Goal: Entertainment & Leisure: Browse casually

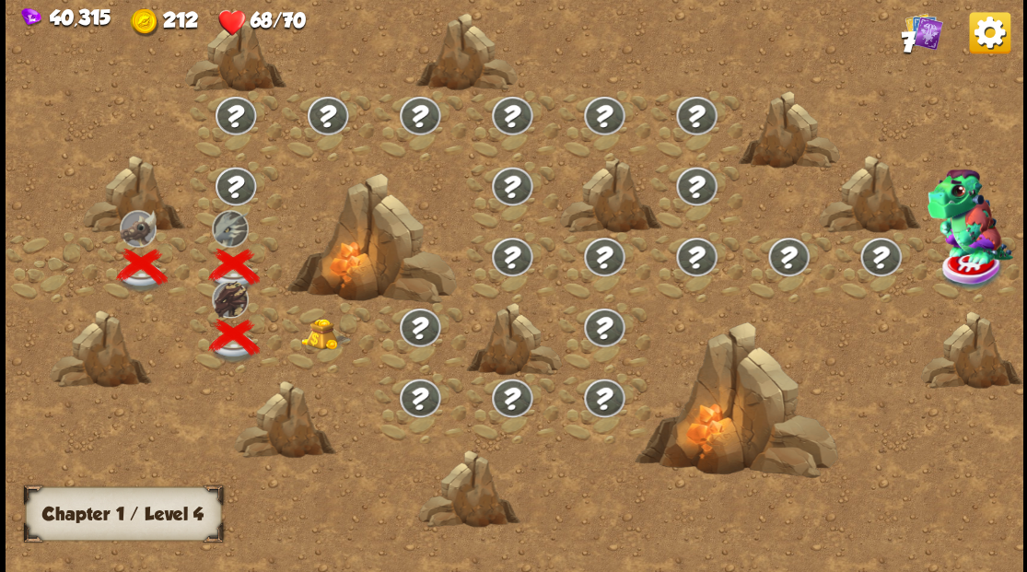
click at [327, 333] on img at bounding box center [325, 333] width 51 height 31
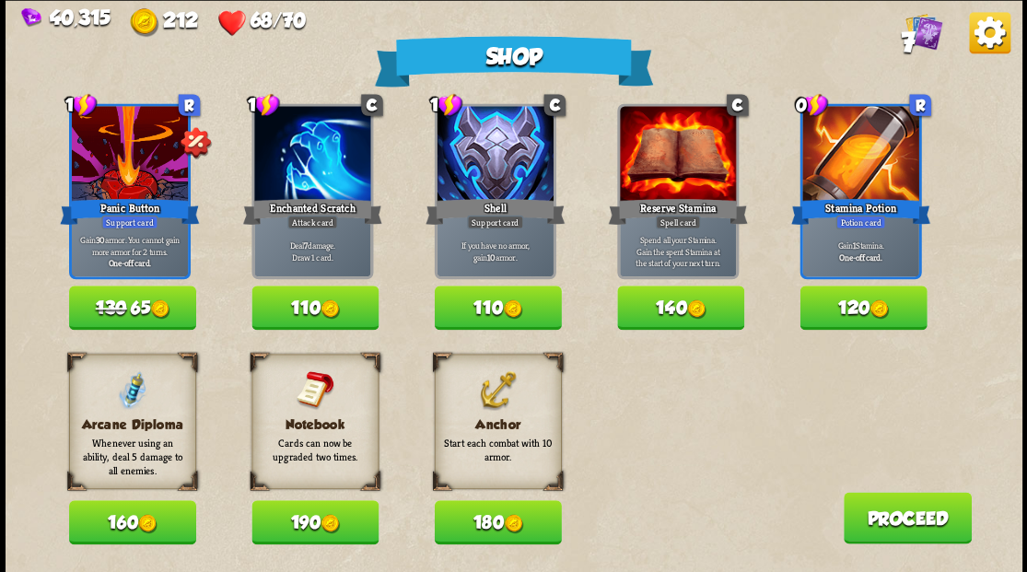
click at [504, 526] on button "180" at bounding box center [497, 522] width 127 height 44
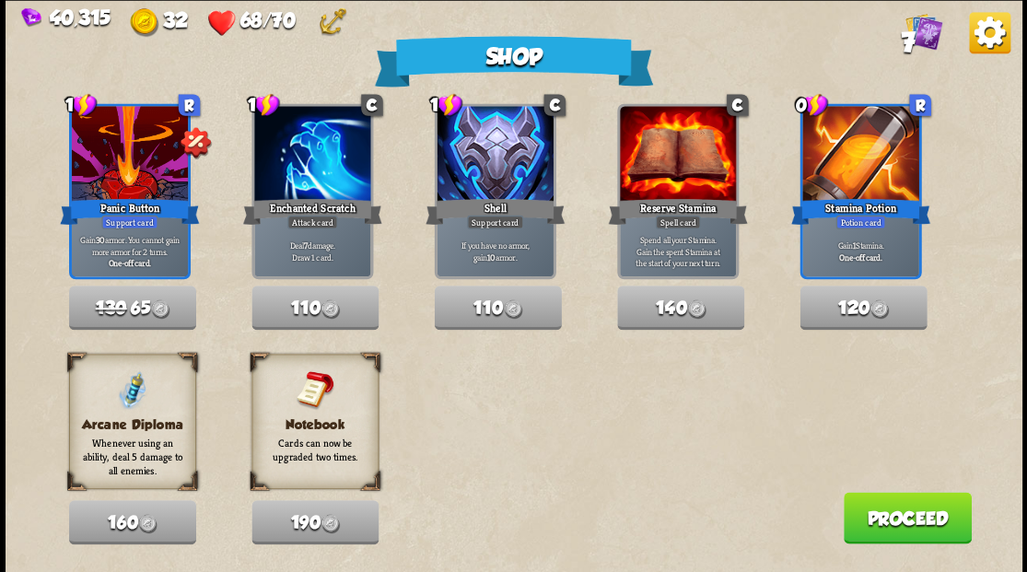
click at [918, 513] on button "Proceed" at bounding box center [907, 518] width 128 height 52
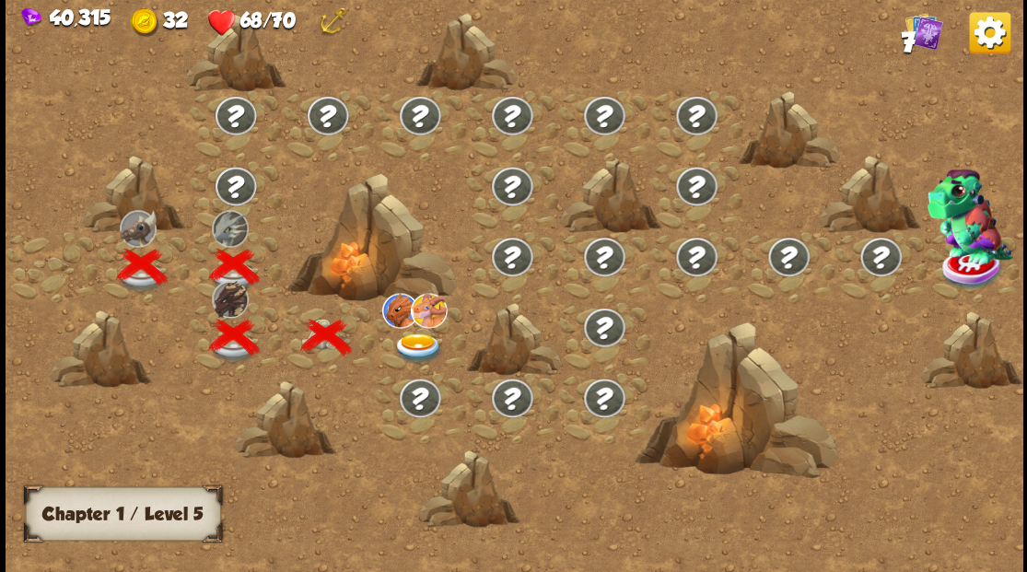
click at [417, 334] on img at bounding box center [418, 348] width 51 height 30
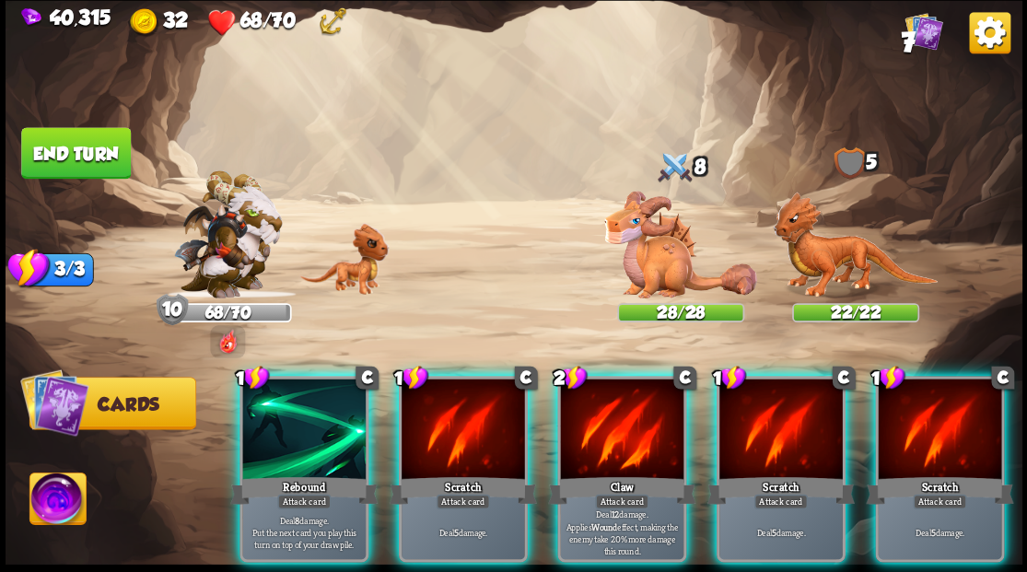
drag, startPoint x: 607, startPoint y: 425, endPoint x: 617, endPoint y: 381, distance: 44.5
click at [607, 424] on div at bounding box center [621, 431] width 123 height 104
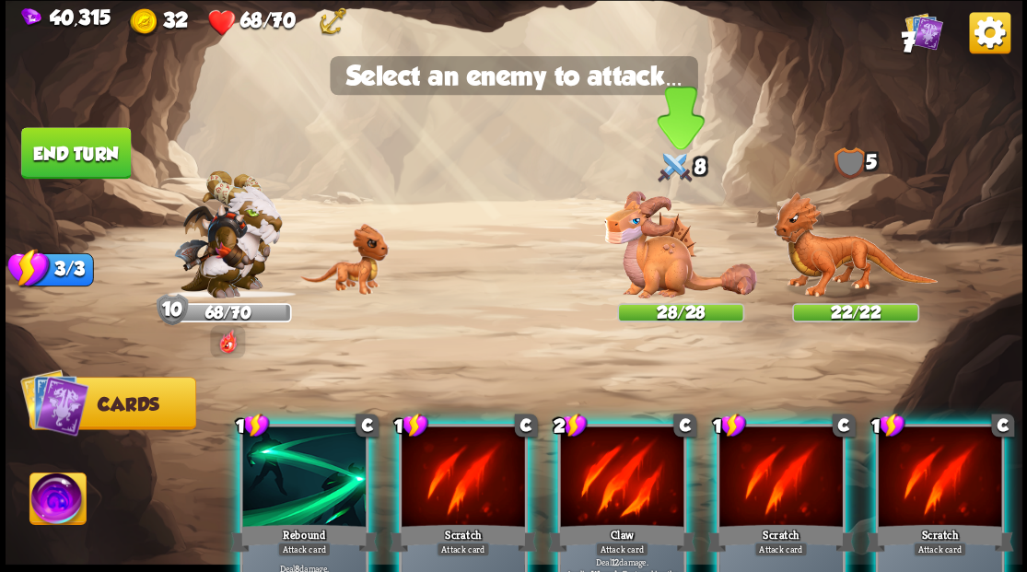
click at [652, 264] on img at bounding box center [680, 245] width 153 height 108
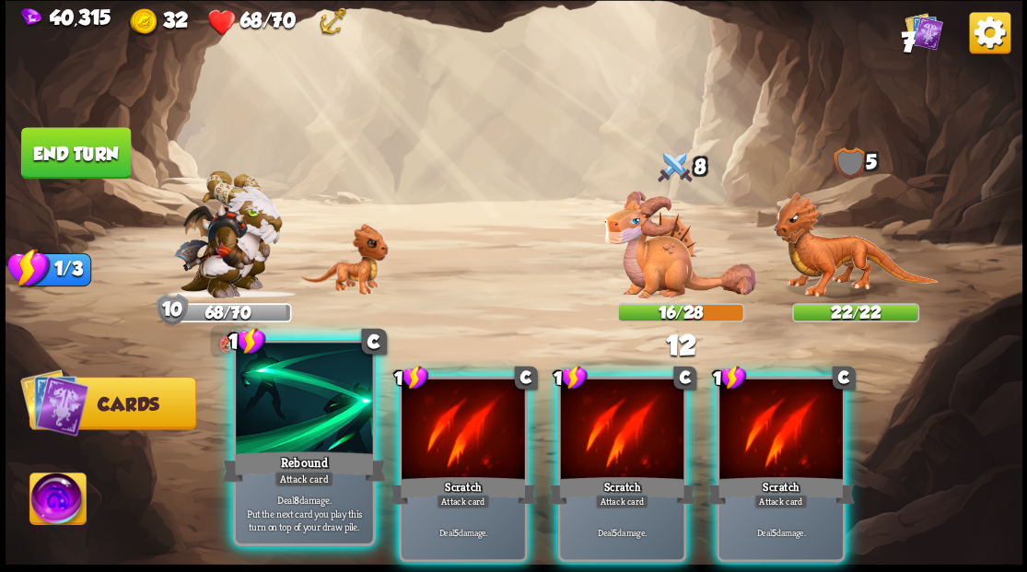
click at [278, 450] on div "1 C Rebound Attack card Deal 8 damage. Put the next card you play this turn on …" at bounding box center [303, 442] width 143 height 206
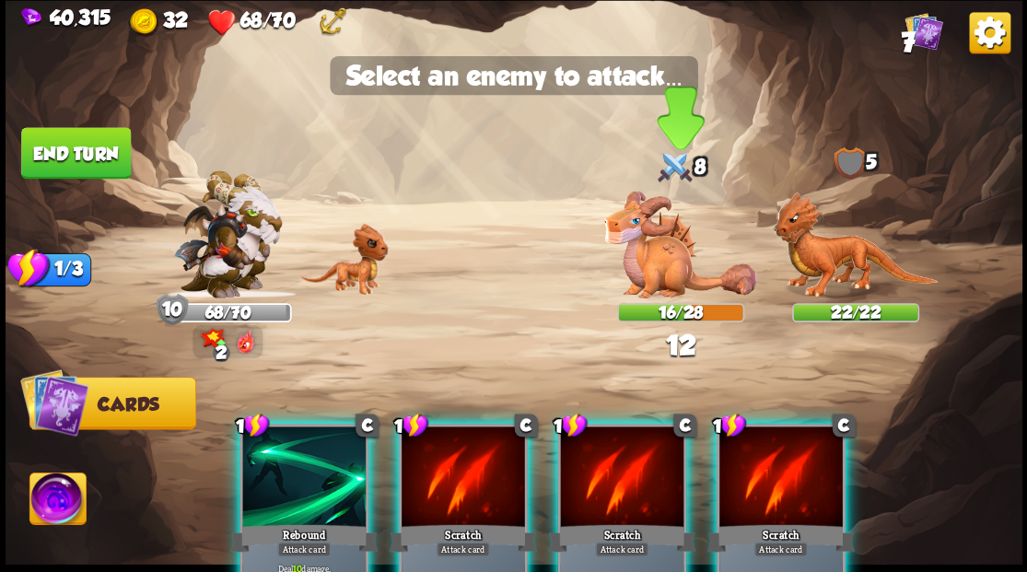
click at [659, 240] on img at bounding box center [680, 245] width 153 height 108
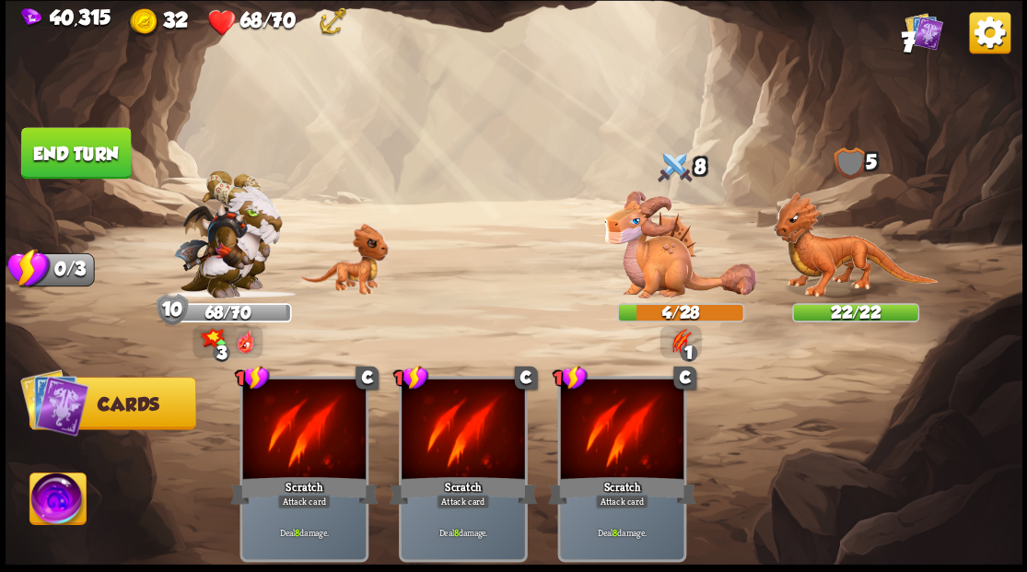
click at [63, 485] on img at bounding box center [57, 501] width 56 height 57
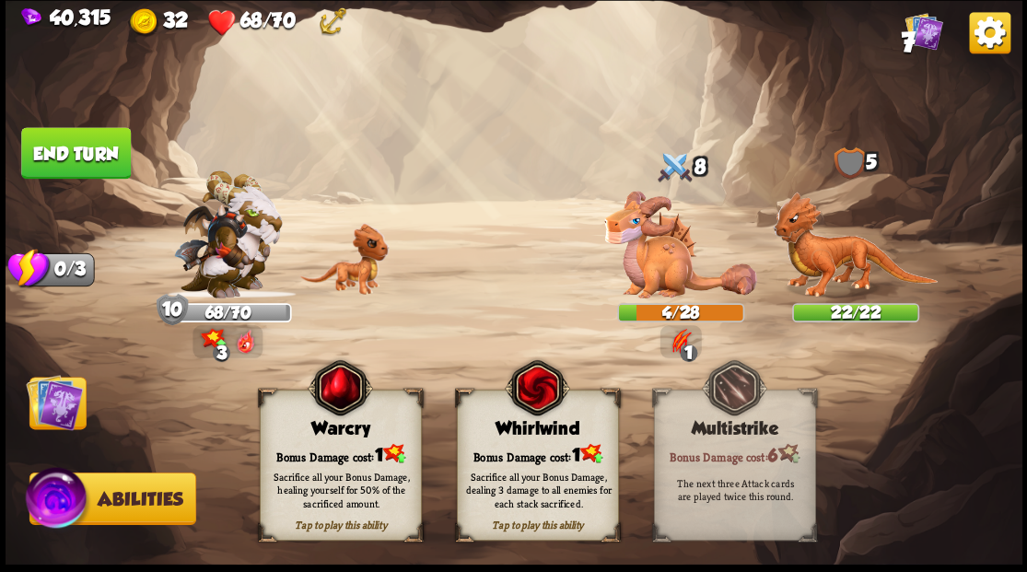
click at [301, 458] on div "Sacrifice all your Bonus Damage, healing yourself for 50% of the sacrificed amo…" at bounding box center [341, 490] width 162 height 64
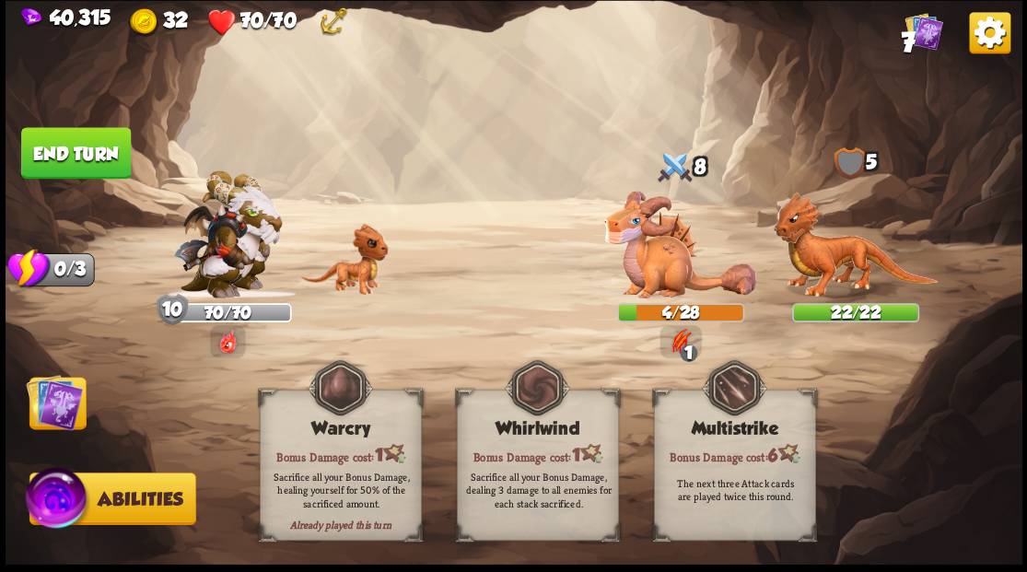
click at [59, 405] on img at bounding box center [54, 401] width 57 height 57
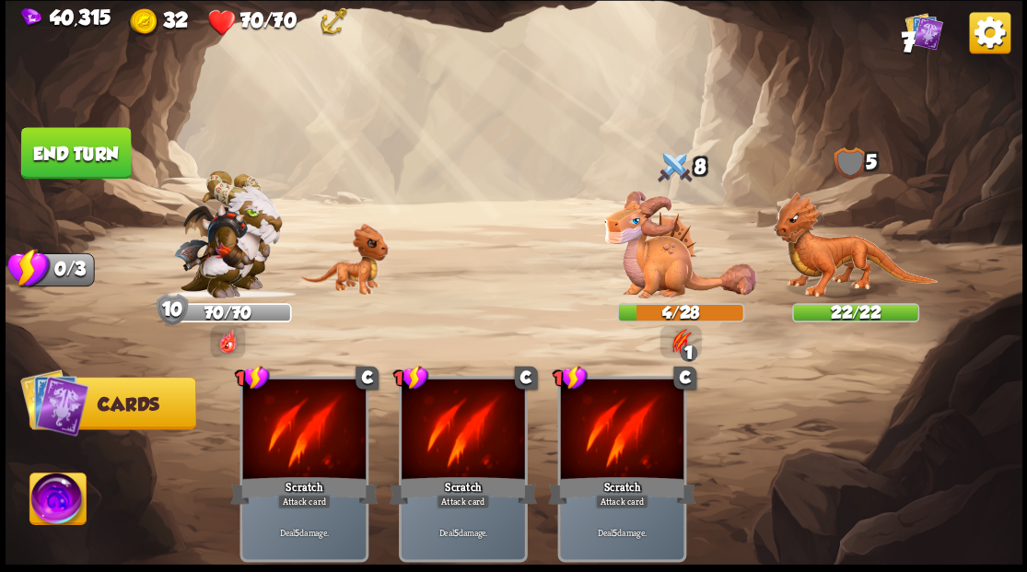
click at [73, 149] on button "End turn" at bounding box center [76, 153] width 110 height 52
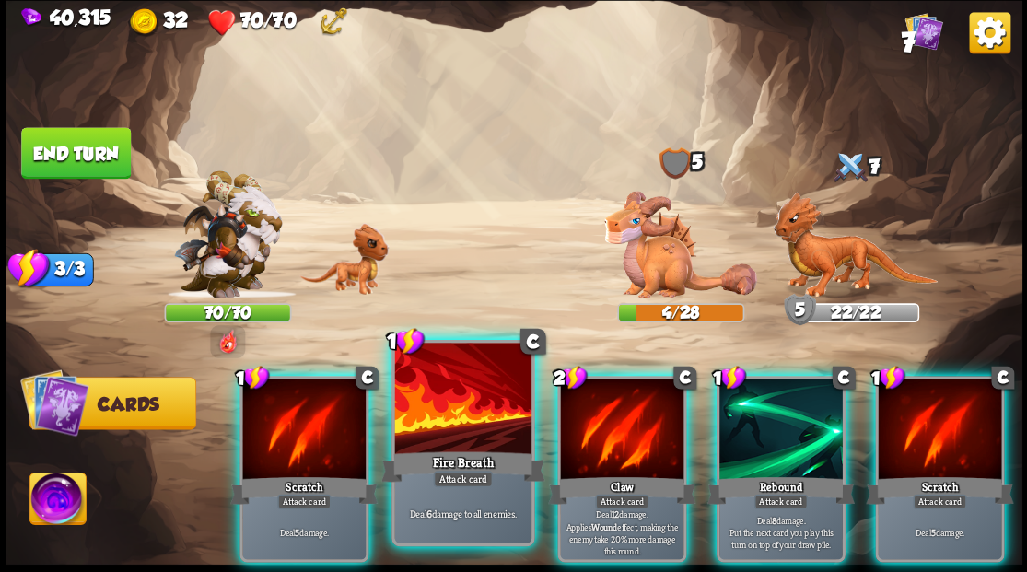
click at [483, 410] on div at bounding box center [462, 400] width 136 height 115
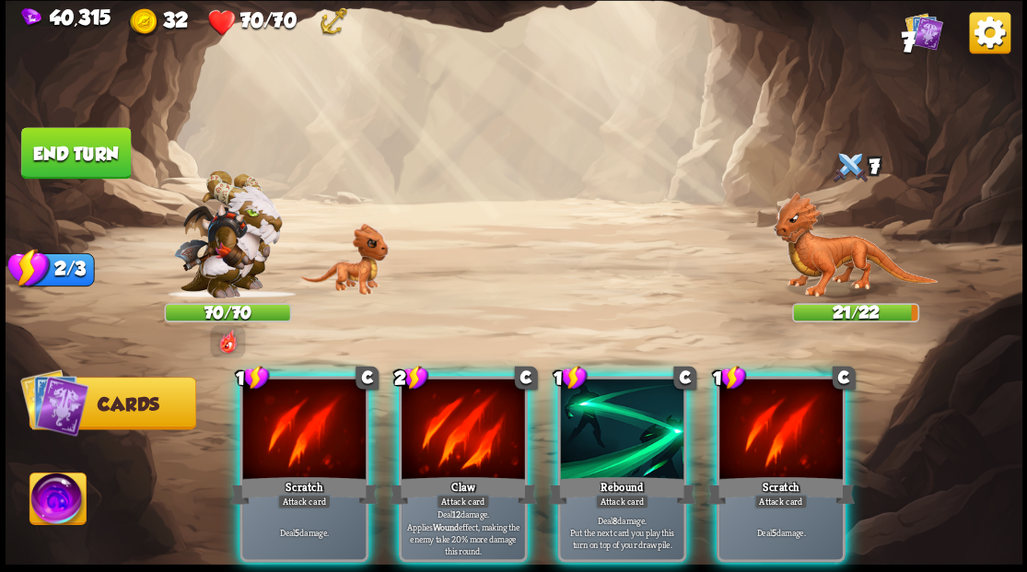
click at [481, 399] on div at bounding box center [463, 431] width 123 height 104
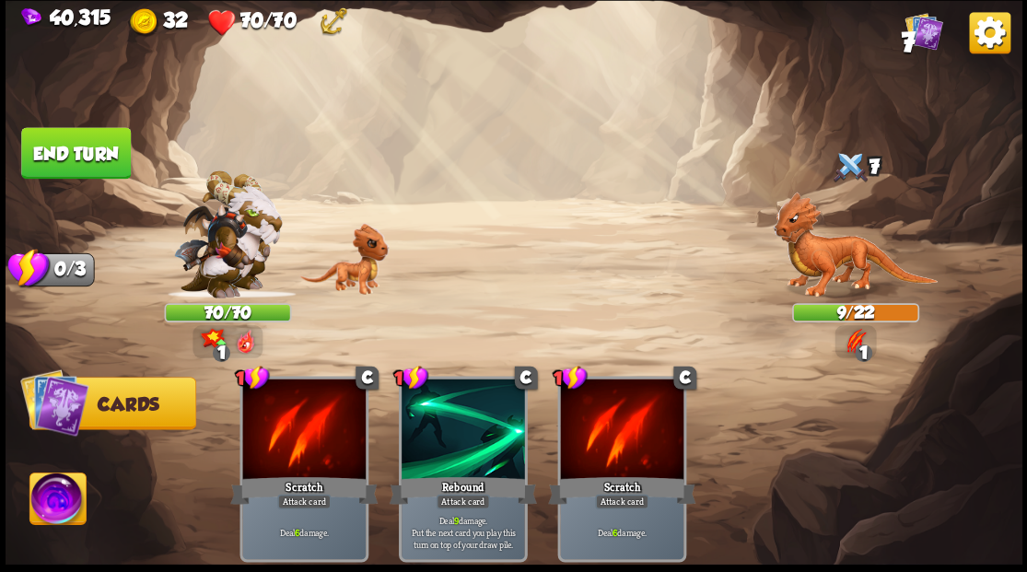
drag, startPoint x: 109, startPoint y: 144, endPoint x: 207, endPoint y: 177, distance: 104.0
click at [122, 147] on button "End turn" at bounding box center [76, 153] width 110 height 52
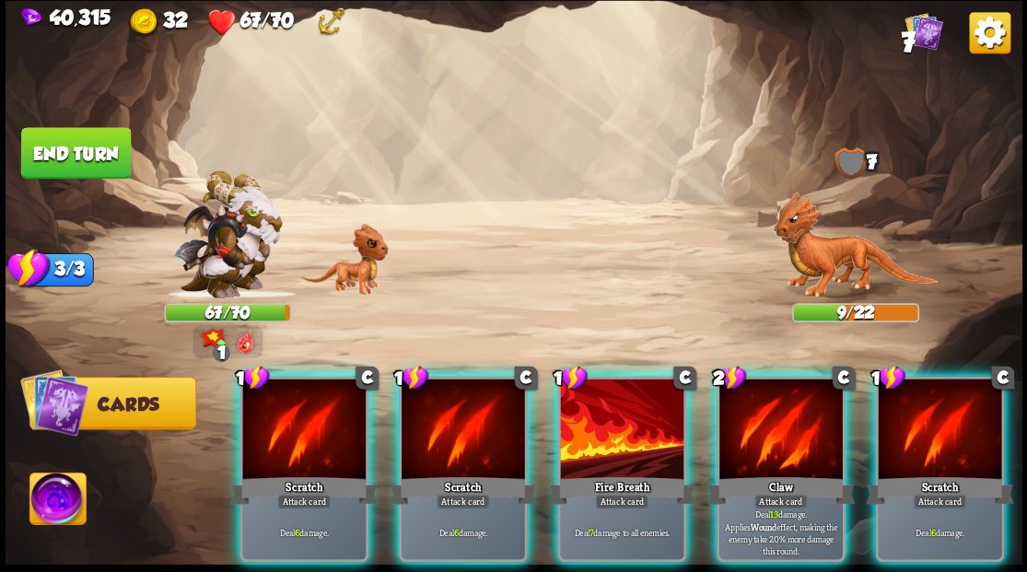
drag, startPoint x: 748, startPoint y: 428, endPoint x: 754, endPoint y: 439, distance: 11.5
click at [754, 439] on div at bounding box center [781, 431] width 123 height 104
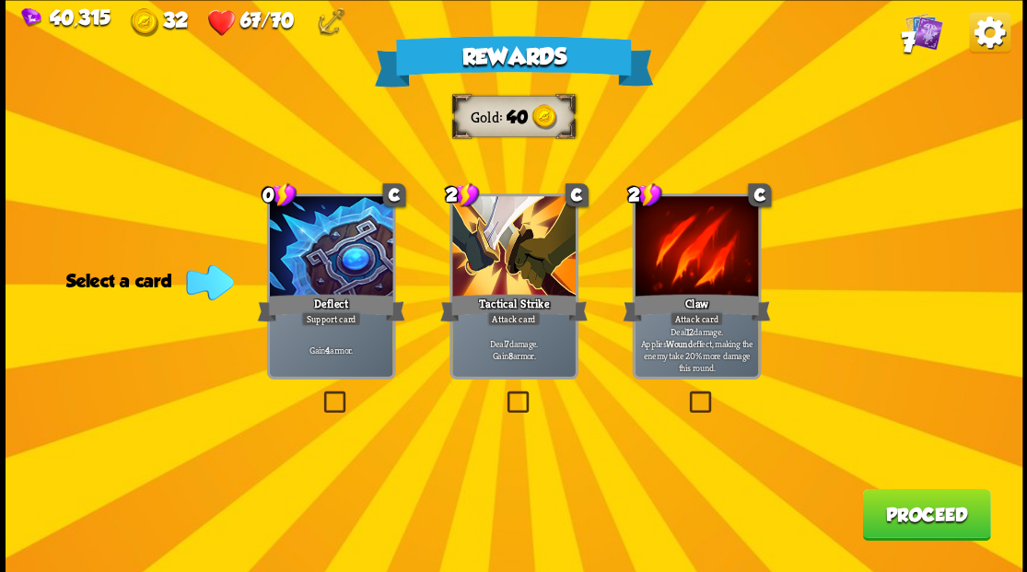
click at [320, 393] on label at bounding box center [320, 393] width 0 height 0
click at [0, 0] on input "checkbox" at bounding box center [0, 0] width 0 height 0
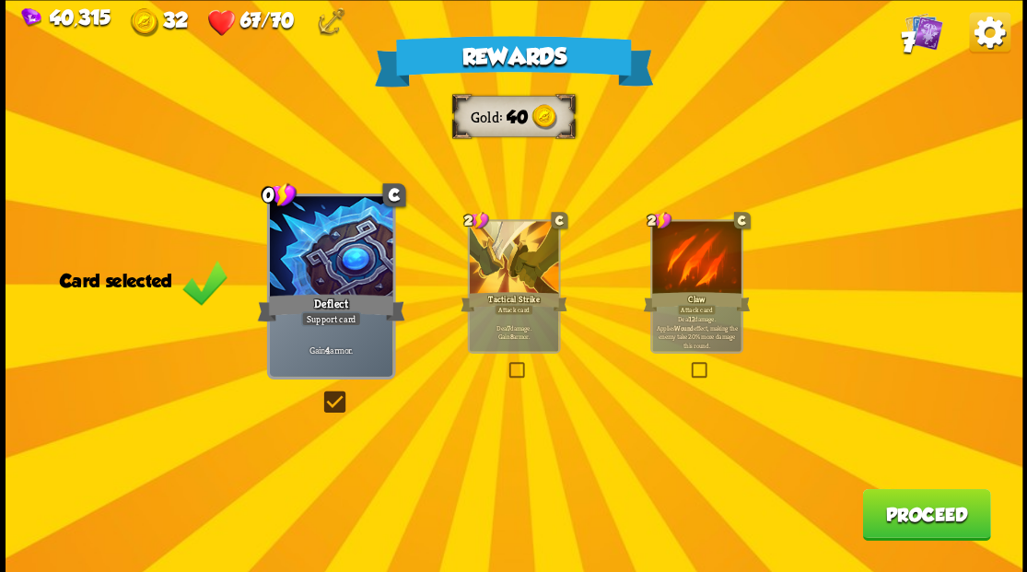
drag, startPoint x: 920, startPoint y: 529, endPoint x: 911, endPoint y: 507, distance: 23.6
click at [911, 507] on button "Proceed" at bounding box center [926, 514] width 128 height 52
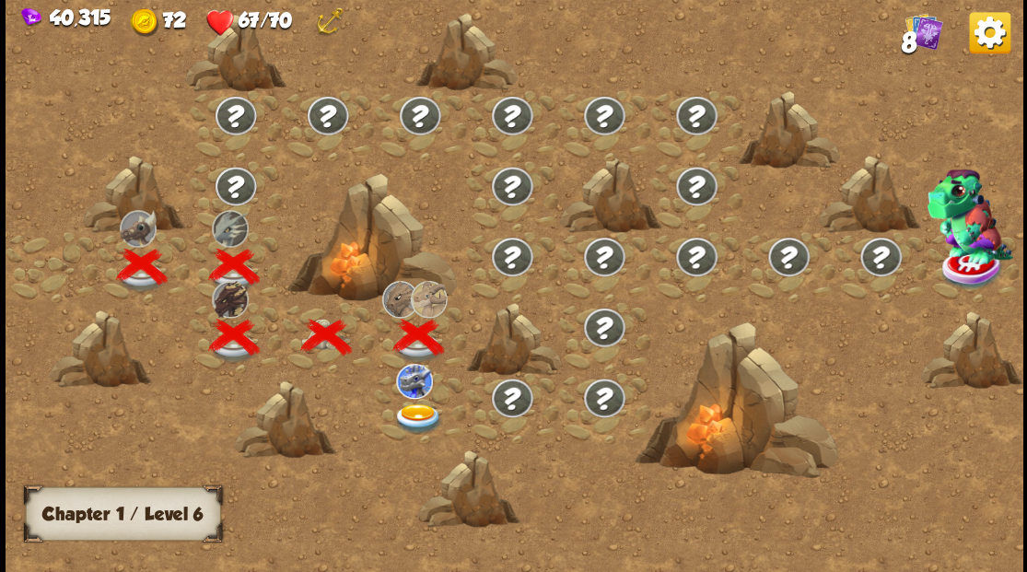
click at [420, 409] on img at bounding box center [418, 419] width 51 height 30
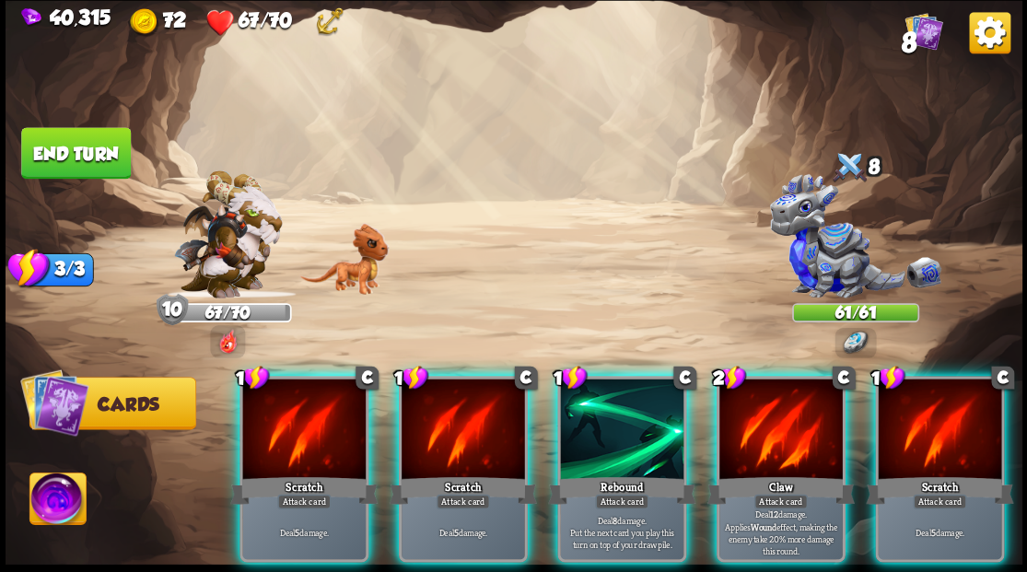
click at [773, 403] on div at bounding box center [781, 431] width 123 height 104
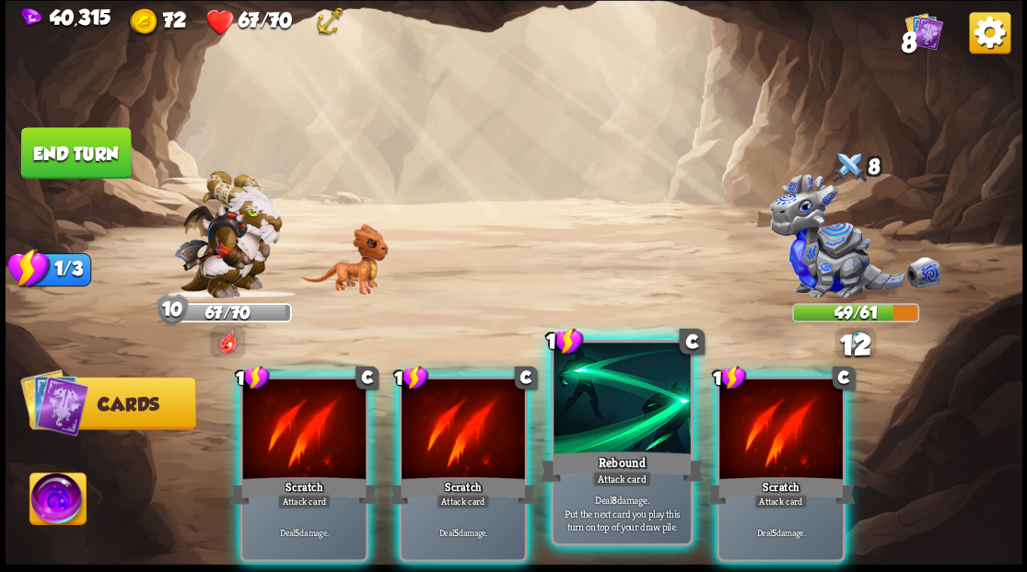
click at [616, 404] on div at bounding box center [622, 400] width 136 height 115
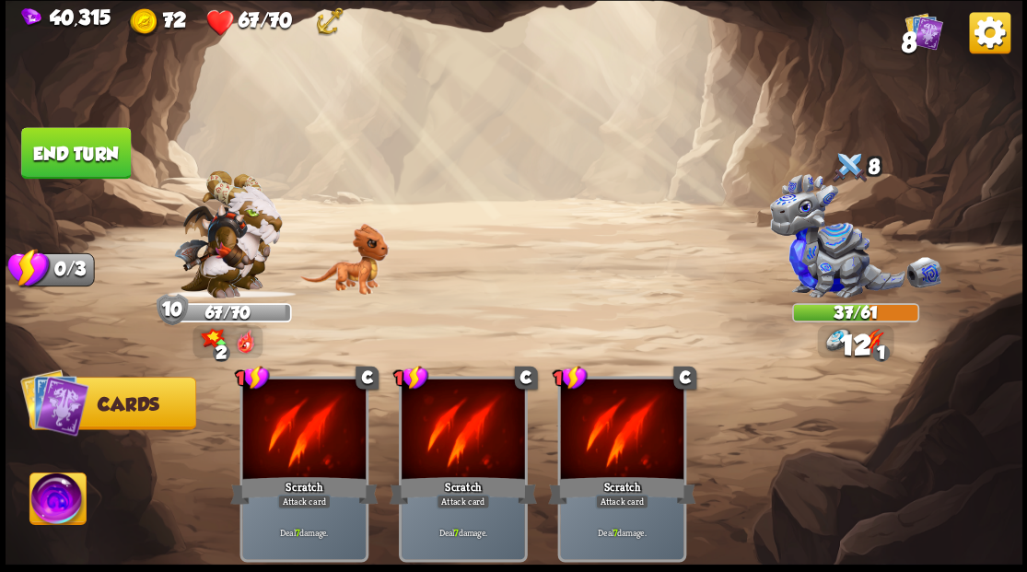
click at [56, 498] on img at bounding box center [57, 501] width 56 height 57
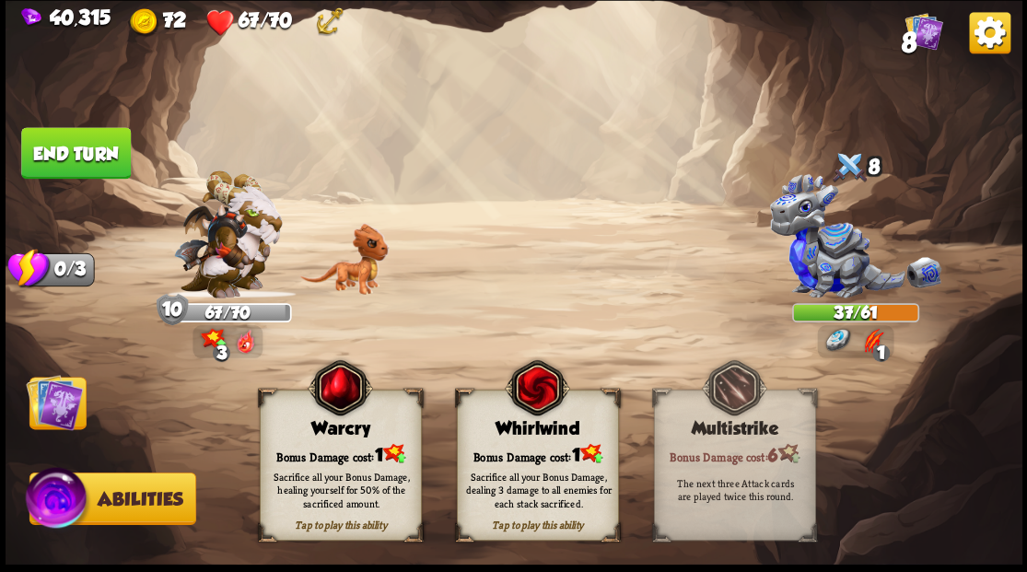
click at [328, 456] on div "Bonus Damage cost: 1" at bounding box center [340, 453] width 160 height 23
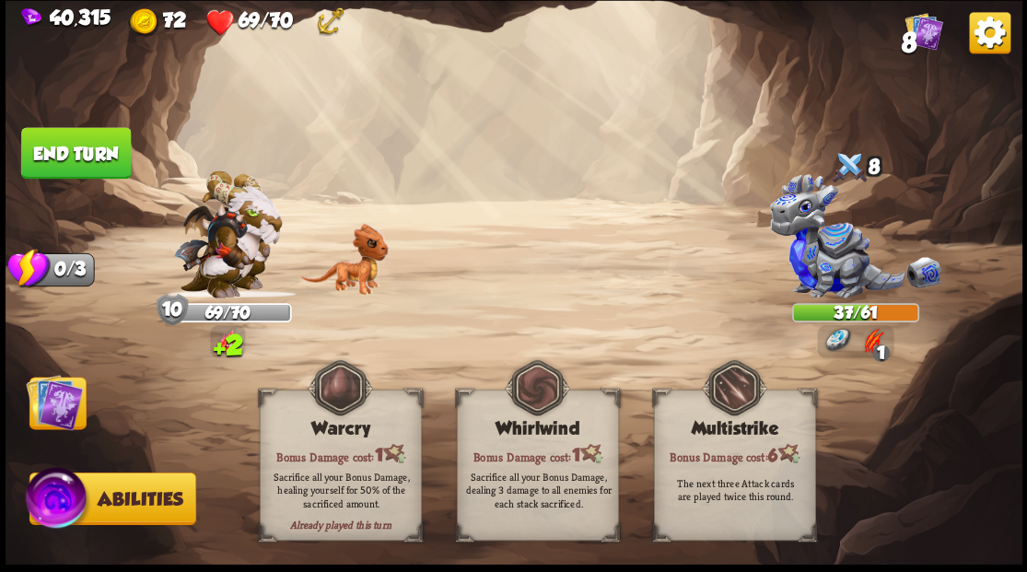
click at [41, 418] on img at bounding box center [54, 401] width 57 height 57
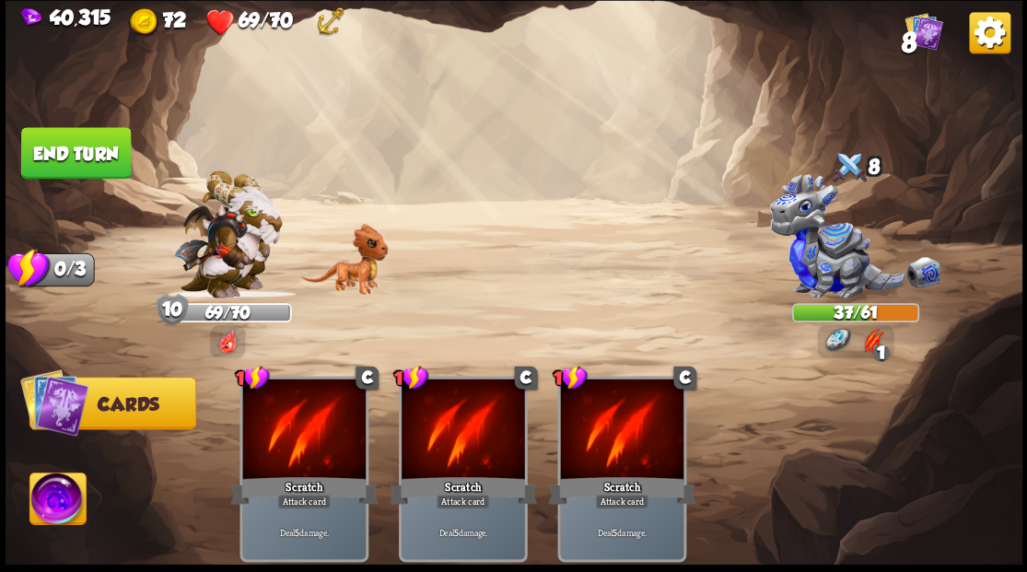
click at [97, 162] on button "End turn" at bounding box center [76, 153] width 110 height 52
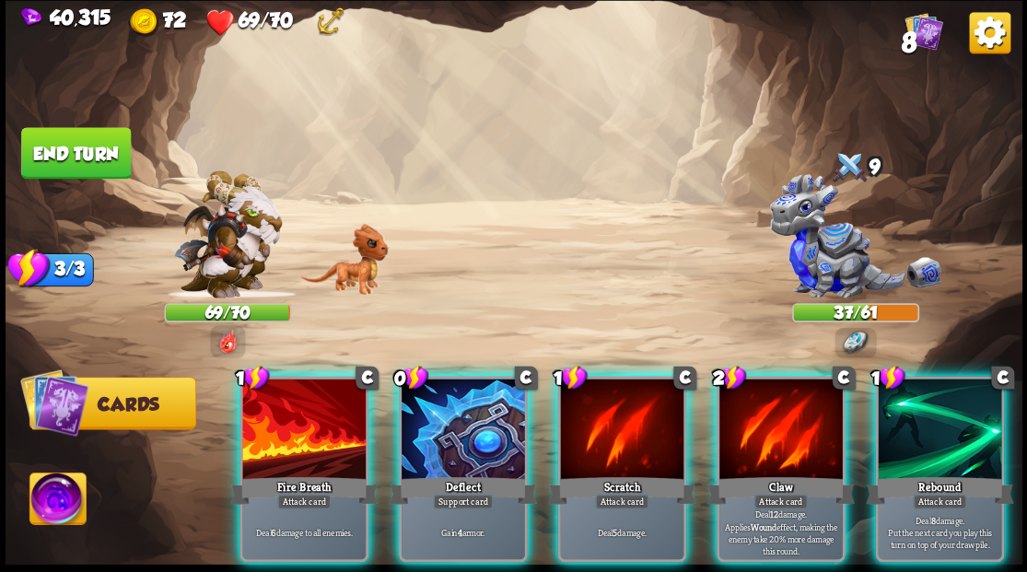
click at [431, 420] on div at bounding box center [463, 431] width 123 height 104
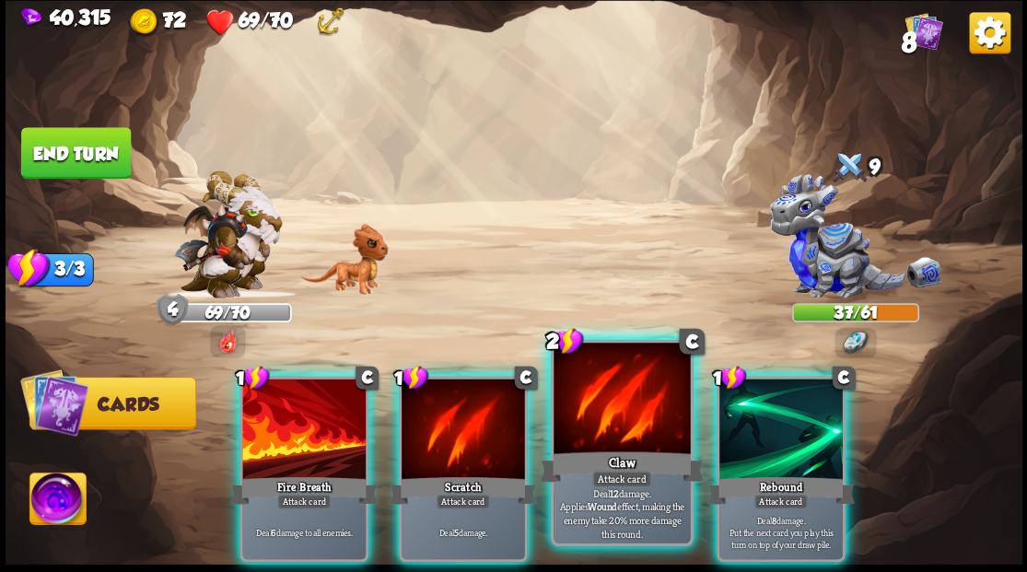
click at [624, 432] on div at bounding box center [622, 400] width 136 height 115
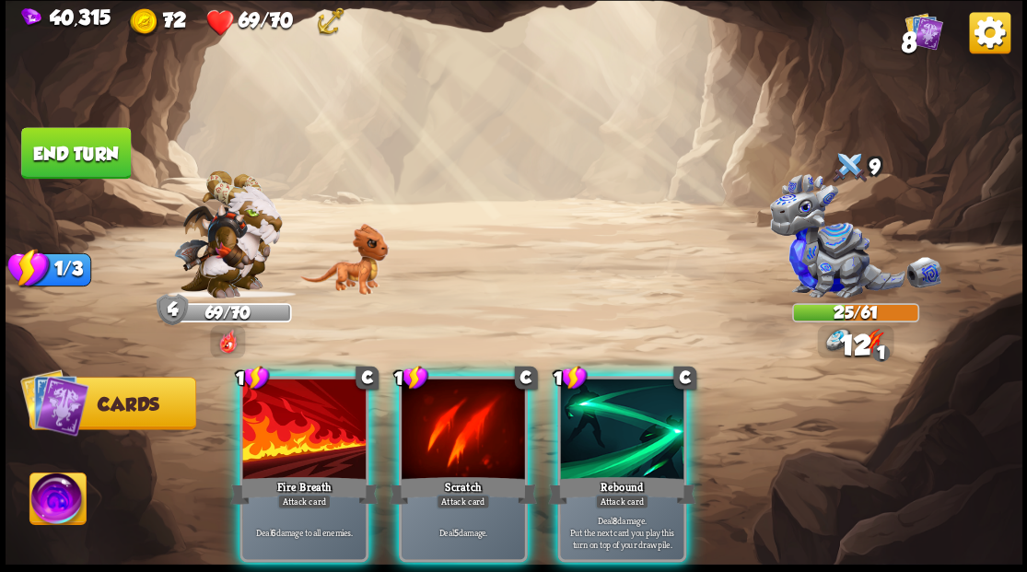
drag, startPoint x: 623, startPoint y: 432, endPoint x: 618, endPoint y: 389, distance: 43.6
click at [623, 431] on div at bounding box center [621, 431] width 123 height 104
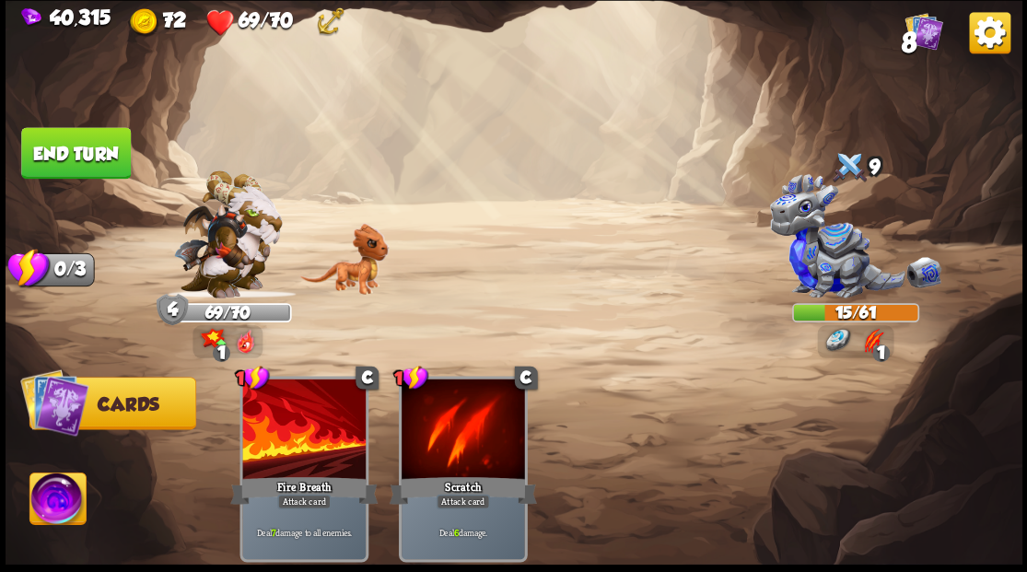
drag, startPoint x: 86, startPoint y: 154, endPoint x: 201, endPoint y: 186, distance: 119.6
click at [83, 153] on button "End turn" at bounding box center [76, 153] width 110 height 52
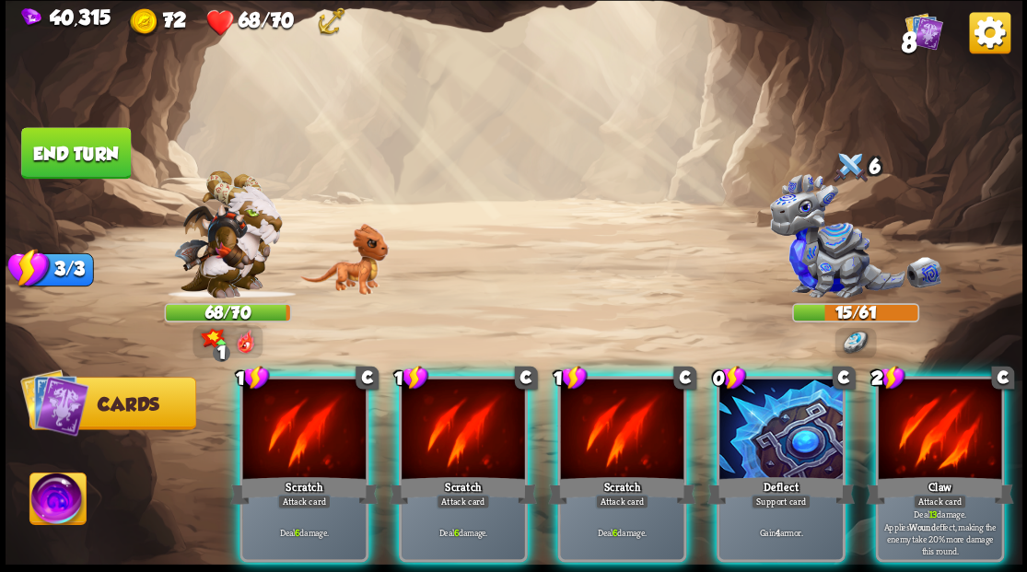
click at [746, 419] on div at bounding box center [781, 431] width 123 height 104
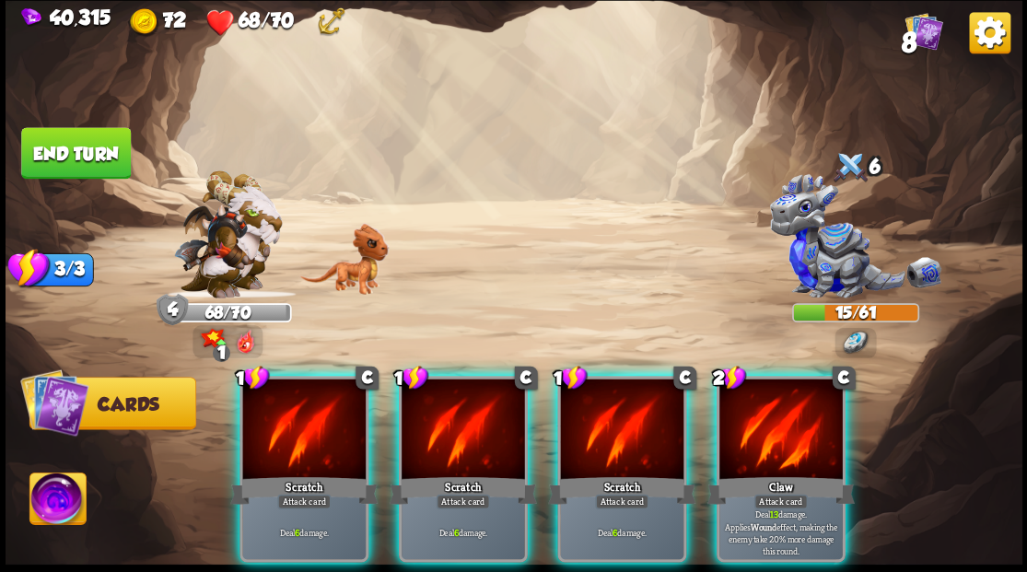
click at [616, 409] on div at bounding box center [621, 431] width 123 height 104
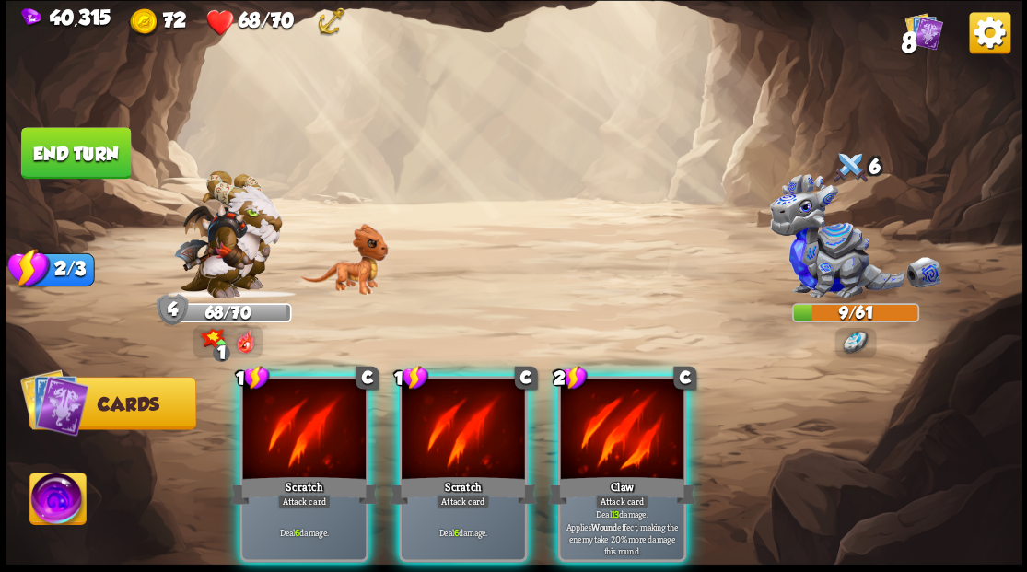
click at [64, 500] on img at bounding box center [57, 501] width 56 height 57
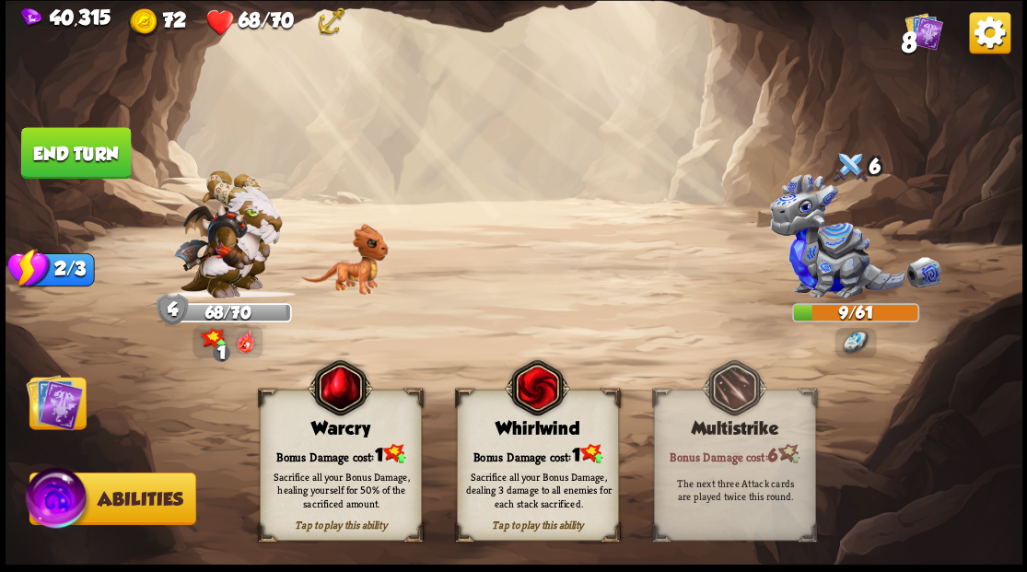
click at [382, 444] on span "1" at bounding box center [378, 454] width 8 height 20
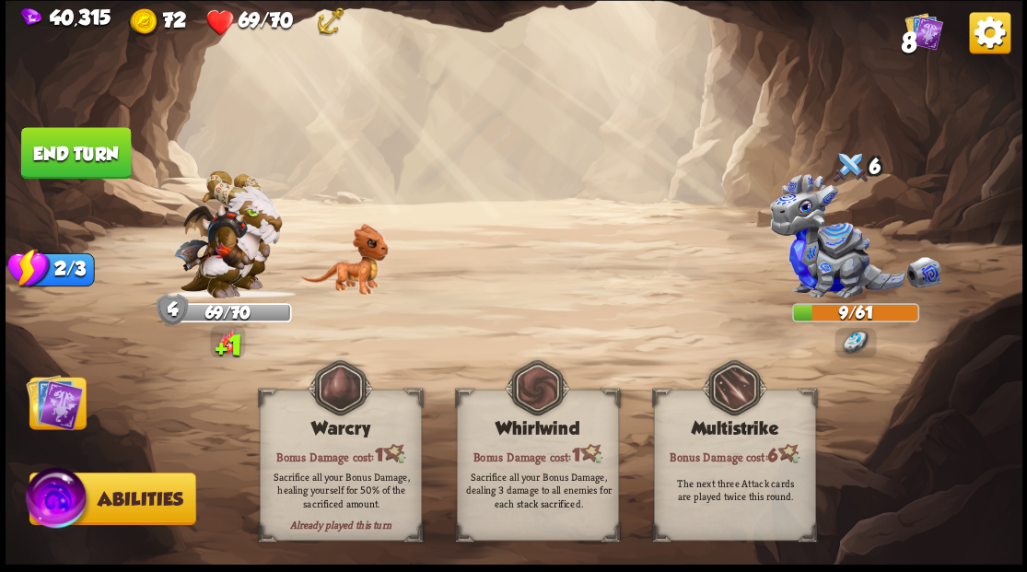
click at [61, 415] on img at bounding box center [54, 401] width 57 height 57
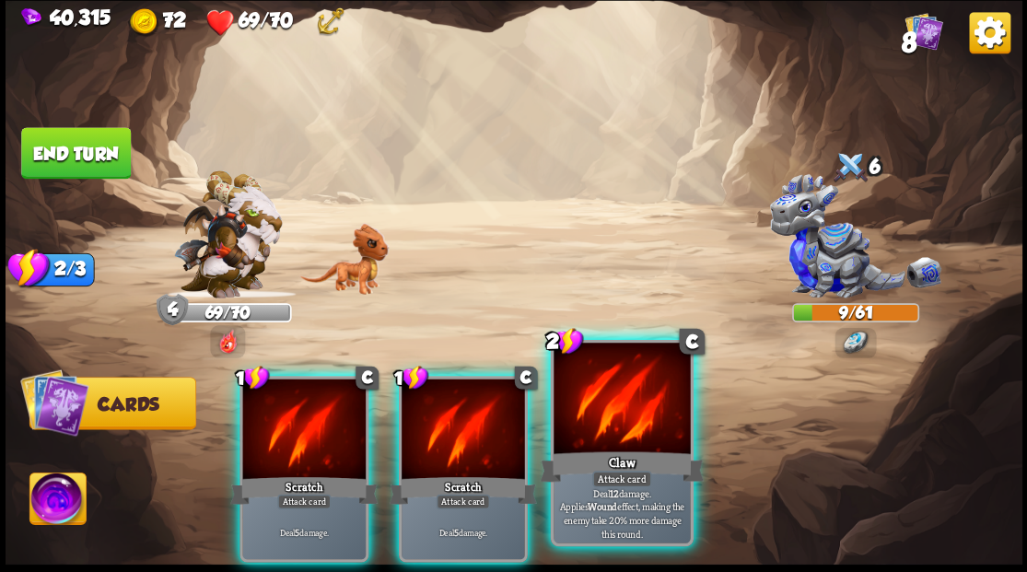
click at [579, 397] on div at bounding box center [622, 400] width 136 height 115
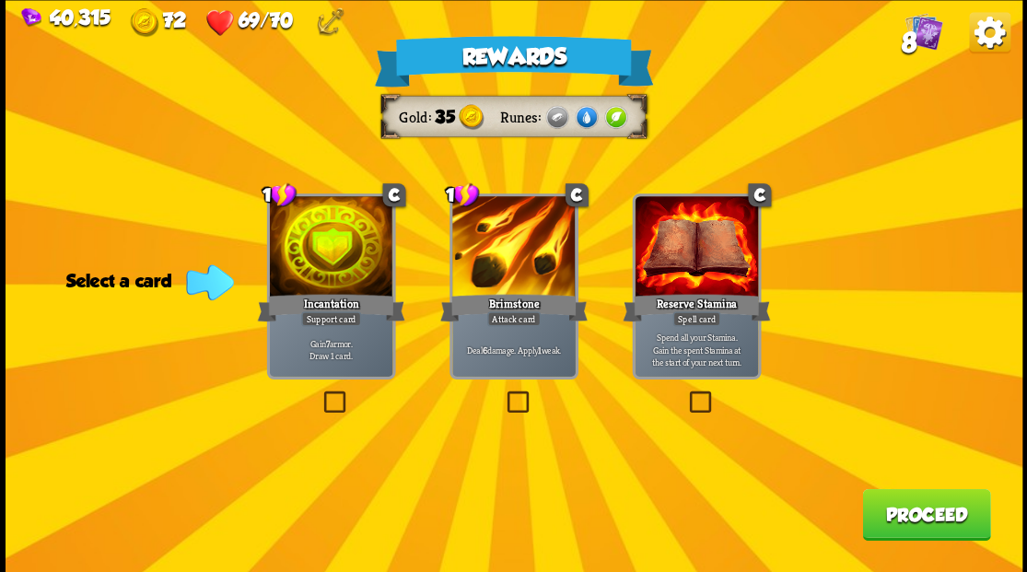
click at [320, 393] on label at bounding box center [320, 393] width 0 height 0
click at [0, 0] on input "checkbox" at bounding box center [0, 0] width 0 height 0
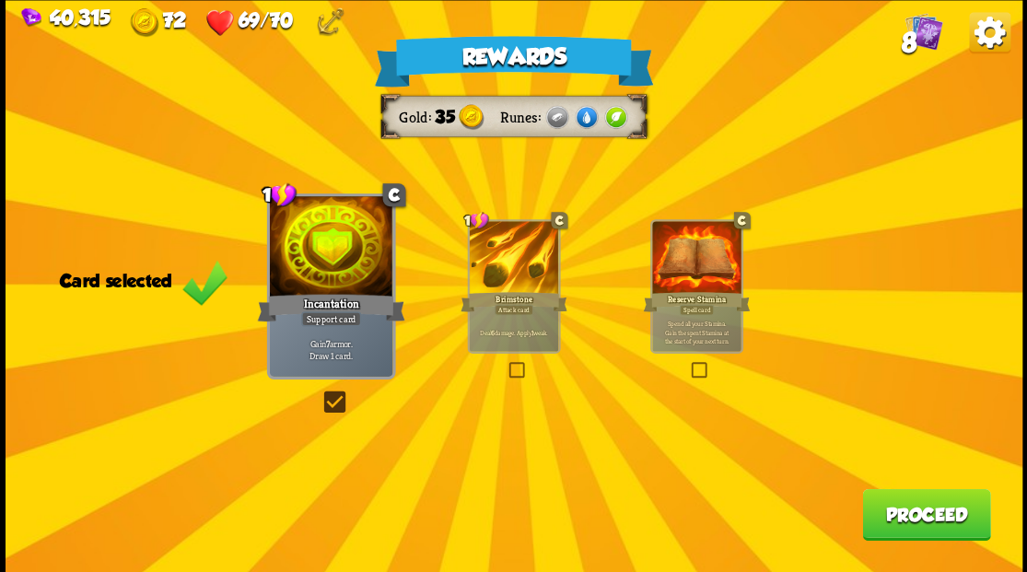
click at [929, 530] on button "Proceed" at bounding box center [926, 514] width 128 height 52
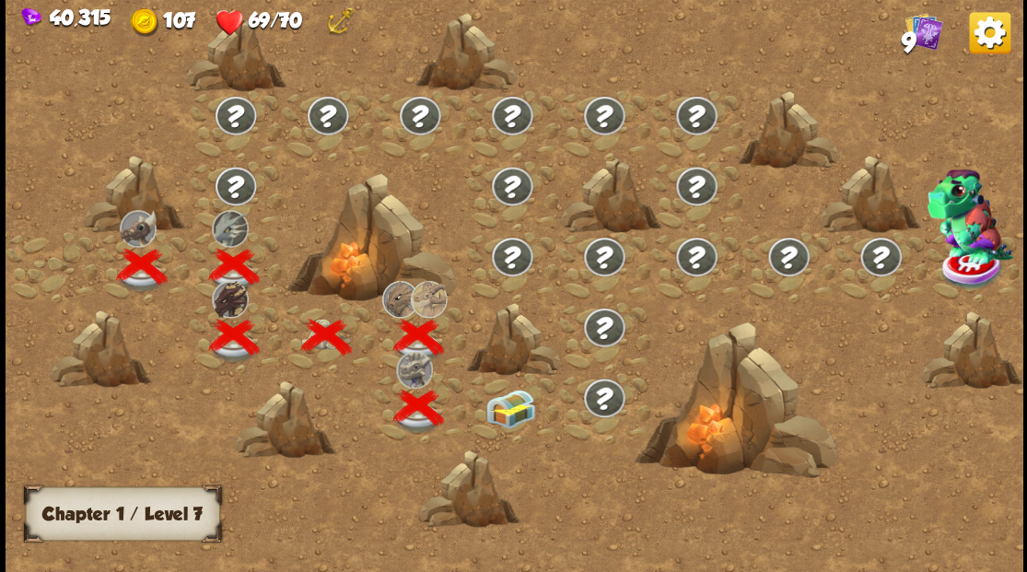
click at [514, 411] on img at bounding box center [510, 408] width 51 height 39
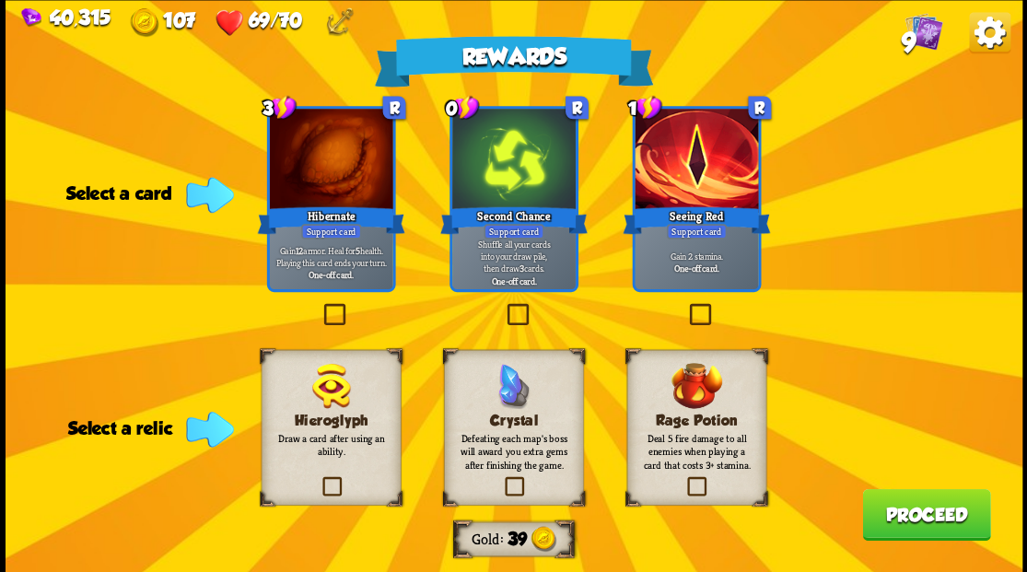
click at [320, 306] on label at bounding box center [320, 306] width 0 height 0
click at [0, 0] on input "checkbox" at bounding box center [0, 0] width 0 height 0
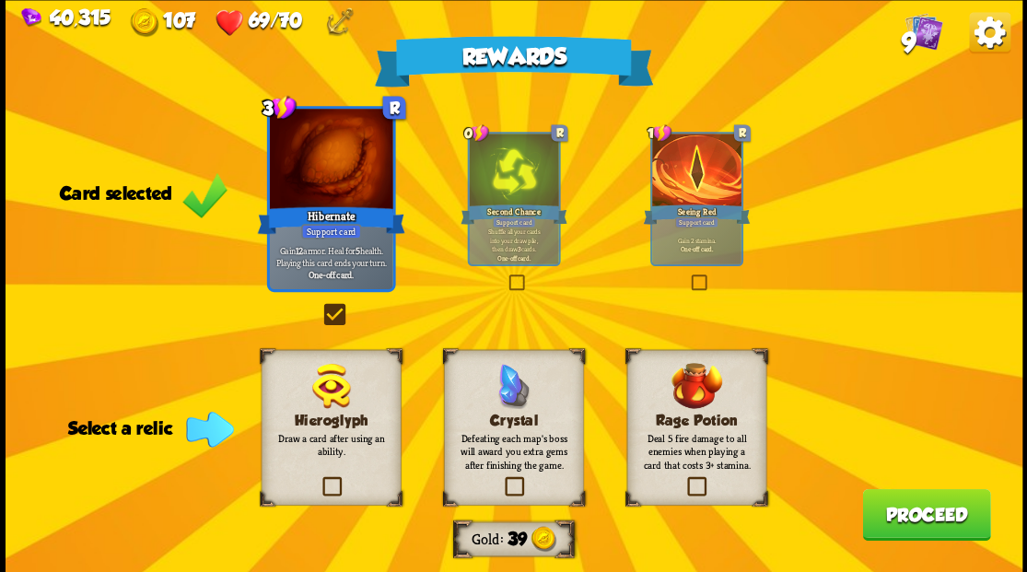
click at [685, 479] on label at bounding box center [685, 479] width 0 height 0
click at [0, 0] on input "checkbox" at bounding box center [0, 0] width 0 height 0
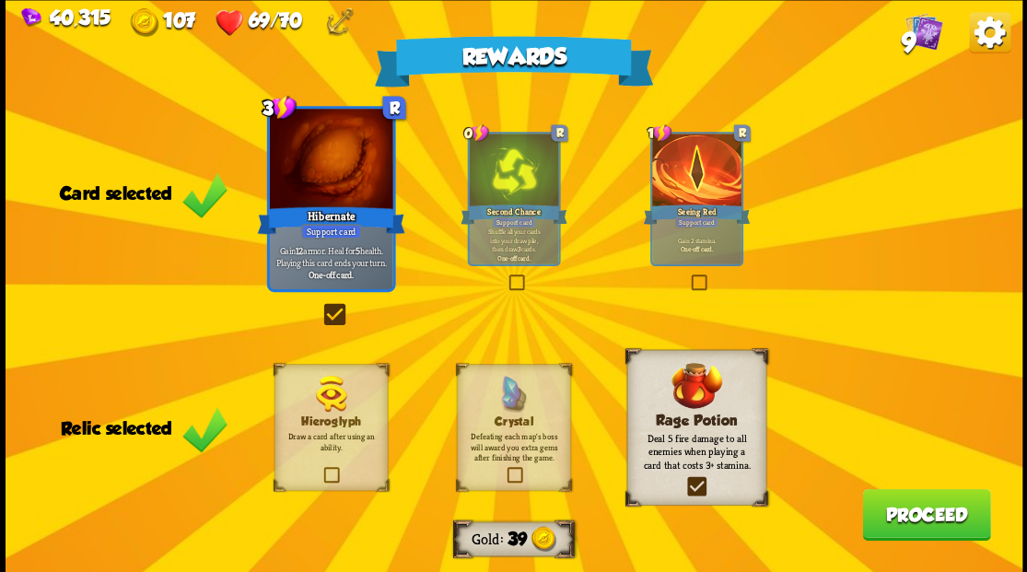
click at [928, 513] on button "Proceed" at bounding box center [926, 514] width 128 height 52
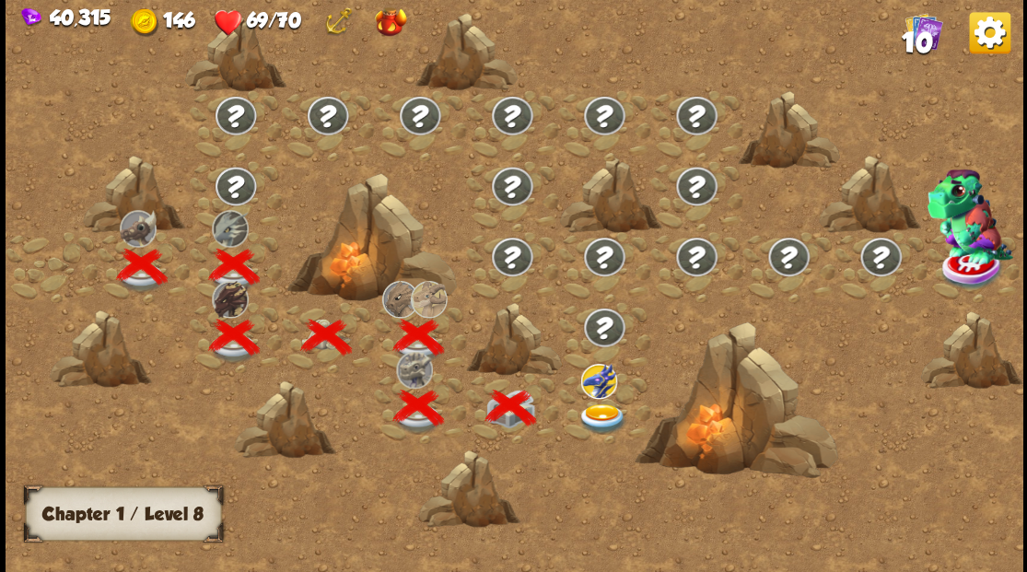
click at [604, 407] on img at bounding box center [603, 419] width 51 height 30
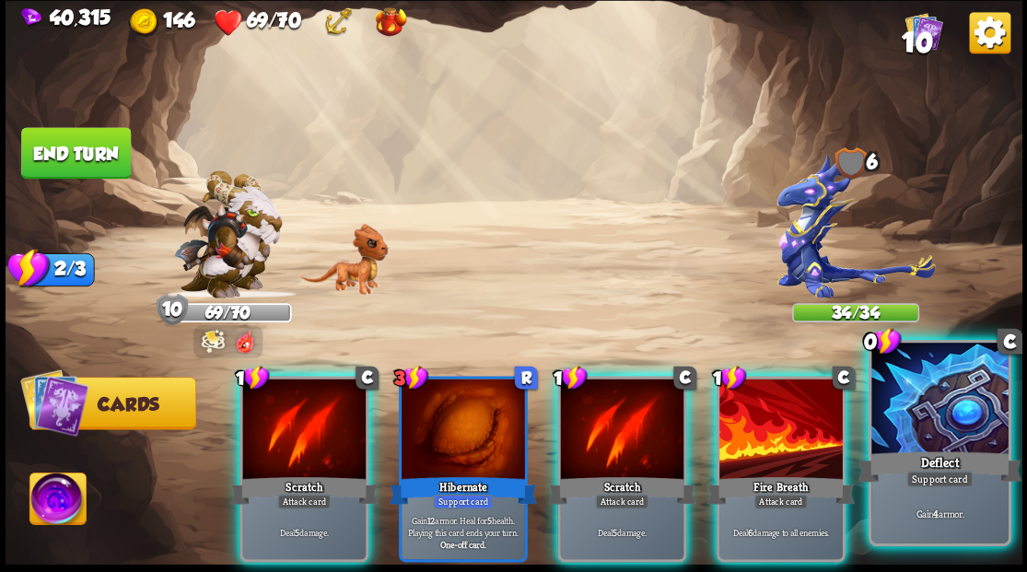
click at [966, 424] on div at bounding box center [940, 400] width 136 height 115
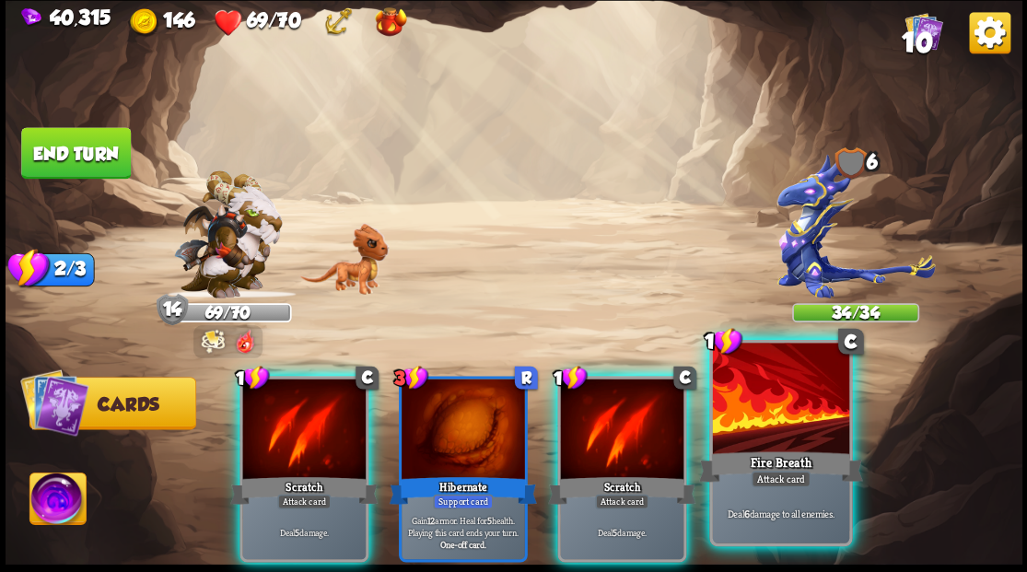
click at [810, 422] on div at bounding box center [780, 400] width 136 height 115
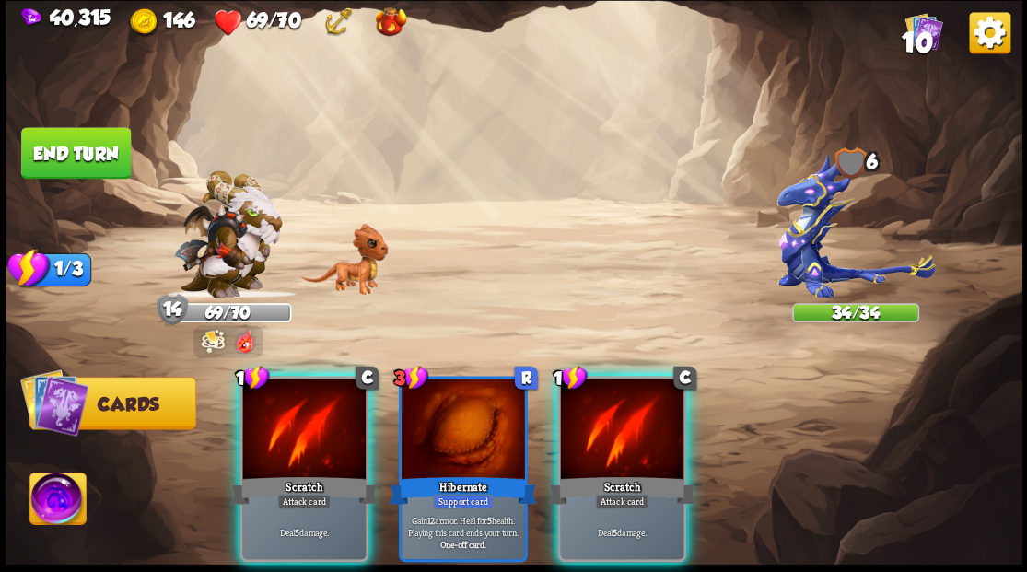
drag, startPoint x: 663, startPoint y: 405, endPoint x: 437, endPoint y: 315, distance: 244.0
click at [616, 381] on div at bounding box center [621, 431] width 123 height 104
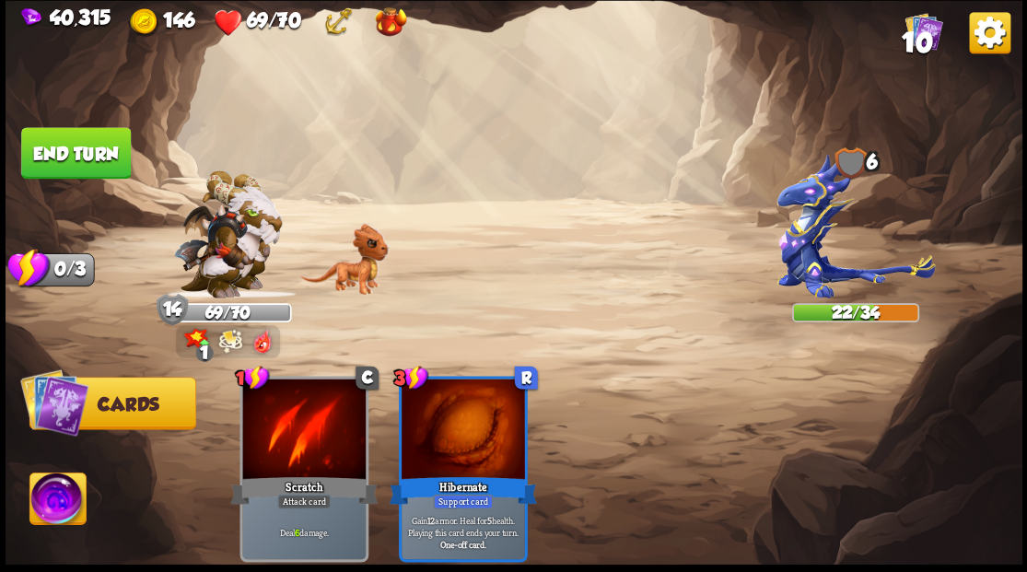
click at [83, 160] on button "End turn" at bounding box center [76, 153] width 110 height 52
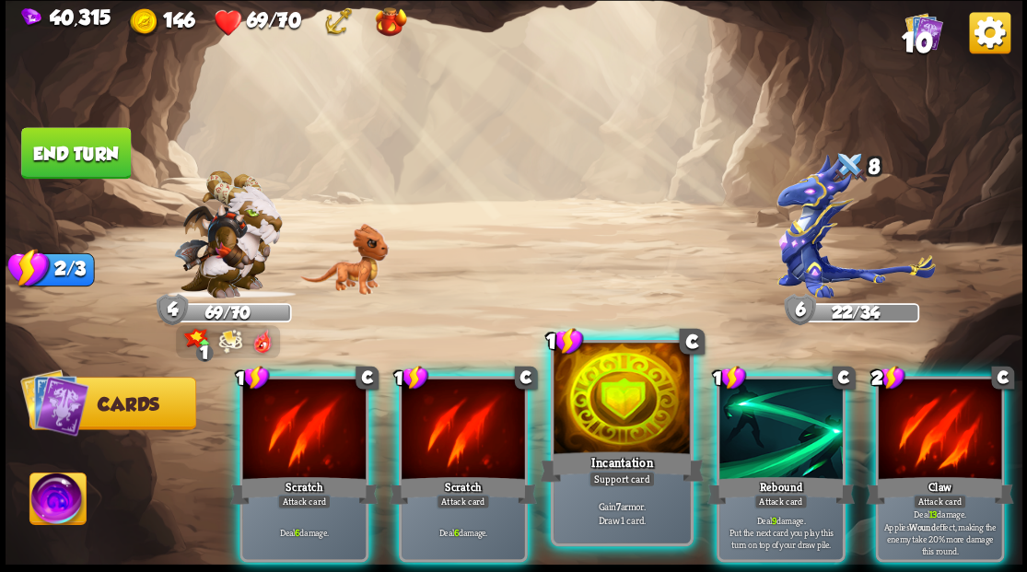
click at [617, 423] on div at bounding box center [622, 400] width 136 height 115
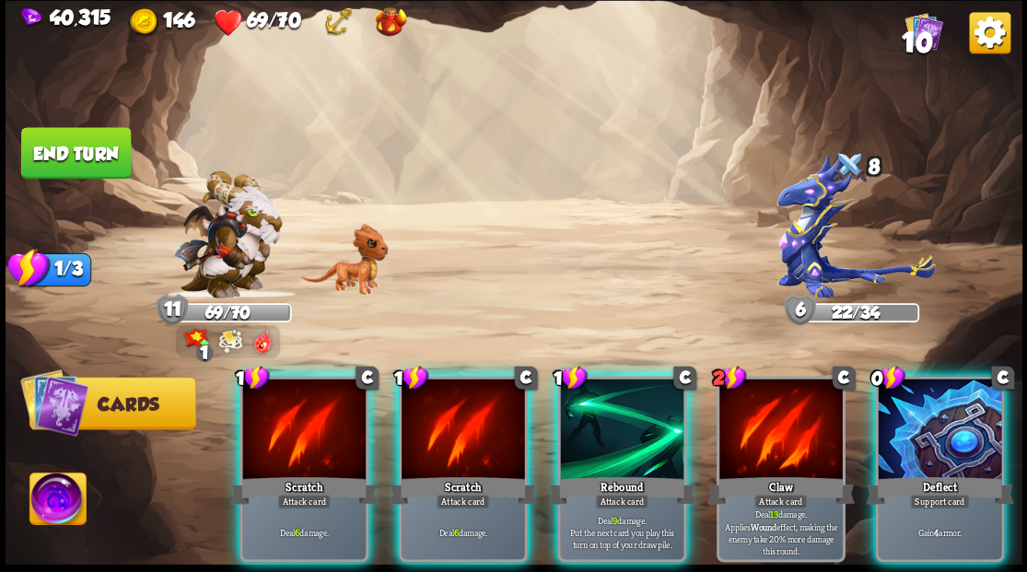
drag, startPoint x: 936, startPoint y: 440, endPoint x: 939, endPoint y: 404, distance: 37.0
click at [939, 437] on div at bounding box center [939, 431] width 123 height 104
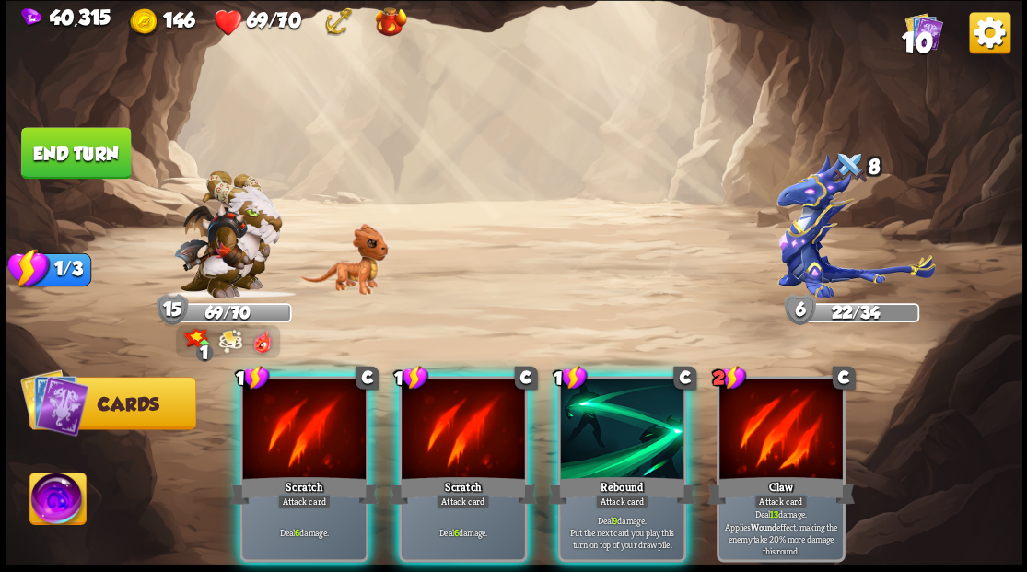
click at [470, 411] on div at bounding box center [463, 431] width 123 height 104
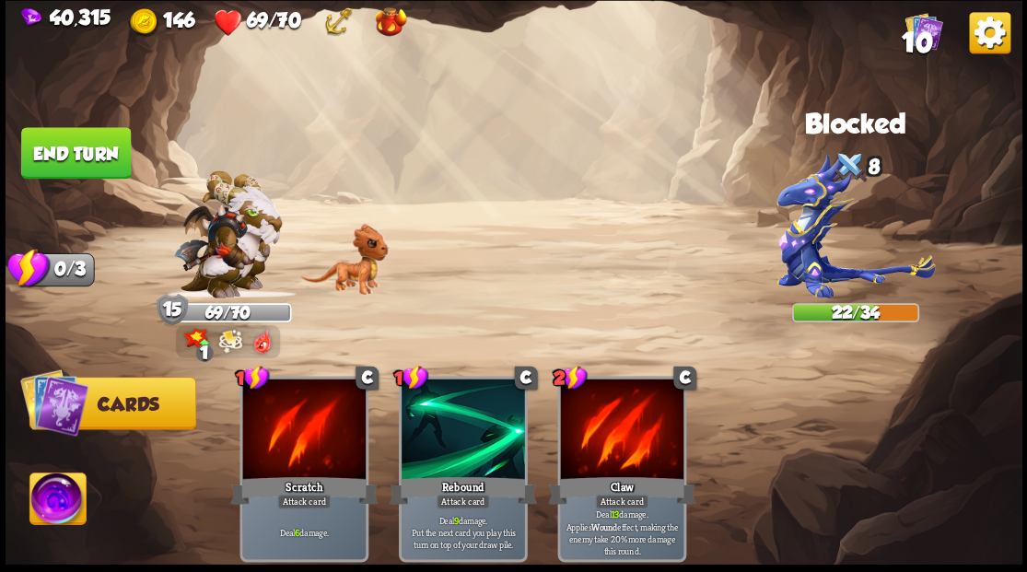
drag, startPoint x: 97, startPoint y: 147, endPoint x: 140, endPoint y: 175, distance: 51.9
click at [97, 147] on button "End turn" at bounding box center [76, 153] width 110 height 52
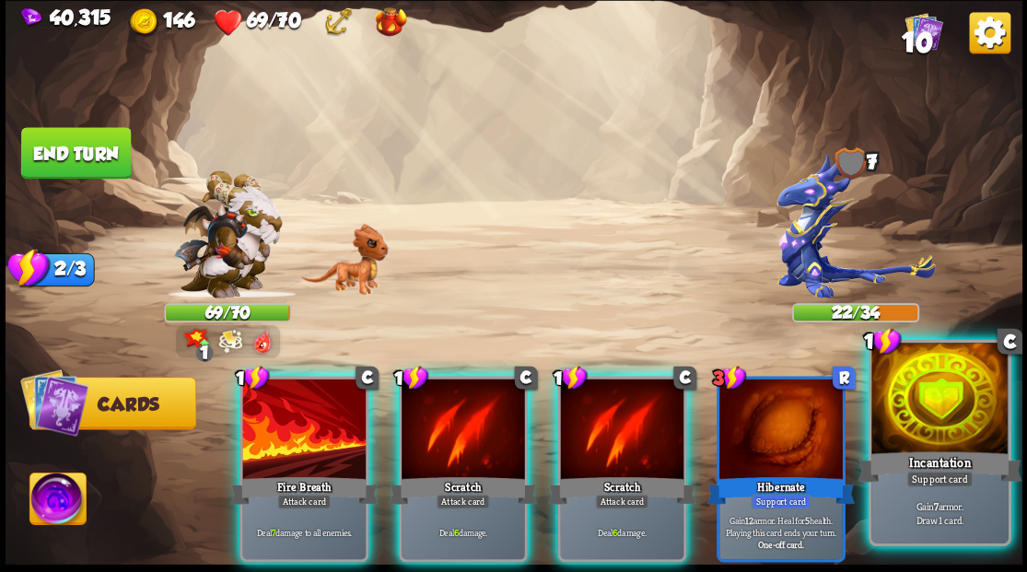
drag, startPoint x: 958, startPoint y: 408, endPoint x: 953, endPoint y: 388, distance: 21.0
click at [958, 408] on div at bounding box center [940, 400] width 136 height 115
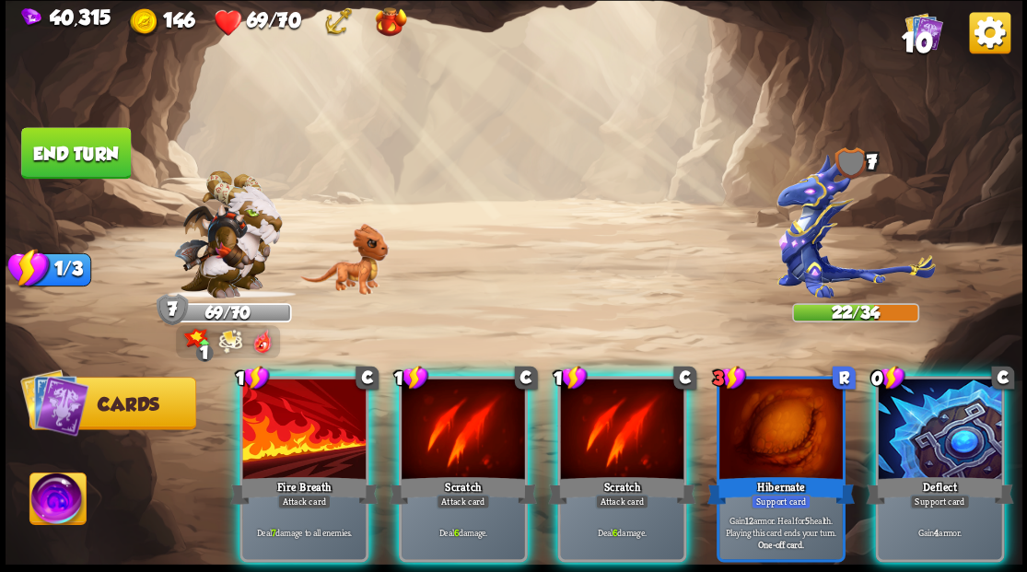
drag, startPoint x: 956, startPoint y: 416, endPoint x: 953, endPoint y: 381, distance: 34.3
click at [956, 414] on div at bounding box center [939, 431] width 123 height 104
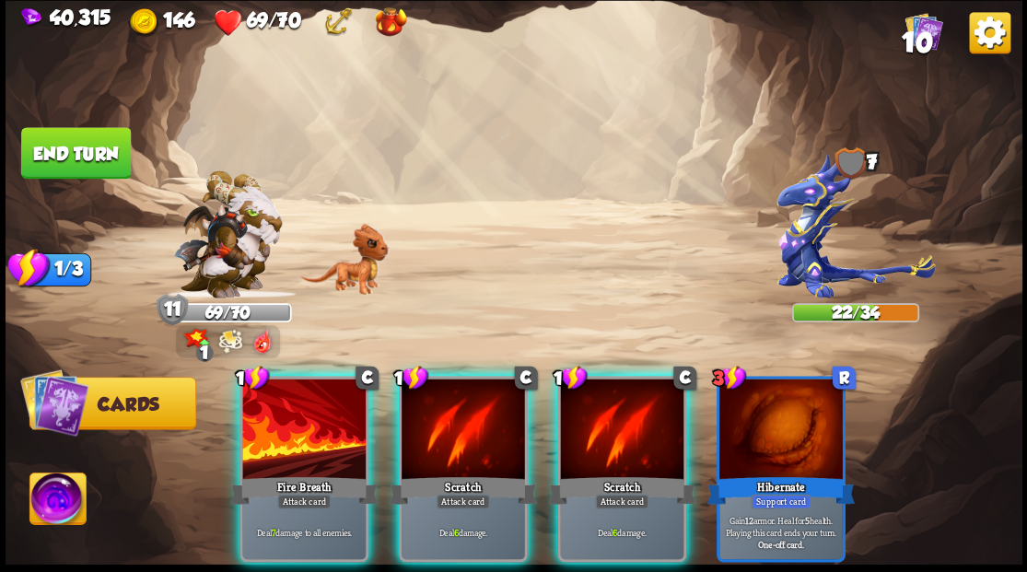
click at [278, 406] on div at bounding box center [303, 431] width 123 height 104
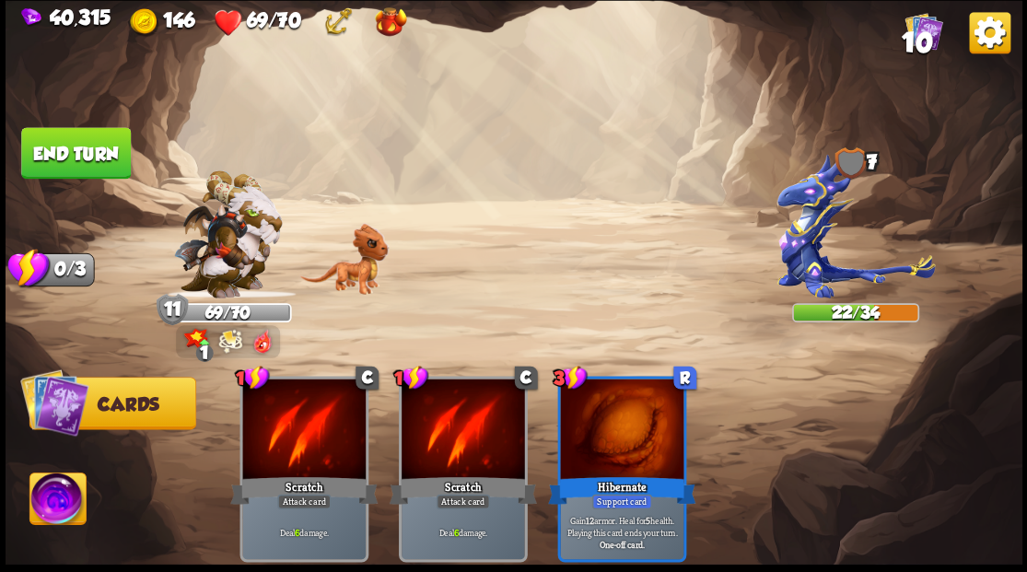
click at [278, 406] on div at bounding box center [303, 431] width 123 height 104
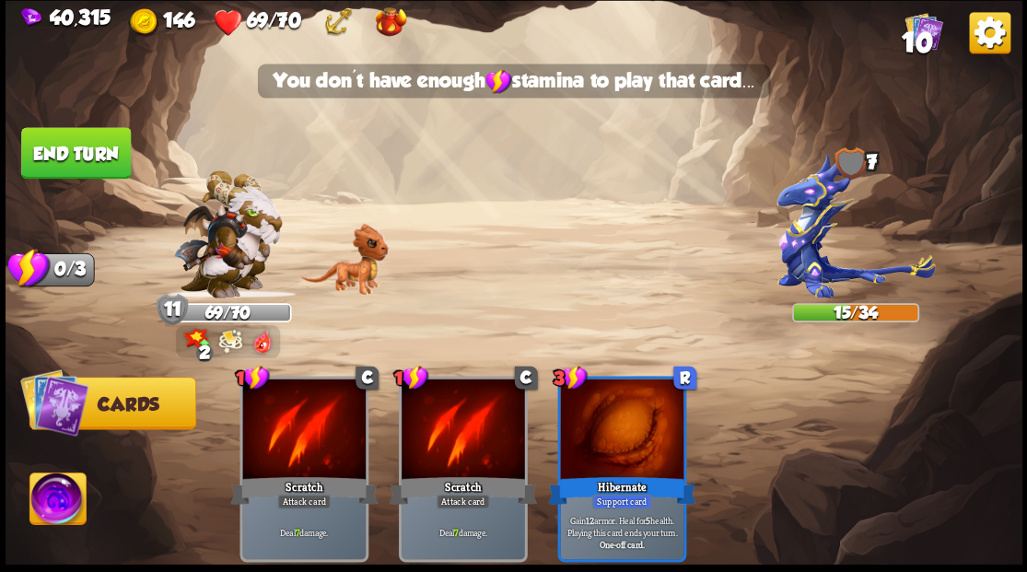
drag, startPoint x: 92, startPoint y: 148, endPoint x: 103, endPoint y: 152, distance: 11.7
click at [92, 148] on button "End turn" at bounding box center [75, 152] width 112 height 53
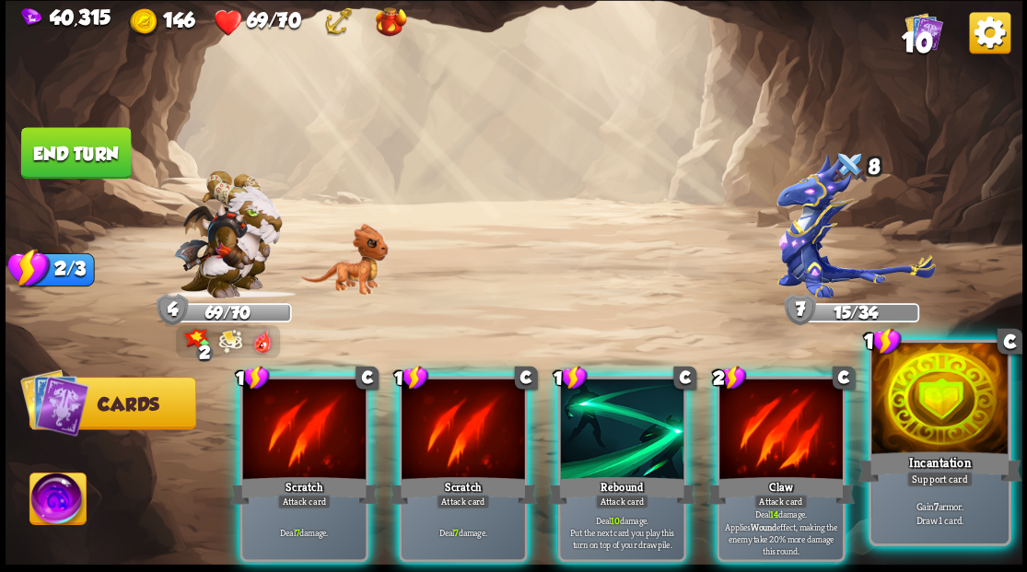
click at [965, 428] on div at bounding box center [940, 400] width 136 height 115
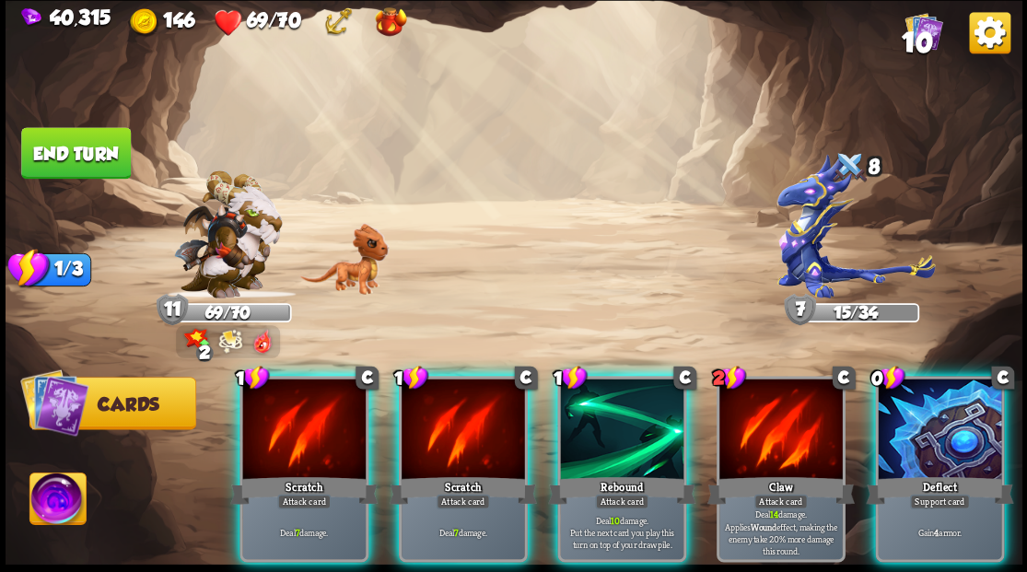
drag, startPoint x: 989, startPoint y: 426, endPoint x: 994, endPoint y: 393, distance: 33.6
click at [992, 423] on div at bounding box center [939, 431] width 123 height 104
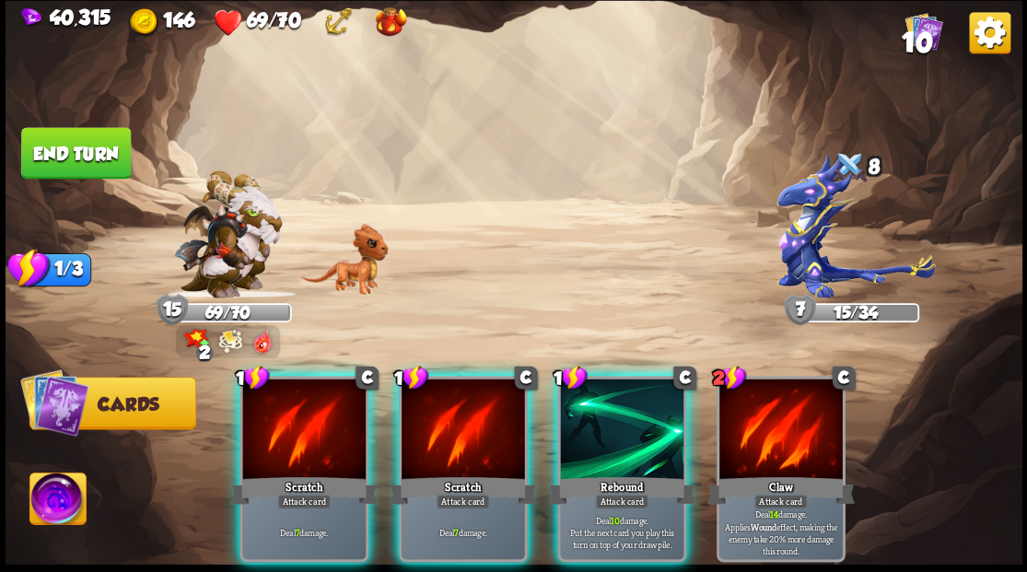
click at [612, 431] on div at bounding box center [621, 431] width 123 height 104
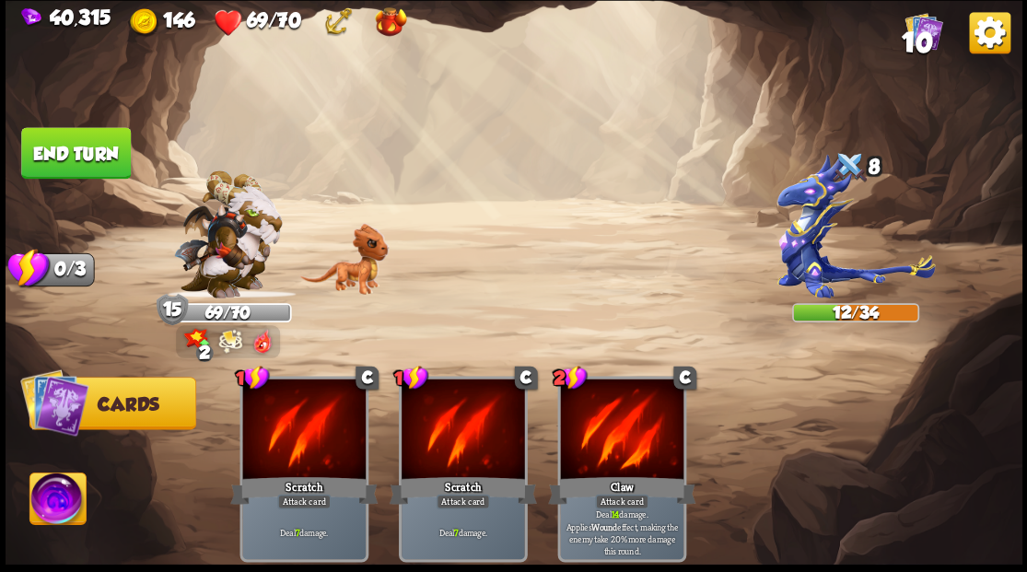
drag, startPoint x: 72, startPoint y: 144, endPoint x: 184, endPoint y: 144, distance: 112.4
click at [73, 144] on button "End turn" at bounding box center [76, 153] width 110 height 52
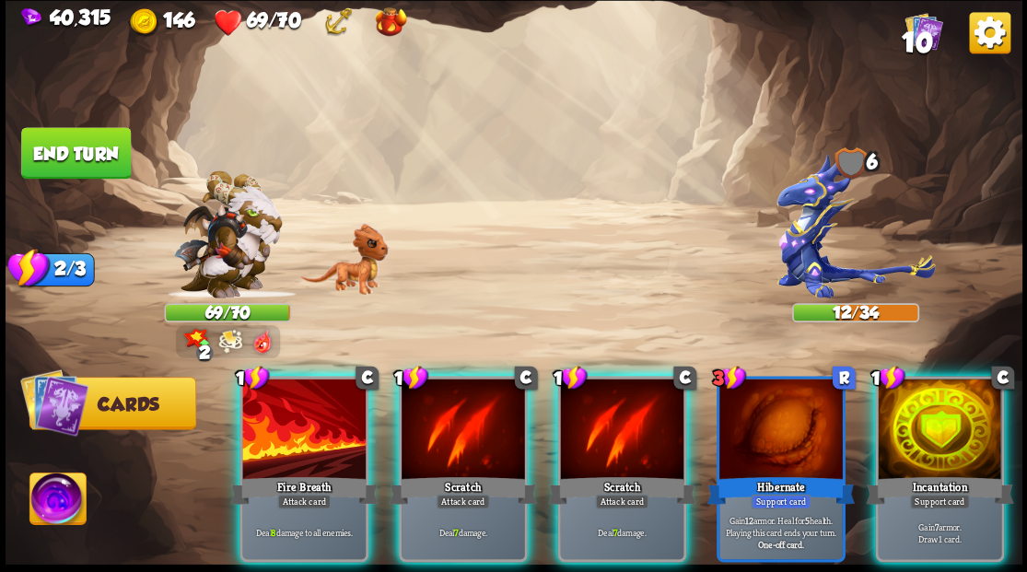
click at [949, 435] on div at bounding box center [939, 431] width 123 height 104
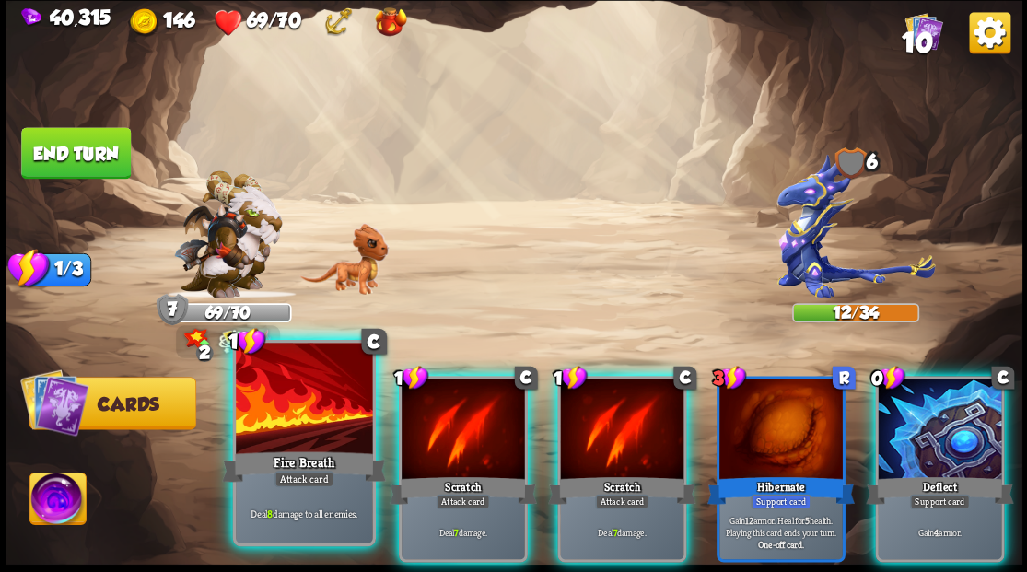
click at [311, 407] on div at bounding box center [304, 400] width 136 height 115
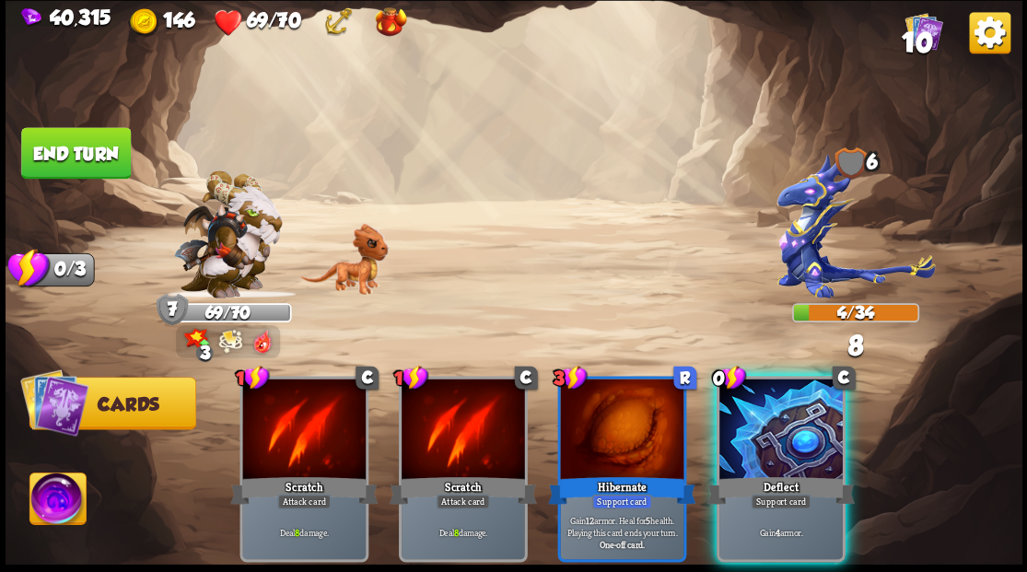
drag, startPoint x: 804, startPoint y: 446, endPoint x: 847, endPoint y: 199, distance: 250.6
click at [807, 437] on div at bounding box center [781, 431] width 123 height 104
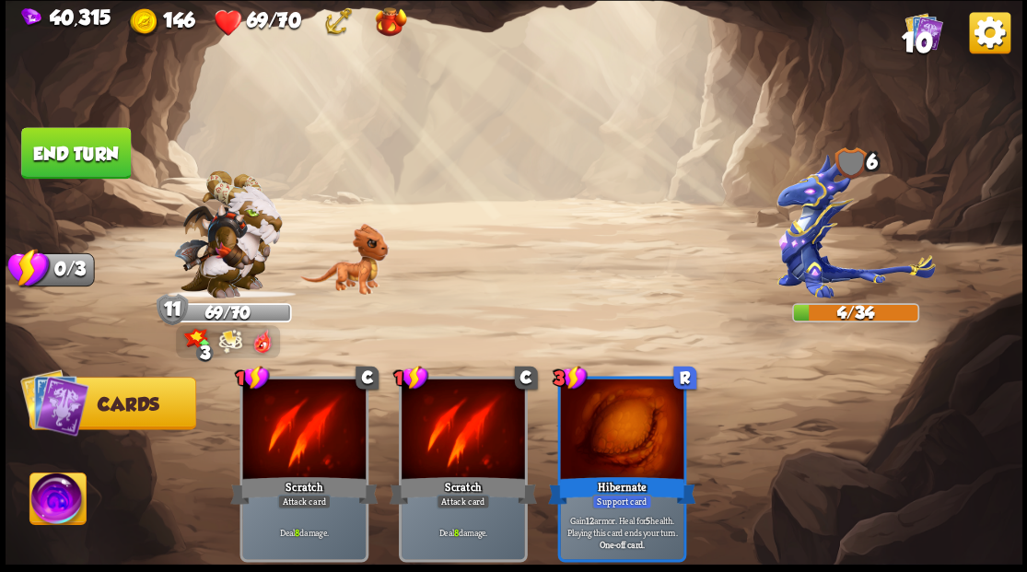
click at [74, 168] on button "End turn" at bounding box center [75, 153] width 111 height 53
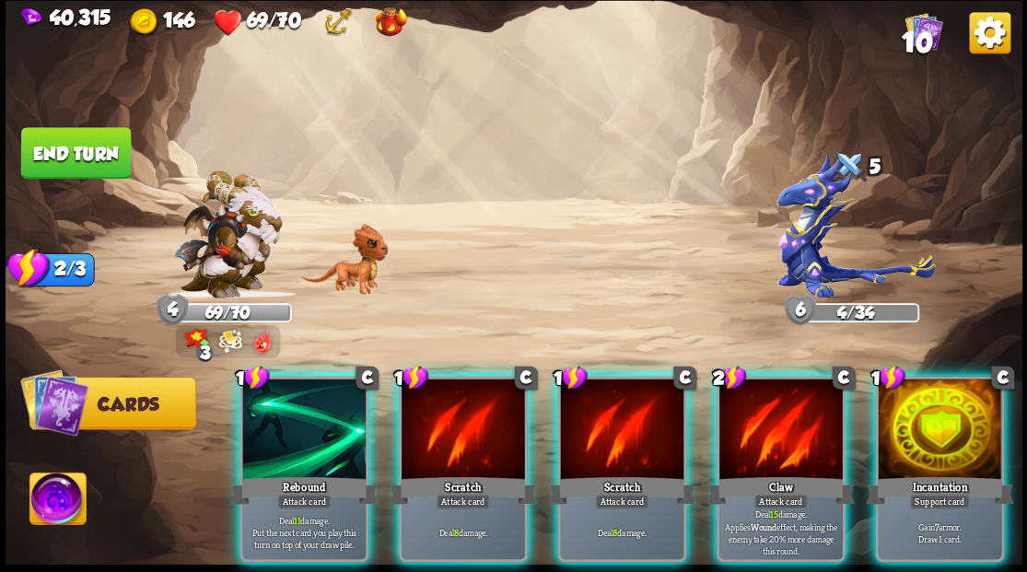
click at [58, 505] on img at bounding box center [57, 501] width 56 height 57
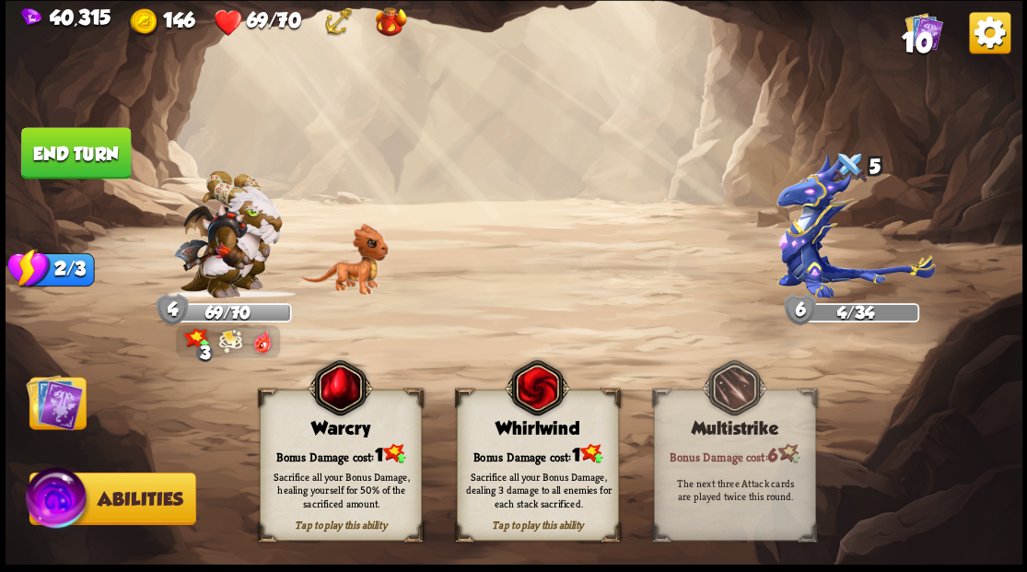
click at [312, 463] on div "Sacrifice all your Bonus Damage, healing yourself for 50% of the sacrificed amo…" at bounding box center [341, 490] width 162 height 64
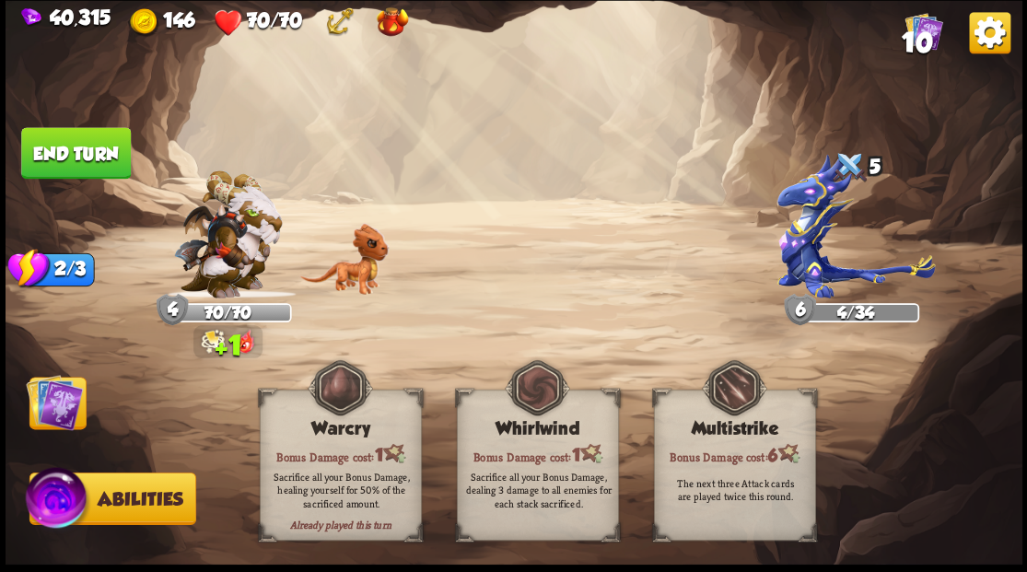
click at [59, 422] on img at bounding box center [54, 401] width 57 height 57
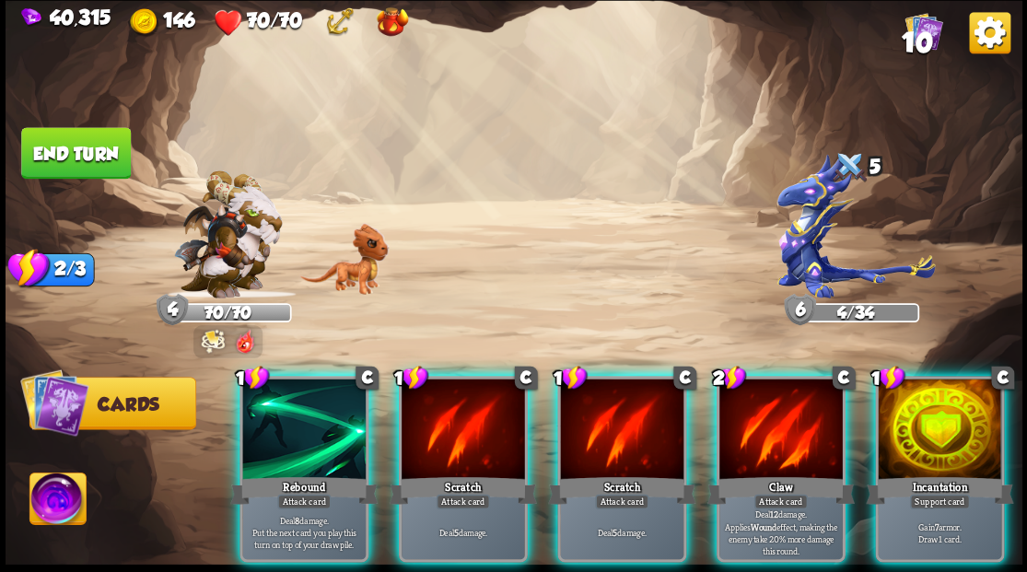
drag, startPoint x: 768, startPoint y: 467, endPoint x: 713, endPoint y: 363, distance: 117.5
click at [768, 474] on div "Claw" at bounding box center [780, 490] width 147 height 33
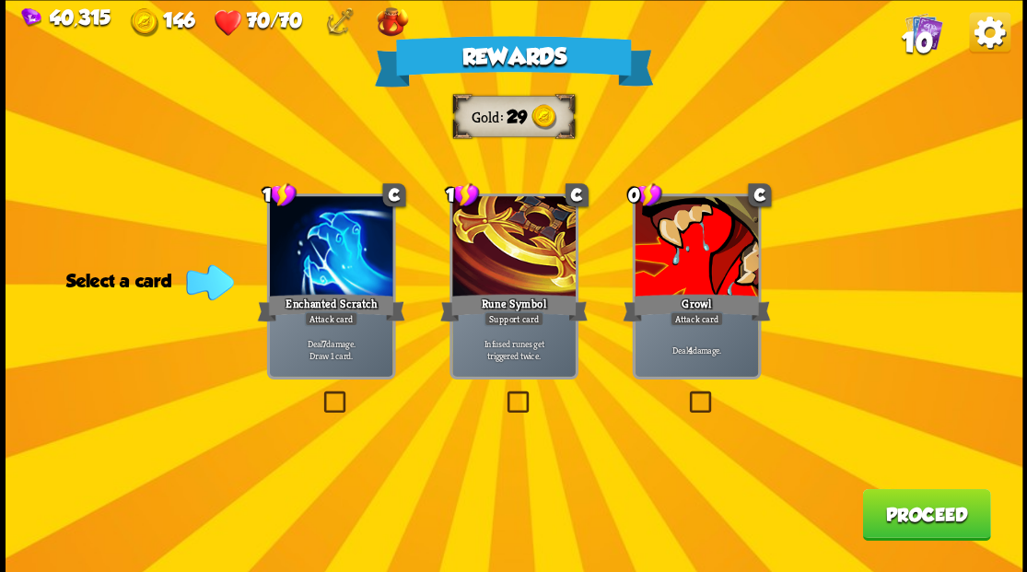
click at [686, 393] on label at bounding box center [686, 393] width 0 height 0
click at [0, 0] on input "checkbox" at bounding box center [0, 0] width 0 height 0
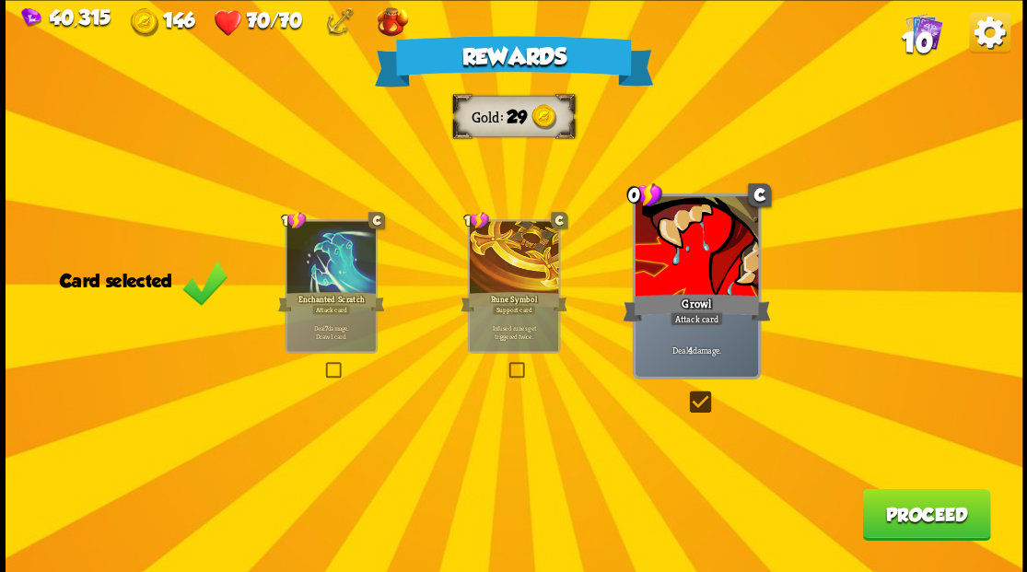
click at [901, 523] on button "Proceed" at bounding box center [926, 514] width 128 height 52
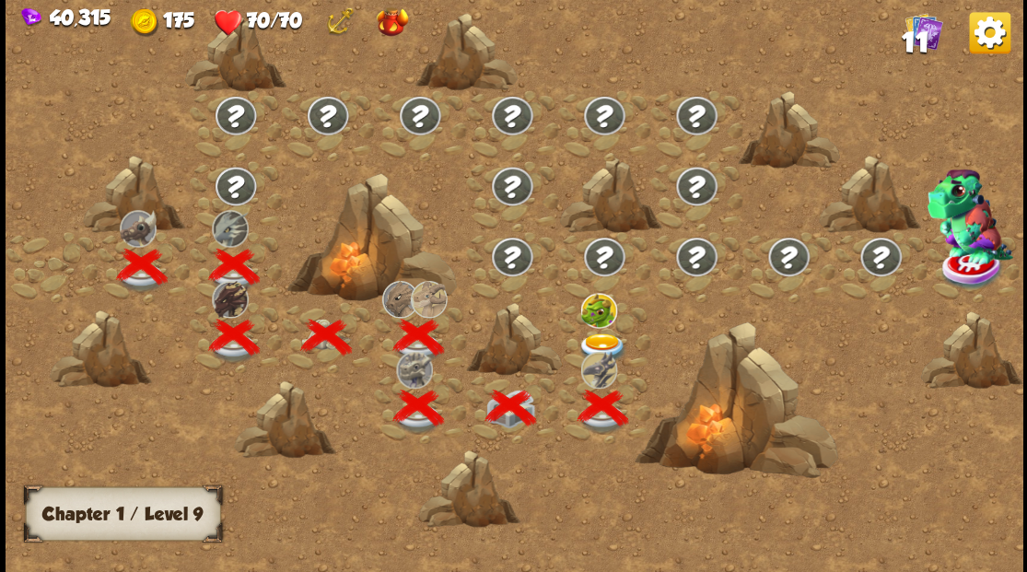
click at [601, 335] on img at bounding box center [603, 348] width 51 height 30
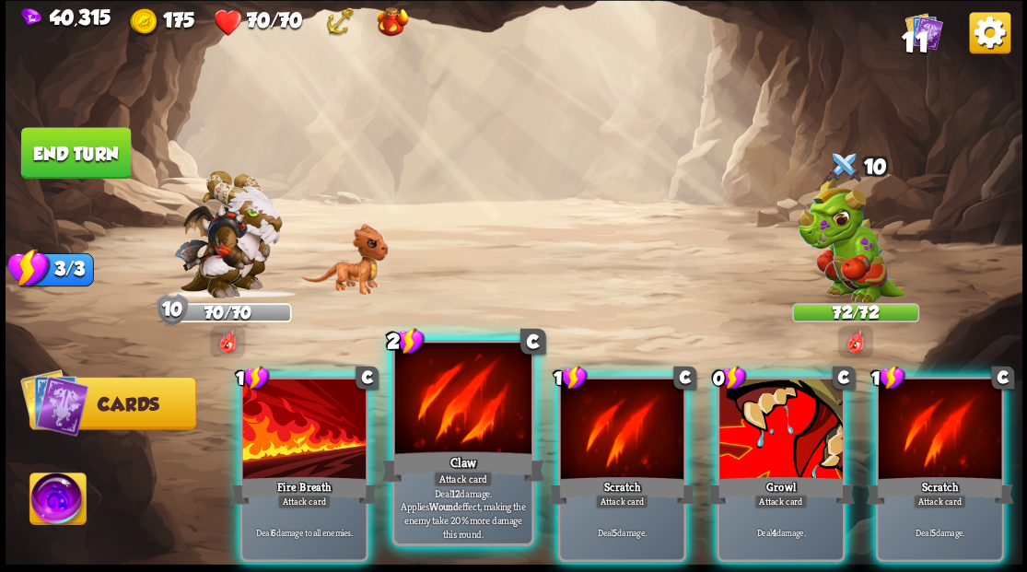
click at [461, 407] on div at bounding box center [462, 400] width 136 height 115
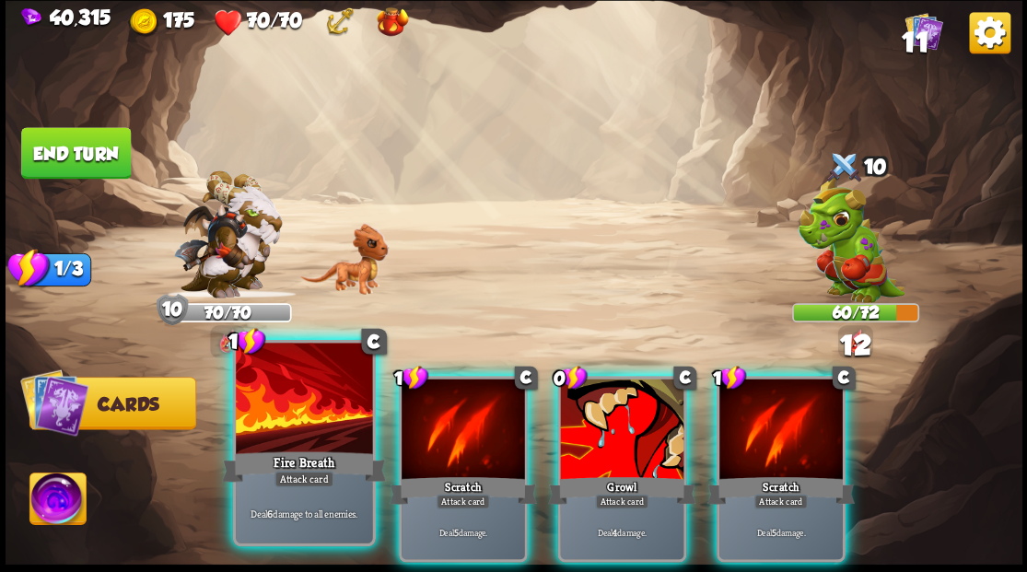
drag, startPoint x: 316, startPoint y: 396, endPoint x: 367, endPoint y: 310, distance: 100.4
click at [316, 391] on div at bounding box center [304, 400] width 136 height 115
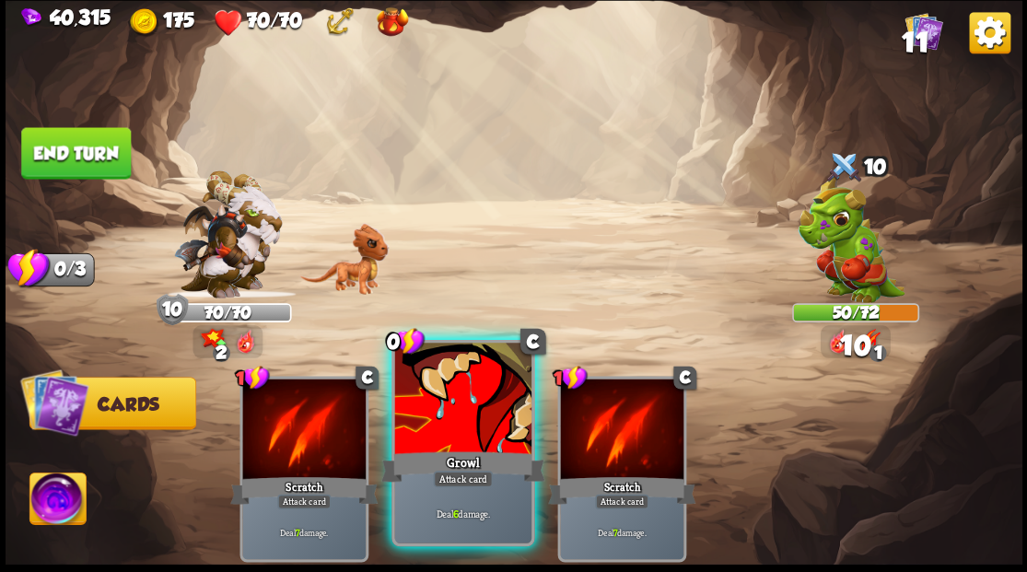
click at [457, 429] on div at bounding box center [462, 400] width 136 height 115
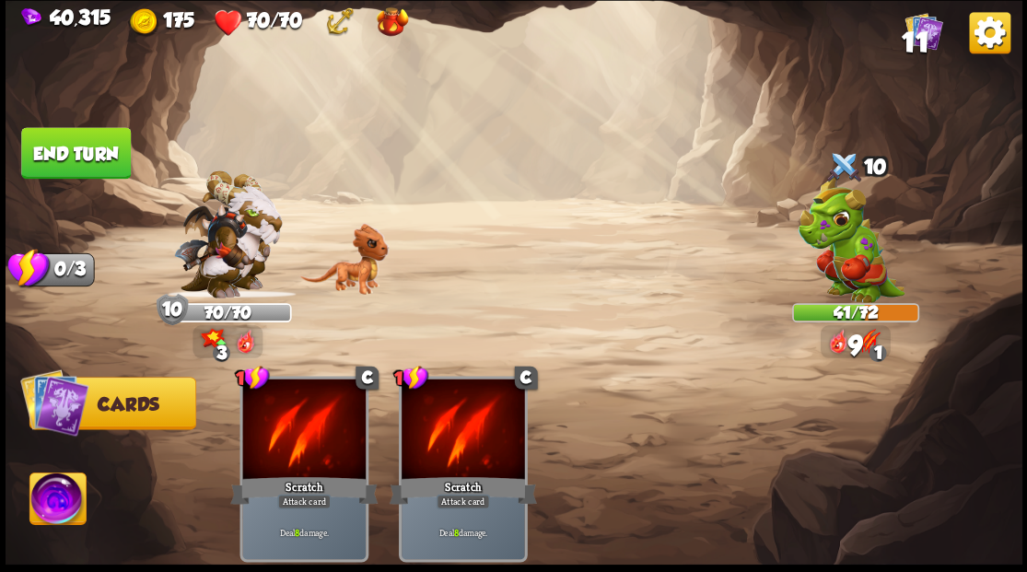
click at [74, 150] on button "End turn" at bounding box center [76, 153] width 110 height 52
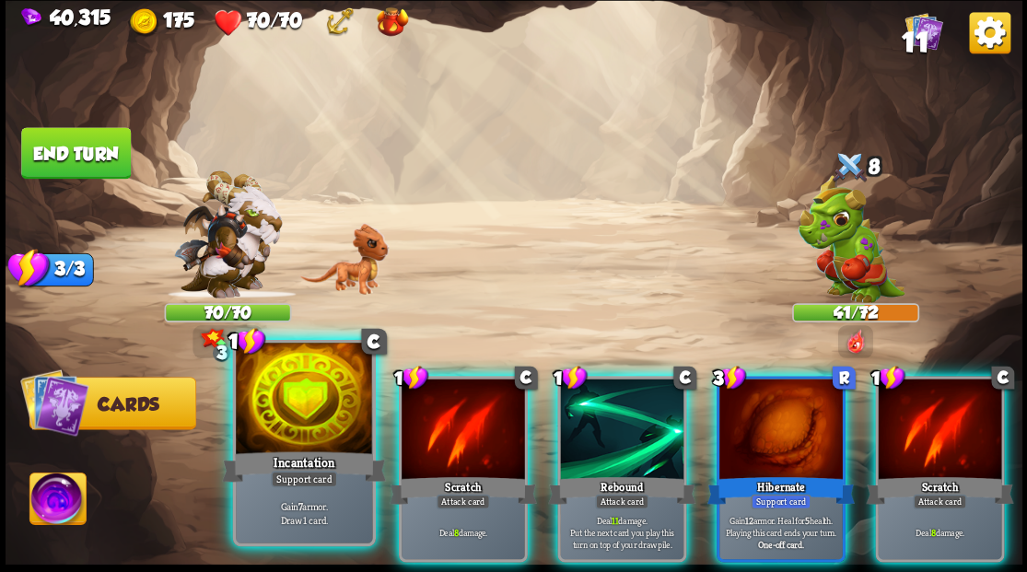
click at [301, 417] on div at bounding box center [304, 400] width 136 height 115
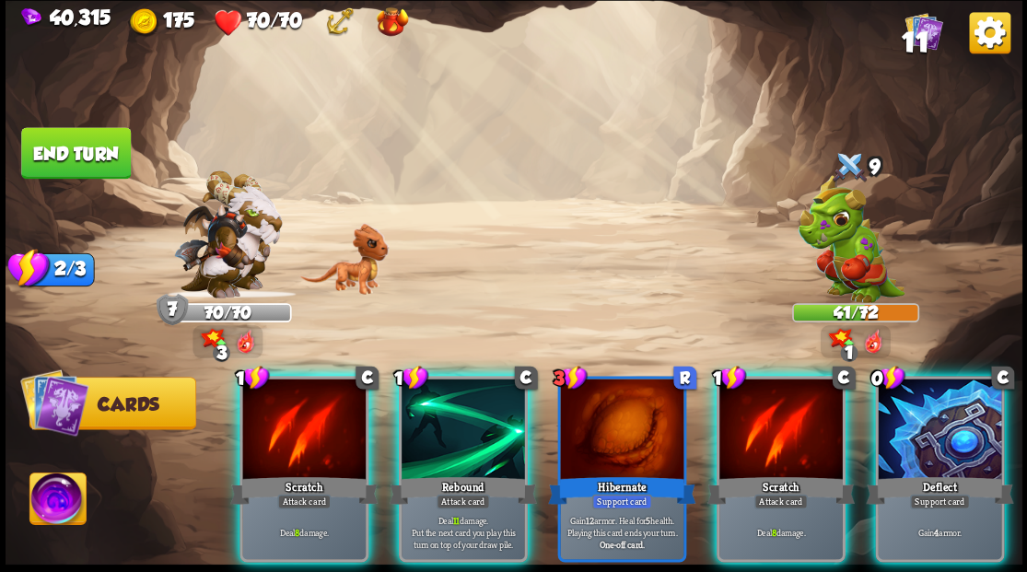
click at [299, 417] on div at bounding box center [303, 431] width 123 height 104
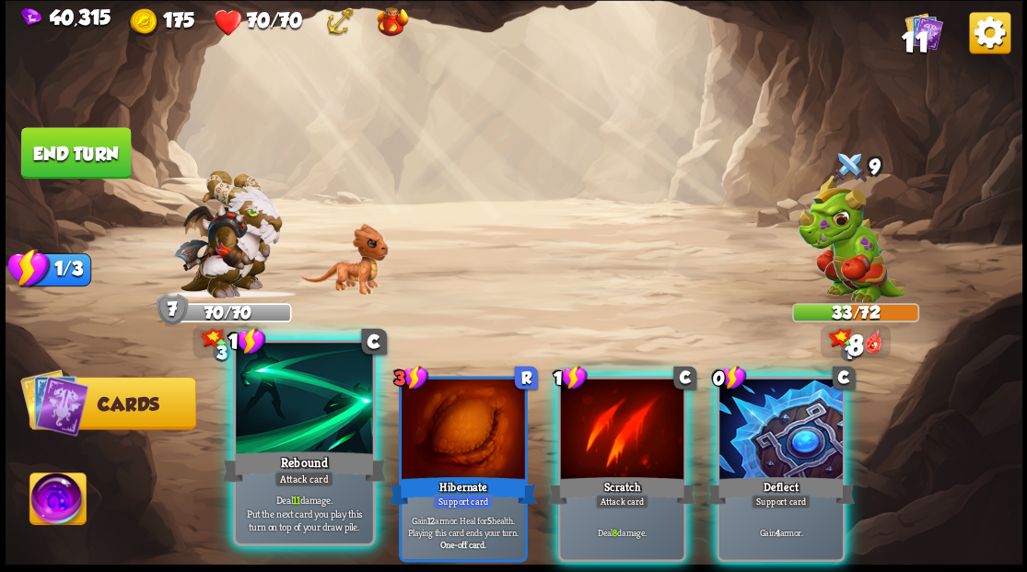
drag, startPoint x: 281, startPoint y: 403, endPoint x: 271, endPoint y: 357, distance: 47.2
click at [279, 403] on div at bounding box center [304, 400] width 136 height 115
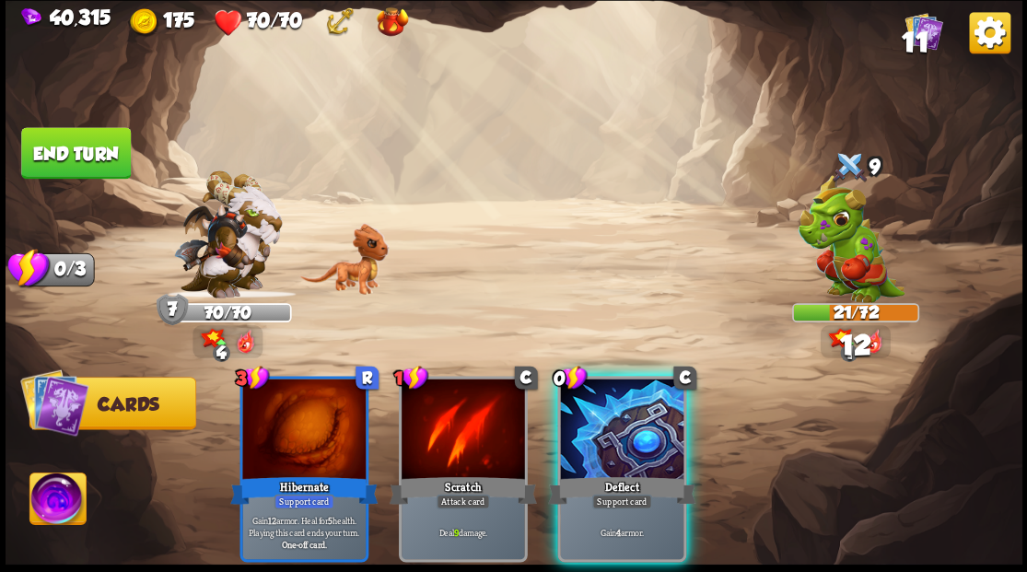
drag, startPoint x: 623, startPoint y: 440, endPoint x: 624, endPoint y: 393, distance: 47.0
click at [625, 426] on div at bounding box center [621, 431] width 123 height 104
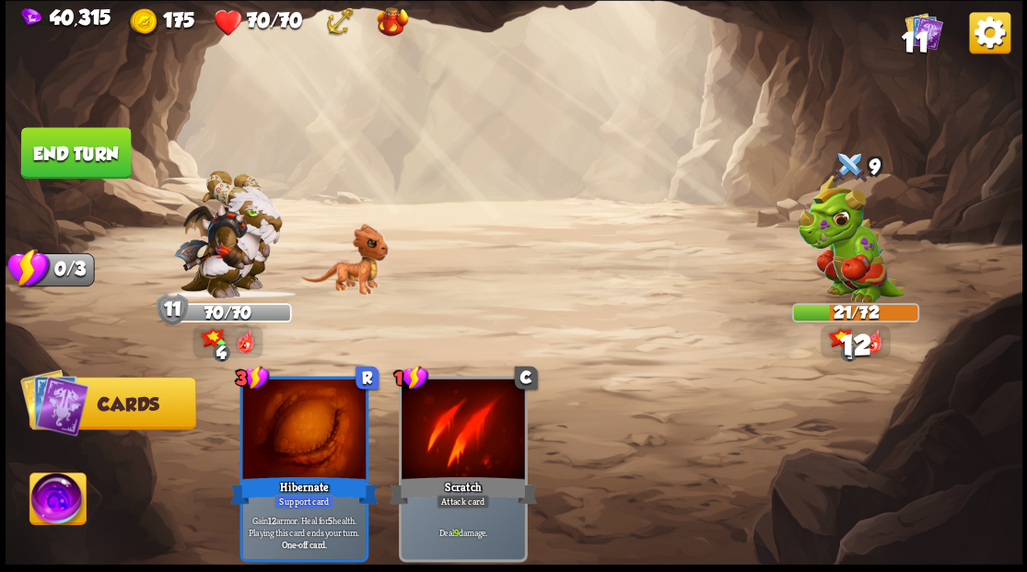
click at [88, 155] on button "End turn" at bounding box center [76, 153] width 110 height 52
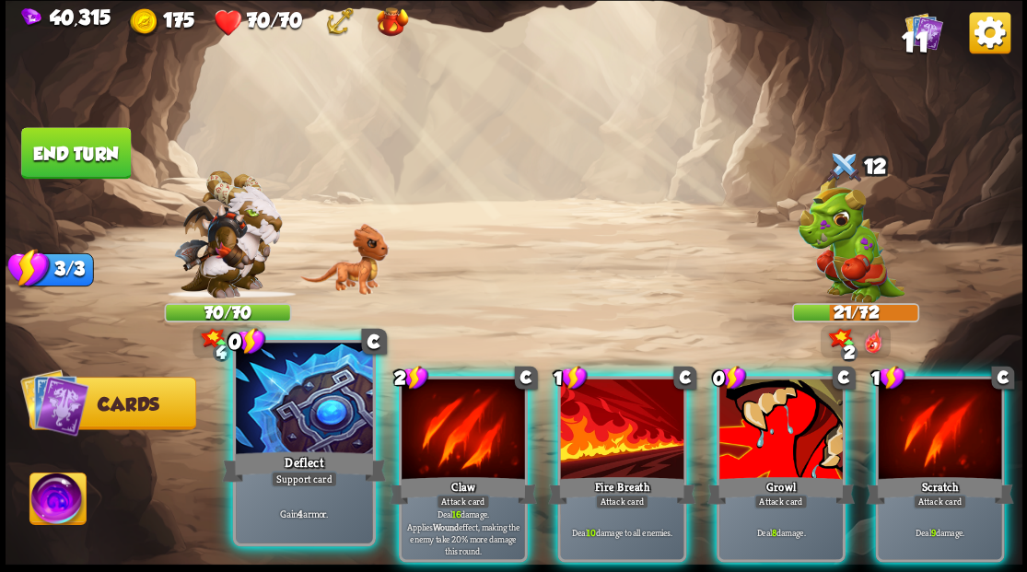
click at [312, 376] on div at bounding box center [304, 400] width 136 height 115
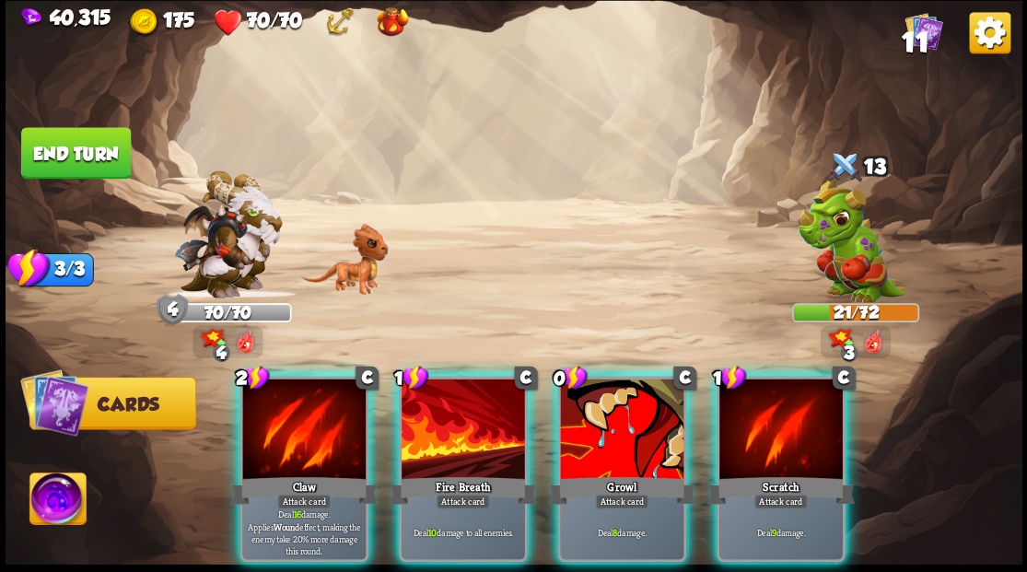
drag, startPoint x: 320, startPoint y: 425, endPoint x: 334, endPoint y: 412, distance: 18.9
click at [324, 422] on div at bounding box center [303, 431] width 123 height 104
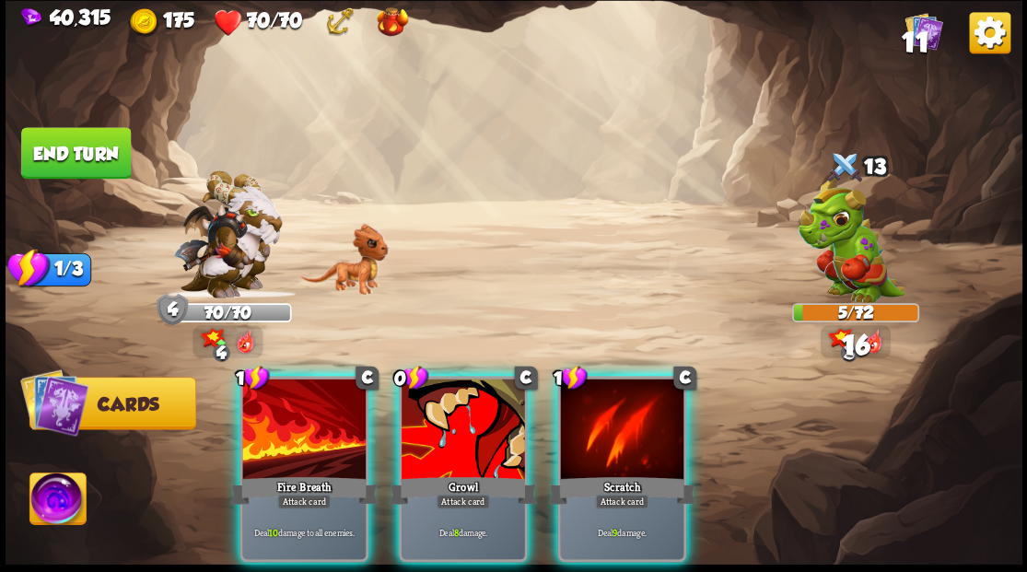
click at [277, 420] on div at bounding box center [303, 431] width 123 height 104
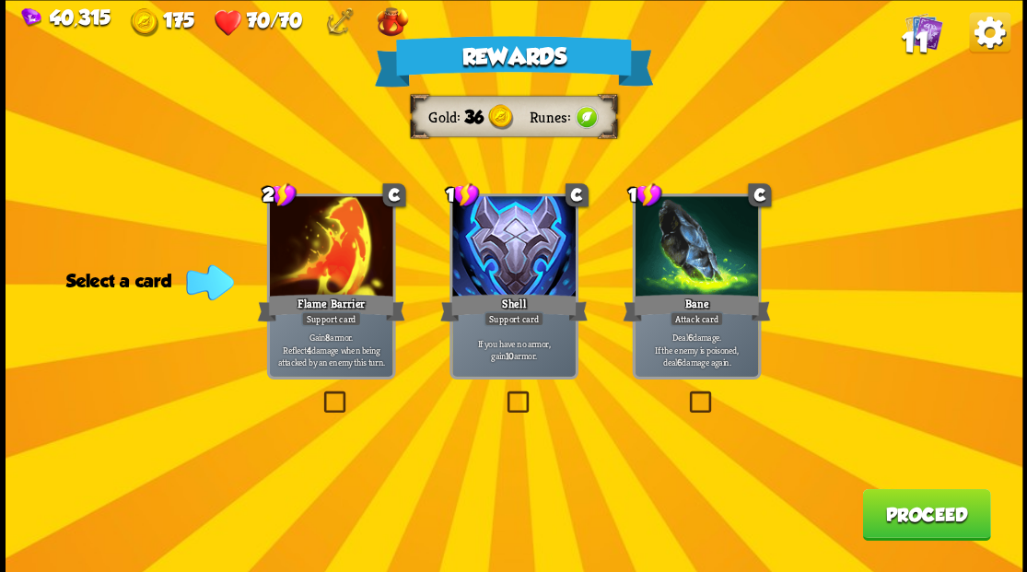
drag, startPoint x: 695, startPoint y: 413, endPoint x: 717, endPoint y: 416, distance: 22.3
click at [686, 393] on label at bounding box center [686, 393] width 0 height 0
click at [0, 0] on input "checkbox" at bounding box center [0, 0] width 0 height 0
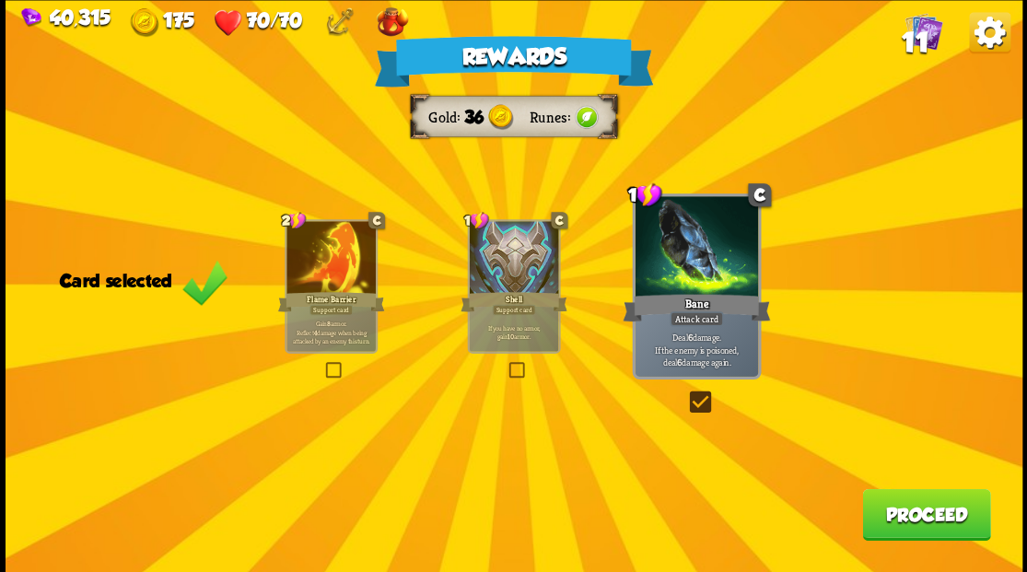
click at [907, 534] on button "Proceed" at bounding box center [926, 514] width 128 height 52
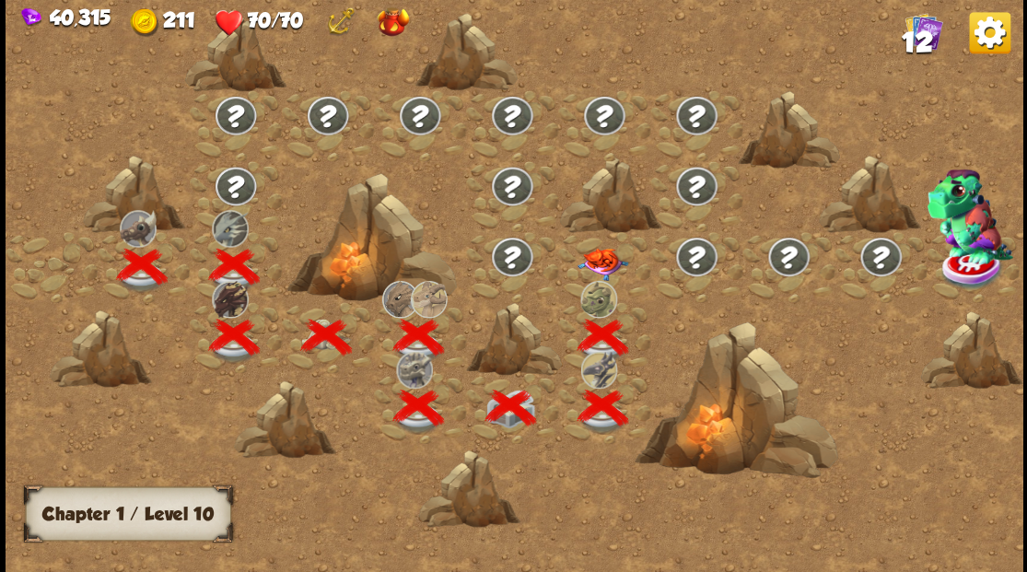
click at [603, 269] on img at bounding box center [603, 264] width 51 height 32
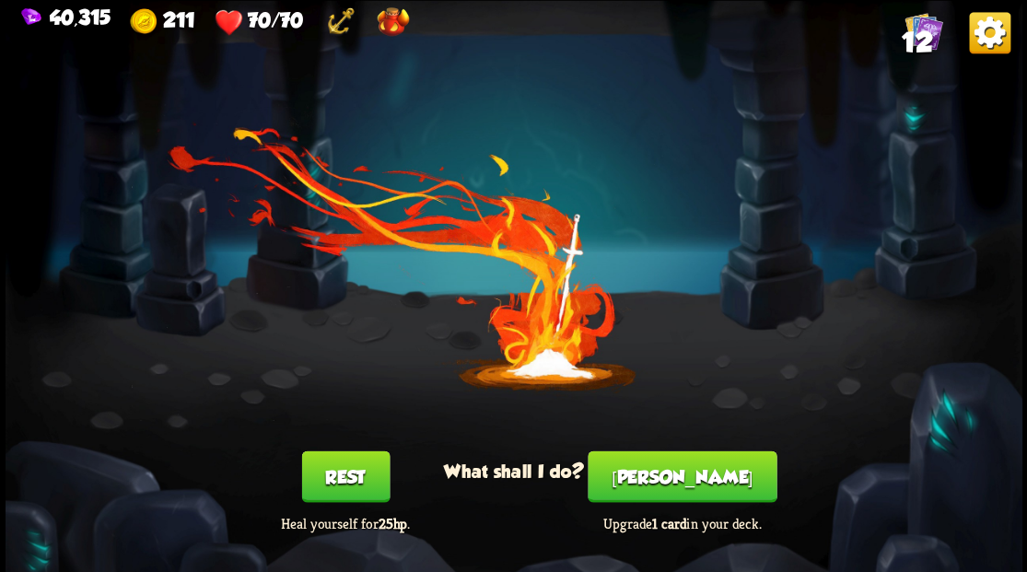
click at [686, 499] on button "[PERSON_NAME]" at bounding box center [682, 477] width 189 height 52
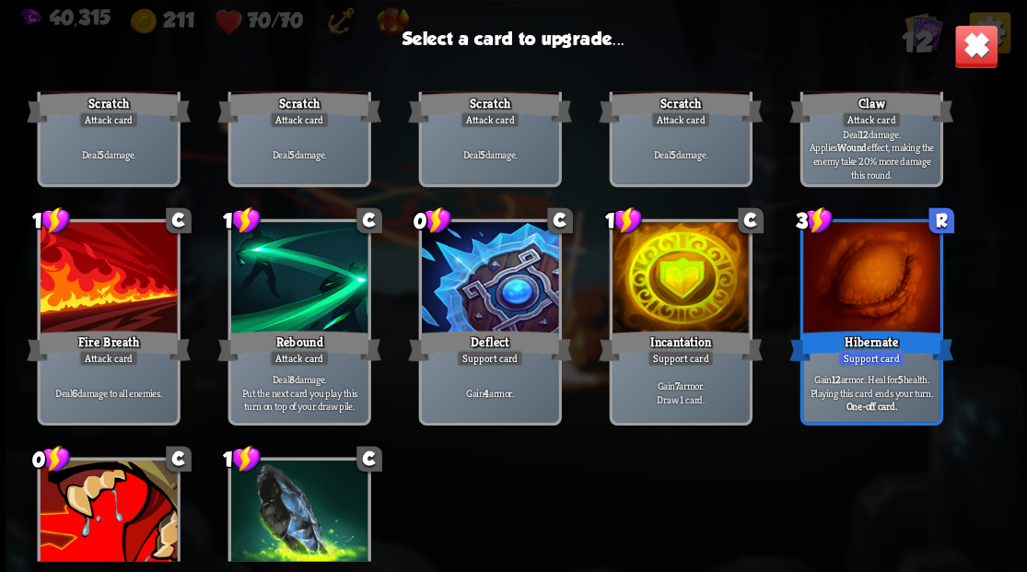
scroll to position [303, 0]
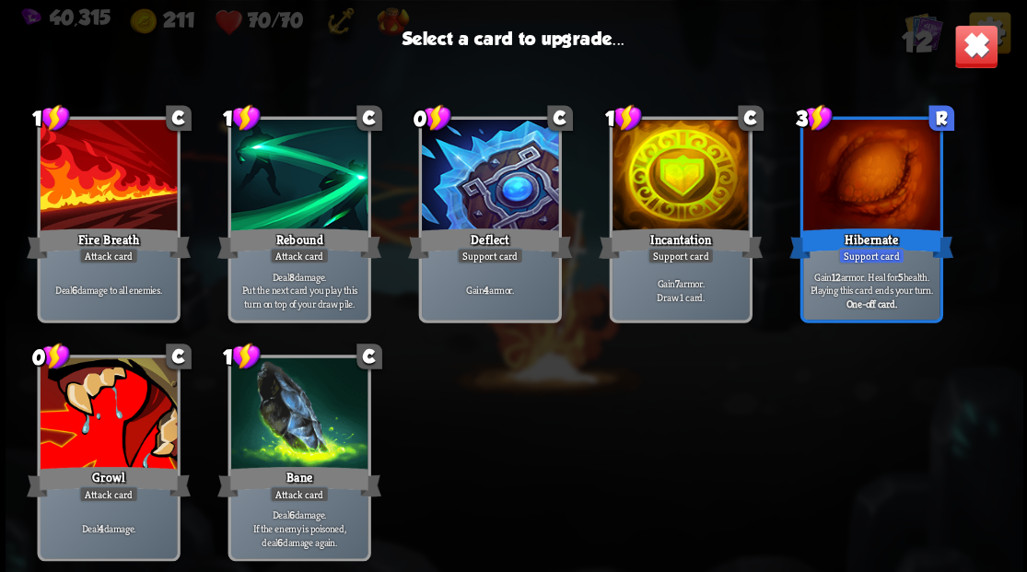
click at [677, 169] on div at bounding box center [680, 177] width 136 height 115
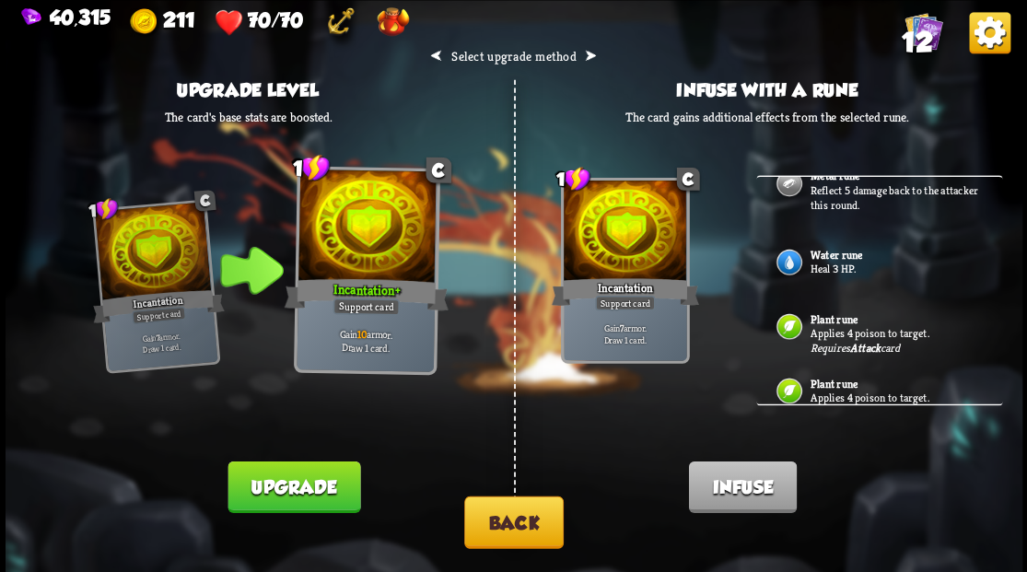
scroll to position [225, 0]
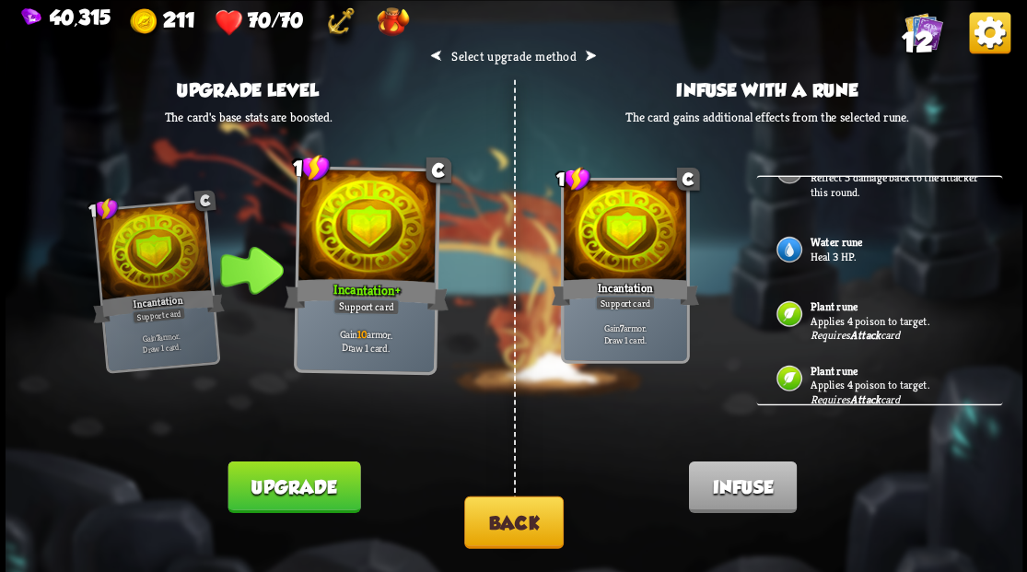
click at [851, 252] on p "Heal 3 HP." at bounding box center [896, 256] width 172 height 15
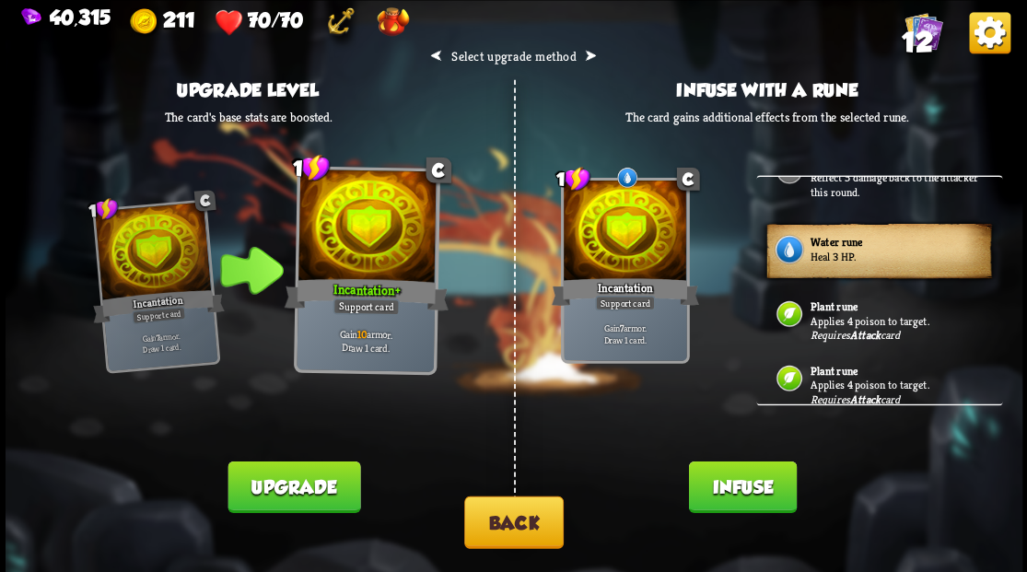
click at [733, 485] on button "Infuse" at bounding box center [742, 487] width 108 height 52
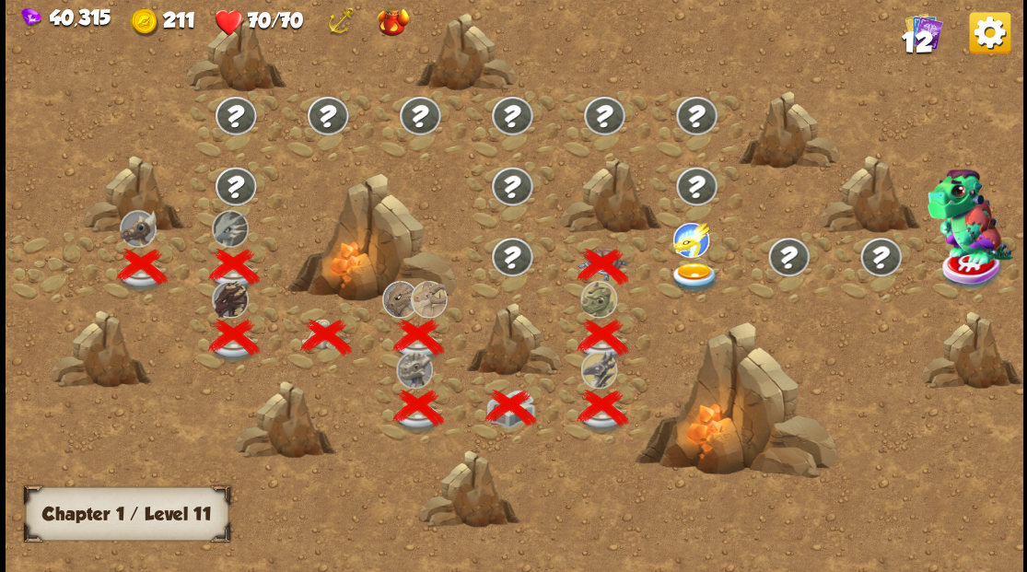
scroll to position [0, 280]
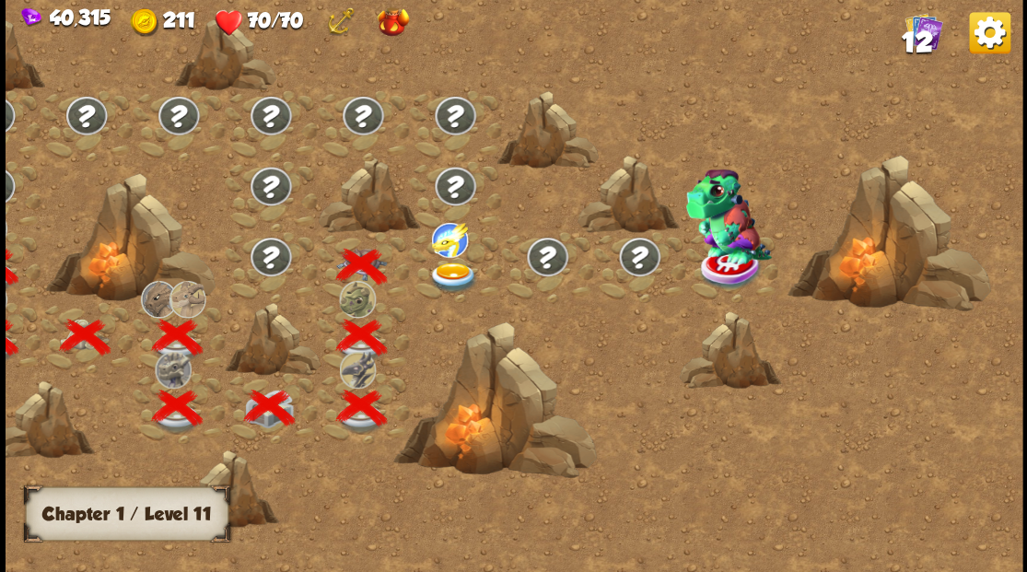
click at [449, 265] on img at bounding box center [453, 277] width 51 height 30
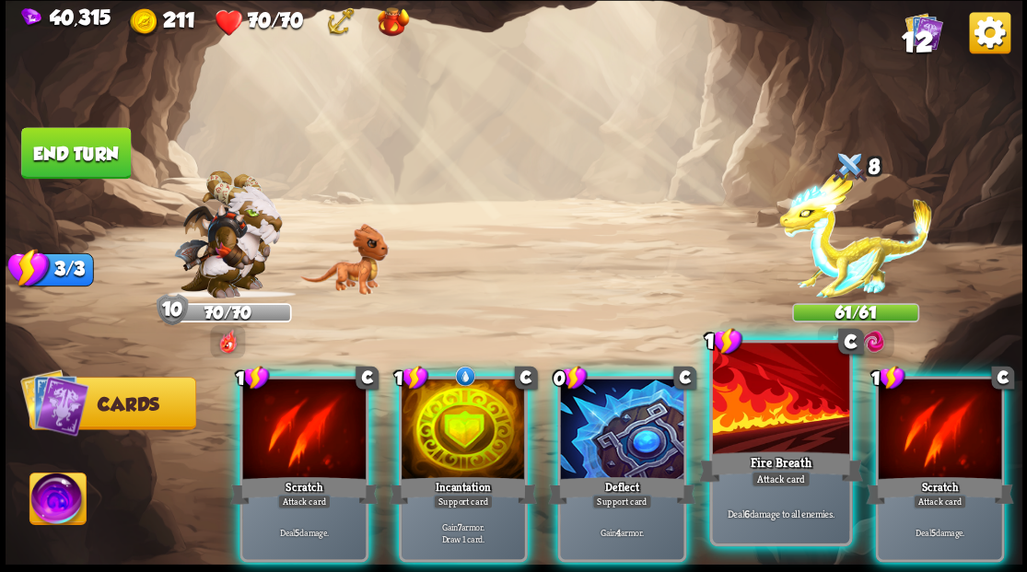
click at [767, 439] on div at bounding box center [780, 400] width 136 height 115
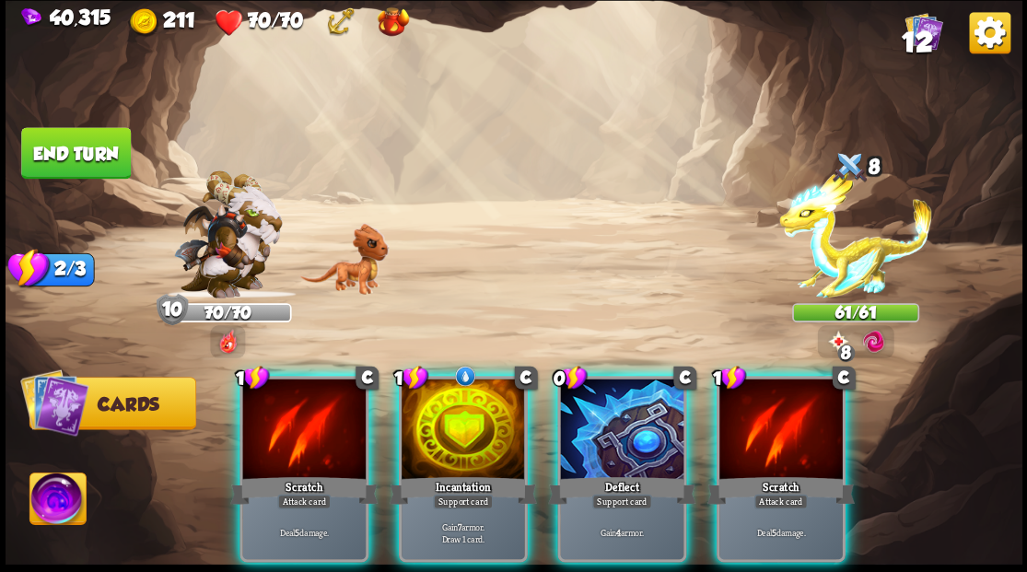
click at [773, 437] on div at bounding box center [781, 431] width 123 height 104
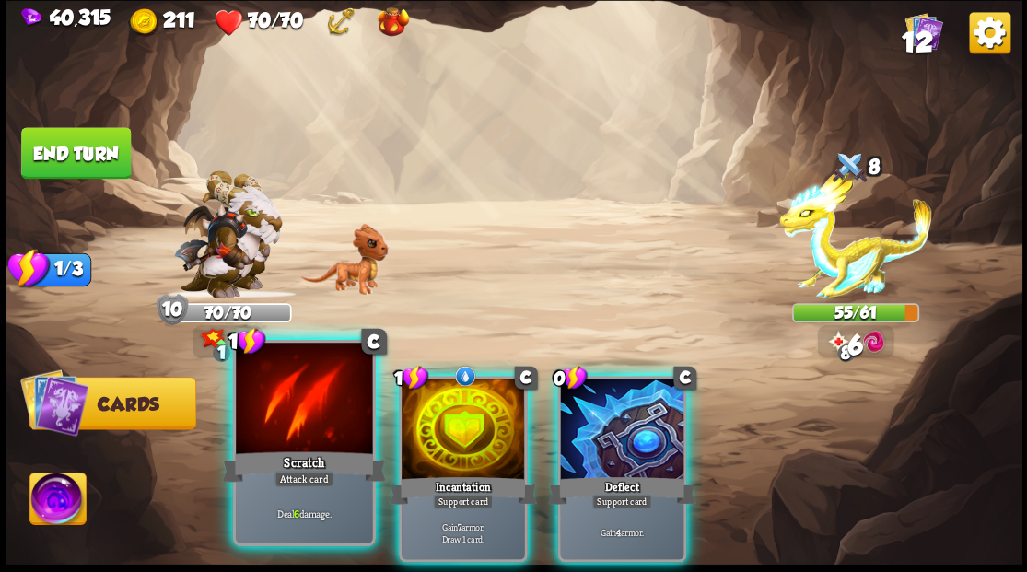
click at [291, 430] on div at bounding box center [304, 400] width 136 height 115
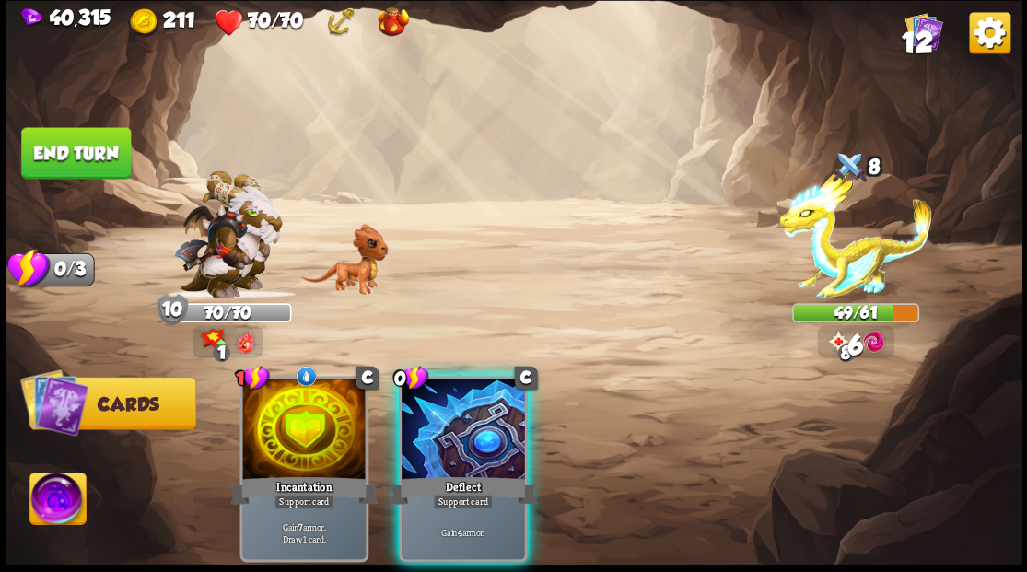
drag, startPoint x: 457, startPoint y: 453, endPoint x: 437, endPoint y: 324, distance: 130.6
click at [457, 442] on div "0 C Deflect Support card Gain 4 armor." at bounding box center [462, 469] width 129 height 186
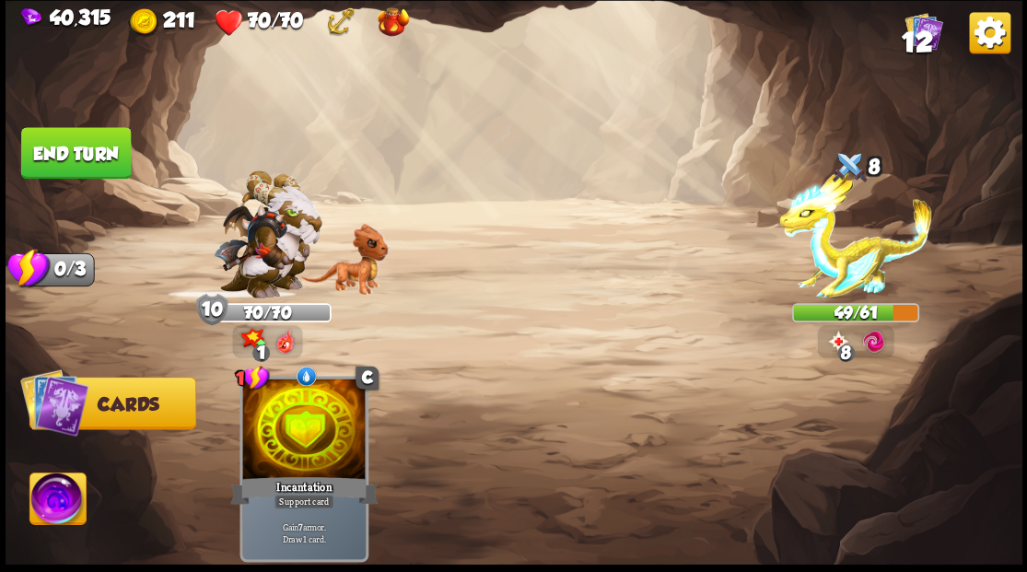
drag, startPoint x: 92, startPoint y: 149, endPoint x: 197, endPoint y: 178, distance: 108.9
click at [96, 149] on button "End turn" at bounding box center [76, 153] width 110 height 52
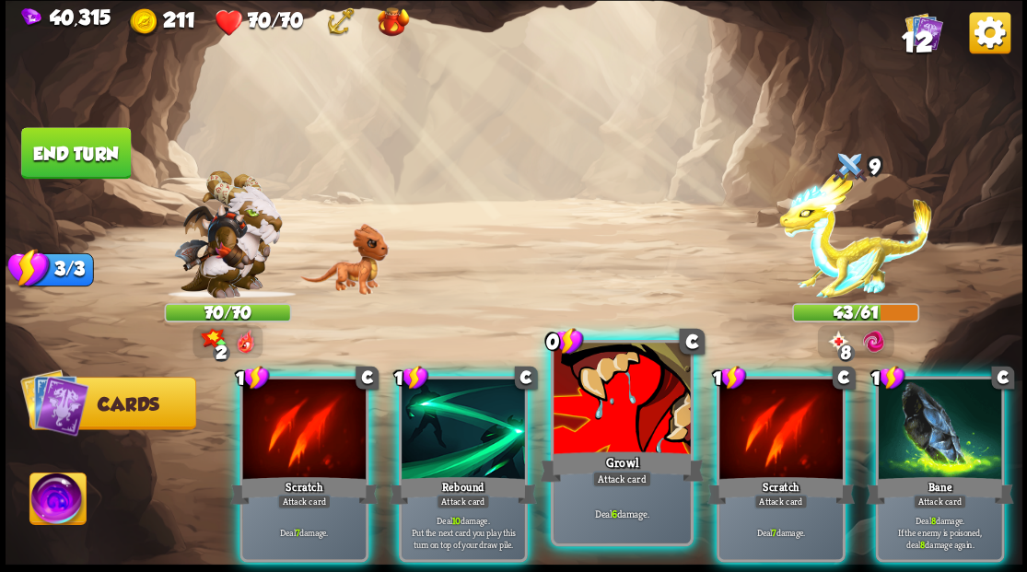
click at [592, 426] on div at bounding box center [622, 400] width 136 height 115
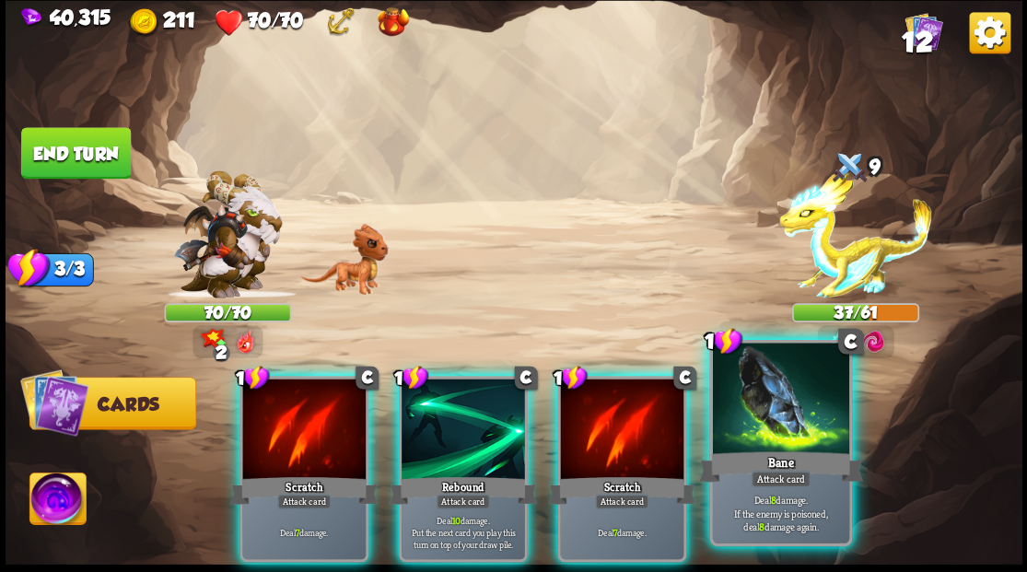
click at [761, 435] on div at bounding box center [780, 400] width 136 height 115
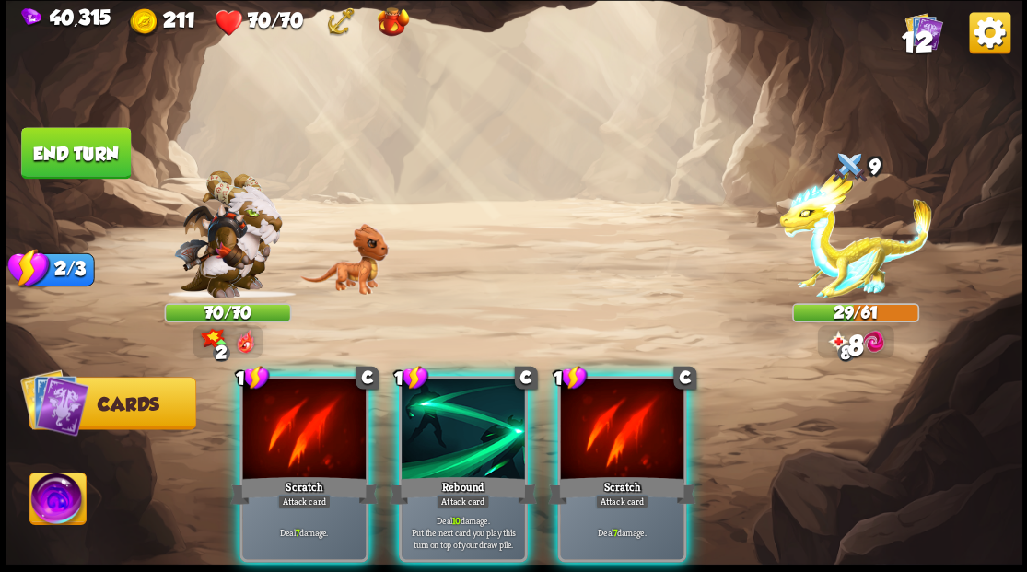
drag, startPoint x: 594, startPoint y: 441, endPoint x: 580, endPoint y: 431, distance: 17.9
click at [594, 440] on div at bounding box center [621, 431] width 123 height 104
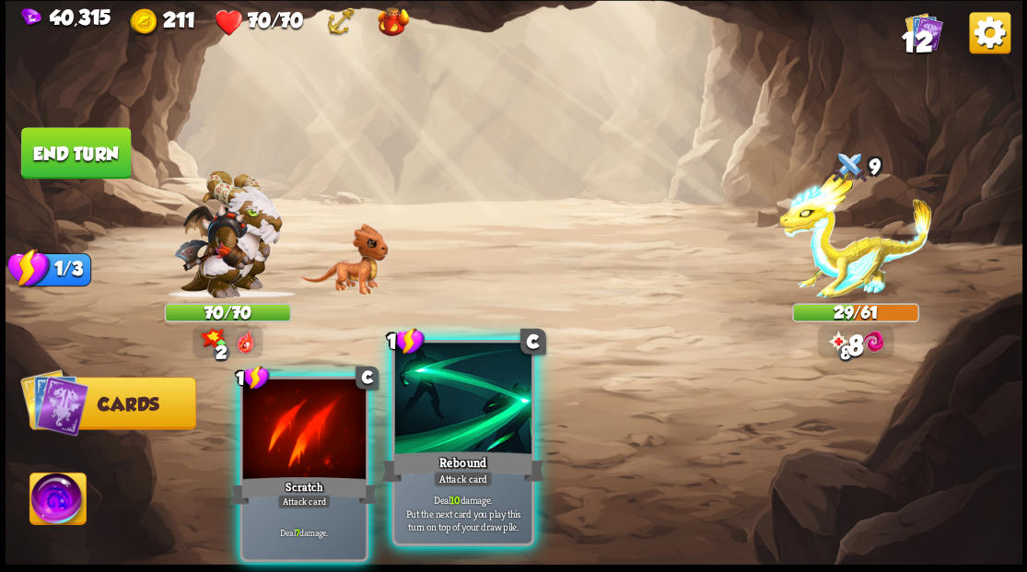
click at [464, 412] on div at bounding box center [462, 400] width 136 height 115
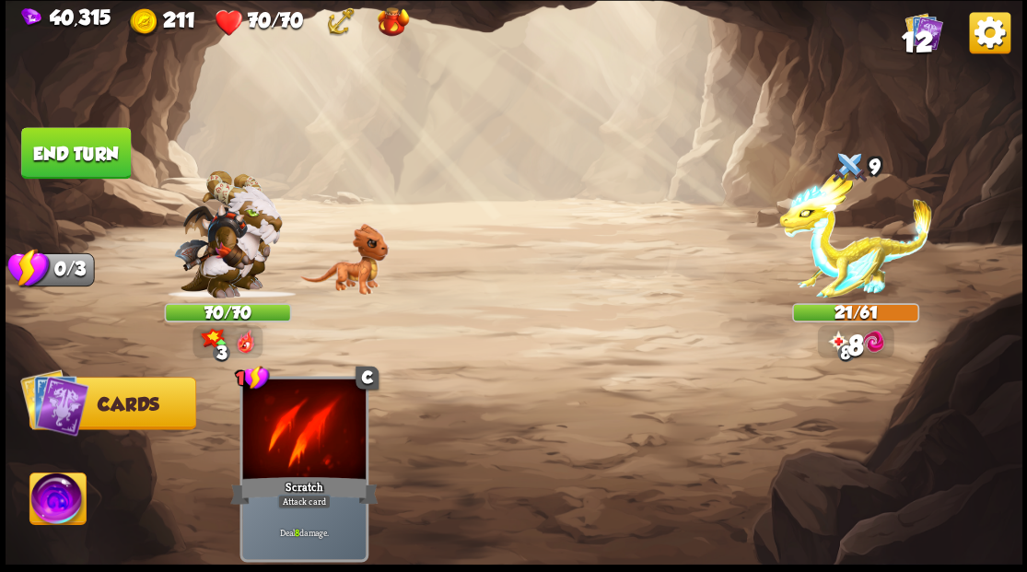
drag, startPoint x: 39, startPoint y: 166, endPoint x: 114, endPoint y: 163, distance: 75.6
click at [41, 166] on button "End turn" at bounding box center [76, 153] width 110 height 52
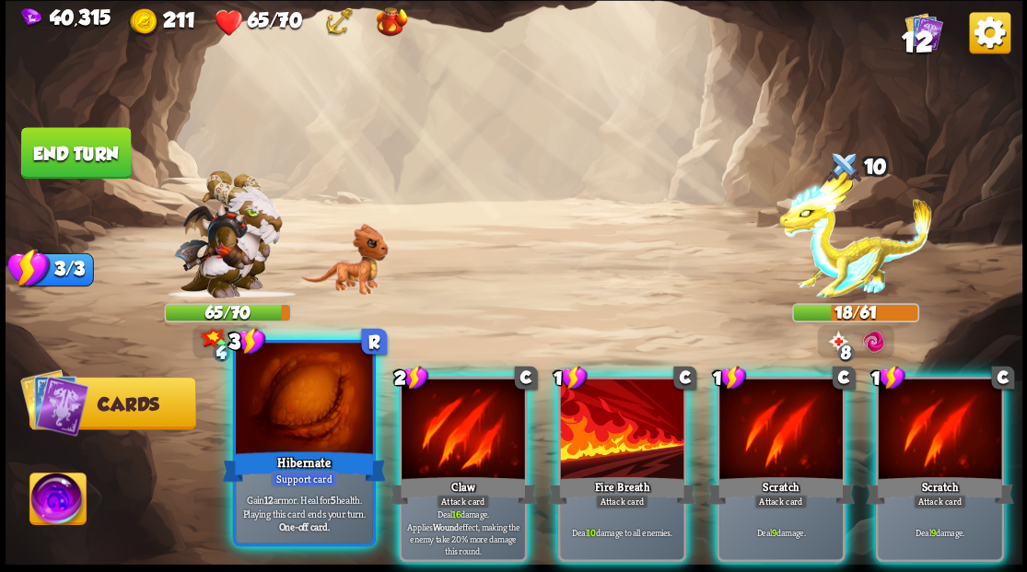
click at [275, 401] on div at bounding box center [304, 400] width 136 height 115
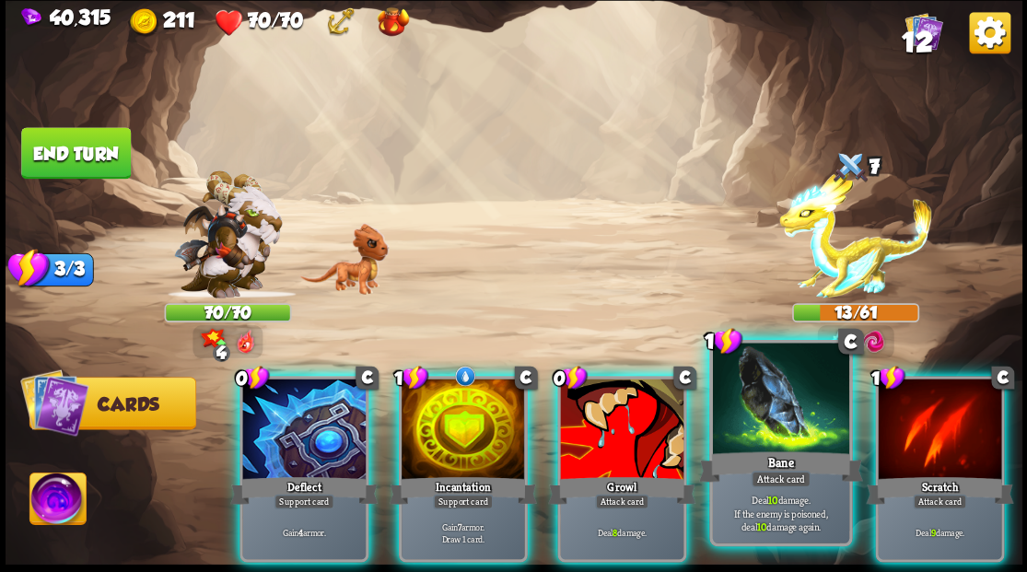
click at [794, 461] on div "Bane" at bounding box center [780, 466] width 164 height 37
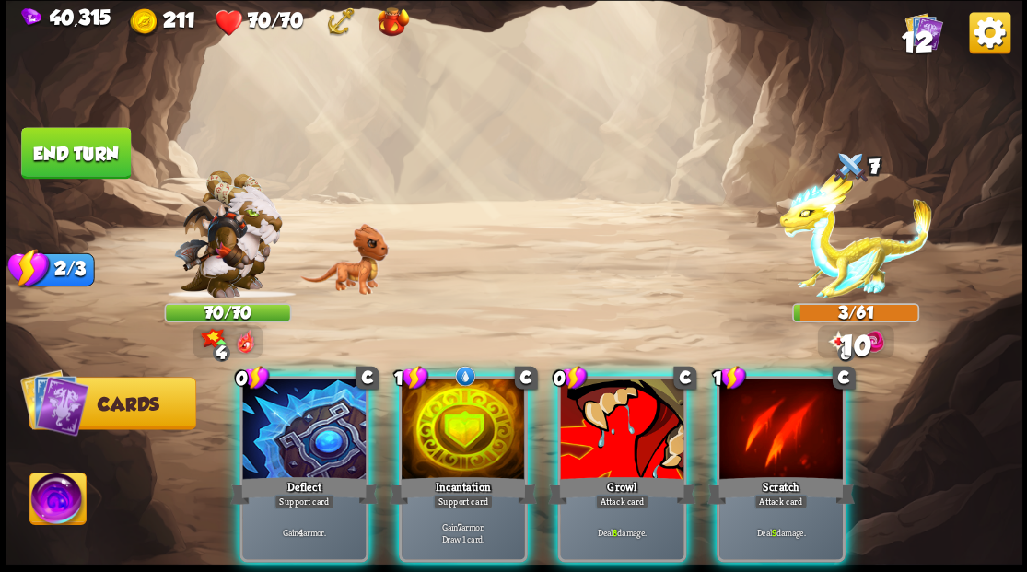
click at [794, 474] on div "Scratch" at bounding box center [780, 490] width 147 height 33
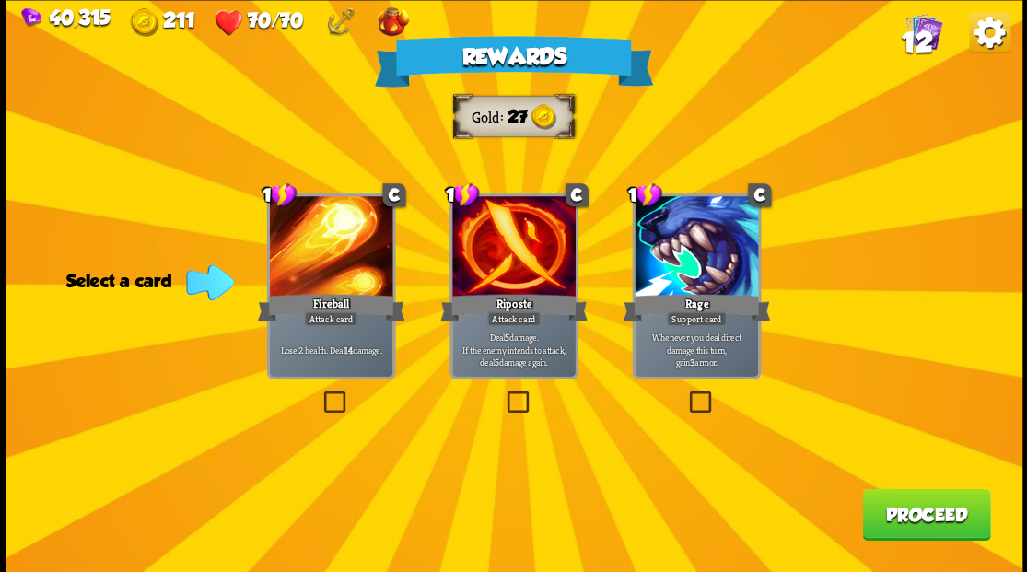
drag, startPoint x: 514, startPoint y: 404, endPoint x: 539, endPoint y: 401, distance: 25.0
click at [503, 393] on label at bounding box center [503, 393] width 0 height 0
click at [0, 0] on input "checkbox" at bounding box center [0, 0] width 0 height 0
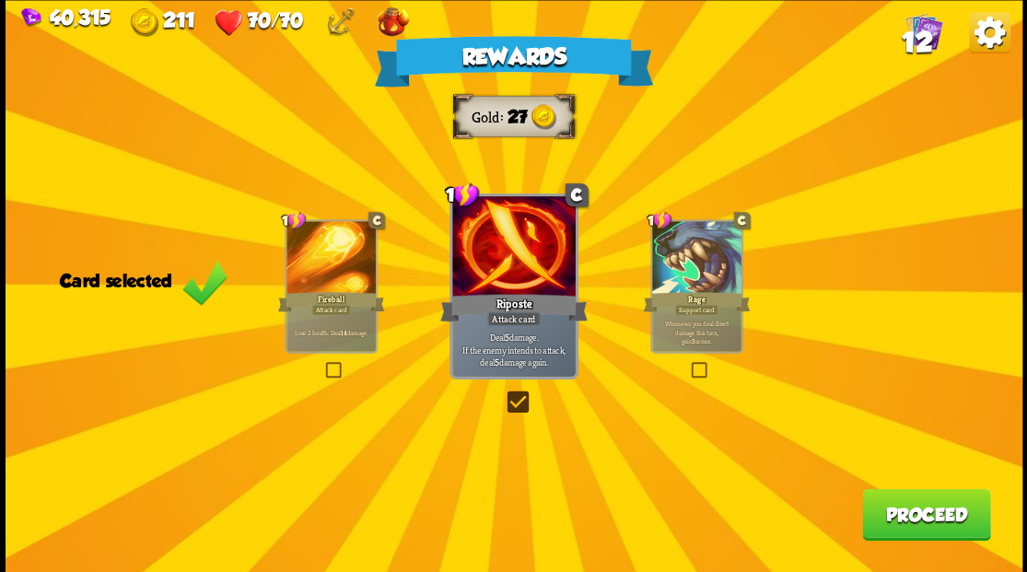
click at [934, 522] on button "Proceed" at bounding box center [926, 514] width 128 height 52
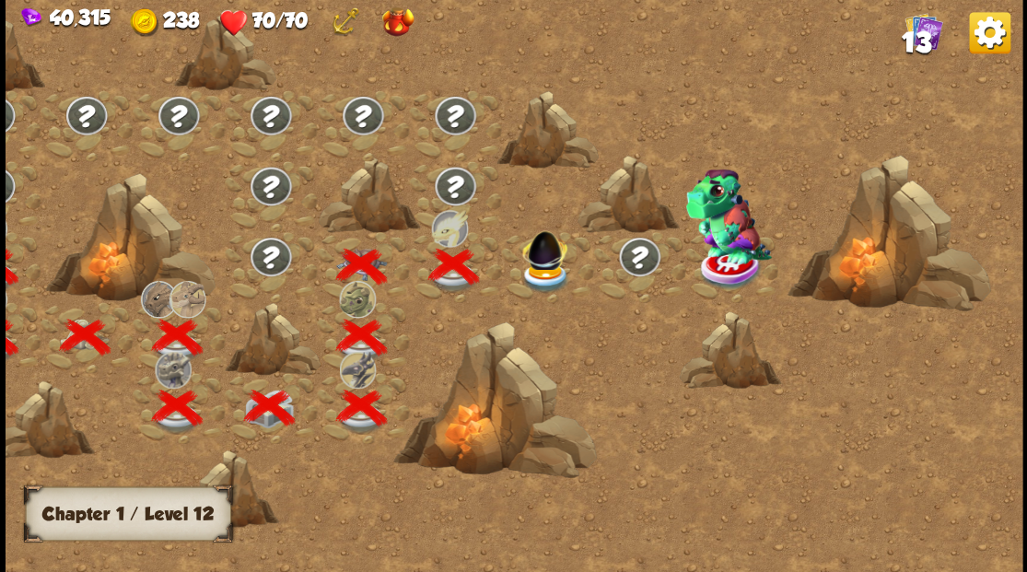
click at [547, 268] on img at bounding box center [545, 247] width 54 height 51
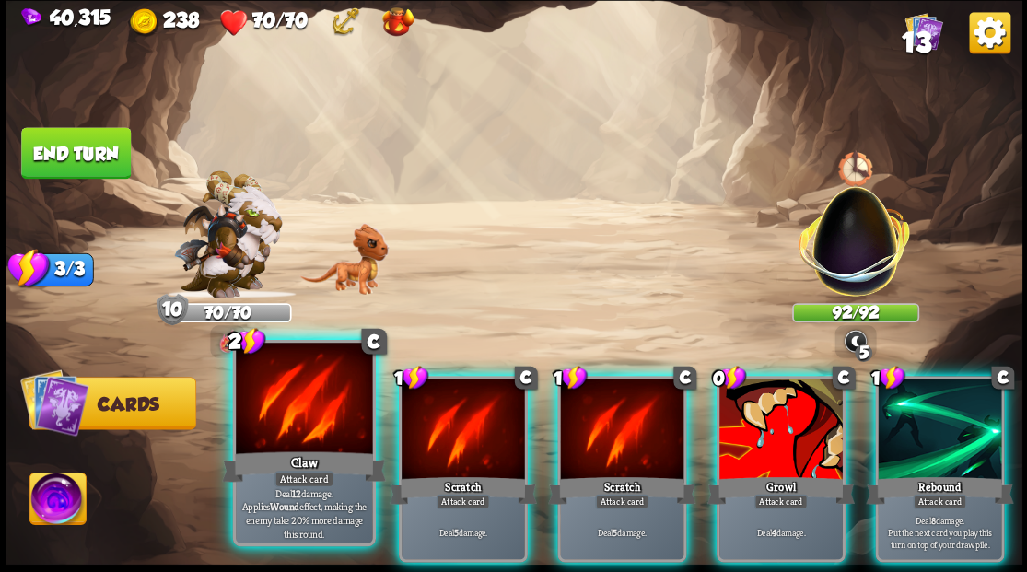
drag, startPoint x: 281, startPoint y: 447, endPoint x: 310, endPoint y: 389, distance: 64.7
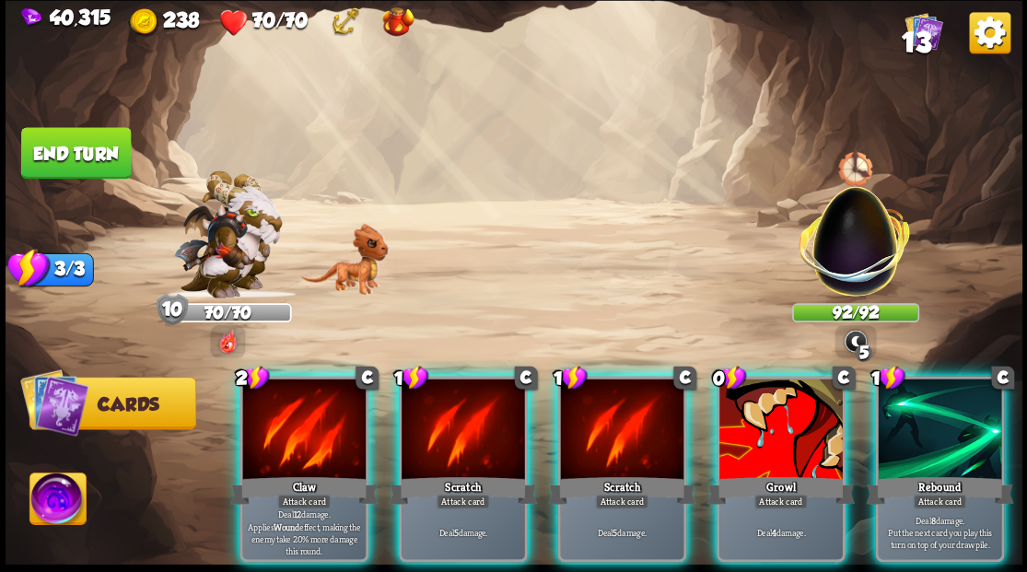
click at [281, 445] on div at bounding box center [303, 431] width 123 height 104
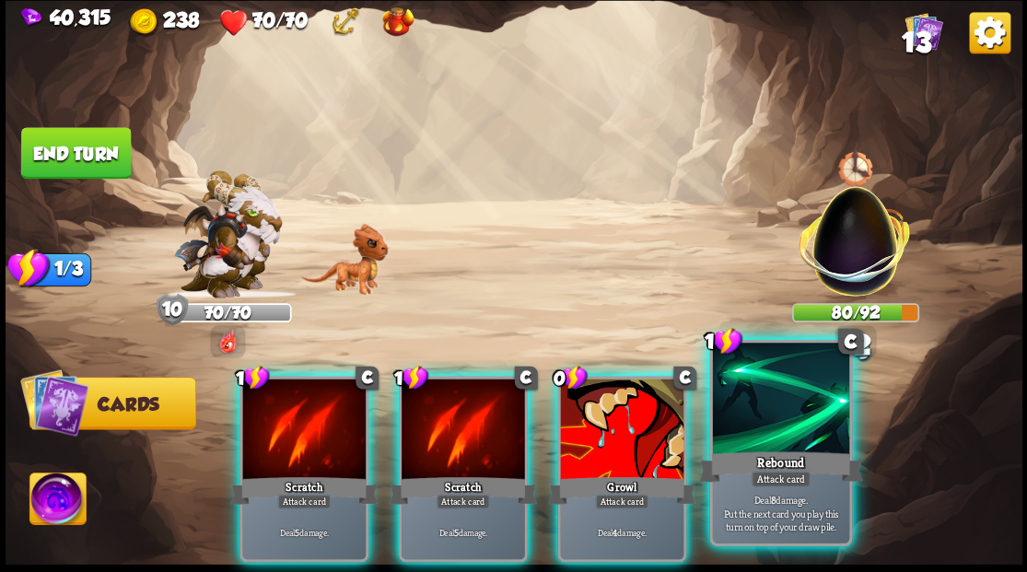
drag, startPoint x: 783, startPoint y: 461, endPoint x: 778, endPoint y: 451, distance: 11.5
click at [784, 460] on div "Rebound" at bounding box center [780, 466] width 164 height 37
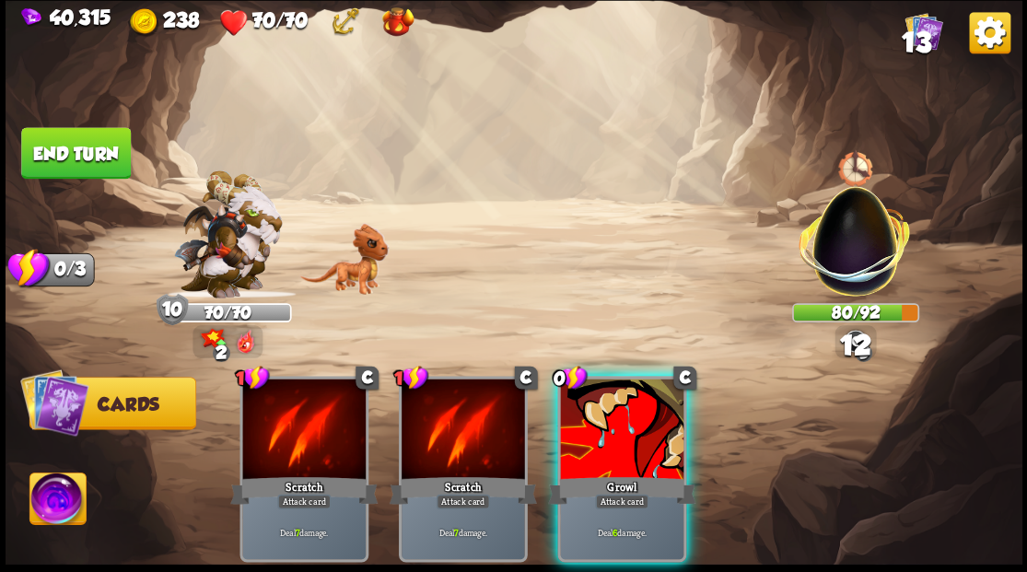
drag, startPoint x: 630, startPoint y: 422, endPoint x: 562, endPoint y: 335, distance: 110.2
click at [622, 414] on div at bounding box center [621, 431] width 123 height 104
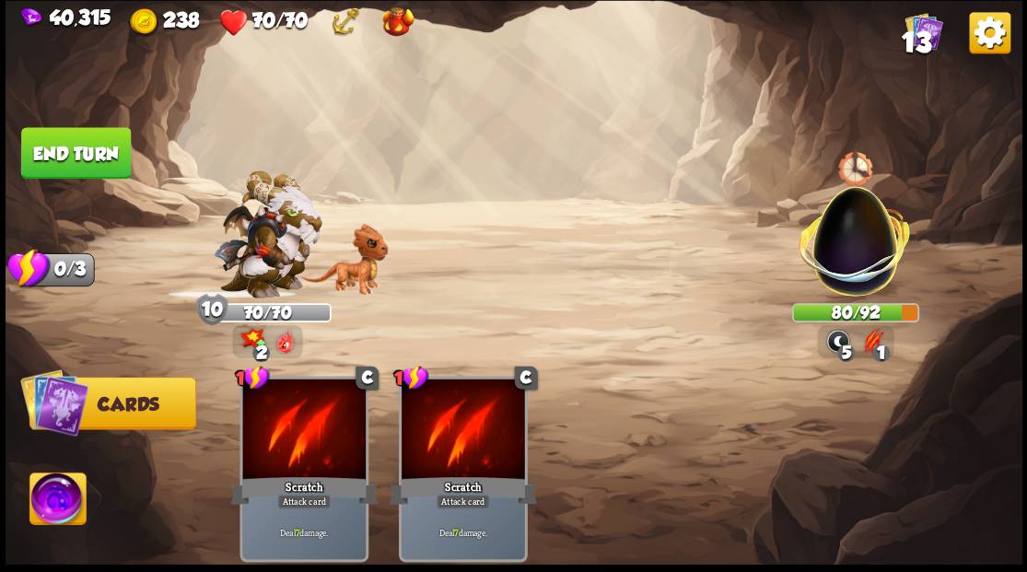
click at [68, 150] on button "End turn" at bounding box center [76, 153] width 110 height 52
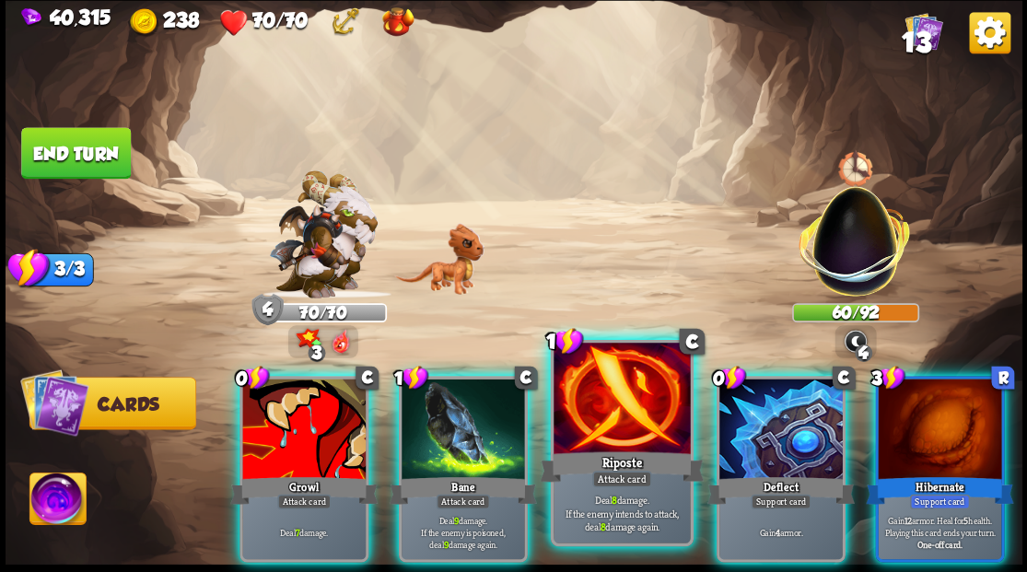
drag, startPoint x: 632, startPoint y: 410, endPoint x: 619, endPoint y: 358, distance: 54.1
click at [632, 409] on div at bounding box center [622, 400] width 136 height 115
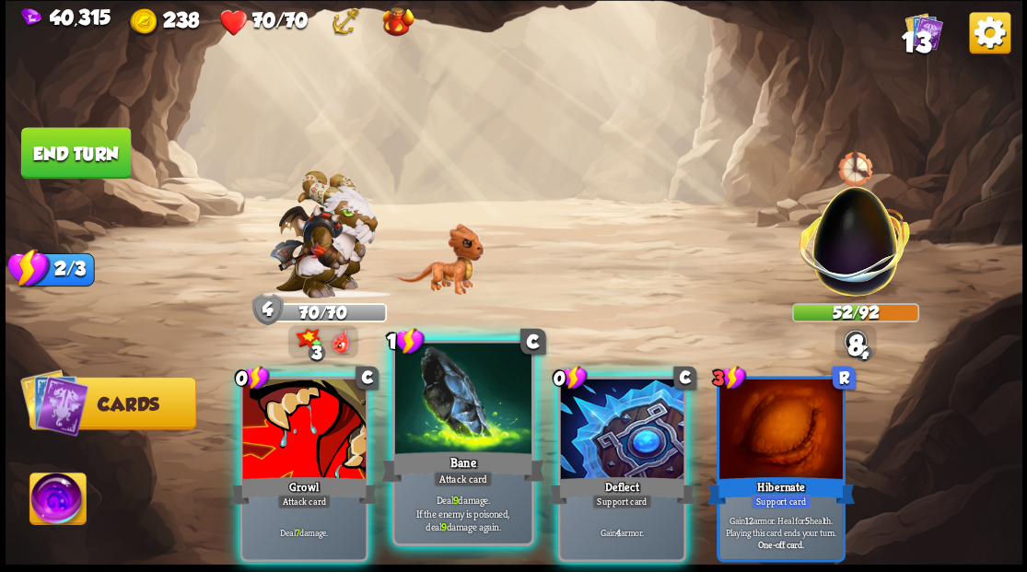
click at [465, 412] on div at bounding box center [462, 400] width 136 height 115
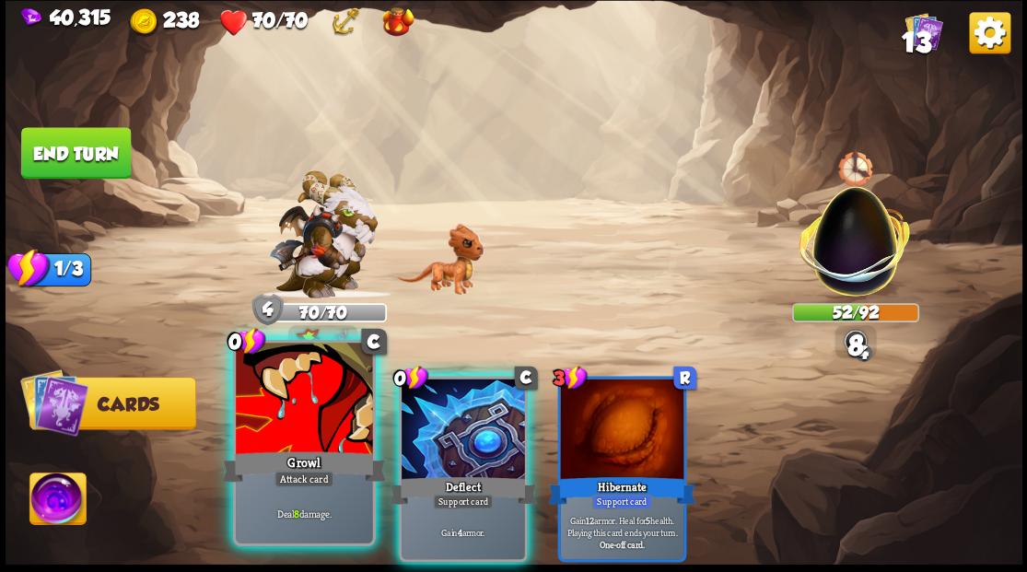
click at [279, 428] on div at bounding box center [304, 400] width 136 height 115
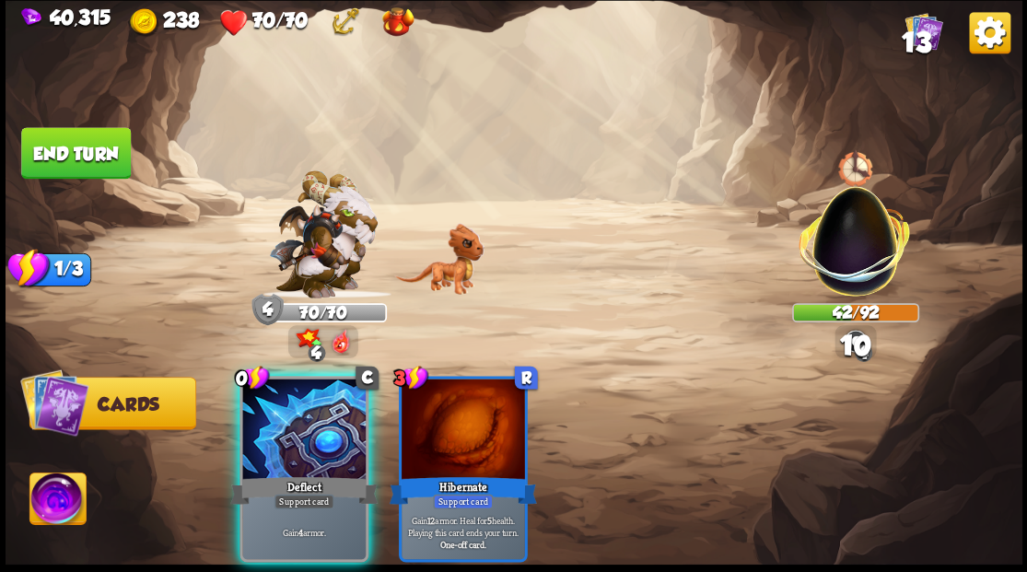
drag, startPoint x: 276, startPoint y: 424, endPoint x: 276, endPoint y: 394, distance: 29.5
click at [276, 417] on div at bounding box center [303, 431] width 123 height 104
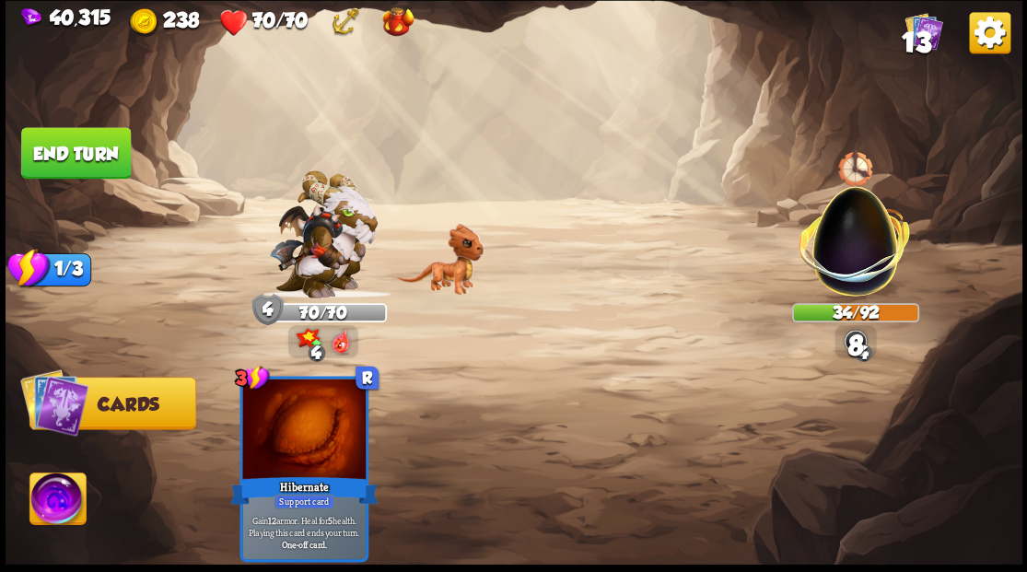
click at [101, 131] on button "End turn" at bounding box center [76, 153] width 110 height 52
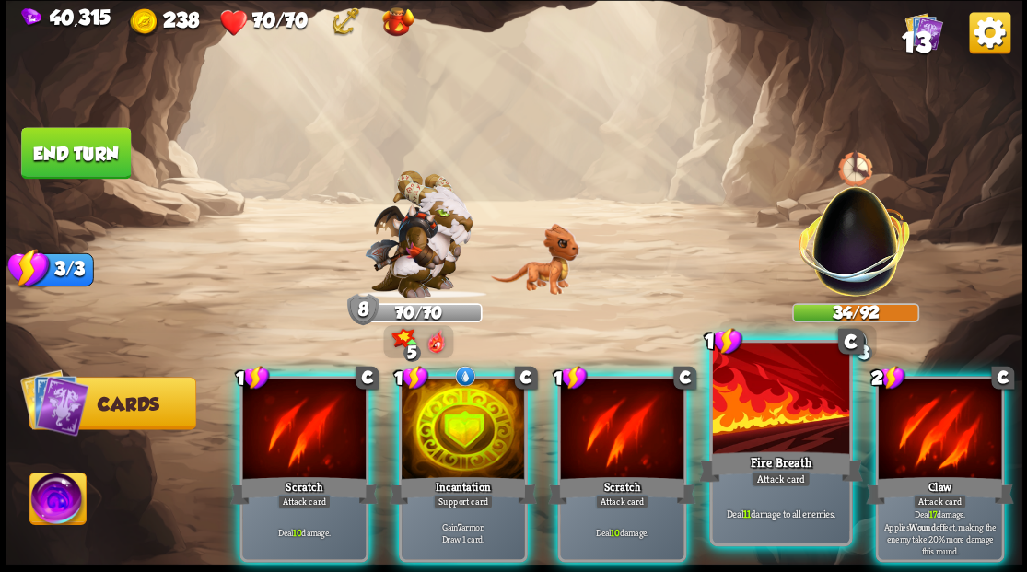
click at [761, 431] on div at bounding box center [780, 400] width 136 height 115
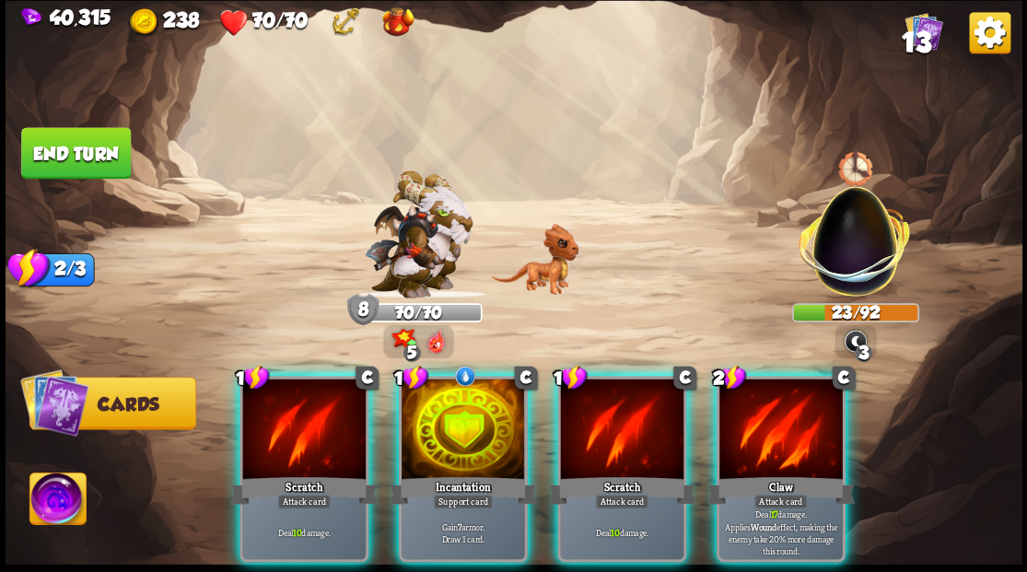
click at [741, 437] on div at bounding box center [781, 431] width 123 height 104
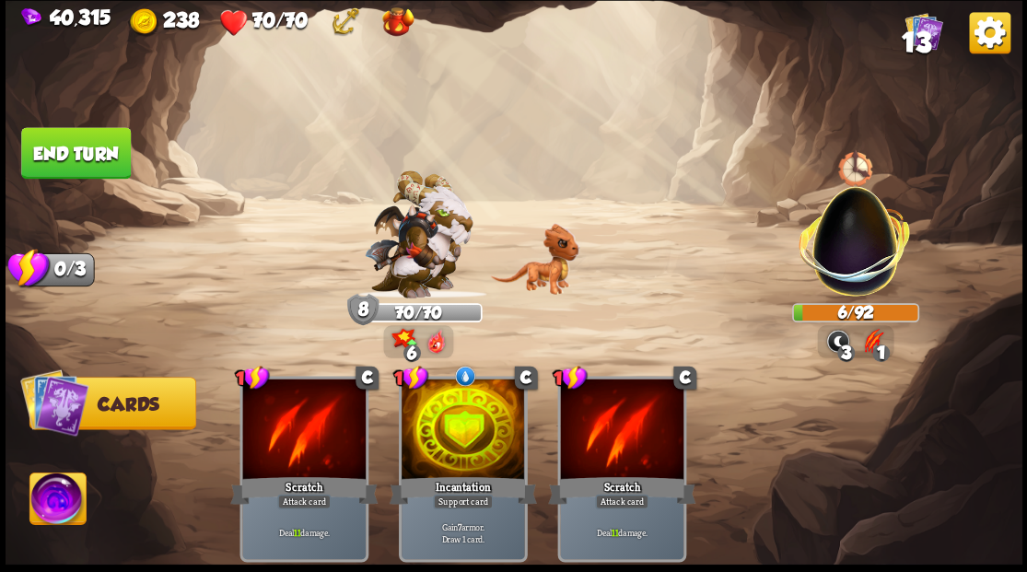
click at [87, 157] on button "End turn" at bounding box center [76, 153] width 110 height 52
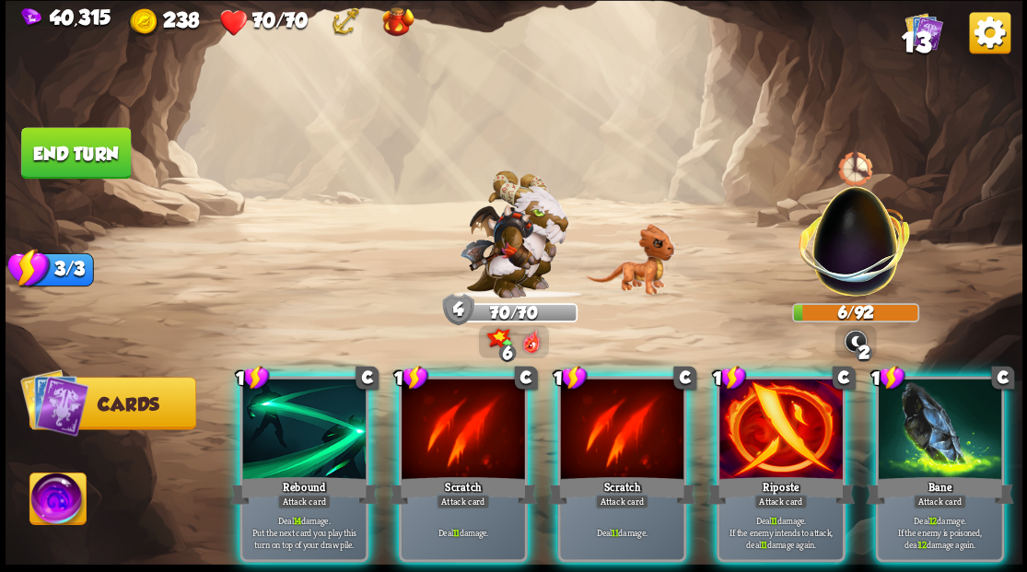
click at [63, 506] on img at bounding box center [57, 501] width 56 height 57
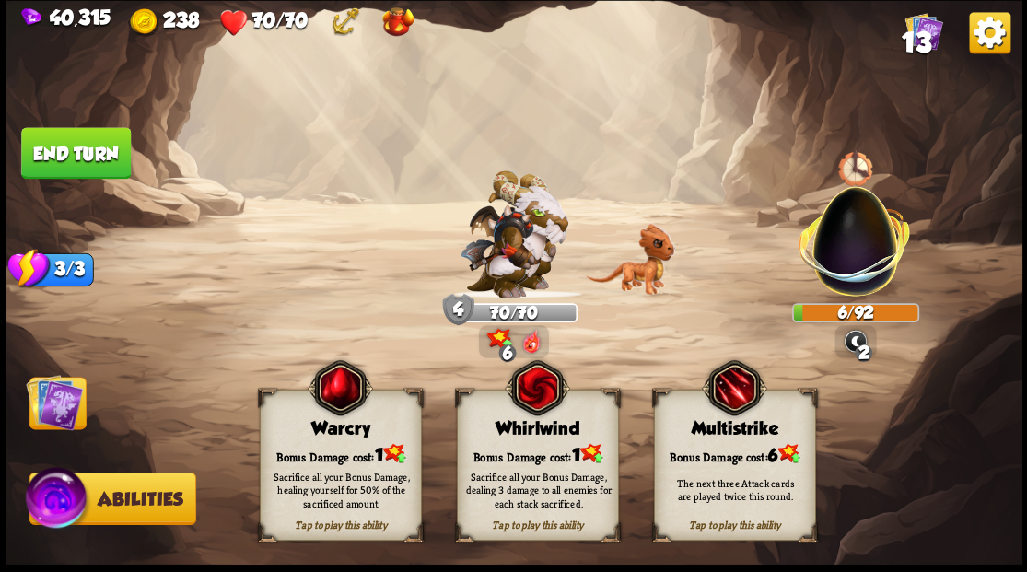
drag, startPoint x: 529, startPoint y: 432, endPoint x: 160, endPoint y: 401, distance: 369.9
click at [524, 431] on div "Whirlwind" at bounding box center [537, 428] width 160 height 20
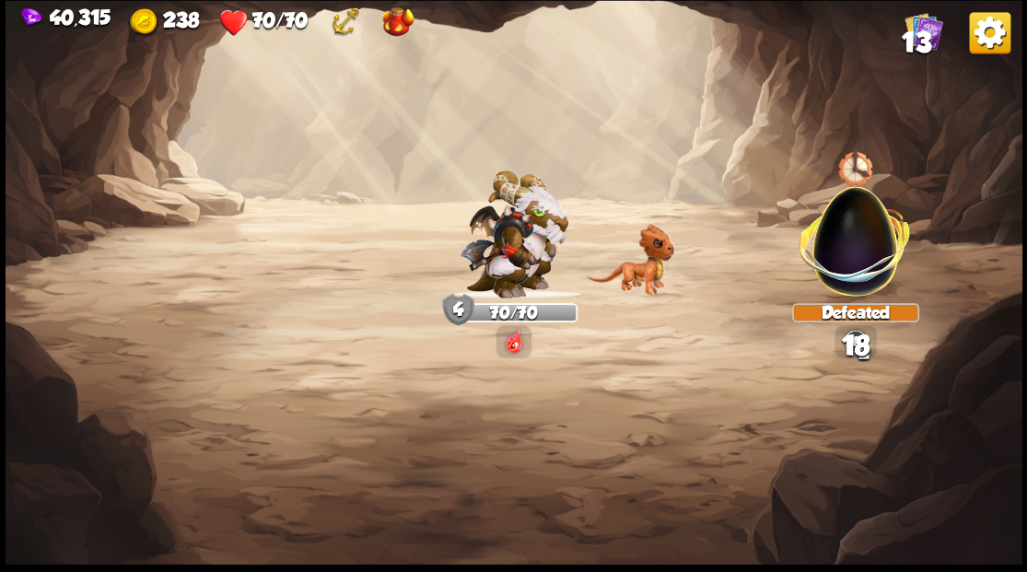
click at [62, 402] on img at bounding box center [514, 286] width 1017 height 572
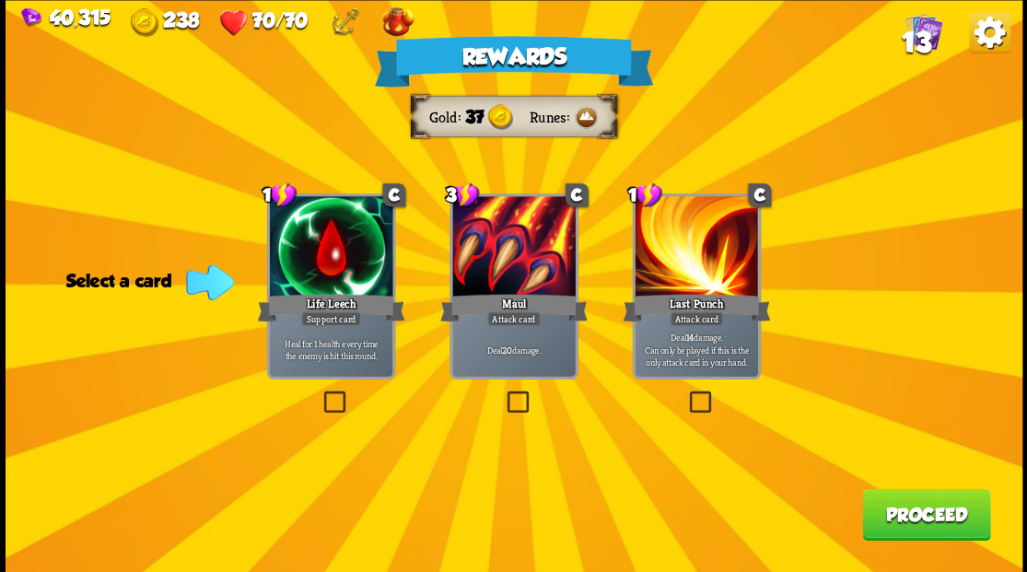
drag, startPoint x: 334, startPoint y: 405, endPoint x: 334, endPoint y: 390, distance: 15.7
click at [320, 393] on label at bounding box center [320, 393] width 0 height 0
click at [0, 0] on input "checkbox" at bounding box center [0, 0] width 0 height 0
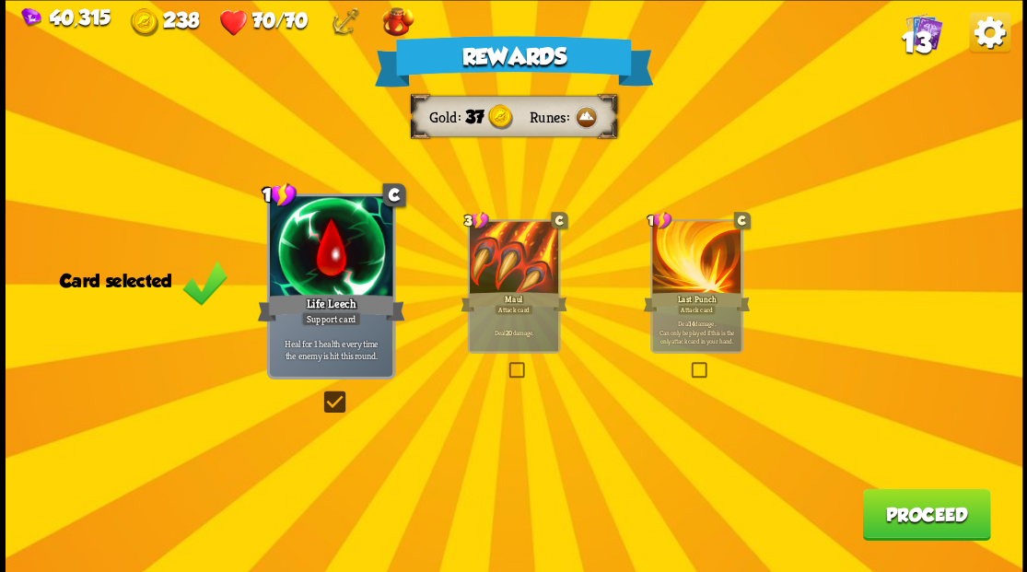
click at [933, 533] on button "Proceed" at bounding box center [926, 514] width 128 height 52
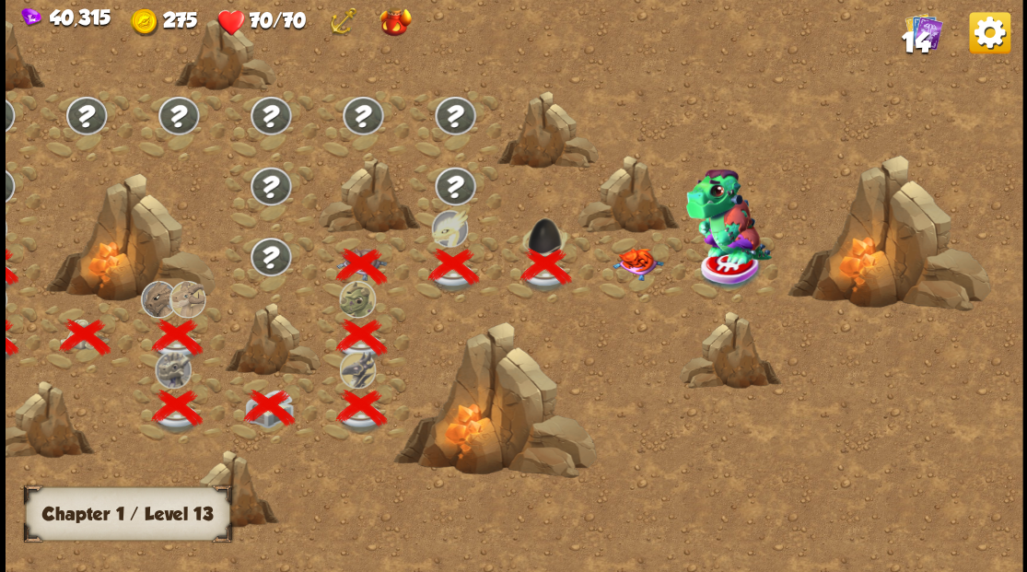
click at [636, 268] on img at bounding box center [637, 264] width 51 height 32
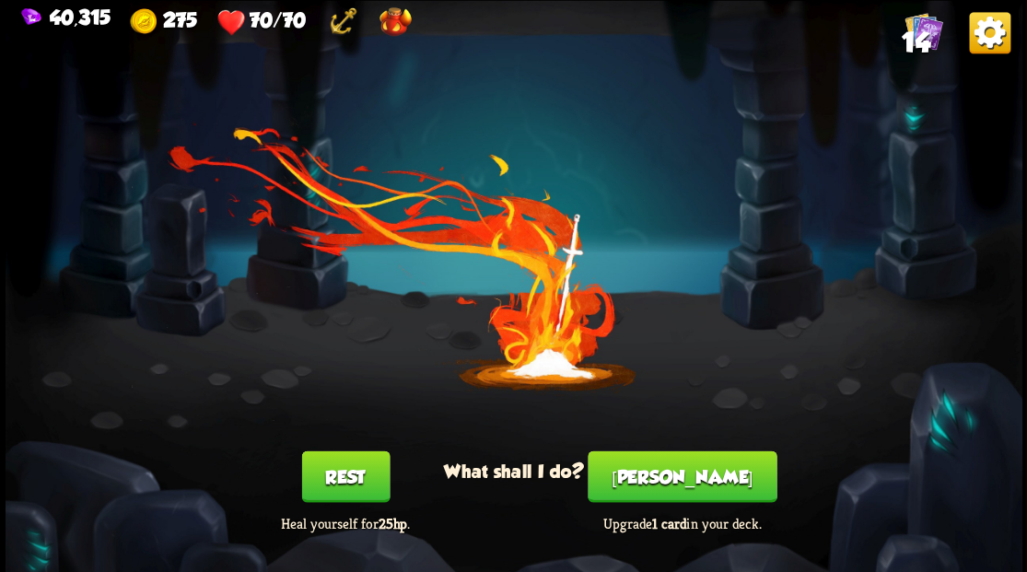
click at [690, 475] on button "[PERSON_NAME]" at bounding box center [682, 477] width 189 height 52
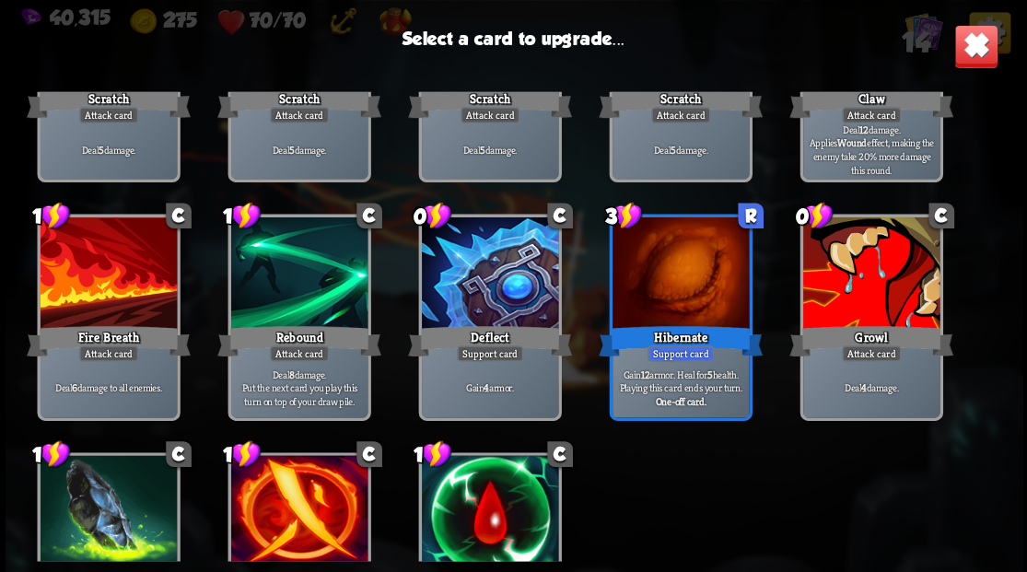
scroll to position [245, 0]
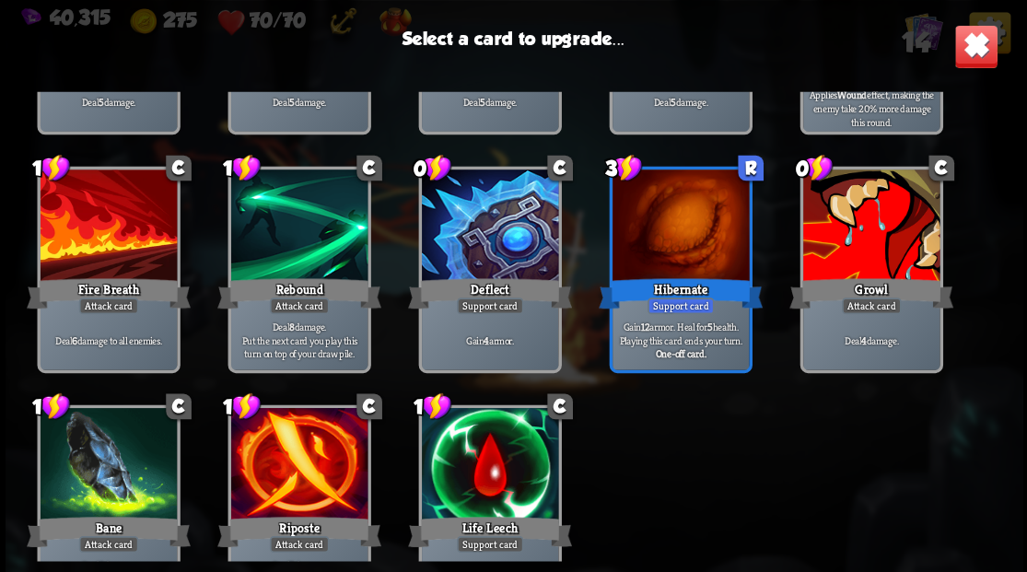
click at [847, 222] on div at bounding box center [871, 227] width 136 height 115
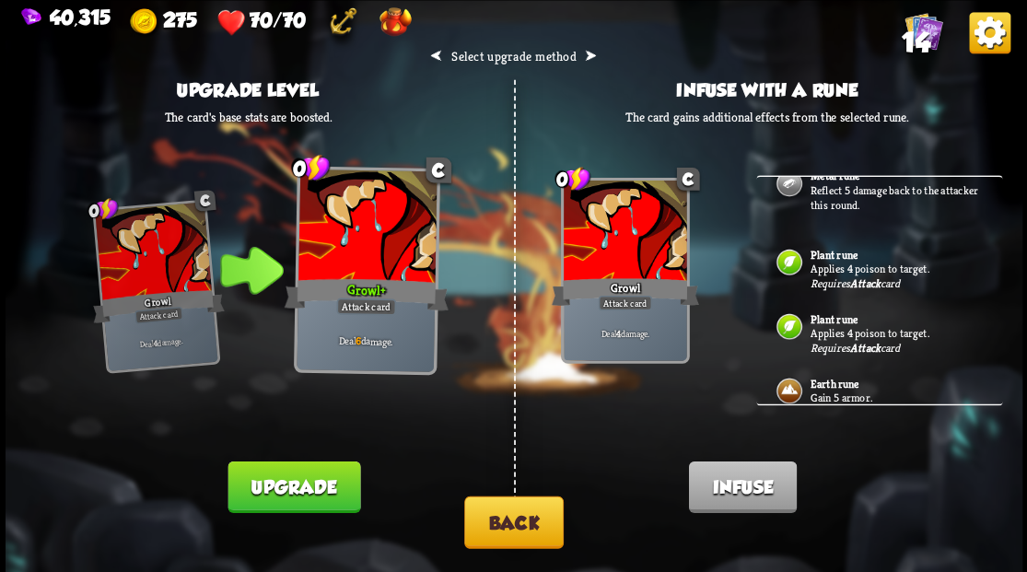
scroll to position [225, 0]
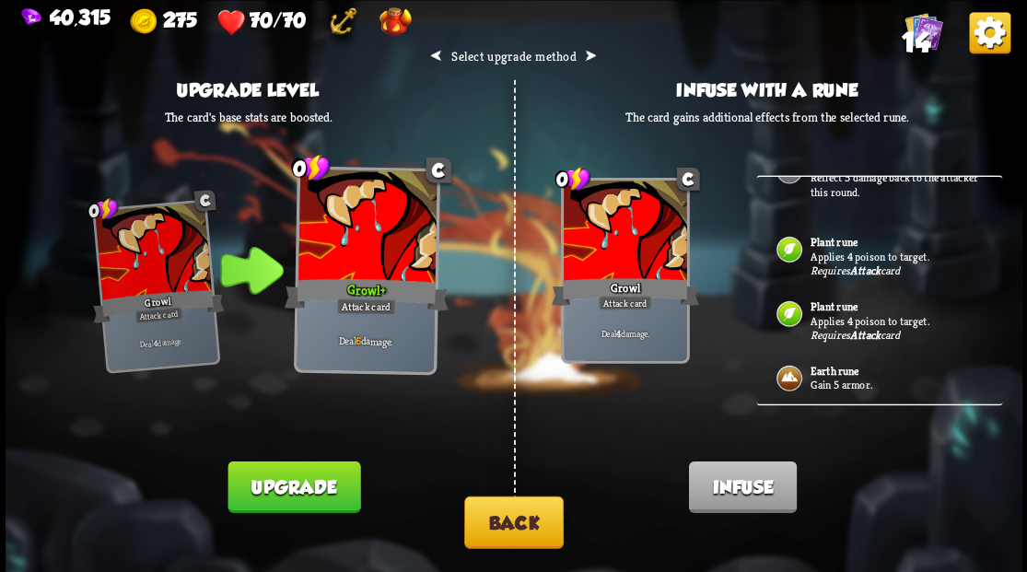
click at [513, 528] on button "Back" at bounding box center [514, 522] width 100 height 53
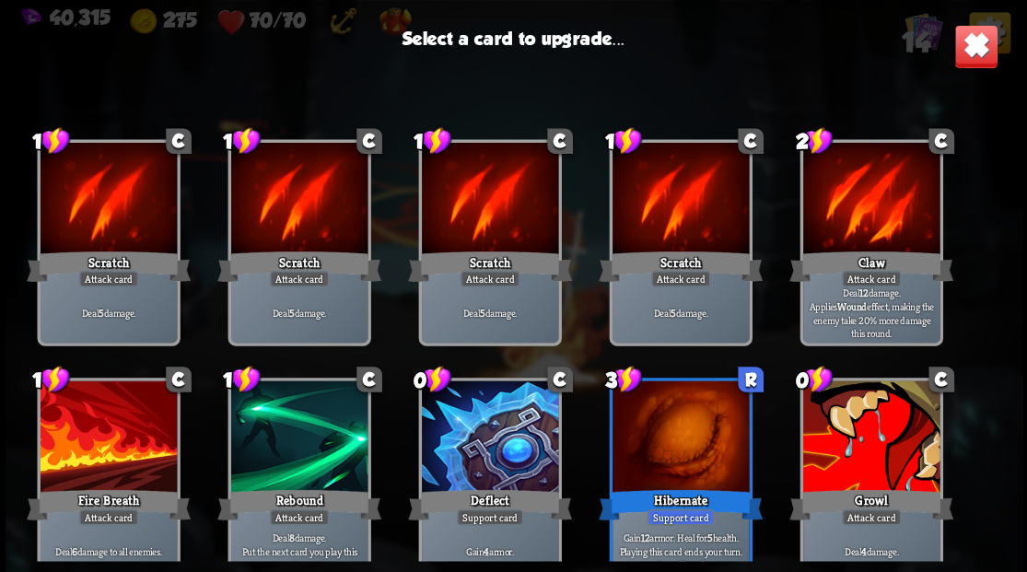
scroll to position [184, 0]
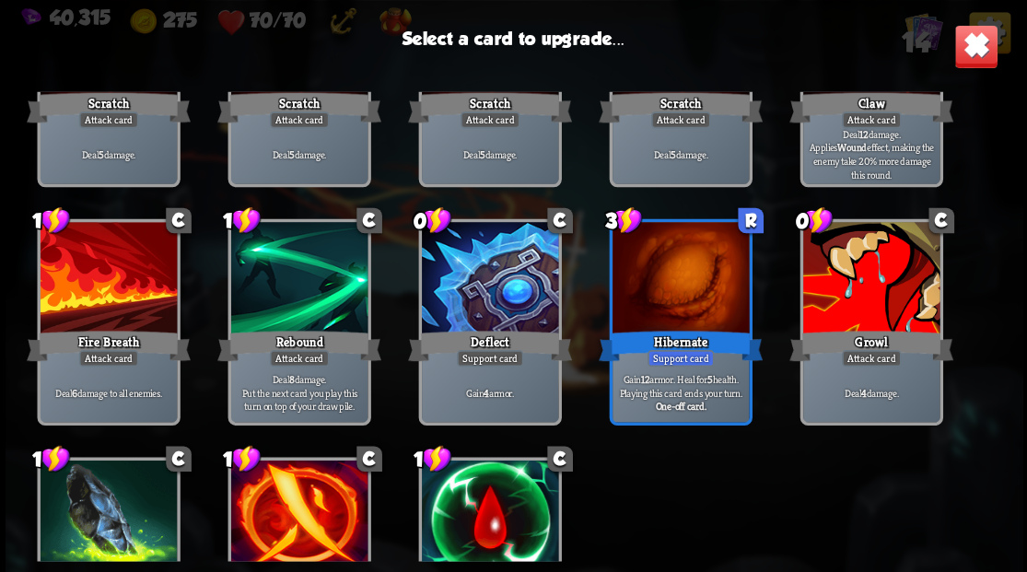
click at [488, 319] on div at bounding box center [489, 279] width 136 height 115
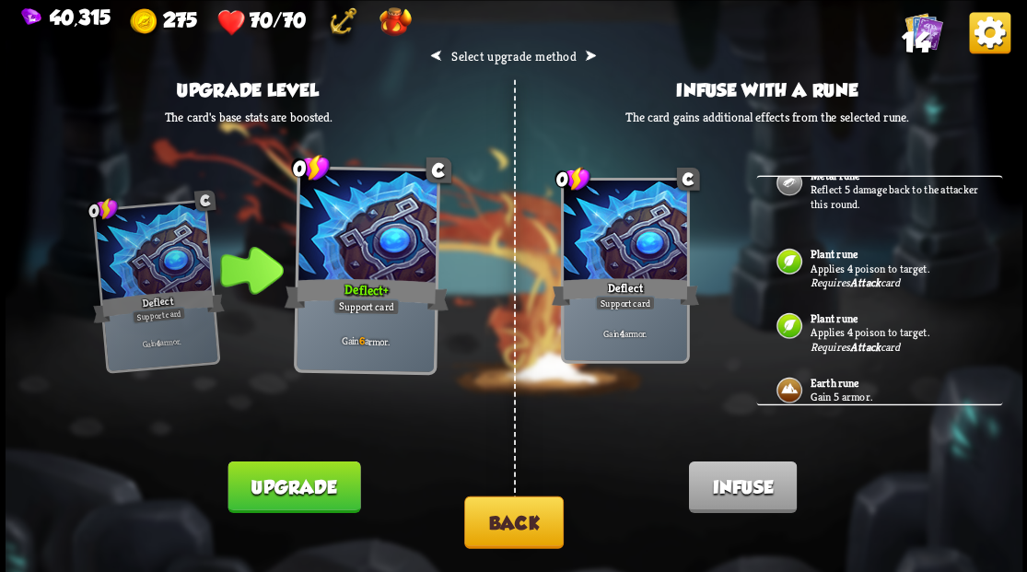
scroll to position [225, 0]
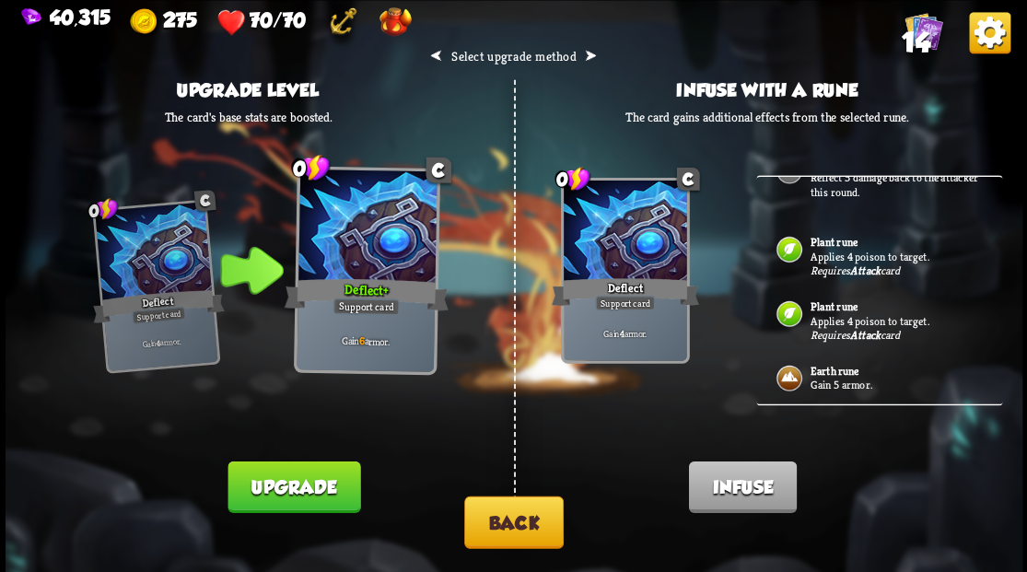
click at [829, 378] on p "Gain 5 armor." at bounding box center [896, 385] width 172 height 15
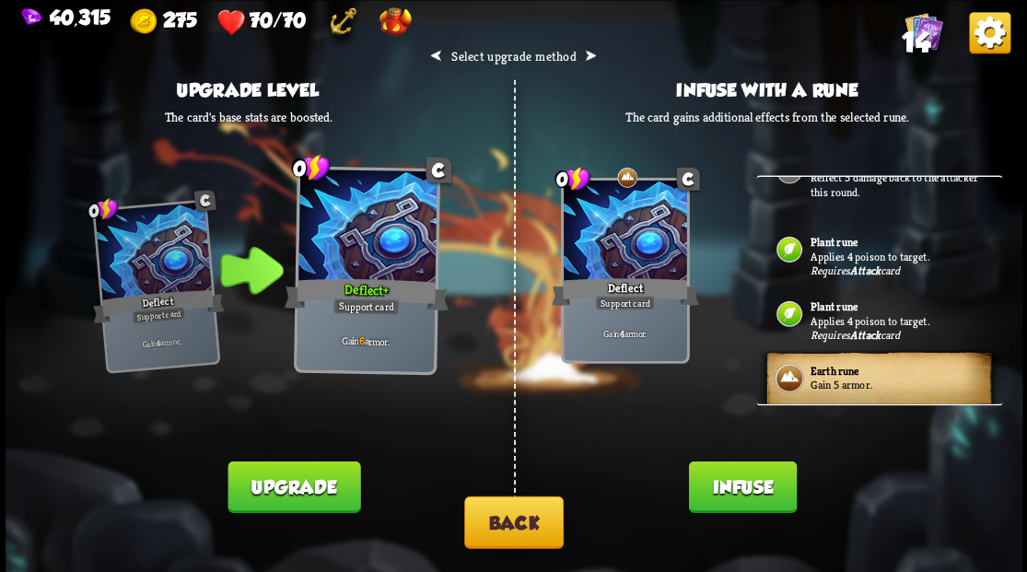
click at [751, 487] on button "Infuse" at bounding box center [742, 487] width 108 height 52
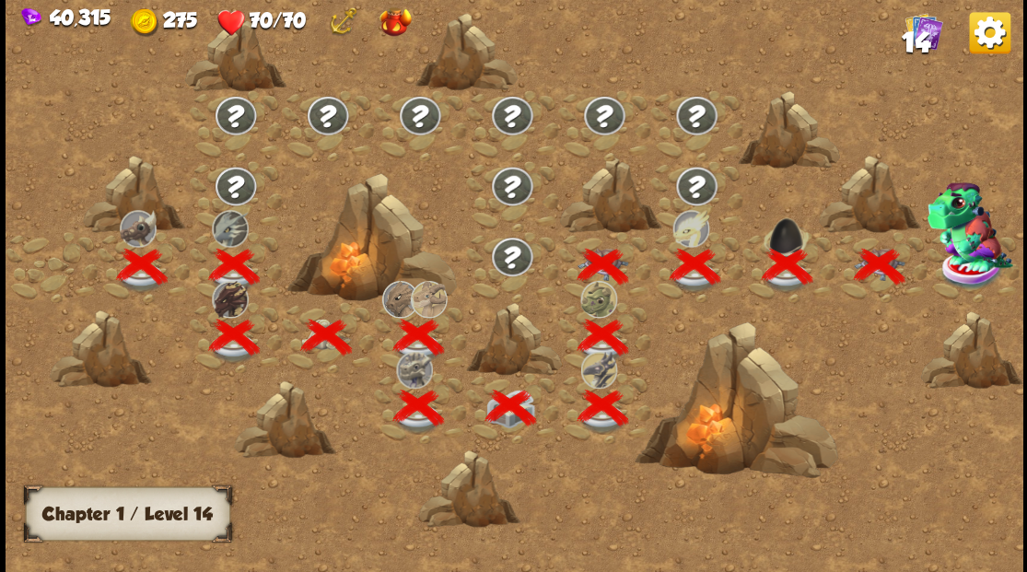
scroll to position [0, 280]
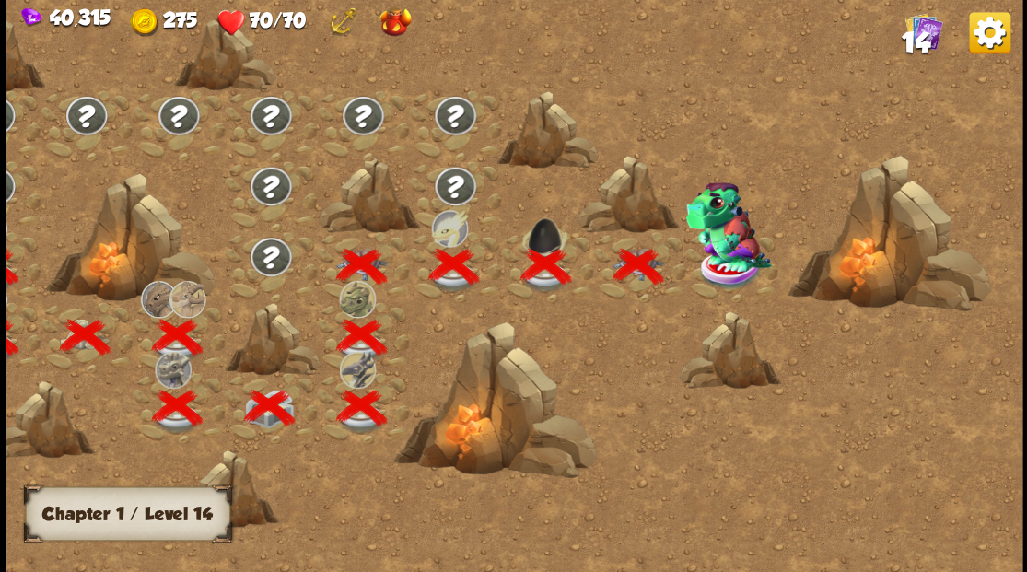
click at [728, 266] on img at bounding box center [729, 227] width 86 height 90
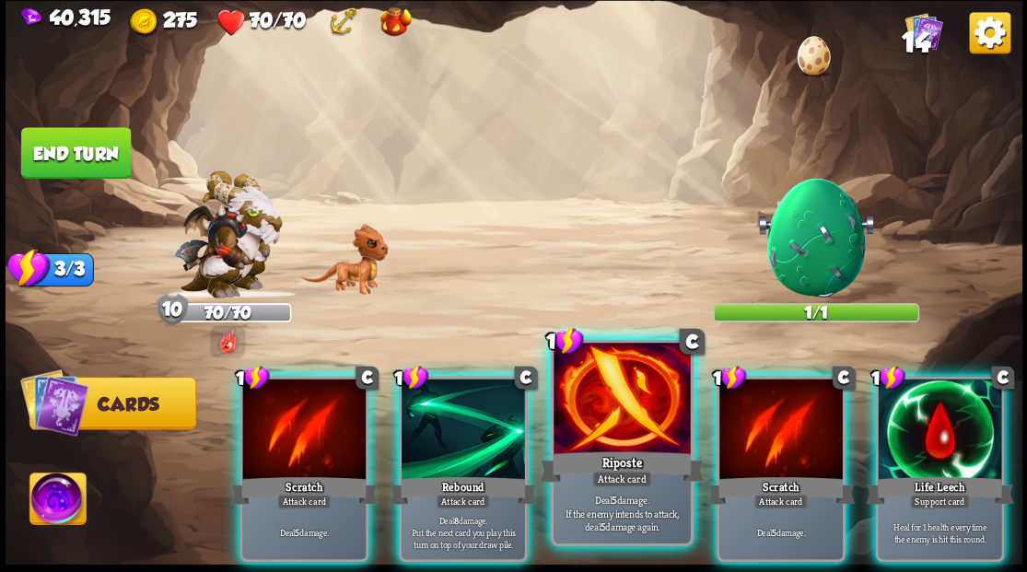
click at [606, 409] on div at bounding box center [622, 400] width 136 height 115
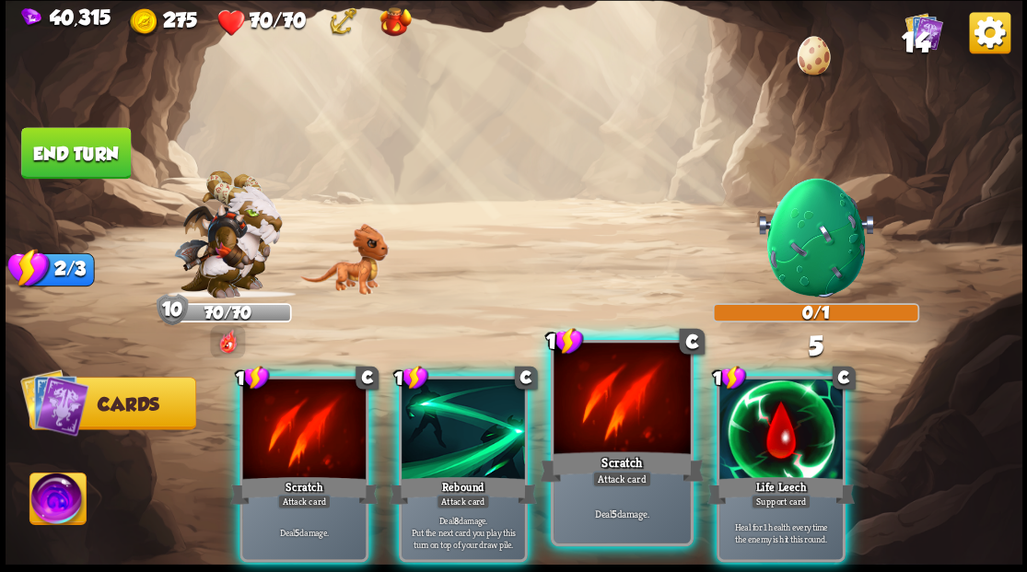
drag, startPoint x: 604, startPoint y: 409, endPoint x: 601, endPoint y: 396, distance: 13.4
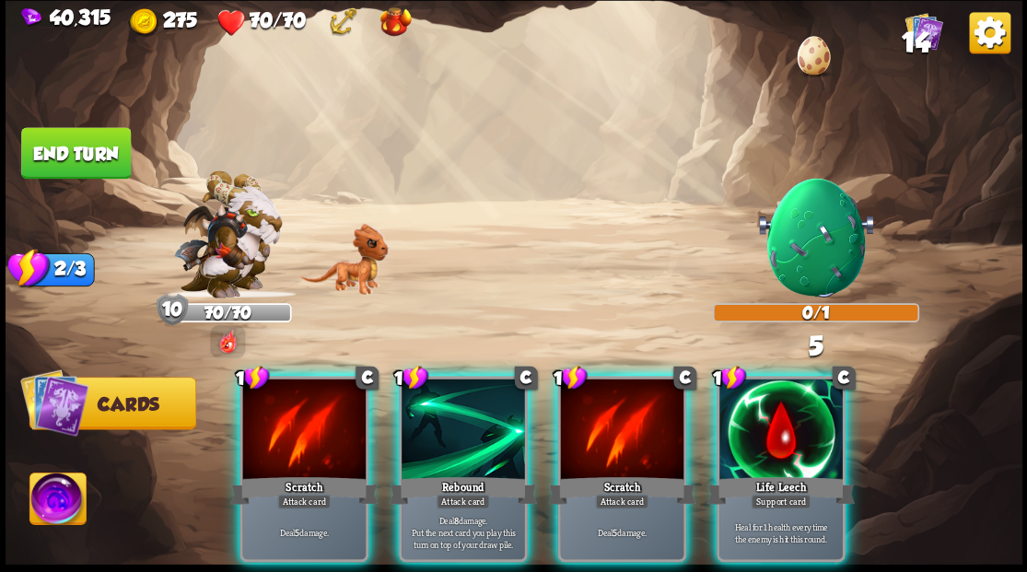
click at [604, 407] on div at bounding box center [621, 431] width 123 height 104
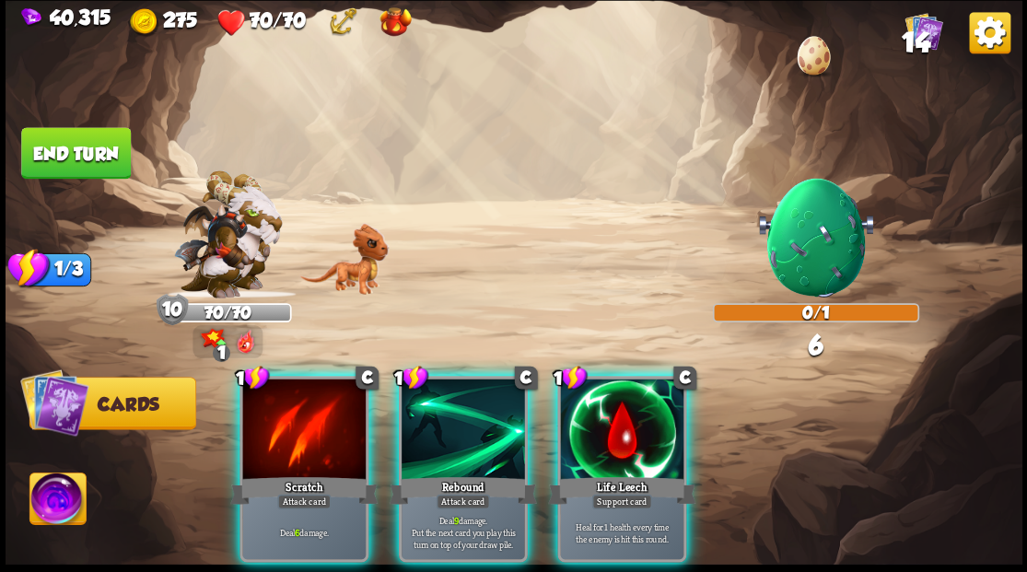
click at [434, 435] on div at bounding box center [463, 431] width 123 height 104
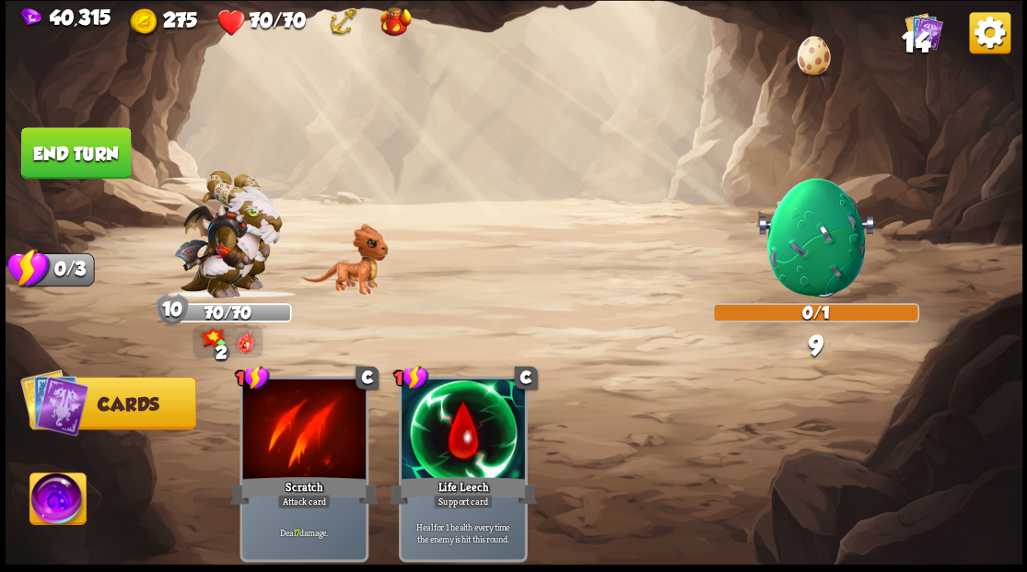
click at [105, 158] on button "End turn" at bounding box center [76, 153] width 110 height 52
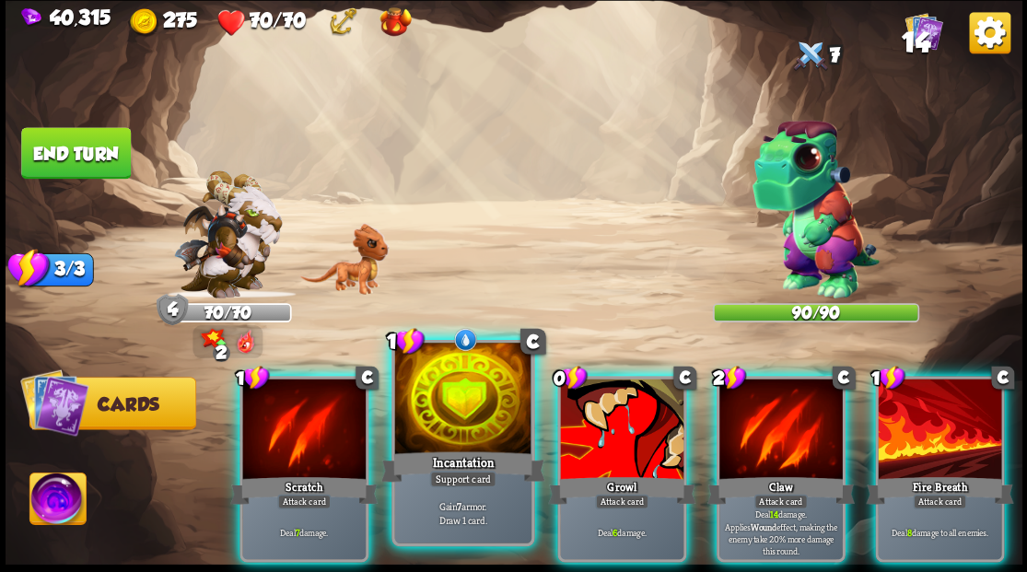
click at [472, 400] on div at bounding box center [462, 400] width 136 height 115
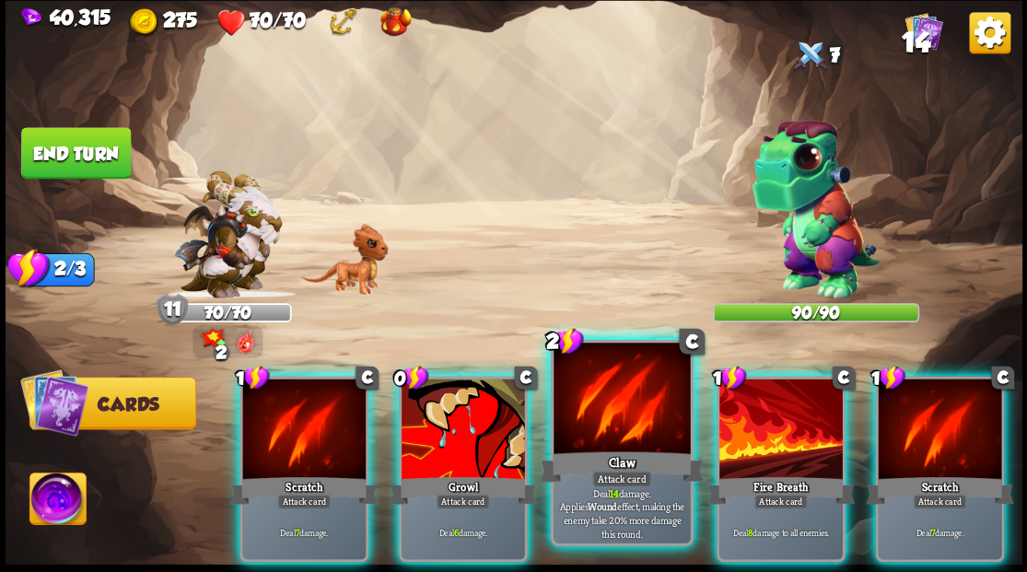
click at [605, 455] on div "Claw" at bounding box center [622, 466] width 164 height 37
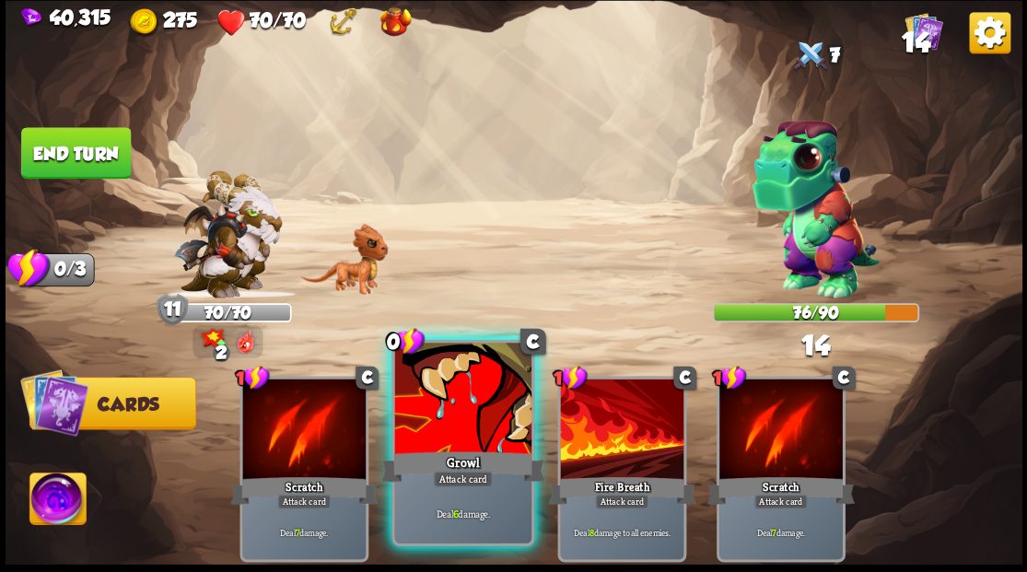
click at [457, 428] on div at bounding box center [462, 400] width 136 height 115
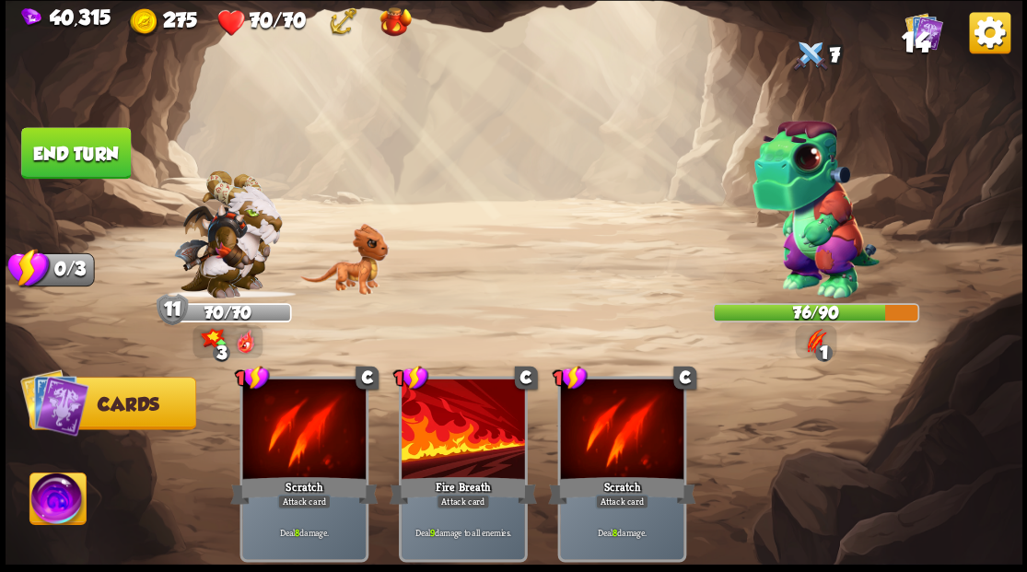
drag, startPoint x: 57, startPoint y: 153, endPoint x: 66, endPoint y: 154, distance: 9.3
click at [57, 153] on button "End turn" at bounding box center [76, 153] width 110 height 52
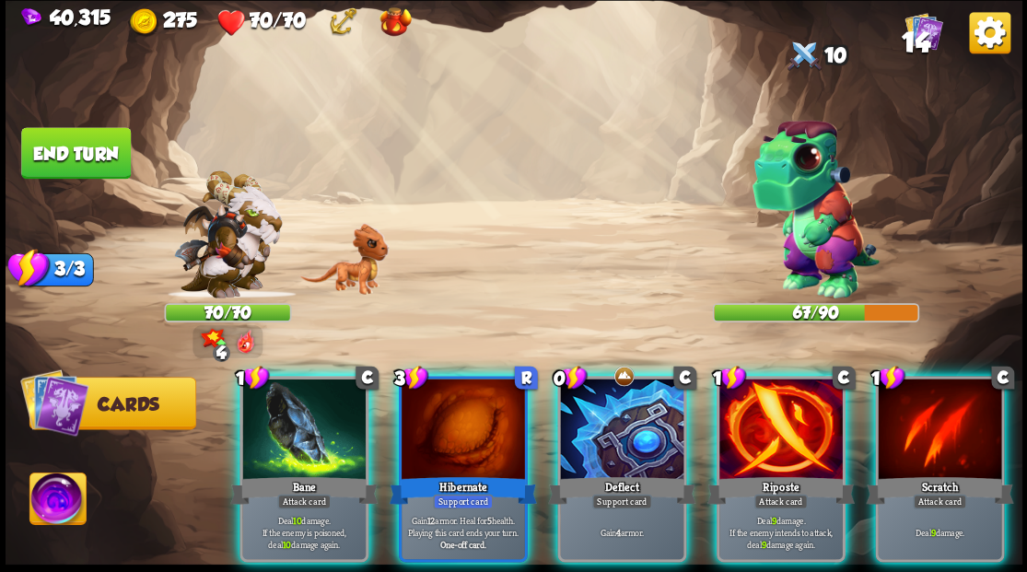
click at [470, 433] on div at bounding box center [463, 431] width 123 height 104
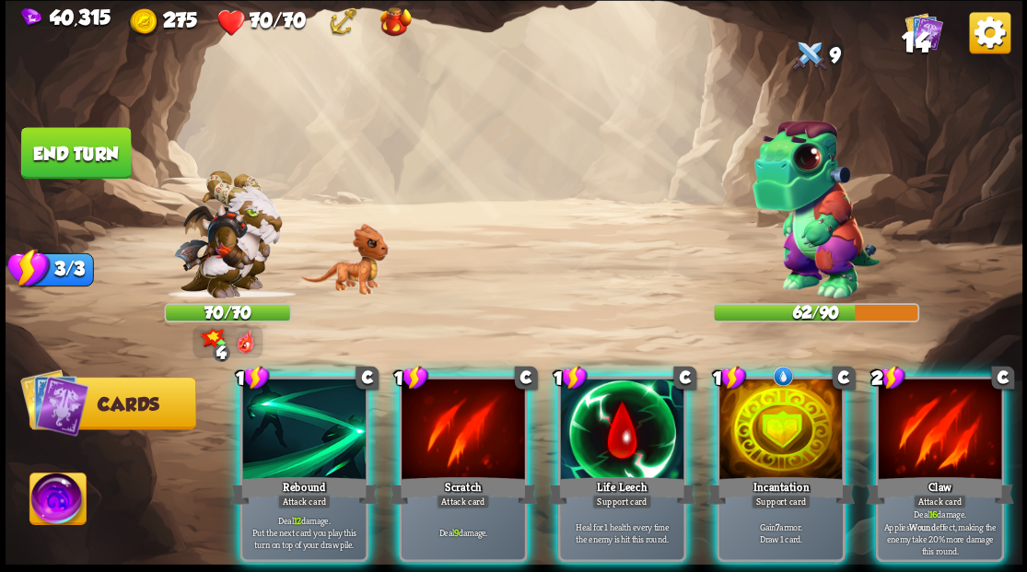
click at [774, 440] on div at bounding box center [781, 431] width 123 height 104
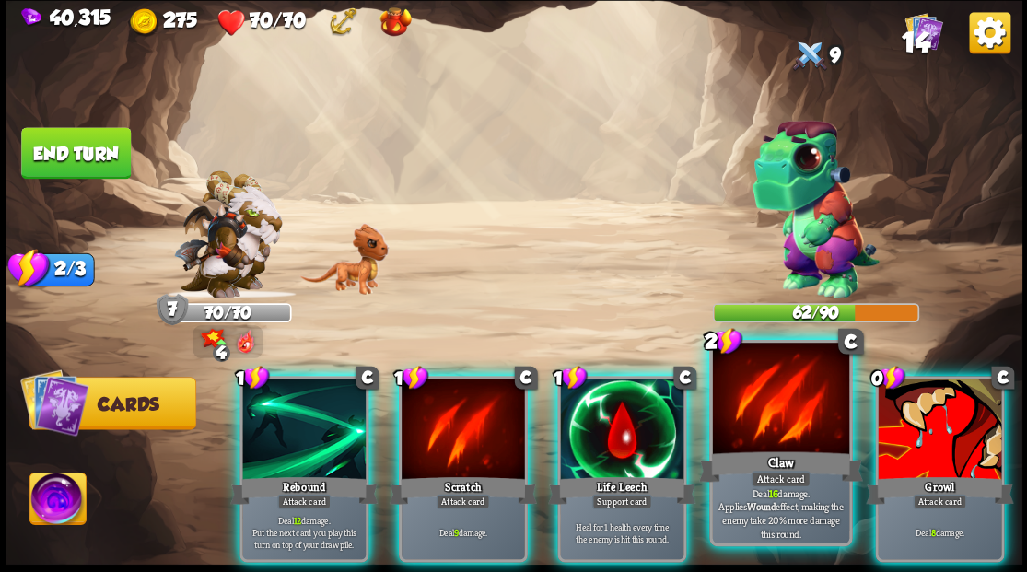
click at [772, 439] on div at bounding box center [780, 400] width 136 height 115
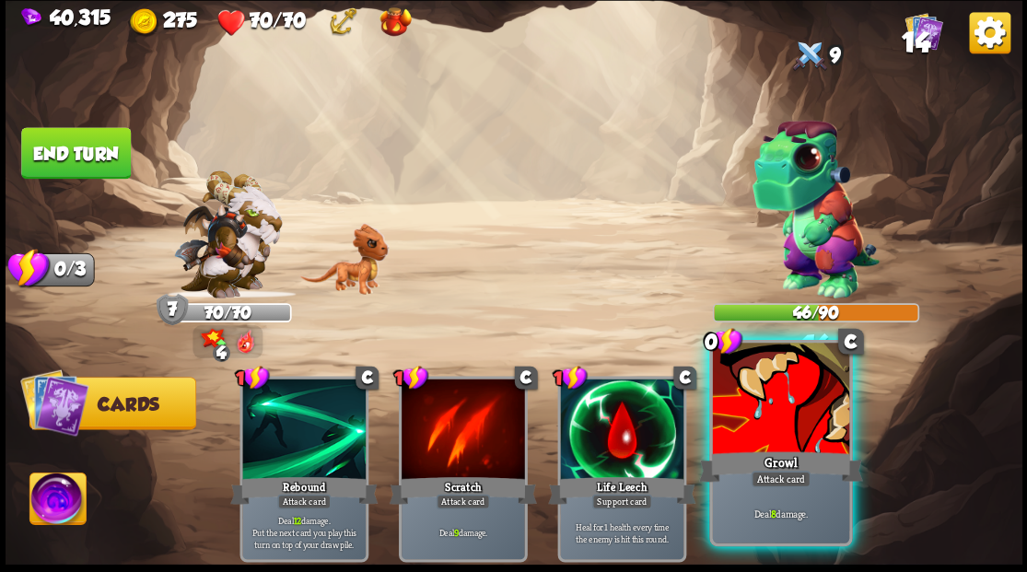
click at [769, 437] on div at bounding box center [780, 400] width 136 height 115
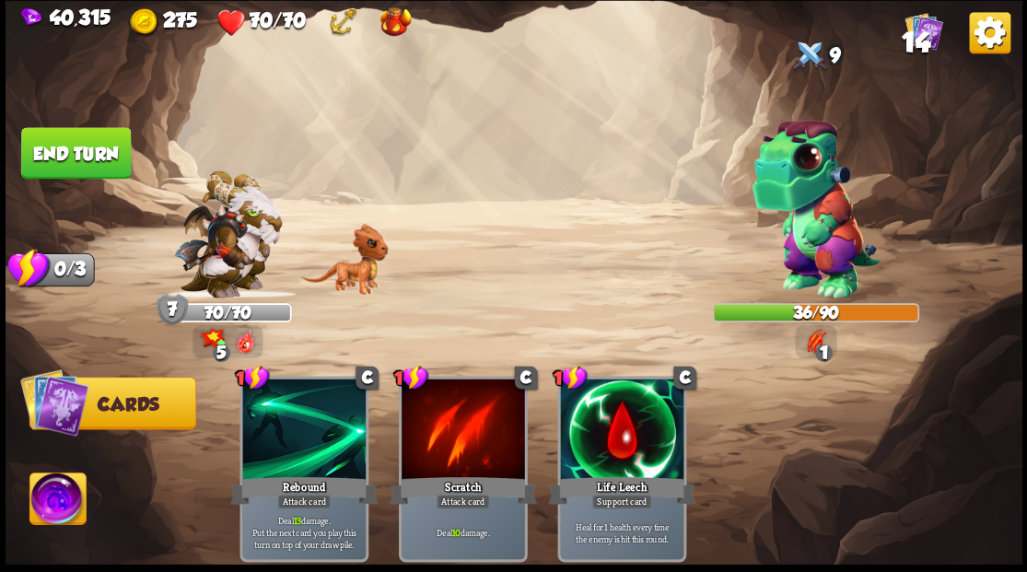
click at [61, 154] on button "End turn" at bounding box center [76, 153] width 110 height 52
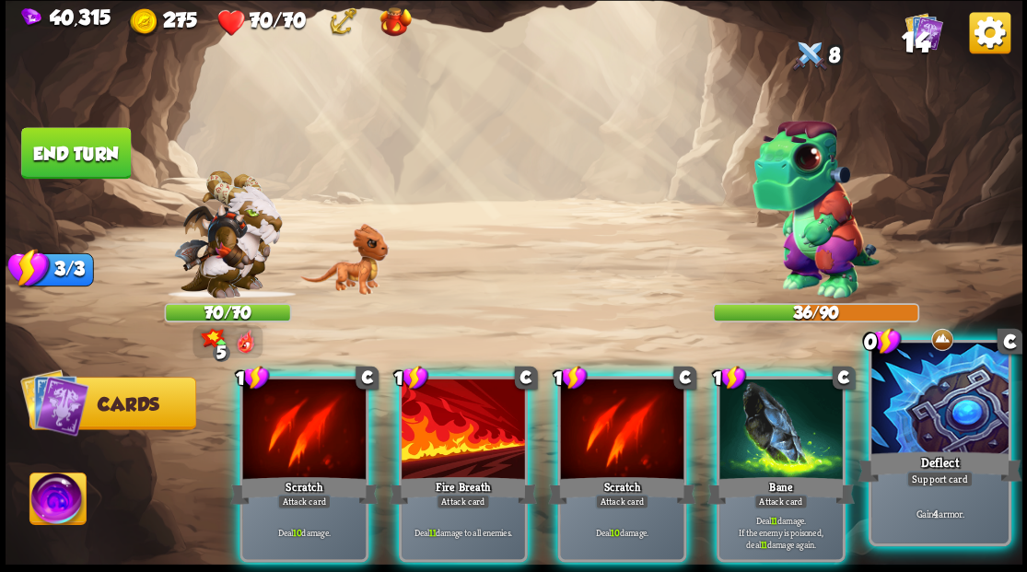
click at [974, 423] on div at bounding box center [940, 400] width 136 height 115
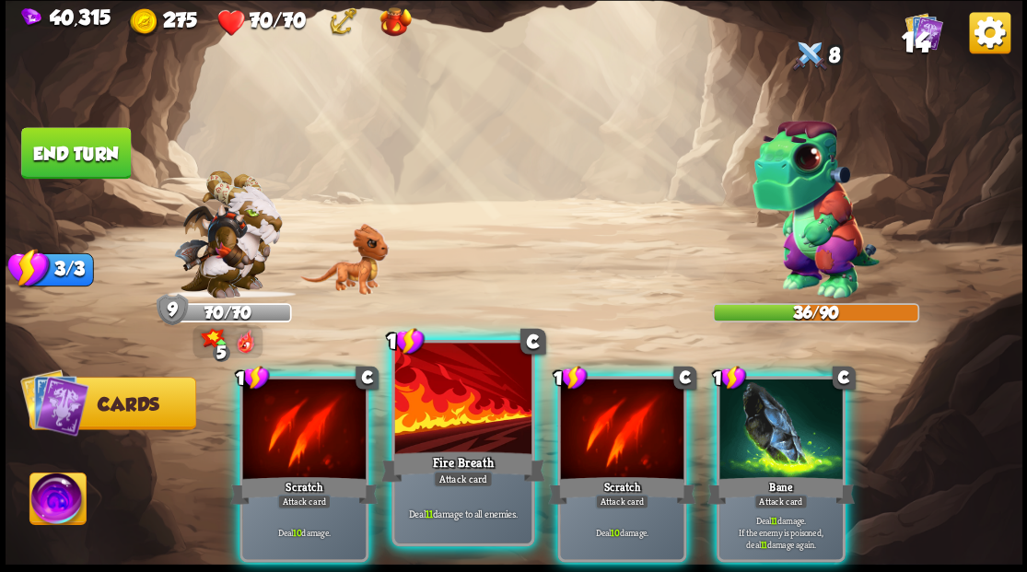
click at [473, 424] on div at bounding box center [462, 400] width 136 height 115
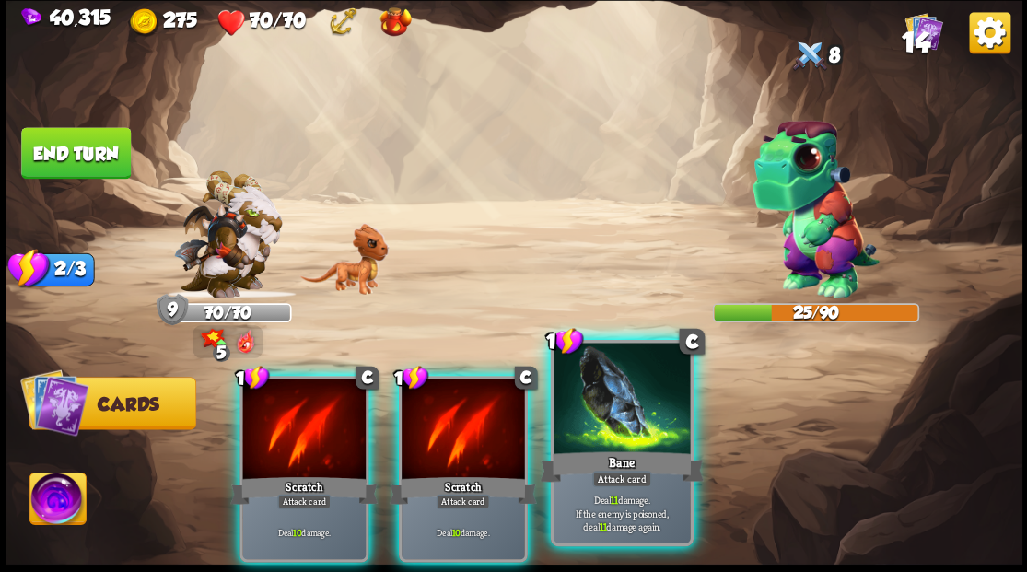
click at [646, 435] on div at bounding box center [622, 400] width 136 height 115
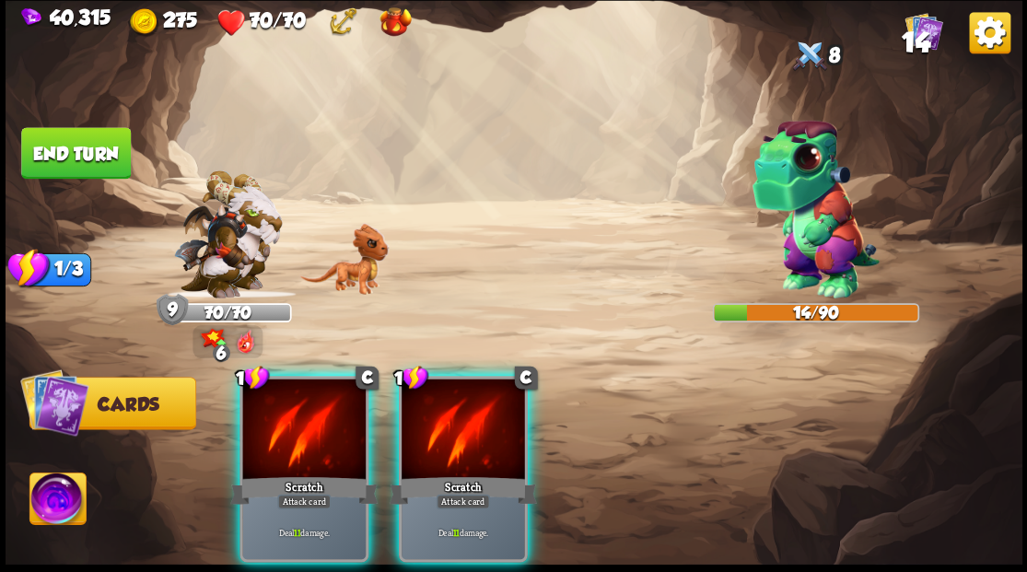
drag, startPoint x: 483, startPoint y: 418, endPoint x: 510, endPoint y: 402, distance: 32.2
click at [483, 418] on div at bounding box center [463, 431] width 123 height 104
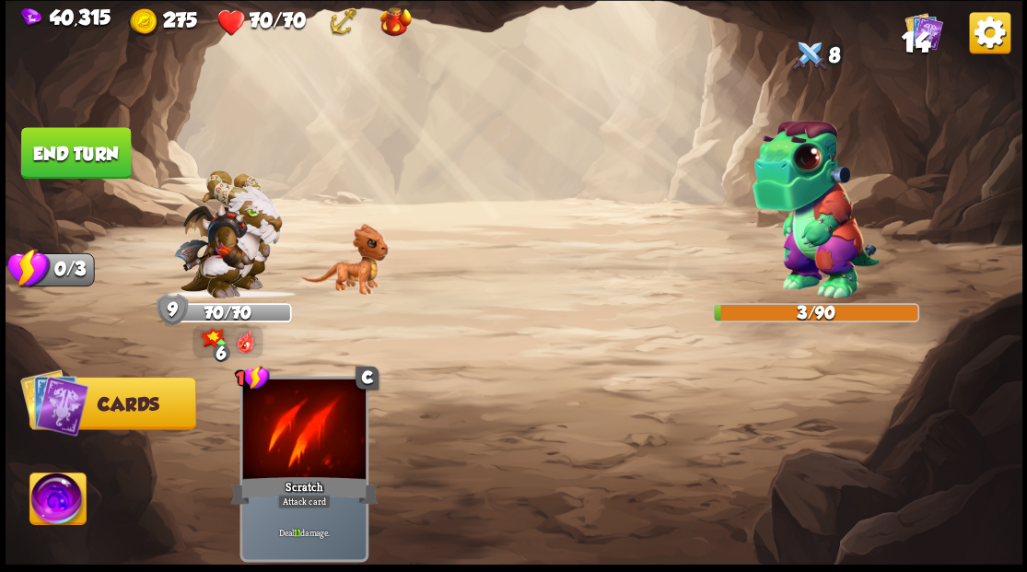
click at [33, 489] on img at bounding box center [57, 501] width 56 height 57
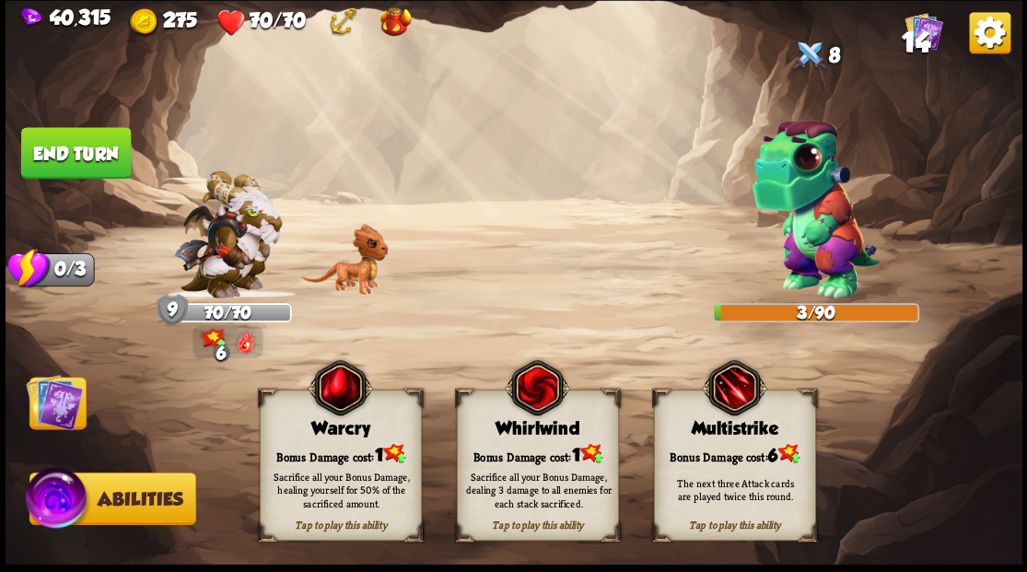
click at [520, 437] on div "Whirlwind" at bounding box center [537, 428] width 160 height 20
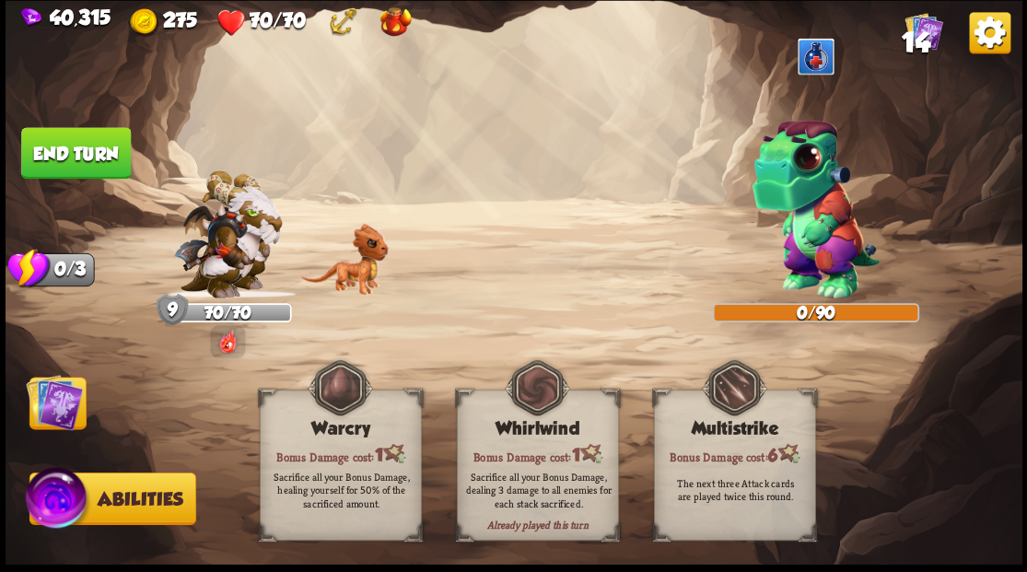
click at [50, 409] on img at bounding box center [54, 401] width 57 height 57
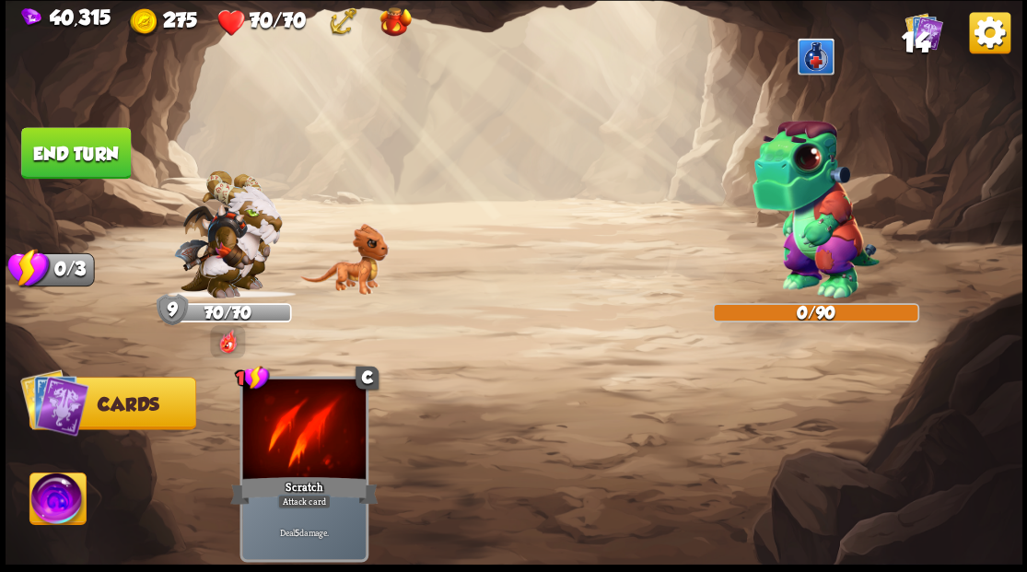
click at [76, 154] on button "End turn" at bounding box center [76, 153] width 110 height 52
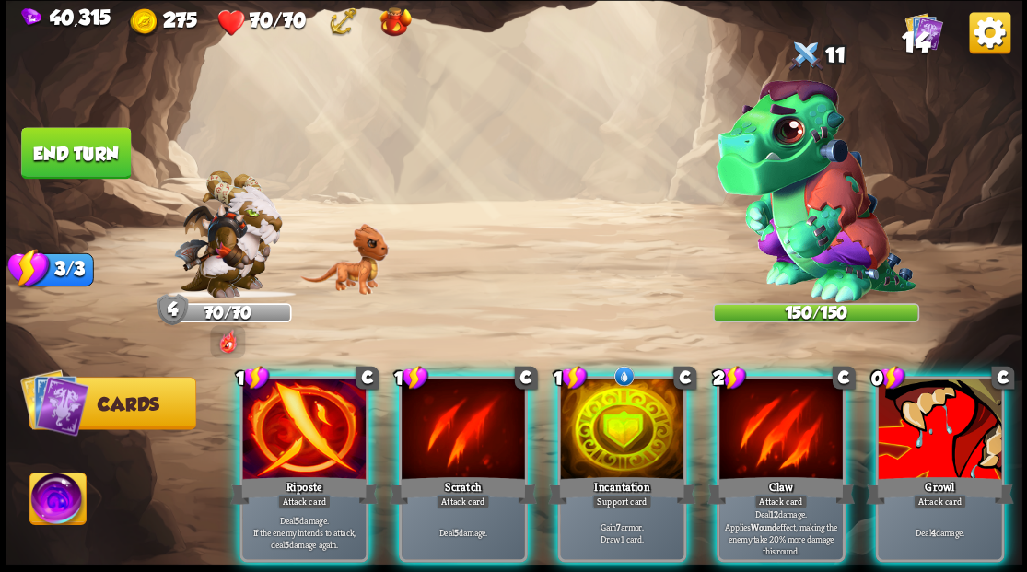
drag, startPoint x: 590, startPoint y: 398, endPoint x: 593, endPoint y: 352, distance: 46.2
click at [593, 383] on div at bounding box center [621, 431] width 123 height 104
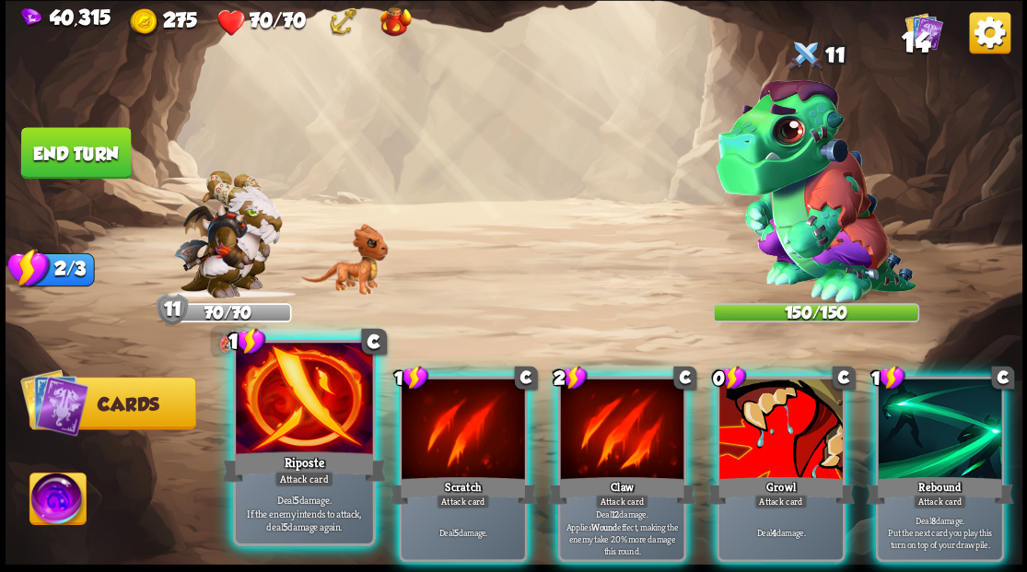
click at [293, 433] on div at bounding box center [304, 400] width 136 height 115
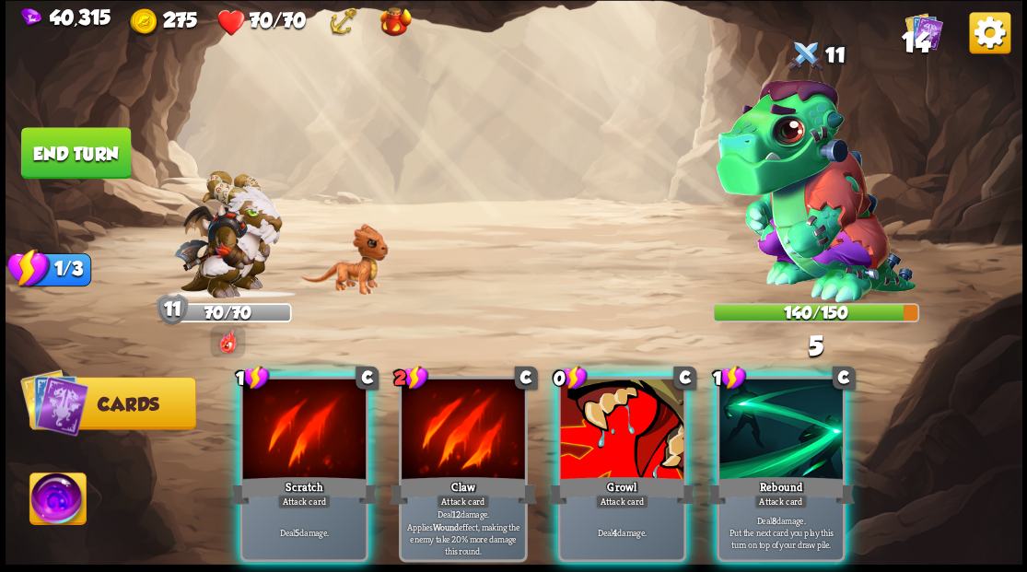
click at [855, 435] on div "1 C Scratch Attack card Deal 5 damage. 2 C Claw Attack card Deal 12 damage. App…" at bounding box center [615, 445] width 814 height 254
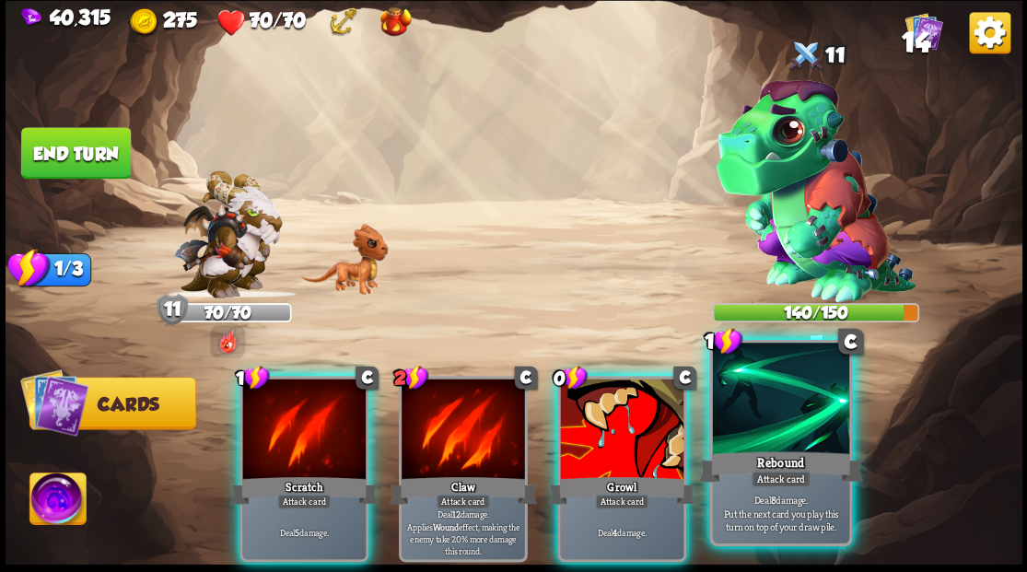
click at [821, 440] on div at bounding box center [780, 400] width 136 height 115
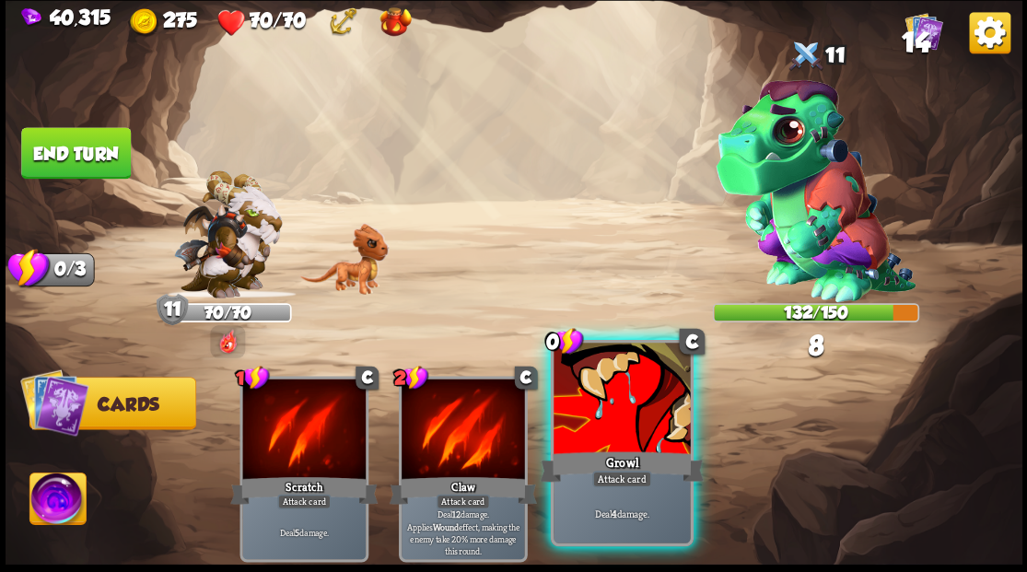
click at [630, 437] on div at bounding box center [622, 400] width 136 height 115
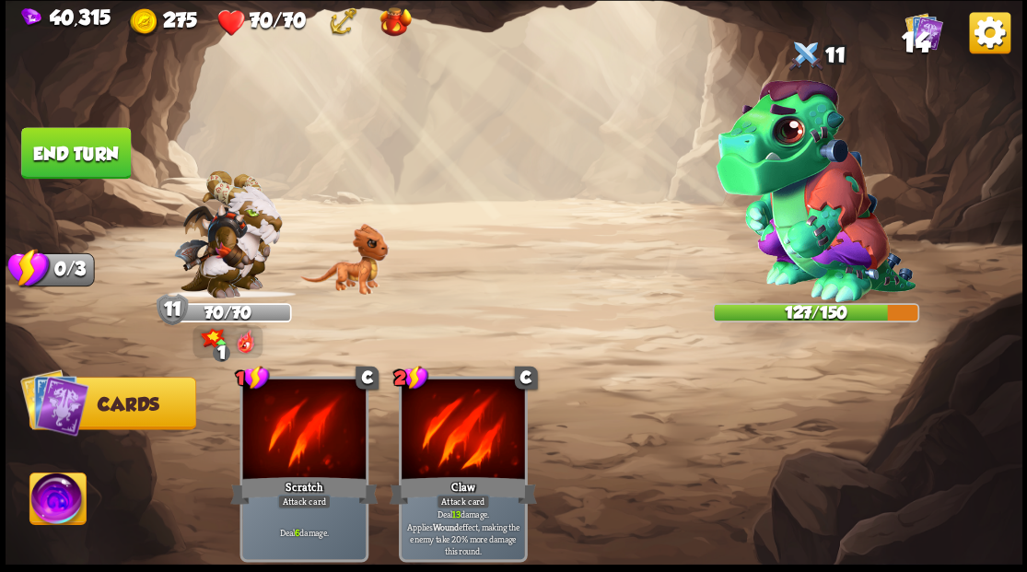
click at [53, 150] on button "End turn" at bounding box center [76, 153] width 110 height 52
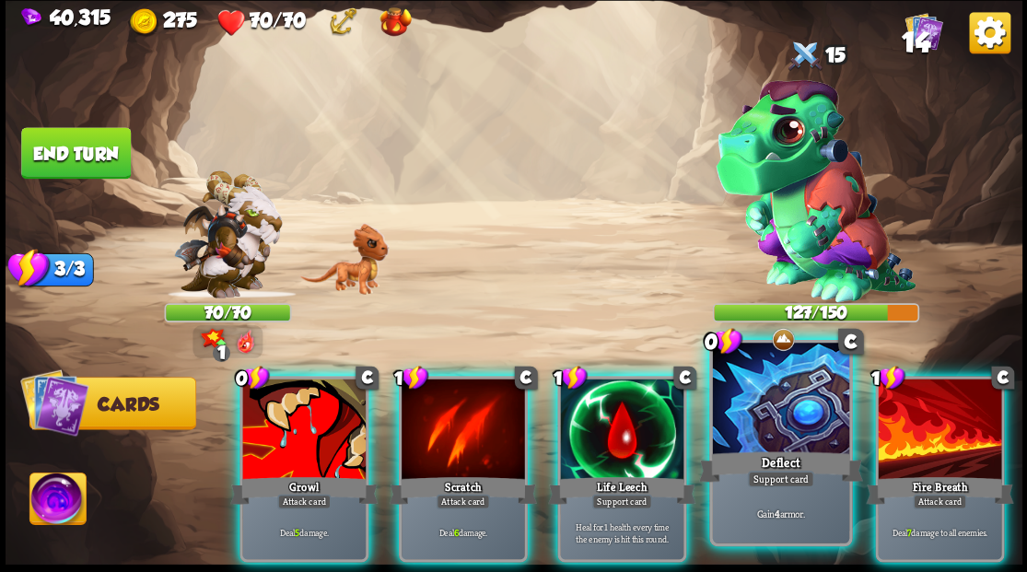
click at [757, 426] on div at bounding box center [780, 400] width 136 height 115
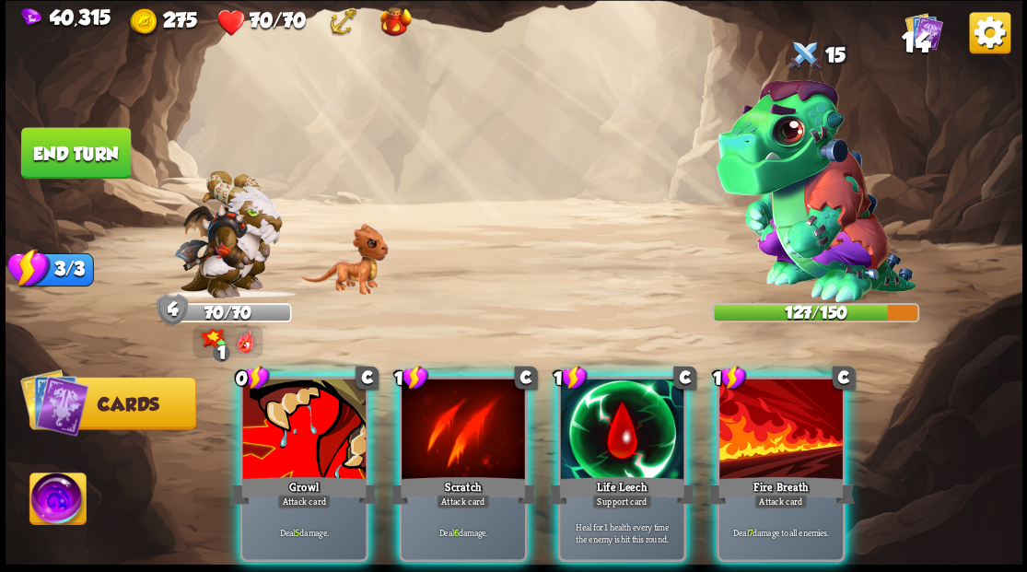
drag, startPoint x: 757, startPoint y: 426, endPoint x: 769, endPoint y: 405, distance: 23.9
click at [768, 408] on div at bounding box center [781, 431] width 123 height 104
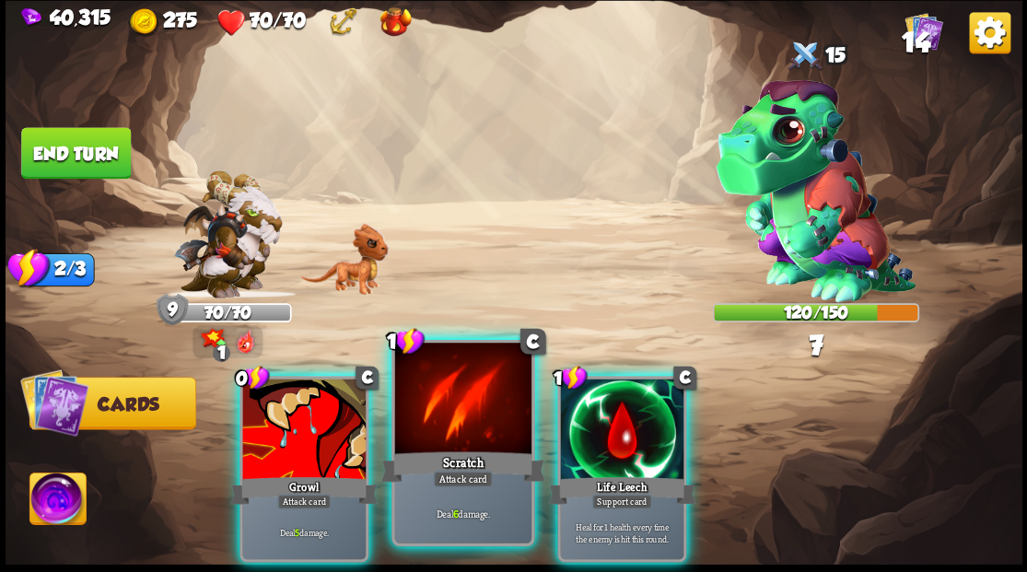
click at [471, 434] on div at bounding box center [462, 400] width 136 height 115
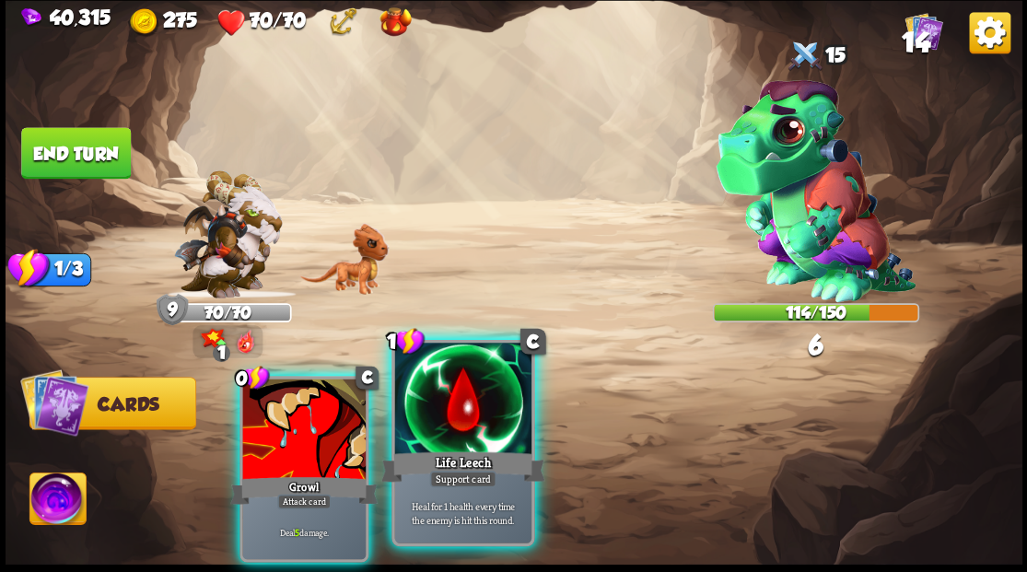
drag, startPoint x: 455, startPoint y: 425, endPoint x: 417, endPoint y: 424, distance: 37.8
click at [453, 425] on div at bounding box center [462, 400] width 136 height 115
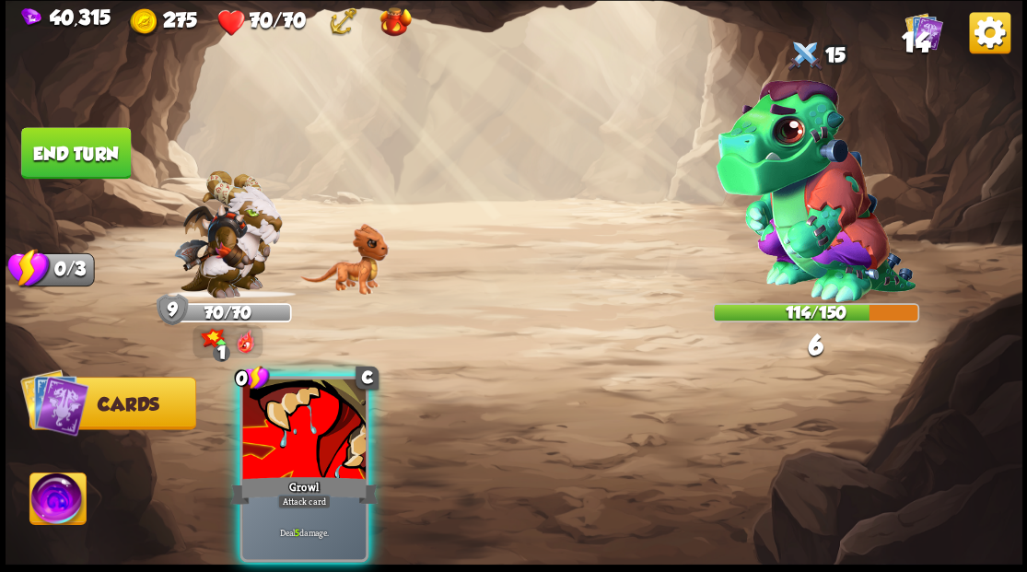
drag, startPoint x: 338, startPoint y: 417, endPoint x: 309, endPoint y: 400, distance: 34.3
click at [317, 405] on div at bounding box center [303, 431] width 123 height 104
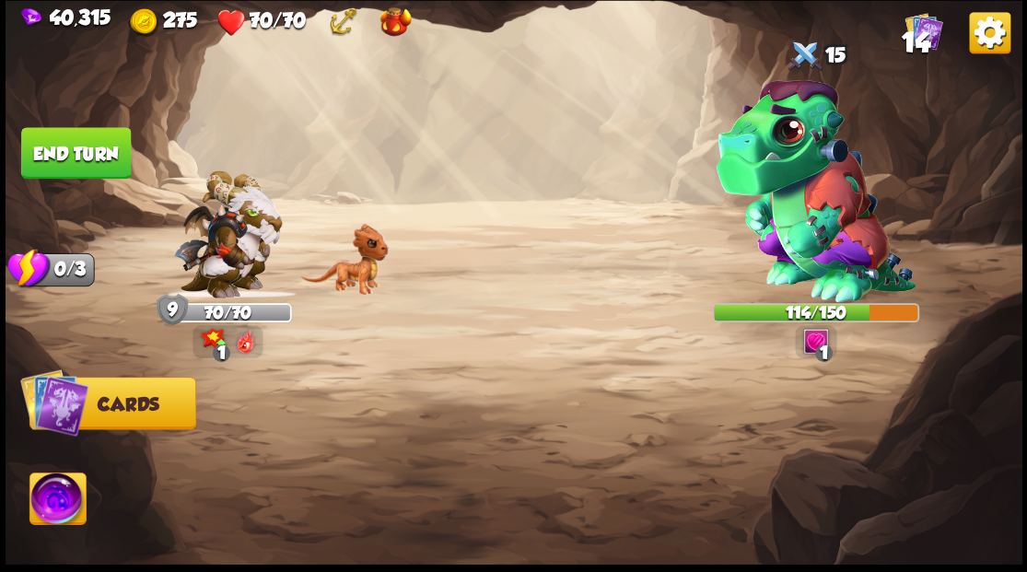
click at [66, 156] on button "End turn" at bounding box center [76, 153] width 110 height 52
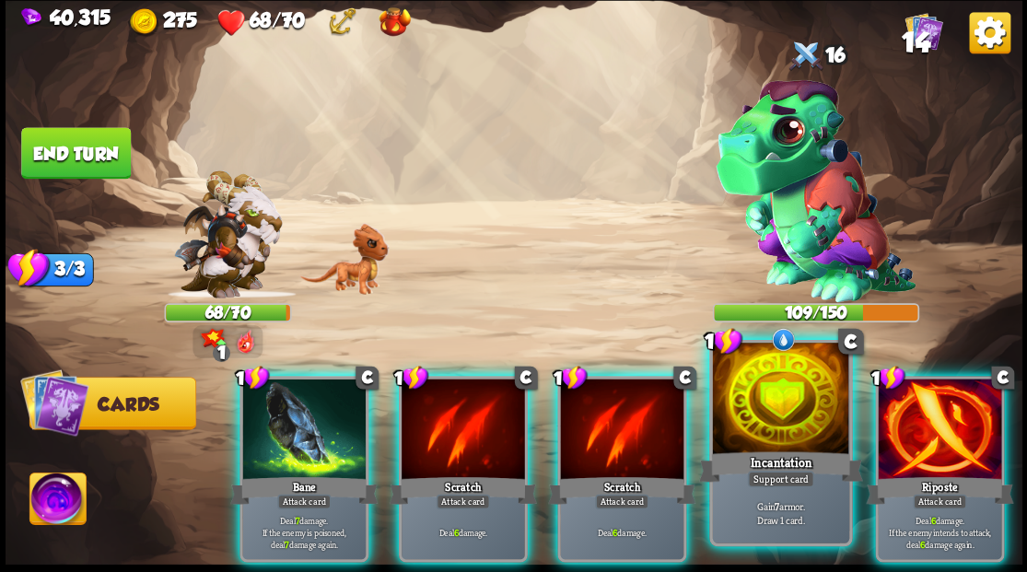
click at [800, 417] on div at bounding box center [780, 400] width 136 height 115
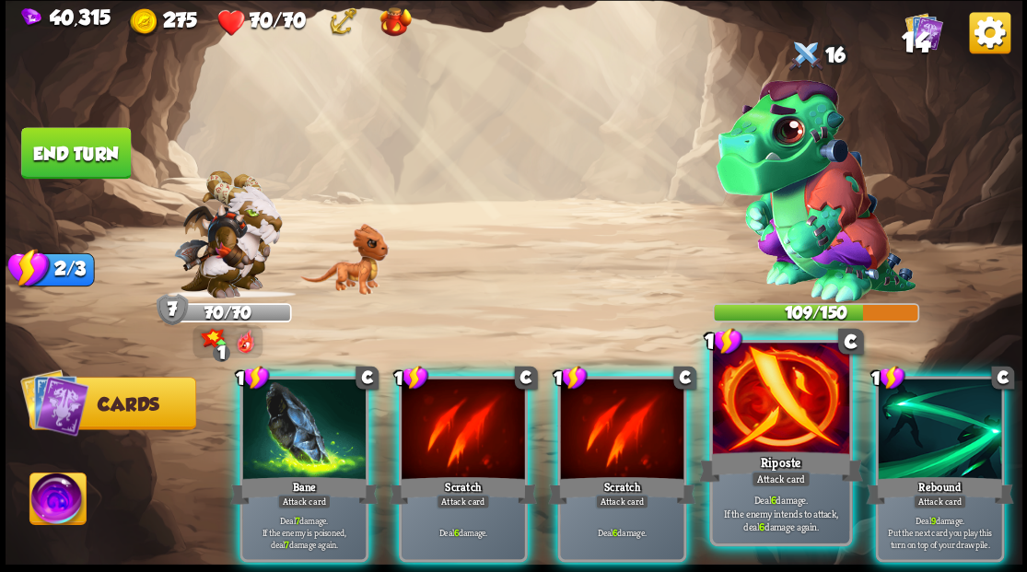
click at [789, 410] on div at bounding box center [780, 400] width 136 height 115
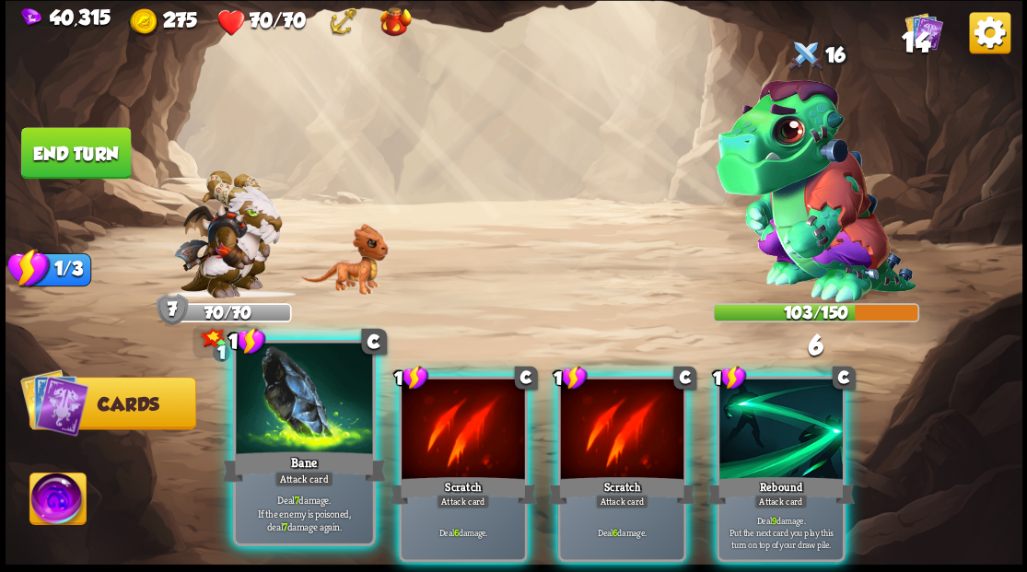
click at [302, 435] on div at bounding box center [304, 400] width 136 height 115
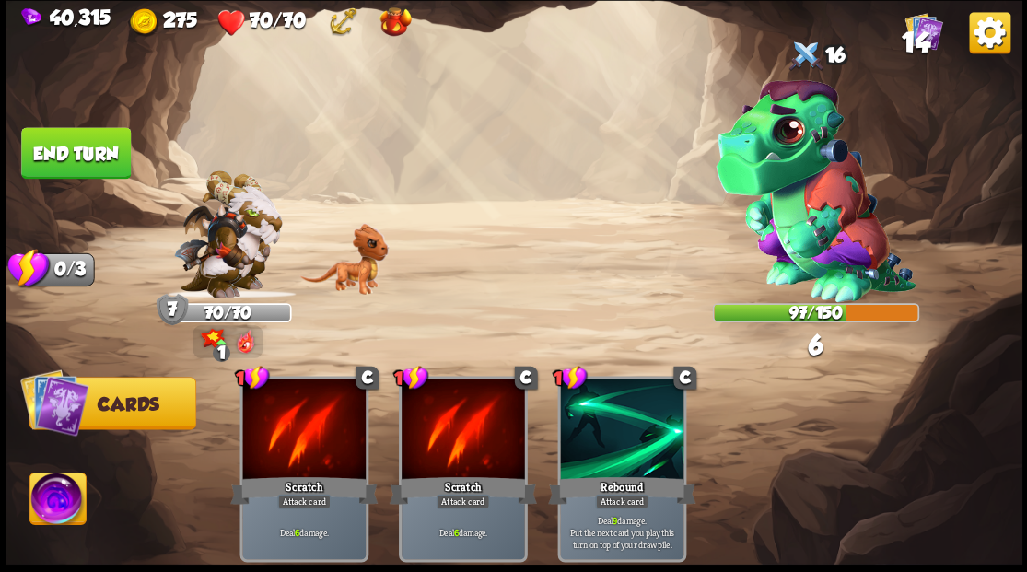
click at [72, 165] on button "End turn" at bounding box center [76, 153] width 110 height 52
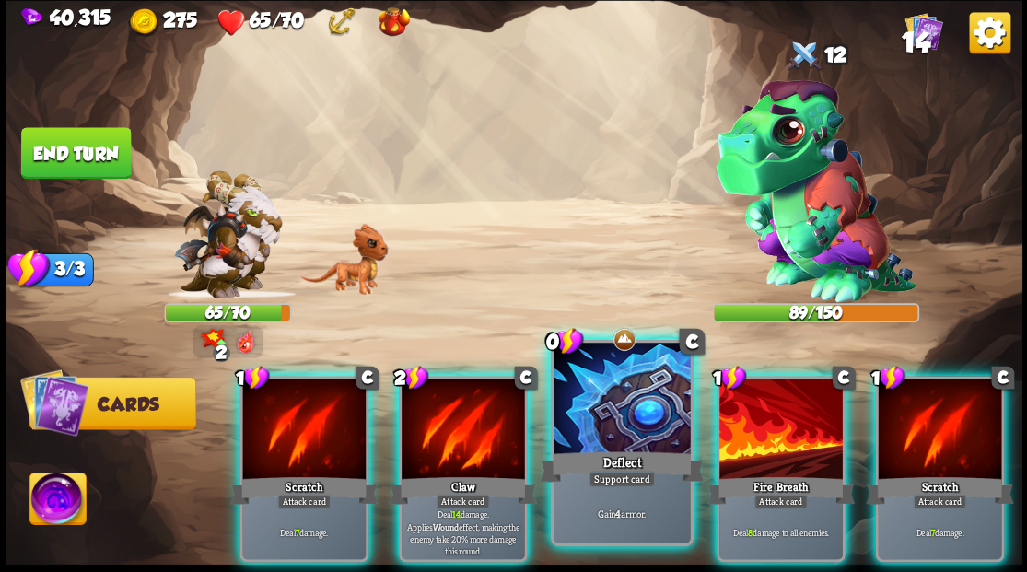
click at [601, 436] on div at bounding box center [622, 400] width 136 height 115
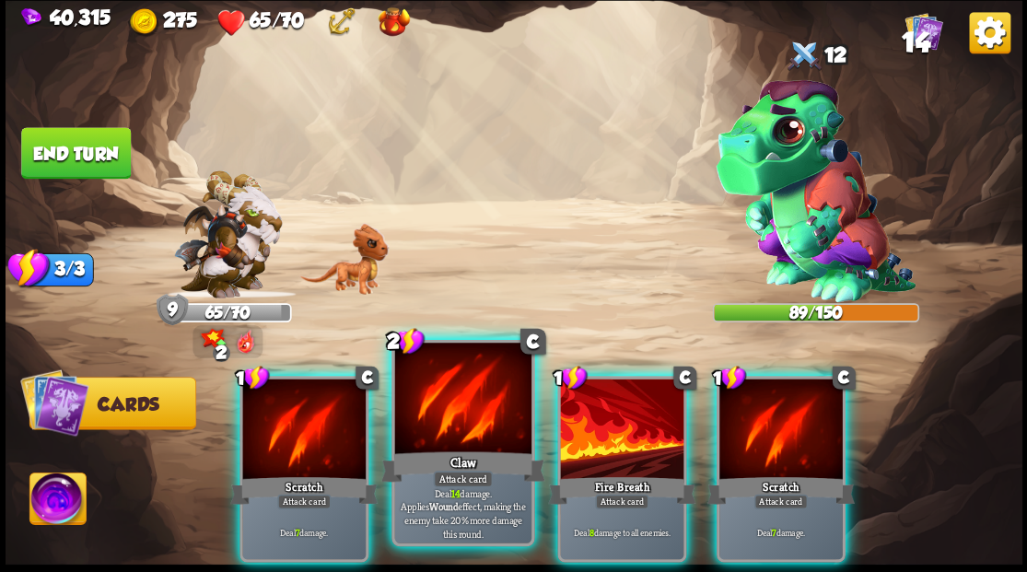
click at [439, 405] on div at bounding box center [462, 400] width 136 height 115
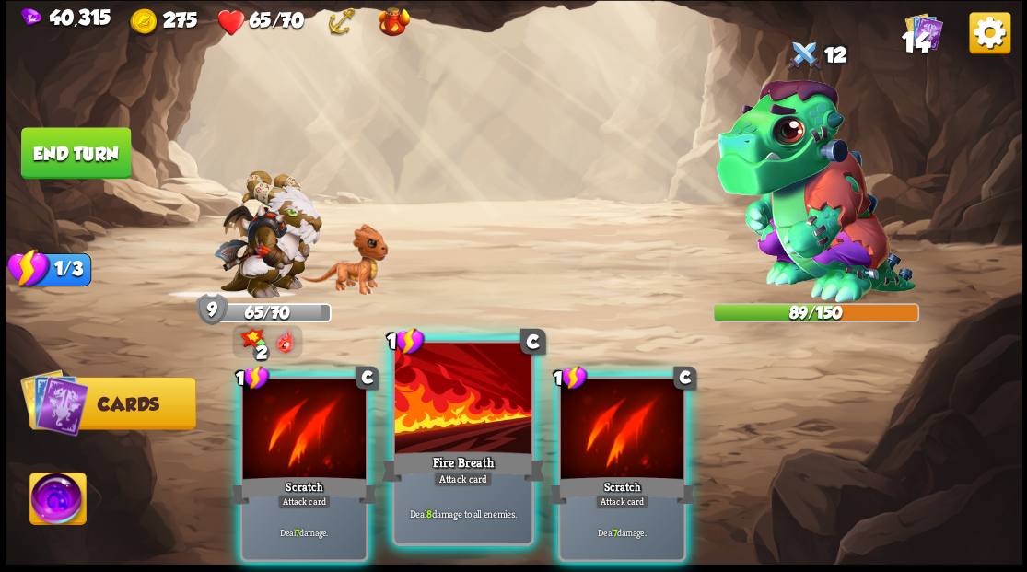
click at [437, 405] on div at bounding box center [462, 400] width 136 height 115
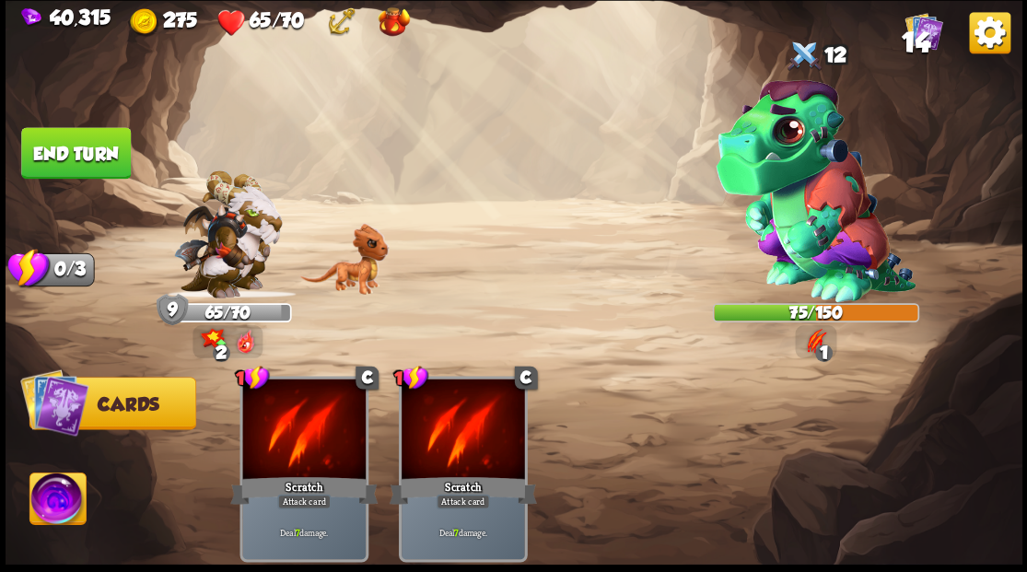
click at [81, 163] on button "End turn" at bounding box center [76, 153] width 110 height 52
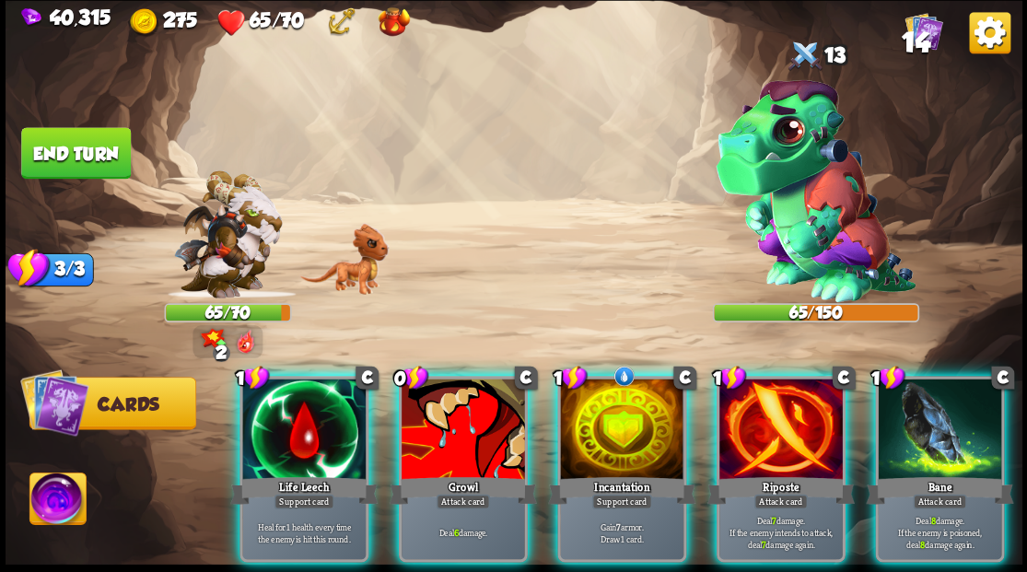
drag, startPoint x: 609, startPoint y: 404, endPoint x: 584, endPoint y: 346, distance: 62.3
click at [607, 400] on div at bounding box center [621, 431] width 123 height 104
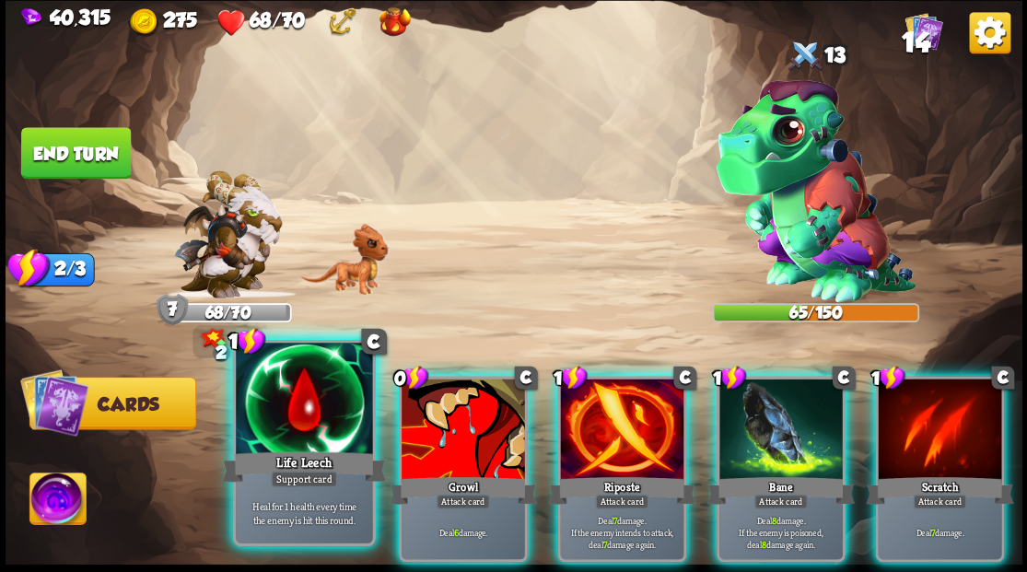
click at [275, 431] on div at bounding box center [304, 400] width 136 height 115
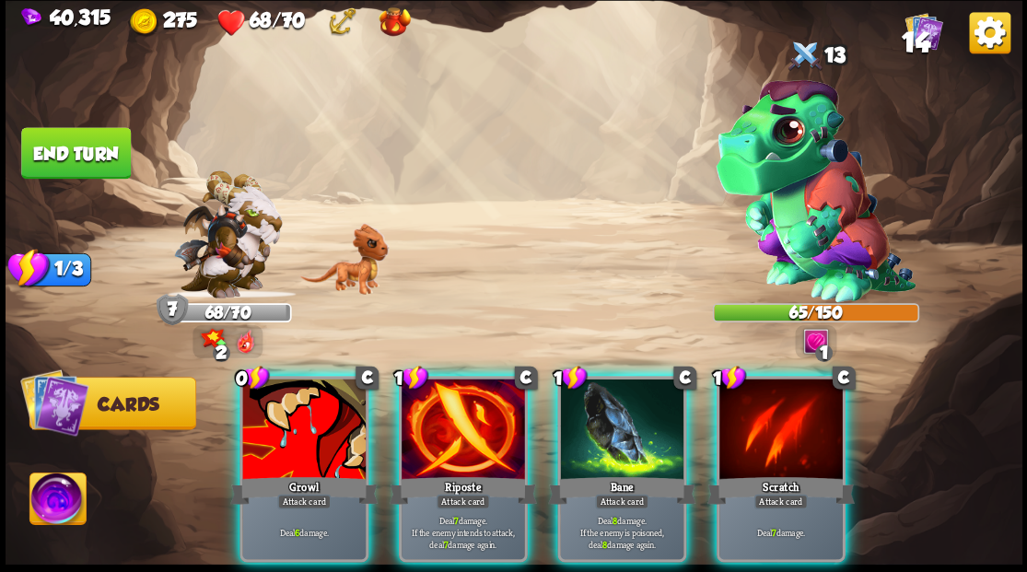
drag, startPoint x: 450, startPoint y: 441, endPoint x: 484, endPoint y: 328, distance: 118.4
click at [450, 438] on div at bounding box center [463, 431] width 123 height 104
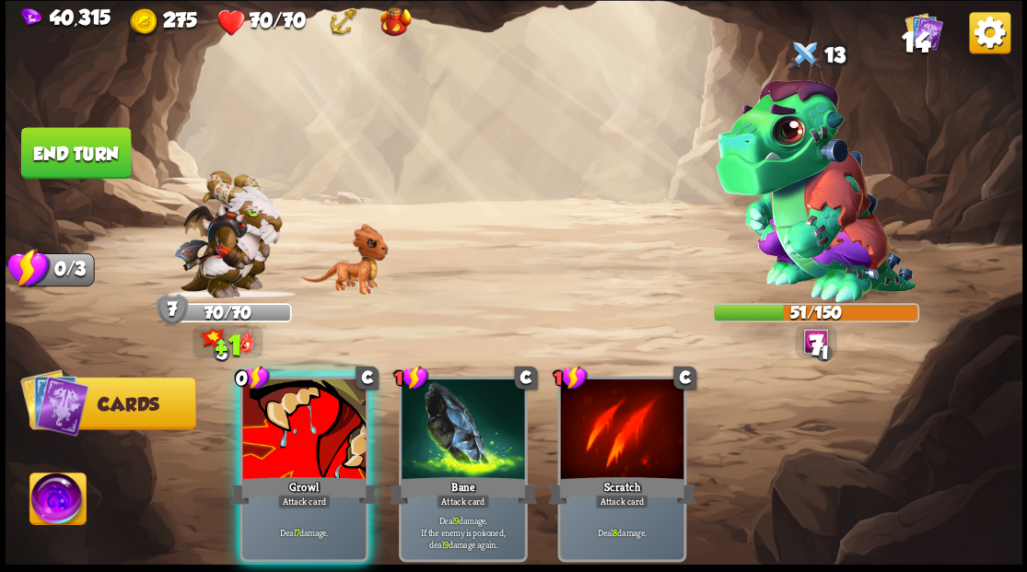
click at [278, 474] on div "Growl" at bounding box center [303, 490] width 147 height 33
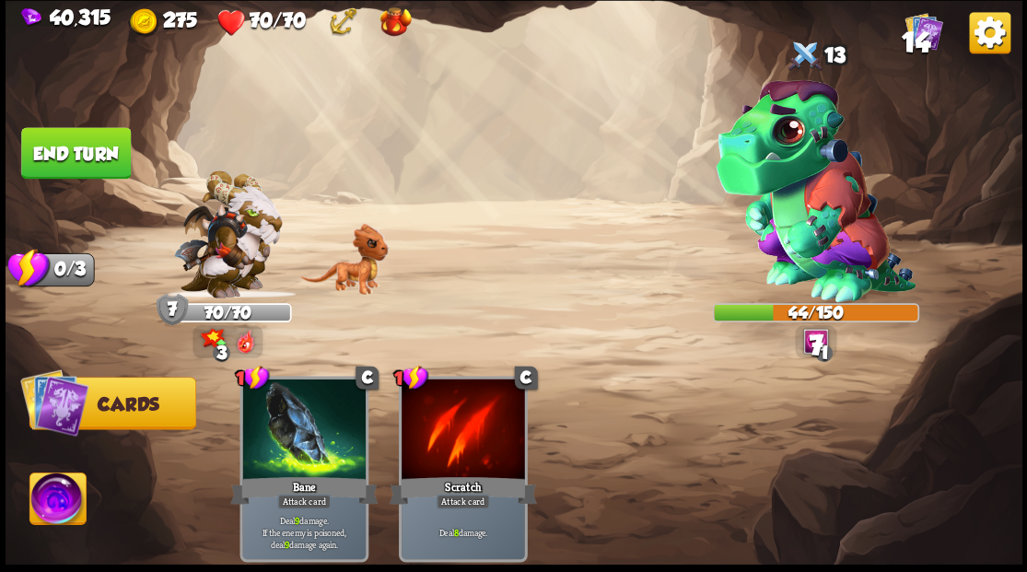
click at [79, 160] on button "End turn" at bounding box center [76, 153] width 110 height 52
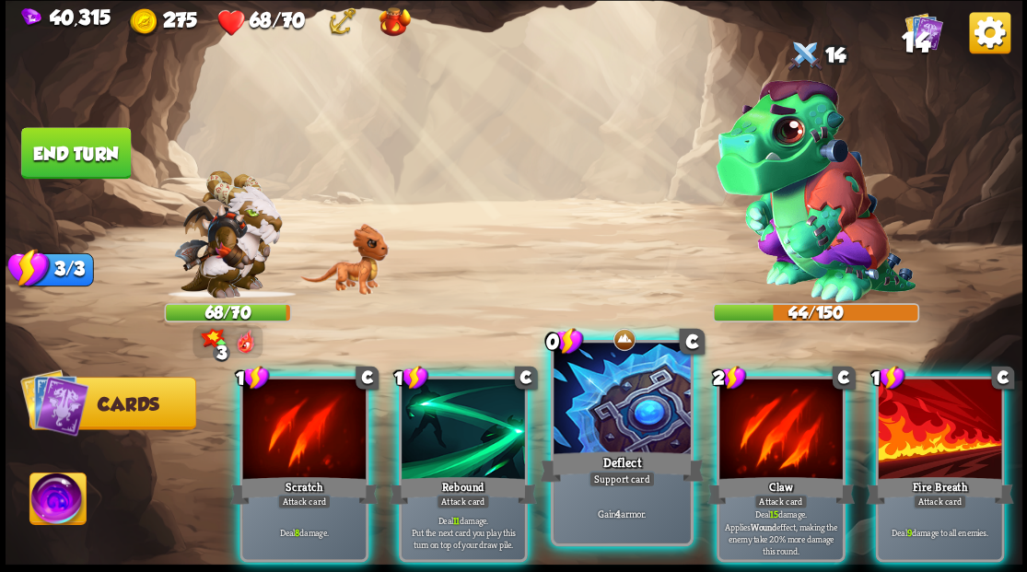
click at [596, 431] on div at bounding box center [622, 400] width 136 height 115
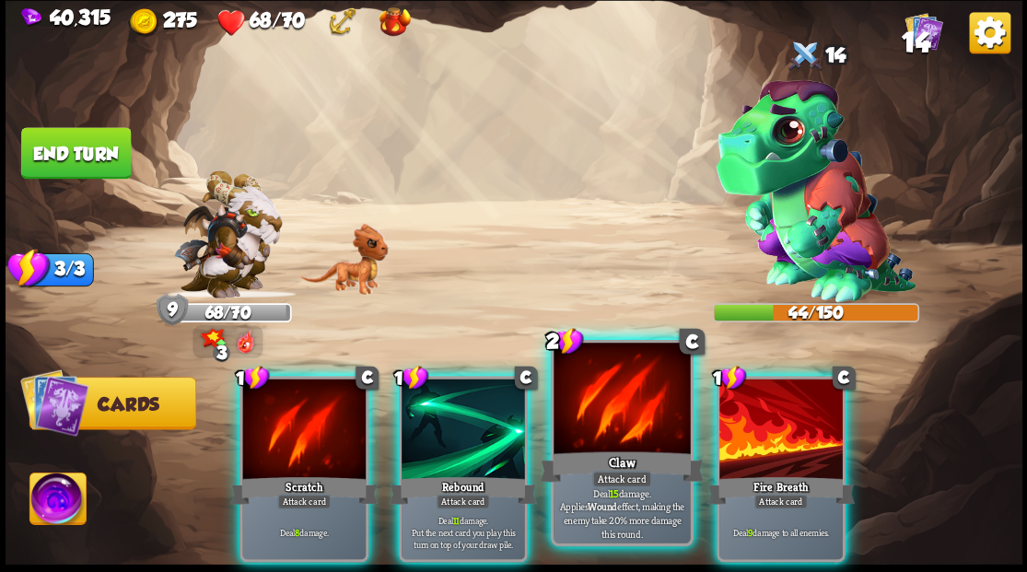
click at [595, 431] on div at bounding box center [622, 400] width 136 height 115
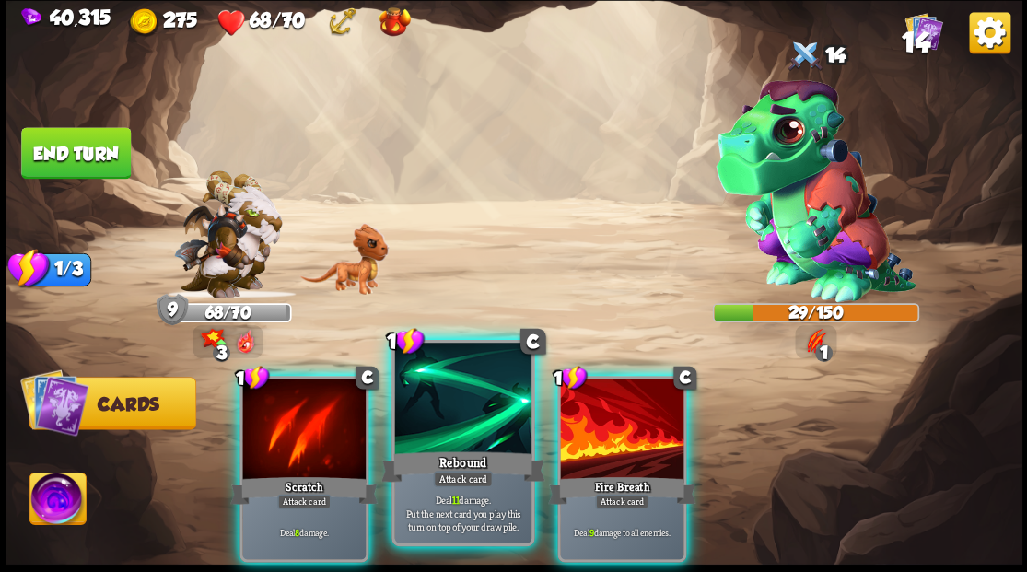
click at [475, 432] on div at bounding box center [462, 400] width 136 height 115
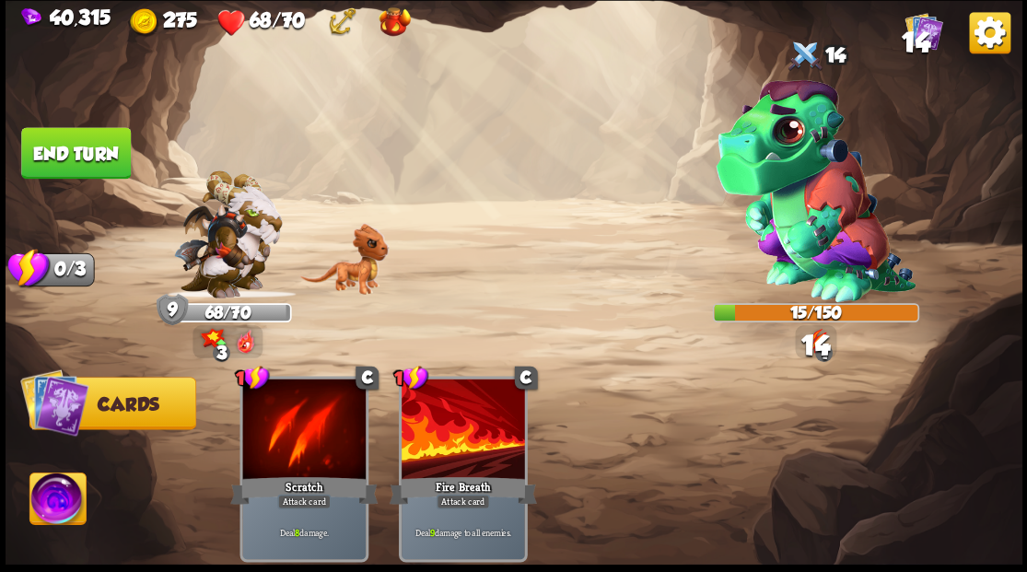
click at [89, 153] on button "End turn" at bounding box center [75, 152] width 112 height 53
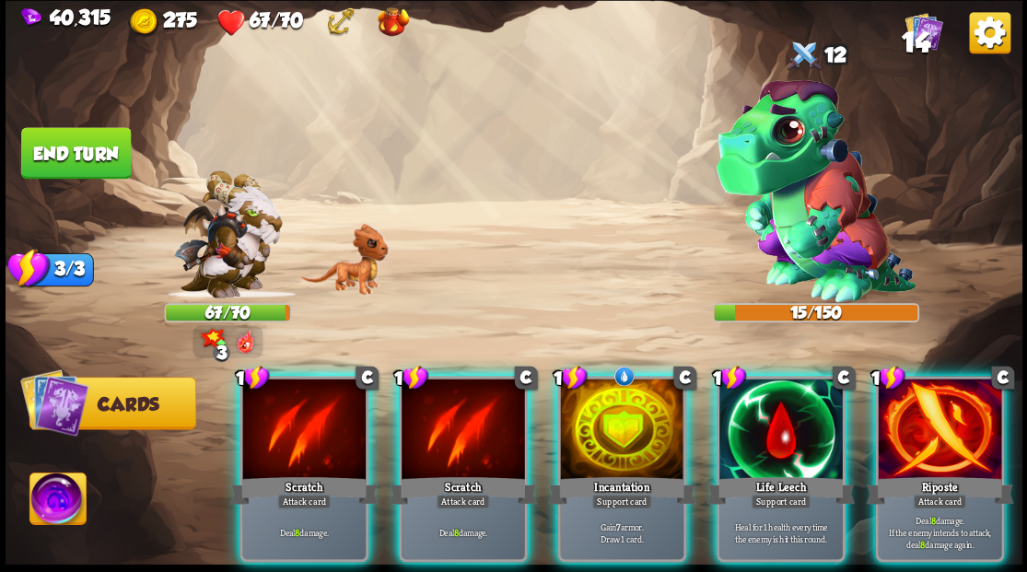
click at [756, 422] on div at bounding box center [781, 431] width 123 height 104
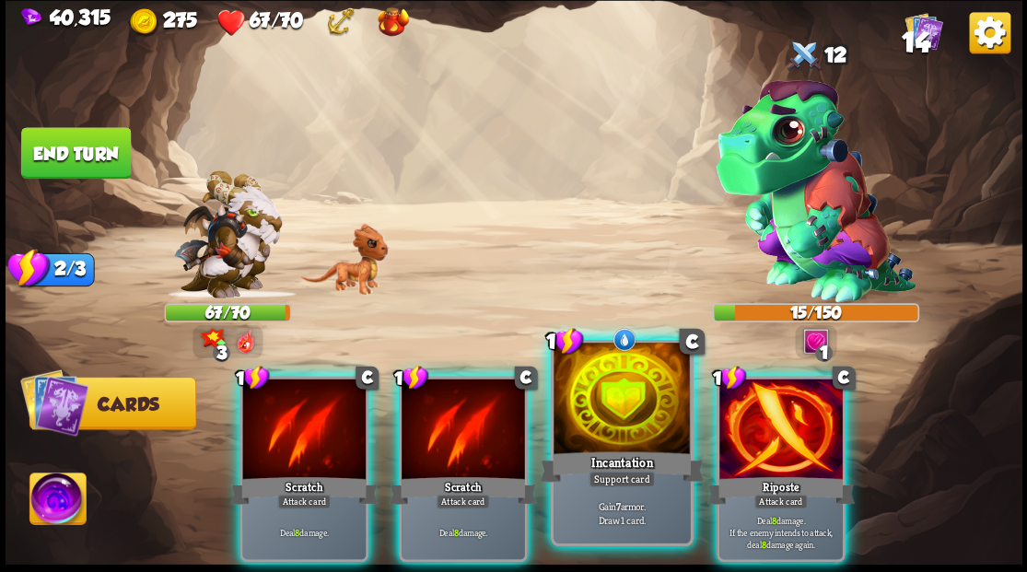
click at [616, 414] on div at bounding box center [622, 400] width 136 height 115
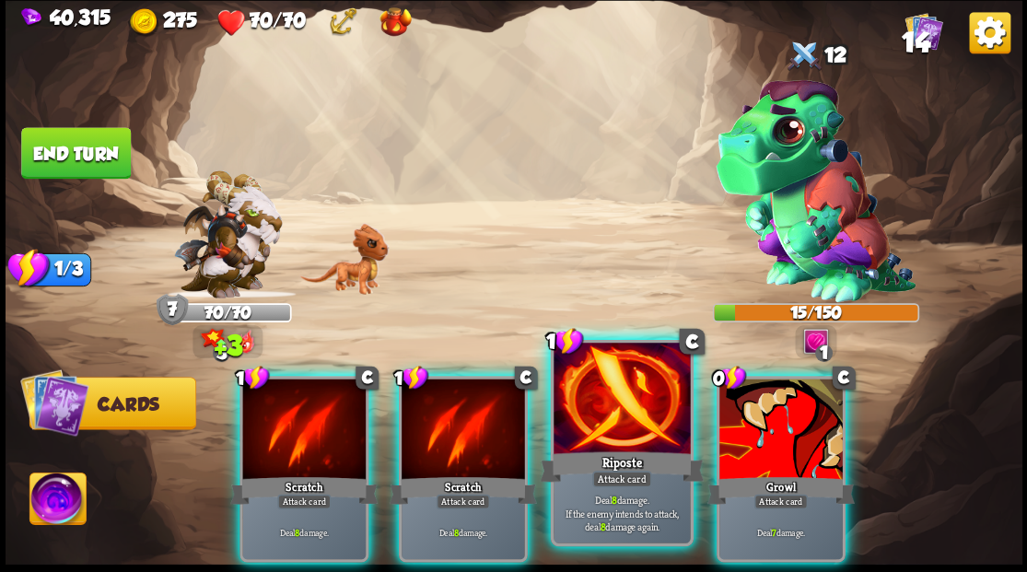
click at [615, 409] on div at bounding box center [622, 400] width 136 height 115
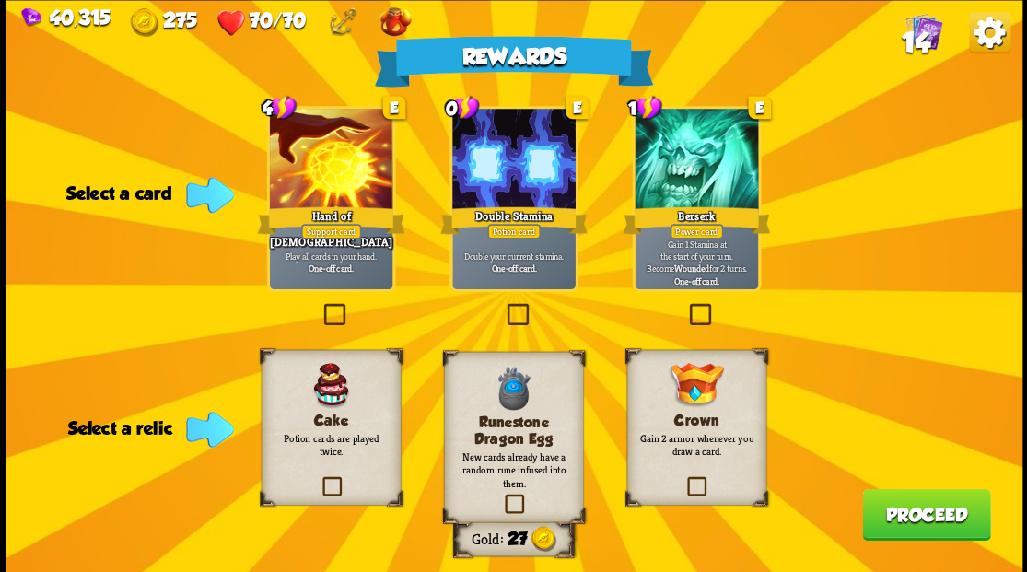
click at [503, 306] on label at bounding box center [503, 306] width 0 height 0
click at [0, 0] on input "checkbox" at bounding box center [0, 0] width 0 height 0
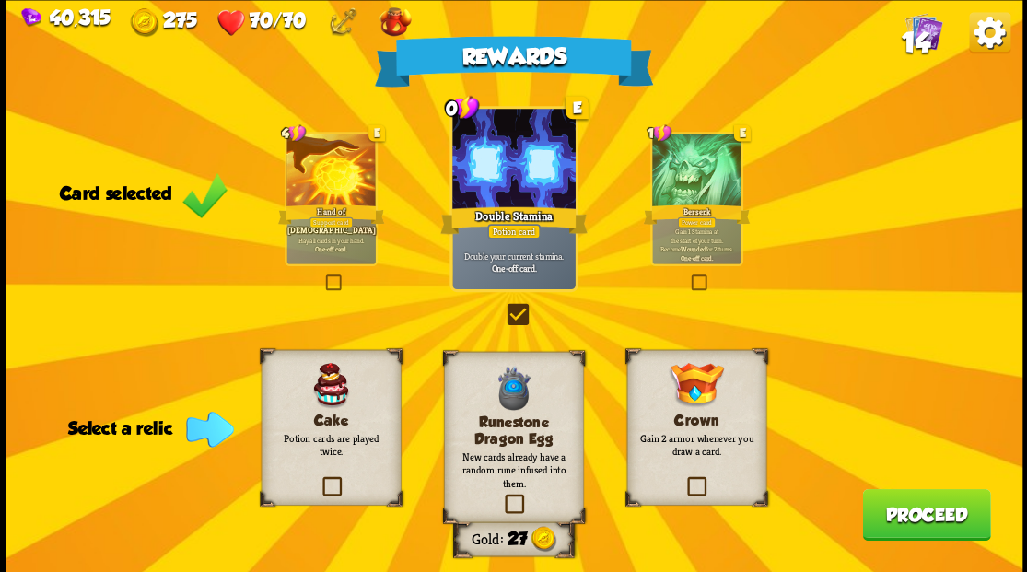
click at [319, 479] on label at bounding box center [319, 479] width 0 height 0
click at [0, 0] on input "checkbox" at bounding box center [0, 0] width 0 height 0
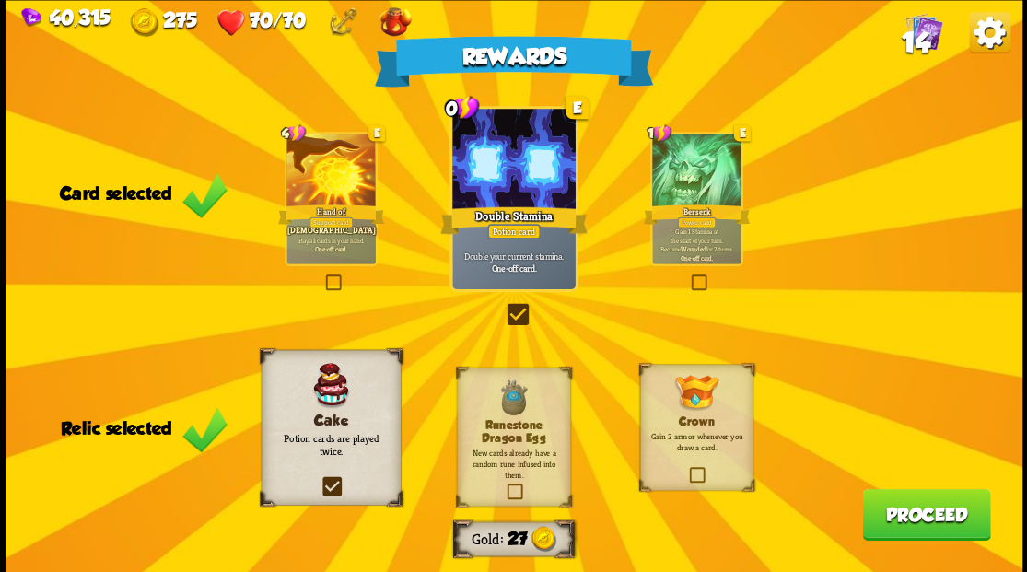
click at [503, 306] on label at bounding box center [503, 306] width 0 height 0
click at [0, 0] on input "checkbox" at bounding box center [0, 0] width 0 height 0
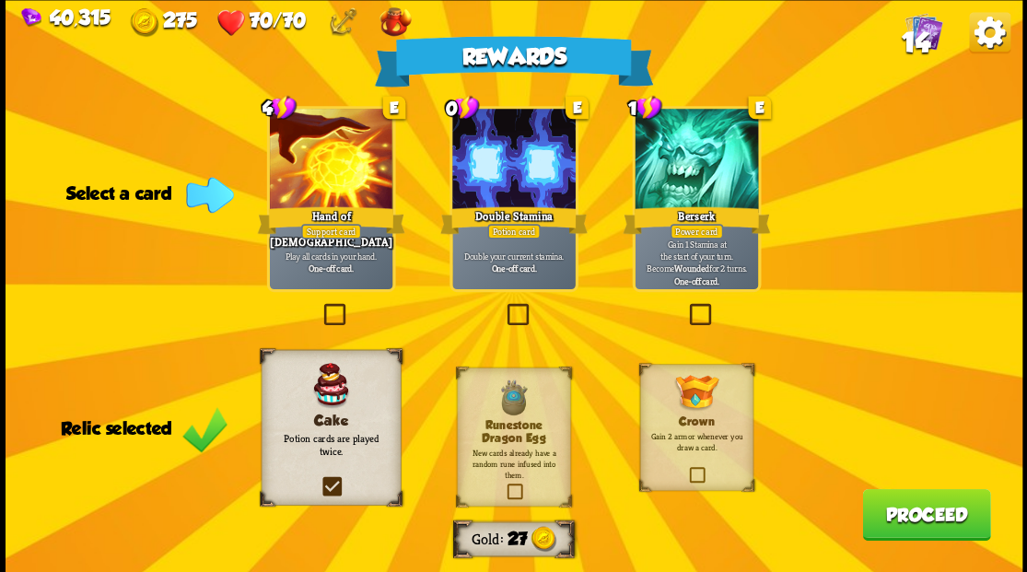
click at [503, 306] on label at bounding box center [503, 306] width 0 height 0
click at [0, 0] on input "checkbox" at bounding box center [0, 0] width 0 height 0
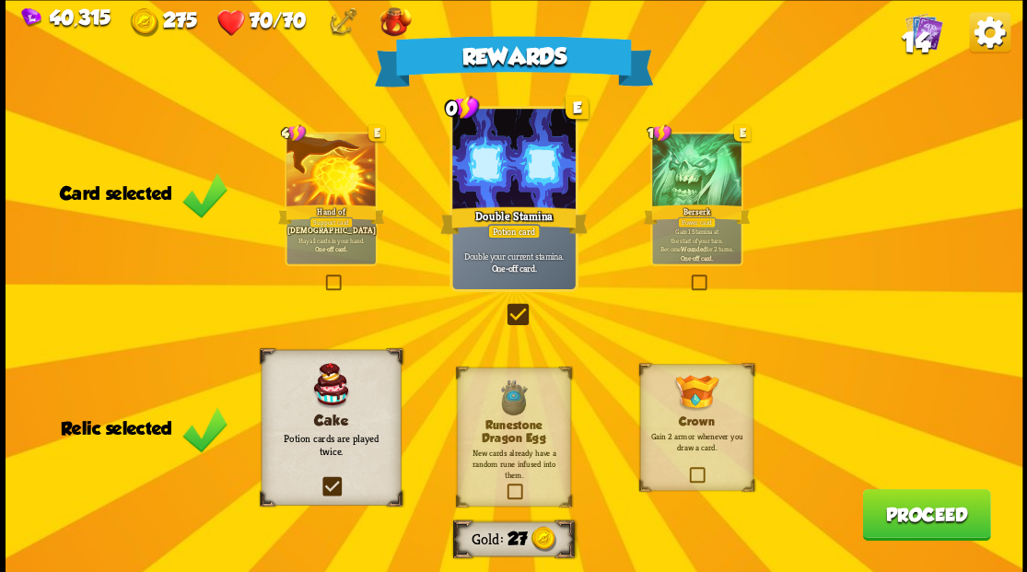
click at [920, 520] on button "Proceed" at bounding box center [926, 514] width 128 height 52
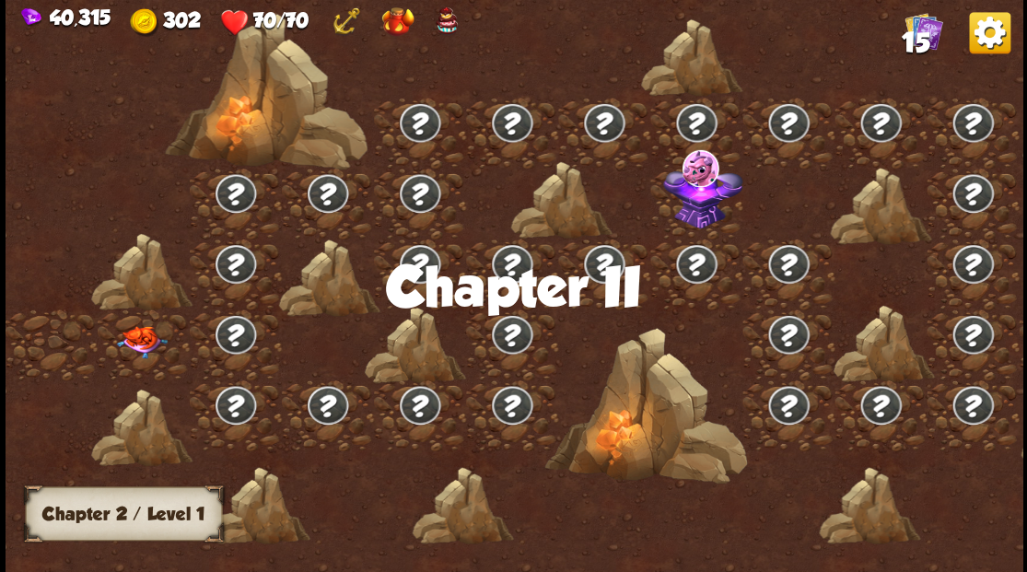
click at [151, 334] on img at bounding box center [141, 341] width 51 height 32
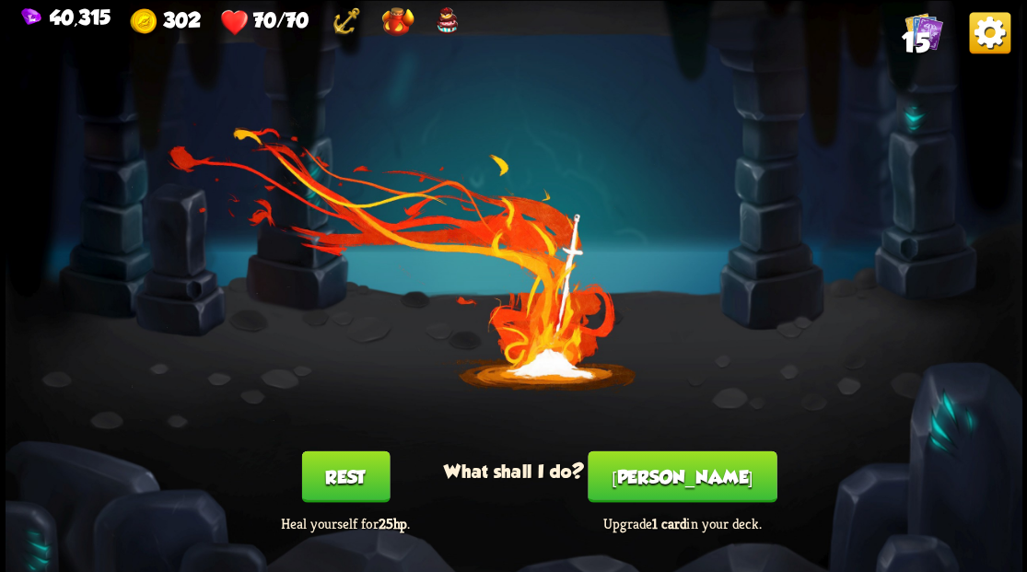
click at [695, 472] on button "[PERSON_NAME]" at bounding box center [682, 477] width 189 height 52
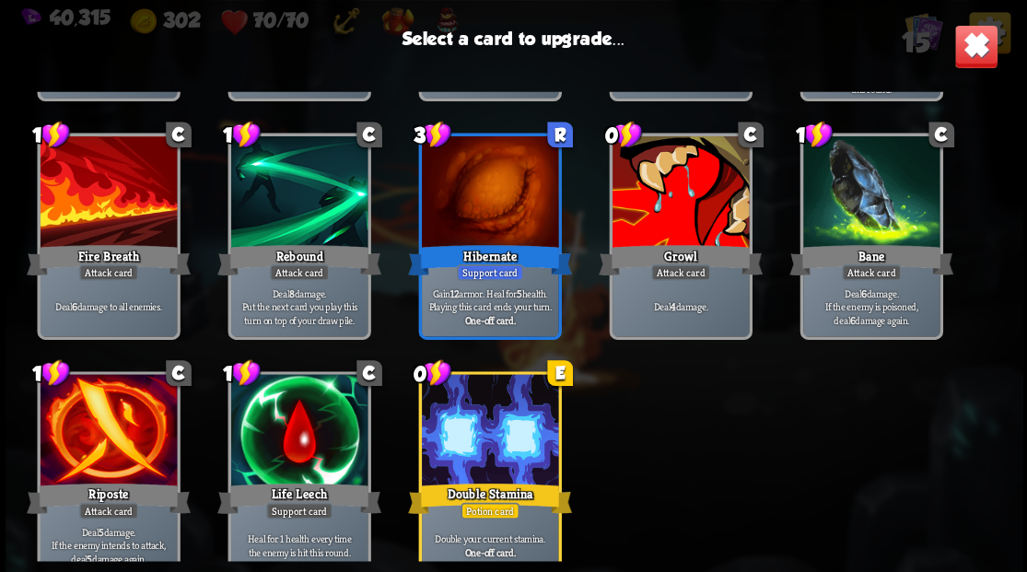
scroll to position [303, 0]
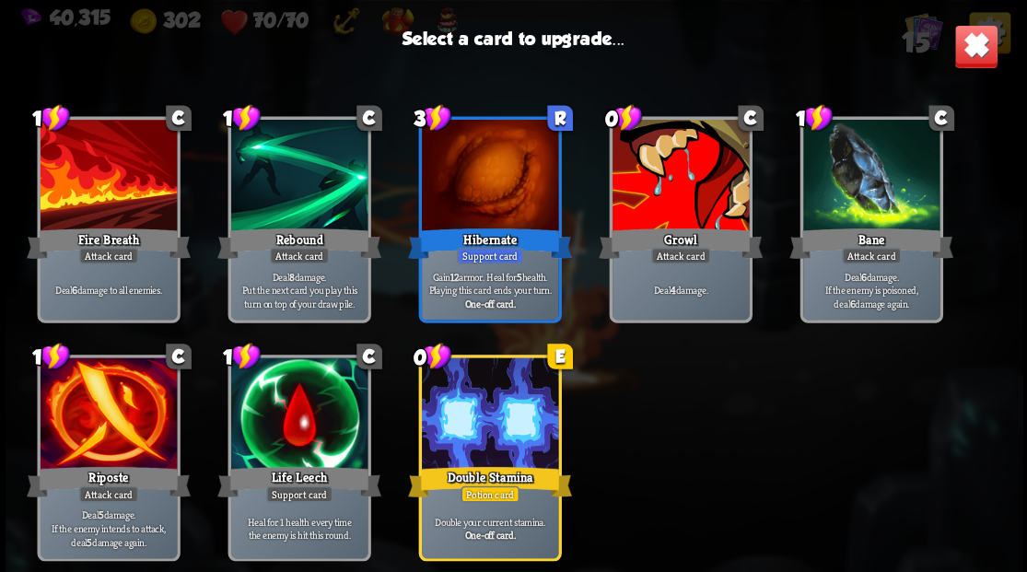
click at [697, 183] on div at bounding box center [680, 177] width 136 height 115
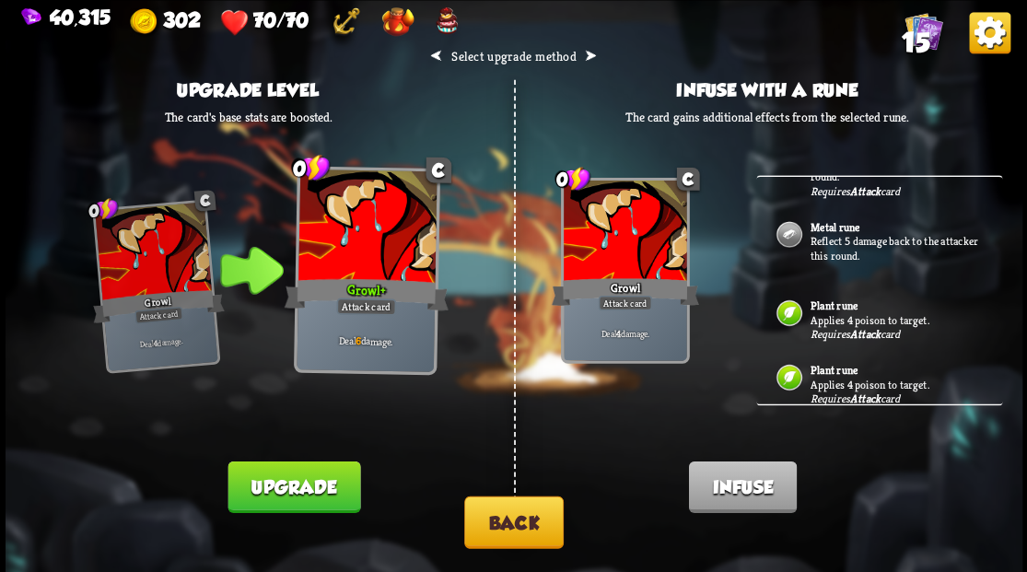
scroll to position [151, 0]
click at [533, 521] on button "Back" at bounding box center [514, 522] width 100 height 53
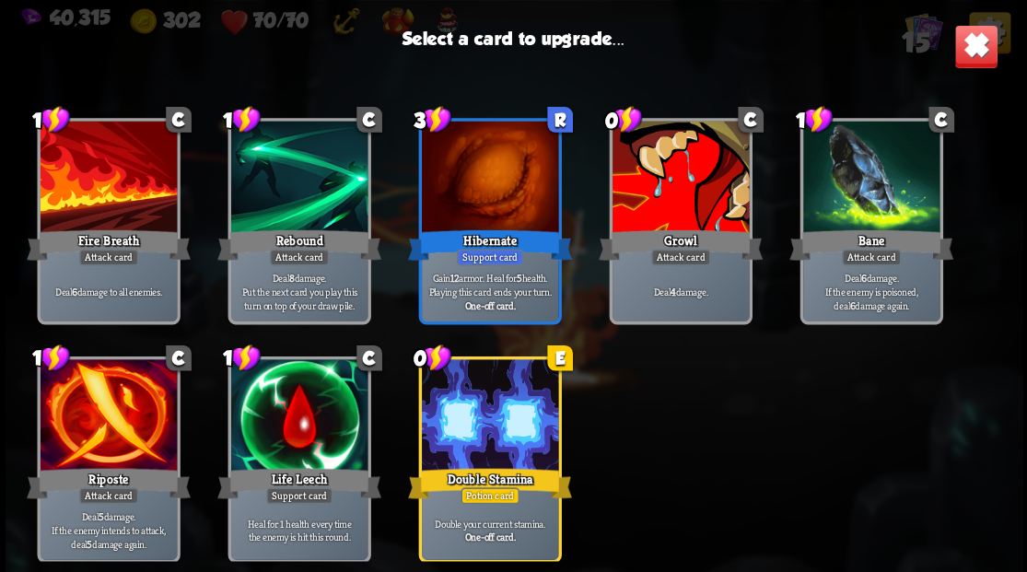
scroll to position [303, 0]
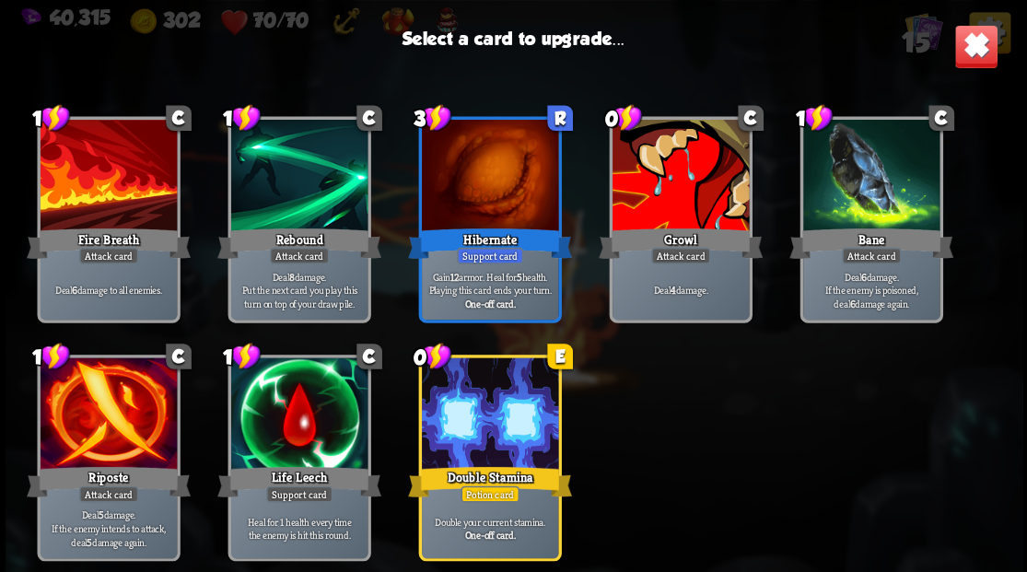
drag, startPoint x: 317, startPoint y: 419, endPoint x: 506, endPoint y: 313, distance: 216.6
click at [317, 418] on div at bounding box center [298, 415] width 136 height 115
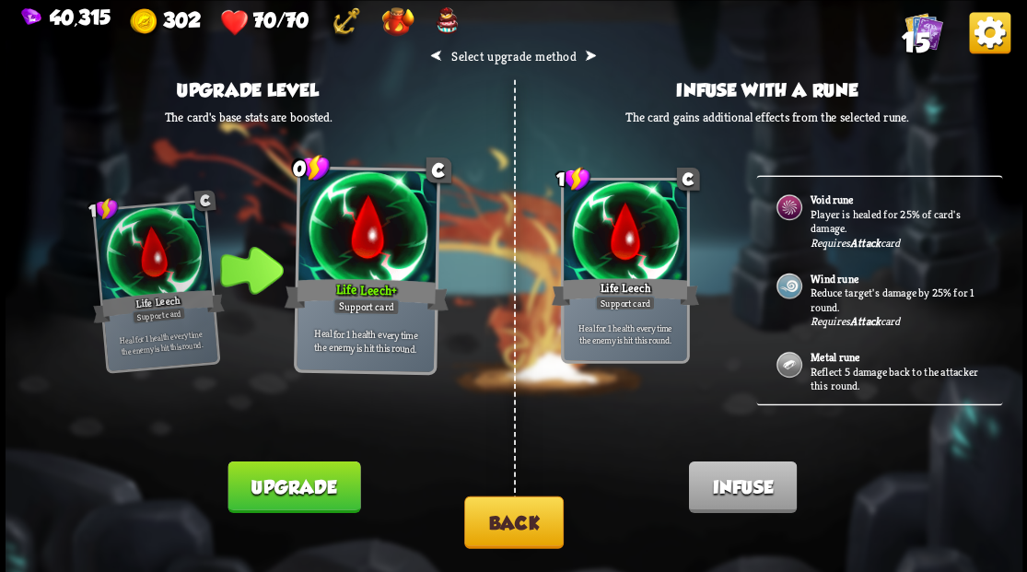
drag, startPoint x: 319, startPoint y: 481, endPoint x: 318, endPoint y: 467, distance: 13.9
click at [319, 478] on button "Upgrade" at bounding box center [294, 487] width 133 height 52
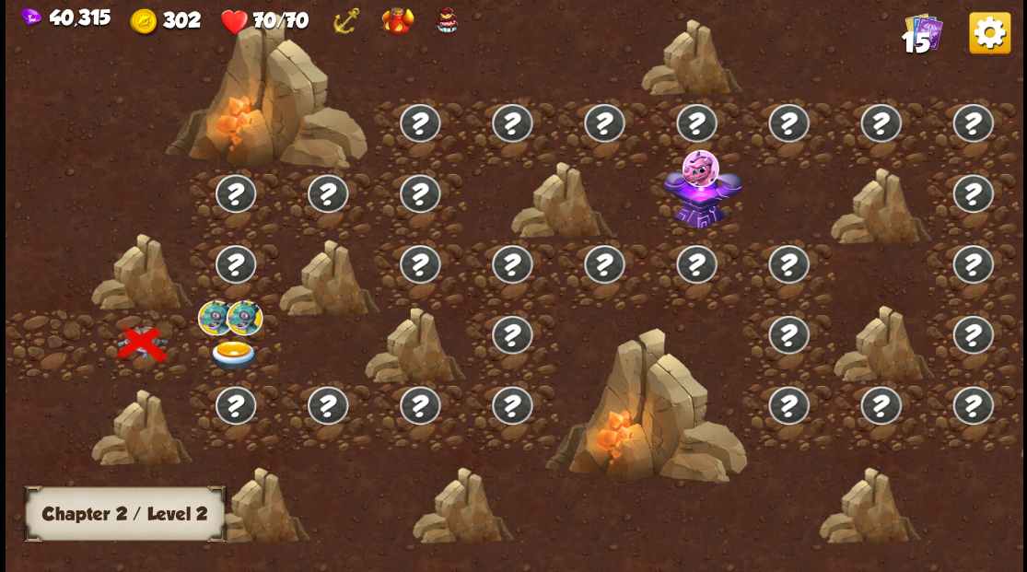
click at [234, 351] on img at bounding box center [233, 355] width 51 height 30
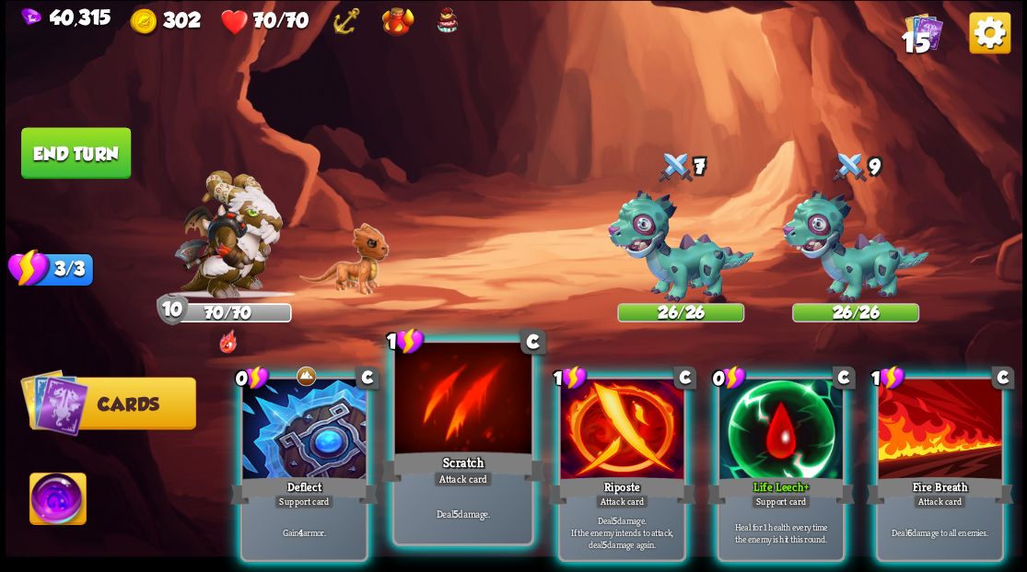
click at [323, 426] on div at bounding box center [303, 431] width 123 height 104
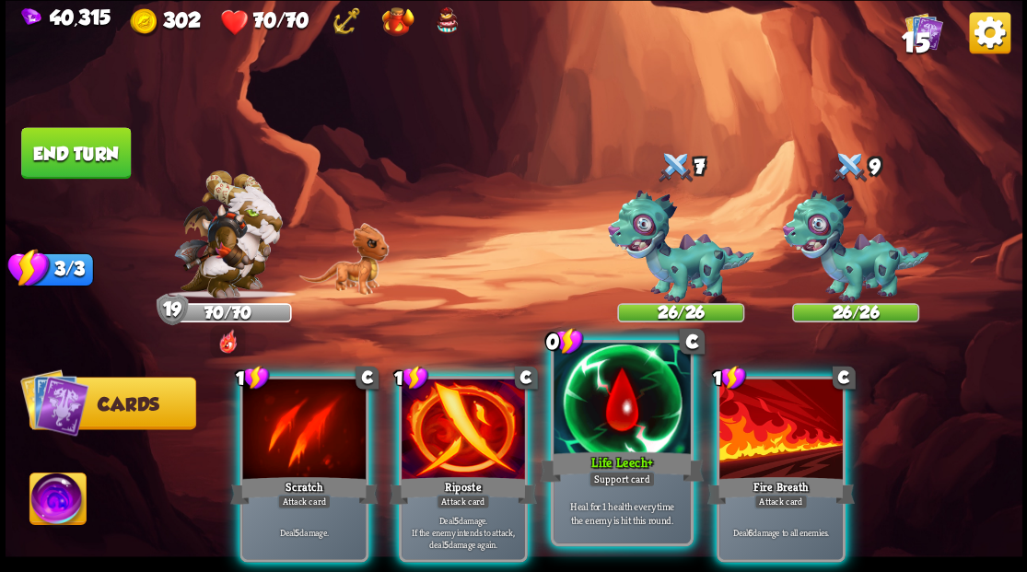
click at [582, 402] on div at bounding box center [622, 400] width 136 height 115
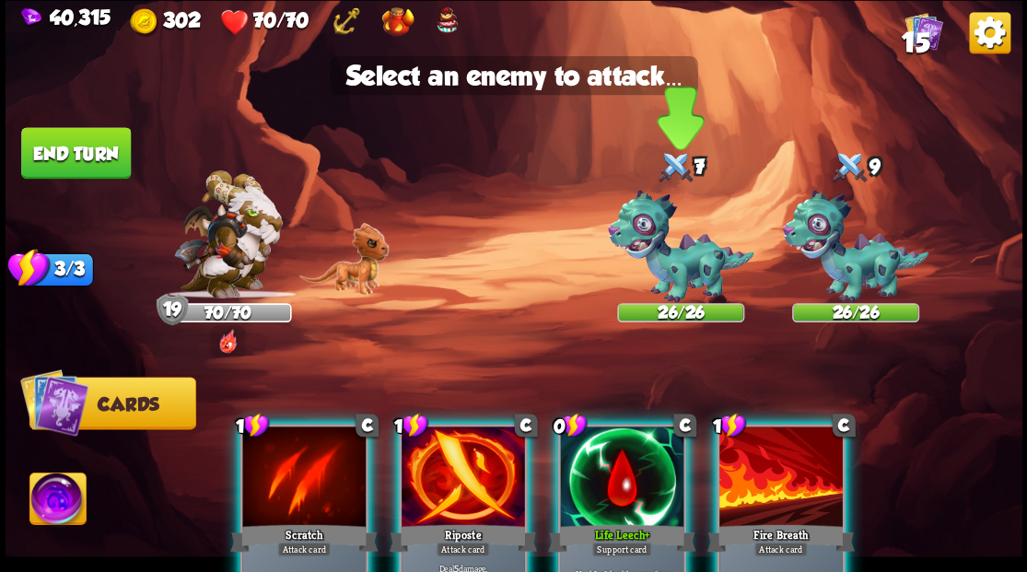
click at [691, 260] on img at bounding box center [680, 246] width 147 height 113
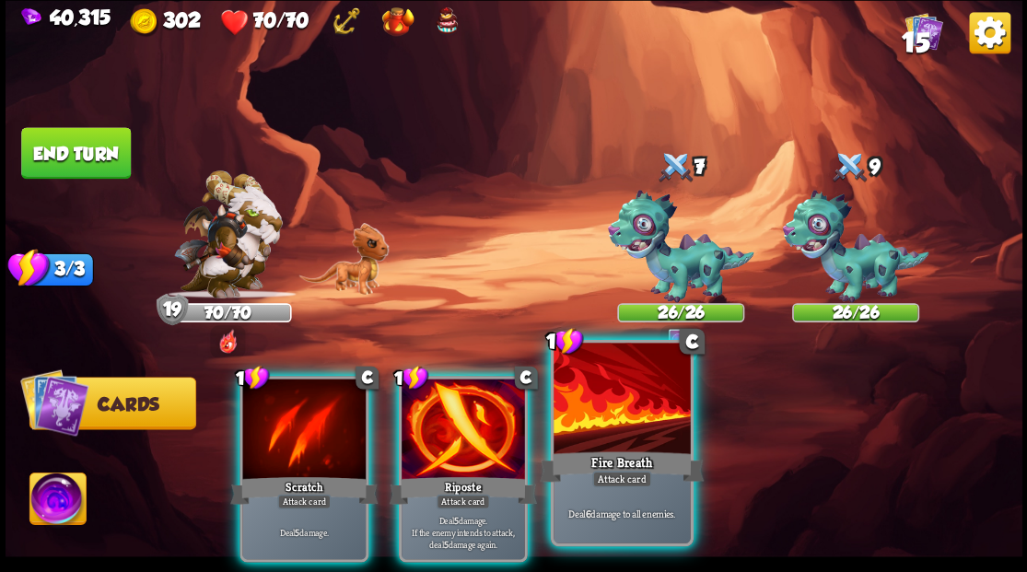
drag, startPoint x: 625, startPoint y: 450, endPoint x: 611, endPoint y: 450, distance: 13.8
click at [623, 450] on div "Fire Breath" at bounding box center [622, 466] width 164 height 37
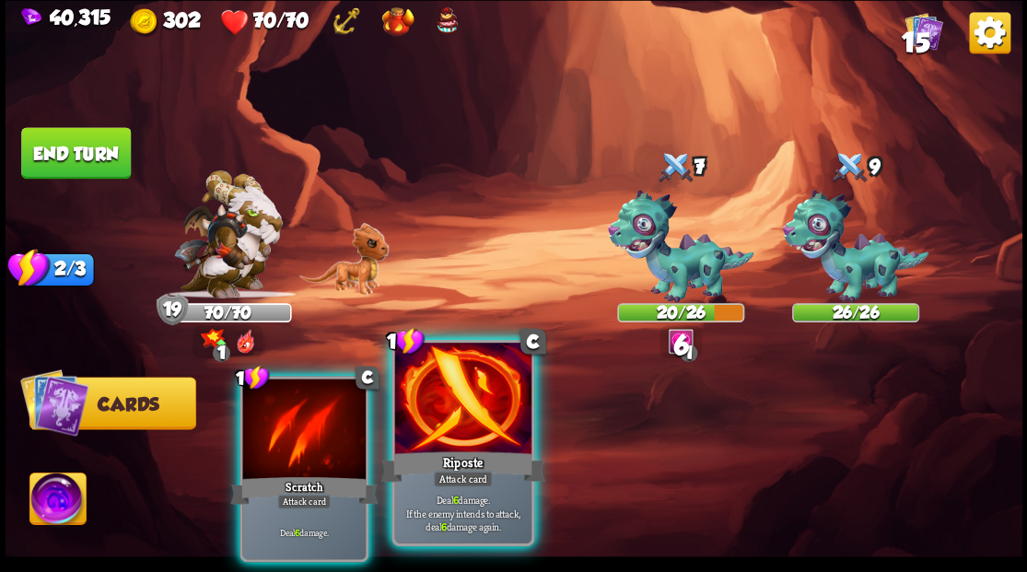
click at [471, 417] on div at bounding box center [462, 400] width 136 height 115
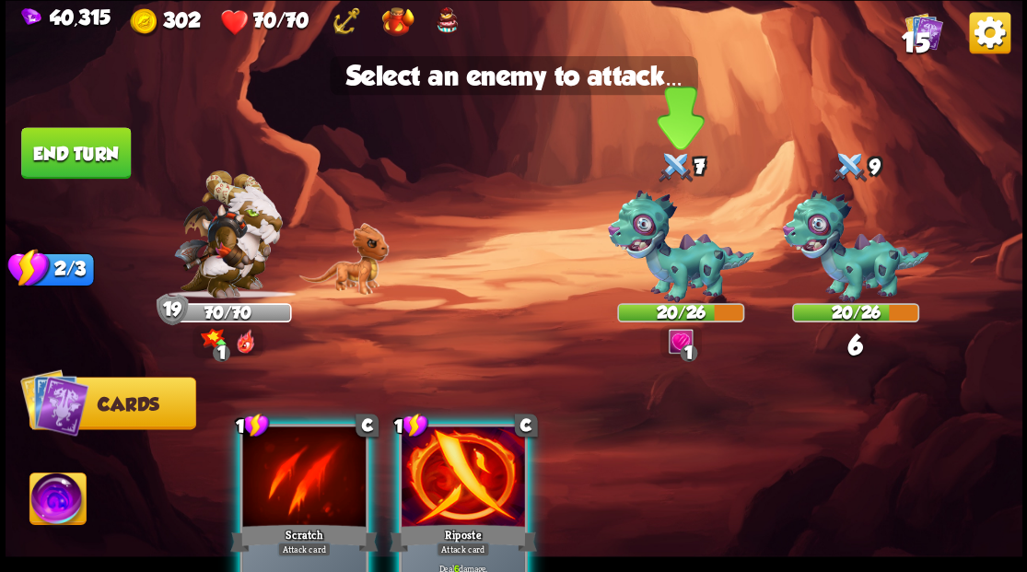
click at [698, 258] on img at bounding box center [680, 246] width 147 height 113
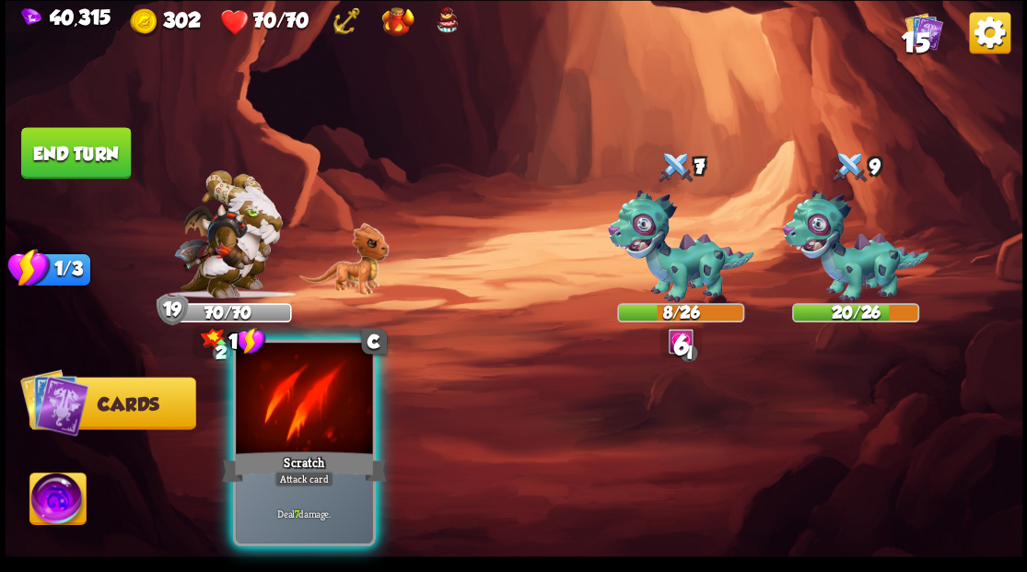
click at [278, 384] on div at bounding box center [304, 400] width 136 height 115
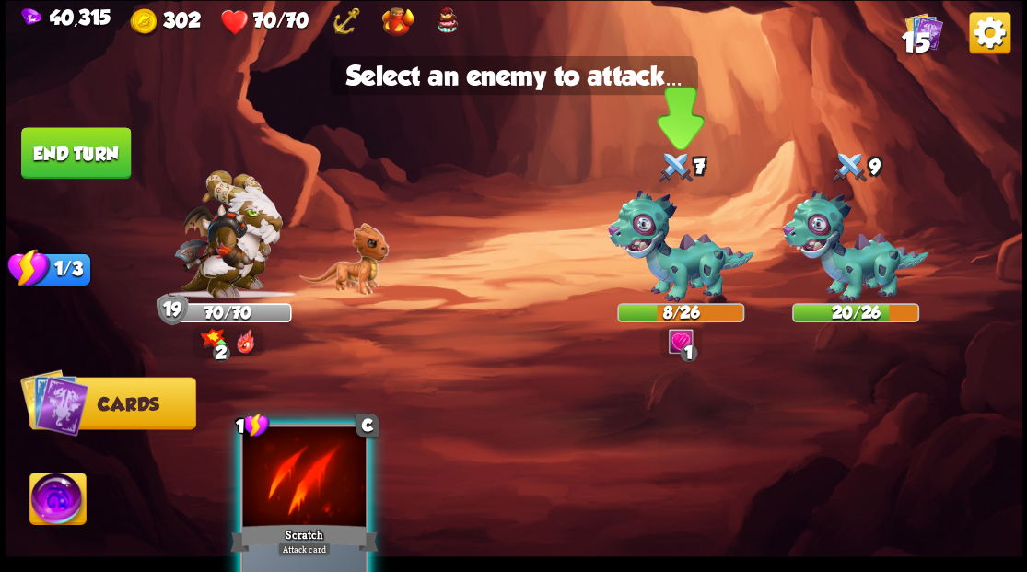
click at [667, 274] on img at bounding box center [680, 246] width 147 height 113
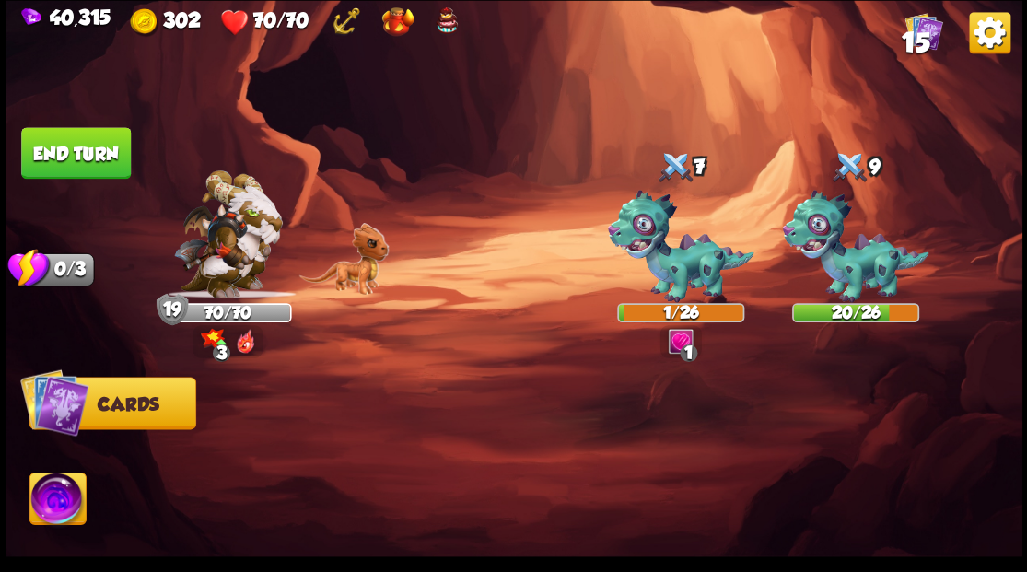
click at [100, 144] on button "End turn" at bounding box center [76, 153] width 110 height 52
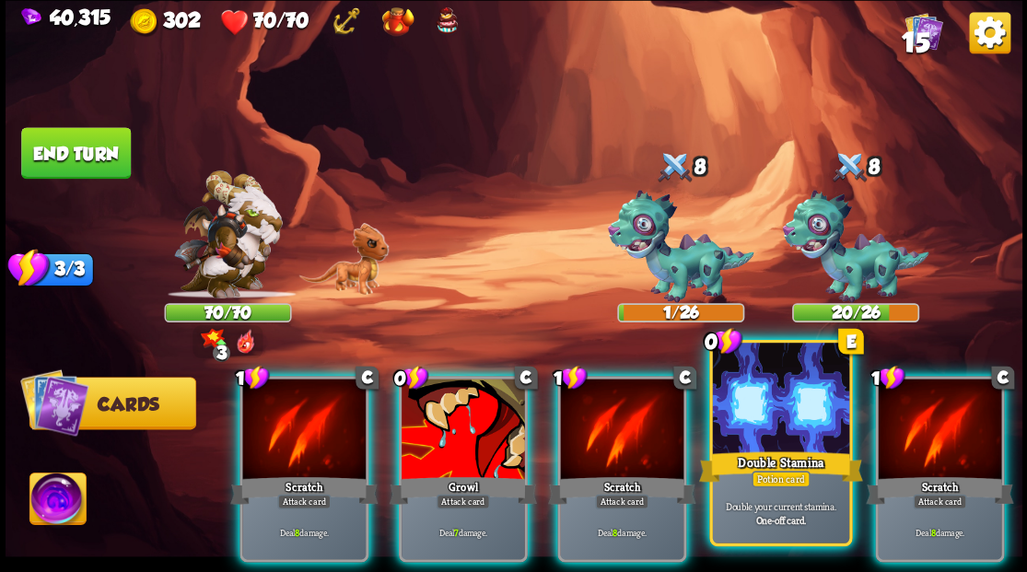
click at [757, 443] on div at bounding box center [780, 400] width 136 height 115
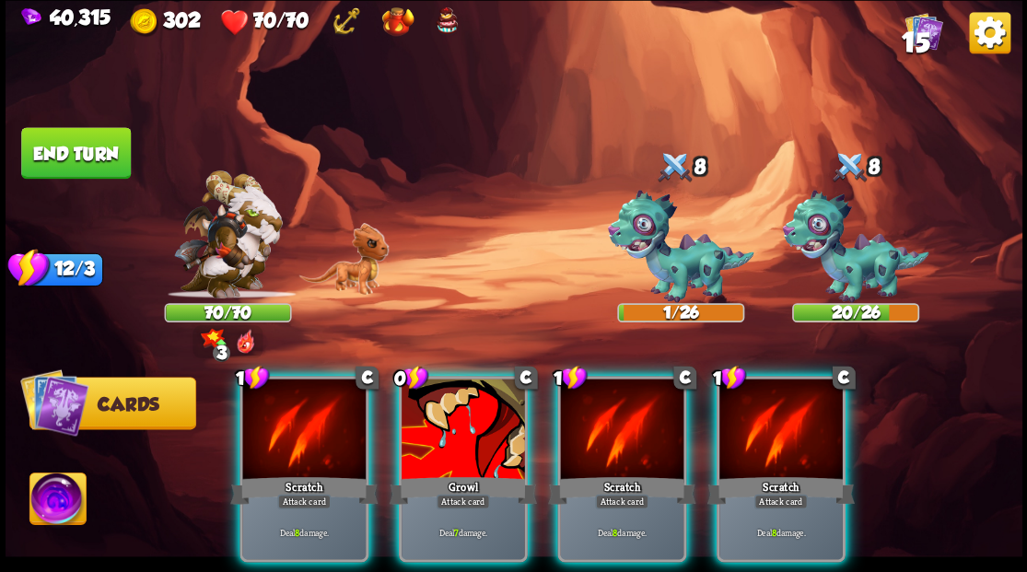
drag, startPoint x: 457, startPoint y: 439, endPoint x: 656, endPoint y: 276, distance: 256.7
click at [453, 434] on div at bounding box center [463, 431] width 123 height 104
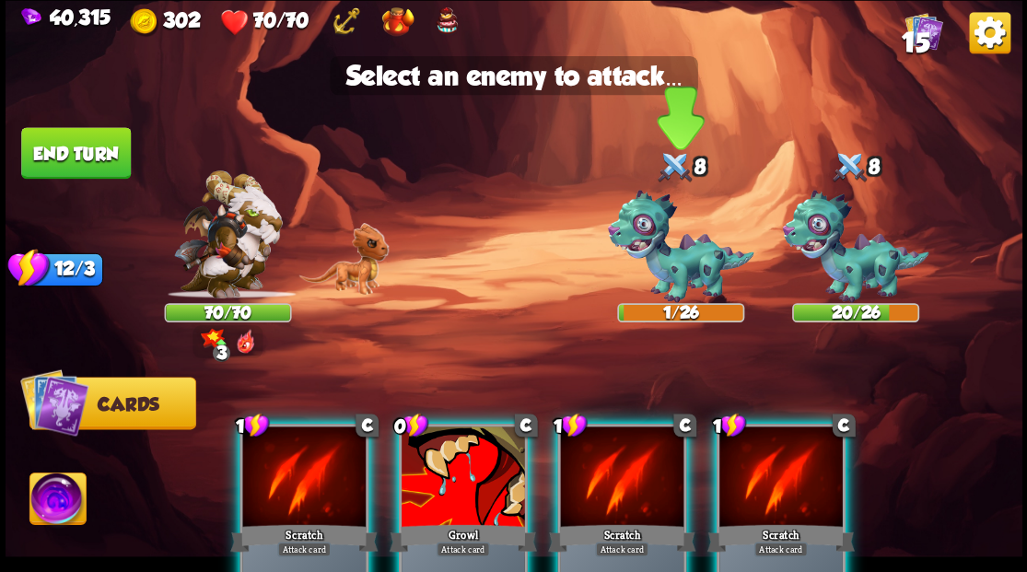
click at [651, 269] on img at bounding box center [680, 246] width 147 height 113
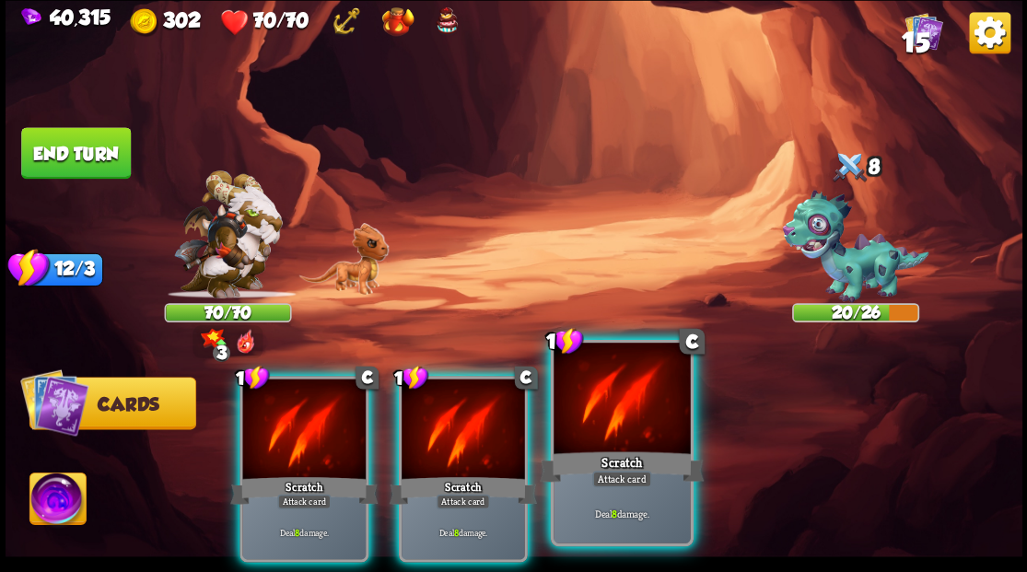
click at [606, 428] on div at bounding box center [622, 400] width 136 height 115
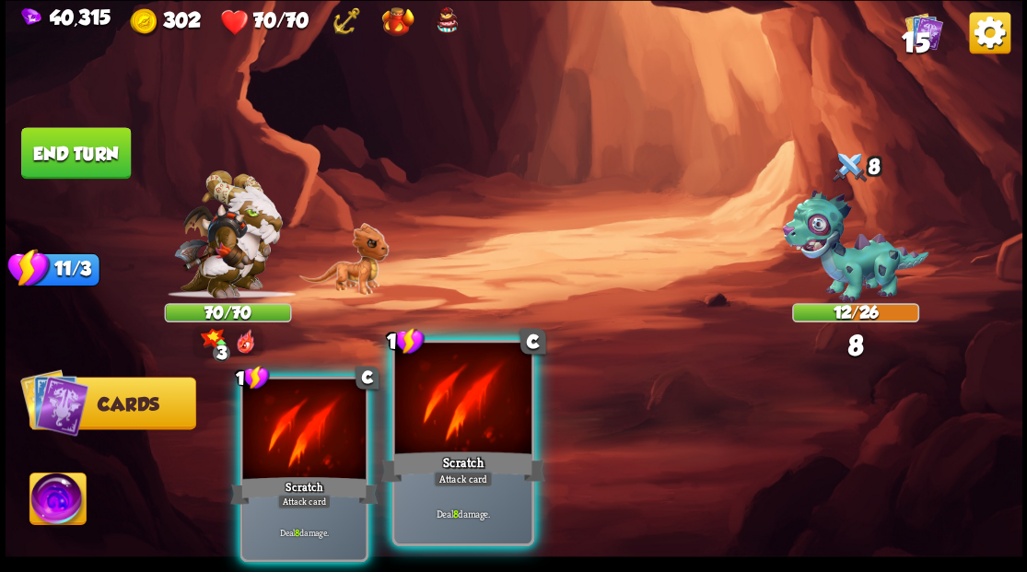
click at [446, 428] on div at bounding box center [462, 400] width 136 height 115
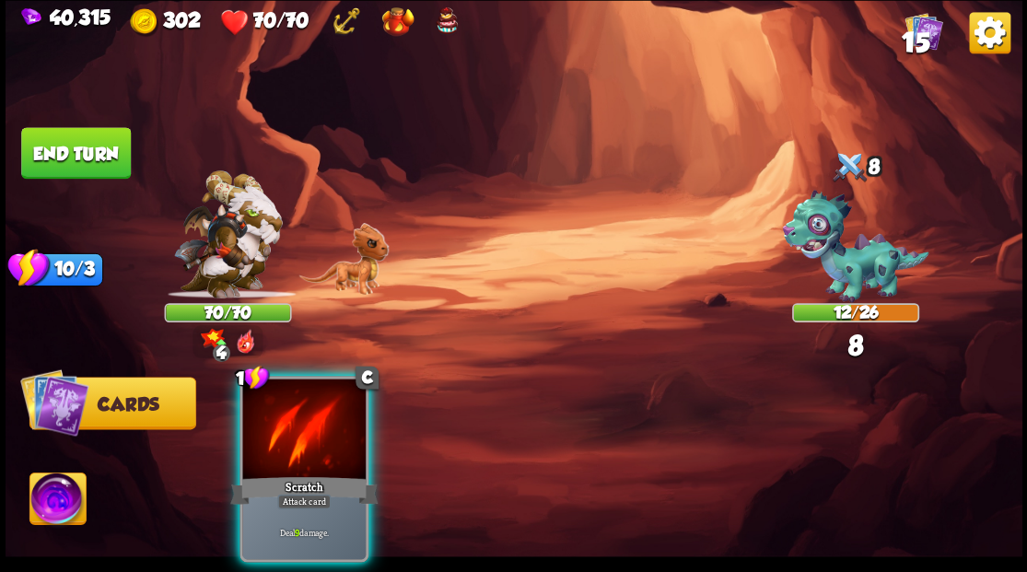
drag, startPoint x: 303, startPoint y: 425, endPoint x: 230, endPoint y: 328, distance: 121.1
click at [297, 419] on div at bounding box center [303, 431] width 123 height 104
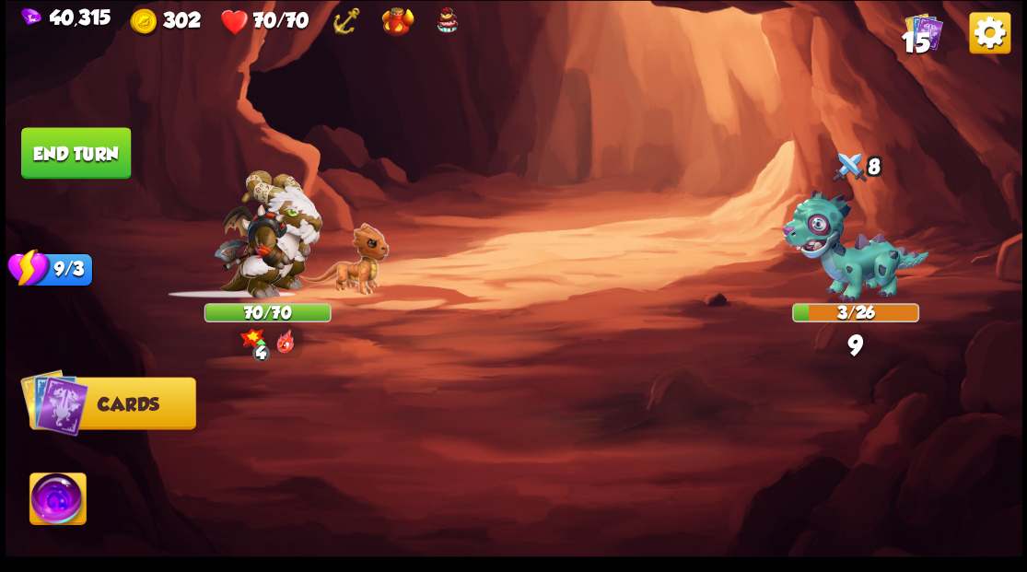
click at [100, 167] on button "End turn" at bounding box center [76, 153] width 110 height 52
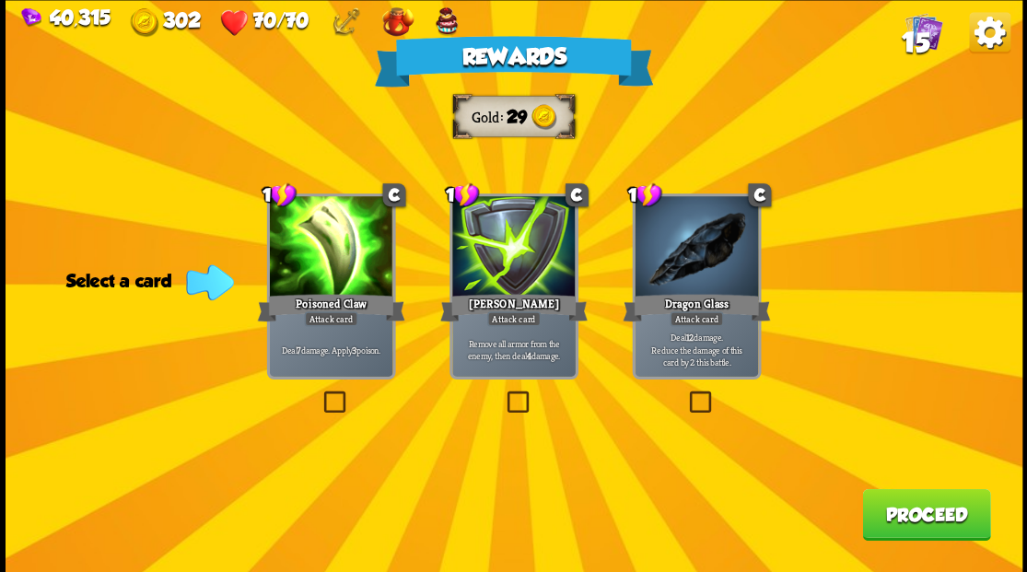
click at [916, 31] on span "15" at bounding box center [915, 41] width 28 height 31
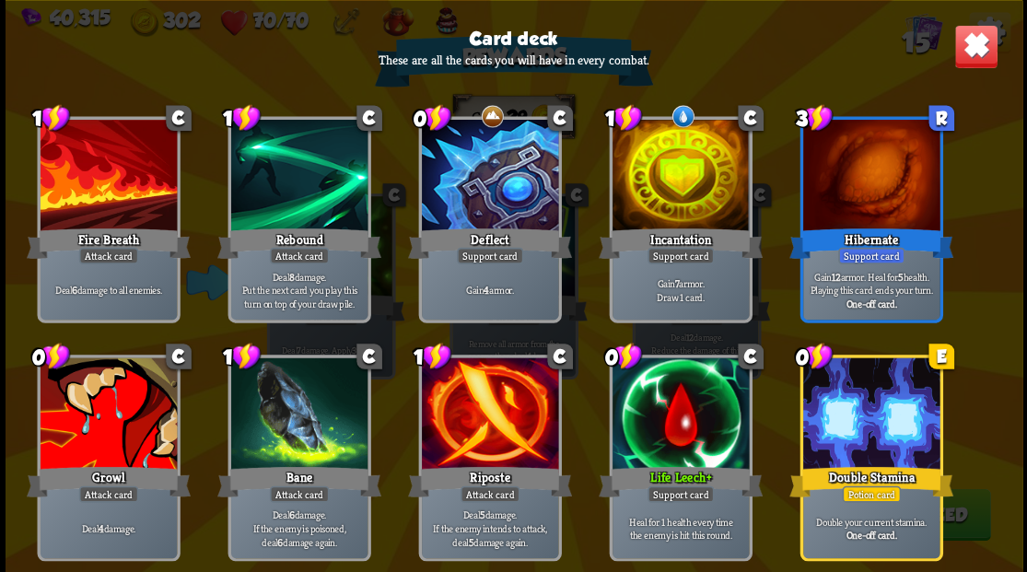
click at [968, 53] on img at bounding box center [976, 46] width 44 height 44
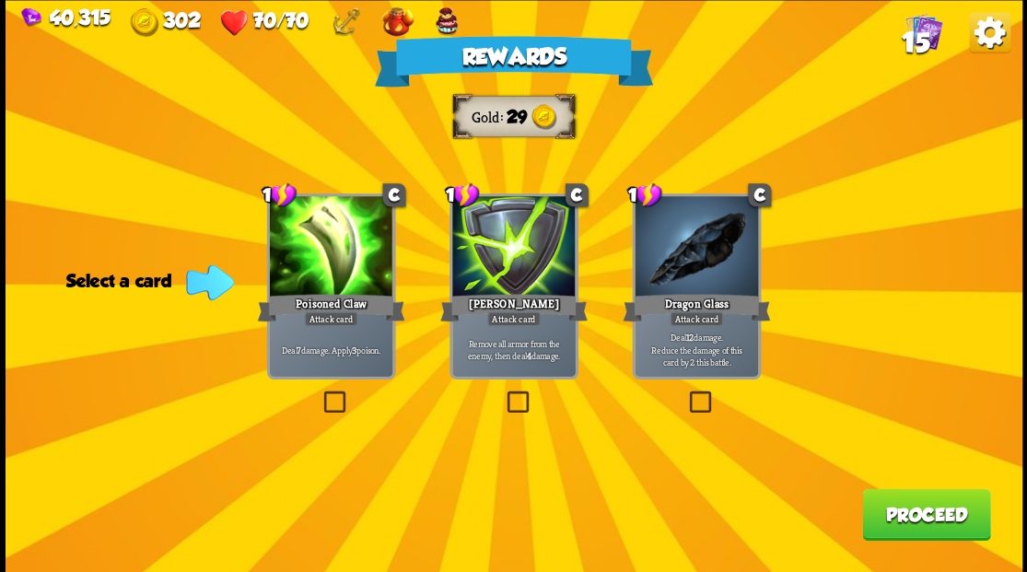
click at [503, 393] on label at bounding box center [503, 393] width 0 height 0
click at [0, 0] on input "checkbox" at bounding box center [0, 0] width 0 height 0
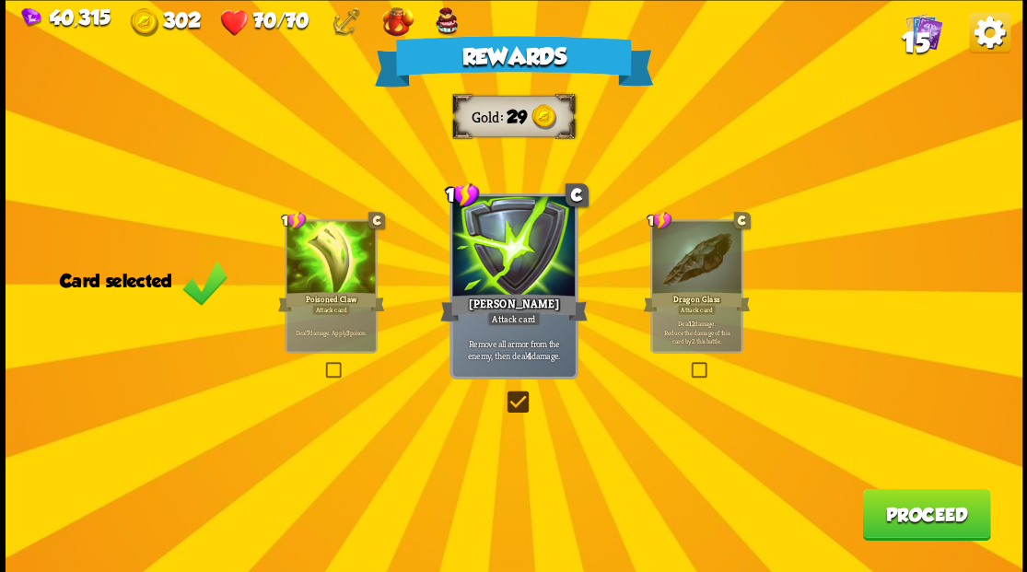
click at [904, 532] on button "Proceed" at bounding box center [926, 514] width 128 height 52
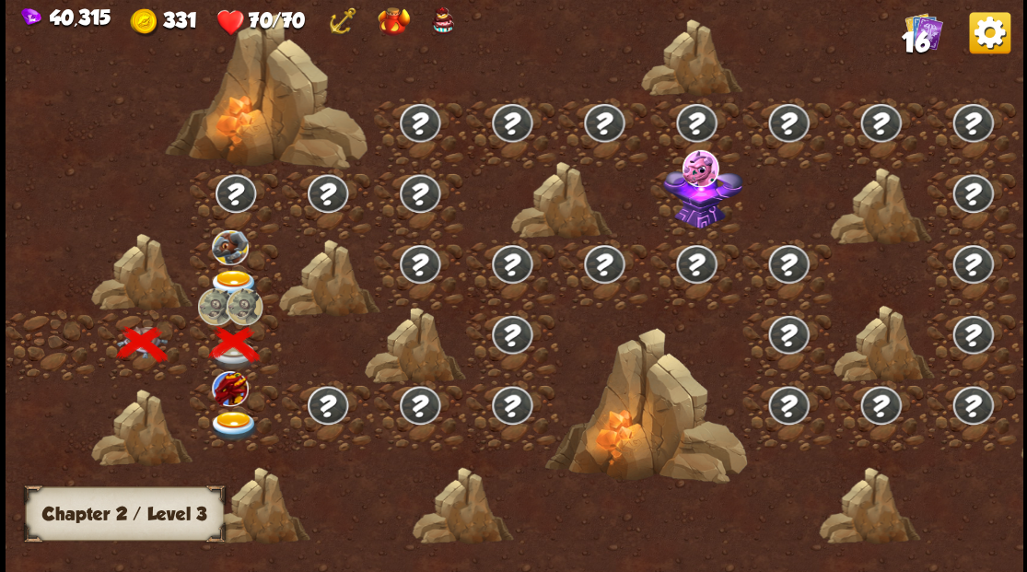
click at [229, 420] on img at bounding box center [233, 426] width 51 height 30
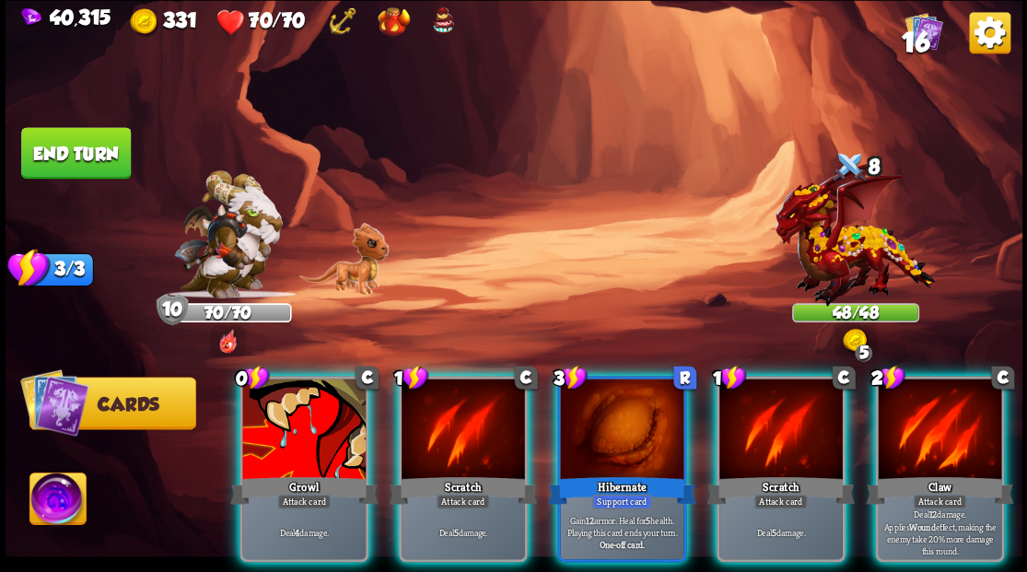
drag, startPoint x: 275, startPoint y: 419, endPoint x: 291, endPoint y: 393, distance: 31.5
click at [275, 417] on div at bounding box center [303, 431] width 123 height 104
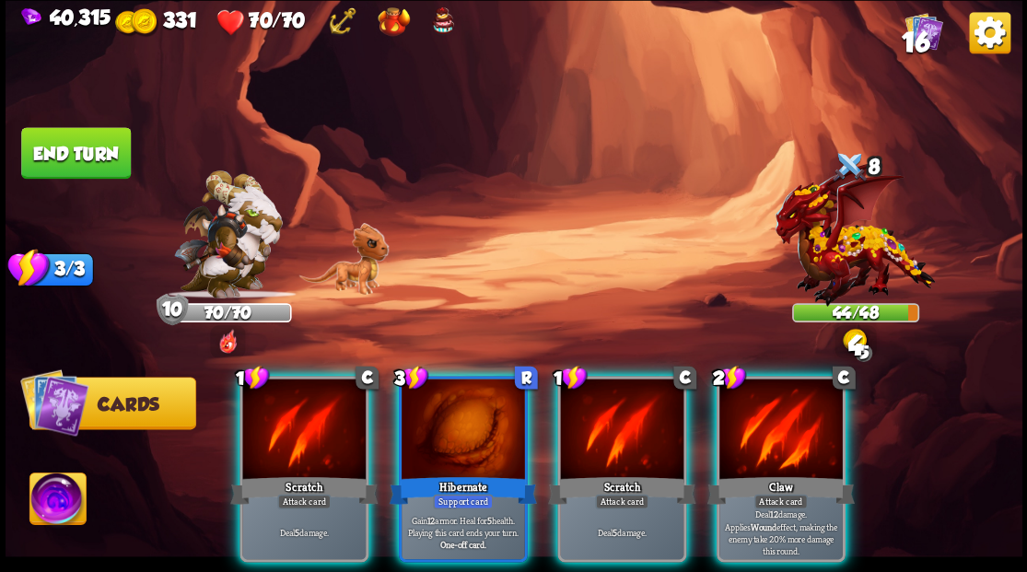
click at [291, 404] on div at bounding box center [303, 431] width 123 height 104
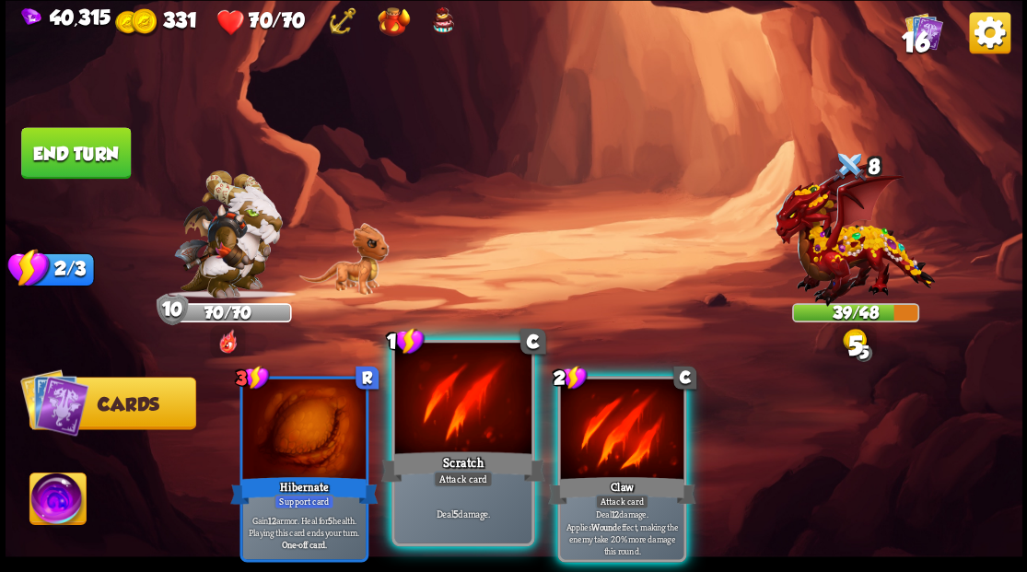
click at [401, 420] on div at bounding box center [462, 400] width 136 height 115
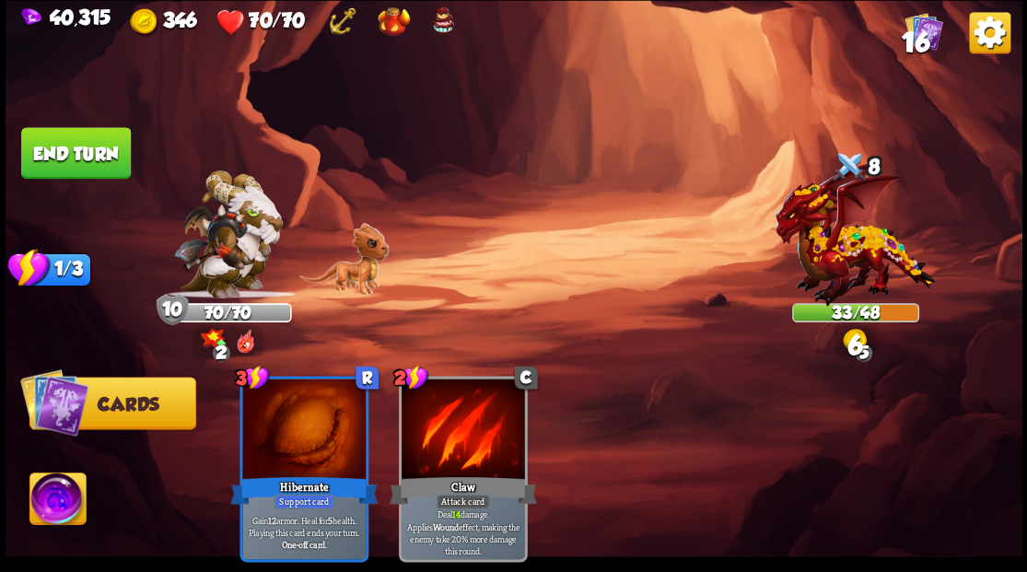
click at [85, 159] on button "End turn" at bounding box center [76, 153] width 110 height 52
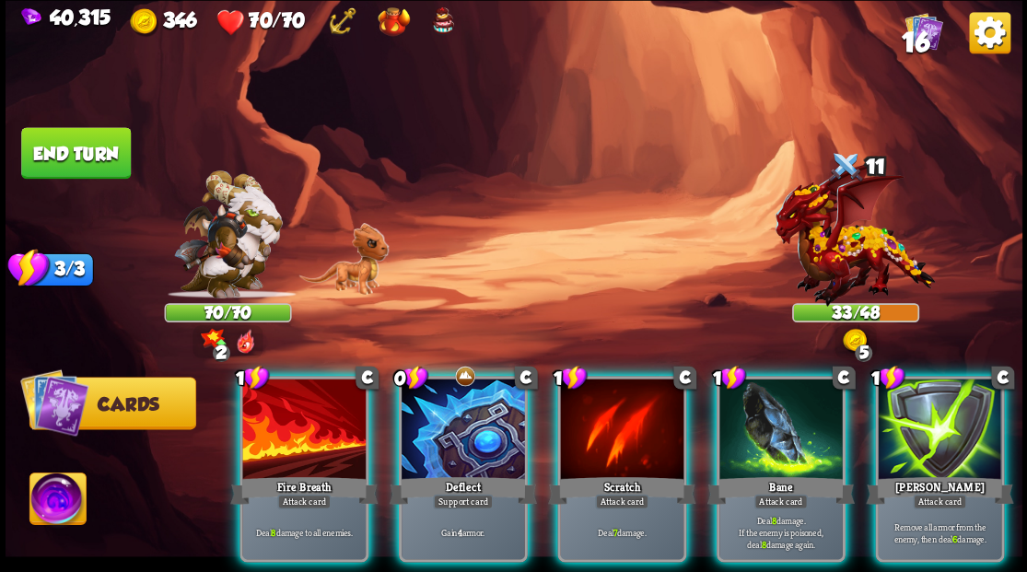
click at [45, 502] on img at bounding box center [57, 501] width 56 height 57
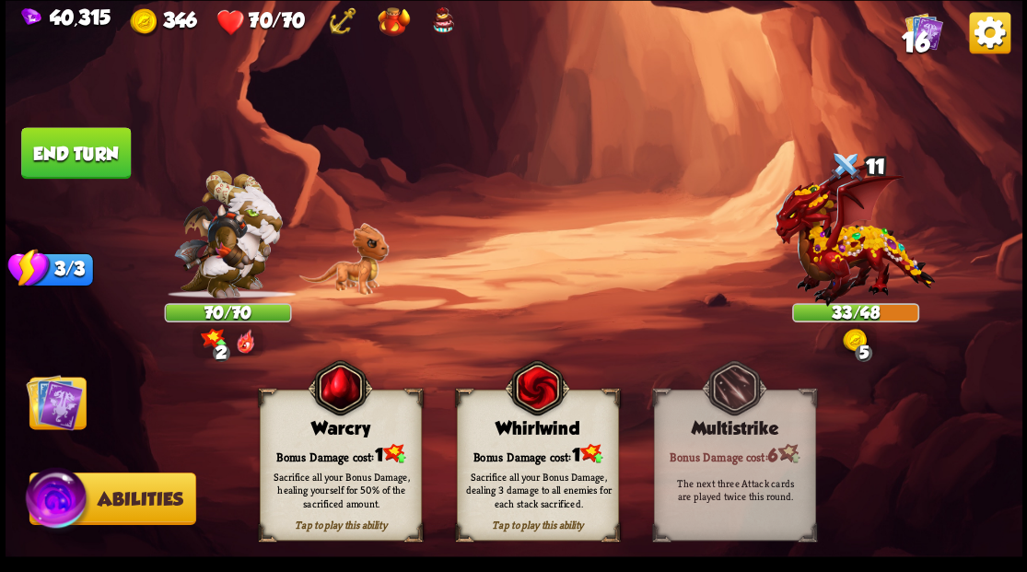
click at [564, 464] on div "Sacrifice all your Bonus Damage, dealing 3 damage to all enemies for each stack…" at bounding box center [538, 490] width 162 height 64
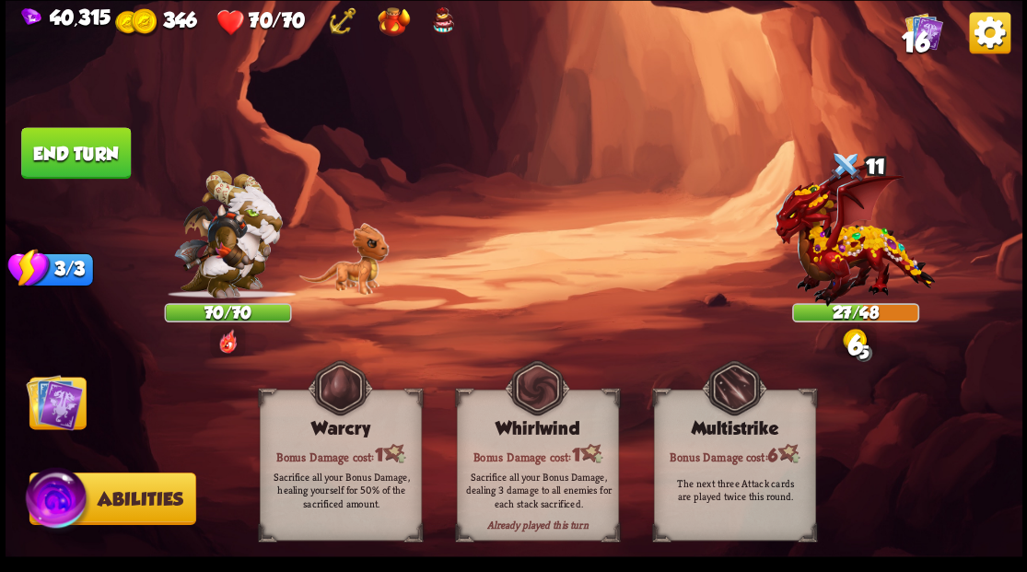
click at [72, 393] on img at bounding box center [54, 401] width 57 height 57
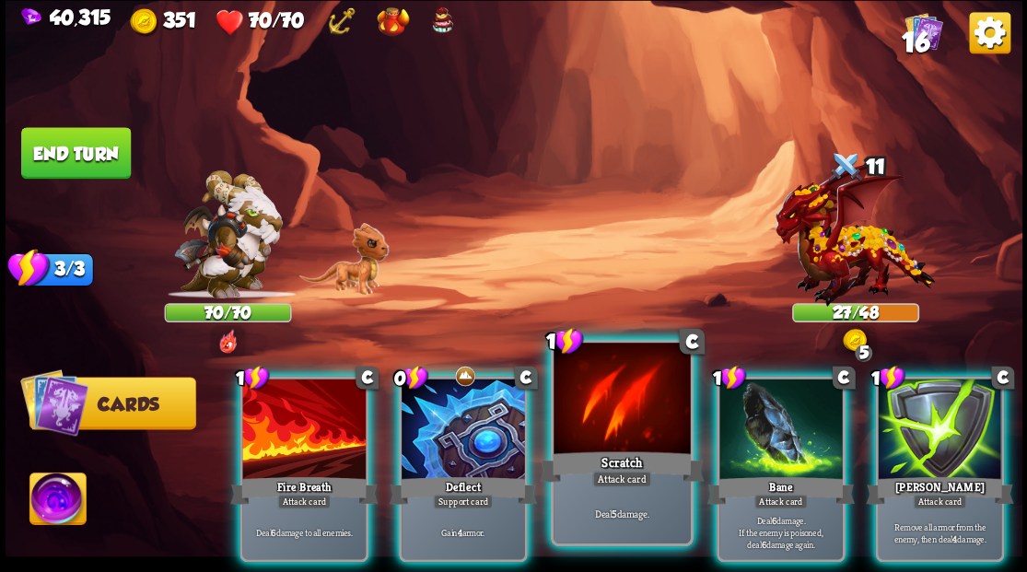
click at [599, 417] on div at bounding box center [622, 400] width 136 height 115
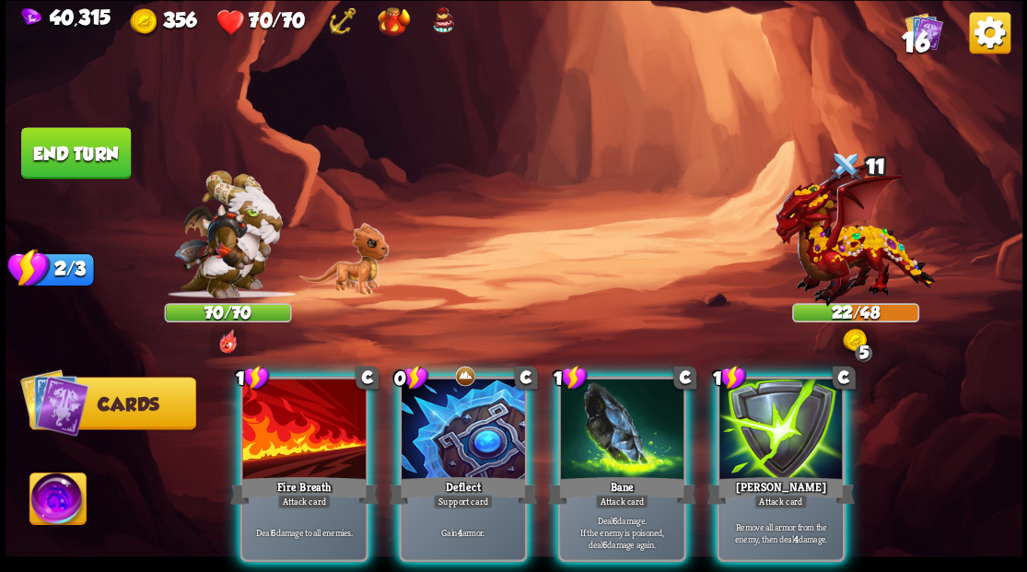
click at [752, 426] on div at bounding box center [781, 431] width 123 height 104
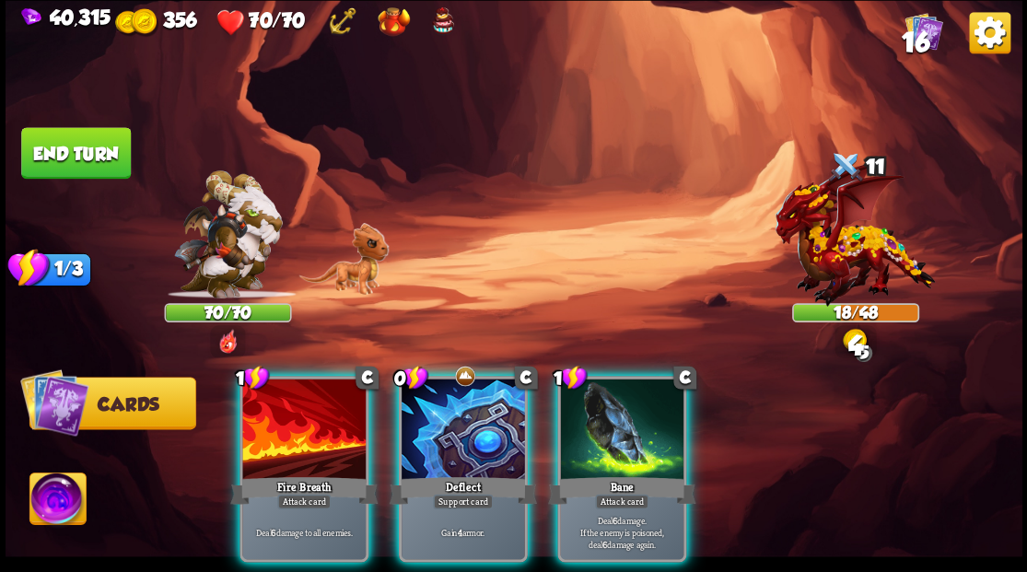
drag, startPoint x: 426, startPoint y: 443, endPoint x: 442, endPoint y: 365, distance: 80.1
click at [426, 442] on div at bounding box center [463, 431] width 123 height 104
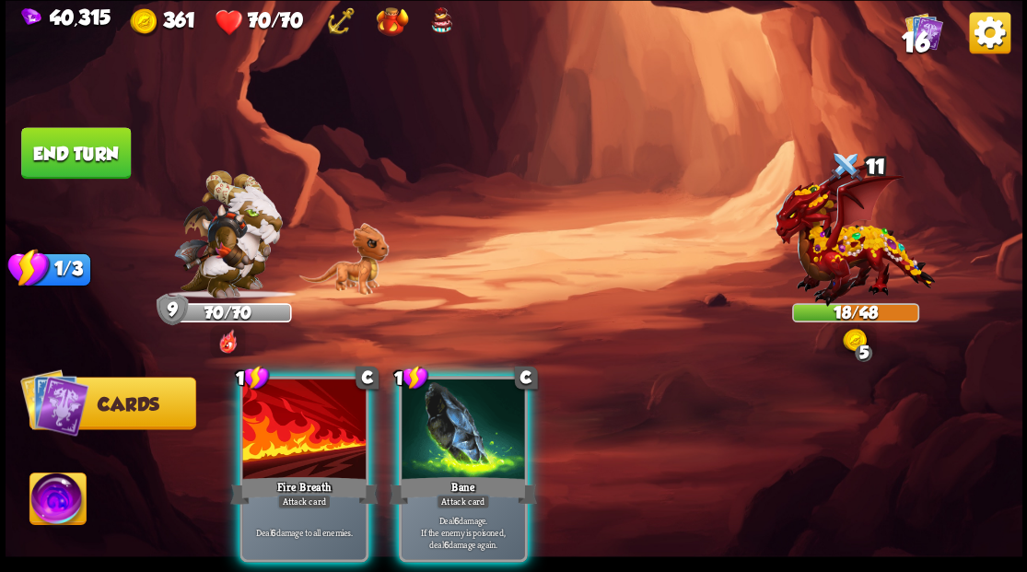
drag, startPoint x: 321, startPoint y: 391, endPoint x: 286, endPoint y: 291, distance: 105.5
click at [321, 379] on div at bounding box center [303, 431] width 123 height 104
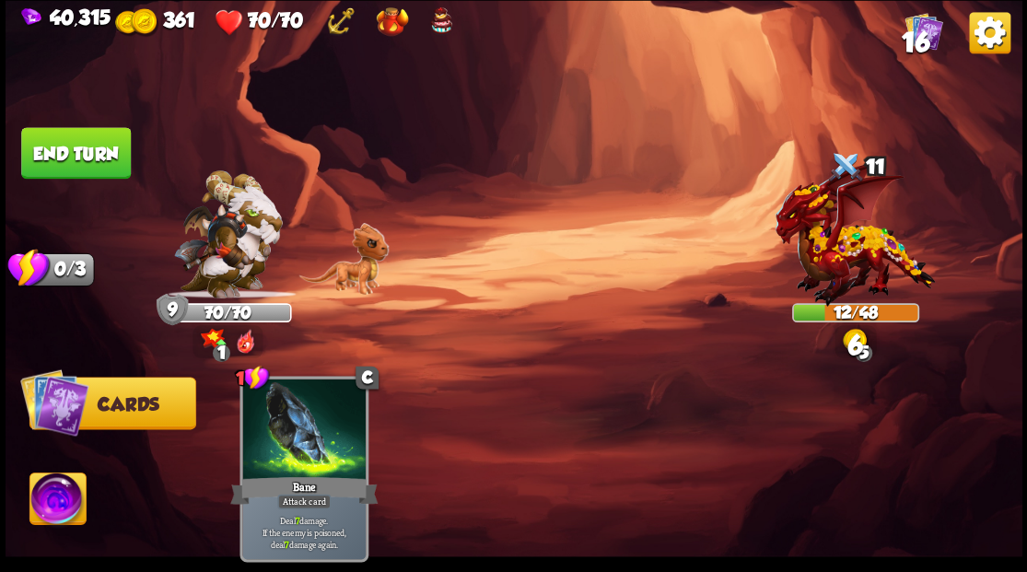
click at [85, 160] on button "End turn" at bounding box center [76, 153] width 110 height 52
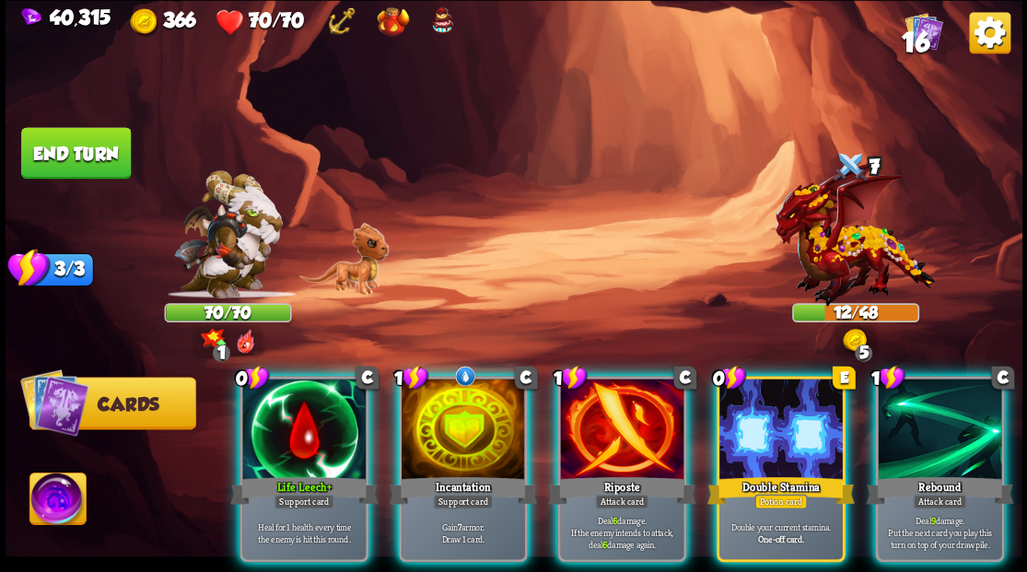
click at [272, 433] on div at bounding box center [303, 431] width 123 height 104
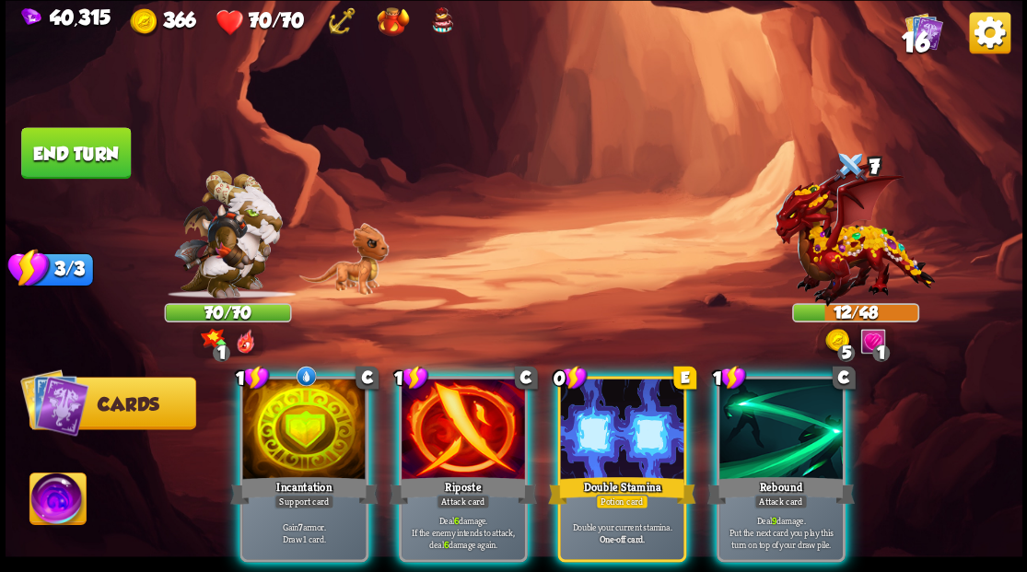
drag, startPoint x: 625, startPoint y: 429, endPoint x: 583, endPoint y: 391, distance: 56.7
click at [623, 425] on div at bounding box center [621, 431] width 123 height 104
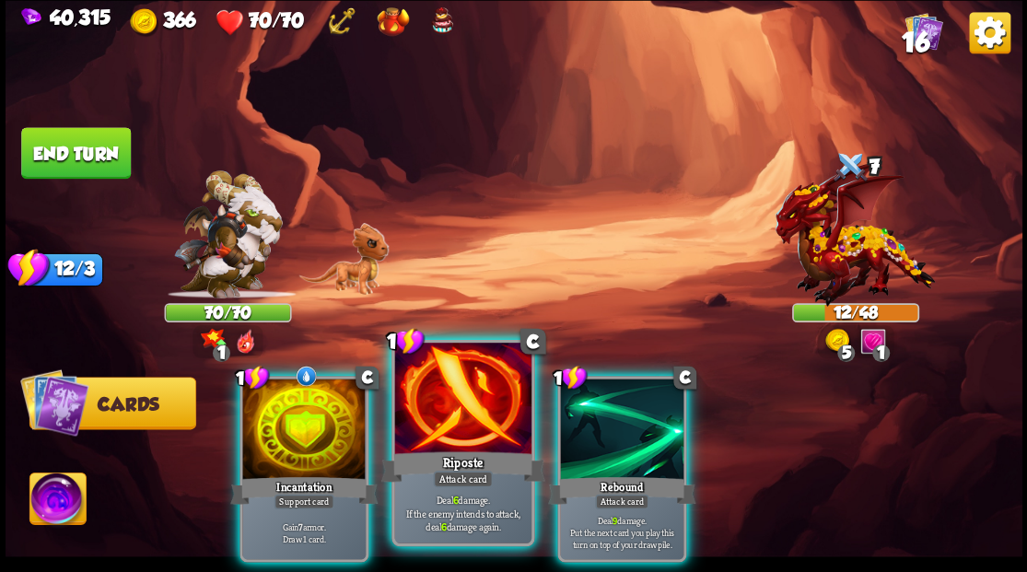
click at [422, 429] on div at bounding box center [462, 400] width 136 height 115
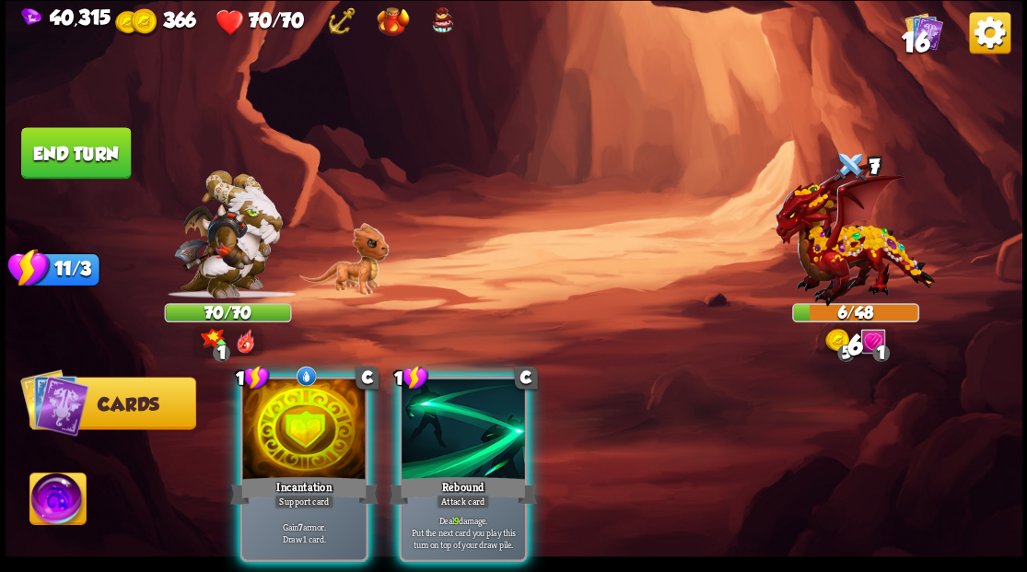
click at [308, 417] on div at bounding box center [303, 431] width 123 height 104
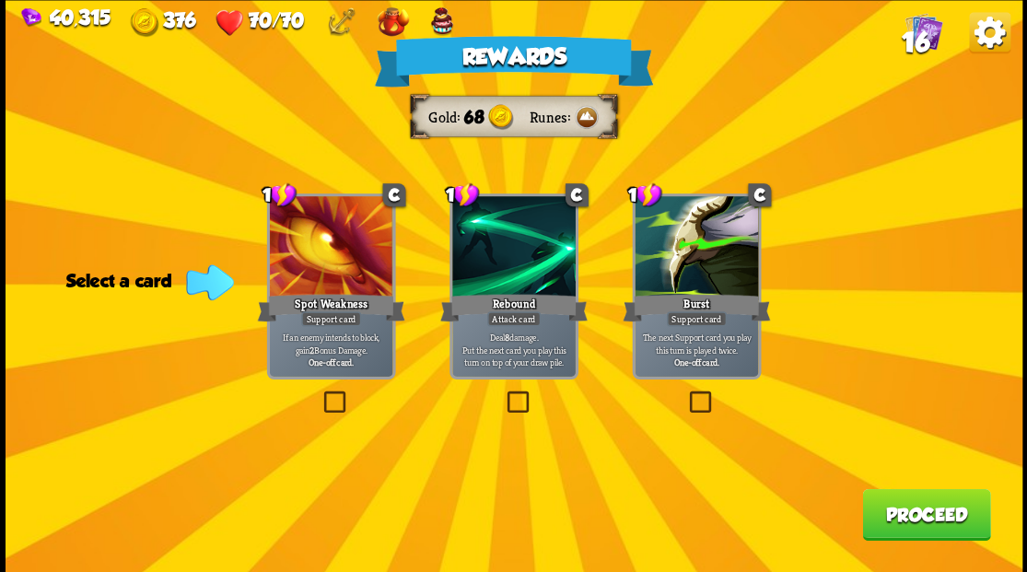
click at [957, 516] on button "Proceed" at bounding box center [926, 514] width 128 height 52
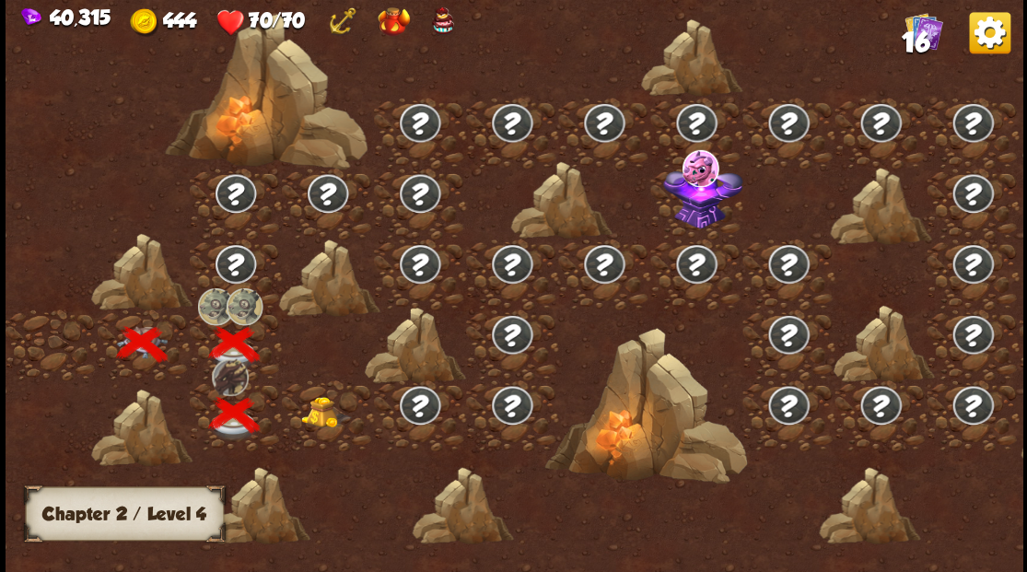
click at [319, 407] on img at bounding box center [325, 411] width 51 height 31
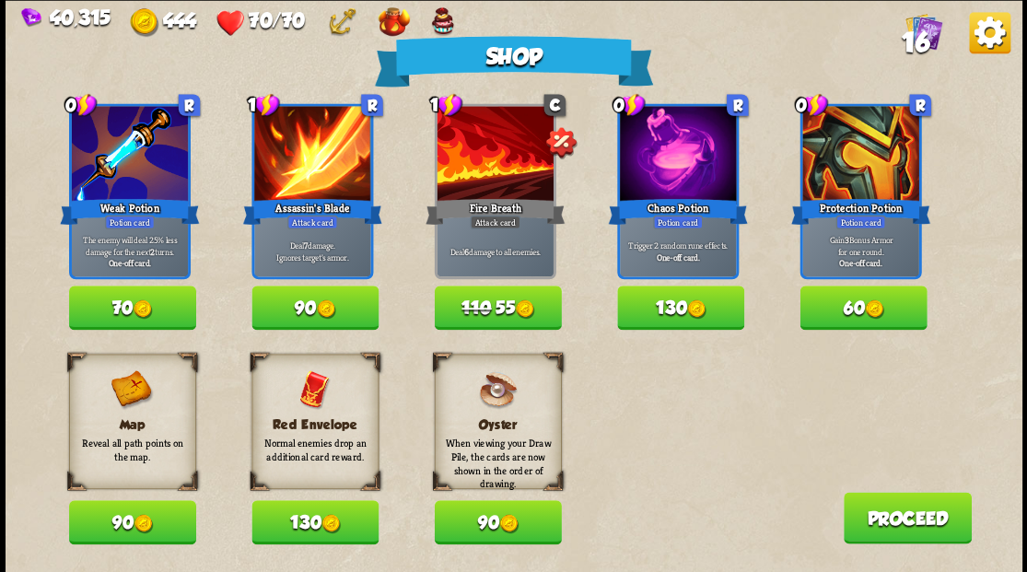
drag, startPoint x: 325, startPoint y: 522, endPoint x: 325, endPoint y: 507, distance: 14.7
click at [325, 520] on img at bounding box center [331, 523] width 19 height 19
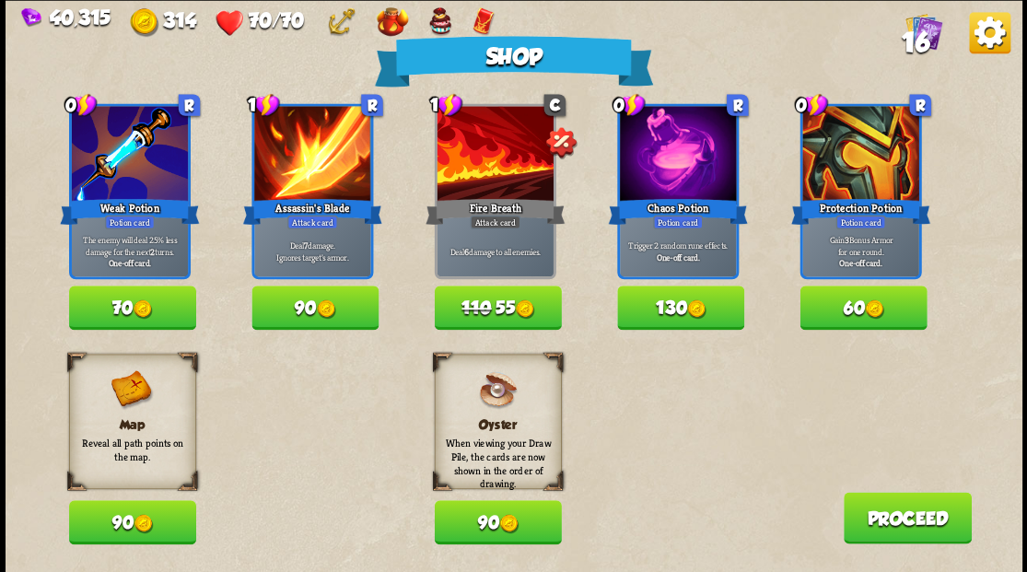
click at [324, 308] on img at bounding box center [325, 308] width 19 height 19
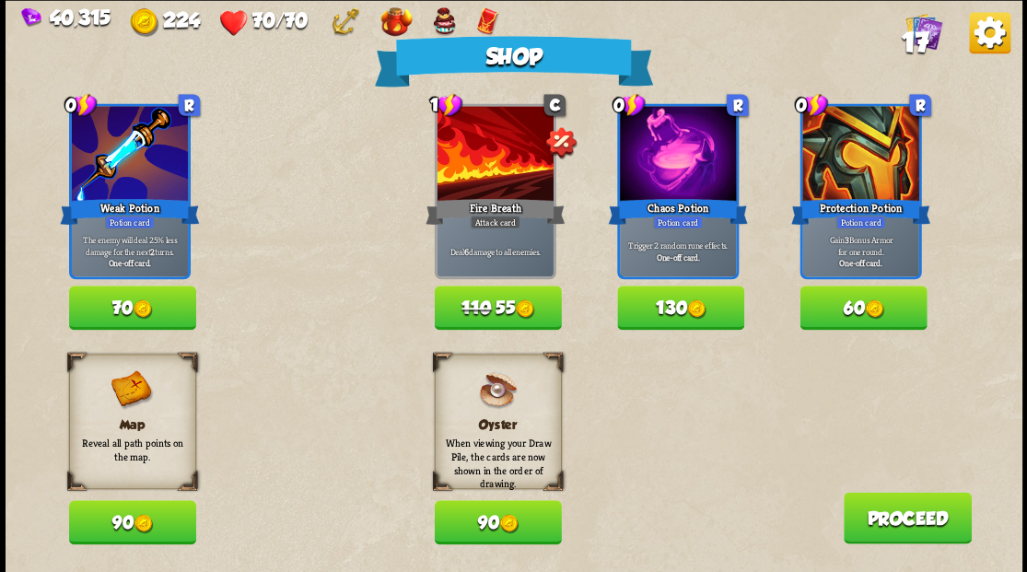
click at [529, 315] on img at bounding box center [524, 308] width 19 height 19
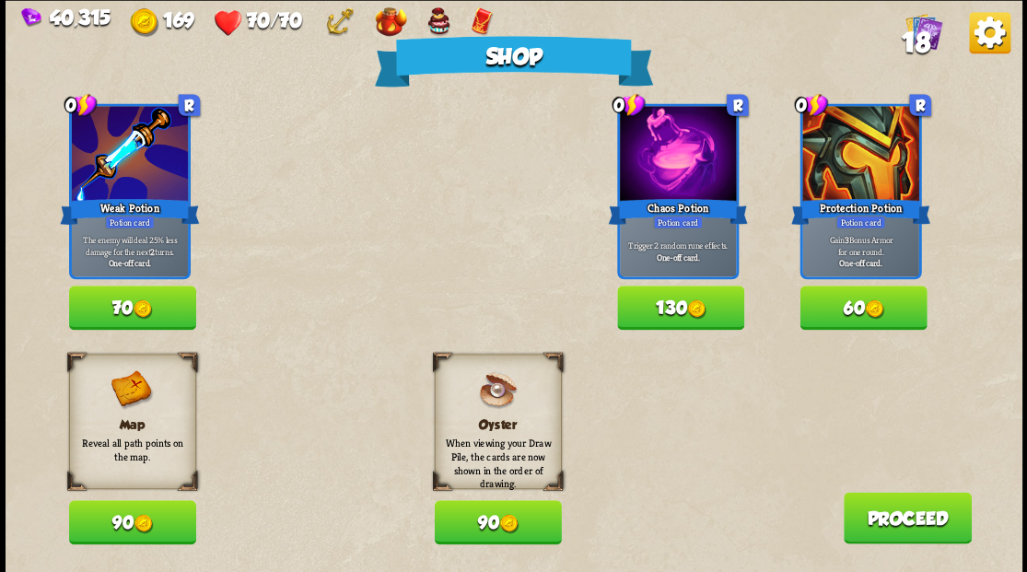
click at [934, 521] on button "Proceed" at bounding box center [907, 518] width 128 height 52
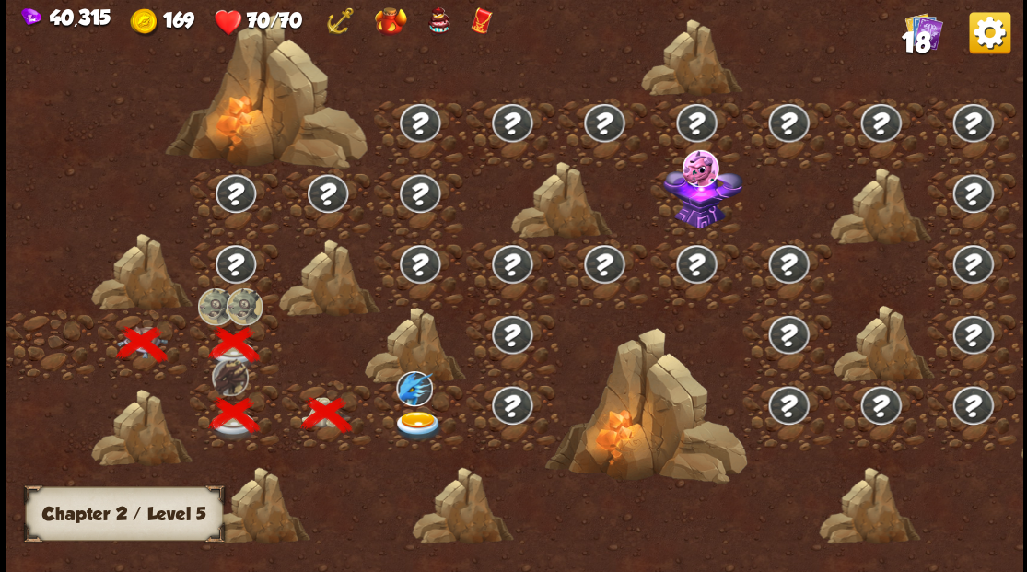
click at [425, 415] on img at bounding box center [418, 426] width 51 height 30
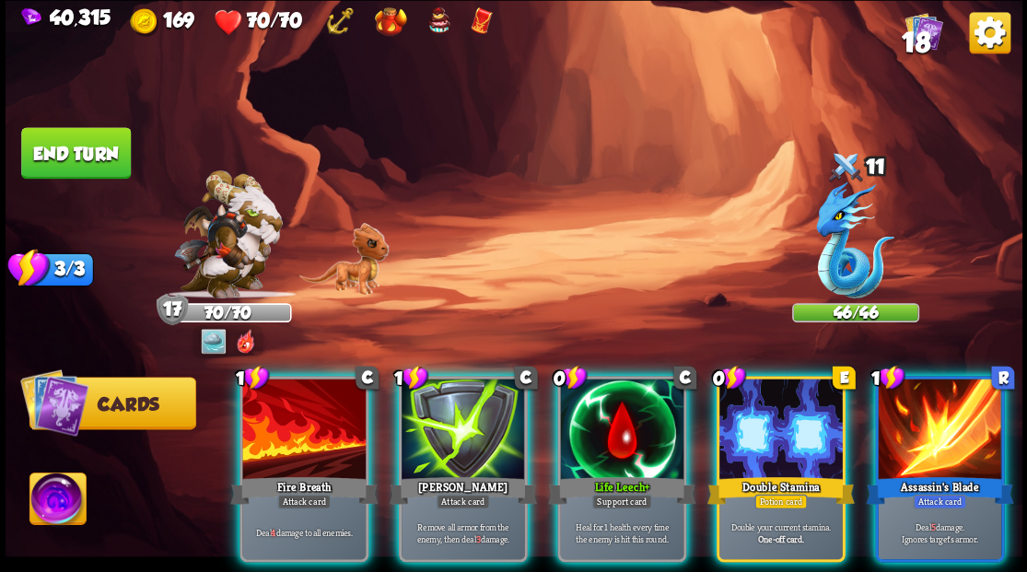
click at [779, 494] on div "Potion card" at bounding box center [781, 501] width 53 height 15
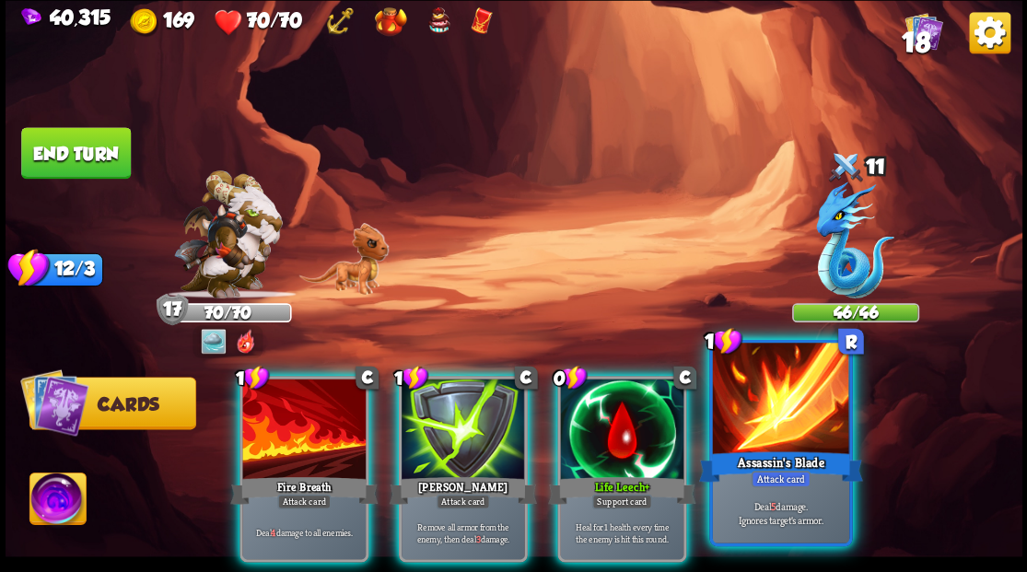
click at [780, 448] on div "Assassin's Blade" at bounding box center [780, 466] width 164 height 37
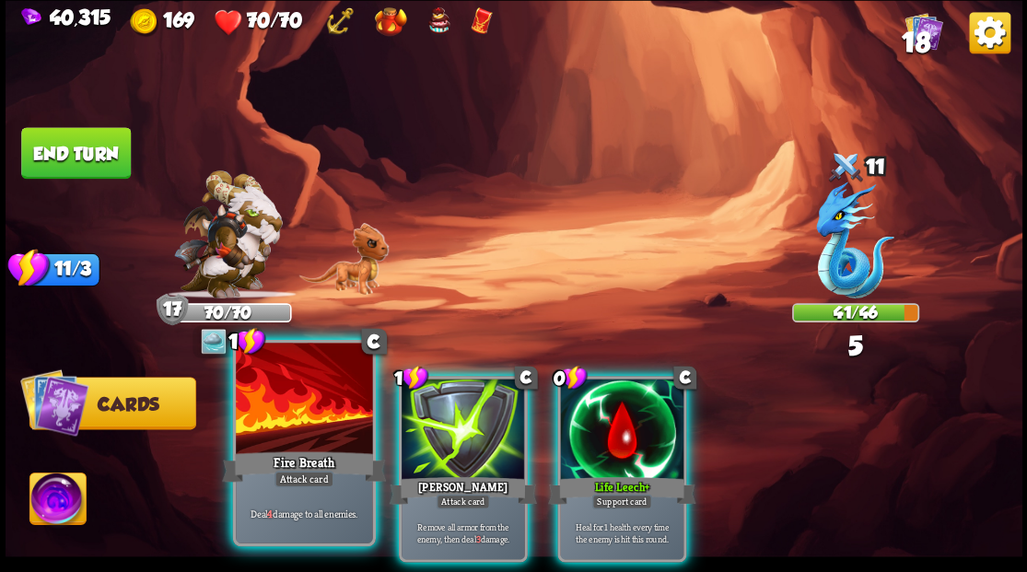
click at [313, 406] on div at bounding box center [304, 400] width 136 height 115
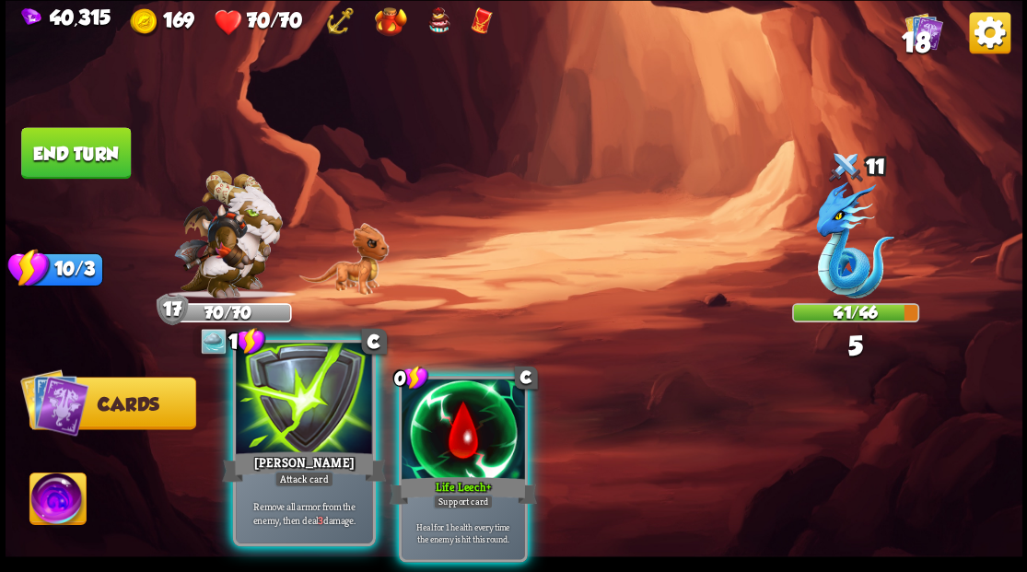
click at [341, 414] on div at bounding box center [304, 400] width 136 height 115
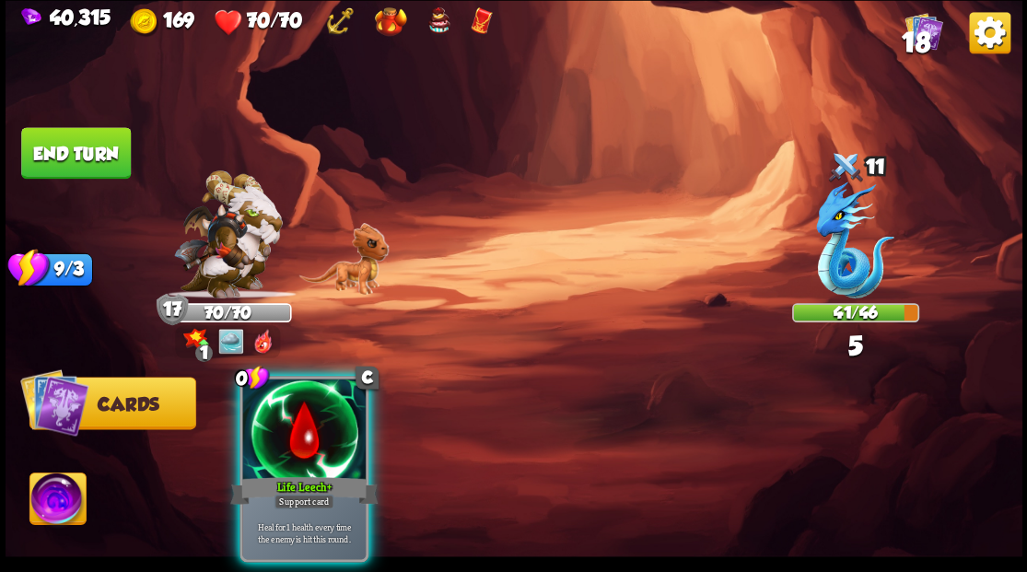
click at [345, 415] on div at bounding box center [303, 431] width 123 height 104
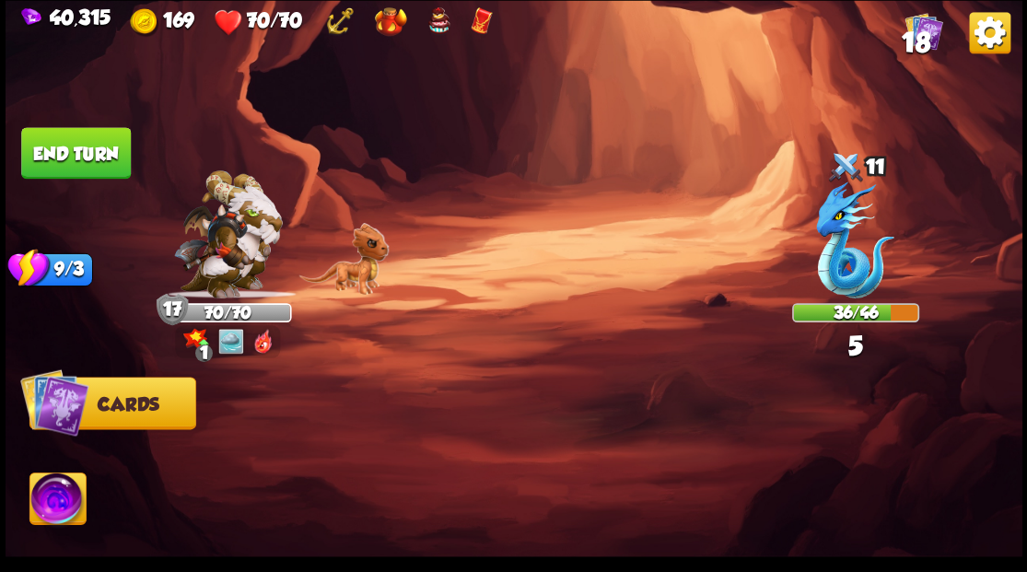
click at [54, 158] on button "End turn" at bounding box center [76, 153] width 110 height 52
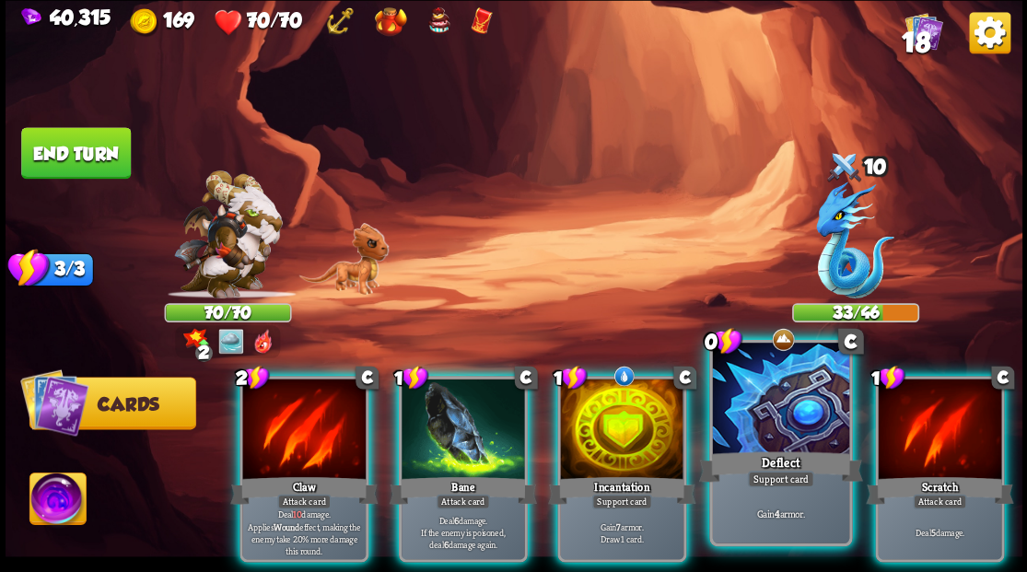
click at [801, 412] on div at bounding box center [780, 400] width 136 height 115
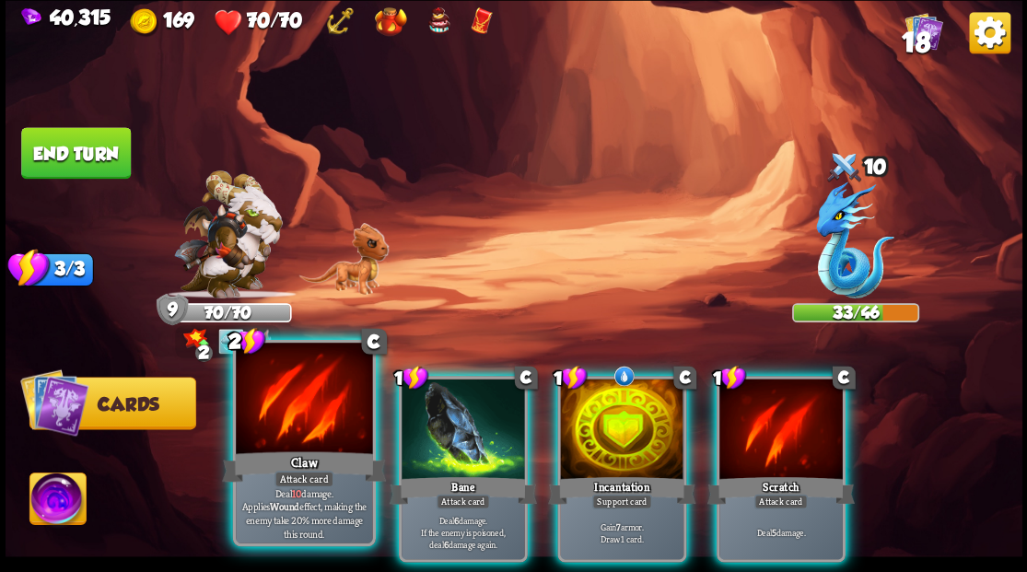
click at [311, 427] on div at bounding box center [304, 400] width 136 height 115
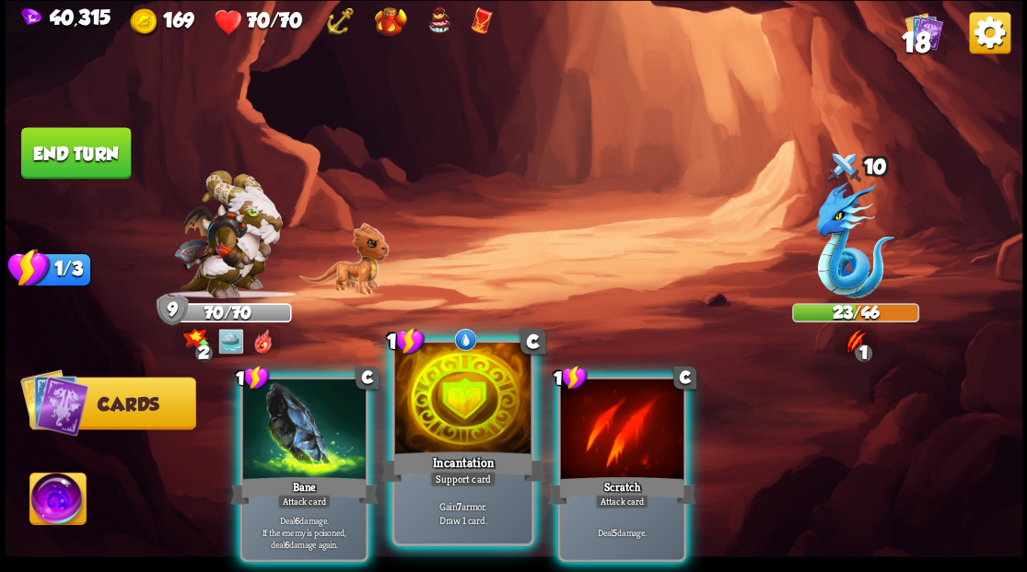
click at [448, 433] on div at bounding box center [462, 400] width 136 height 115
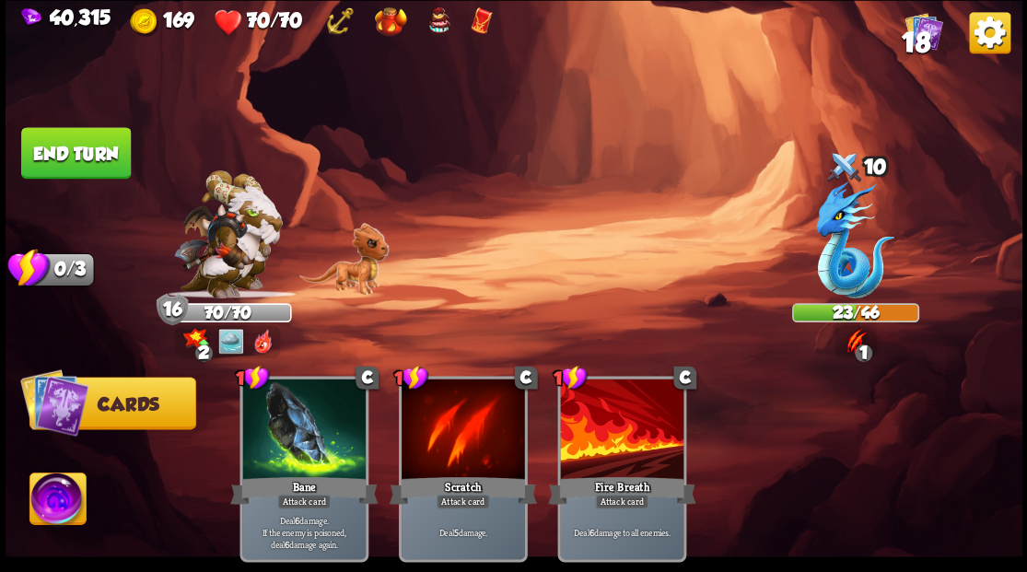
drag, startPoint x: 62, startPoint y: 154, endPoint x: 421, endPoint y: 227, distance: 366.7
click at [63, 154] on button "End turn" at bounding box center [76, 153] width 110 height 52
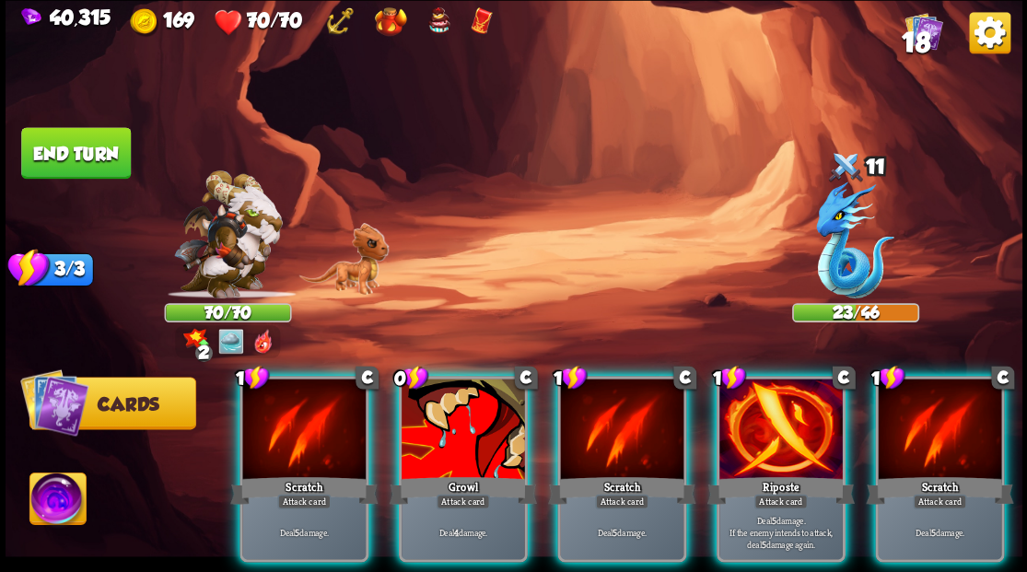
click at [791, 474] on div "Riposte" at bounding box center [780, 490] width 147 height 33
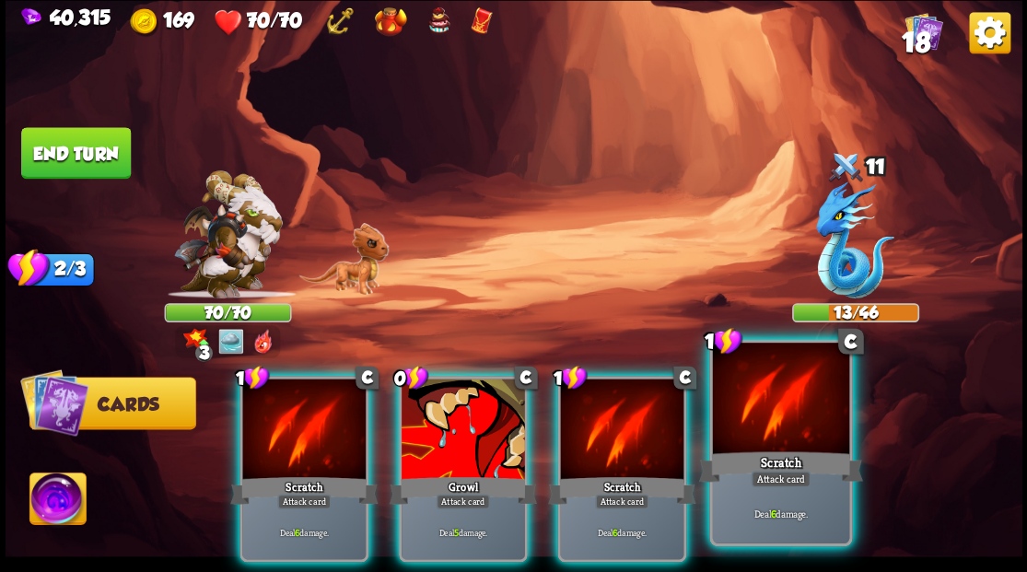
click at [759, 394] on div at bounding box center [780, 400] width 136 height 115
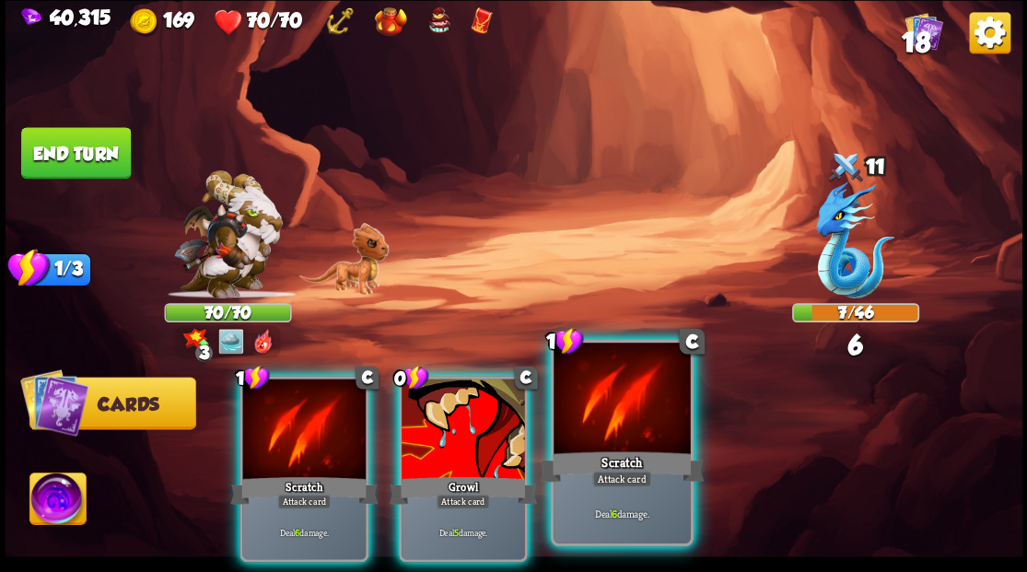
drag, startPoint x: 604, startPoint y: 412, endPoint x: 335, endPoint y: 444, distance: 271.0
click at [604, 412] on div at bounding box center [622, 400] width 136 height 115
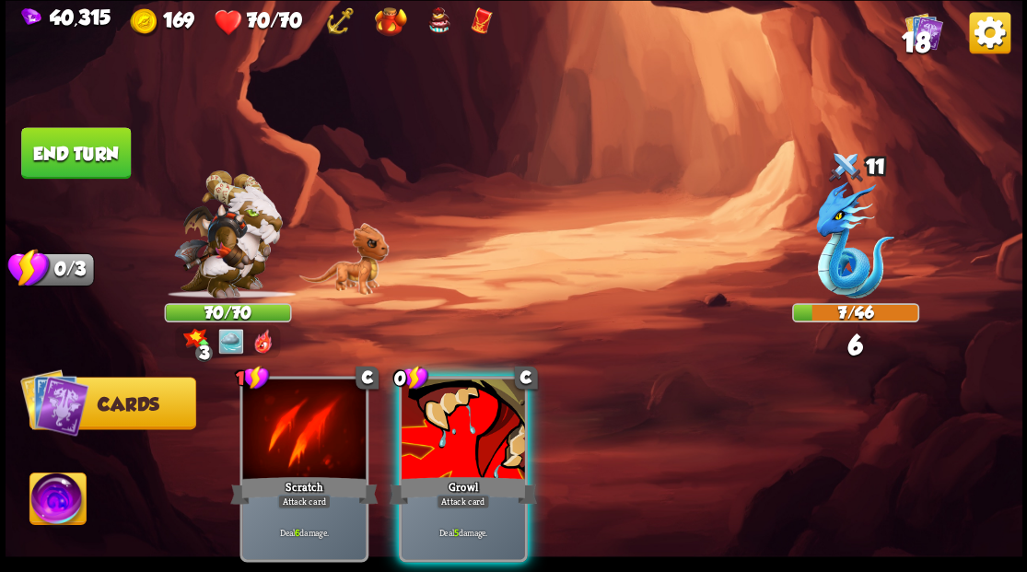
click at [445, 405] on div at bounding box center [463, 431] width 123 height 104
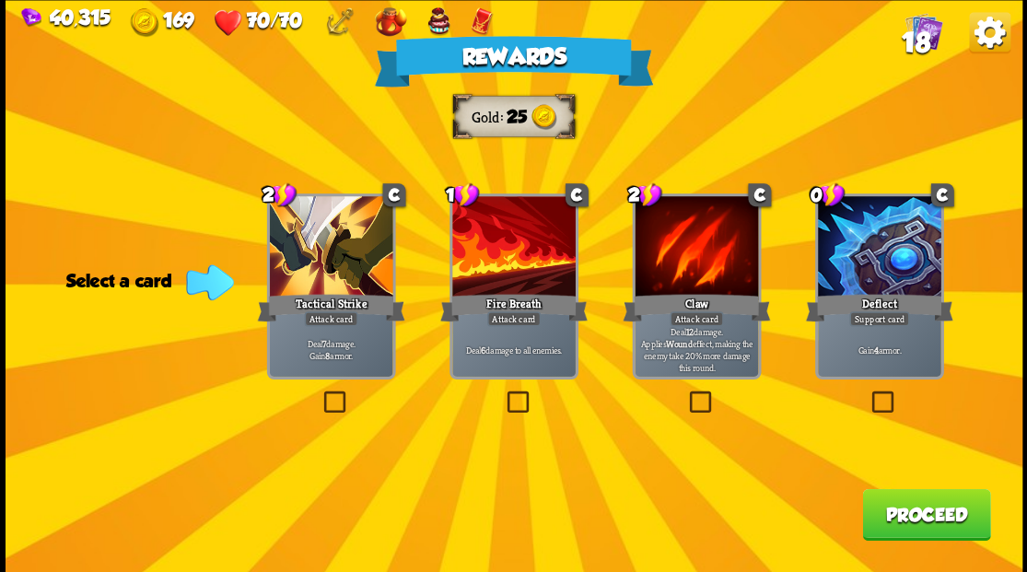
click at [908, 38] on span "18" at bounding box center [915, 41] width 29 height 31
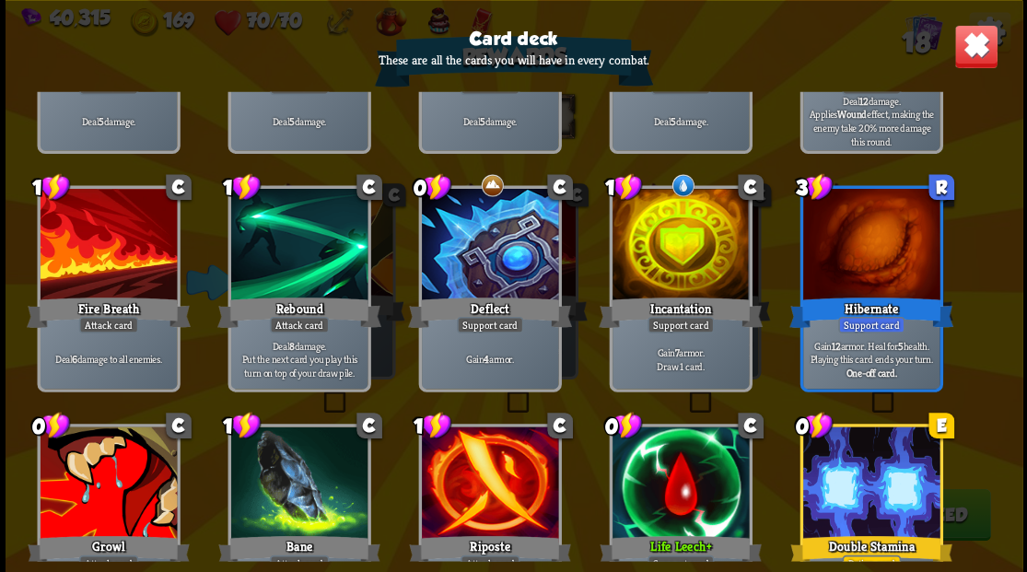
scroll to position [149, 0]
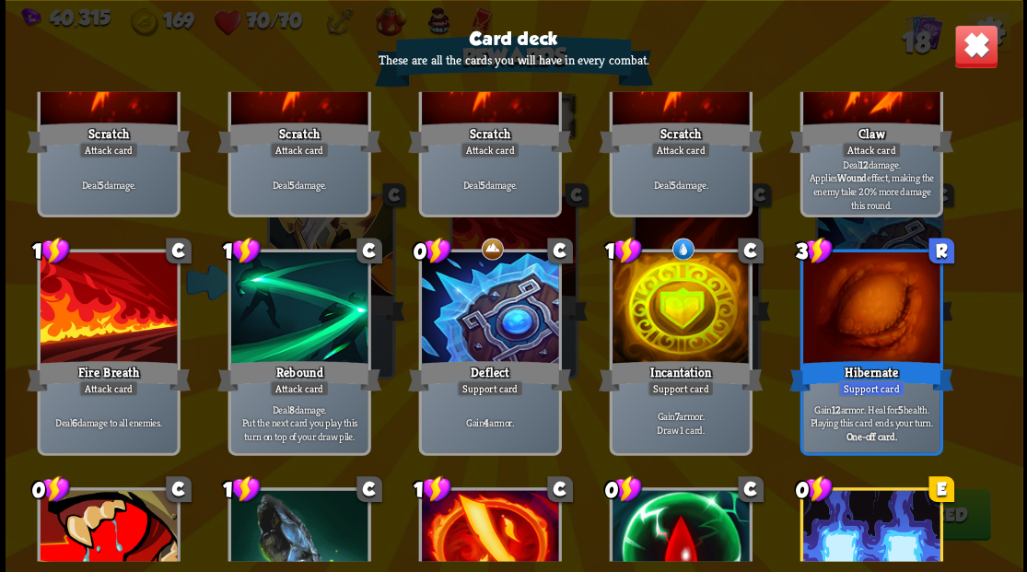
click at [984, 50] on img at bounding box center [976, 46] width 44 height 44
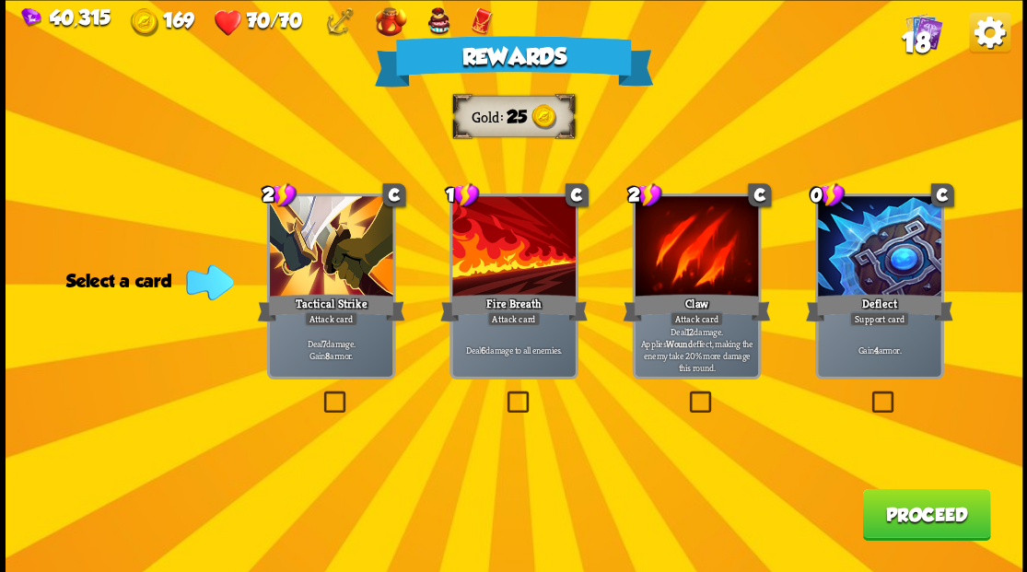
drag, startPoint x: 513, startPoint y: 402, endPoint x: 540, endPoint y: 403, distance: 26.7
click at [503, 393] on label at bounding box center [503, 393] width 0 height 0
click at [0, 0] on input "checkbox" at bounding box center [0, 0] width 0 height 0
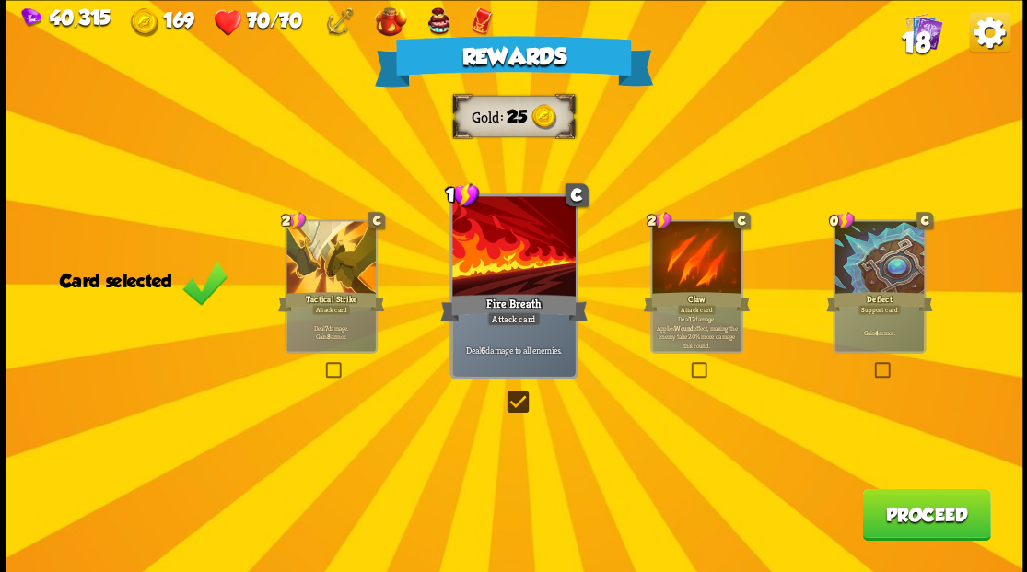
click at [910, 511] on button "Proceed" at bounding box center [926, 514] width 128 height 52
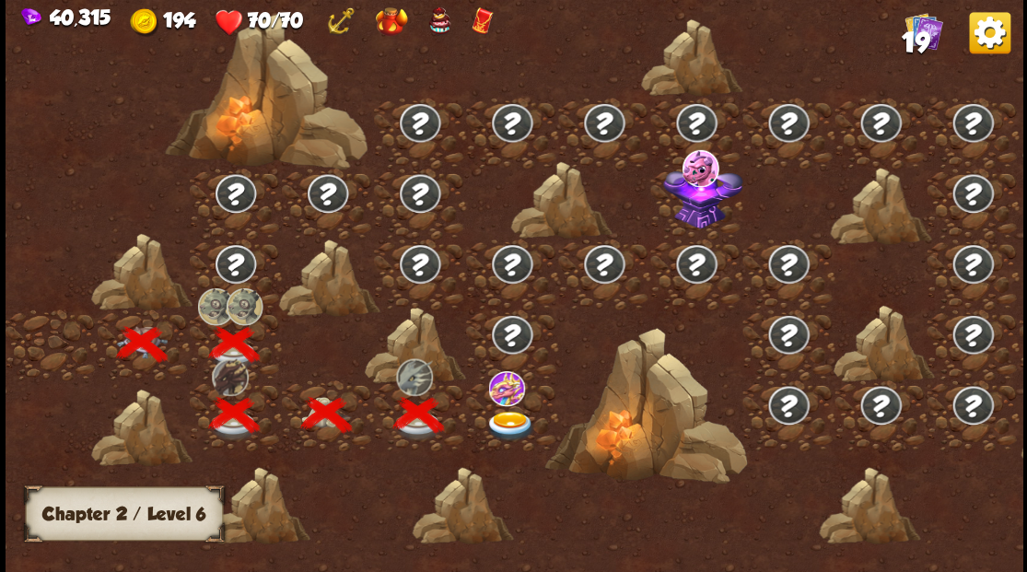
click at [509, 425] on img at bounding box center [510, 426] width 51 height 30
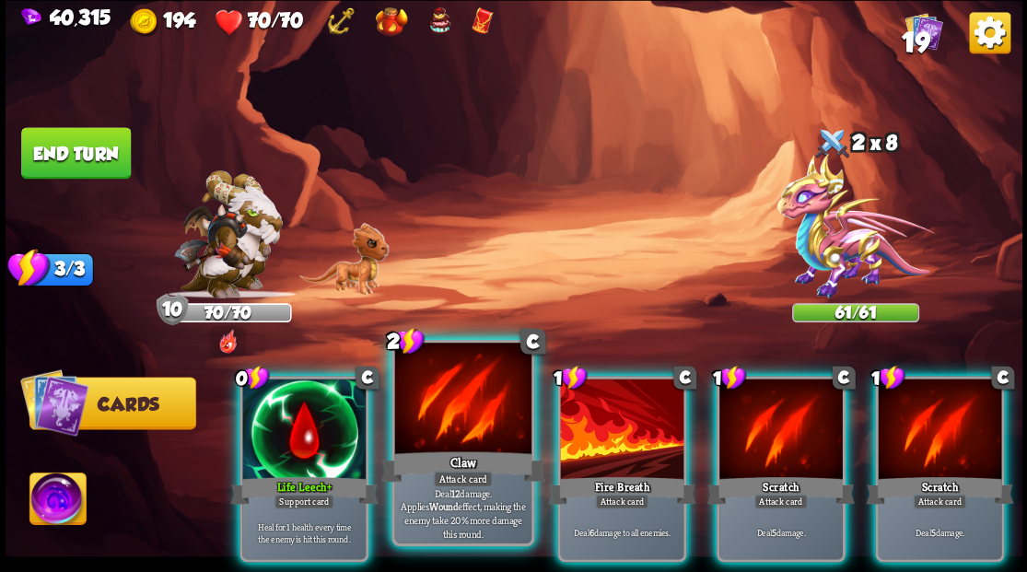
click at [440, 425] on div at bounding box center [462, 400] width 136 height 115
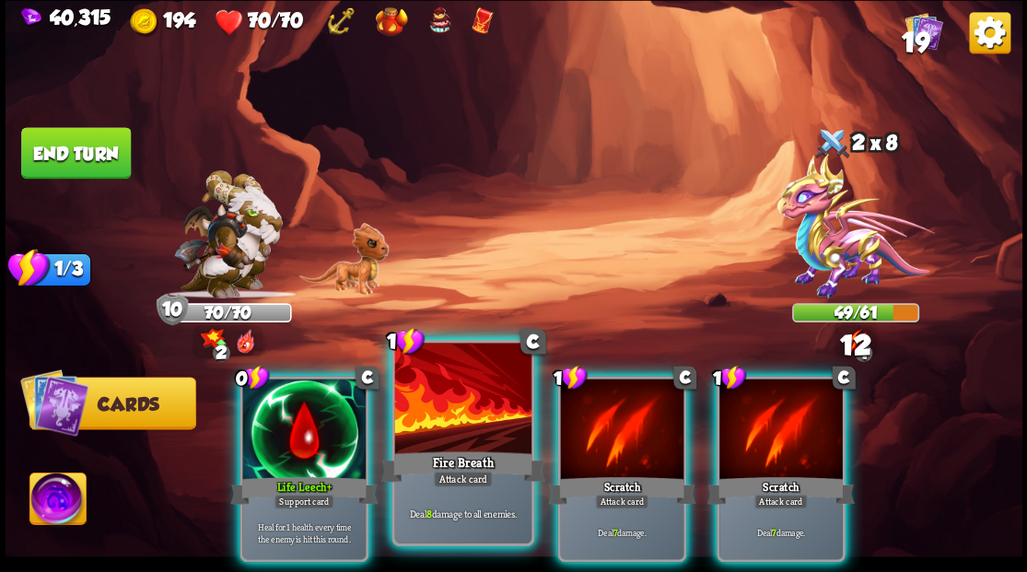
click at [455, 424] on div at bounding box center [462, 400] width 136 height 115
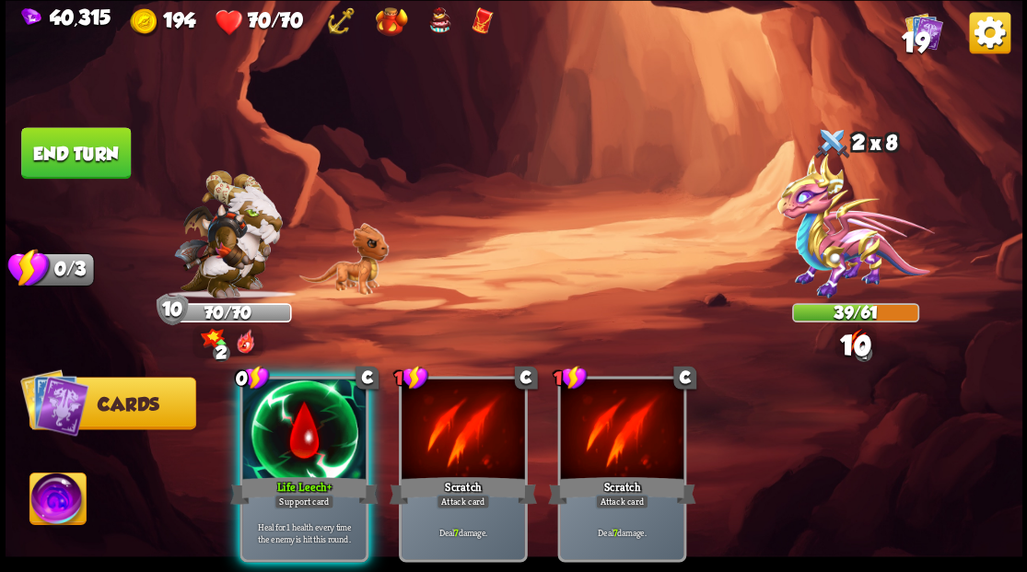
click at [284, 446] on div "0 C Life Leech+ Support card Heal for 1 health every time the enemy is hit this…" at bounding box center [304, 469] width 129 height 186
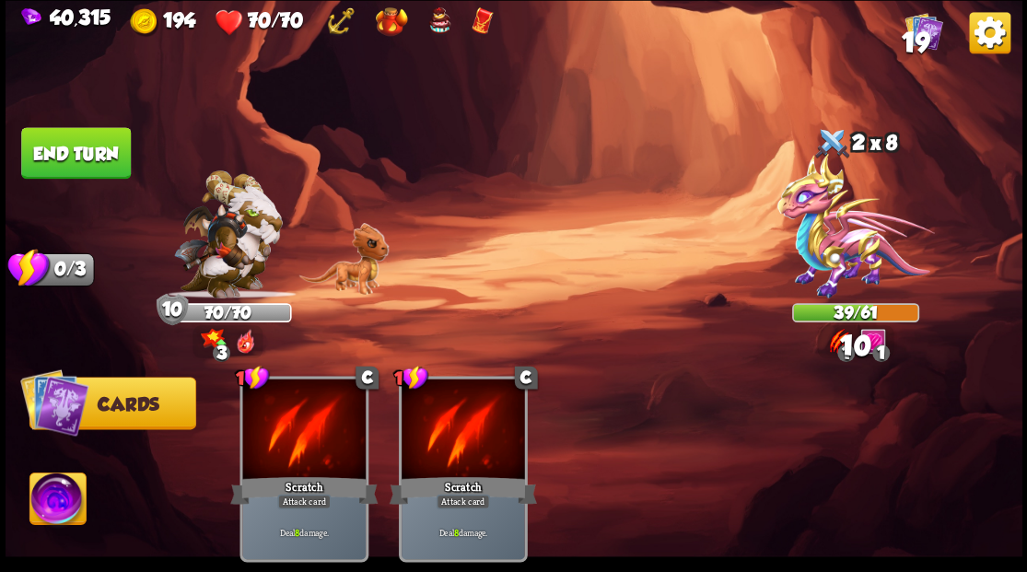
click at [92, 159] on button "End turn" at bounding box center [75, 153] width 111 height 52
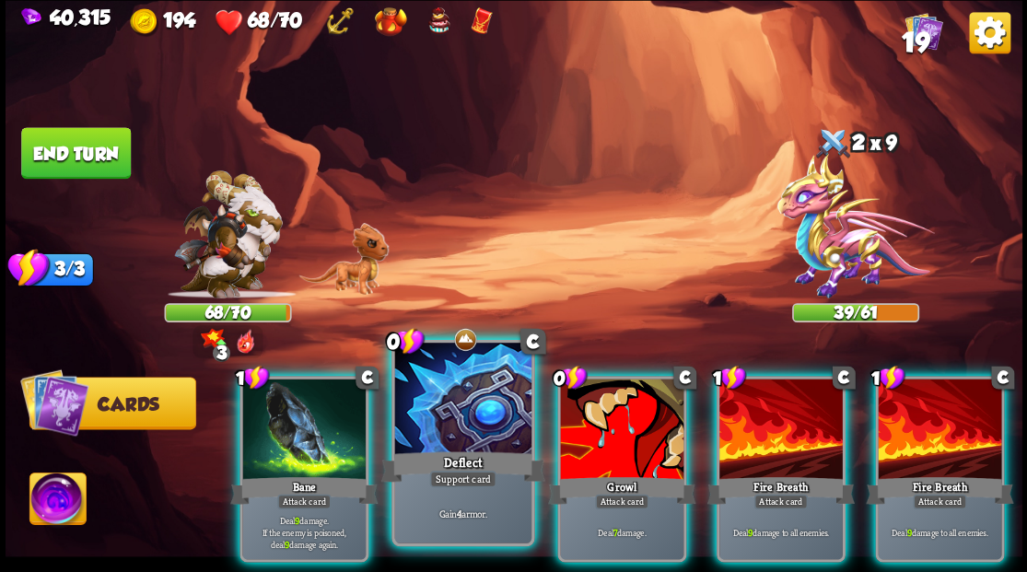
click at [461, 442] on div at bounding box center [462, 400] width 136 height 115
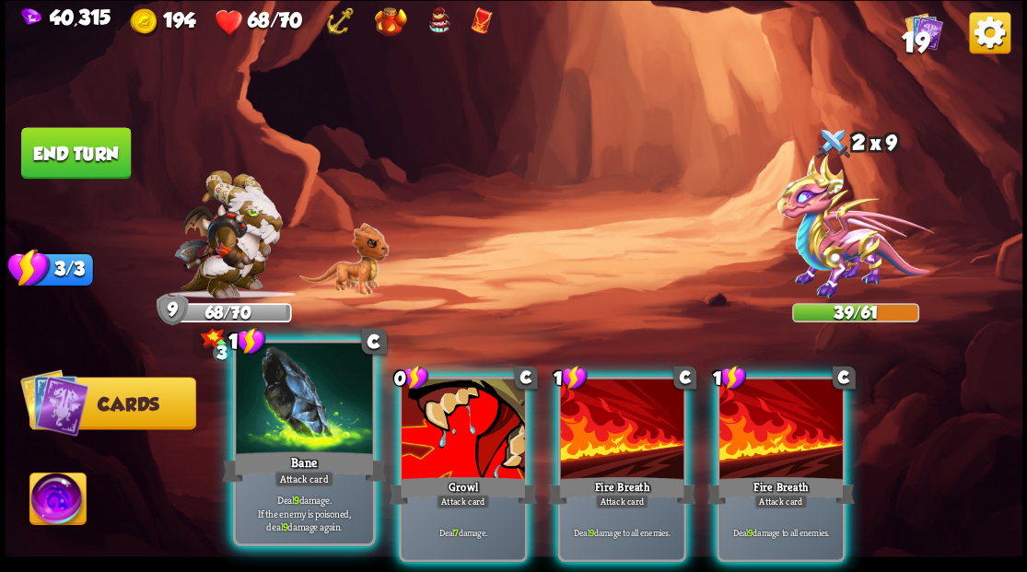
click at [319, 431] on div at bounding box center [304, 400] width 136 height 115
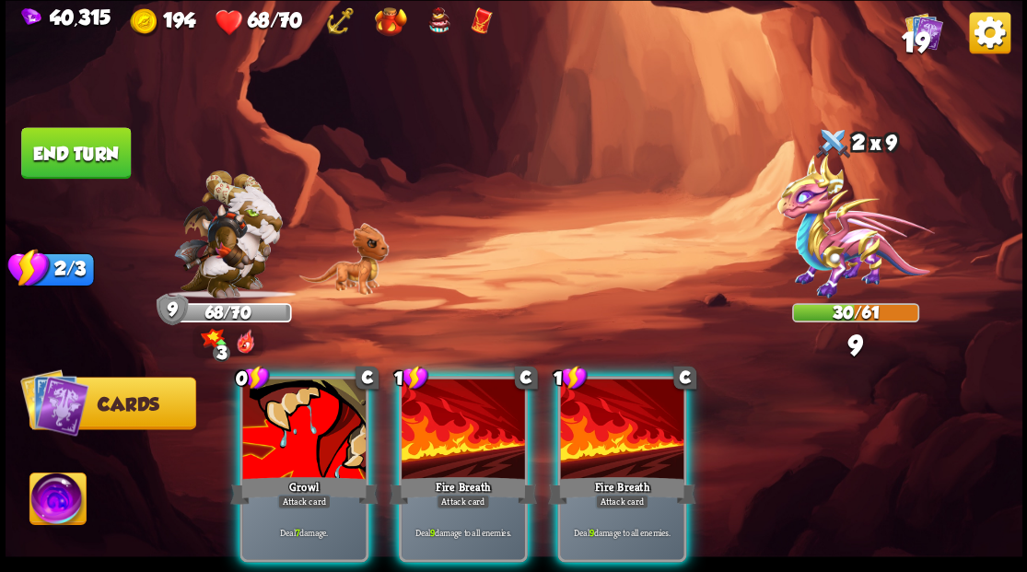
click at [423, 420] on div at bounding box center [463, 431] width 123 height 104
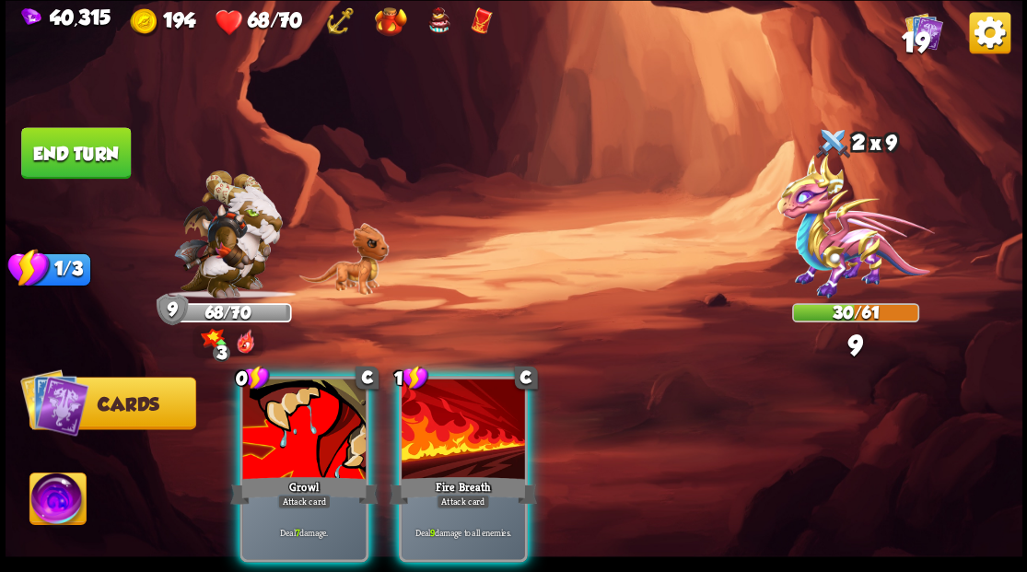
click at [422, 418] on div at bounding box center [463, 431] width 123 height 104
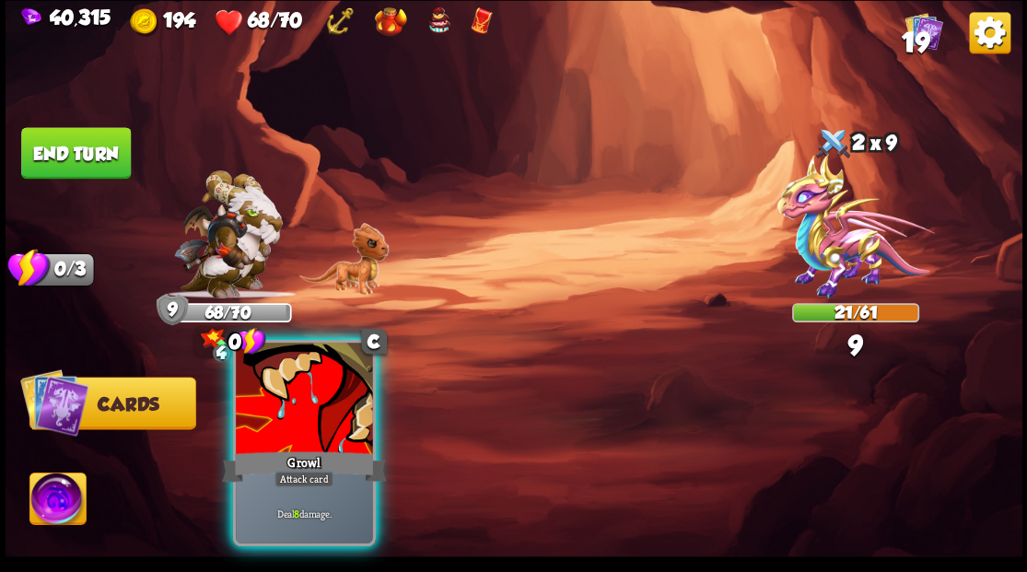
click at [330, 417] on div at bounding box center [304, 400] width 136 height 115
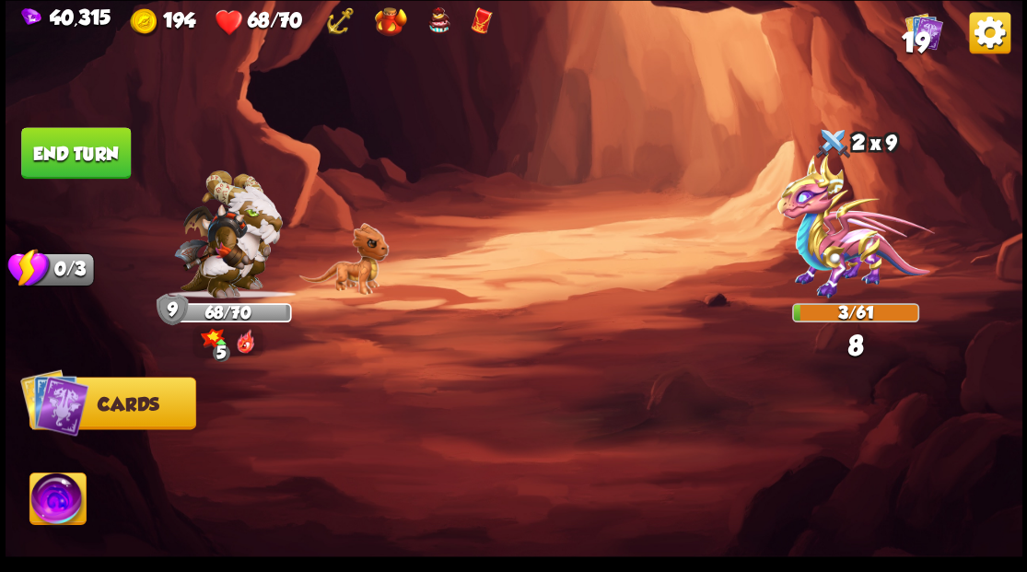
click at [103, 147] on button "End turn" at bounding box center [76, 153] width 110 height 52
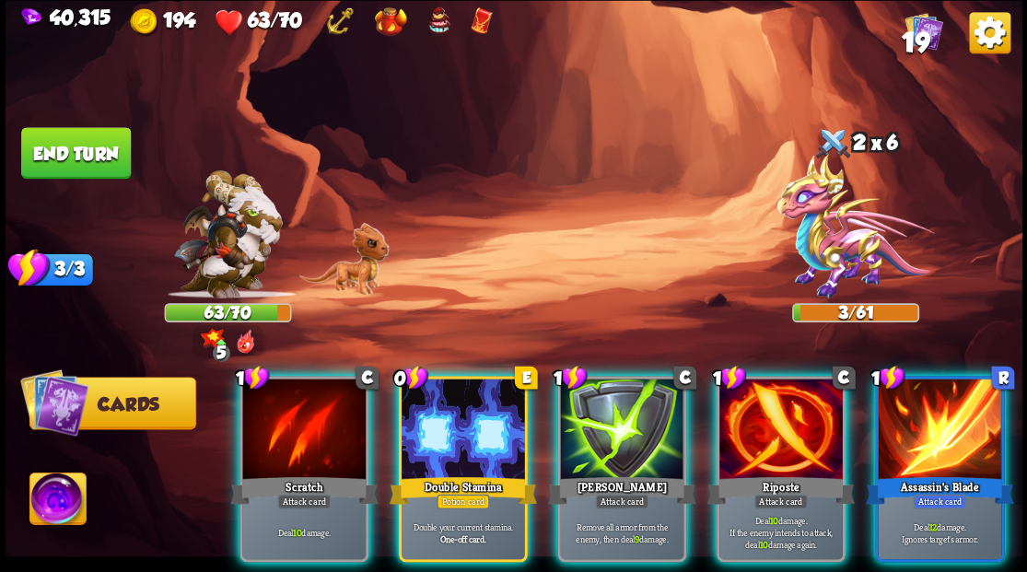
drag, startPoint x: 448, startPoint y: 448, endPoint x: 431, endPoint y: 411, distance: 40.4
click at [447, 448] on div "0 E Double Stamina Potion card Double your current stamina. One-off card." at bounding box center [462, 469] width 129 height 186
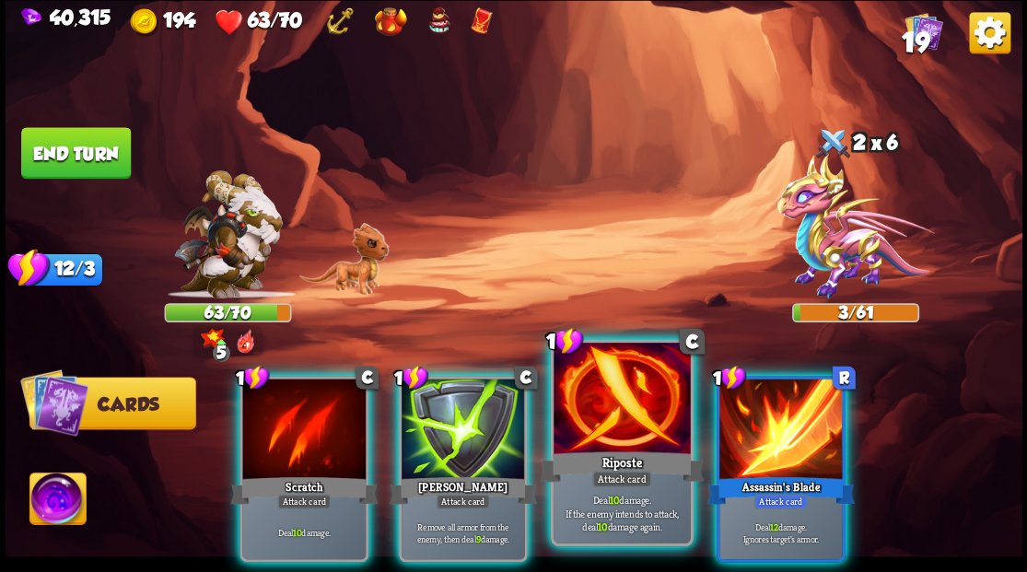
click at [627, 436] on div at bounding box center [622, 400] width 136 height 115
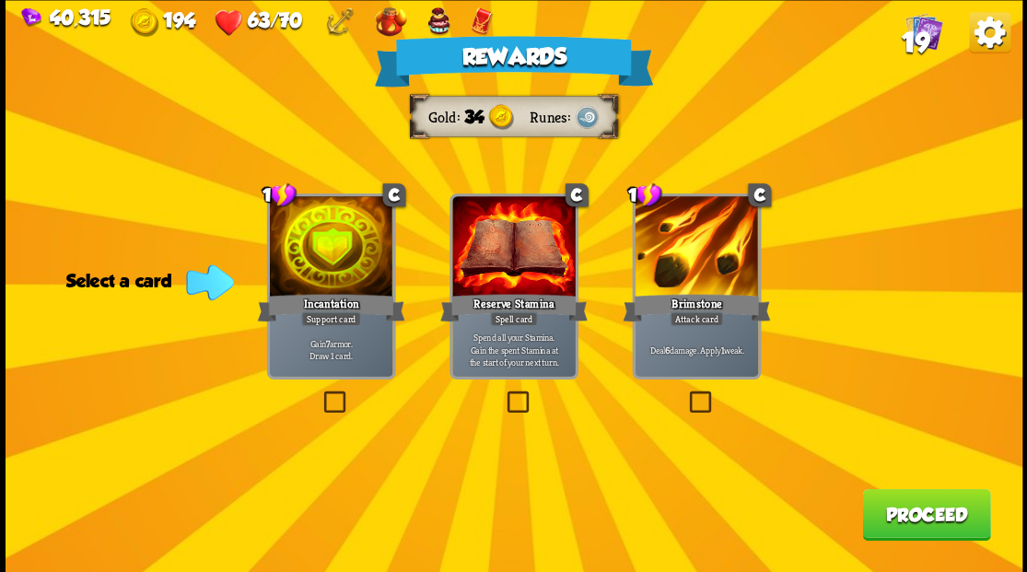
click at [686, 393] on label at bounding box center [686, 393] width 0 height 0
click at [0, 0] on input "checkbox" at bounding box center [0, 0] width 0 height 0
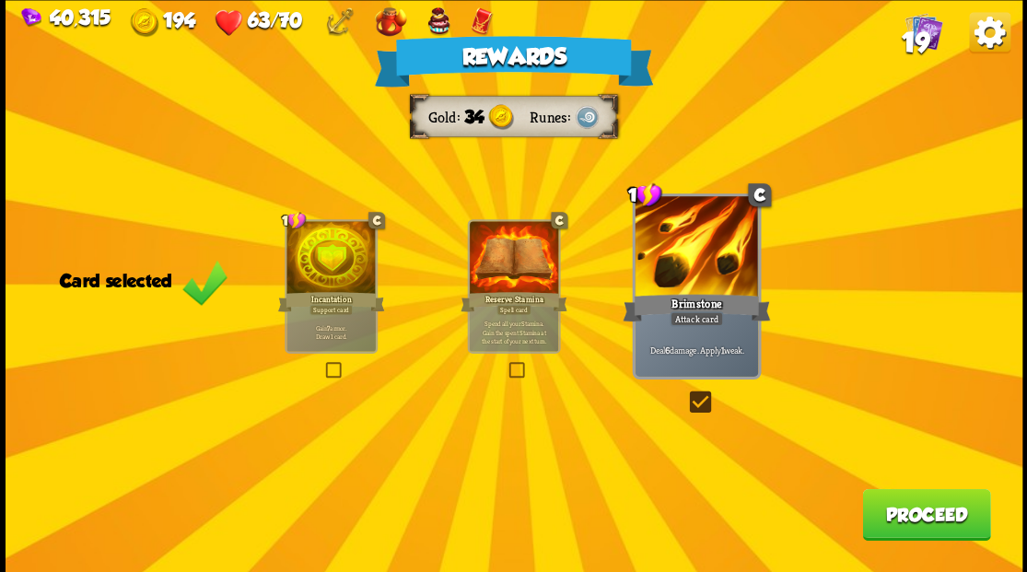
click at [941, 520] on button "Proceed" at bounding box center [926, 514] width 128 height 52
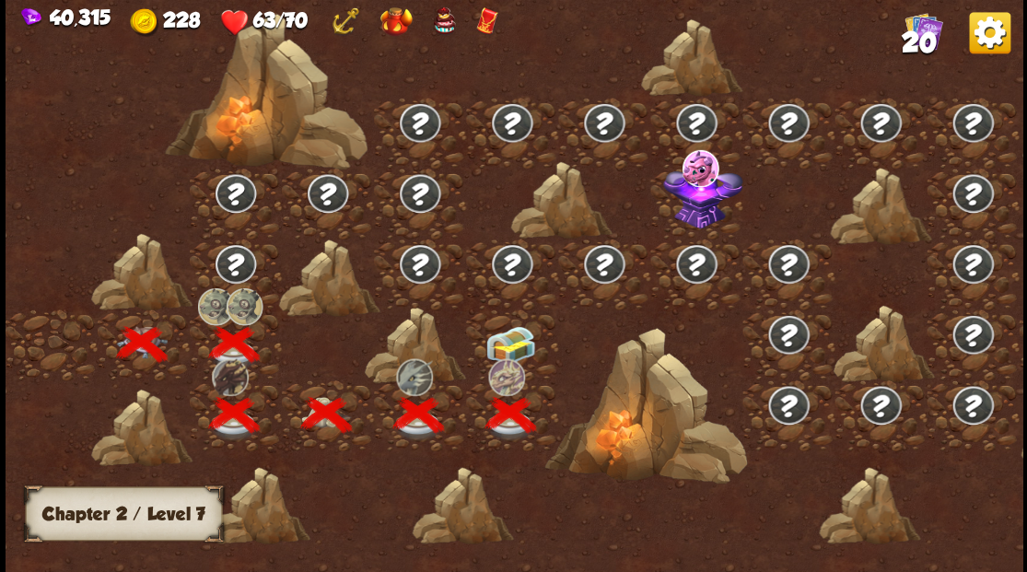
click at [520, 346] on img at bounding box center [510, 344] width 51 height 39
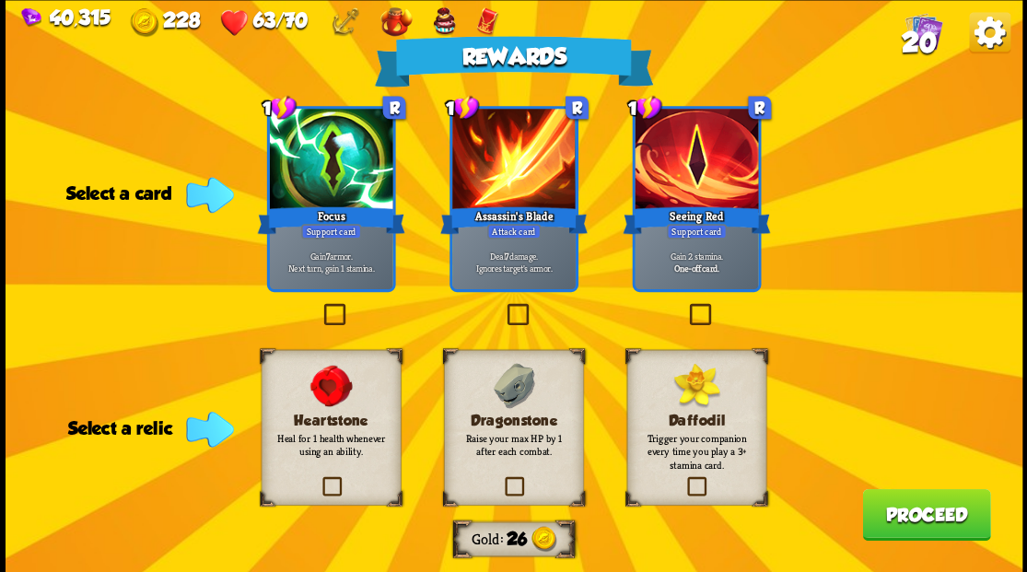
click at [501, 479] on label at bounding box center [501, 479] width 0 height 0
click at [0, 0] on input "checkbox" at bounding box center [0, 0] width 0 height 0
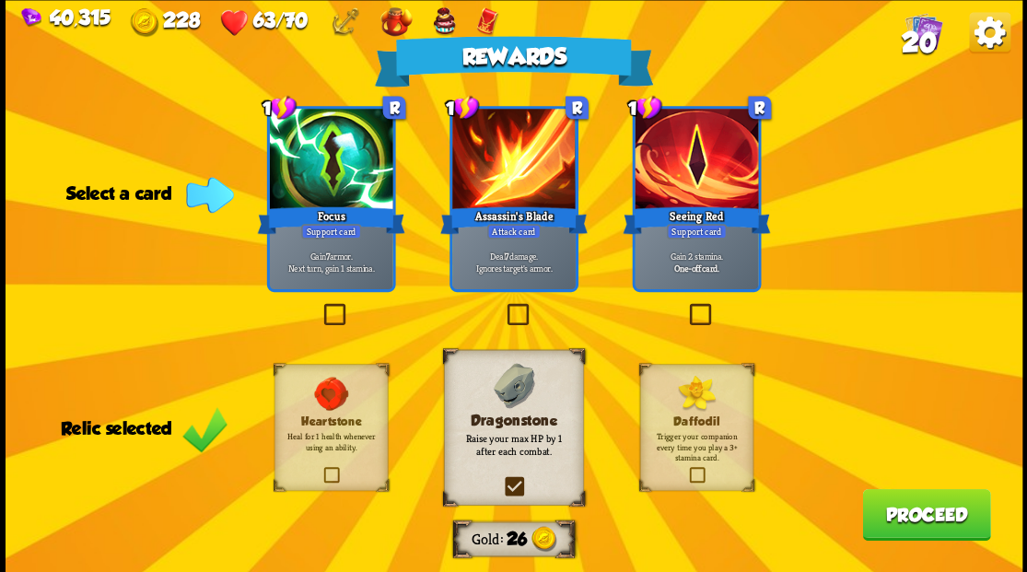
click at [503, 306] on label at bounding box center [503, 306] width 0 height 0
click at [0, 0] on input "checkbox" at bounding box center [0, 0] width 0 height 0
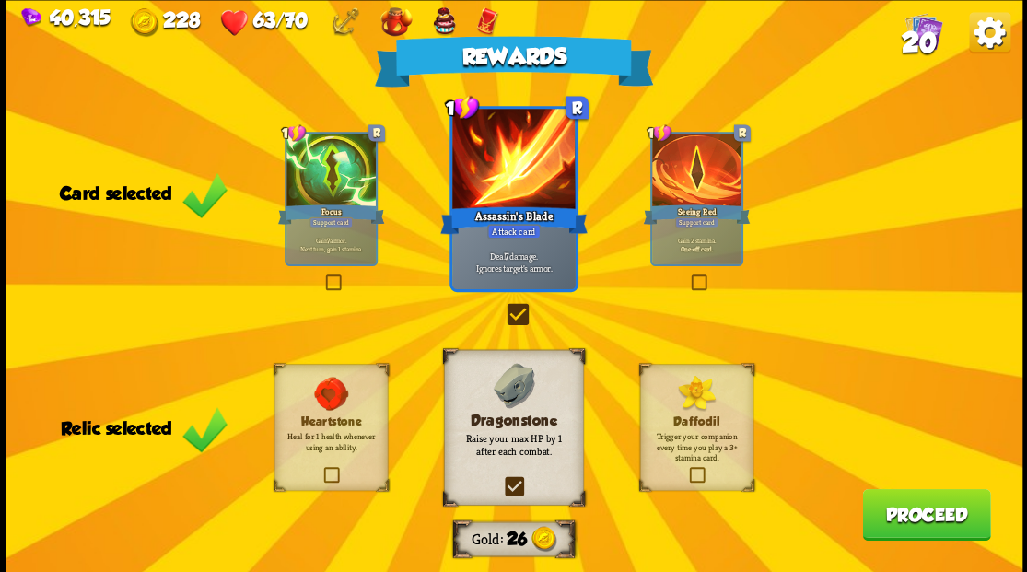
click at [926, 501] on button "Proceed" at bounding box center [926, 514] width 128 height 52
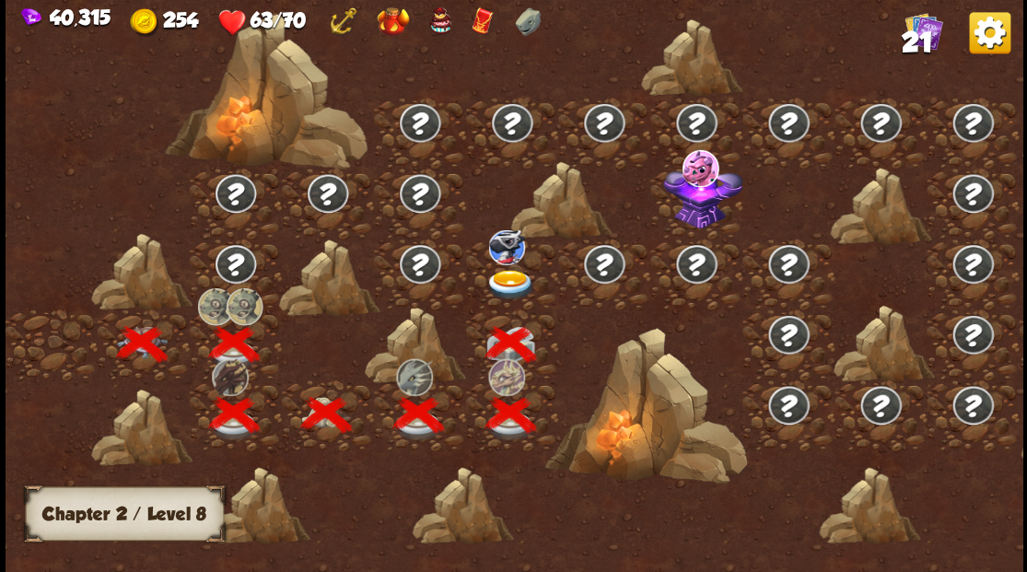
click at [517, 282] on img at bounding box center [510, 284] width 51 height 30
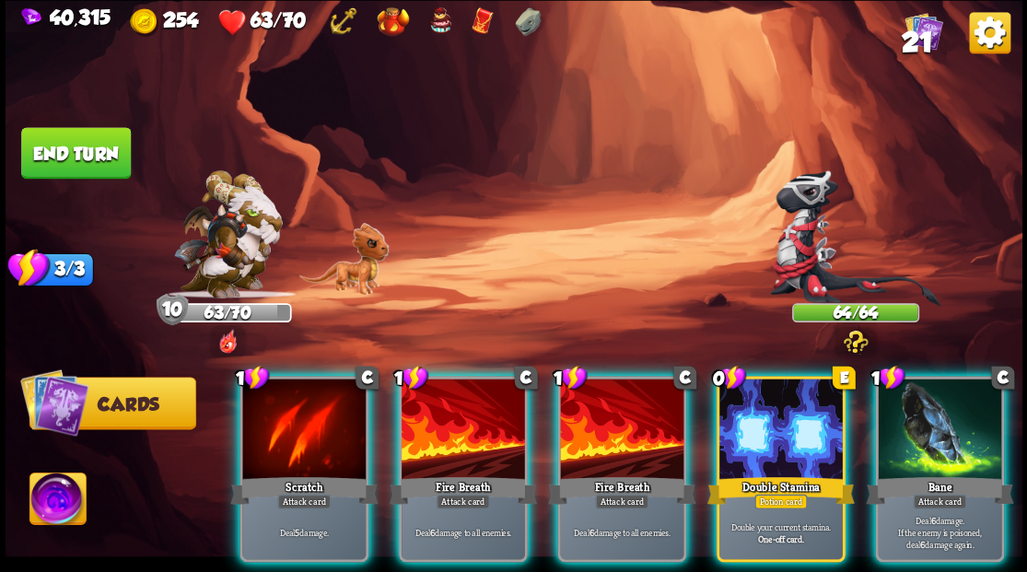
click at [785, 413] on div at bounding box center [781, 431] width 123 height 104
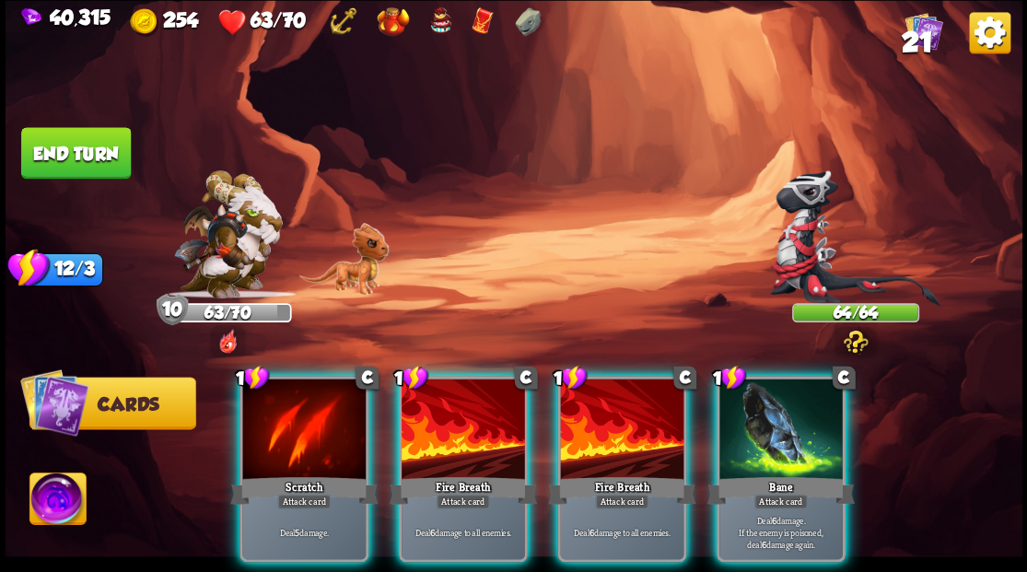
click at [785, 413] on div at bounding box center [781, 431] width 123 height 104
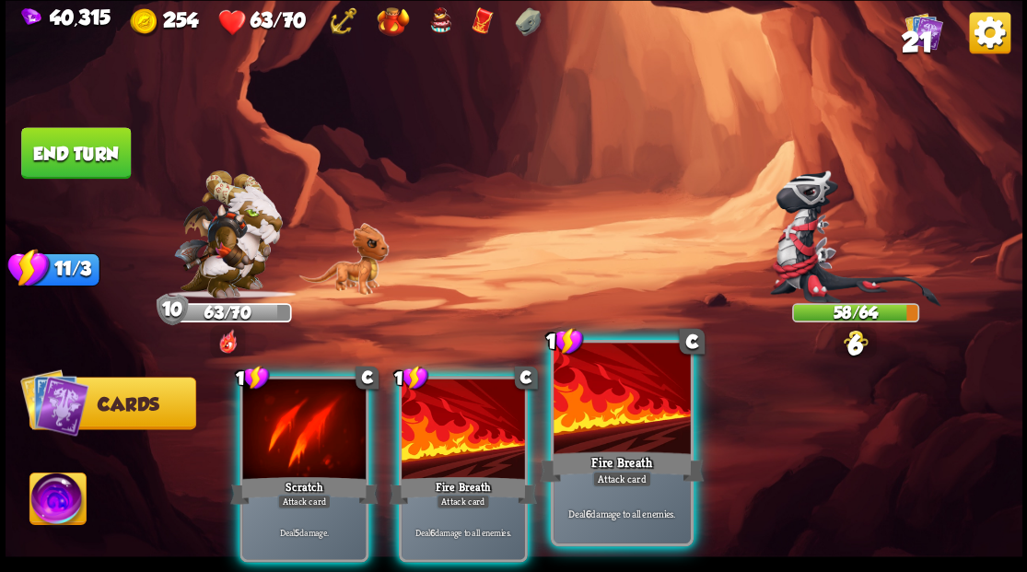
drag, startPoint x: 649, startPoint y: 417, endPoint x: 598, endPoint y: 413, distance: 50.8
click at [642, 417] on div at bounding box center [622, 400] width 136 height 115
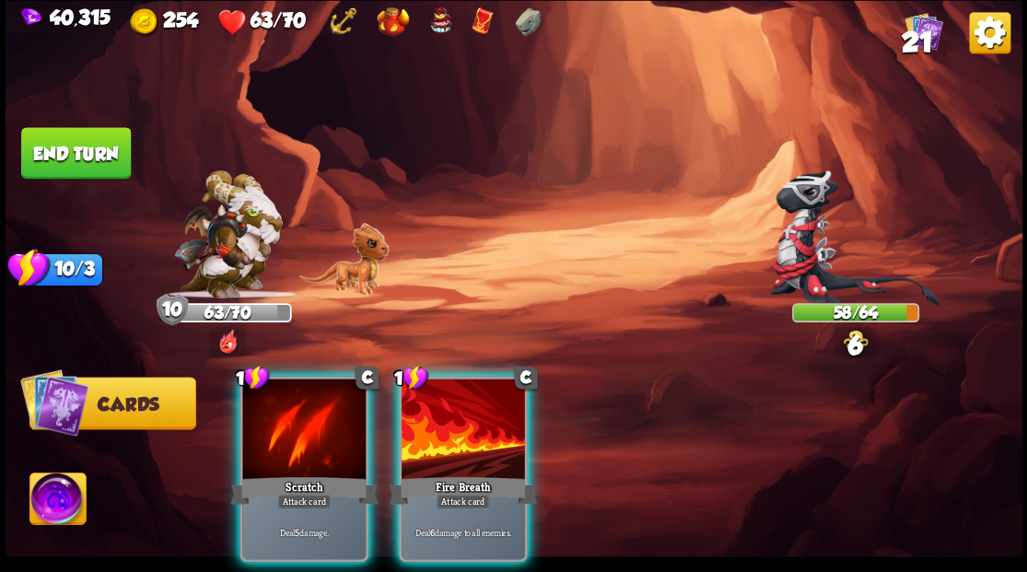
click at [500, 418] on div at bounding box center [463, 431] width 123 height 104
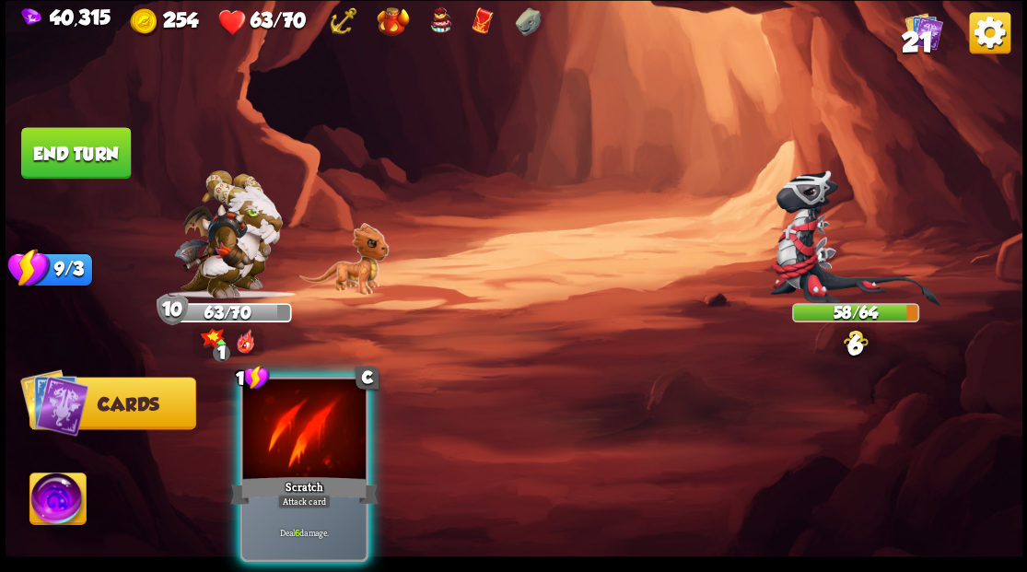
click at [293, 440] on div at bounding box center [303, 431] width 123 height 104
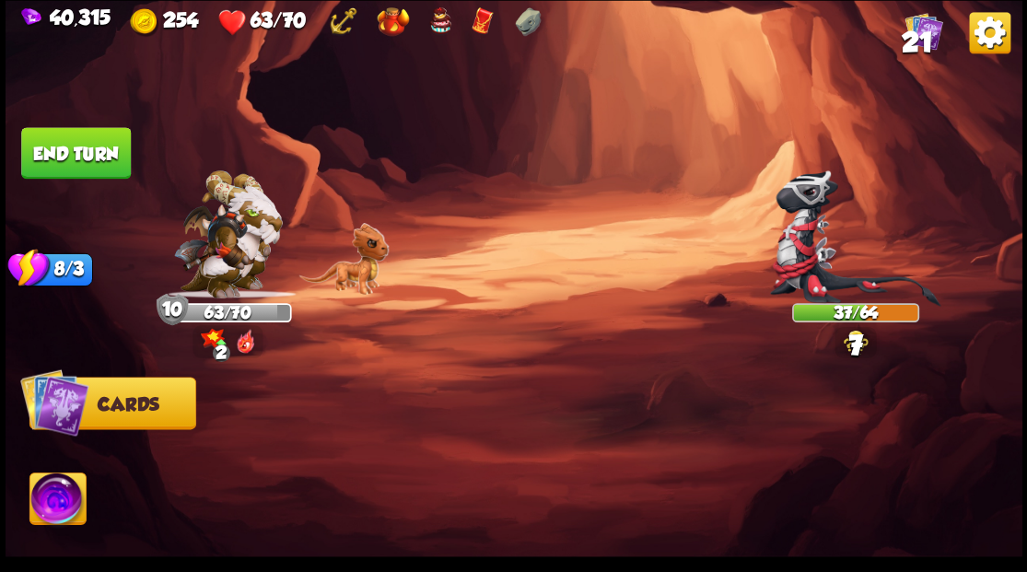
click at [104, 165] on button "End turn" at bounding box center [76, 153] width 110 height 52
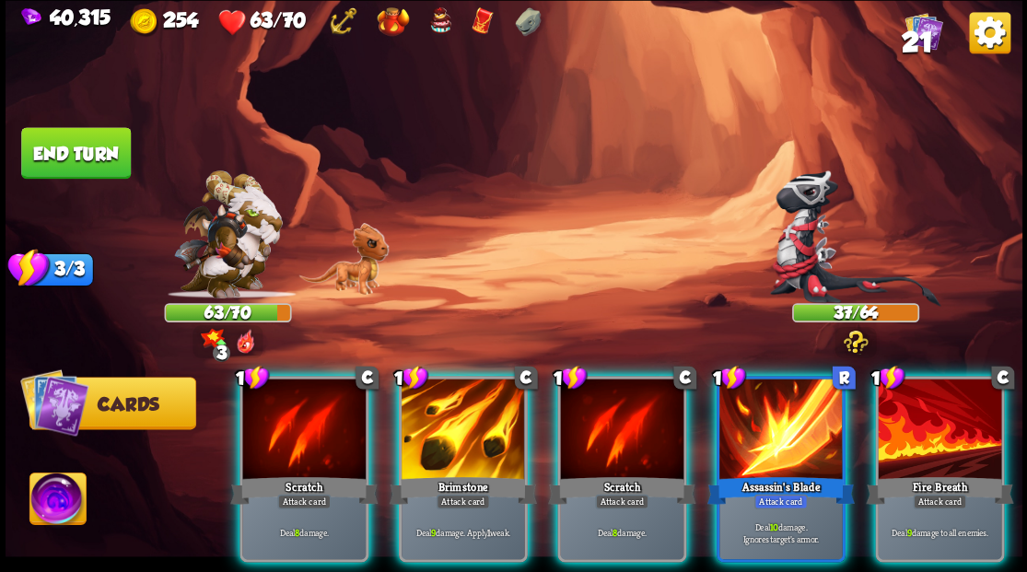
click at [454, 395] on div at bounding box center [463, 431] width 123 height 104
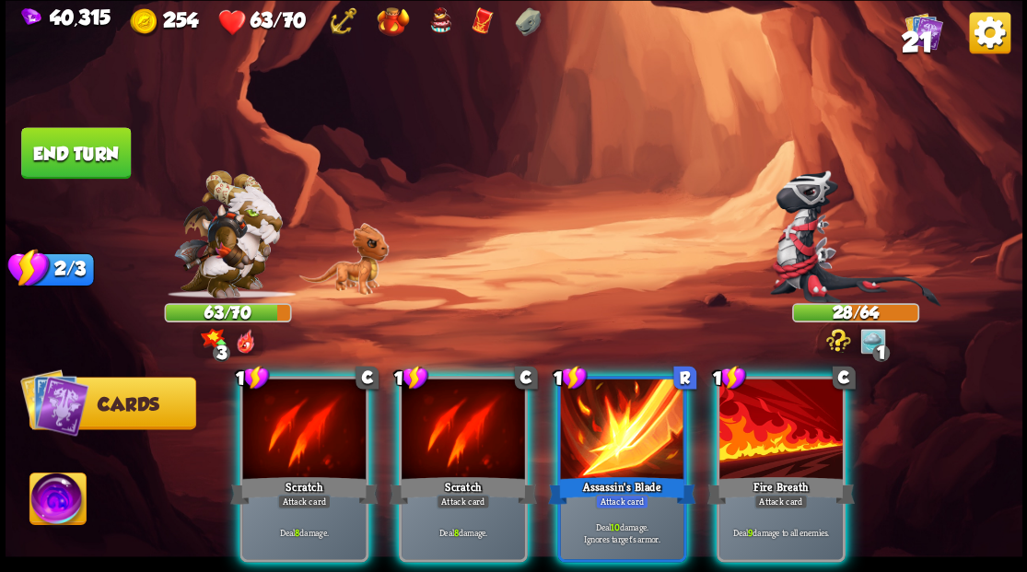
drag, startPoint x: 785, startPoint y: 414, endPoint x: 772, endPoint y: 414, distance: 12.9
click at [785, 414] on div at bounding box center [781, 431] width 123 height 104
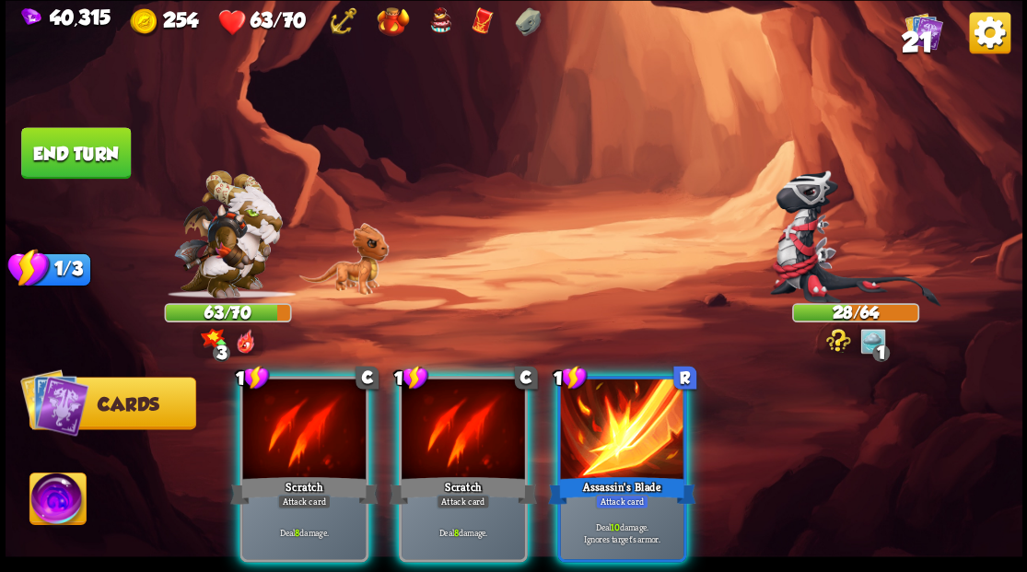
click at [636, 421] on div at bounding box center [621, 431] width 123 height 104
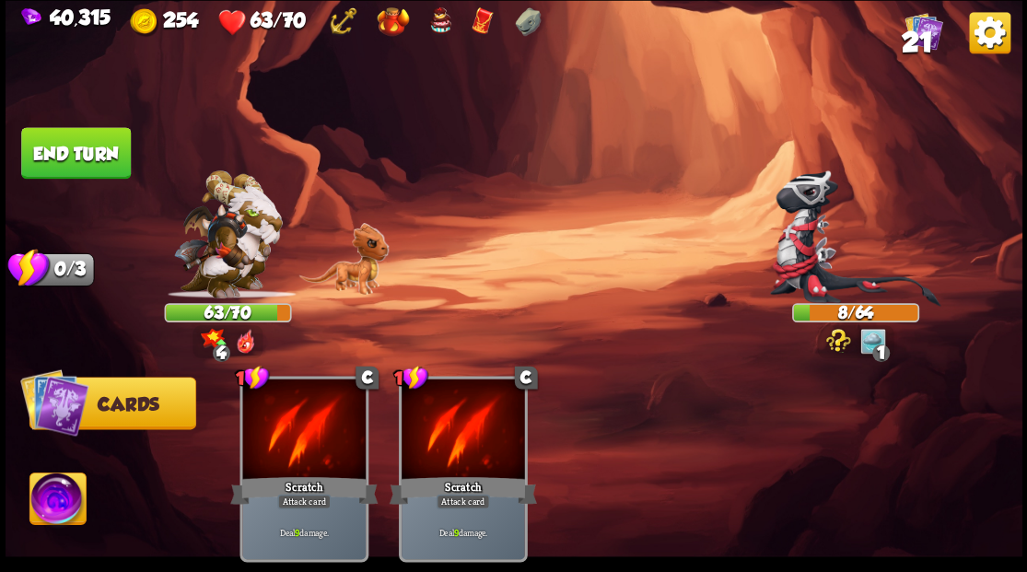
click at [53, 503] on img at bounding box center [57, 501] width 56 height 57
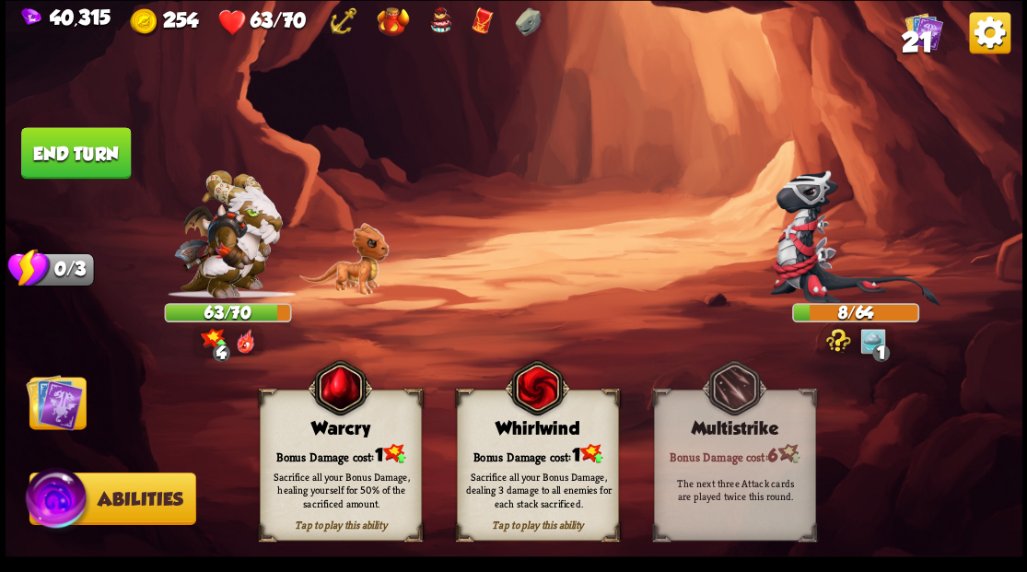
drag, startPoint x: 329, startPoint y: 452, endPoint x: 242, endPoint y: 420, distance: 92.1
click at [335, 453] on div "Bonus Damage cost: 1" at bounding box center [340, 453] width 160 height 23
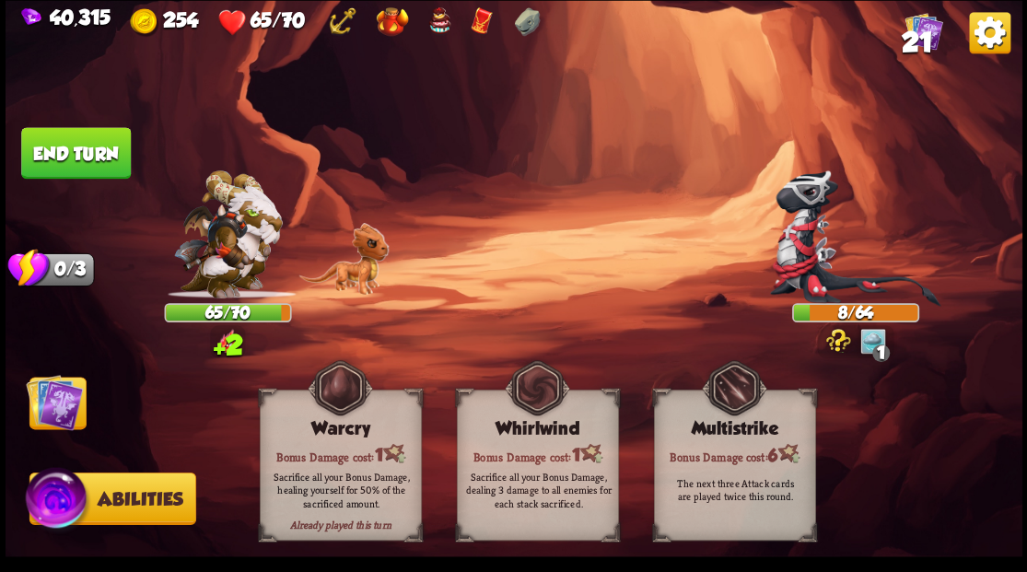
click at [59, 405] on img at bounding box center [54, 401] width 57 height 57
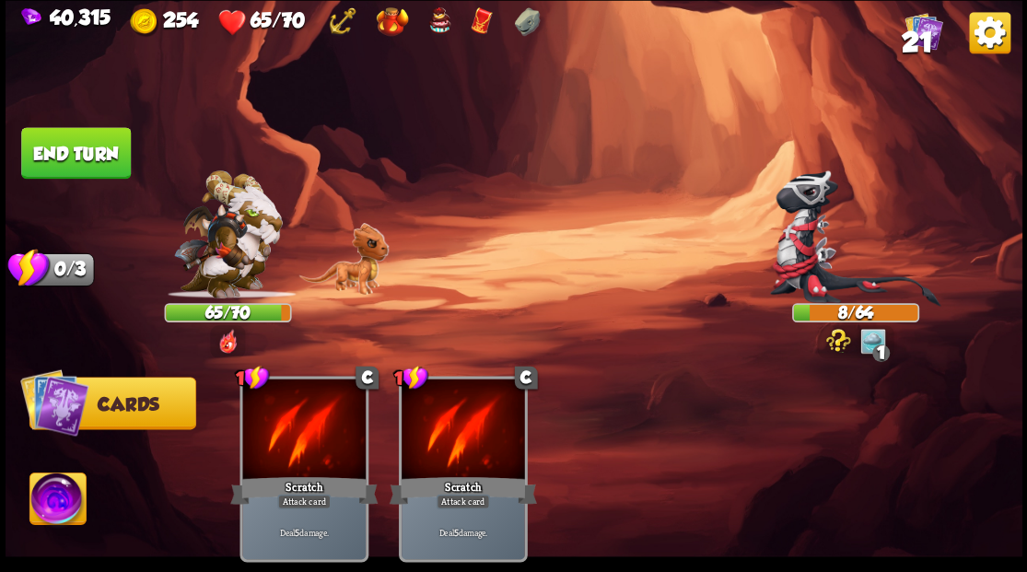
click at [92, 144] on button "End turn" at bounding box center [76, 153] width 110 height 52
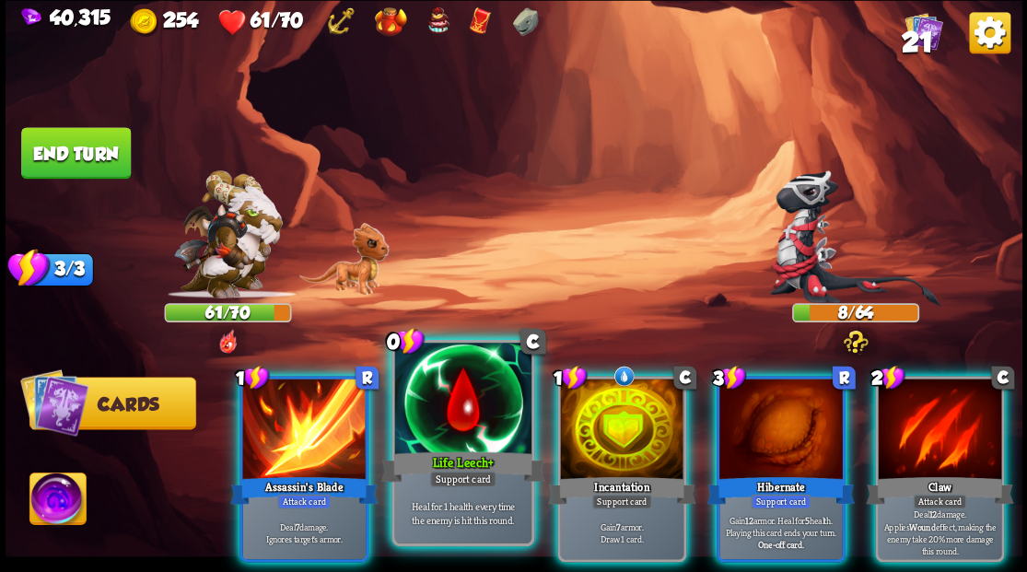
click at [439, 396] on div at bounding box center [462, 400] width 136 height 115
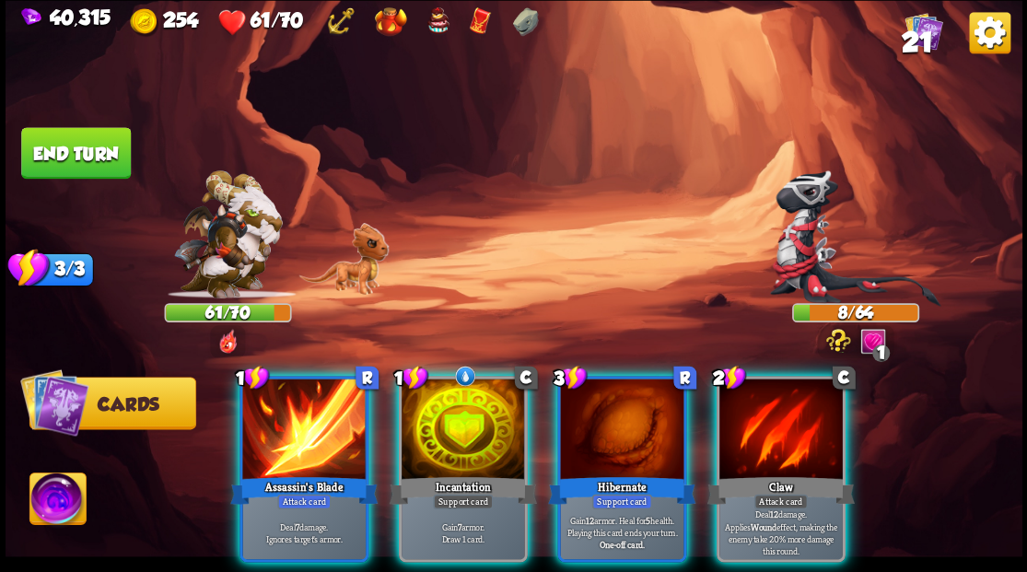
drag, startPoint x: 286, startPoint y: 429, endPoint x: 549, endPoint y: 236, distance: 327.0
click at [296, 415] on div at bounding box center [303, 431] width 123 height 104
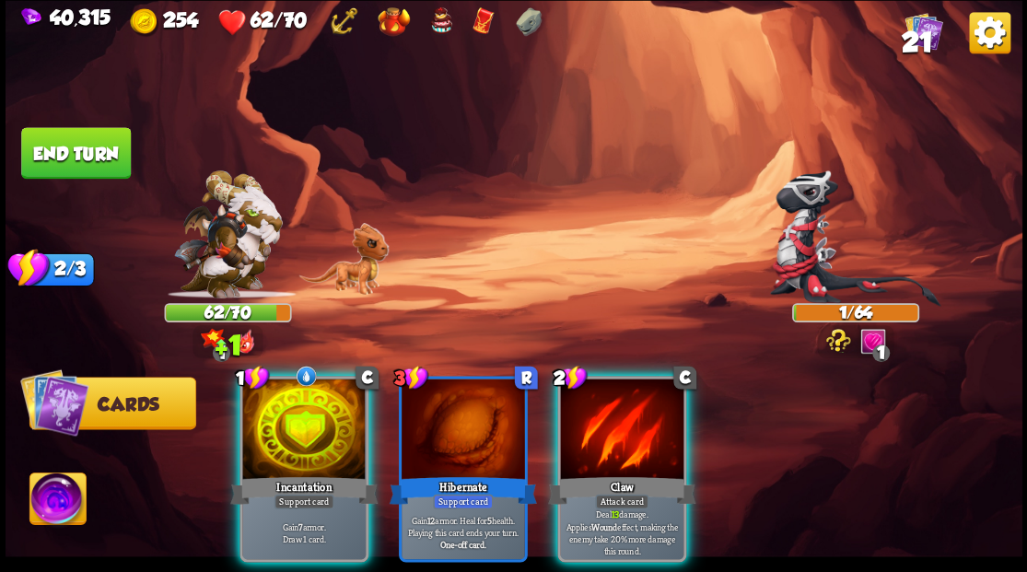
click at [275, 407] on div at bounding box center [303, 431] width 123 height 104
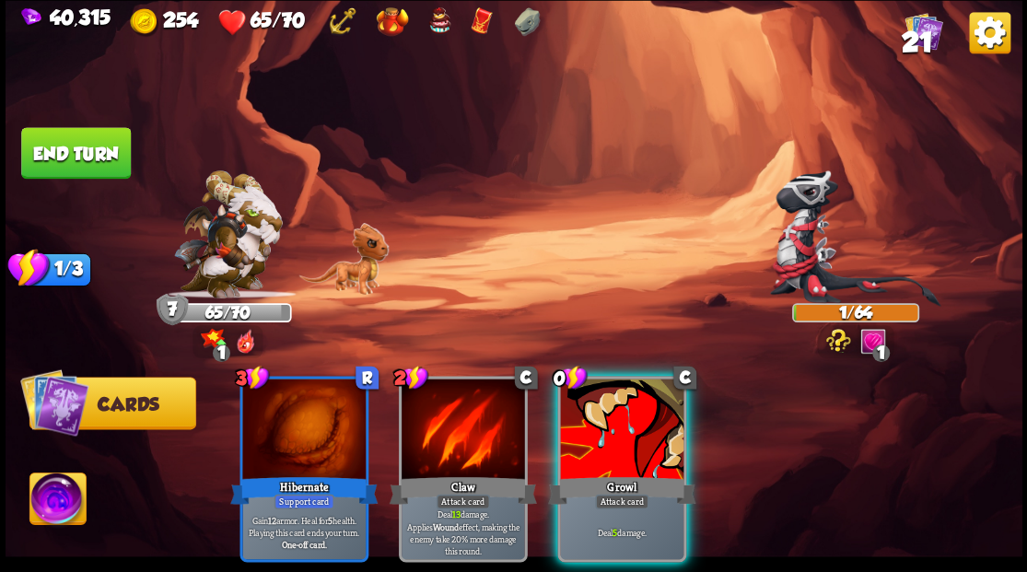
drag, startPoint x: 628, startPoint y: 424, endPoint x: 651, endPoint y: 172, distance: 252.5
click at [633, 406] on div at bounding box center [621, 431] width 123 height 104
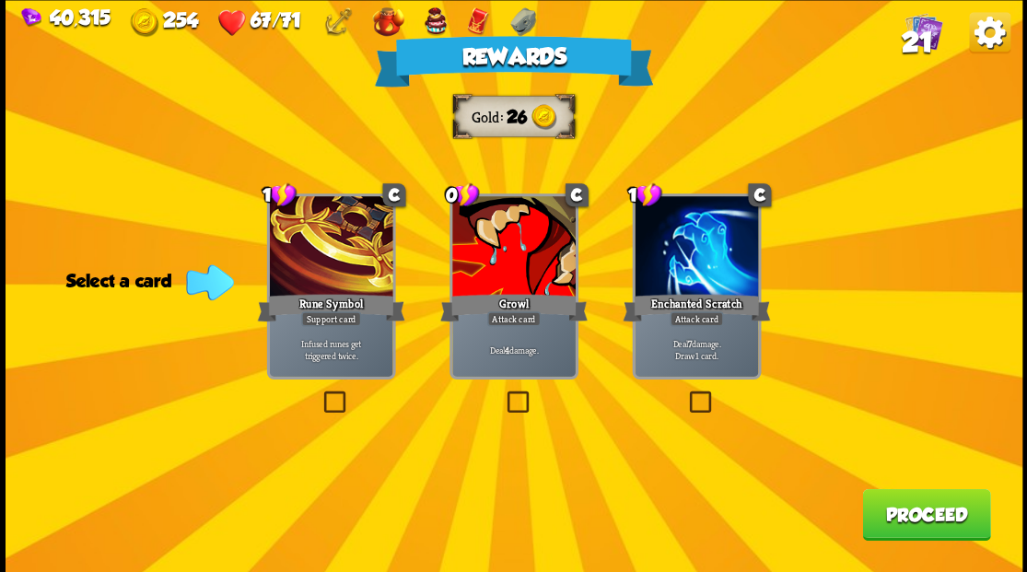
click at [920, 36] on span "21" at bounding box center [916, 41] width 31 height 31
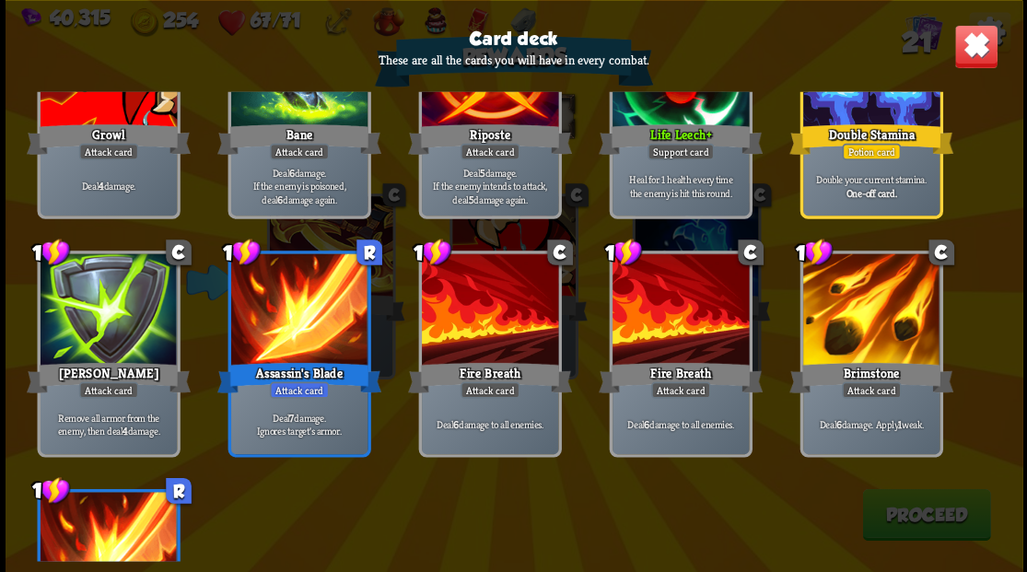
scroll to position [737, 0]
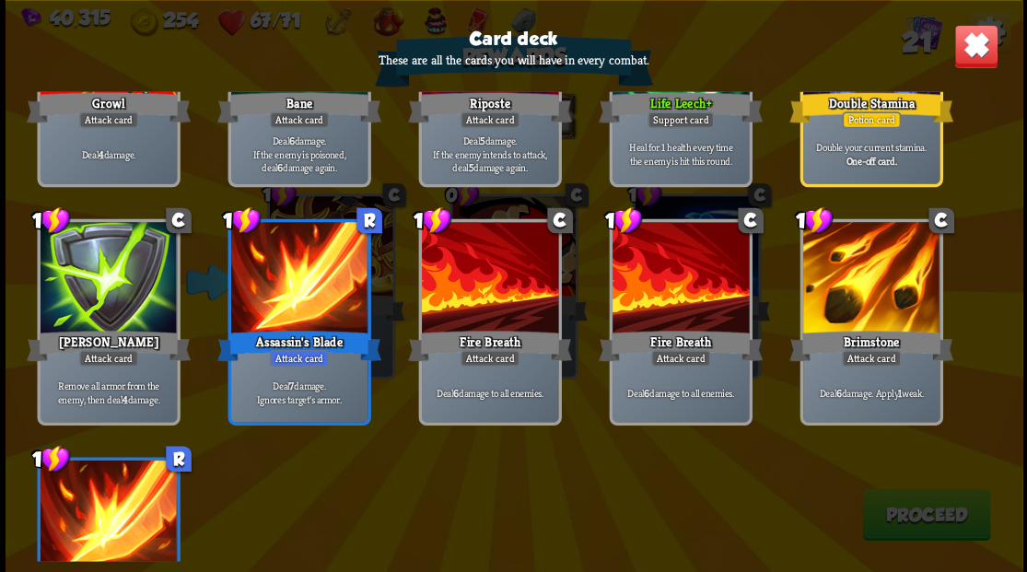
click at [980, 39] on img at bounding box center [976, 46] width 44 height 44
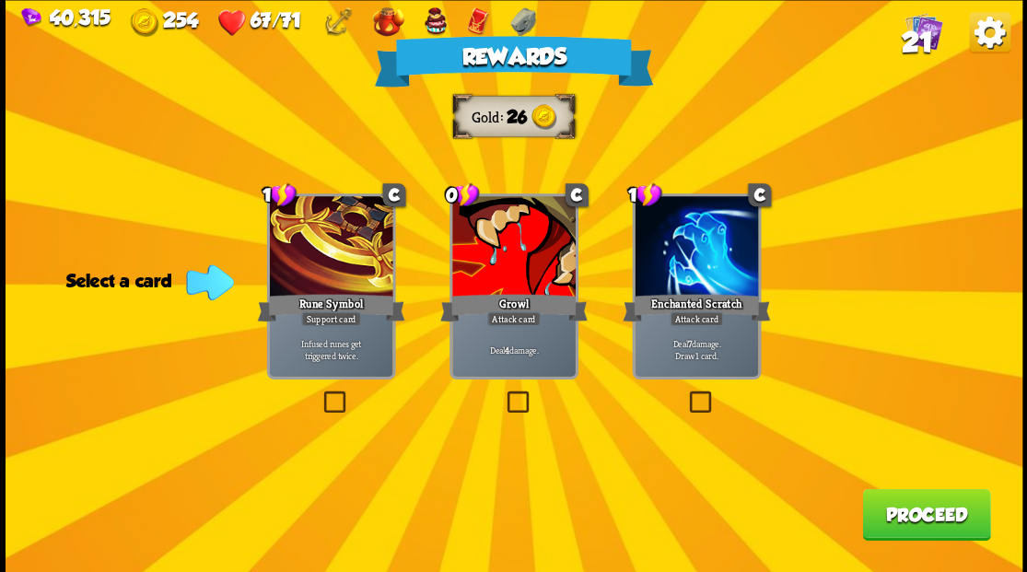
click at [686, 393] on label at bounding box center [686, 393] width 0 height 0
click at [0, 0] on input "checkbox" at bounding box center [0, 0] width 0 height 0
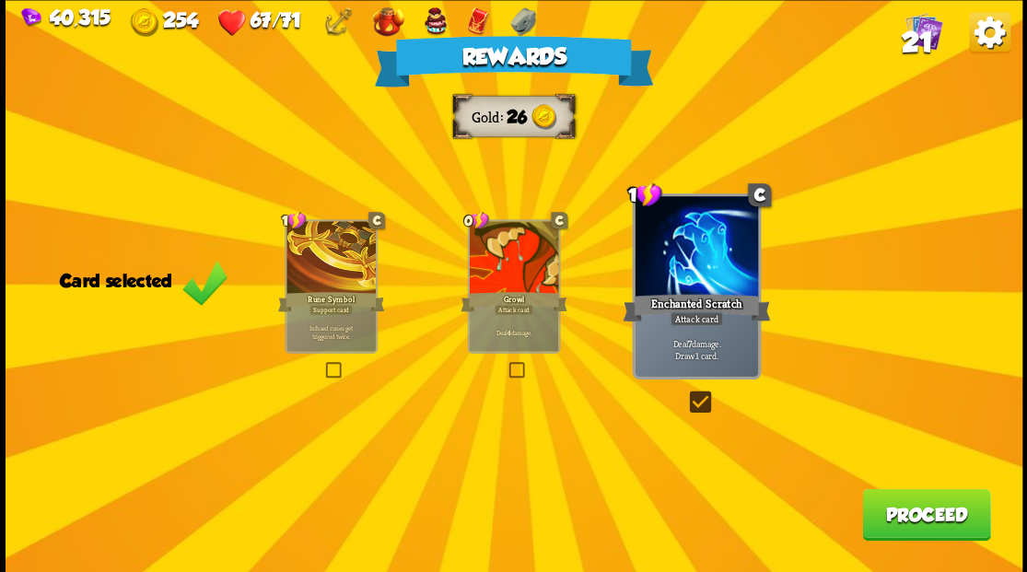
drag, startPoint x: 897, startPoint y: 520, endPoint x: 891, endPoint y: 505, distance: 15.7
click at [891, 505] on button "Proceed" at bounding box center [926, 514] width 128 height 52
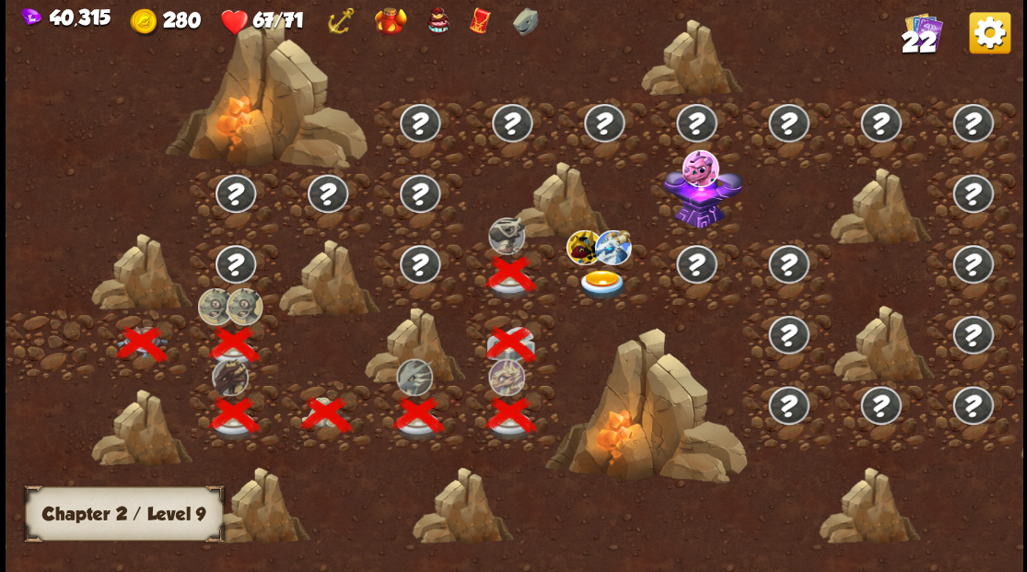
click at [601, 279] on img at bounding box center [603, 284] width 51 height 30
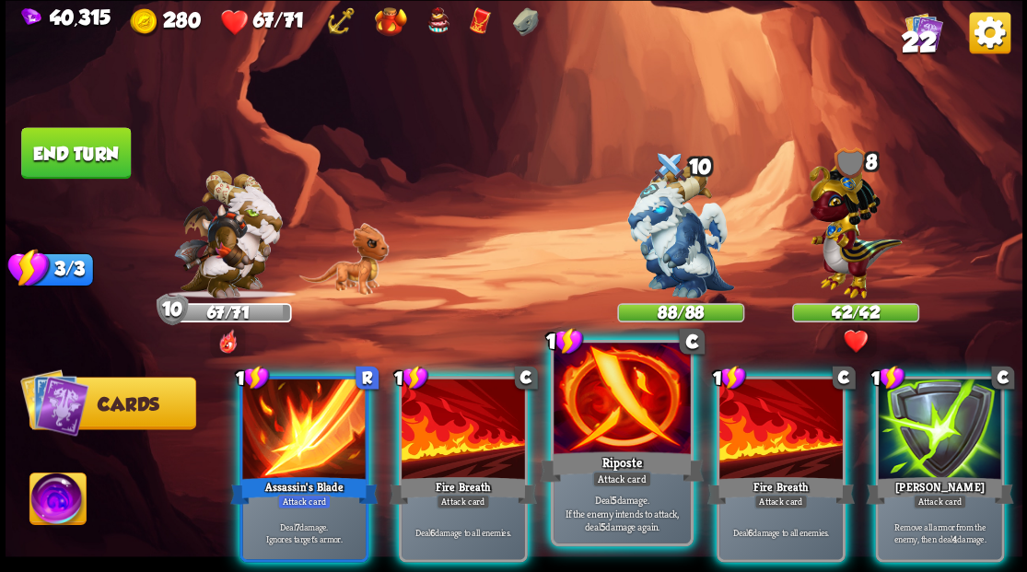
click at [601, 419] on div at bounding box center [622, 400] width 136 height 115
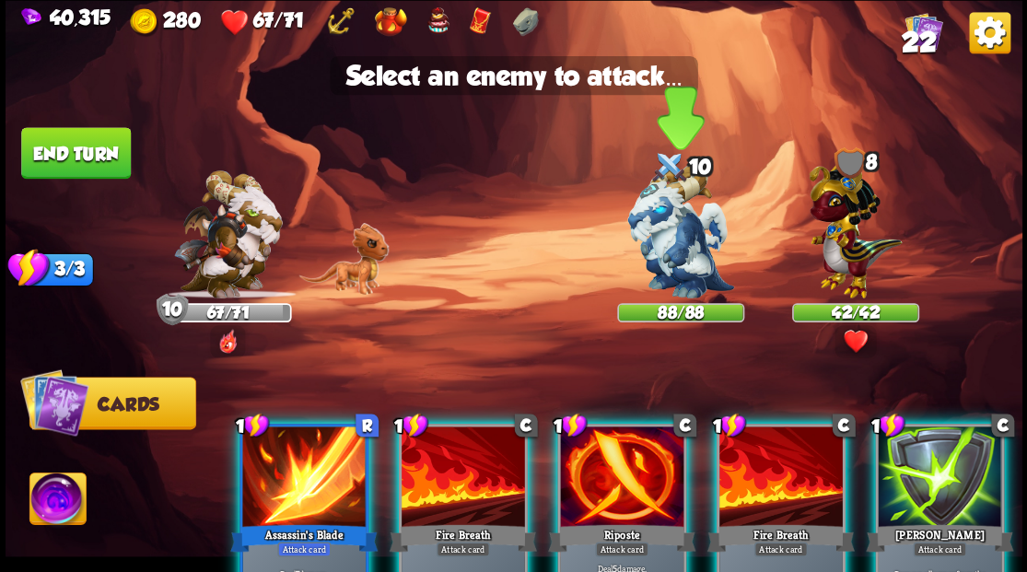
click at [660, 249] on img at bounding box center [681, 232] width 107 height 134
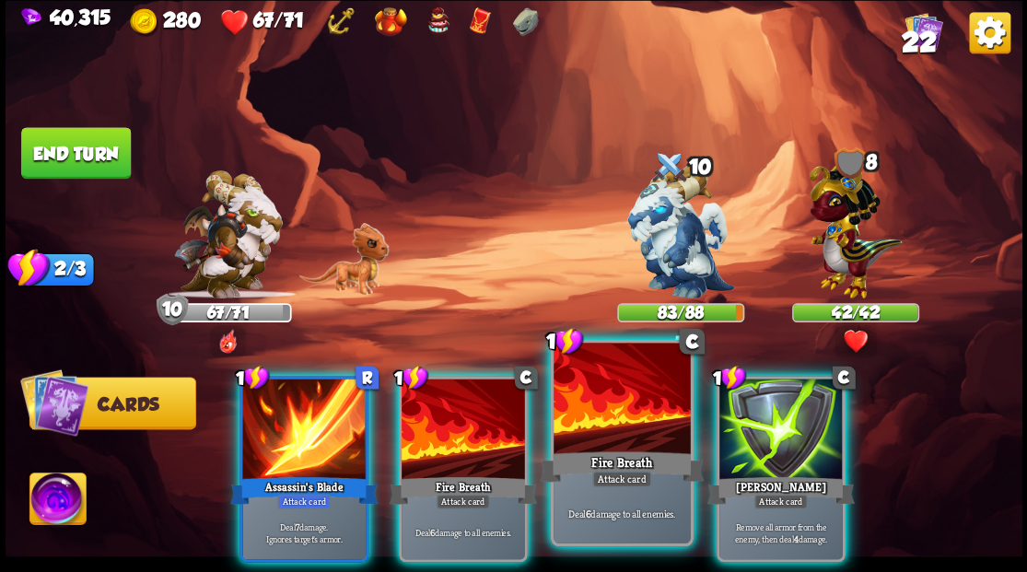
click at [616, 427] on div at bounding box center [622, 400] width 136 height 115
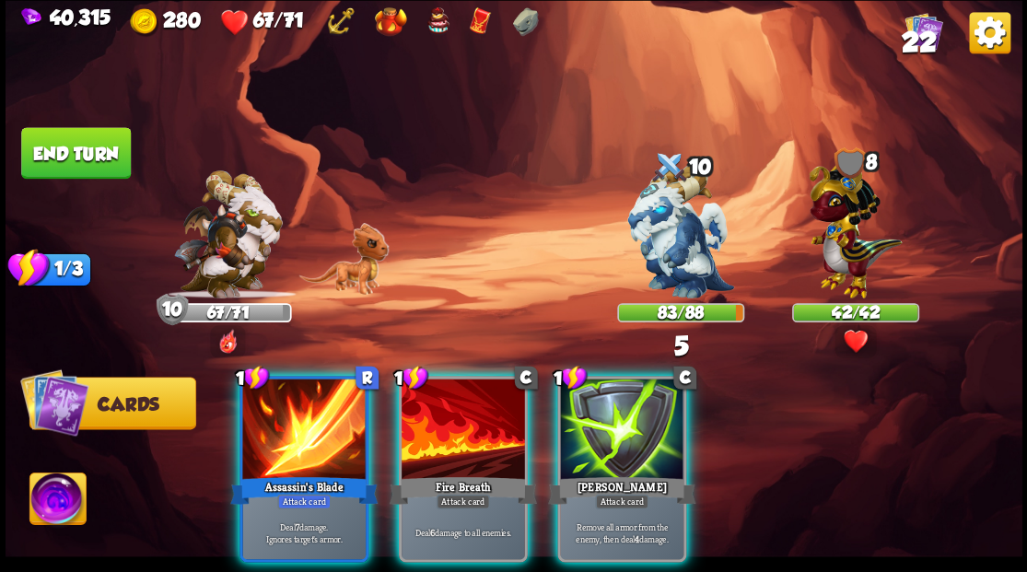
drag, startPoint x: 457, startPoint y: 417, endPoint x: 372, endPoint y: 423, distance: 85.0
click at [450, 417] on div at bounding box center [463, 431] width 123 height 104
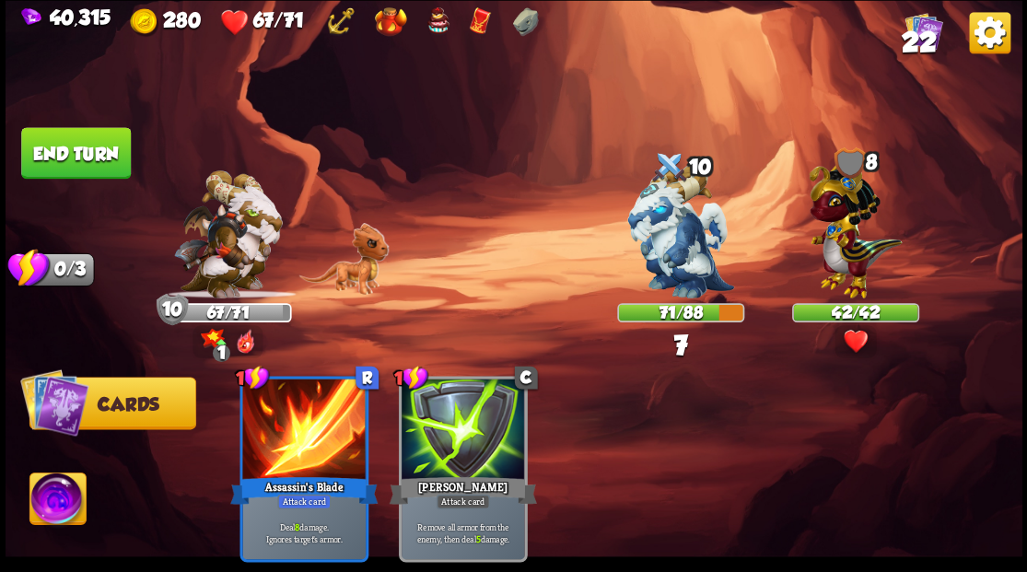
click at [76, 157] on button "End turn" at bounding box center [76, 153] width 110 height 52
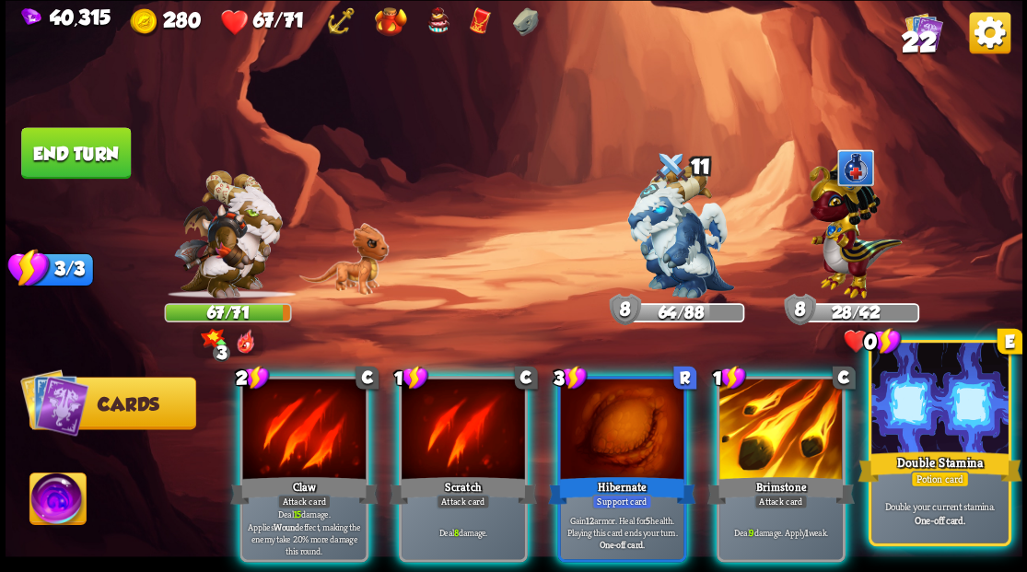
click at [964, 415] on div at bounding box center [940, 400] width 136 height 115
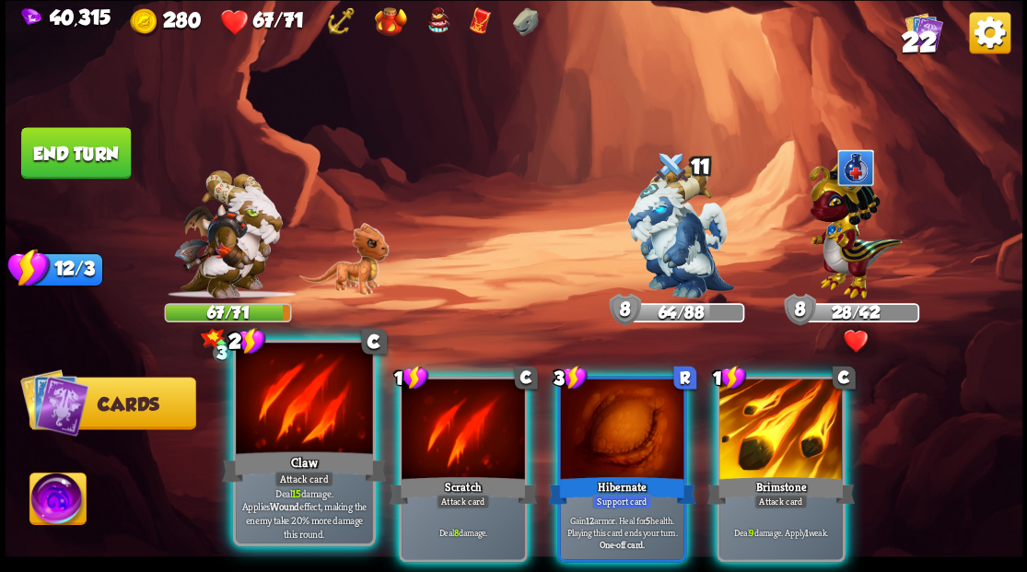
drag, startPoint x: 276, startPoint y: 440, endPoint x: 283, endPoint y: 424, distance: 18.2
click at [276, 436] on div at bounding box center [304, 400] width 136 height 115
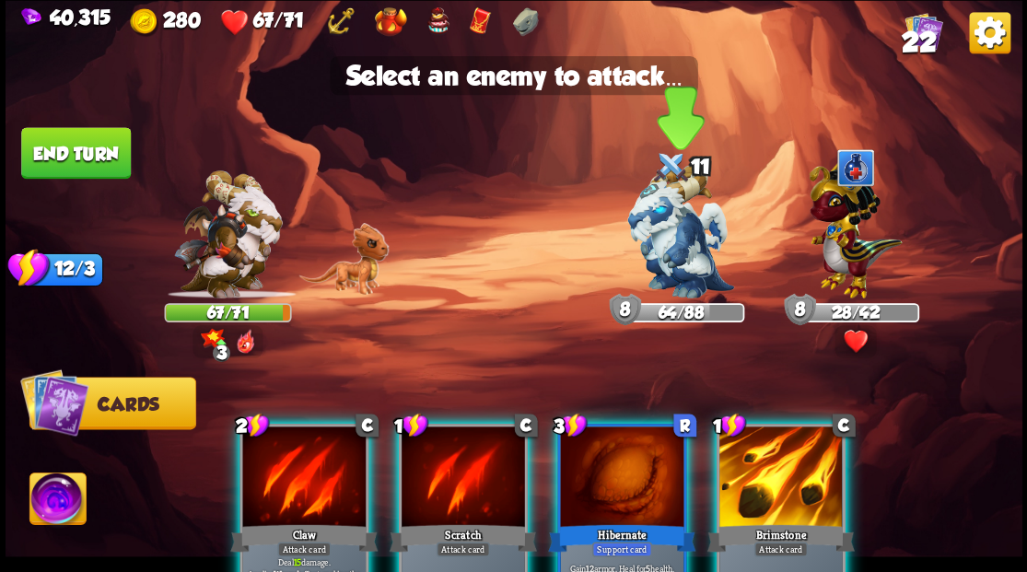
click at [662, 210] on img at bounding box center [681, 232] width 107 height 134
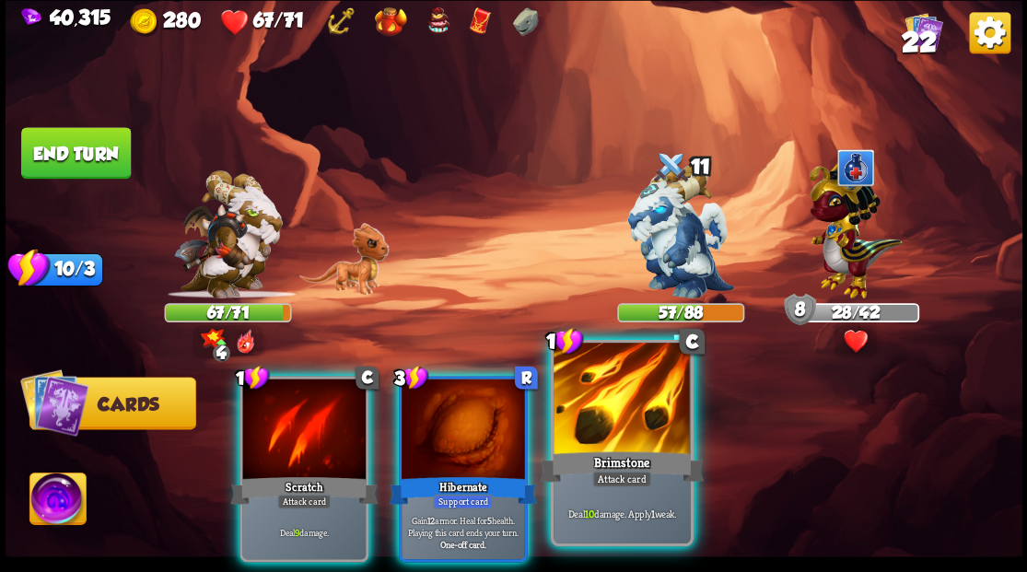
click at [652, 397] on div at bounding box center [622, 400] width 136 height 115
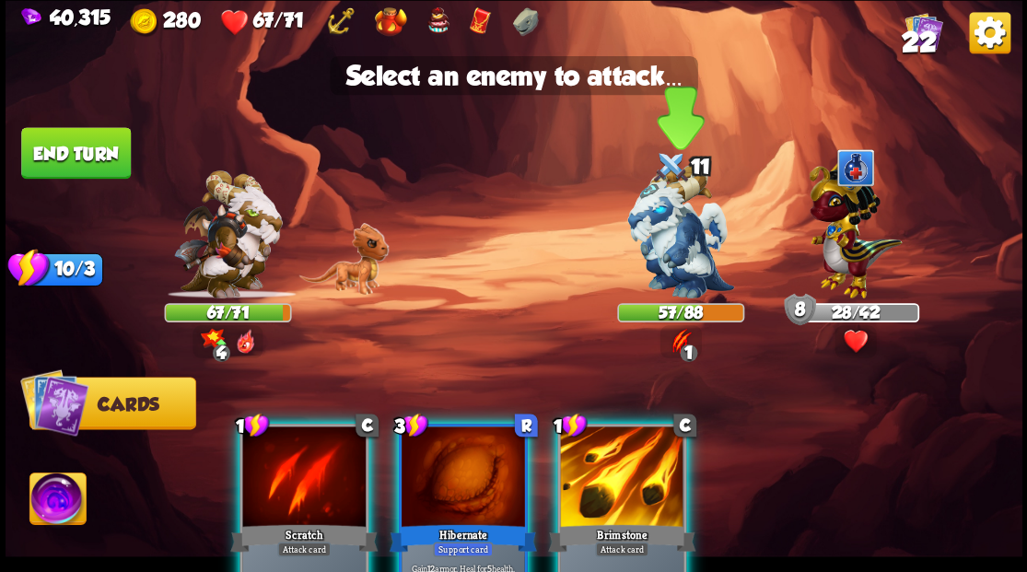
click at [645, 264] on img at bounding box center [681, 232] width 107 height 134
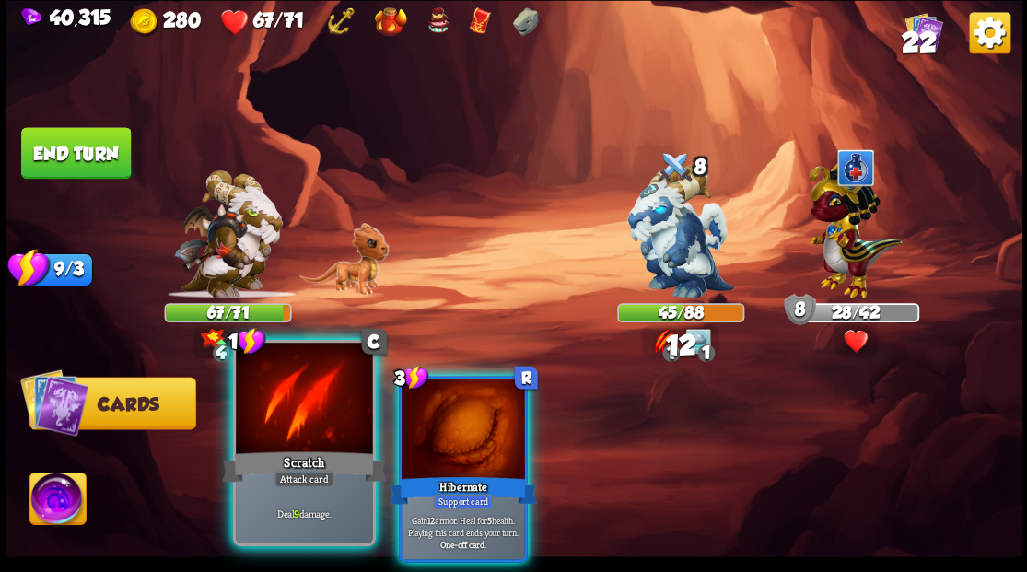
drag, startPoint x: 281, startPoint y: 420, endPoint x: 320, endPoint y: 376, distance: 58.8
click at [280, 417] on div at bounding box center [304, 400] width 136 height 115
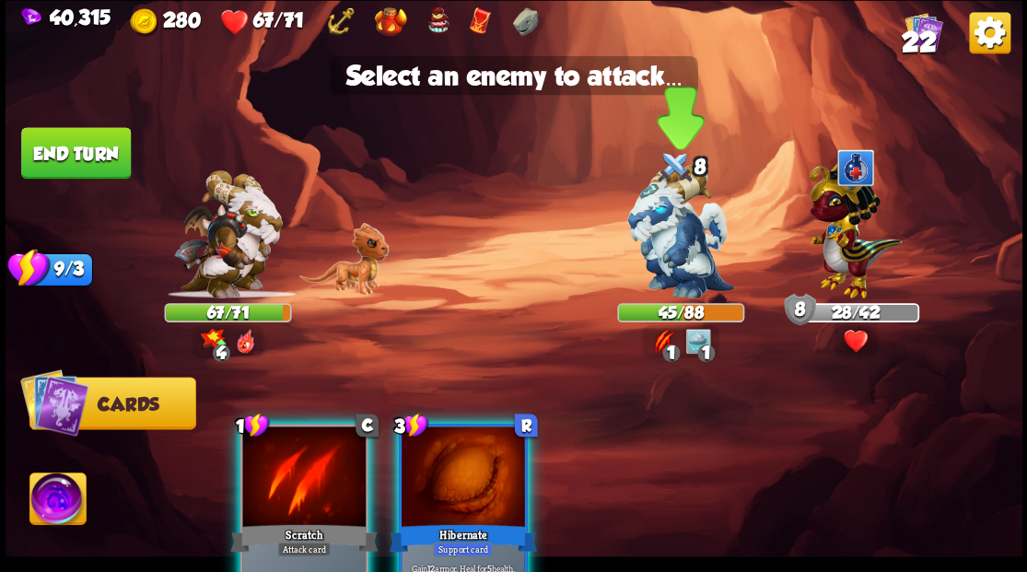
drag, startPoint x: 678, startPoint y: 227, endPoint x: 645, endPoint y: 226, distance: 33.2
click at [679, 227] on img at bounding box center [681, 232] width 107 height 134
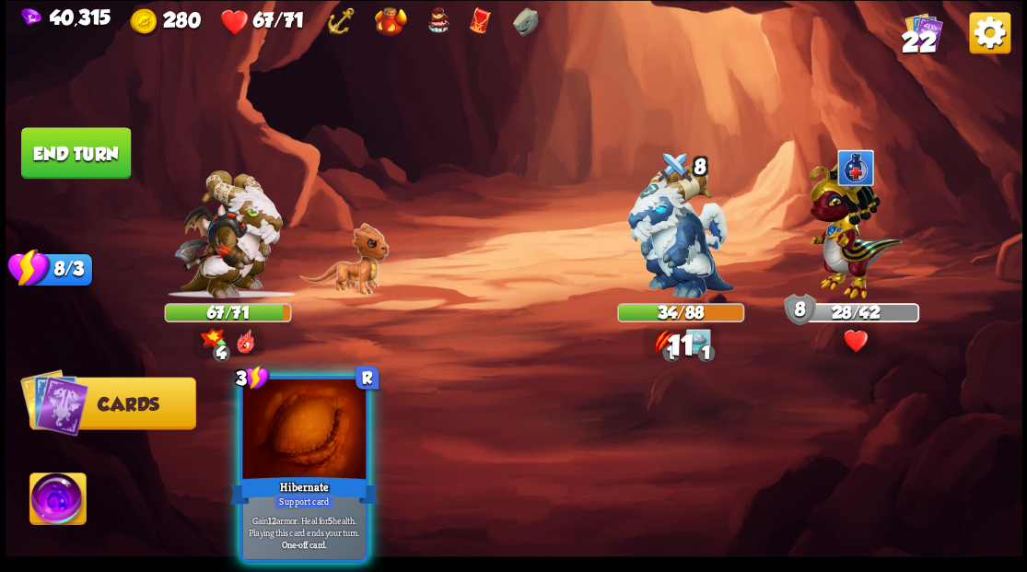
drag, startPoint x: 294, startPoint y: 442, endPoint x: 567, endPoint y: 381, distance: 279.5
click at [294, 441] on div at bounding box center [303, 431] width 123 height 104
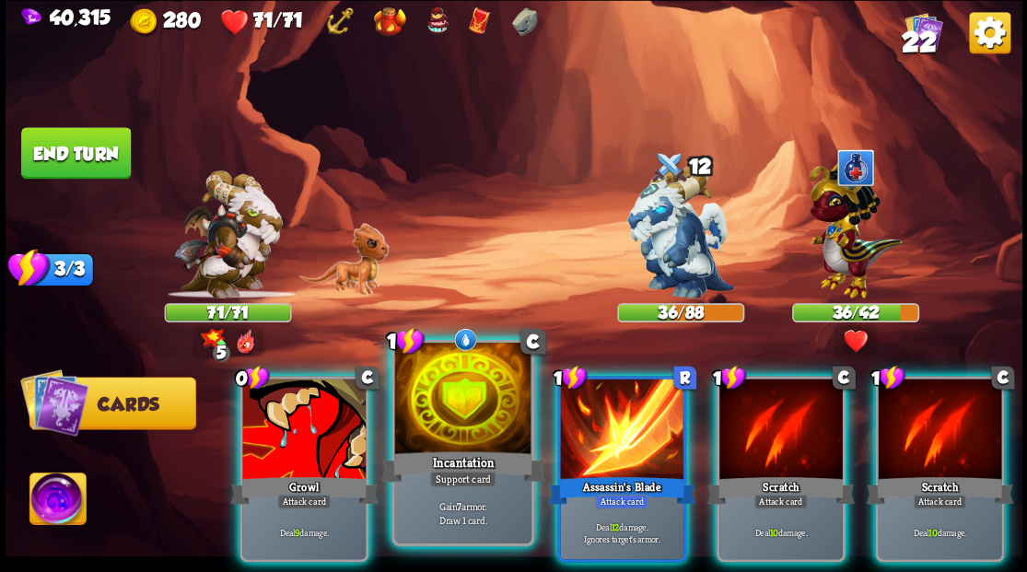
click at [485, 401] on div at bounding box center [462, 400] width 136 height 115
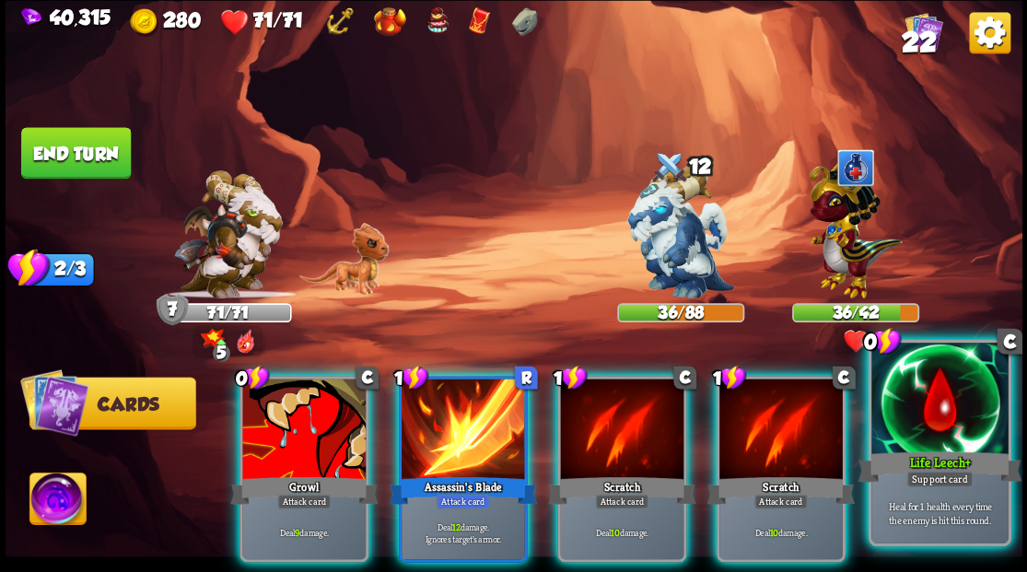
click at [942, 415] on div at bounding box center [940, 400] width 136 height 115
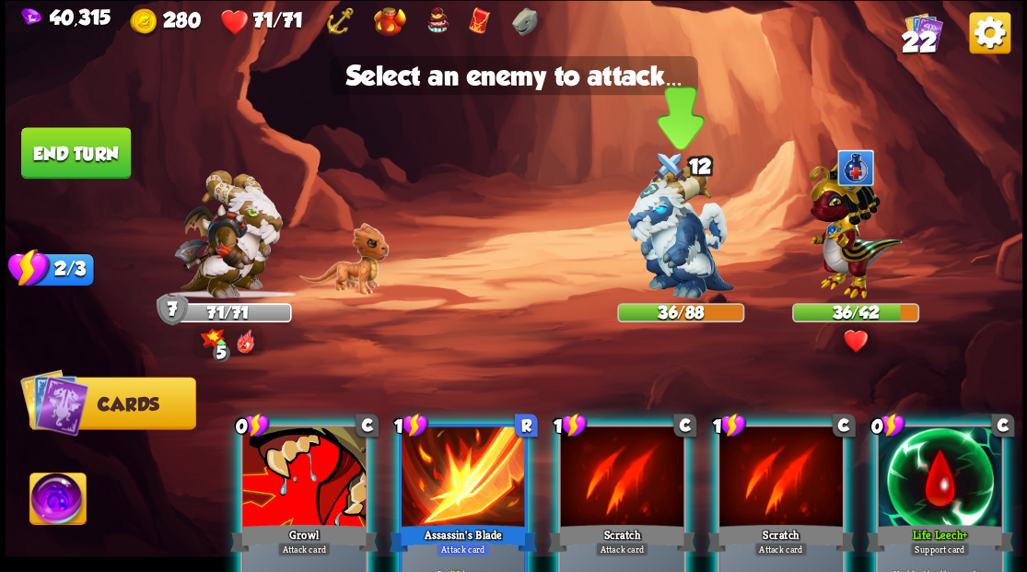
click at [681, 248] on img at bounding box center [681, 232] width 107 height 134
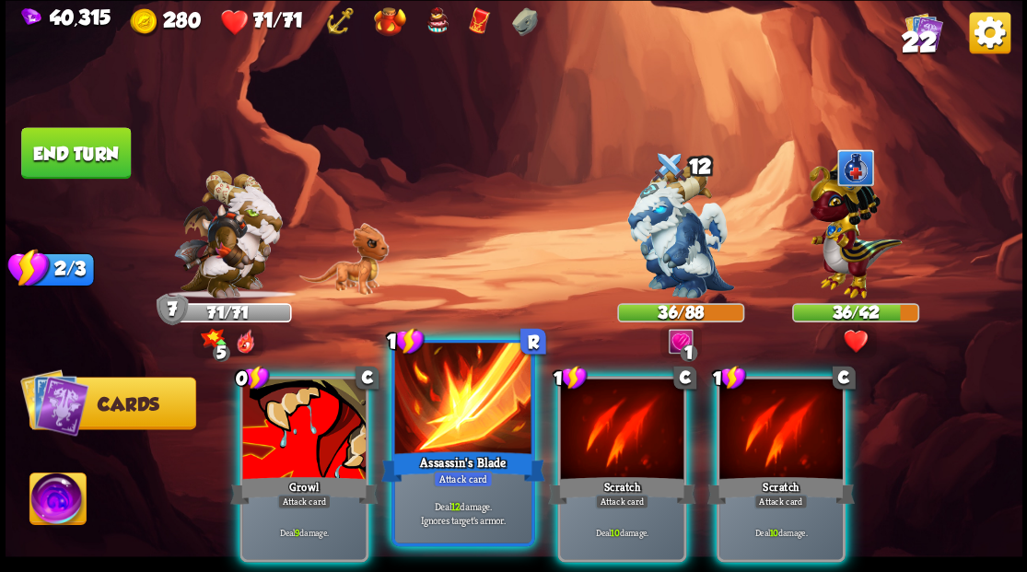
click at [437, 383] on div at bounding box center [462, 400] width 136 height 115
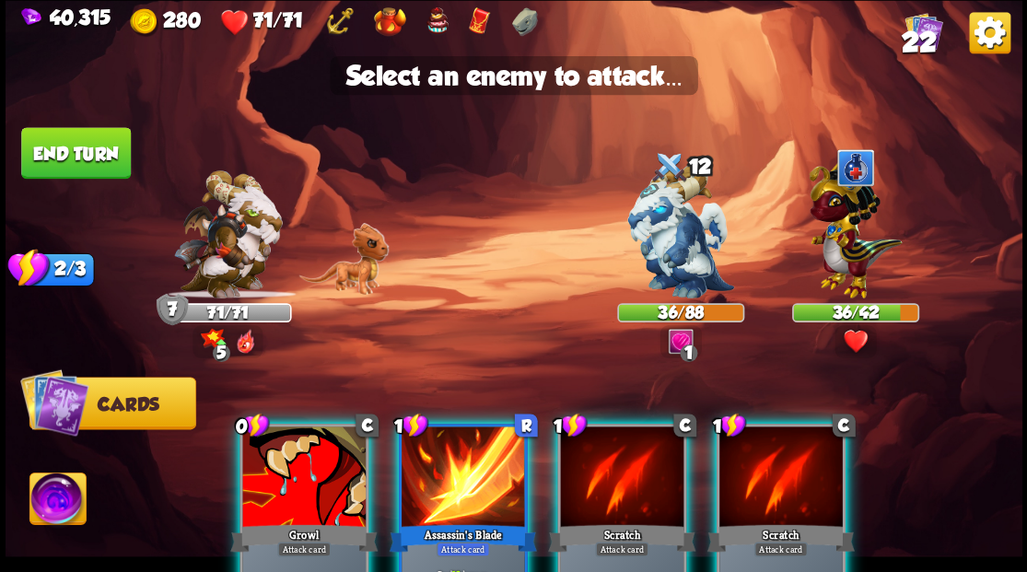
click at [456, 472] on div at bounding box center [463, 479] width 123 height 104
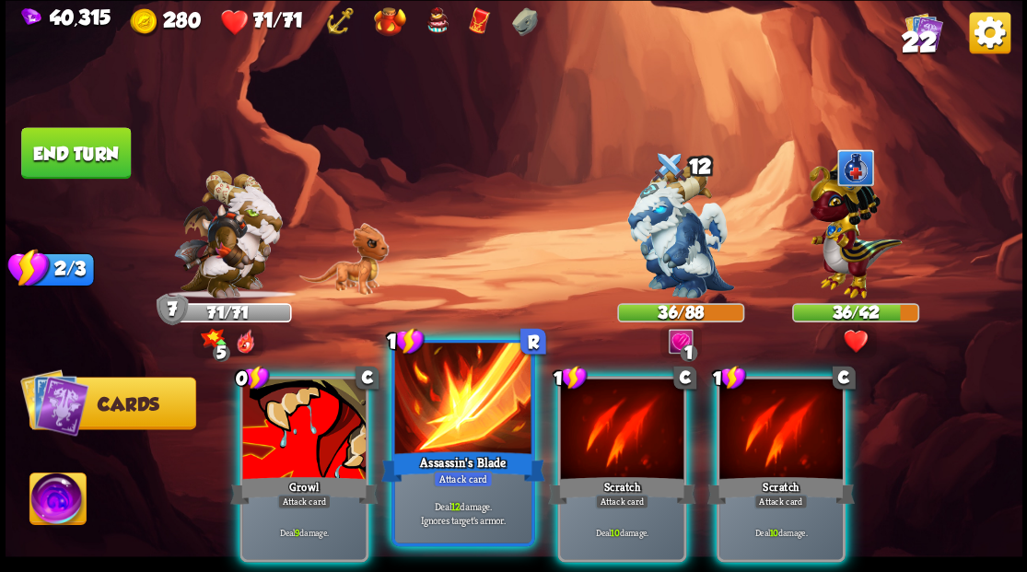
click at [455, 463] on div "Assassin's Blade" at bounding box center [463, 466] width 164 height 37
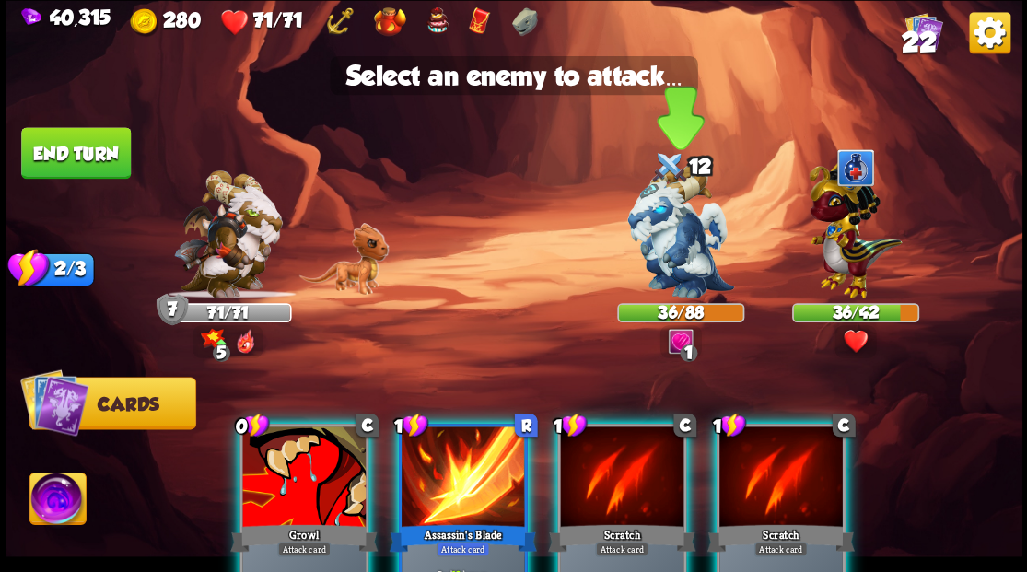
click at [678, 234] on img at bounding box center [681, 232] width 107 height 134
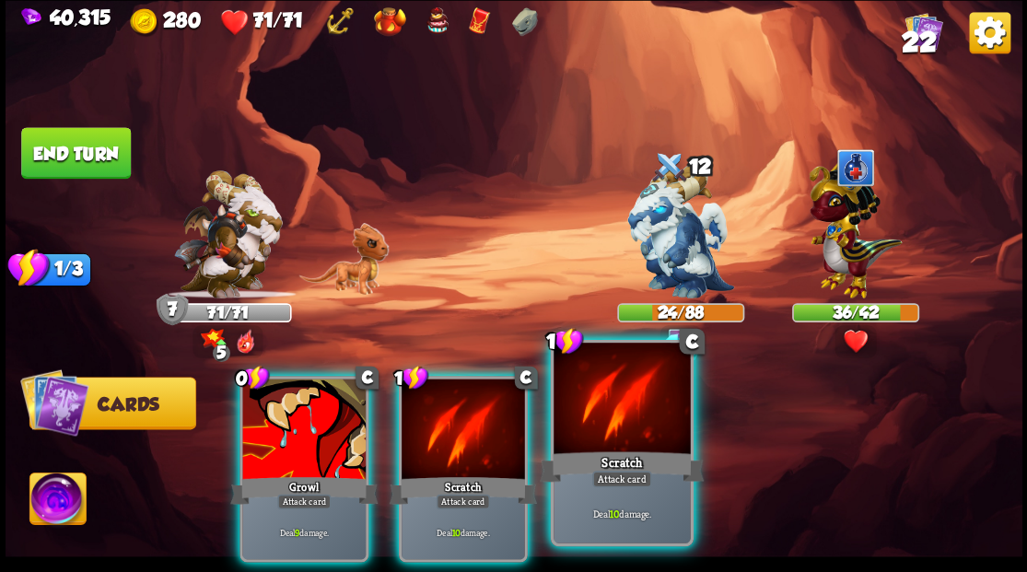
drag, startPoint x: 631, startPoint y: 431, endPoint x: 640, endPoint y: 418, distance: 15.3
click at [631, 431] on div at bounding box center [622, 400] width 136 height 115
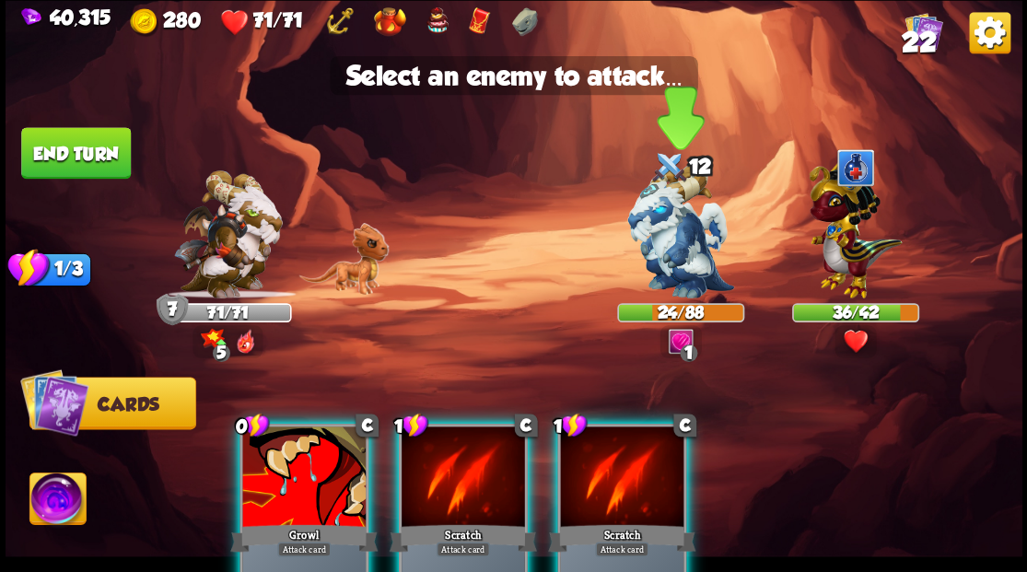
click at [665, 255] on img at bounding box center [681, 232] width 107 height 134
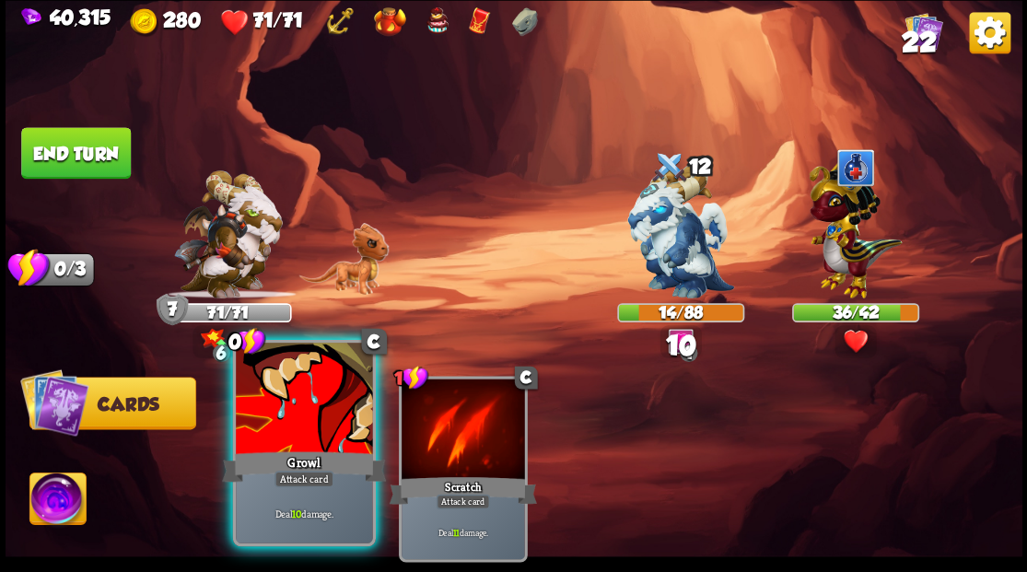
click at [335, 415] on div at bounding box center [304, 400] width 136 height 115
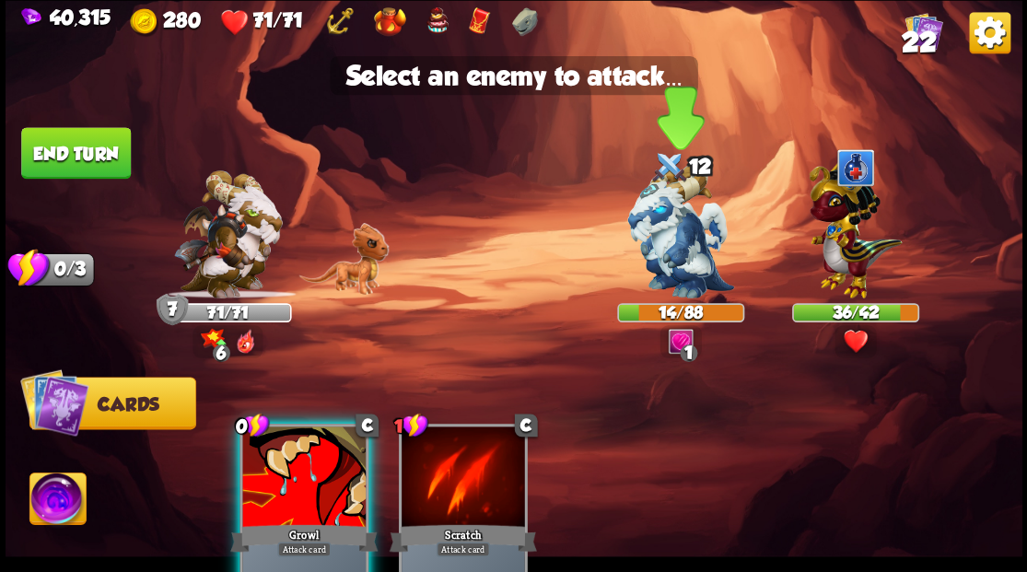
click at [678, 243] on img at bounding box center [681, 232] width 107 height 134
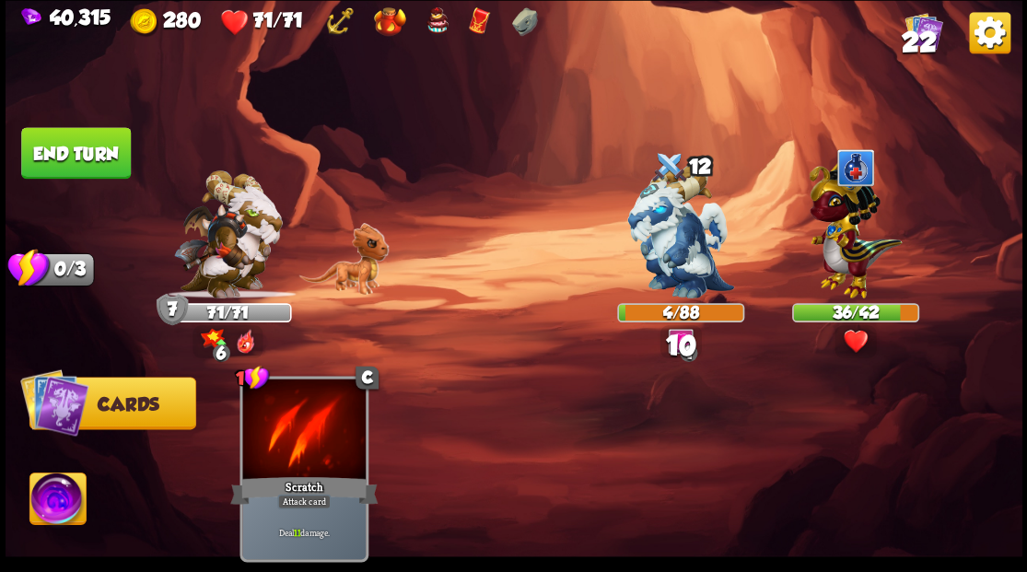
drag, startPoint x: 80, startPoint y: 168, endPoint x: 124, endPoint y: 168, distance: 44.2
click at [81, 168] on button "End turn" at bounding box center [76, 153] width 110 height 52
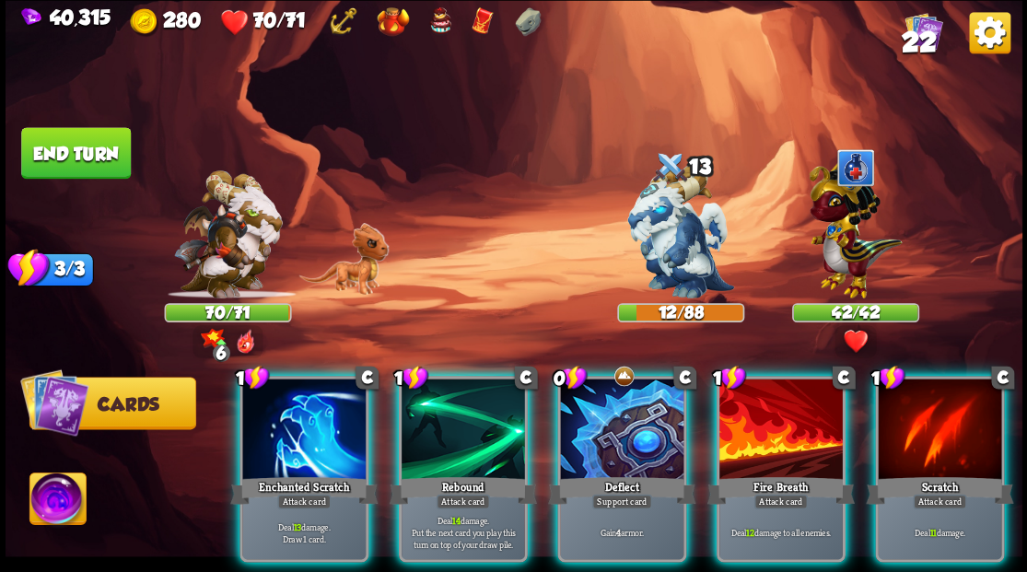
click at [604, 433] on div at bounding box center [621, 431] width 123 height 104
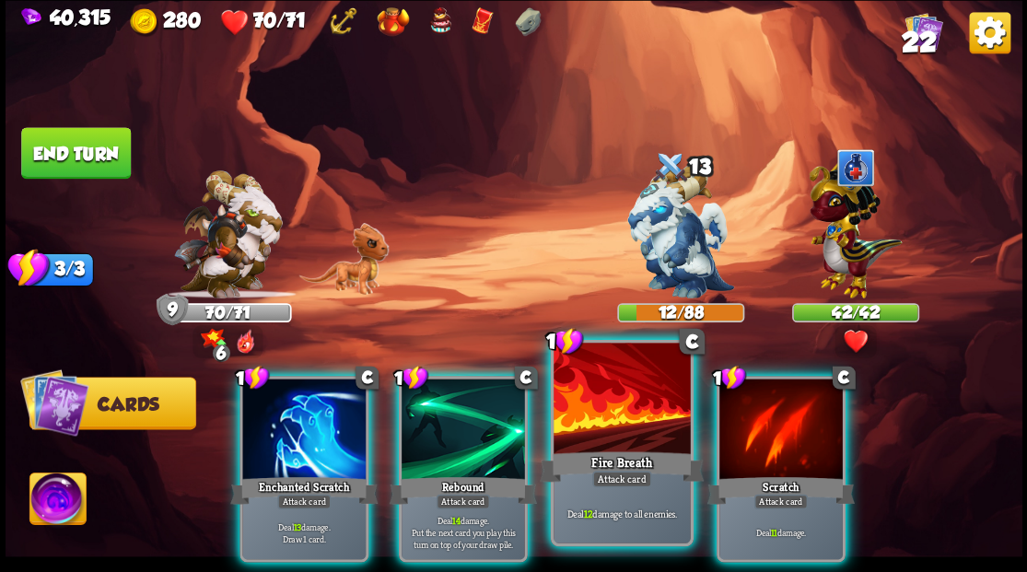
click at [606, 431] on div at bounding box center [622, 400] width 136 height 115
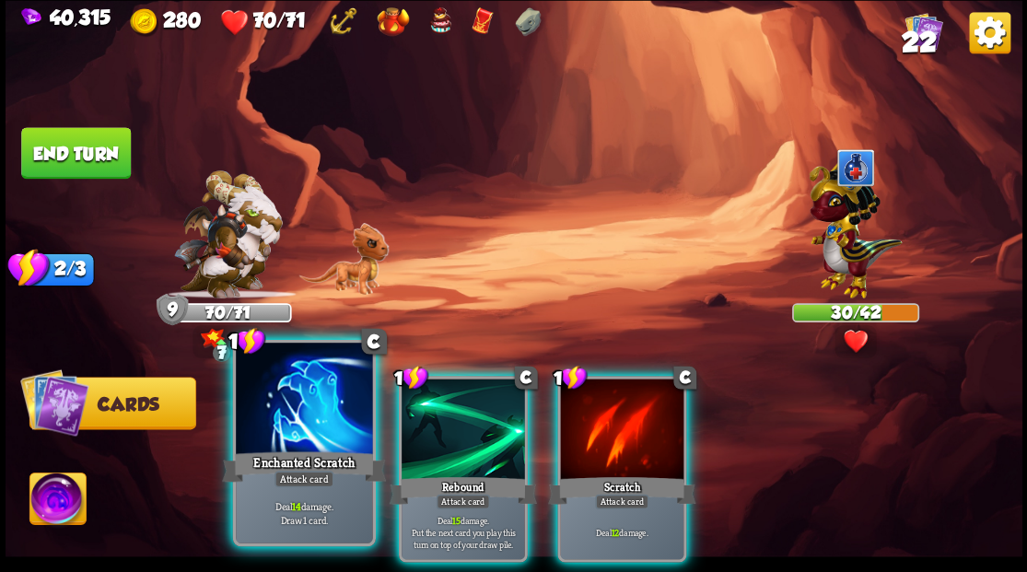
click at [327, 439] on div at bounding box center [304, 400] width 136 height 115
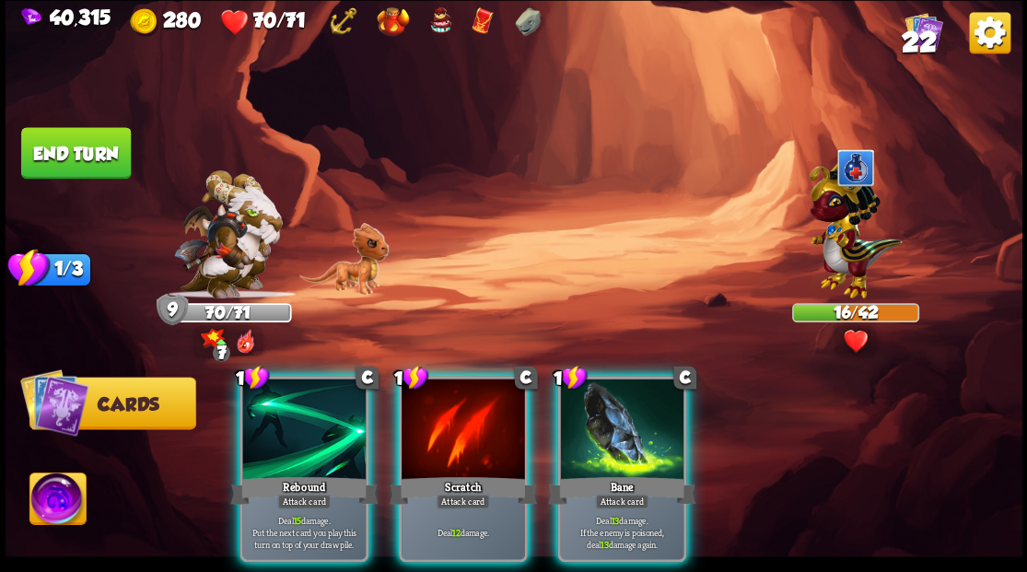
drag, startPoint x: 328, startPoint y: 440, endPoint x: 323, endPoint y: 417, distance: 22.8
click at [328, 440] on div at bounding box center [303, 431] width 123 height 104
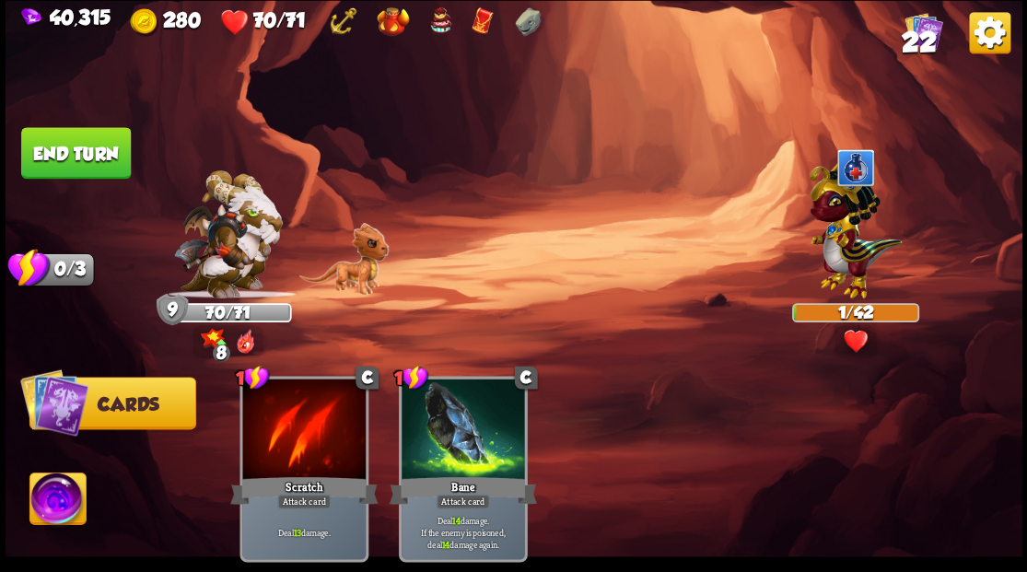
click at [48, 499] on img at bounding box center [57, 501] width 56 height 57
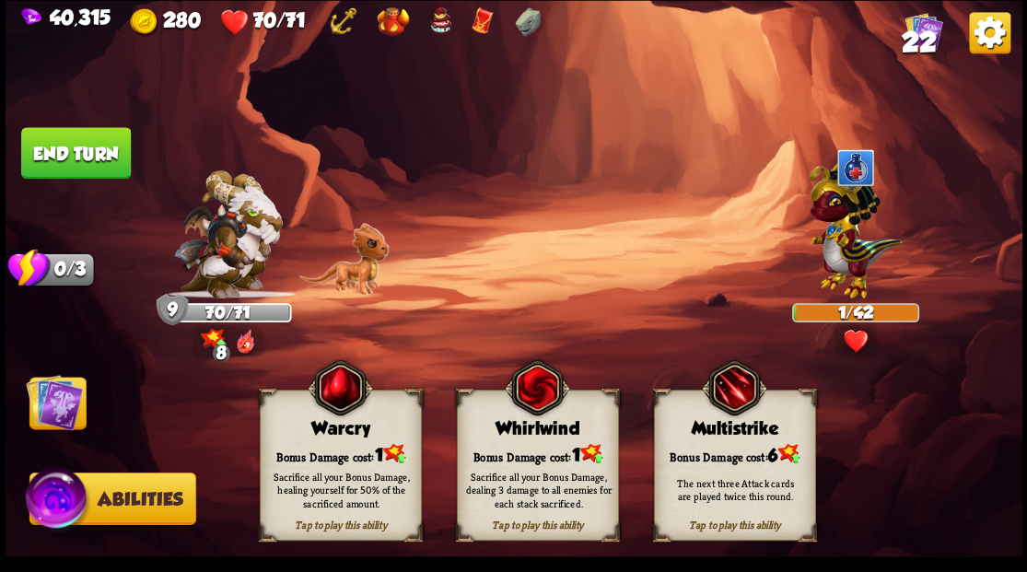
click at [307, 461] on div "Sacrifice all your Bonus Damage, healing yourself for 50% of the sacrificed amo…" at bounding box center [341, 490] width 162 height 64
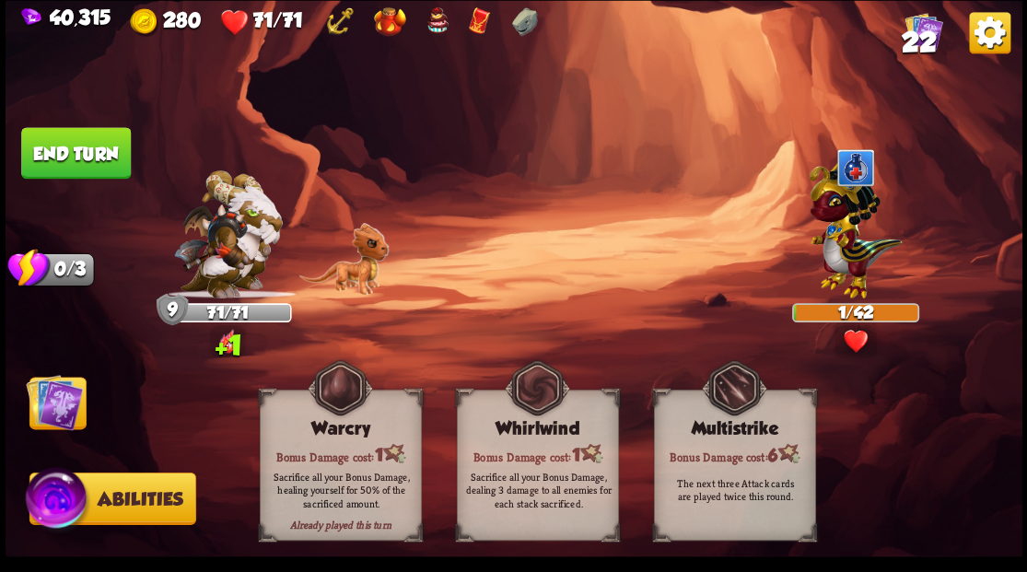
click at [30, 388] on img at bounding box center [54, 401] width 57 height 57
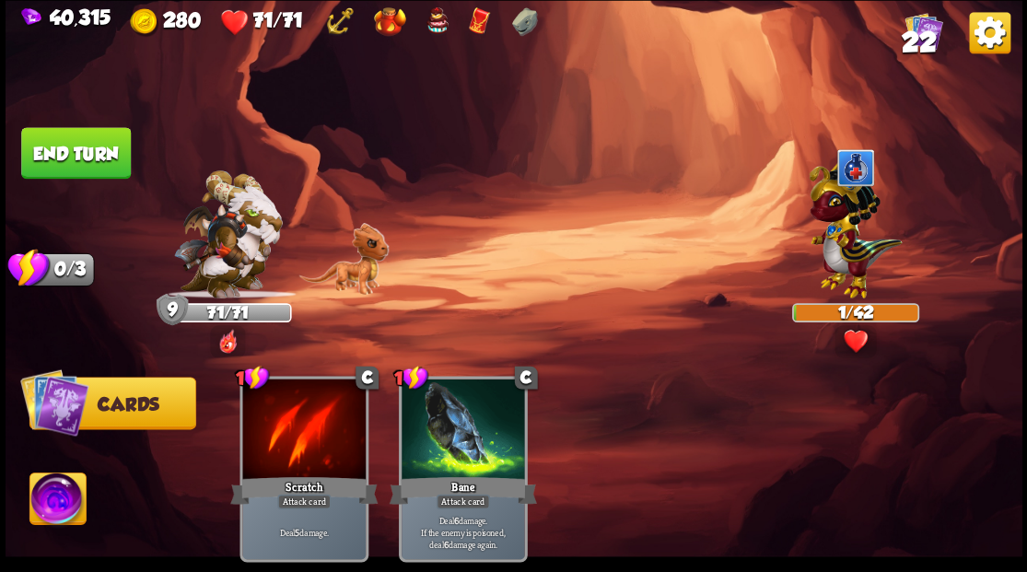
drag, startPoint x: 67, startPoint y: 163, endPoint x: 139, endPoint y: 163, distance: 71.9
click at [76, 163] on button "End turn" at bounding box center [76, 153] width 110 height 52
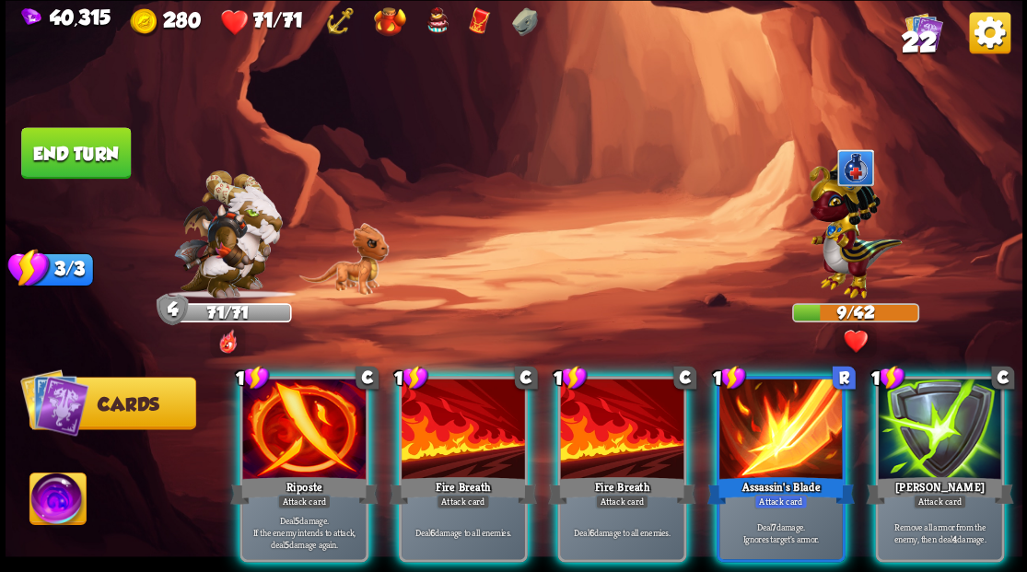
click at [282, 428] on div at bounding box center [303, 431] width 123 height 104
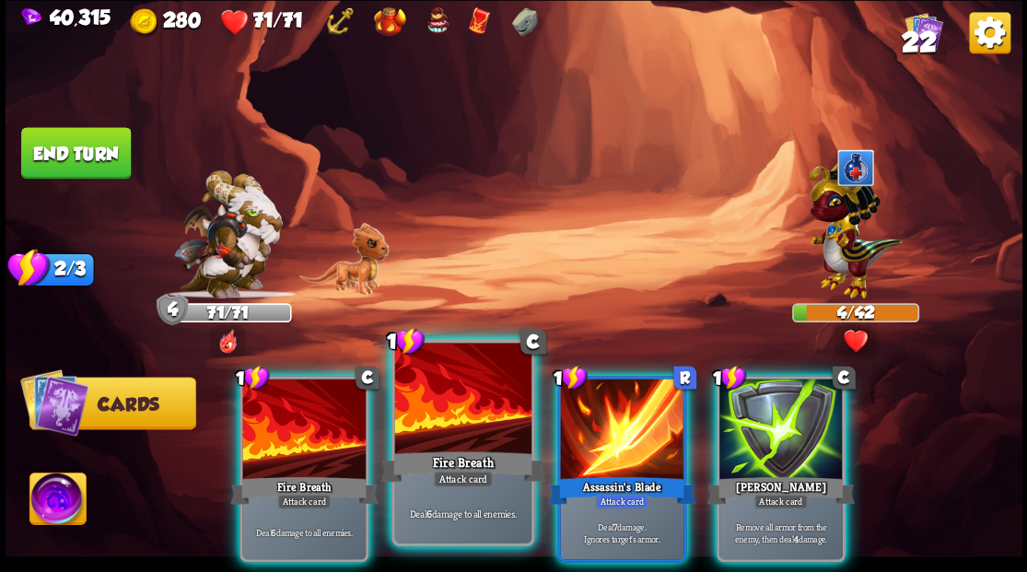
click at [431, 421] on div at bounding box center [462, 400] width 136 height 115
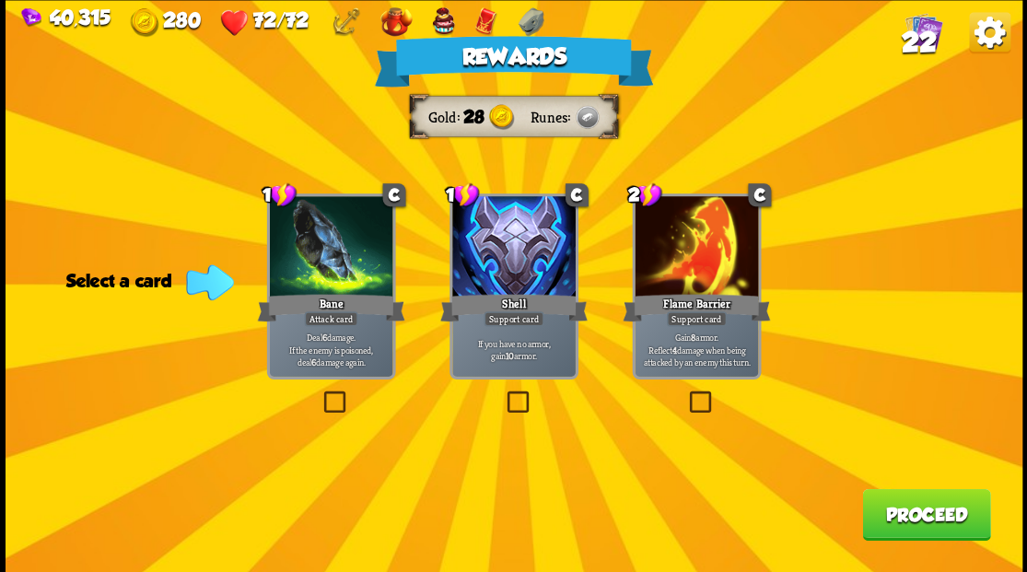
click at [925, 542] on div "Rewards Gold 28 Runes Select a card 1 C Bane Attack card Deal 6 damage. If the …" at bounding box center [514, 286] width 1017 height 572
click at [915, 520] on button "Proceed" at bounding box center [926, 514] width 128 height 52
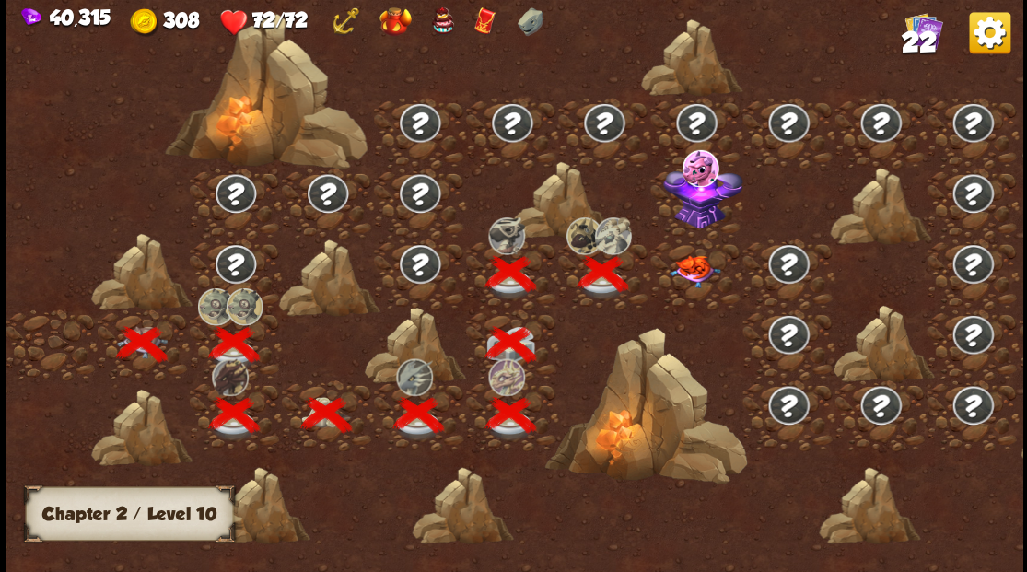
click at [687, 263] on img at bounding box center [695, 271] width 51 height 32
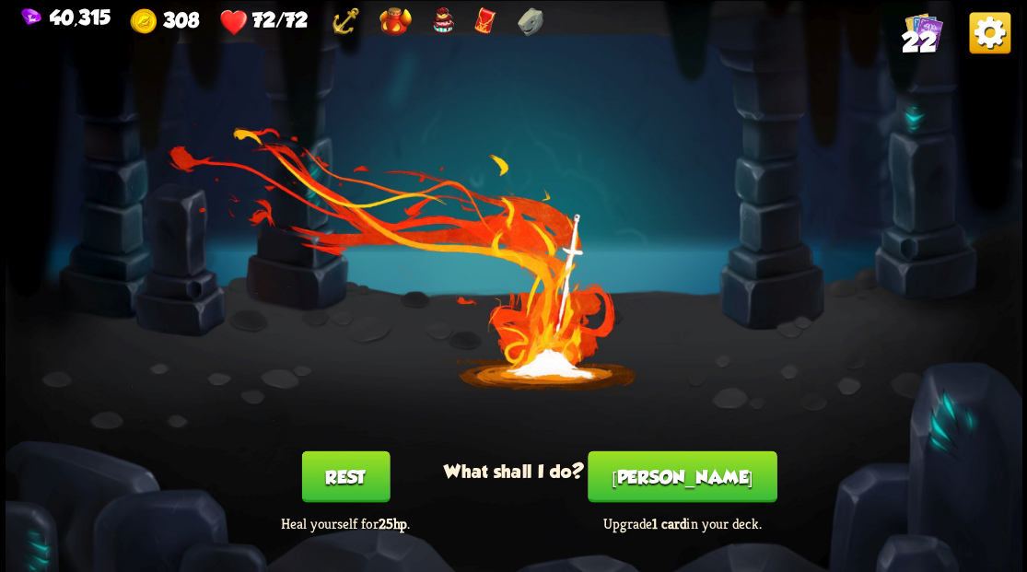
click at [677, 475] on button "[PERSON_NAME]" at bounding box center [682, 477] width 189 height 52
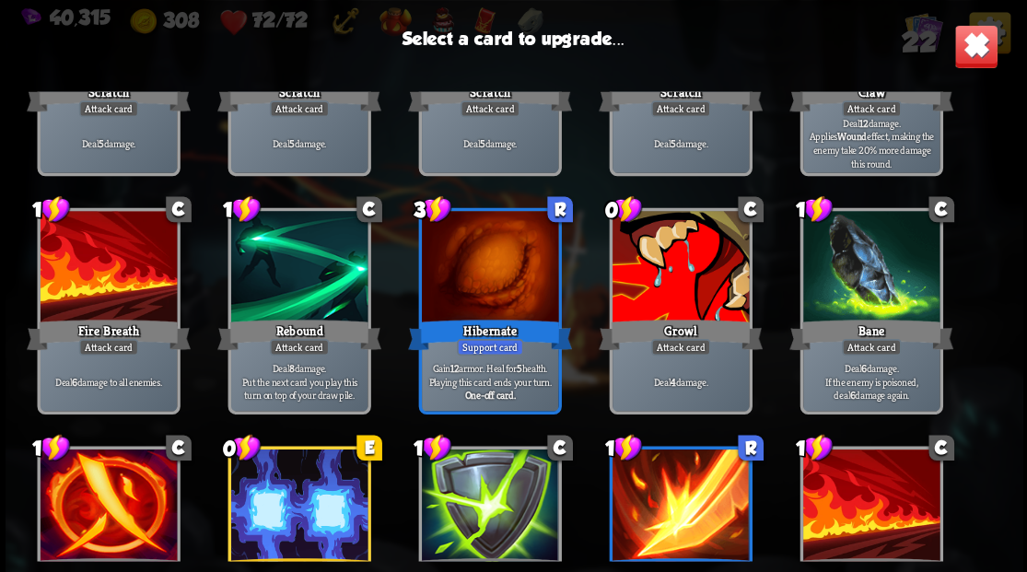
scroll to position [245, 0]
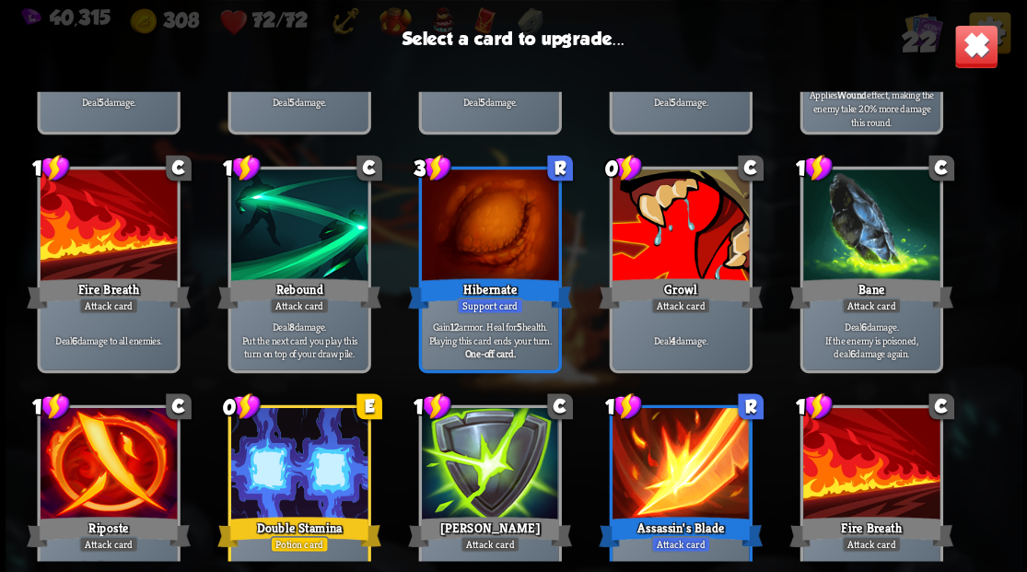
click at [673, 258] on div at bounding box center [680, 227] width 136 height 115
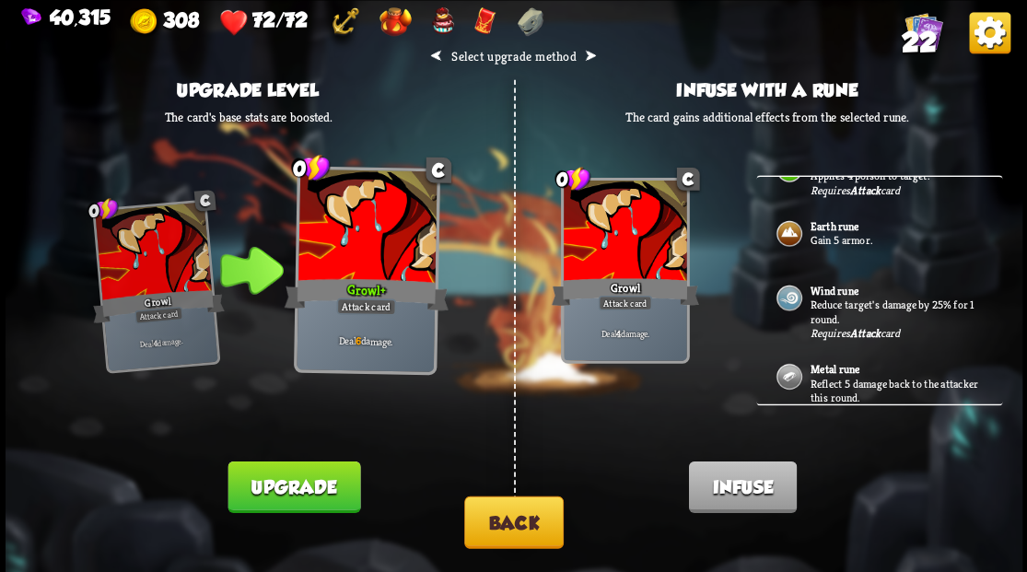
scroll to position [404, 0]
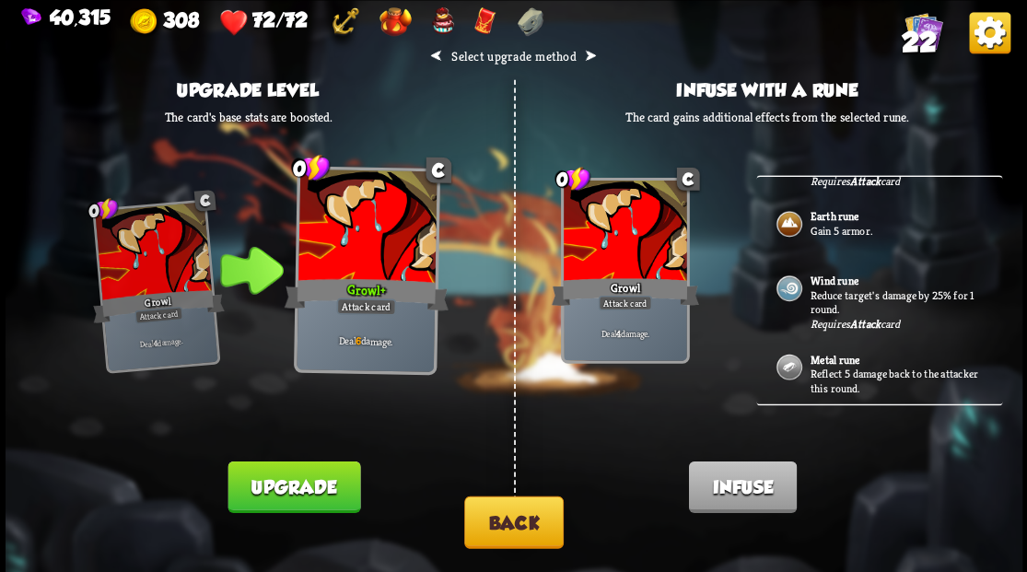
click at [527, 522] on button "Back" at bounding box center [514, 522] width 100 height 53
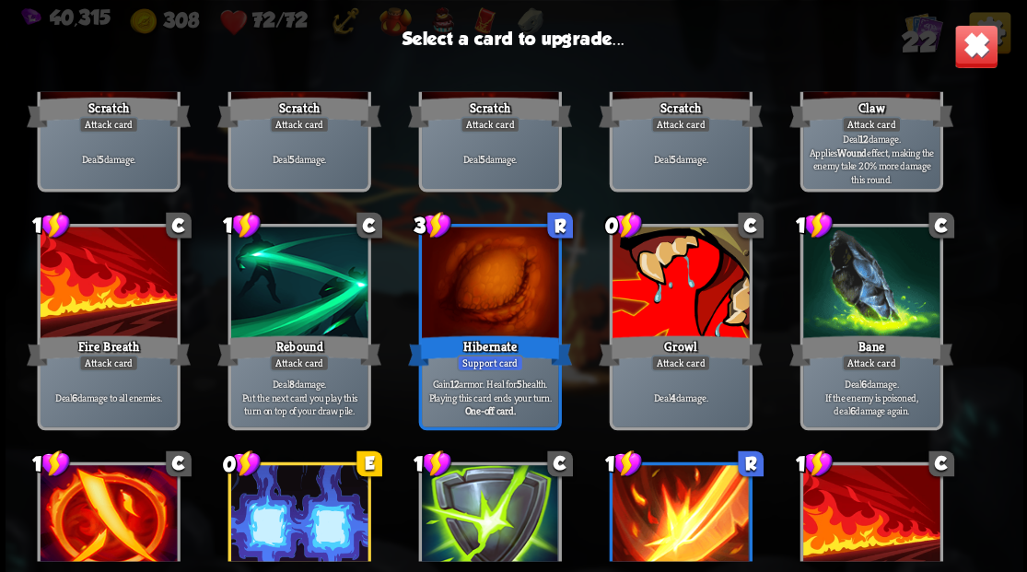
scroll to position [184, 0]
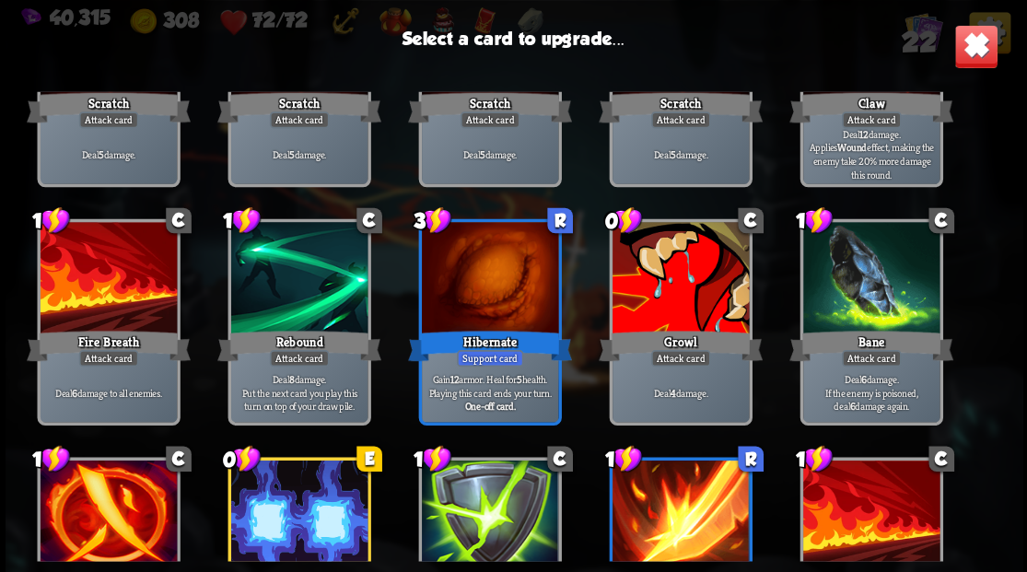
click at [669, 304] on div at bounding box center [680, 279] width 136 height 115
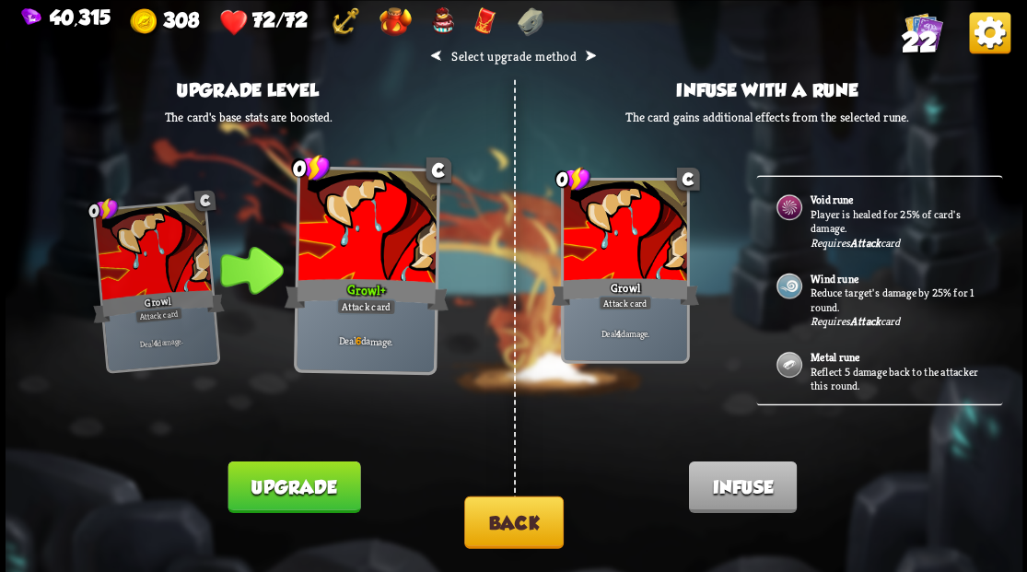
drag, startPoint x: 523, startPoint y: 522, endPoint x: 522, endPoint y: 509, distance: 12.9
click at [522, 509] on button "Back" at bounding box center [514, 522] width 100 height 53
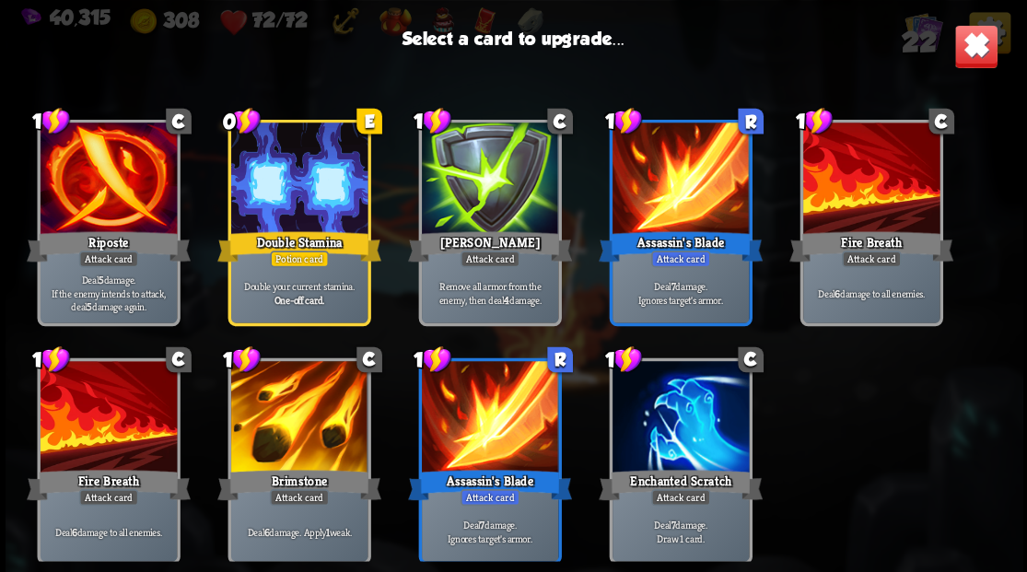
scroll to position [580, 0]
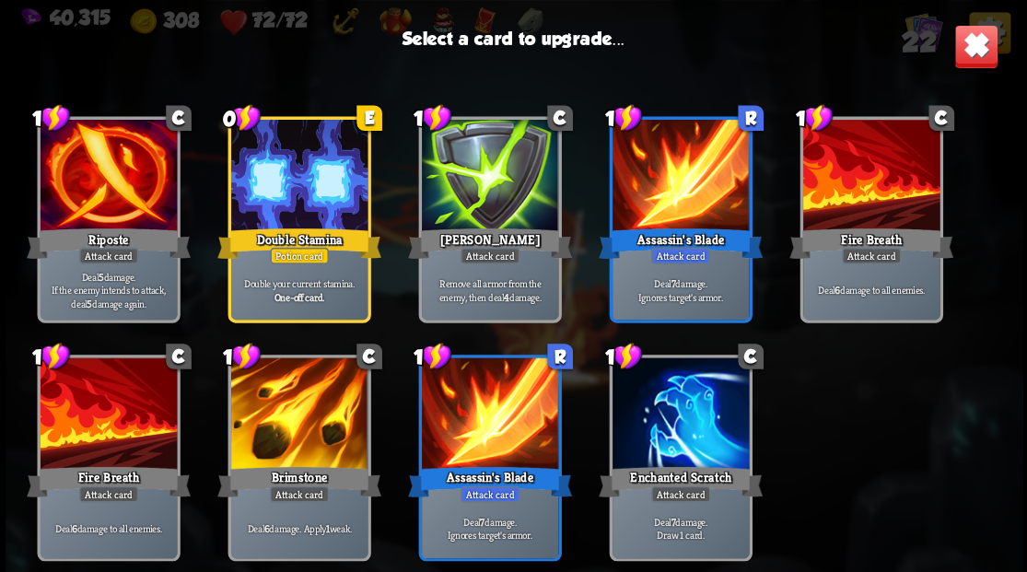
click at [305, 407] on div at bounding box center [298, 415] width 136 height 115
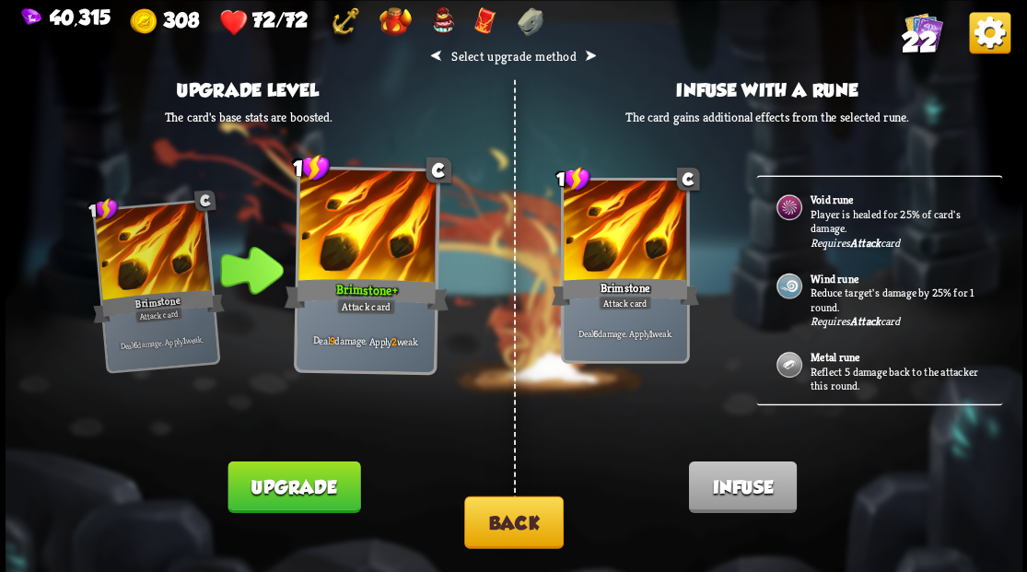
click at [828, 370] on p "Reflect 5 damage back to the attacker this round." at bounding box center [896, 378] width 172 height 29
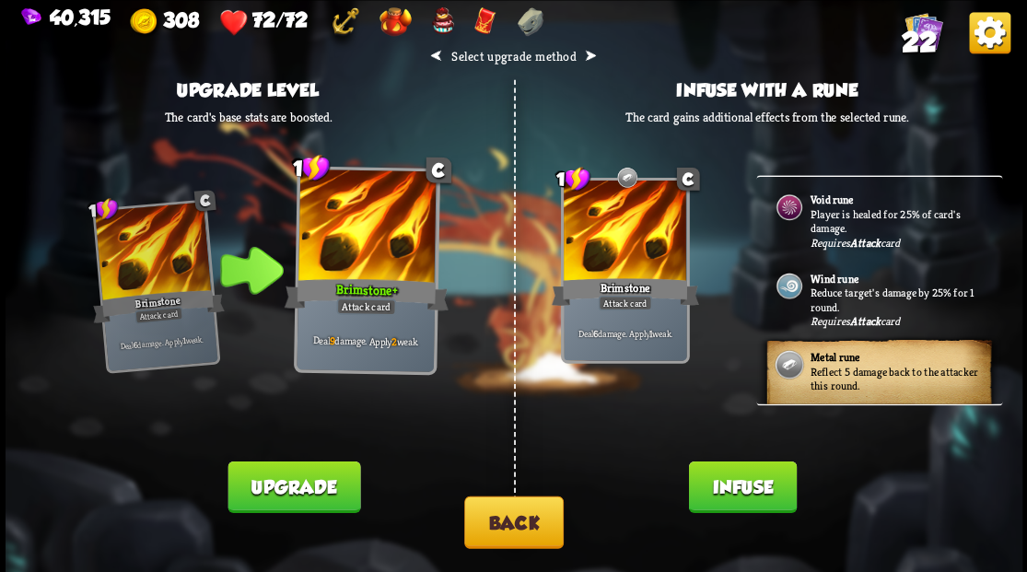
drag, startPoint x: 744, startPoint y: 492, endPoint x: 681, endPoint y: 421, distance: 94.7
click at [743, 491] on button "Infuse" at bounding box center [742, 487] width 108 height 52
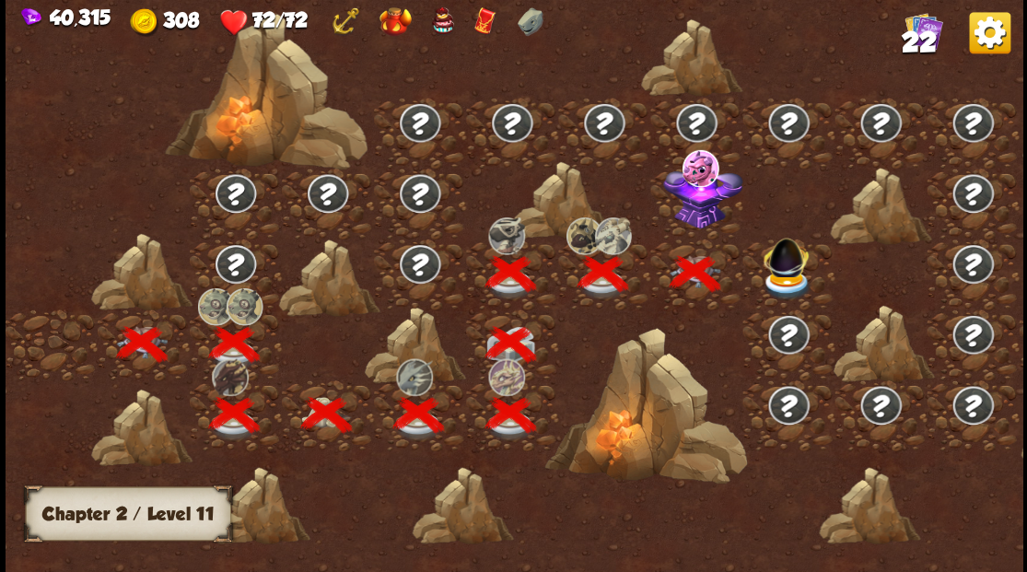
scroll to position [0, 280]
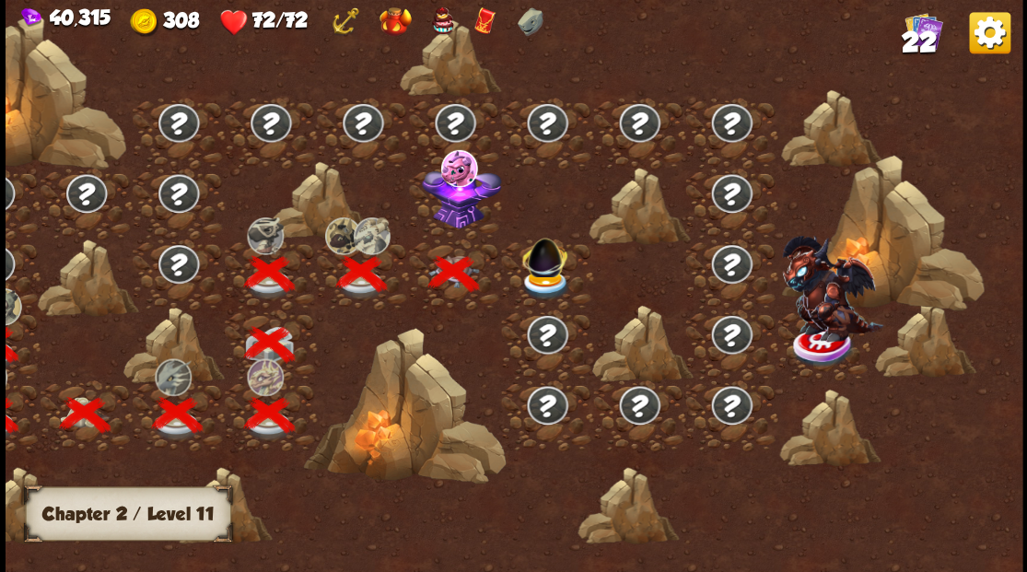
click at [455, 222] on img at bounding box center [460, 193] width 79 height 68
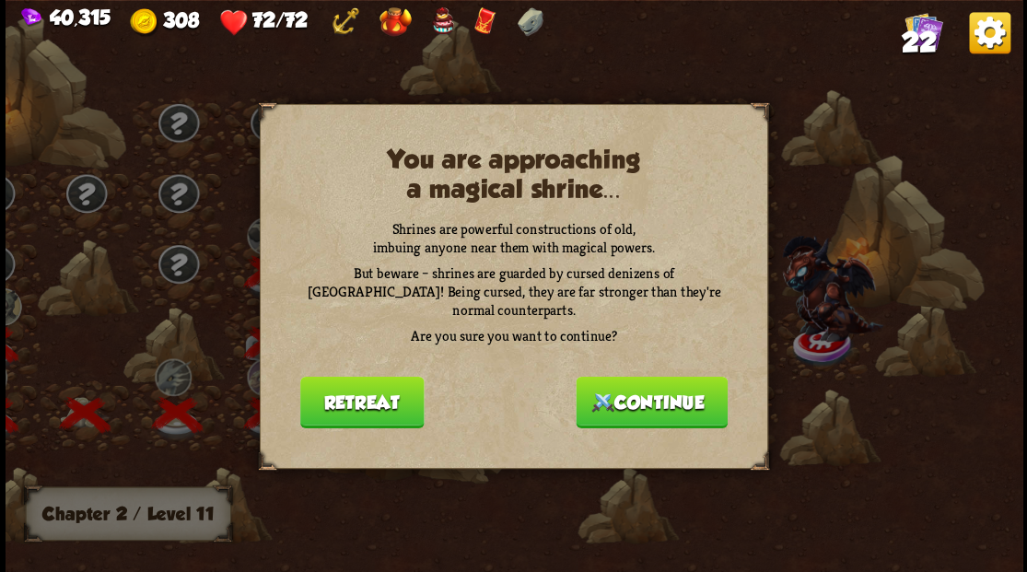
click at [629, 389] on button "Continue" at bounding box center [652, 402] width 152 height 52
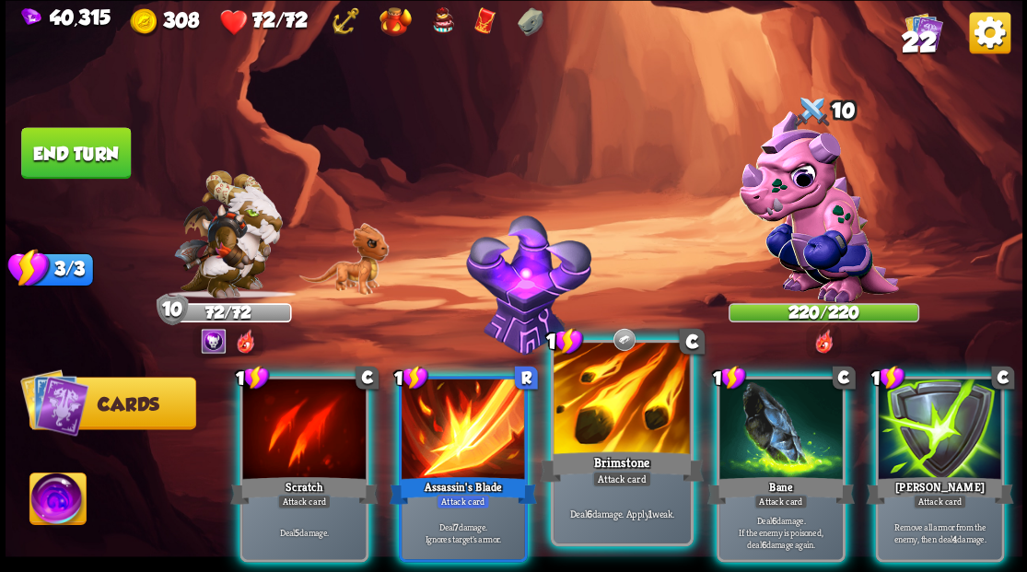
click at [610, 421] on div at bounding box center [622, 400] width 136 height 115
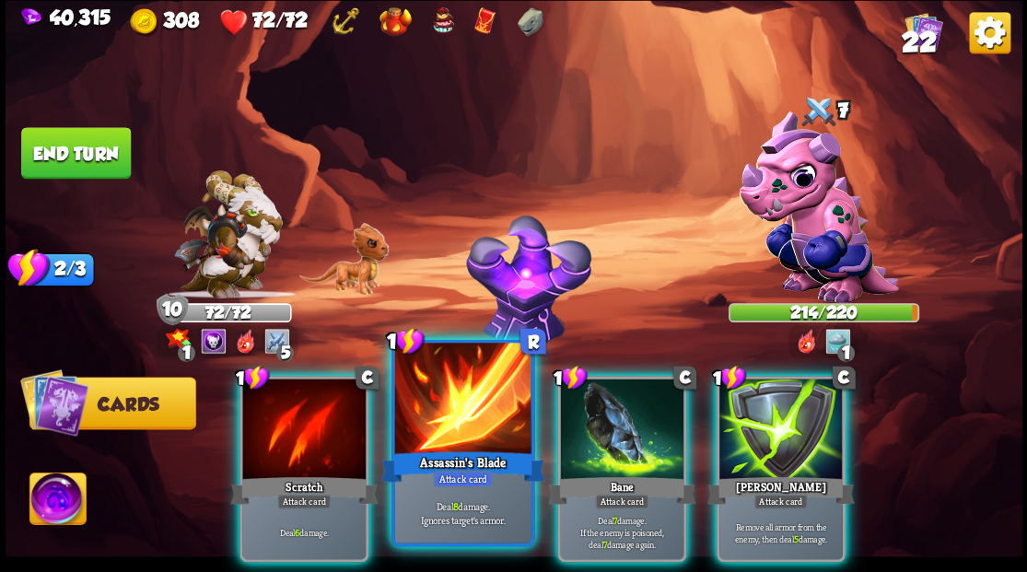
click at [450, 405] on div at bounding box center [462, 400] width 136 height 115
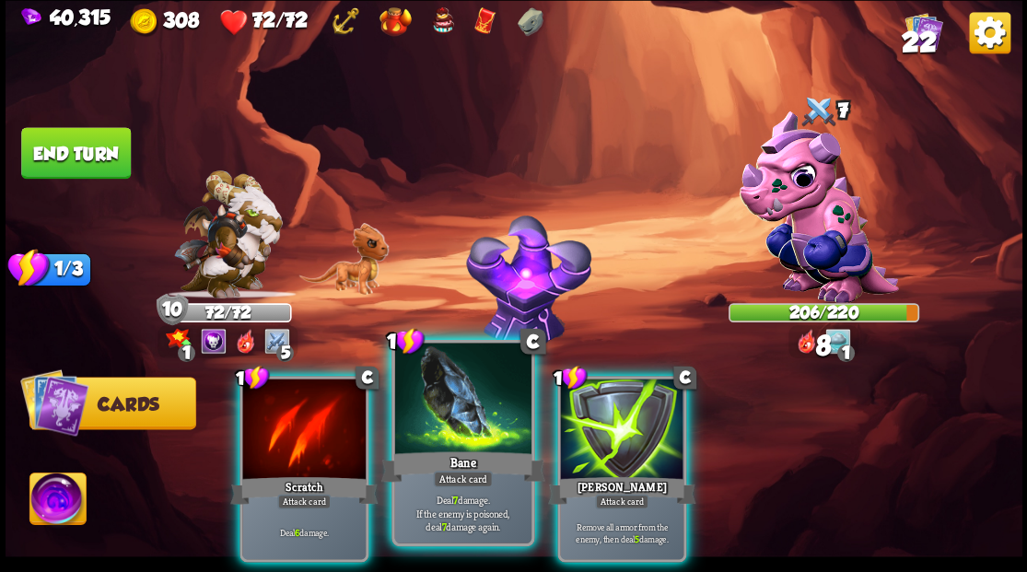
click at [448, 403] on div at bounding box center [462, 400] width 136 height 115
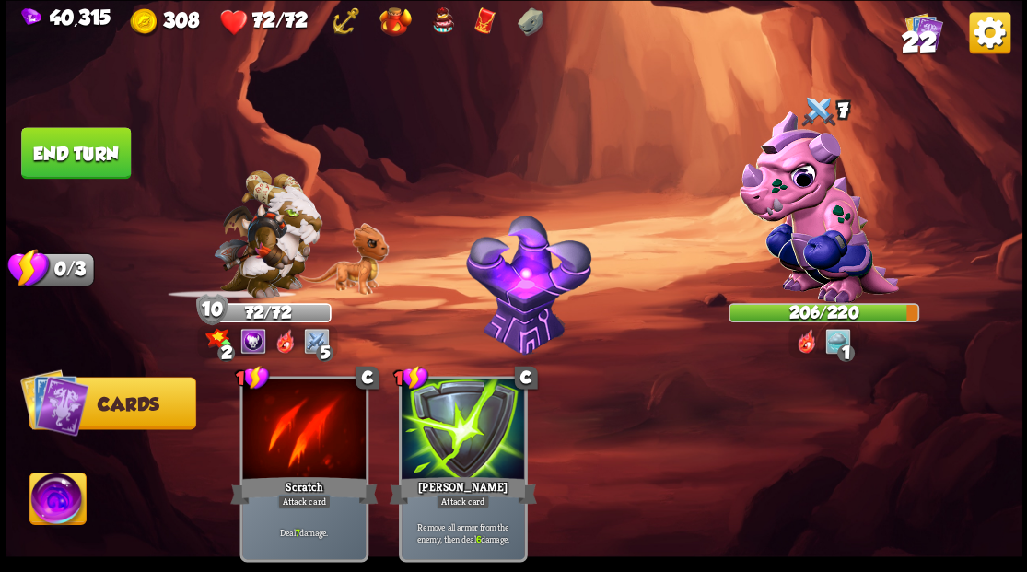
drag, startPoint x: 48, startPoint y: 157, endPoint x: 569, endPoint y: 265, distance: 532.8
click at [49, 157] on button "End turn" at bounding box center [76, 153] width 110 height 52
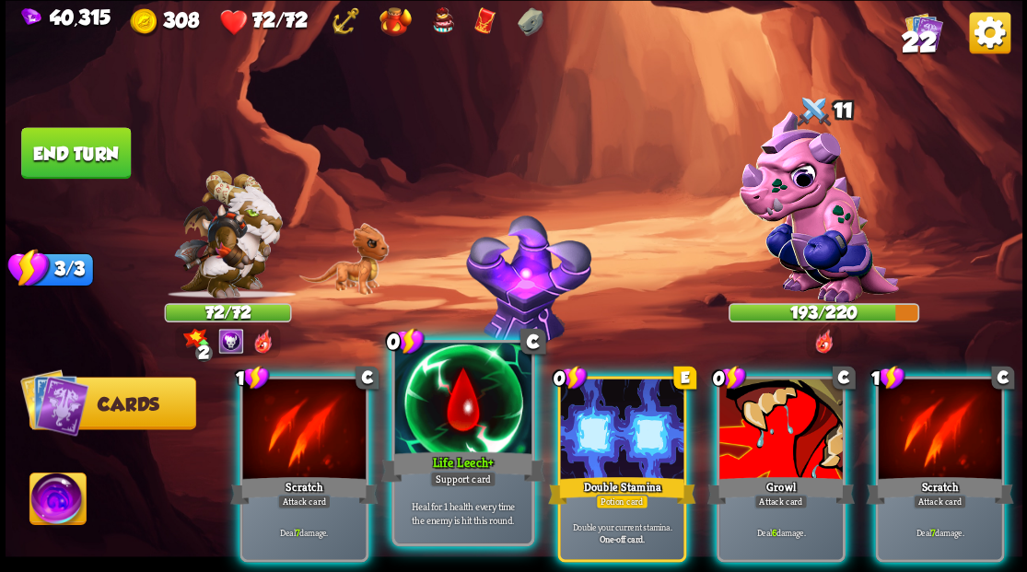
click at [466, 428] on div at bounding box center [462, 400] width 136 height 115
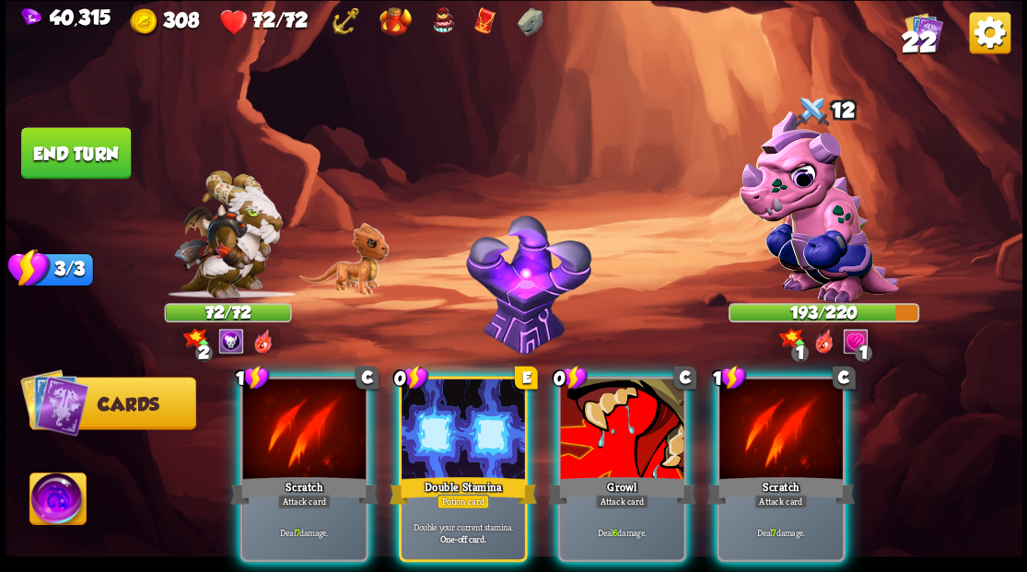
click at [466, 428] on div at bounding box center [463, 431] width 123 height 104
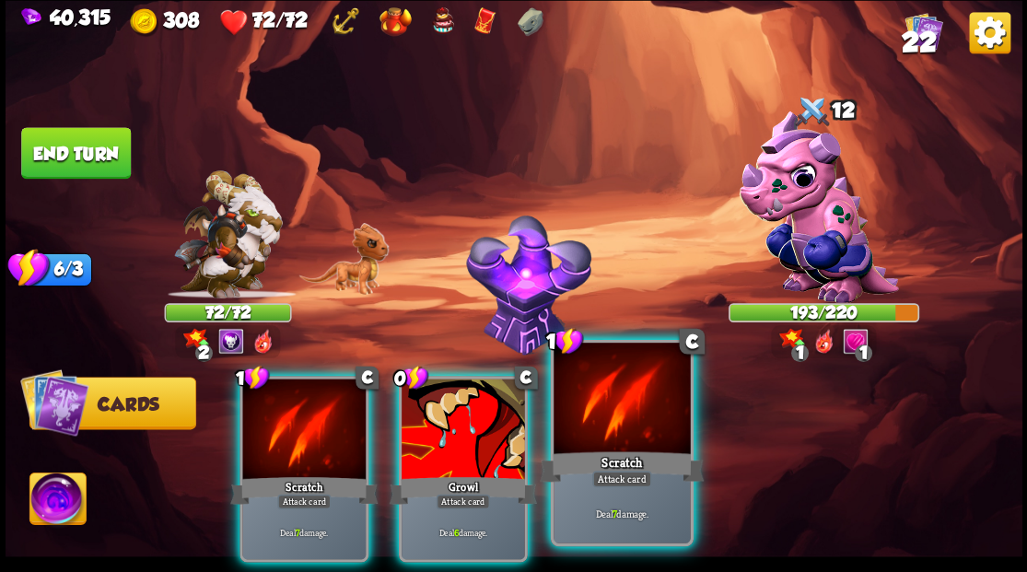
click at [604, 428] on div at bounding box center [622, 400] width 136 height 115
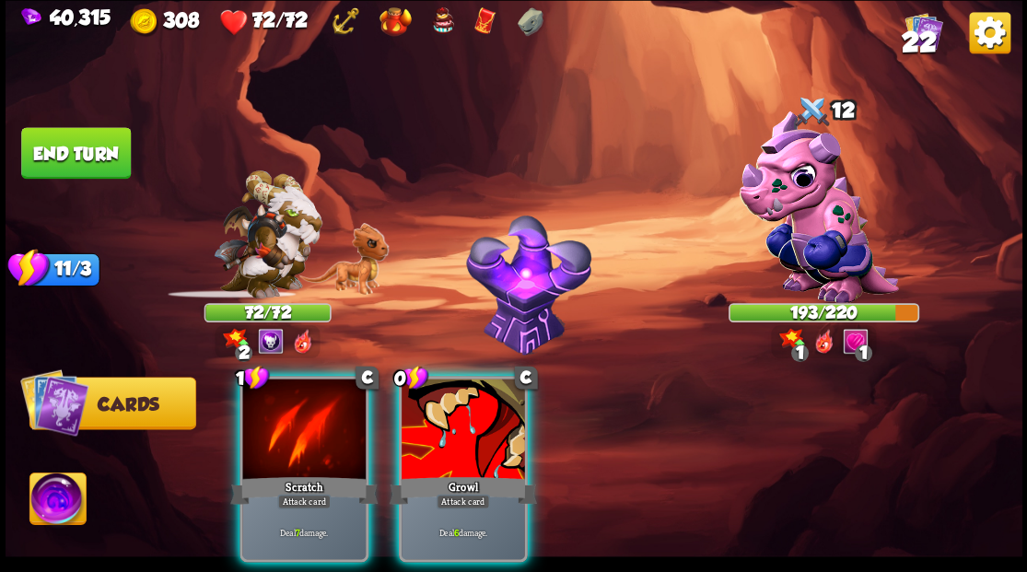
click at [308, 418] on div at bounding box center [303, 431] width 123 height 104
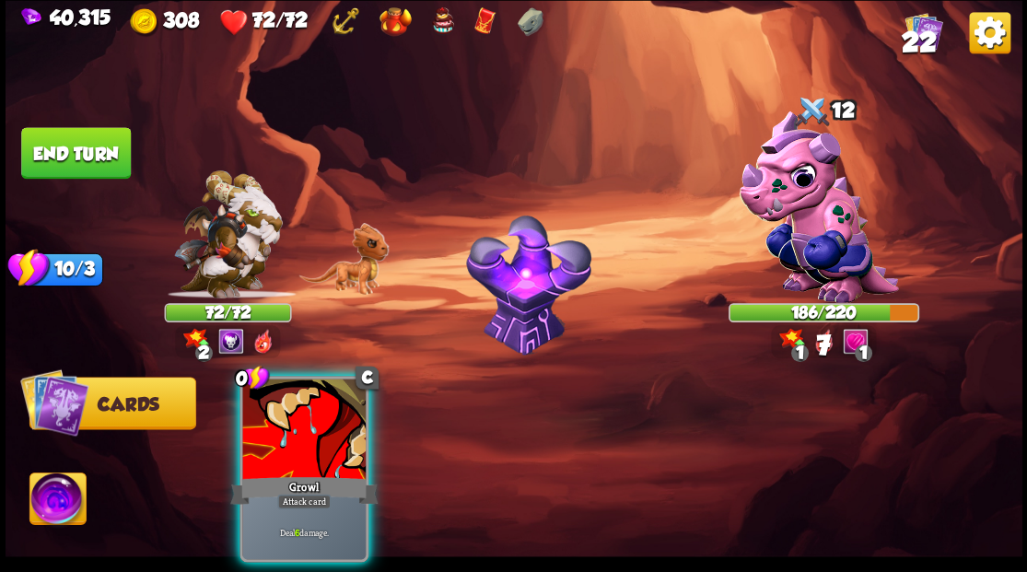
click at [305, 425] on div at bounding box center [303, 431] width 123 height 104
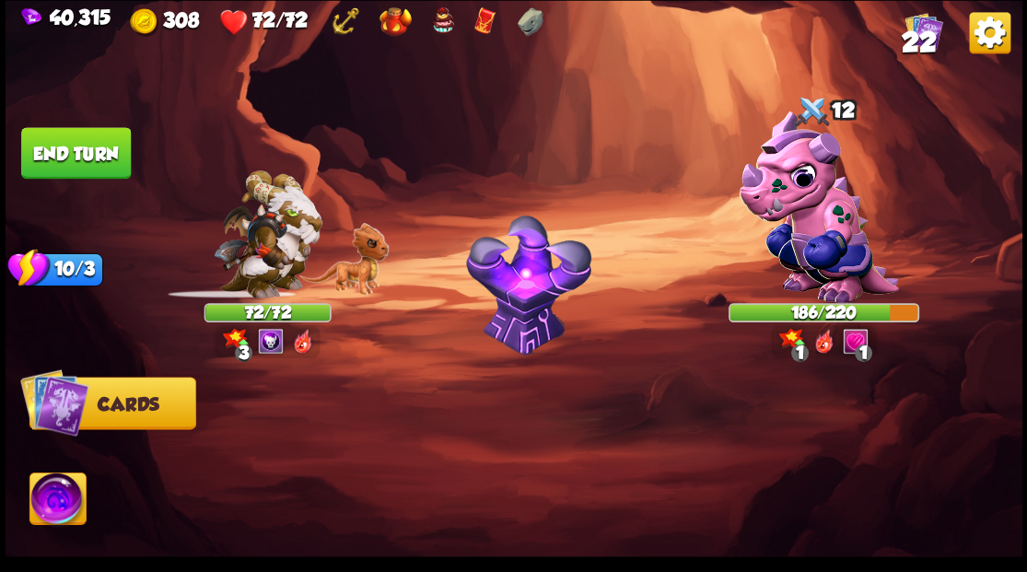
click at [100, 164] on button "End turn" at bounding box center [76, 153] width 110 height 52
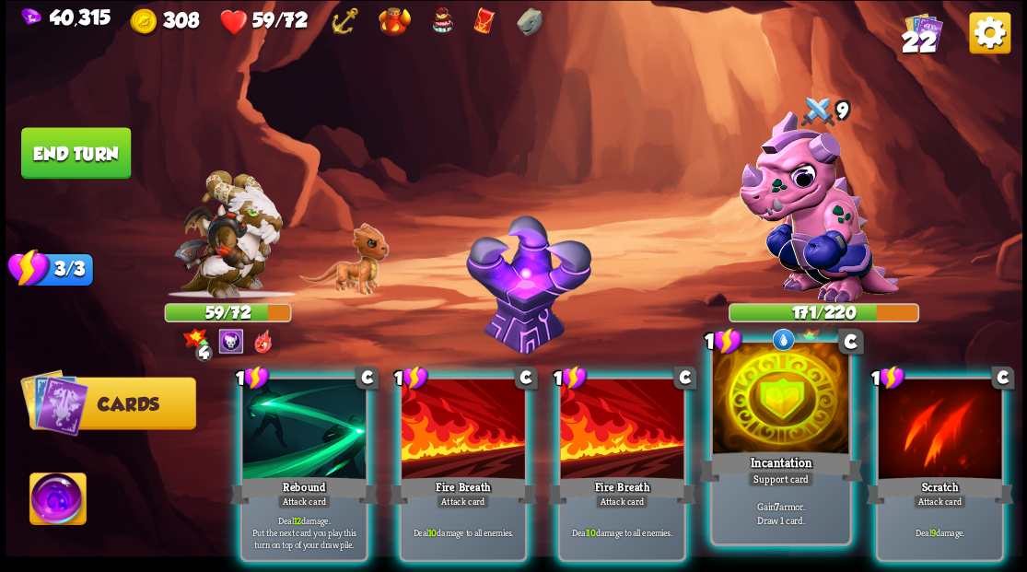
click at [783, 402] on div at bounding box center [780, 400] width 136 height 115
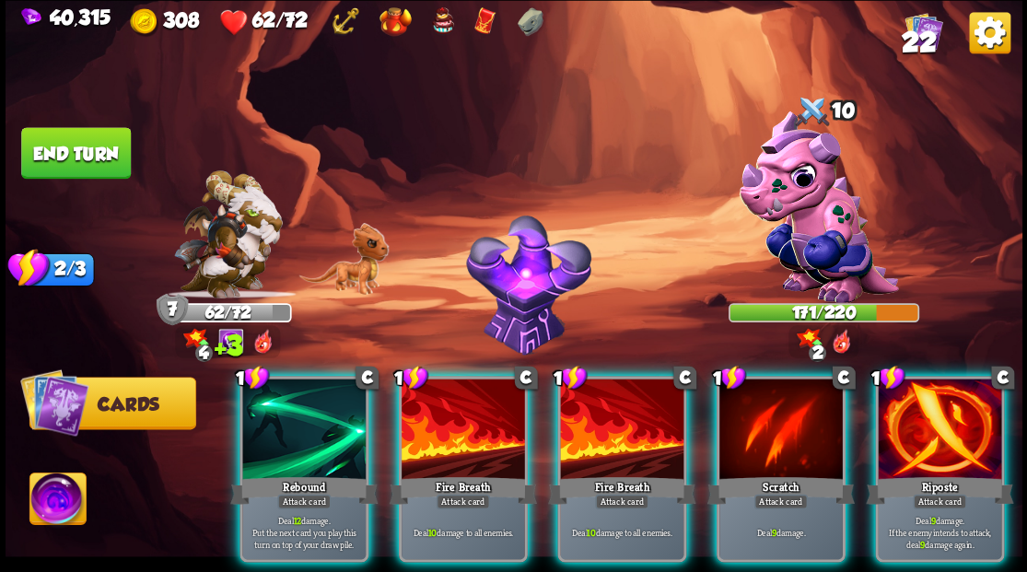
click at [942, 413] on div at bounding box center [939, 431] width 123 height 104
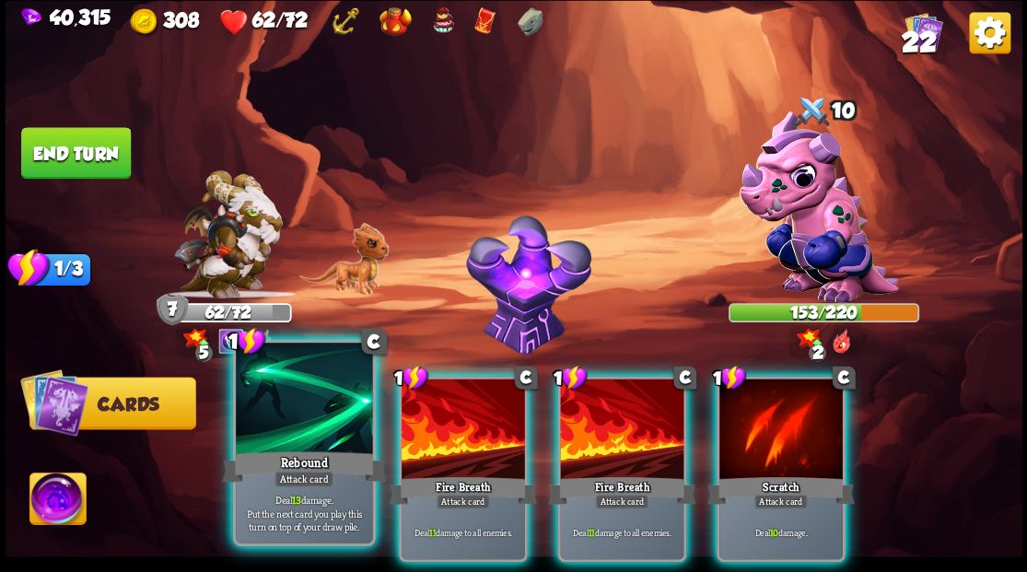
click at [282, 451] on div "Rebound" at bounding box center [304, 466] width 164 height 37
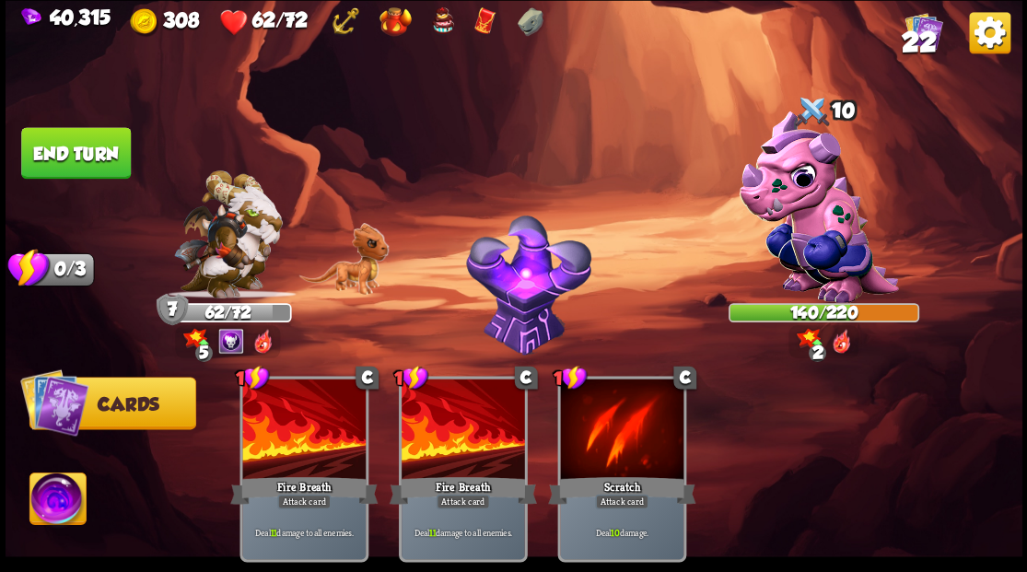
click at [84, 149] on button "End turn" at bounding box center [76, 153] width 110 height 52
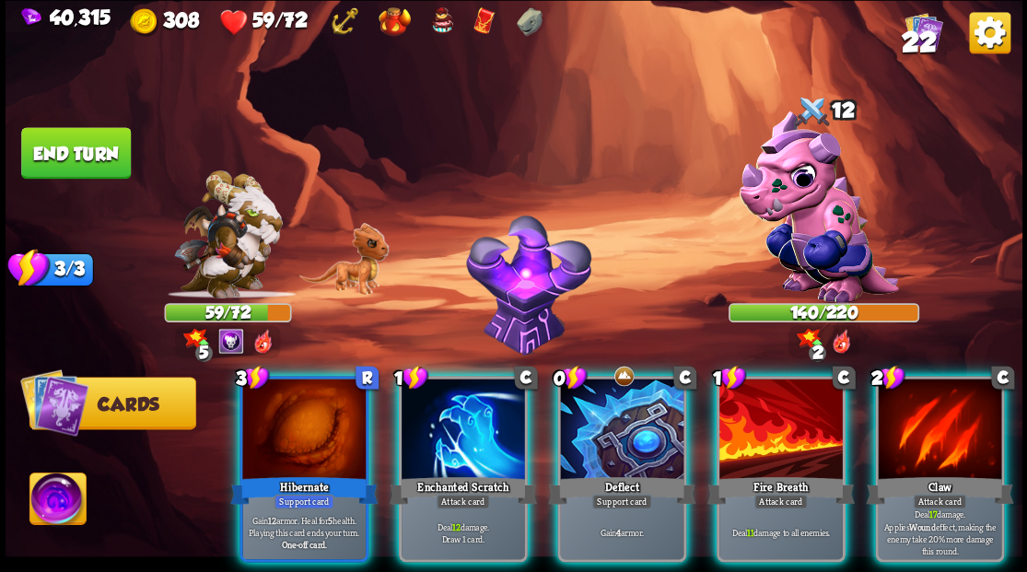
drag, startPoint x: 600, startPoint y: 393, endPoint x: 542, endPoint y: 269, distance: 137.3
click at [601, 381] on div at bounding box center [621, 431] width 123 height 104
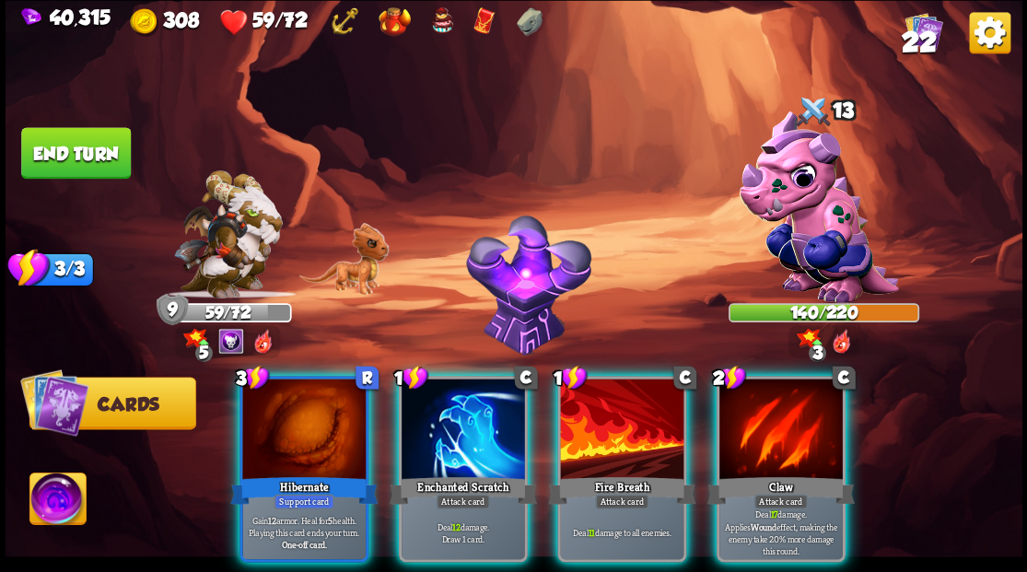
drag, startPoint x: 291, startPoint y: 439, endPoint x: 487, endPoint y: 265, distance: 261.1
click at [292, 436] on div at bounding box center [303, 431] width 123 height 104
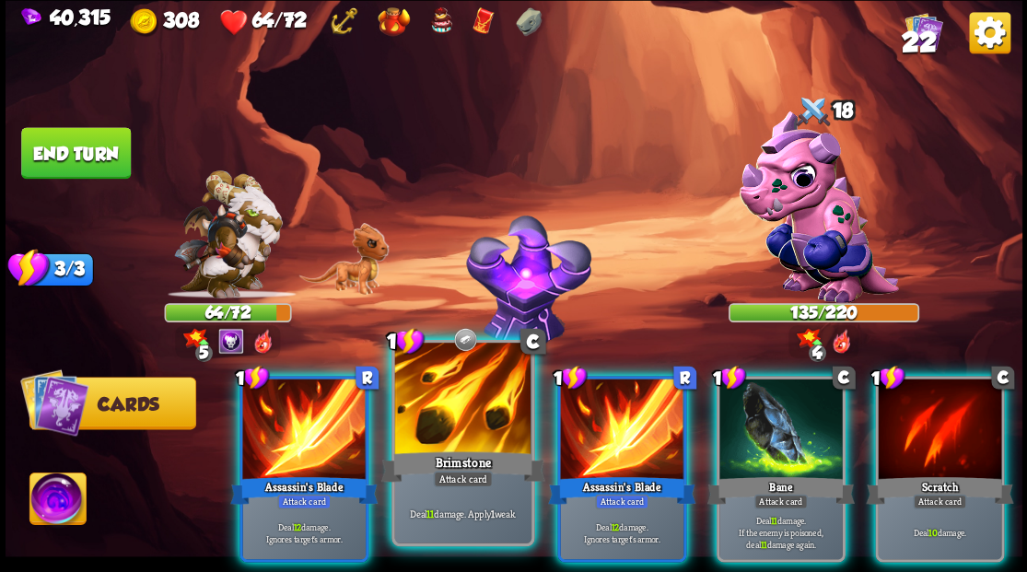
click at [463, 417] on div at bounding box center [462, 400] width 136 height 115
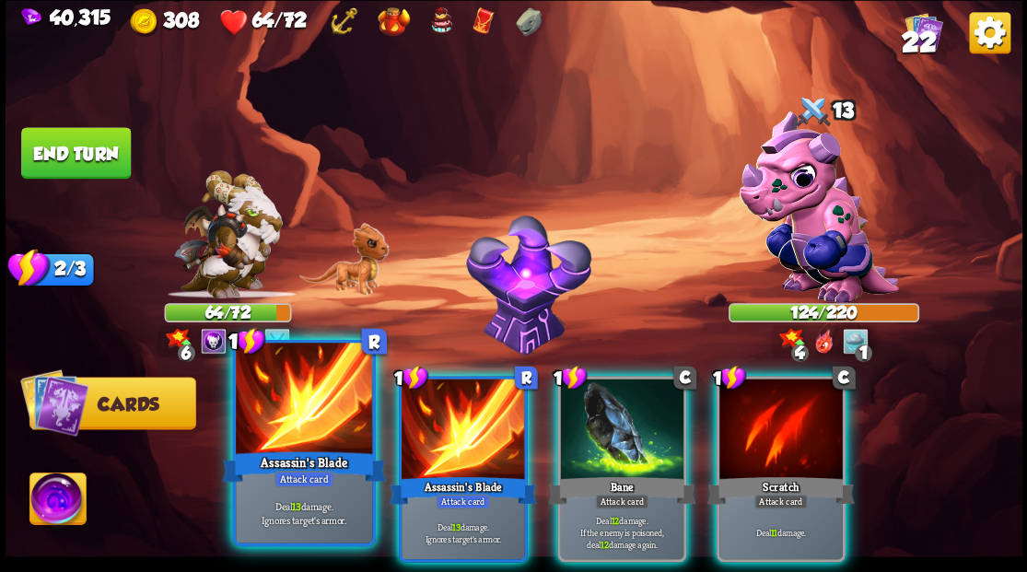
click at [286, 429] on div at bounding box center [304, 400] width 136 height 115
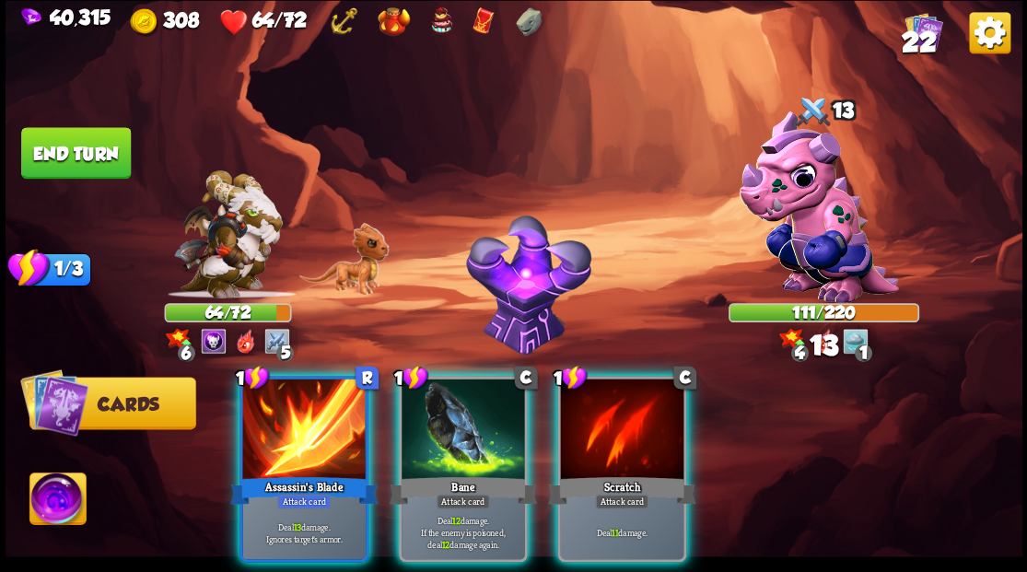
click at [286, 429] on div at bounding box center [303, 431] width 123 height 104
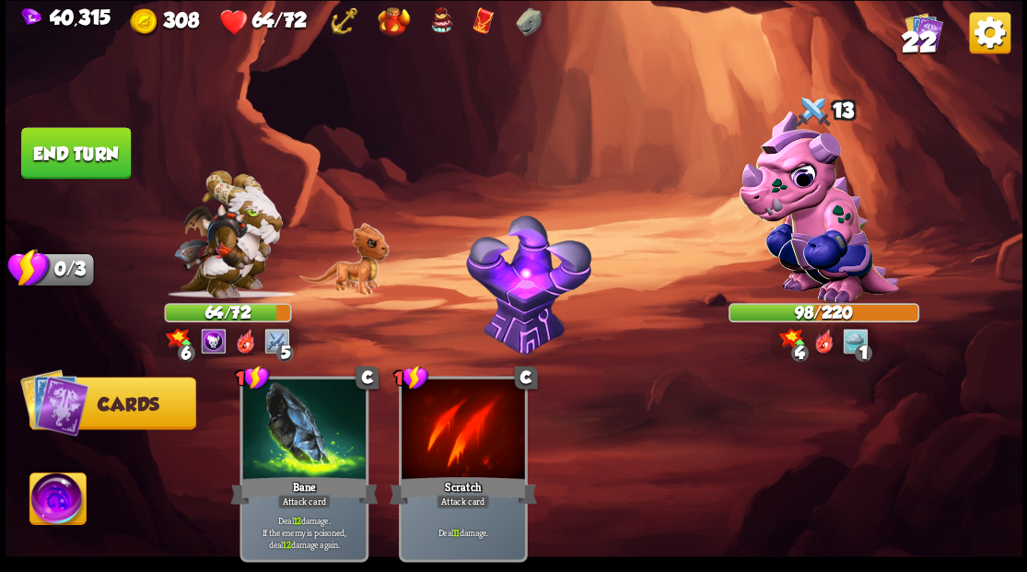
click at [84, 157] on button "End turn" at bounding box center [76, 153] width 110 height 52
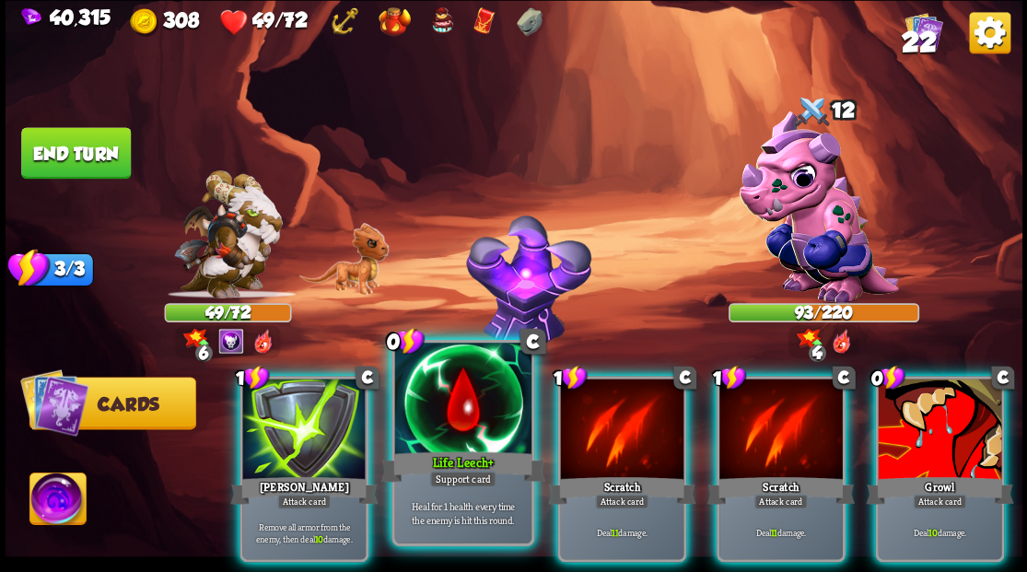
click at [453, 411] on div at bounding box center [462, 400] width 136 height 115
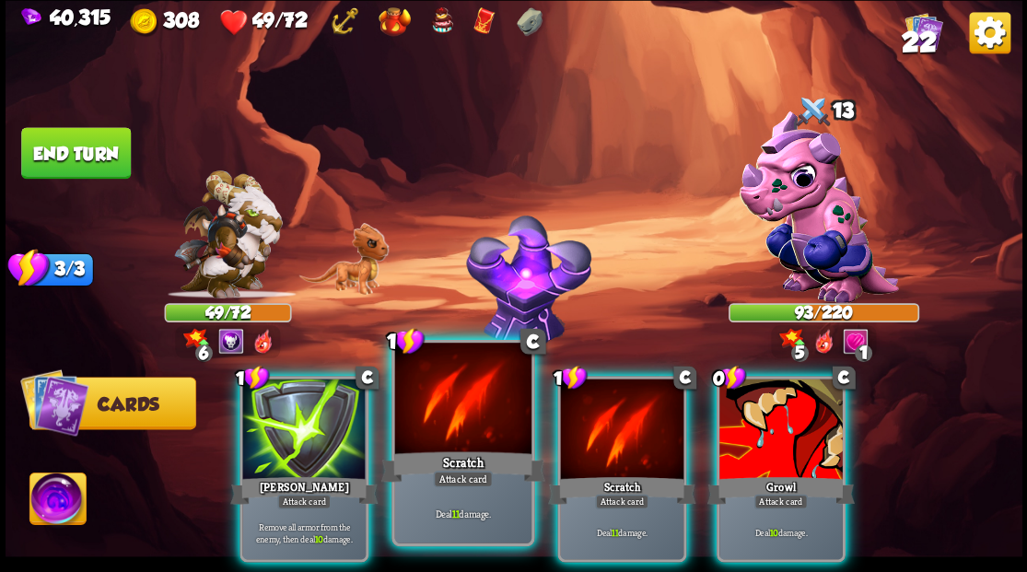
click at [448, 404] on div at bounding box center [462, 400] width 136 height 115
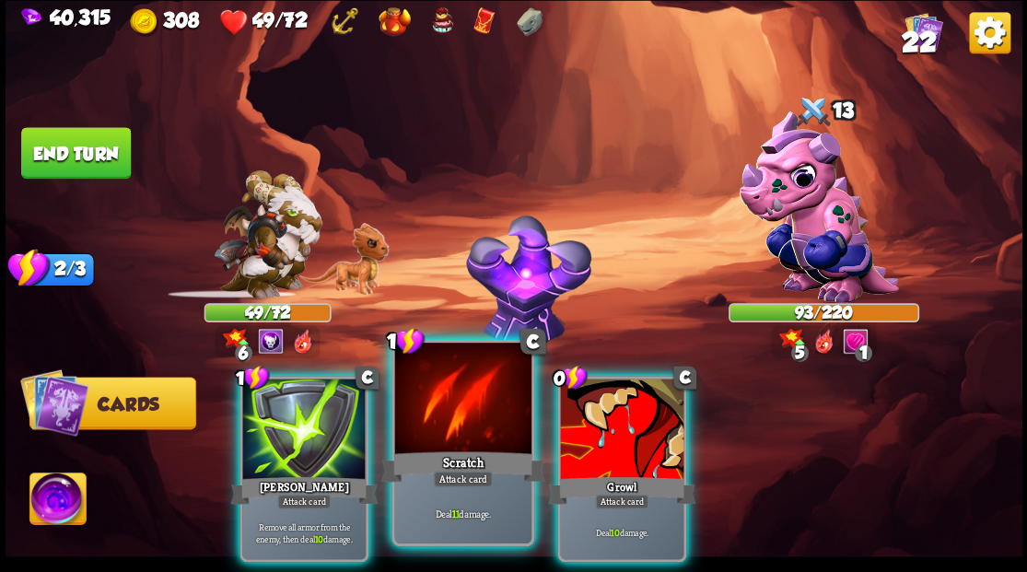
click at [448, 403] on div at bounding box center [462, 400] width 136 height 115
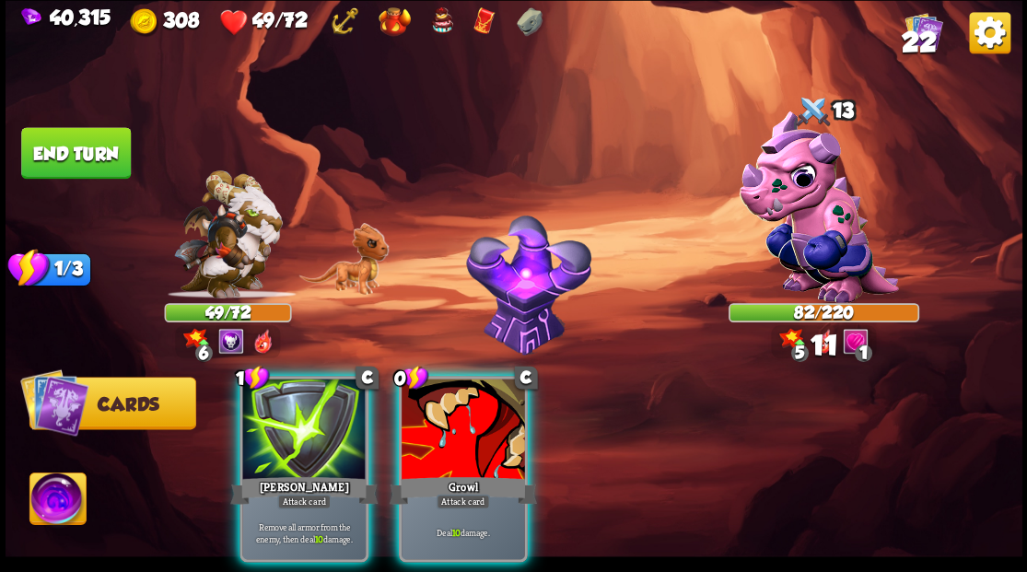
click at [448, 403] on div at bounding box center [463, 431] width 123 height 104
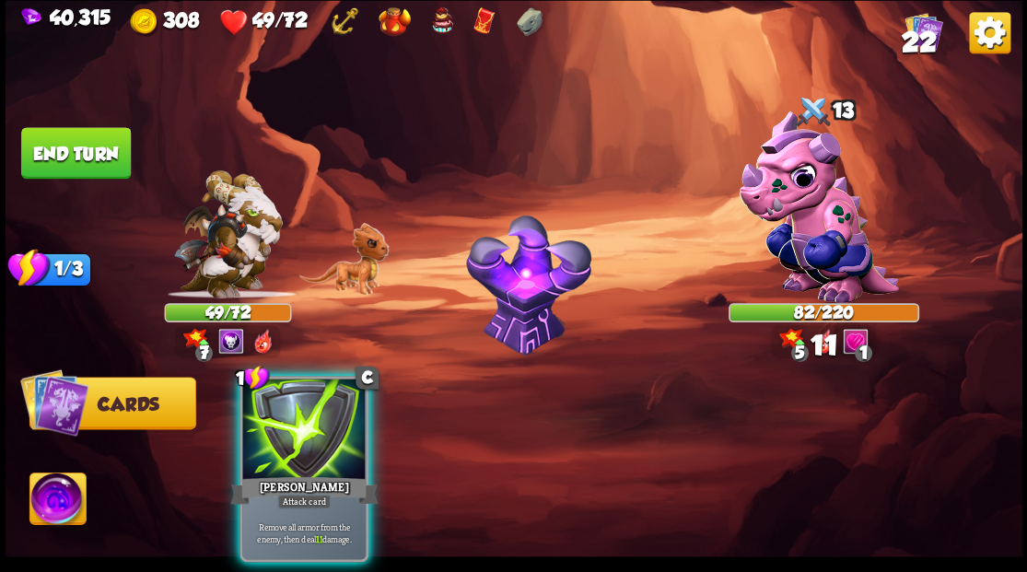
drag, startPoint x: 347, startPoint y: 411, endPoint x: 299, endPoint y: 361, distance: 69.1
click at [341, 405] on div at bounding box center [303, 431] width 123 height 104
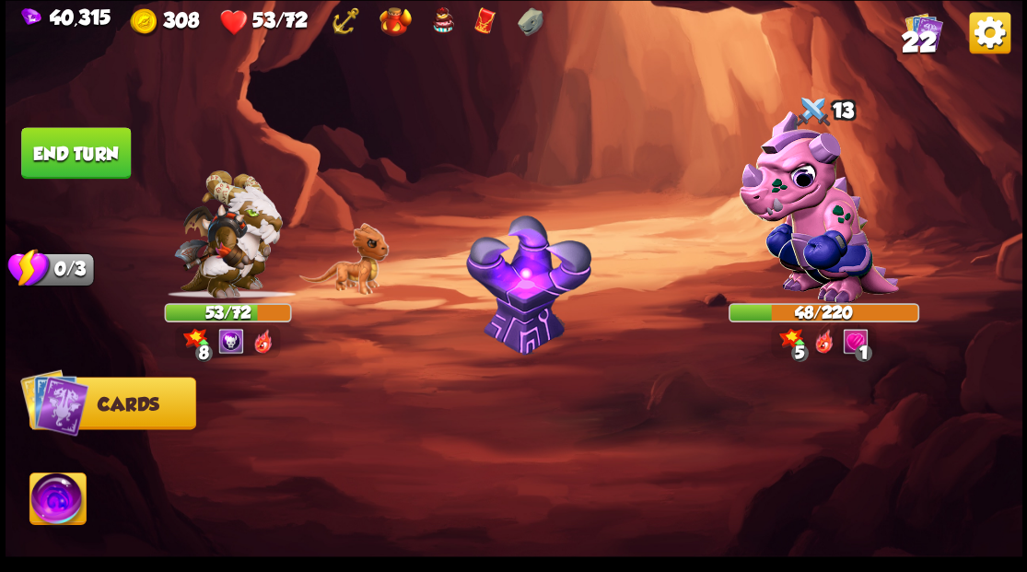
click at [88, 157] on button "End turn" at bounding box center [75, 152] width 112 height 53
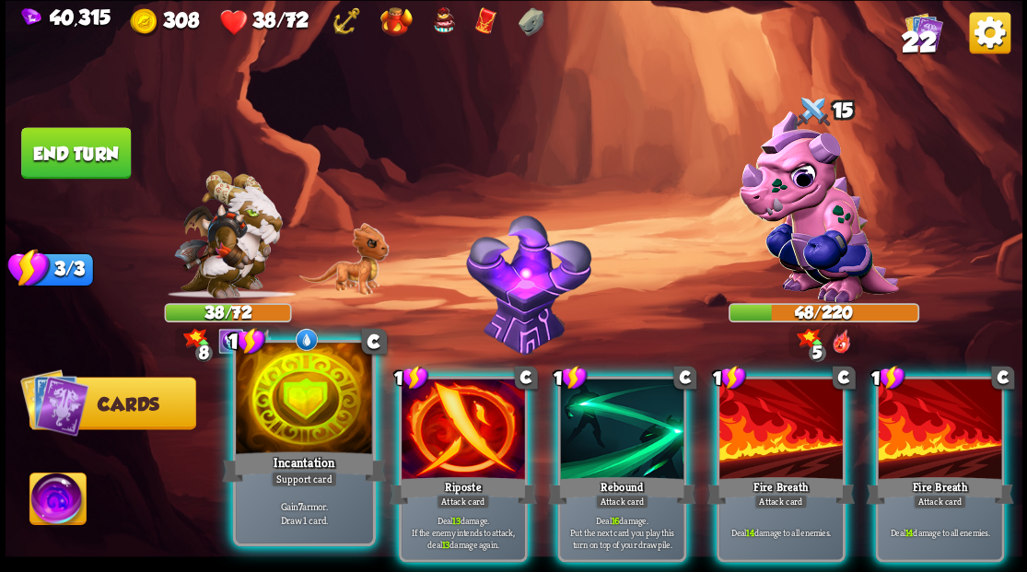
click at [286, 407] on div at bounding box center [304, 400] width 136 height 115
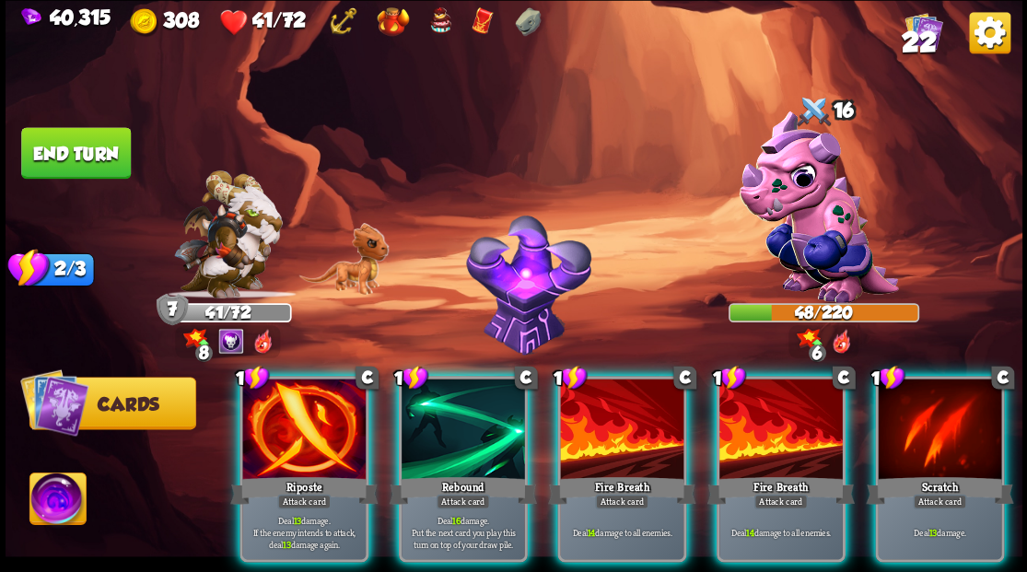
click at [417, 415] on div at bounding box center [463, 431] width 123 height 104
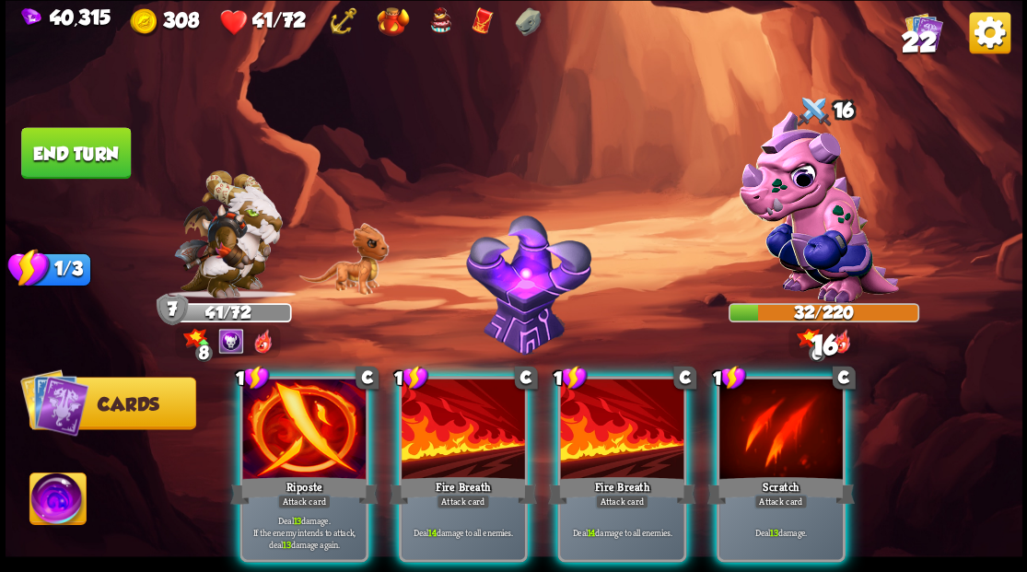
click at [292, 446] on div at bounding box center [303, 431] width 123 height 104
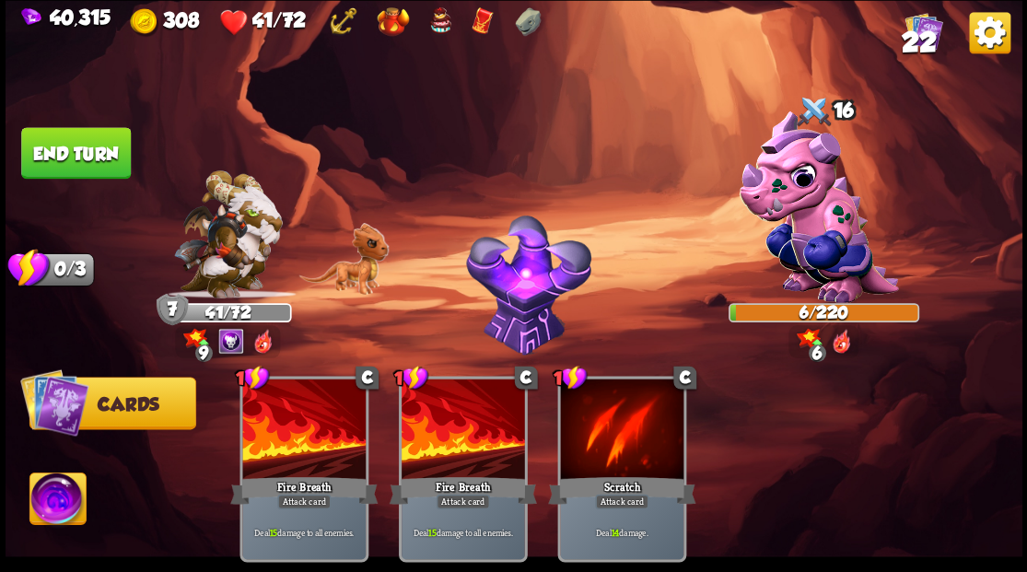
click at [73, 148] on button "End turn" at bounding box center [76, 153] width 110 height 52
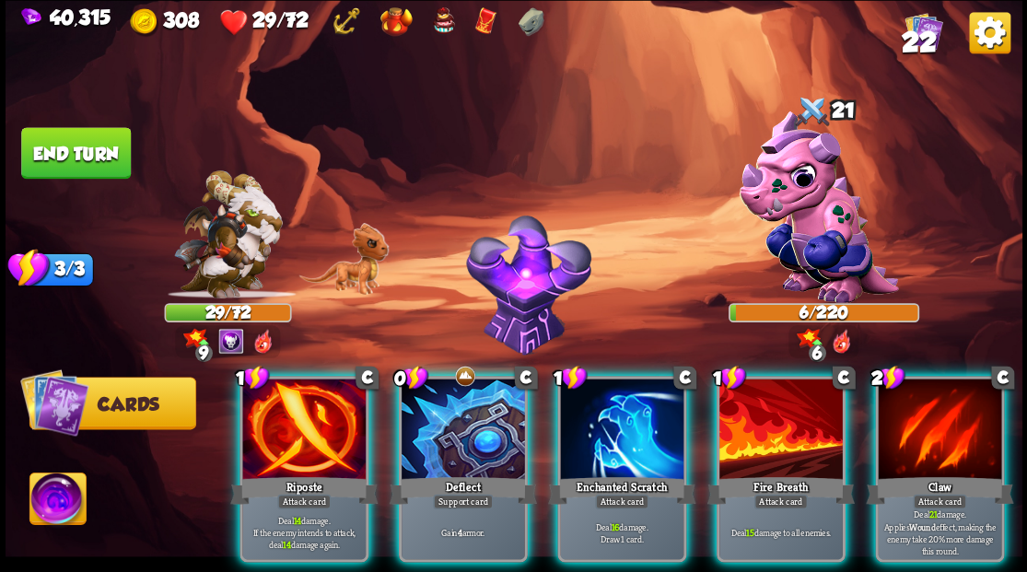
click at [56, 503] on img at bounding box center [57, 501] width 56 height 57
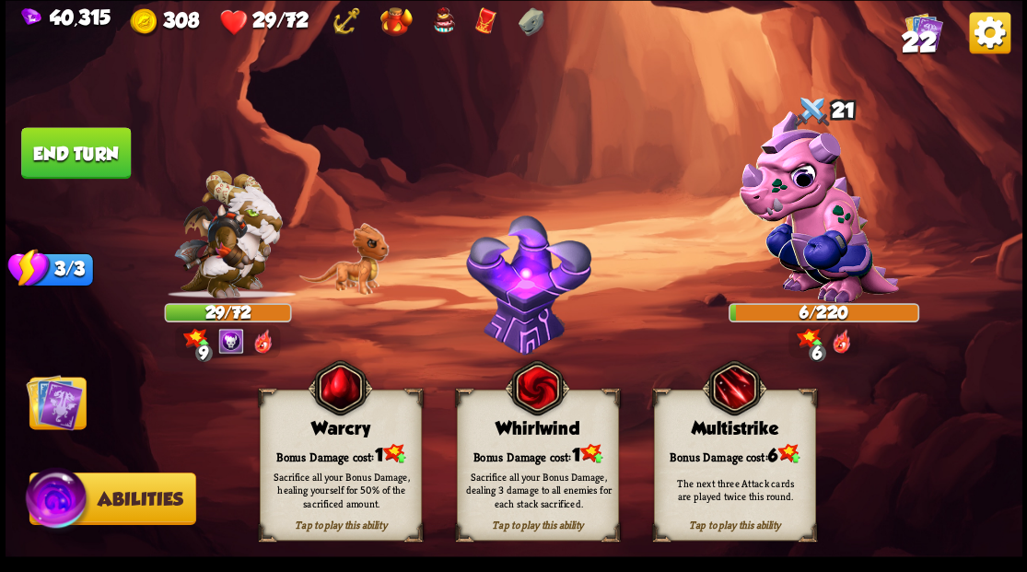
click at [327, 450] on div "Bonus Damage cost: 1" at bounding box center [340, 453] width 160 height 23
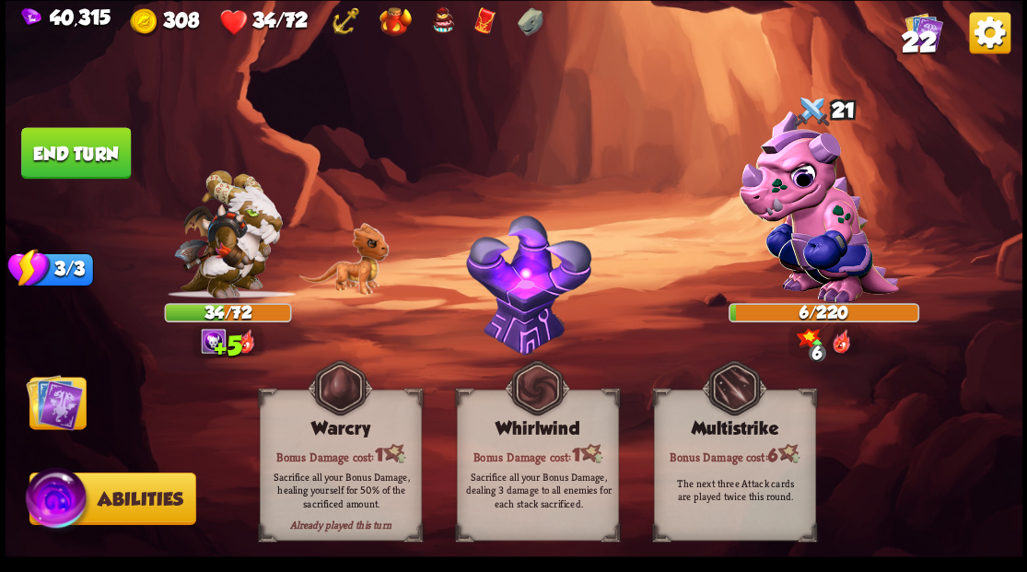
drag, startPoint x: 57, startPoint y: 408, endPoint x: 42, endPoint y: 404, distance: 15.4
click at [56, 407] on img at bounding box center [54, 401] width 57 height 57
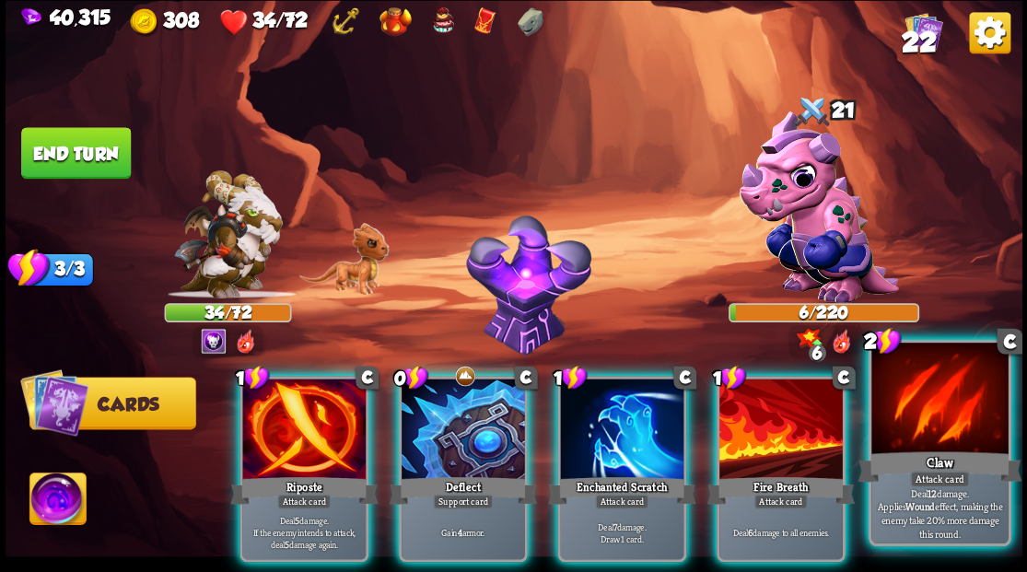
click at [952, 427] on div at bounding box center [940, 400] width 136 height 115
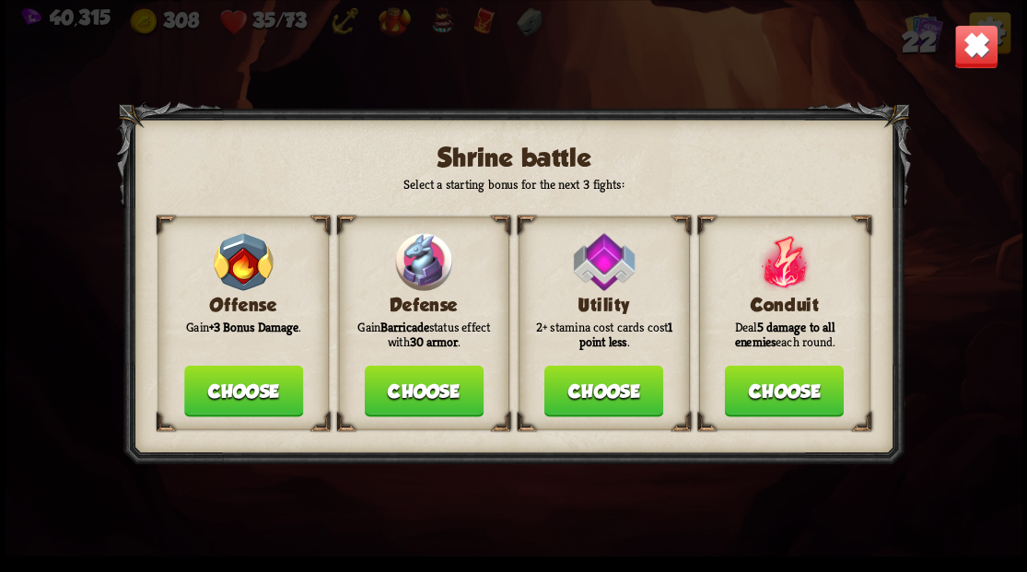
click at [426, 398] on button "Choose" at bounding box center [423, 391] width 119 height 52
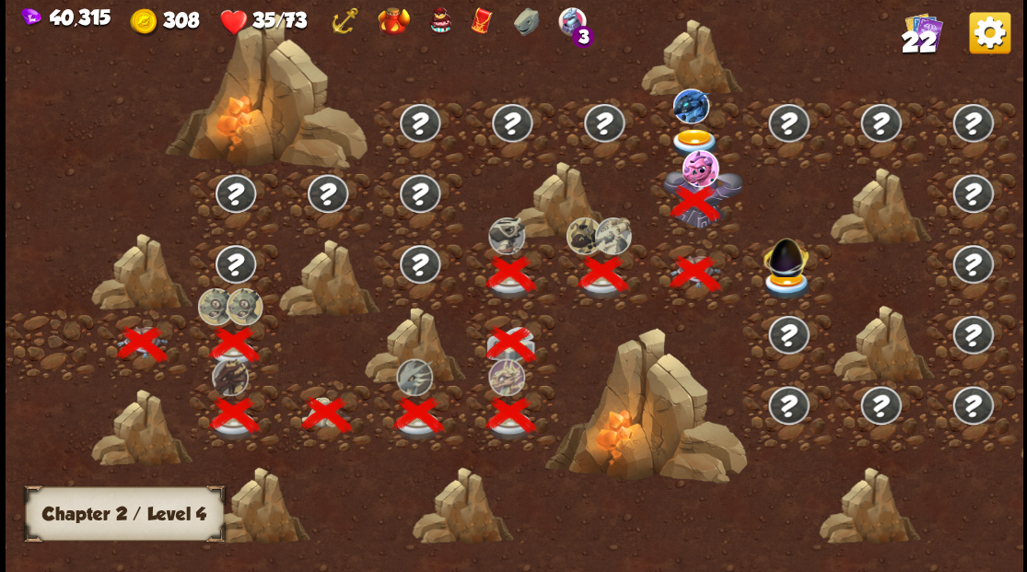
click at [696, 123] on div at bounding box center [697, 133] width 92 height 71
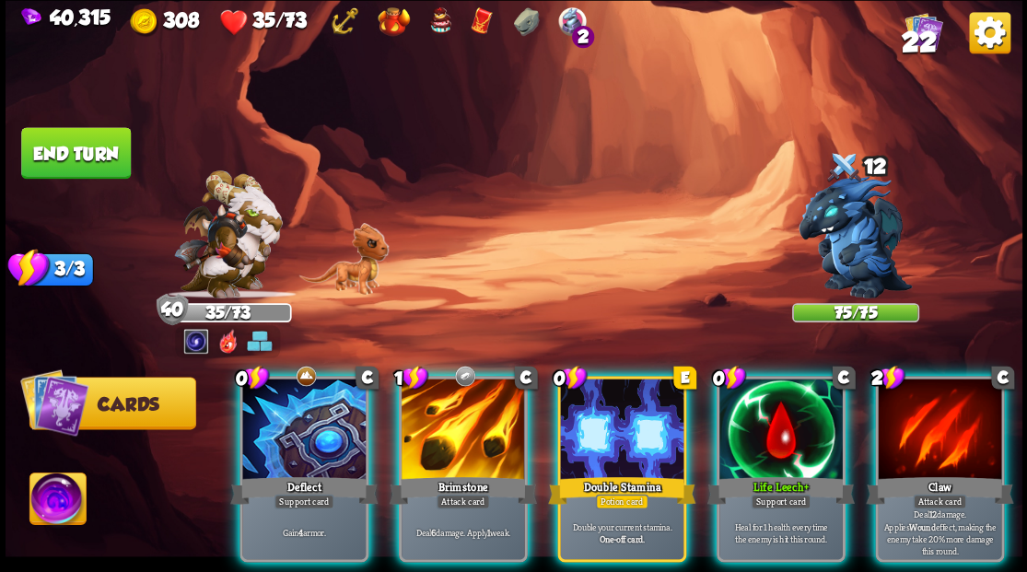
drag, startPoint x: 287, startPoint y: 431, endPoint x: 311, endPoint y: 328, distance: 105.9
click at [285, 427] on div at bounding box center [303, 431] width 123 height 104
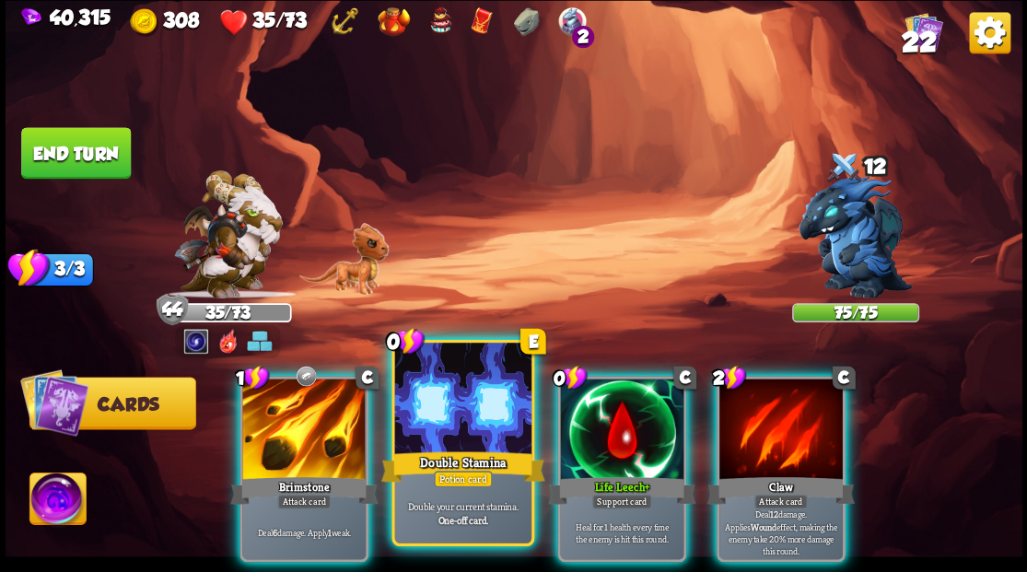
click at [459, 396] on div at bounding box center [462, 400] width 136 height 115
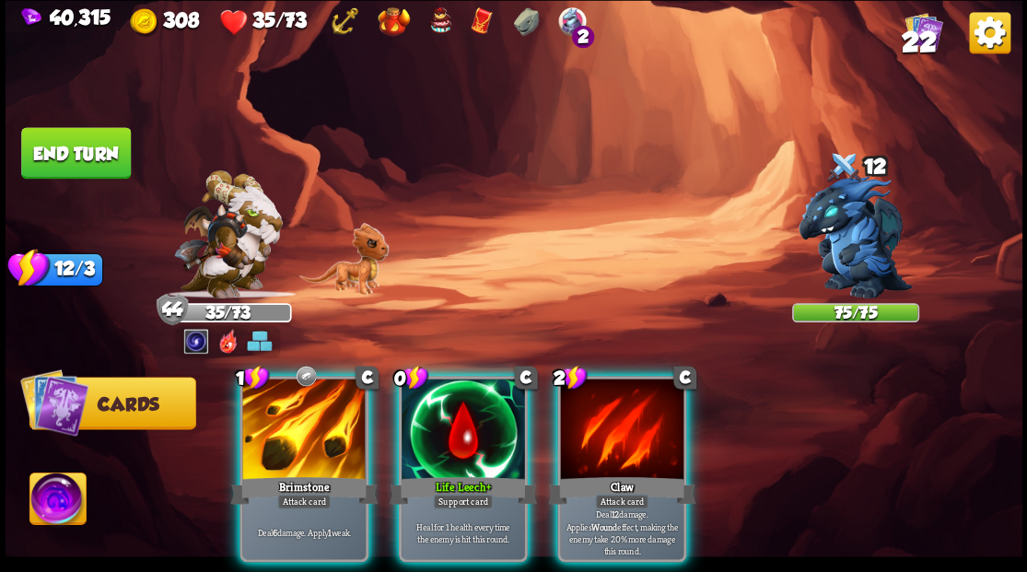
click at [435, 440] on div at bounding box center [463, 431] width 123 height 104
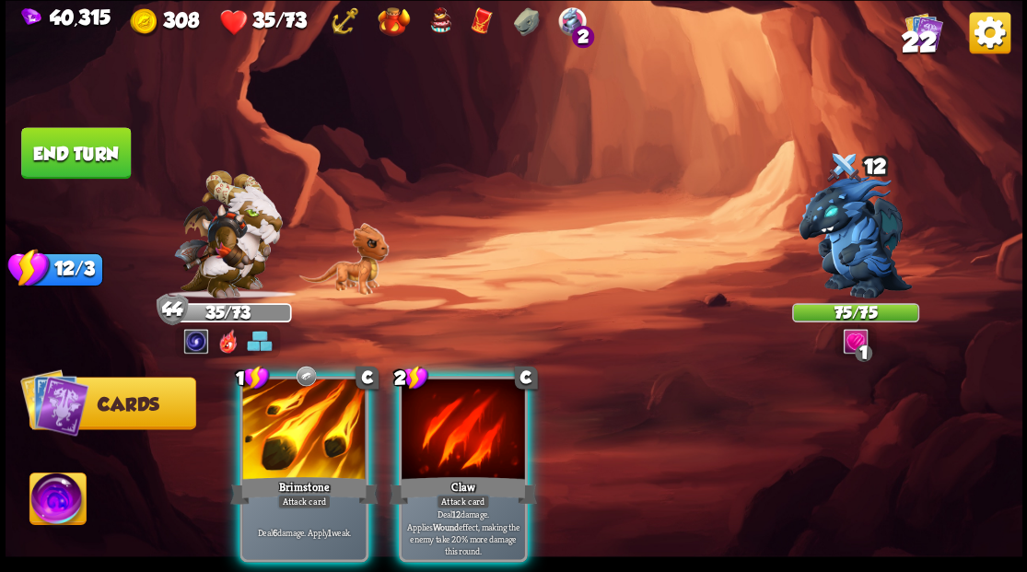
click at [310, 417] on div at bounding box center [303, 431] width 123 height 104
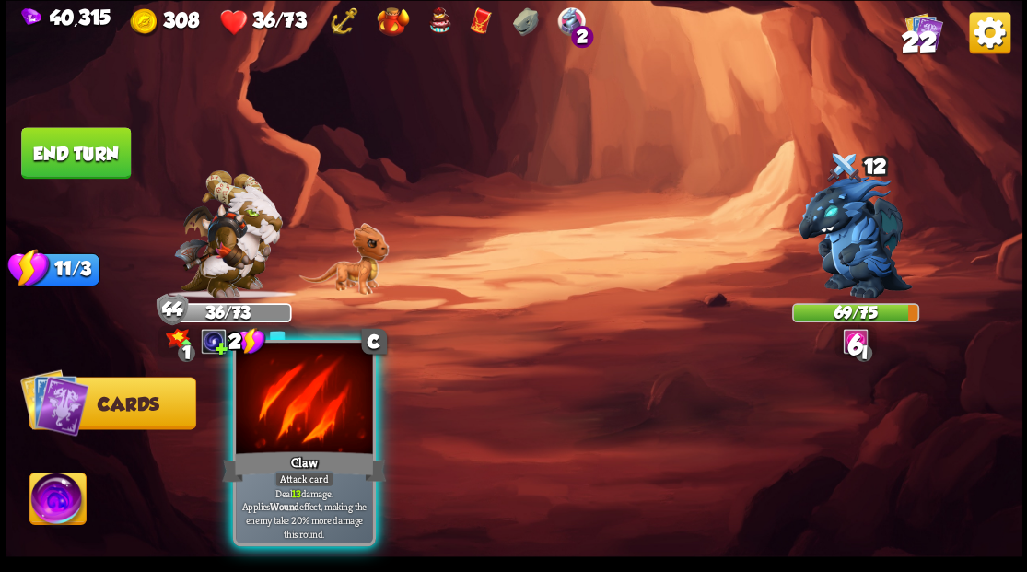
click at [310, 414] on div at bounding box center [304, 400] width 136 height 115
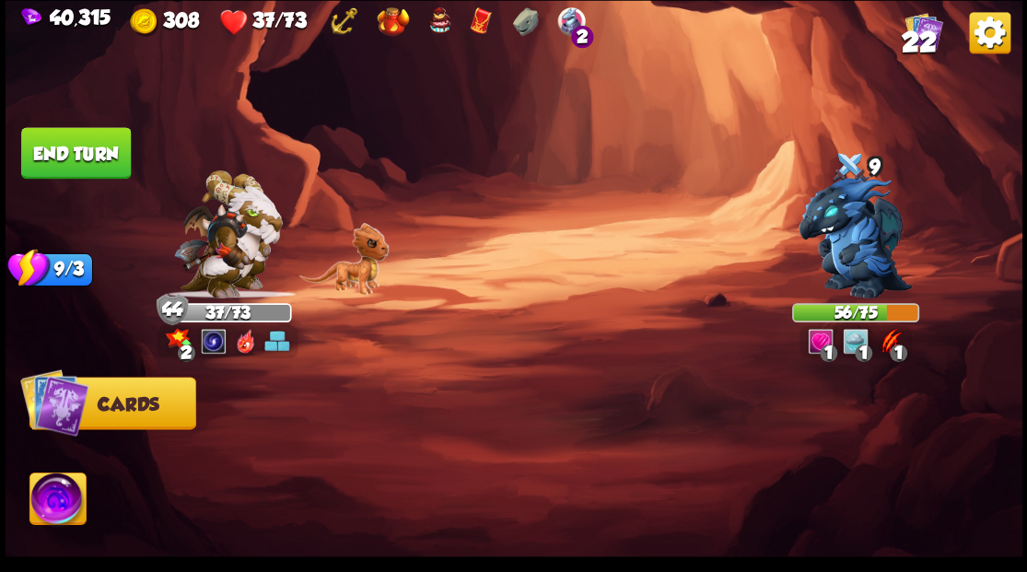
click at [53, 503] on img at bounding box center [57, 501] width 56 height 57
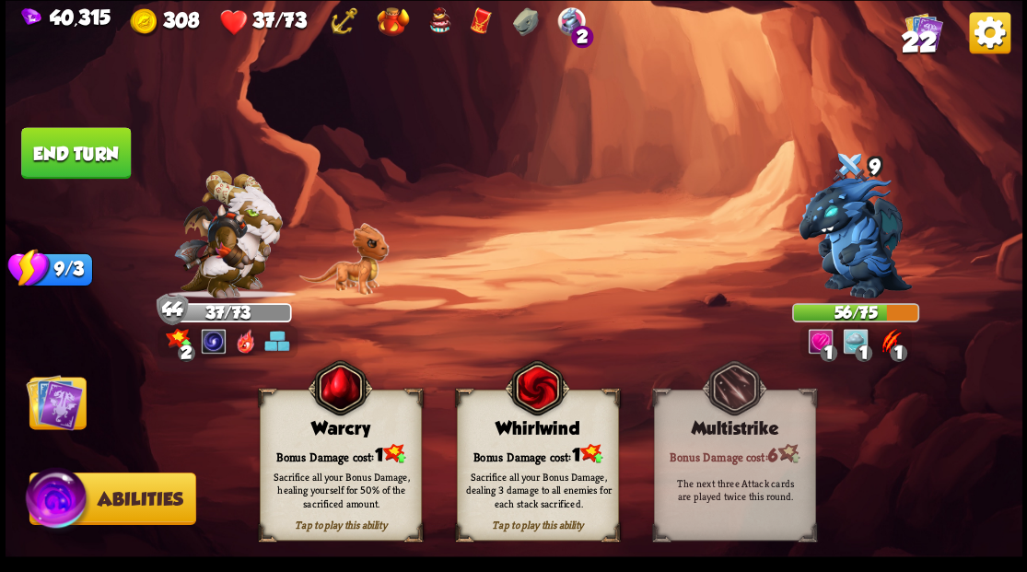
click at [357, 427] on div "Warcry" at bounding box center [340, 428] width 160 height 20
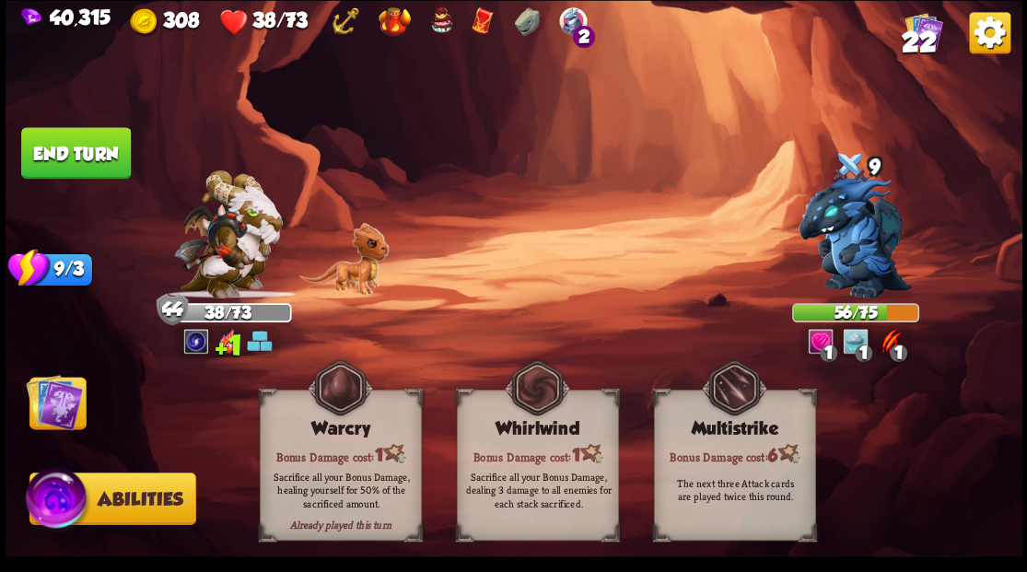
click at [79, 394] on img at bounding box center [54, 401] width 57 height 57
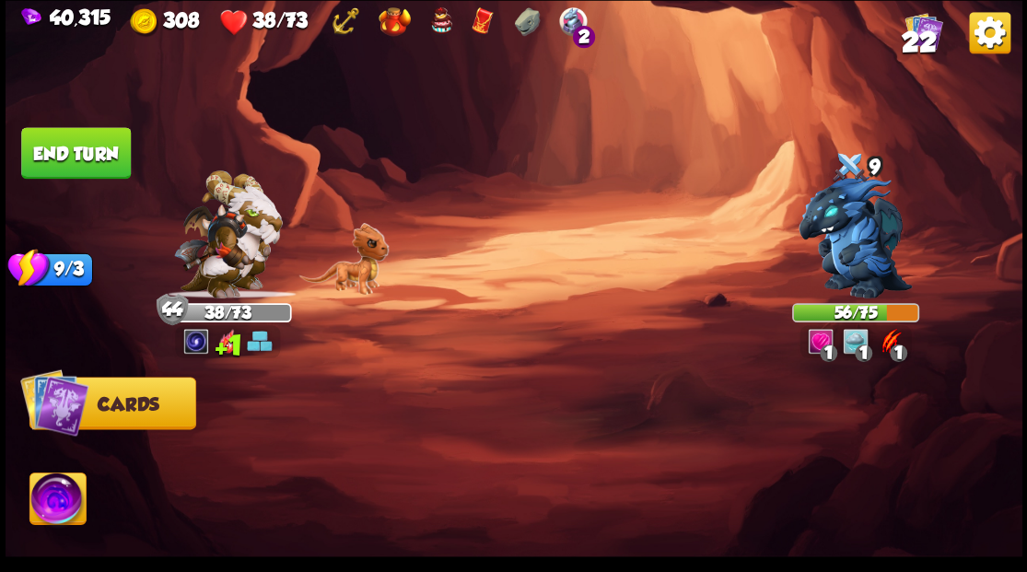
drag, startPoint x: 103, startPoint y: 143, endPoint x: 125, endPoint y: 182, distance: 45.4
click at [107, 148] on button "End turn" at bounding box center [76, 153] width 110 height 52
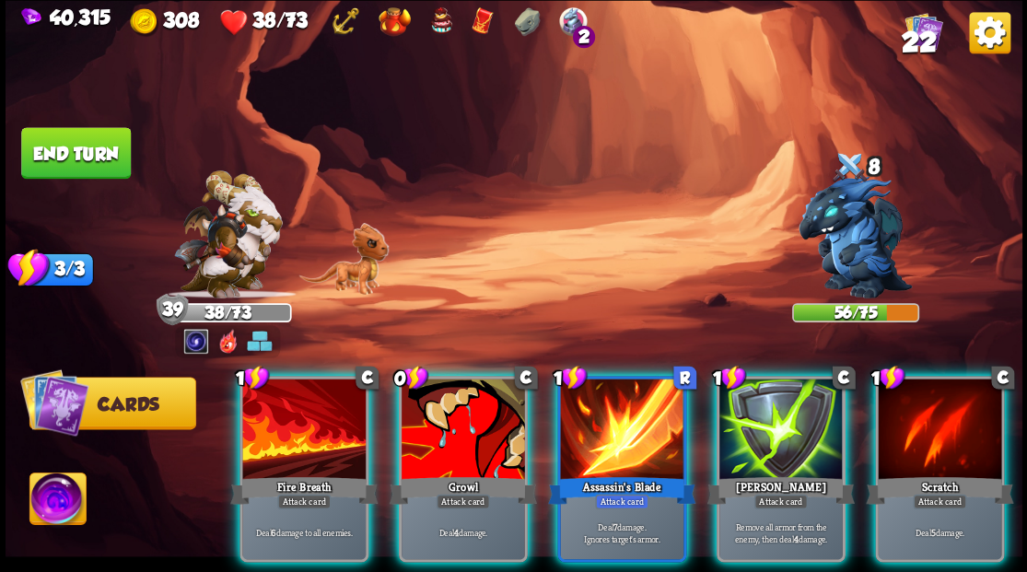
click at [472, 415] on div at bounding box center [463, 431] width 123 height 104
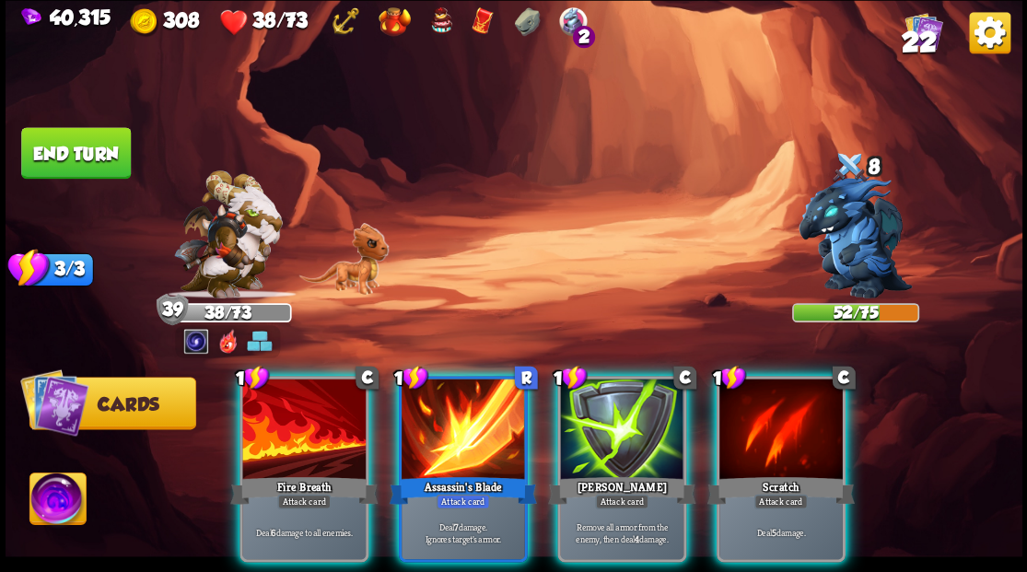
click at [465, 405] on div at bounding box center [463, 431] width 123 height 104
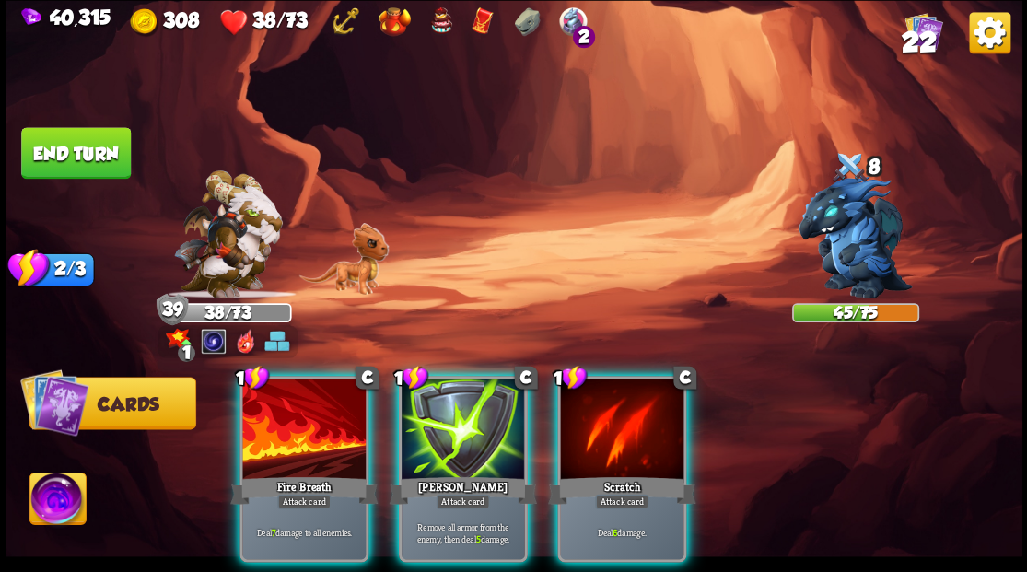
drag, startPoint x: 476, startPoint y: 411, endPoint x: 481, endPoint y: 330, distance: 81.2
click at [476, 404] on div at bounding box center [463, 431] width 123 height 104
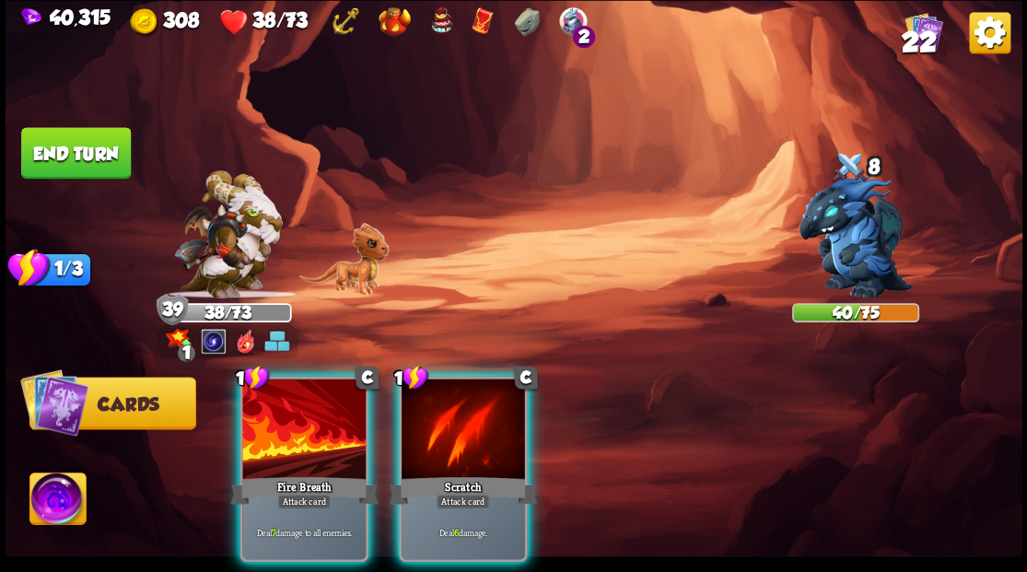
click at [54, 504] on img at bounding box center [57, 501] width 56 height 57
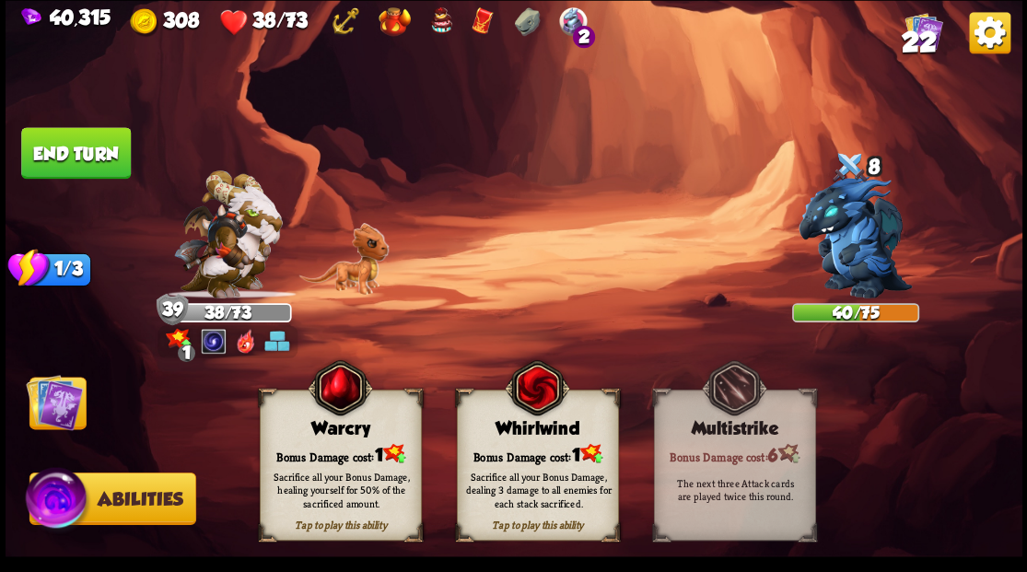
click at [352, 472] on div "Sacrifice all your Bonus Damage, healing yourself for 50% of the sacrificed amo…" at bounding box center [341, 489] width 147 height 41
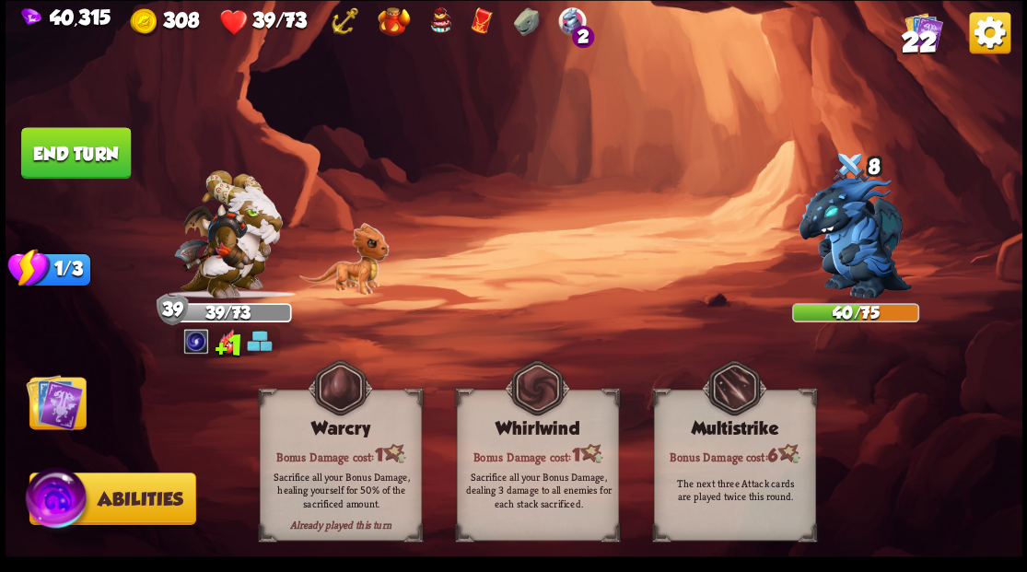
drag, startPoint x: 70, startPoint y: 407, endPoint x: 74, endPoint y: 360, distance: 47.1
click at [69, 406] on img at bounding box center [54, 401] width 57 height 57
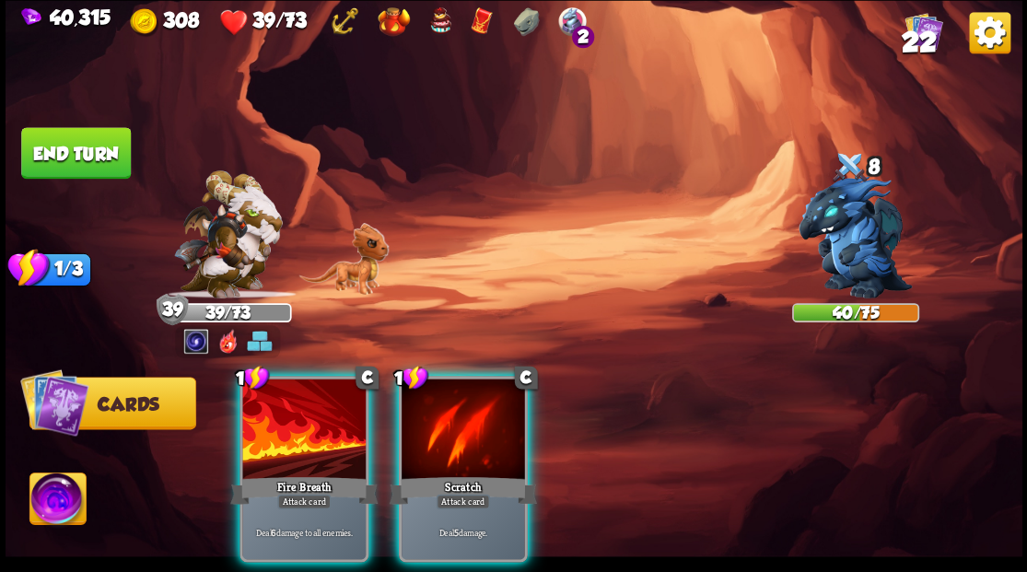
drag, startPoint x: 96, startPoint y: 155, endPoint x: 484, endPoint y: 244, distance: 398.1
click at [97, 155] on button "End turn" at bounding box center [76, 153] width 110 height 52
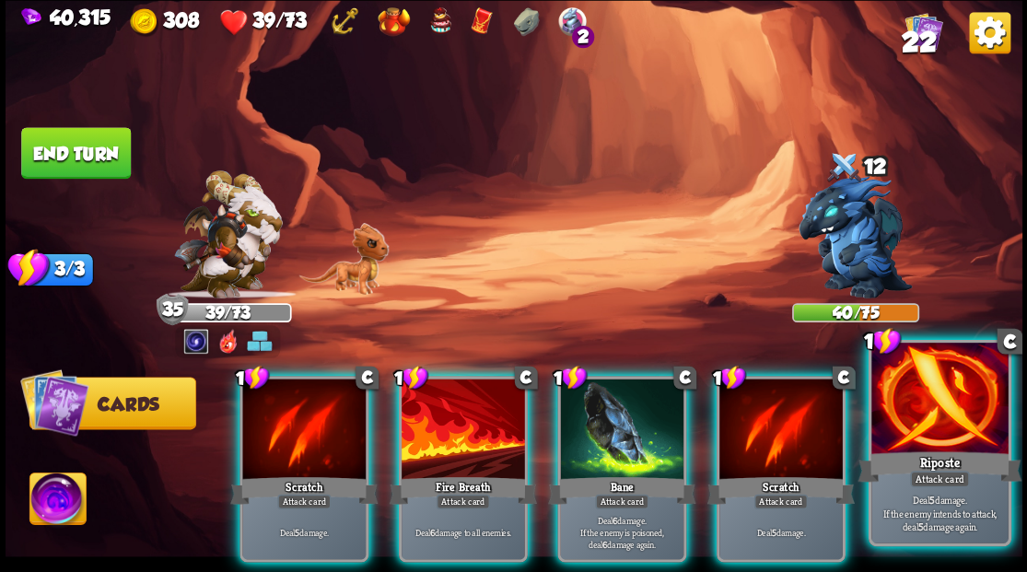
click at [956, 452] on div "Riposte" at bounding box center [940, 466] width 164 height 37
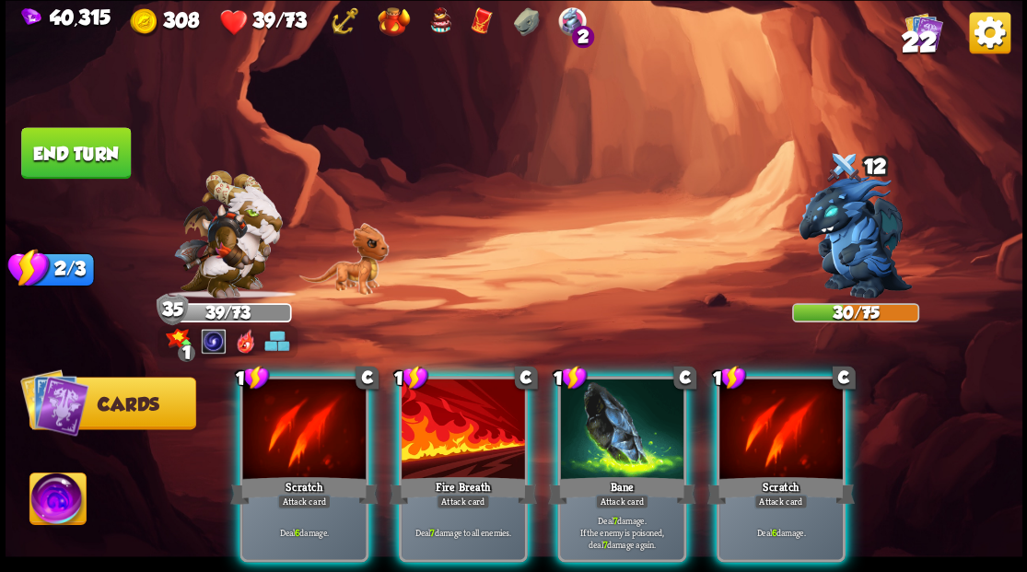
click at [315, 420] on div at bounding box center [303, 431] width 123 height 104
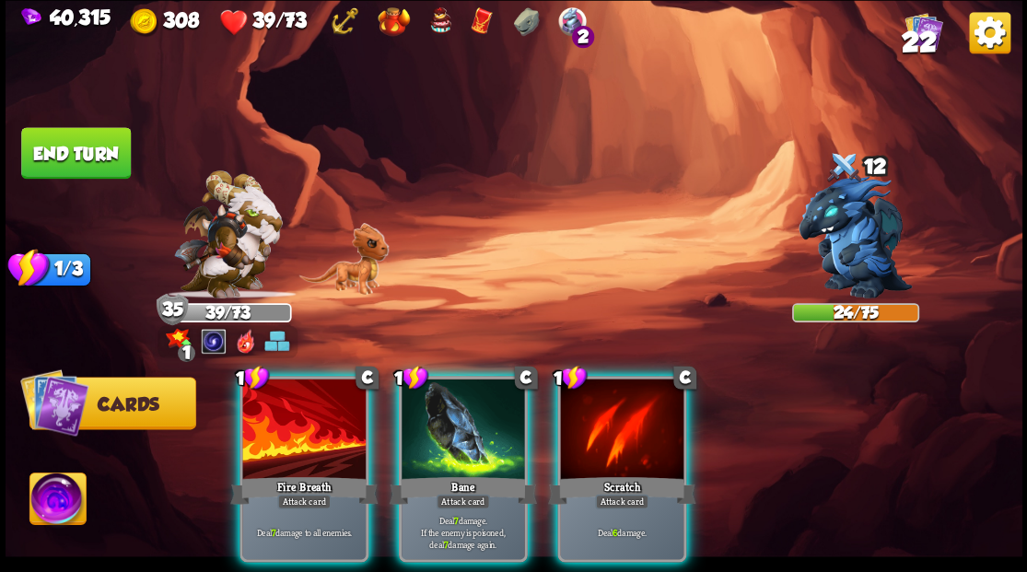
drag, startPoint x: 640, startPoint y: 417, endPoint x: 638, endPoint y: 396, distance: 20.4
click at [640, 407] on div at bounding box center [621, 431] width 123 height 104
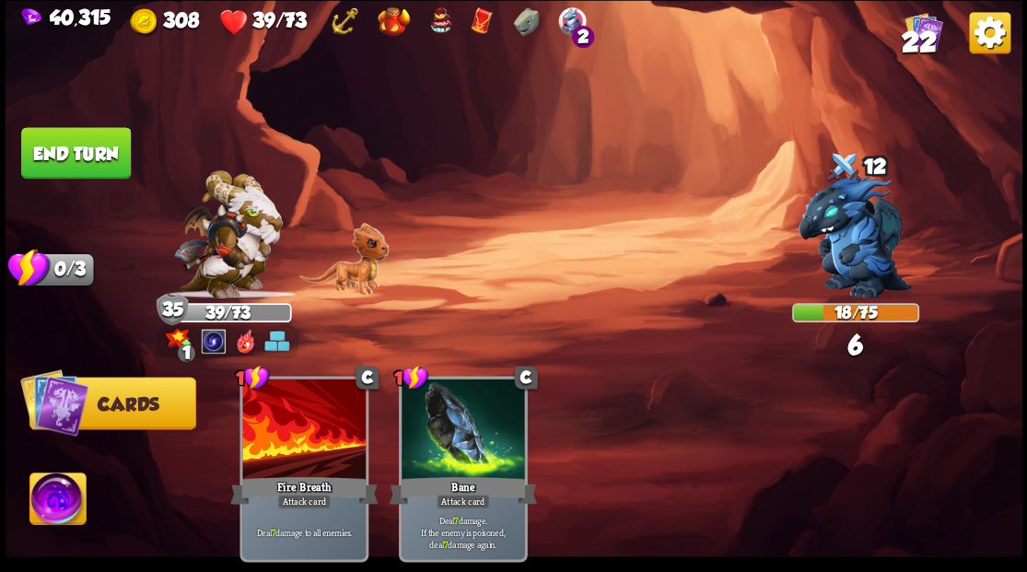
click at [52, 504] on img at bounding box center [57, 501] width 56 height 57
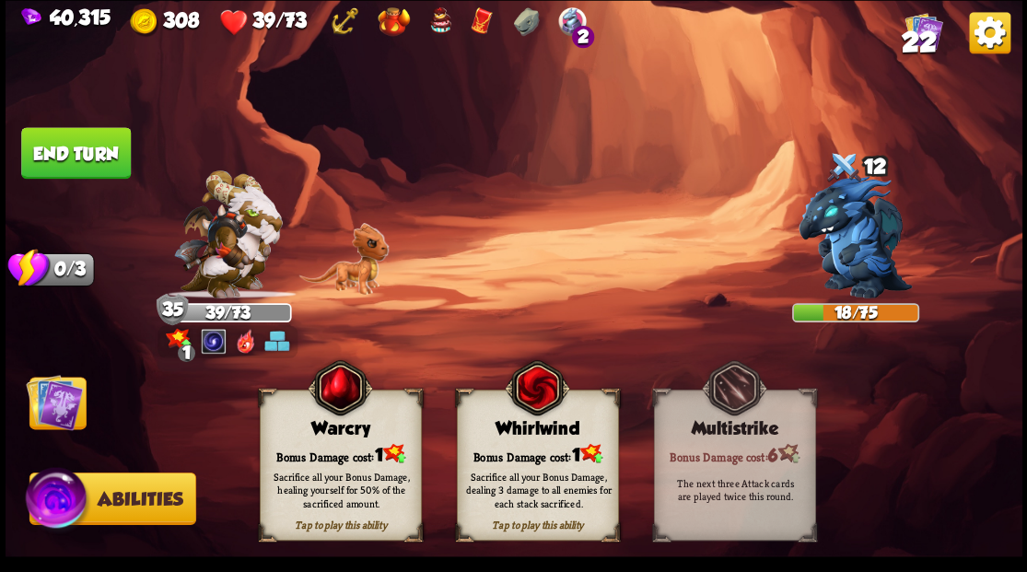
click at [343, 482] on div "Sacrifice all your Bonus Damage, healing yourself for 50% of the sacrificed amo…" at bounding box center [341, 489] width 147 height 41
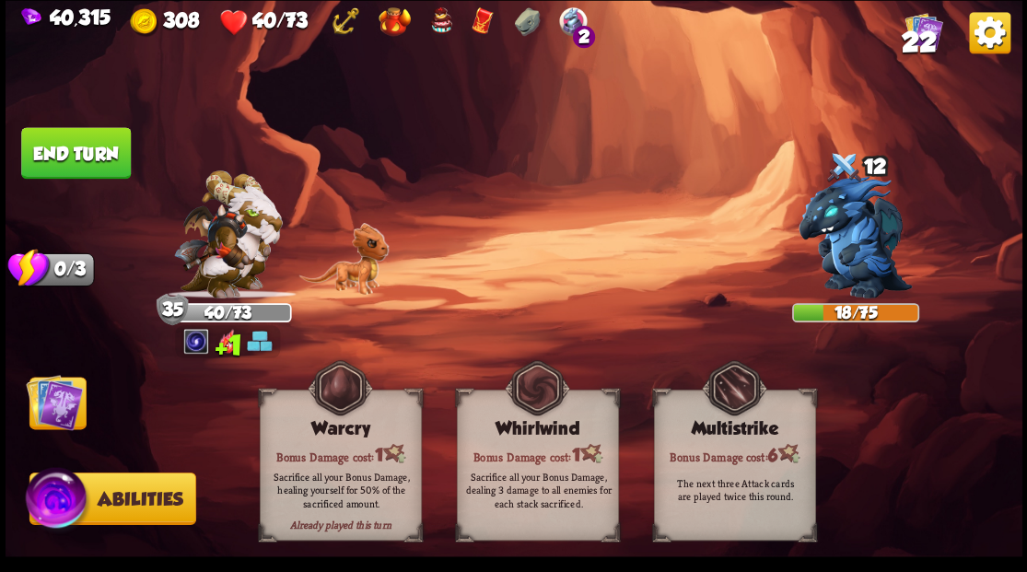
click at [56, 407] on img at bounding box center [54, 401] width 57 height 57
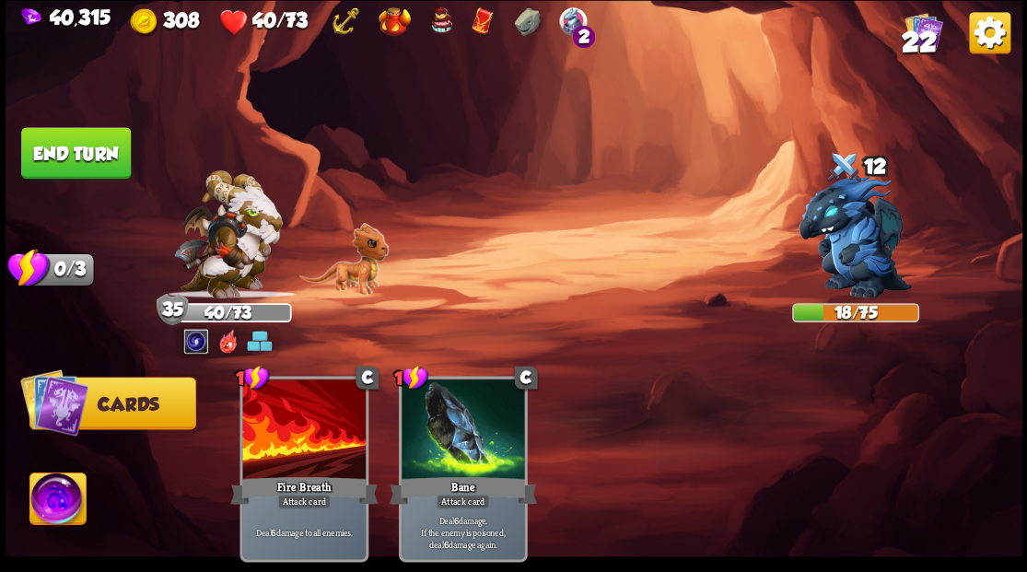
click at [105, 138] on button "End turn" at bounding box center [76, 153] width 110 height 52
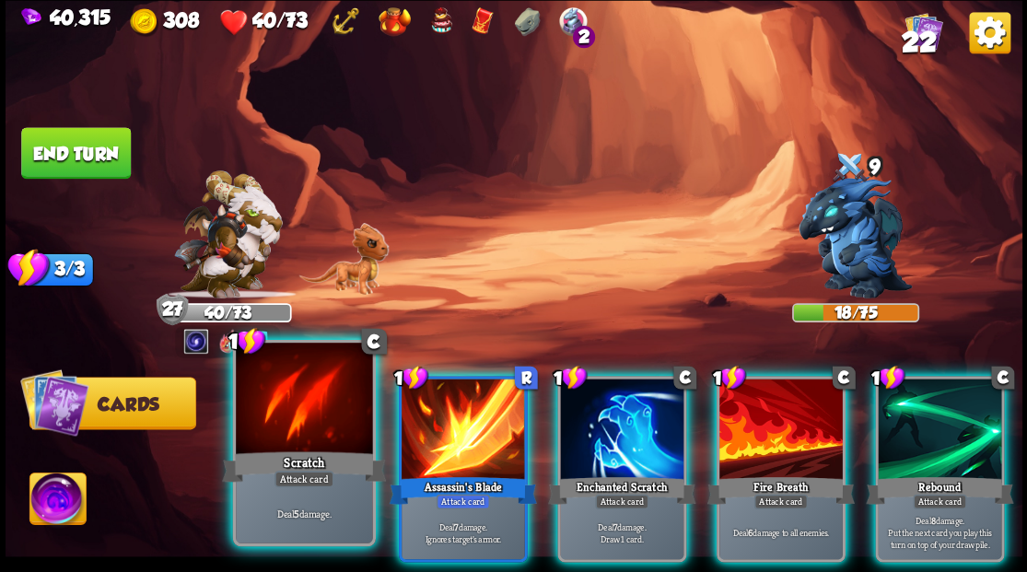
drag, startPoint x: 300, startPoint y: 416, endPoint x: 638, endPoint y: 235, distance: 382.6
click at [300, 413] on div at bounding box center [304, 400] width 136 height 115
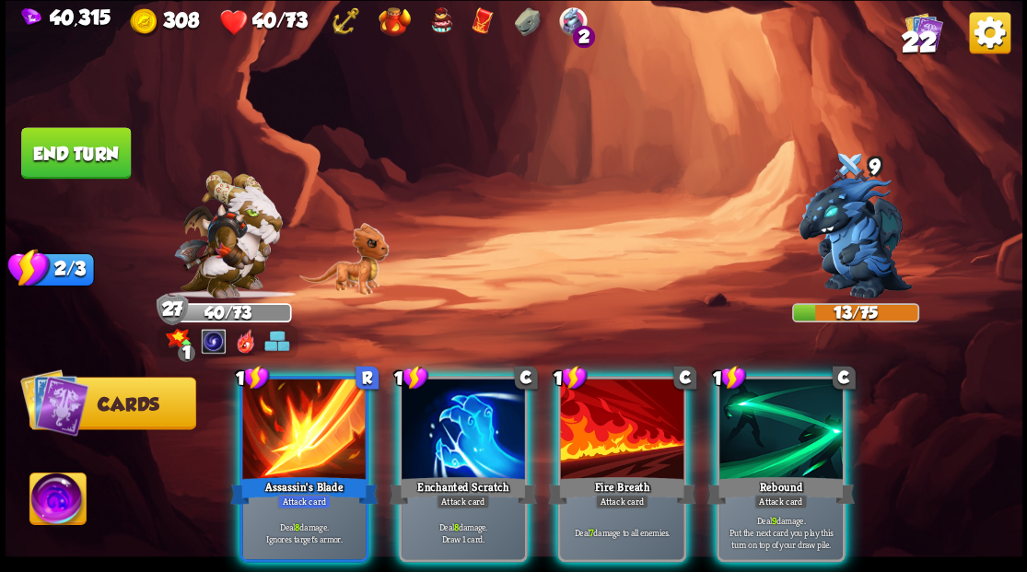
drag, startPoint x: 593, startPoint y: 440, endPoint x: 594, endPoint y: 422, distance: 18.5
click at [594, 428] on div at bounding box center [621, 431] width 123 height 104
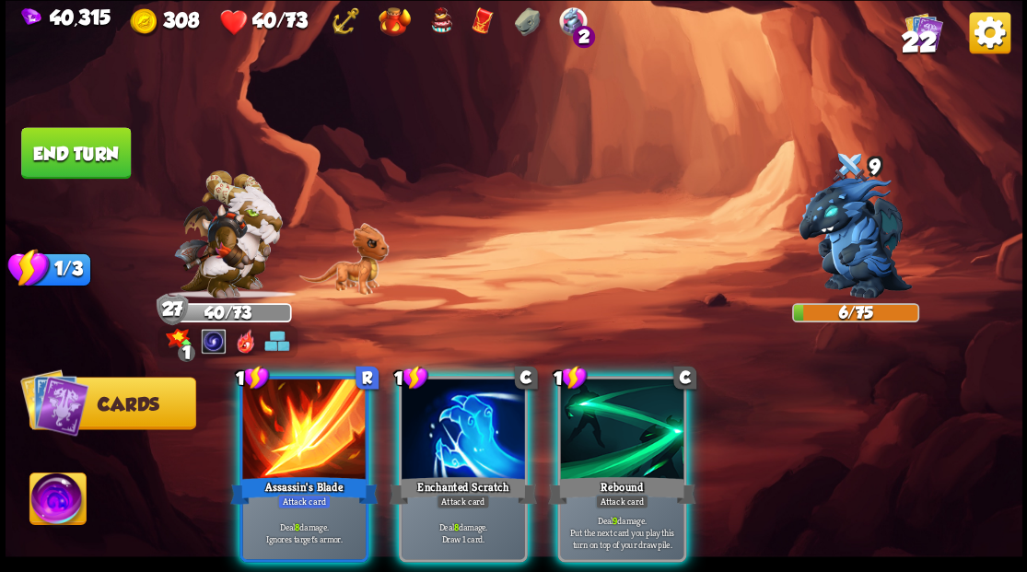
drag, startPoint x: 475, startPoint y: 391, endPoint x: 473, endPoint y: 378, distance: 13.2
click at [475, 392] on div at bounding box center [463, 431] width 123 height 104
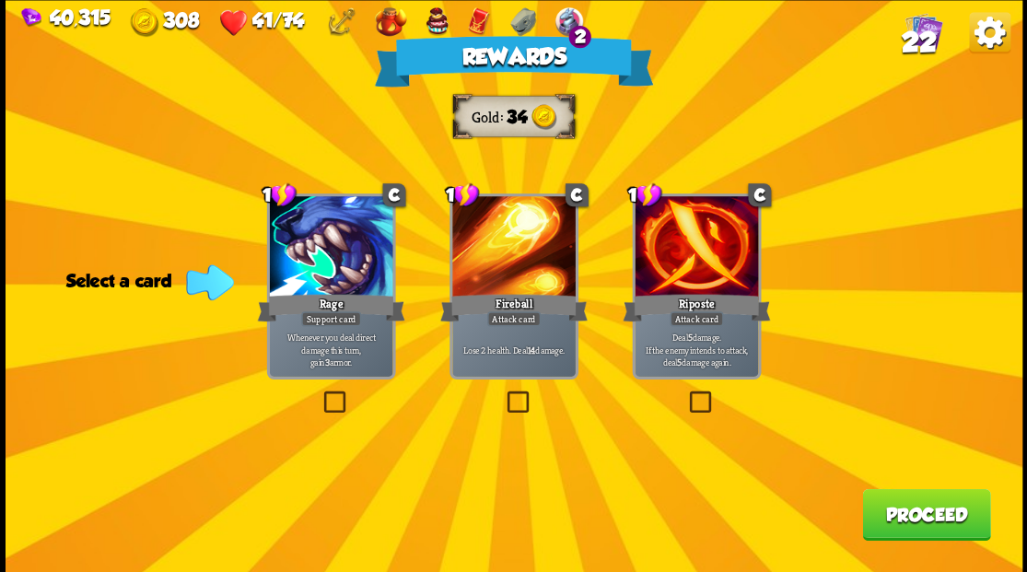
click at [949, 516] on button "Proceed" at bounding box center [926, 514] width 128 height 52
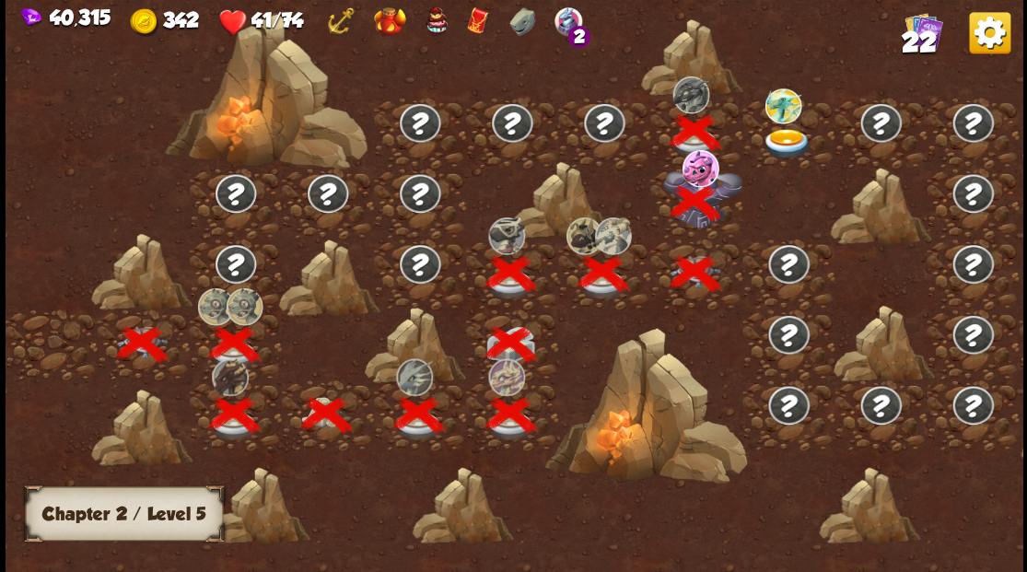
click at [787, 135] on img at bounding box center [787, 143] width 51 height 30
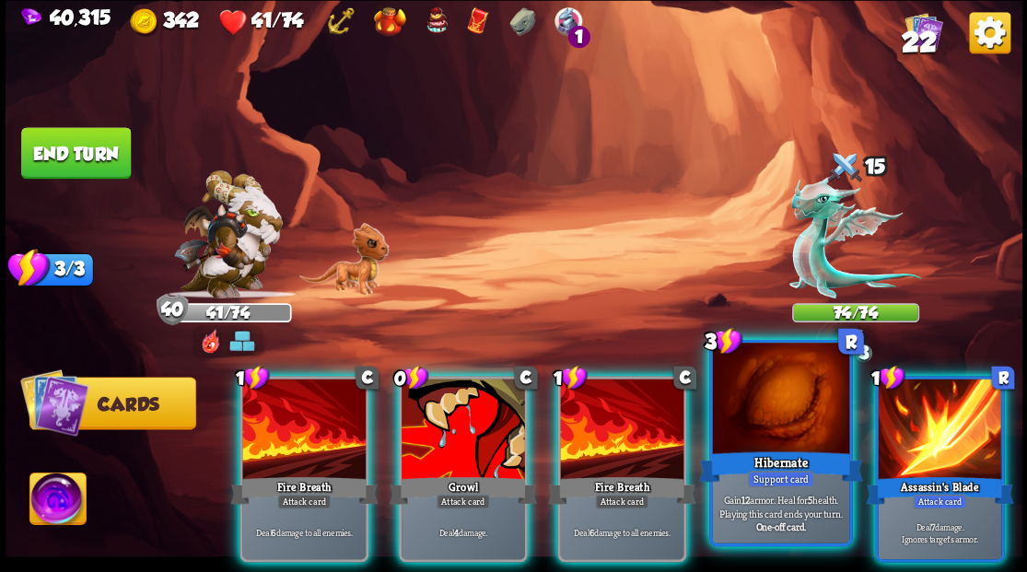
click at [748, 409] on div at bounding box center [780, 400] width 136 height 115
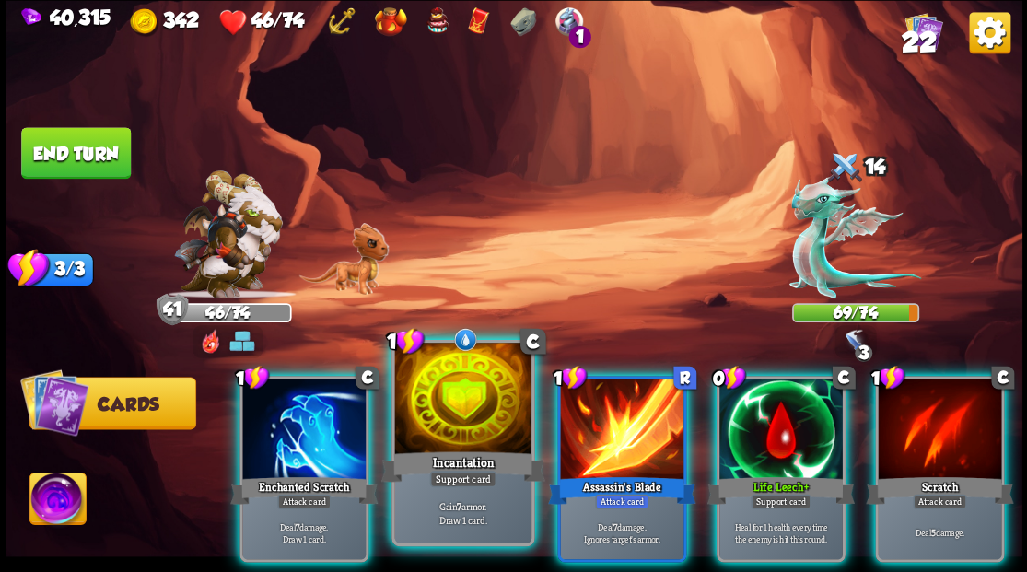
drag, startPoint x: 468, startPoint y: 417, endPoint x: 494, endPoint y: 321, distance: 100.1
click at [468, 413] on div at bounding box center [462, 400] width 136 height 115
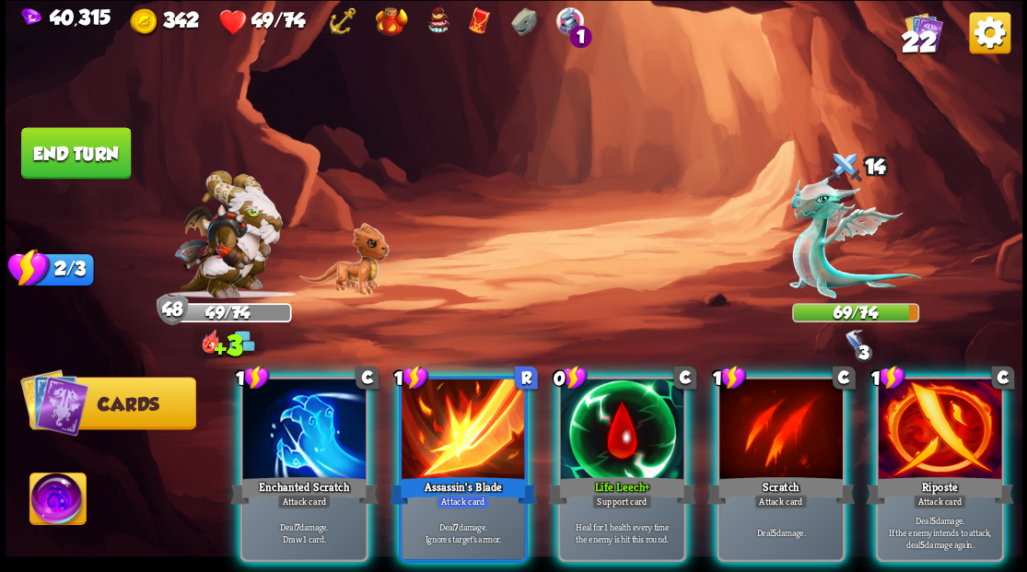
drag, startPoint x: 612, startPoint y: 417, endPoint x: 607, endPoint y: 396, distance: 20.8
click at [611, 407] on div at bounding box center [621, 431] width 123 height 104
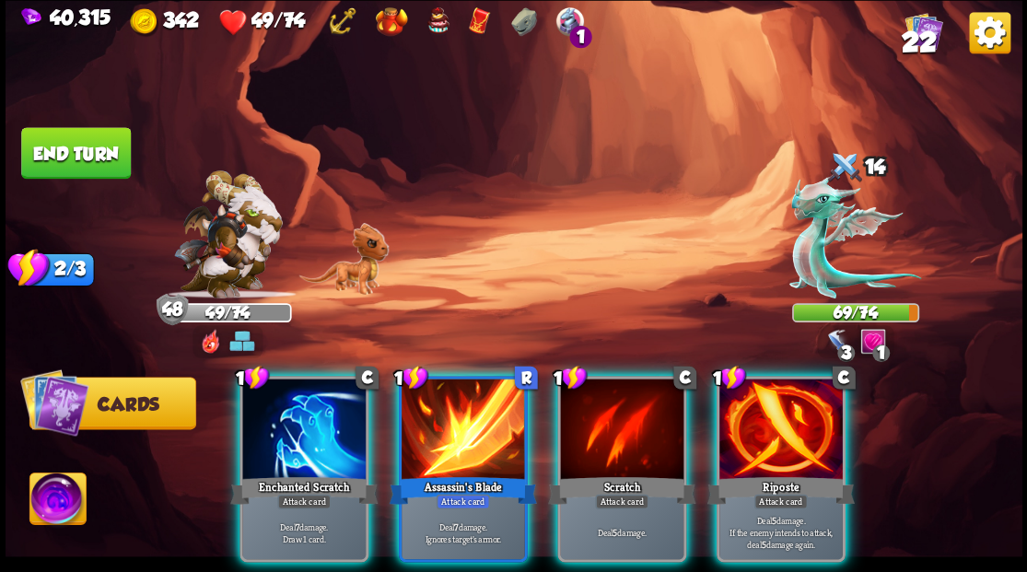
drag, startPoint x: 760, startPoint y: 422, endPoint x: 762, endPoint y: 396, distance: 25.9
click at [761, 417] on div at bounding box center [781, 431] width 123 height 104
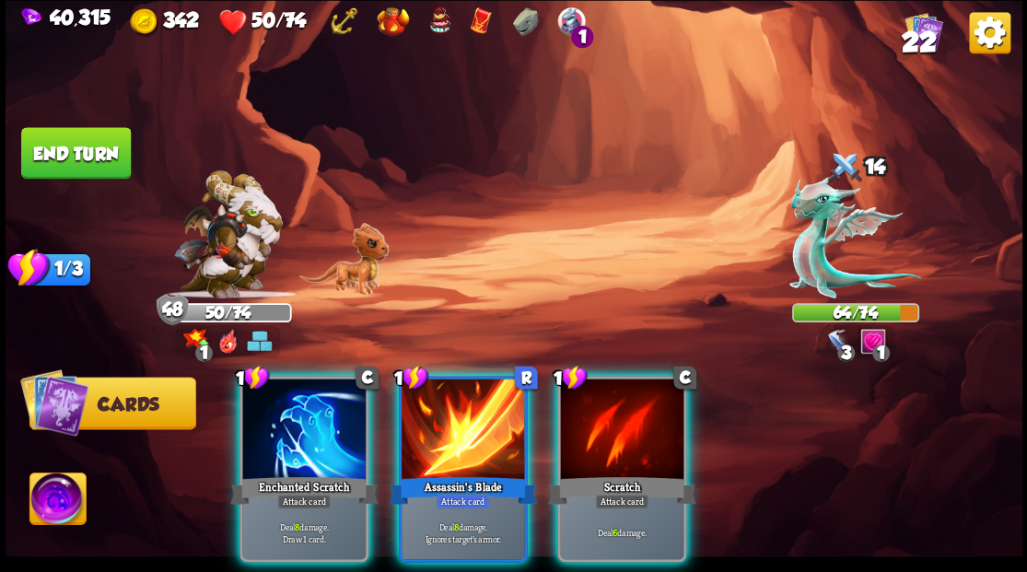
drag, startPoint x: 614, startPoint y: 419, endPoint x: 566, endPoint y: 328, distance: 103.0
click at [614, 411] on div at bounding box center [621, 431] width 123 height 104
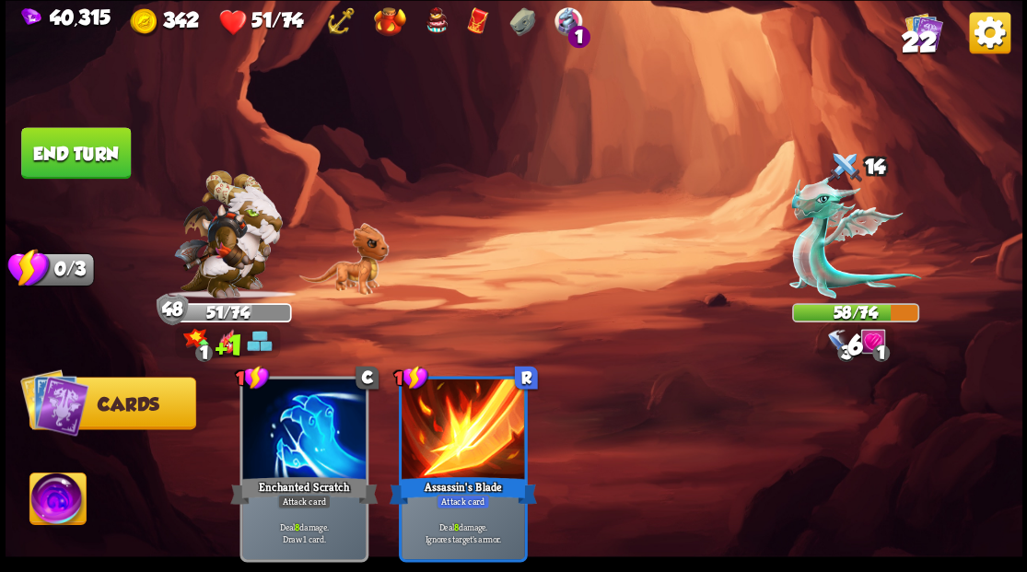
click at [53, 496] on img at bounding box center [57, 501] width 56 height 57
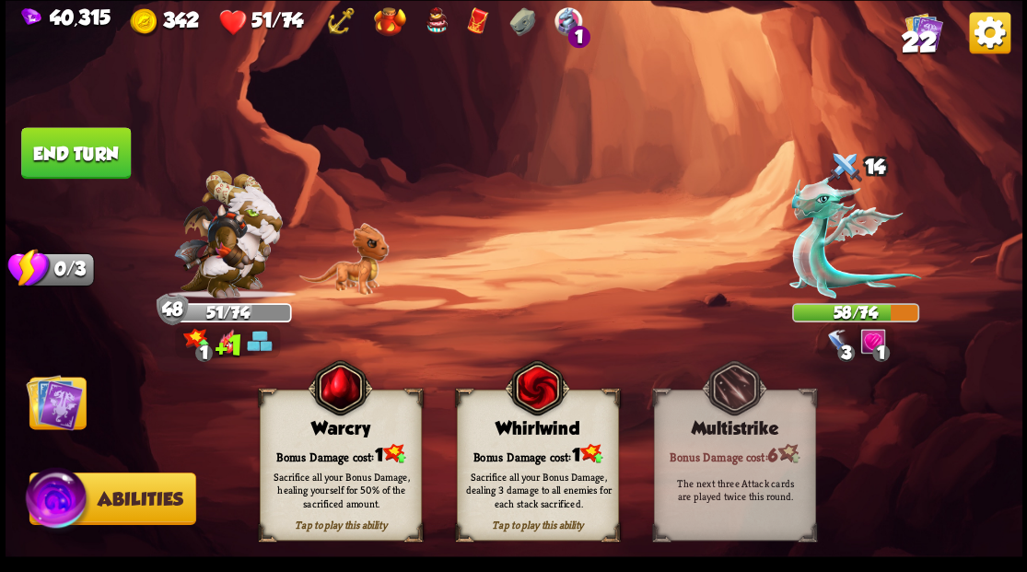
click at [319, 456] on div "Tap to play this ability Warcry Bonus Damage cost: 1 Sacrifice all your Bonus D…" at bounding box center [341, 465] width 162 height 151
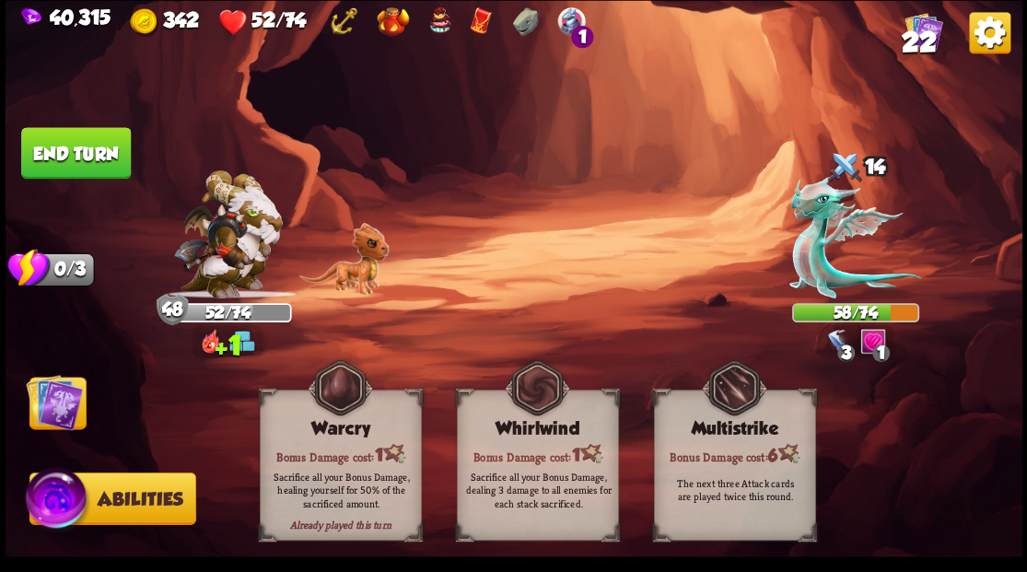
drag, startPoint x: 64, startPoint y: 412, endPoint x: 107, endPoint y: 257, distance: 160.8
click at [64, 411] on img at bounding box center [54, 401] width 57 height 57
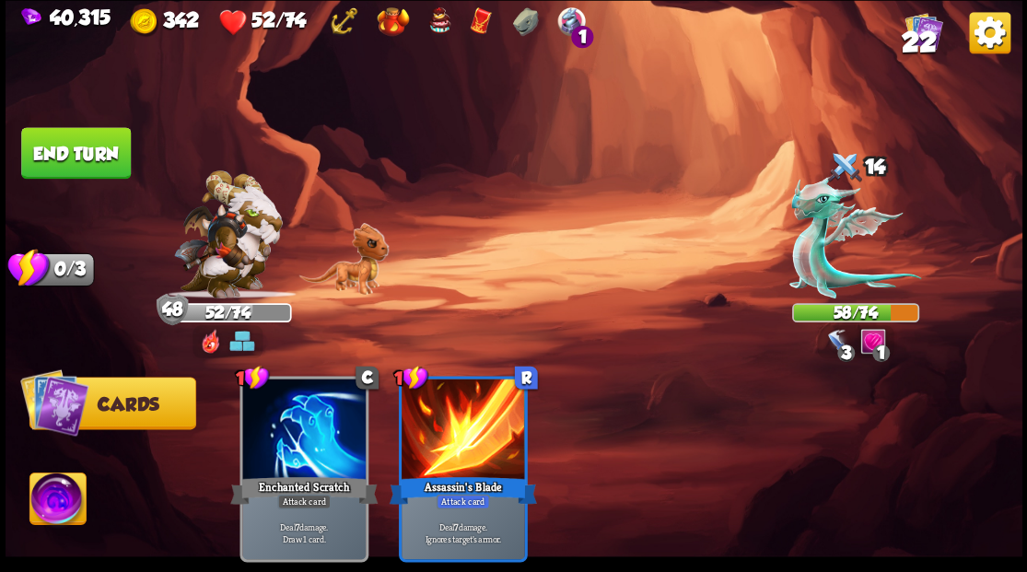
click at [104, 155] on button "End turn" at bounding box center [76, 153] width 110 height 52
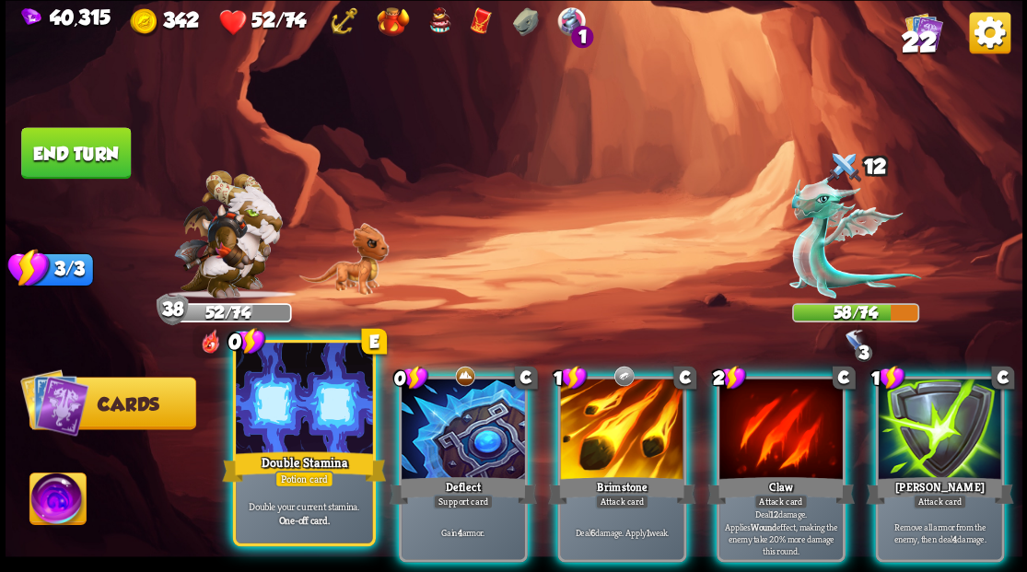
click at [308, 422] on div at bounding box center [304, 400] width 136 height 115
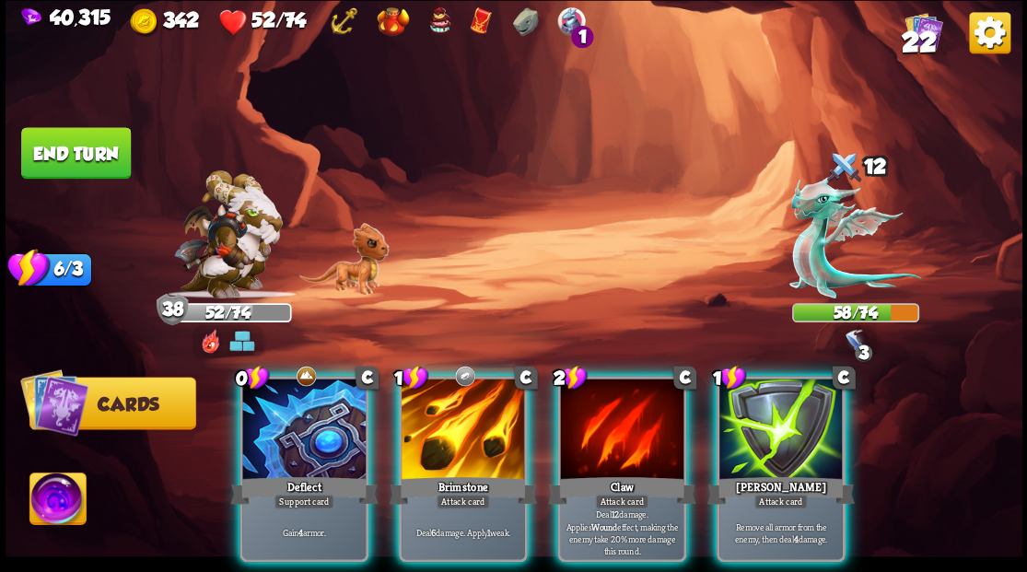
click at [265, 415] on div at bounding box center [303, 431] width 123 height 104
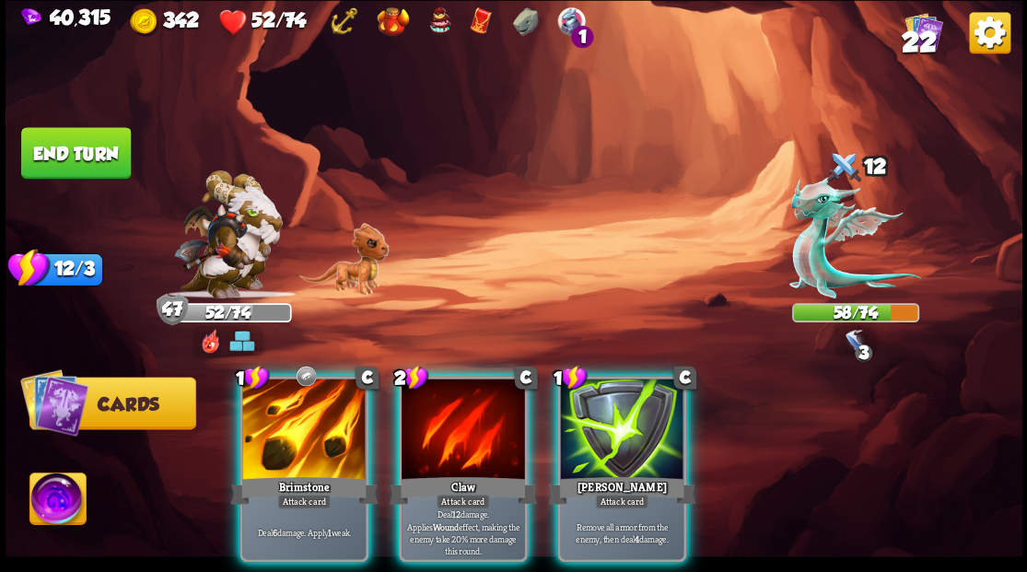
drag, startPoint x: 280, startPoint y: 422, endPoint x: 340, endPoint y: 369, distance: 80.3
click at [280, 421] on div at bounding box center [303, 431] width 123 height 104
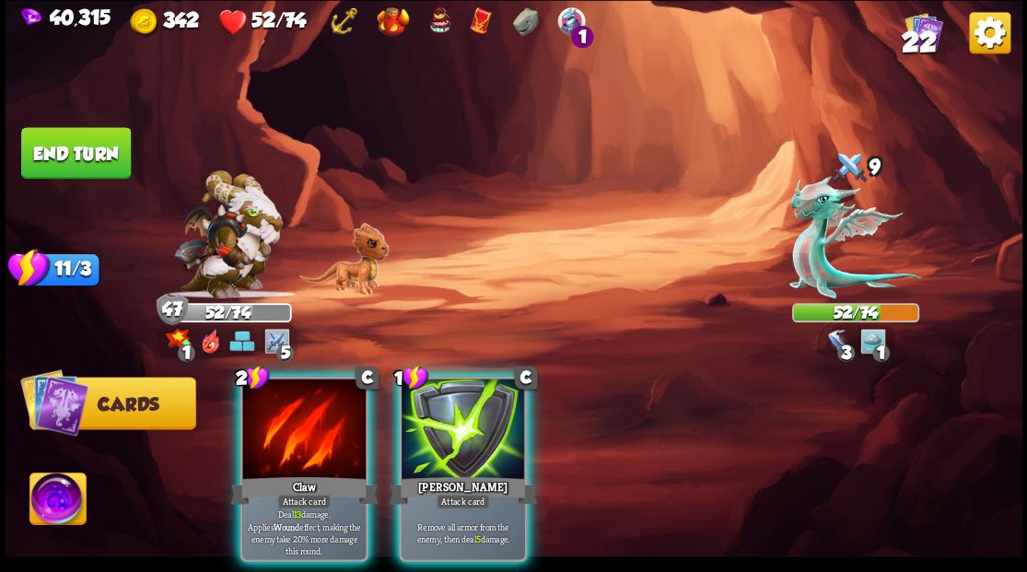
drag, startPoint x: 505, startPoint y: 422, endPoint x: 510, endPoint y: 373, distance: 49.1
click at [505, 420] on div at bounding box center [463, 431] width 123 height 104
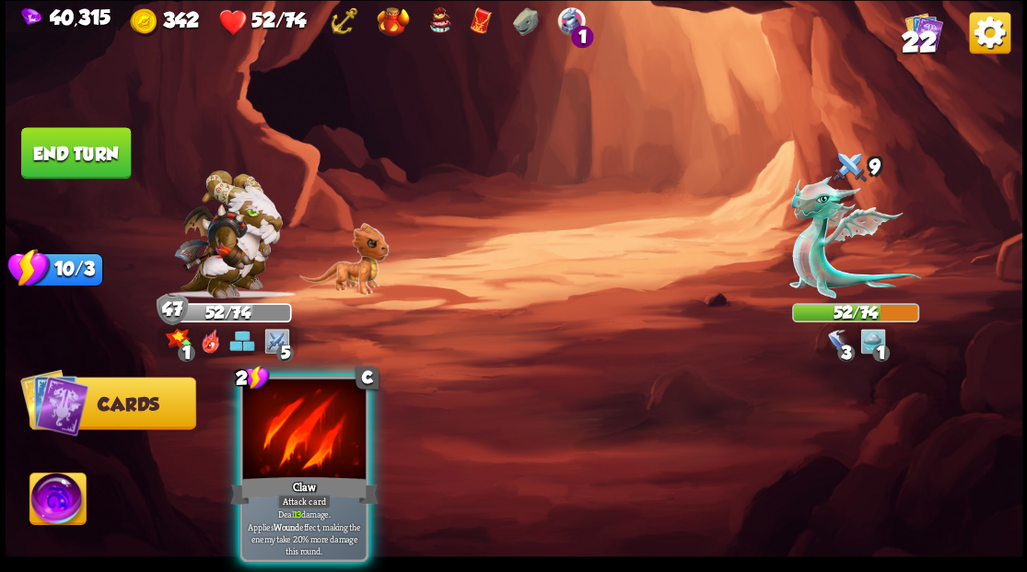
click at [48, 512] on img at bounding box center [57, 501] width 56 height 57
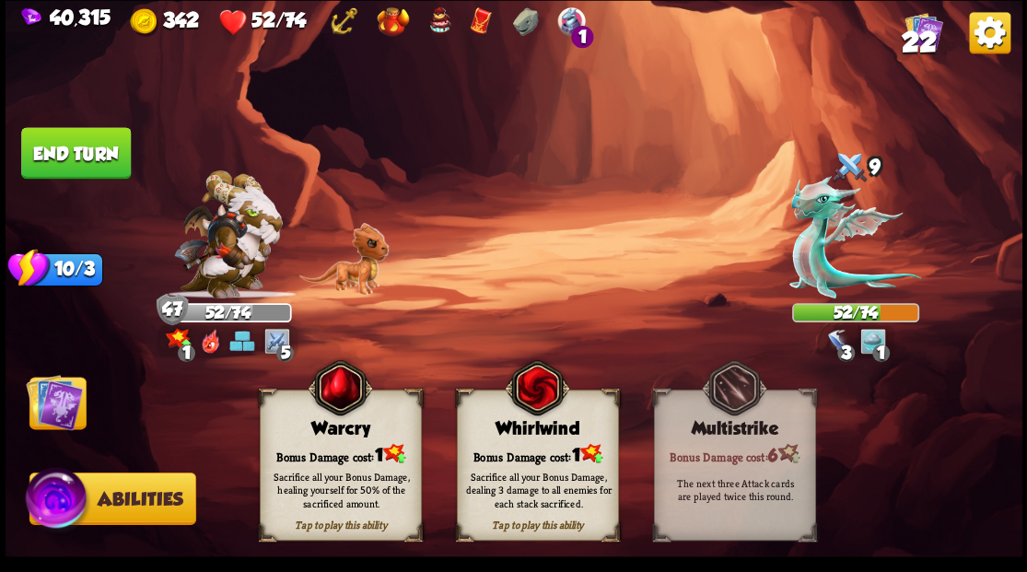
click at [348, 457] on div "Bonus Damage cost: 1" at bounding box center [340, 453] width 160 height 23
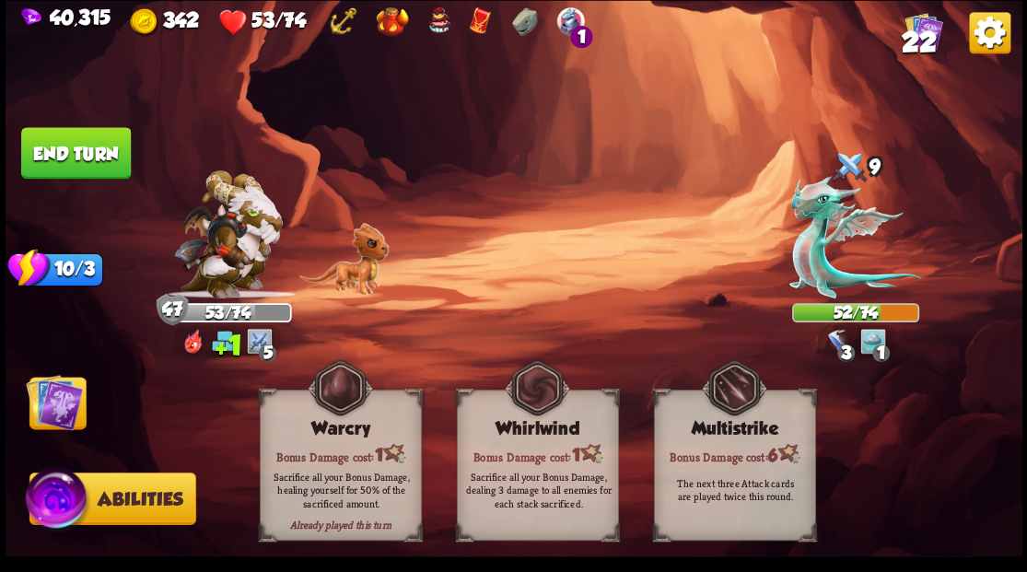
click at [60, 399] on img at bounding box center [54, 401] width 57 height 57
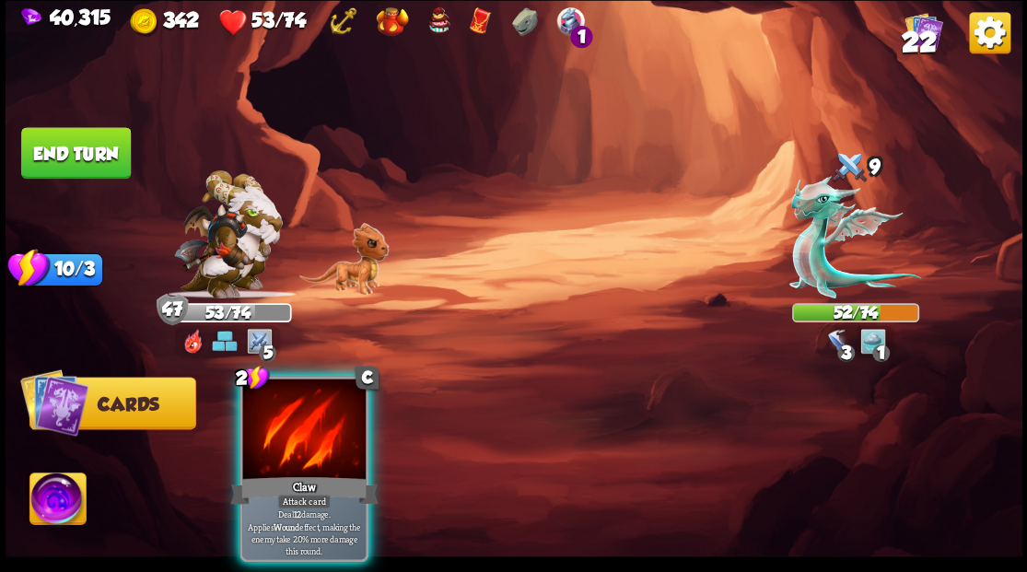
drag, startPoint x: 298, startPoint y: 444, endPoint x: 313, endPoint y: 420, distance: 28.6
click at [299, 439] on div at bounding box center [303, 431] width 123 height 104
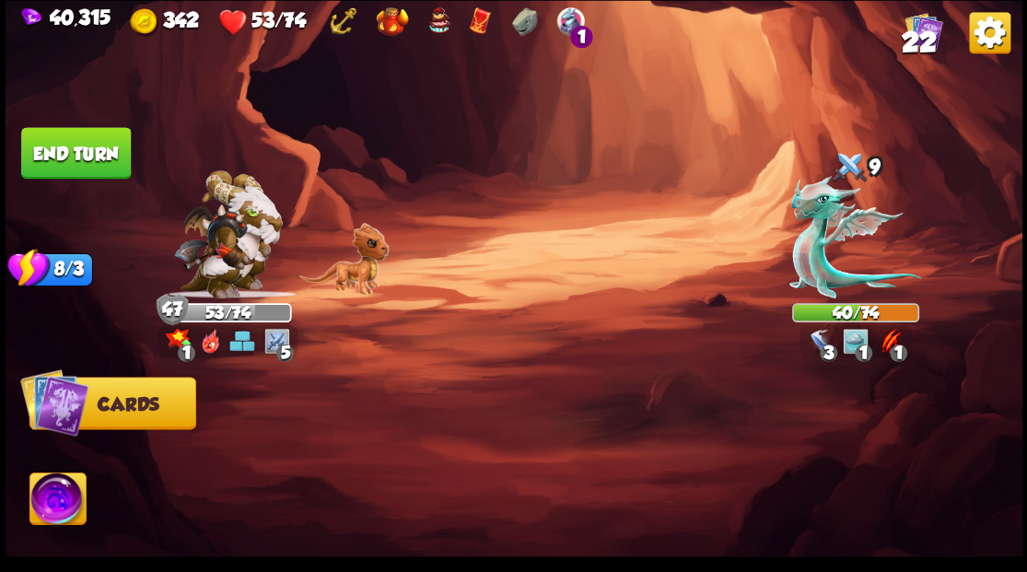
drag, startPoint x: 76, startPoint y: 155, endPoint x: 137, endPoint y: 133, distance: 65.6
click at [76, 151] on button "End turn" at bounding box center [76, 153] width 110 height 52
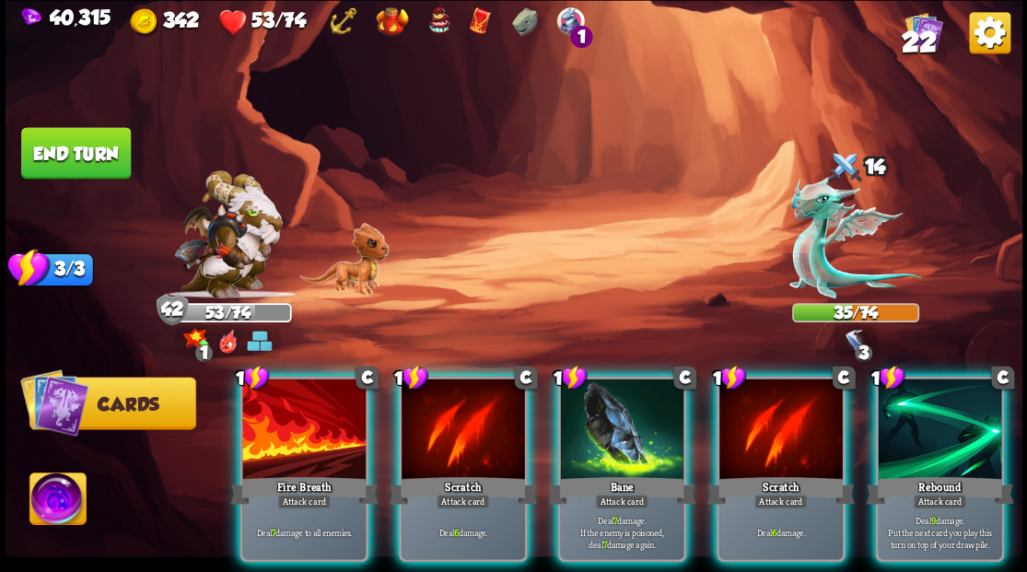
drag, startPoint x: 54, startPoint y: 494, endPoint x: 184, endPoint y: 418, distance: 150.3
click at [55, 494] on img at bounding box center [57, 501] width 56 height 57
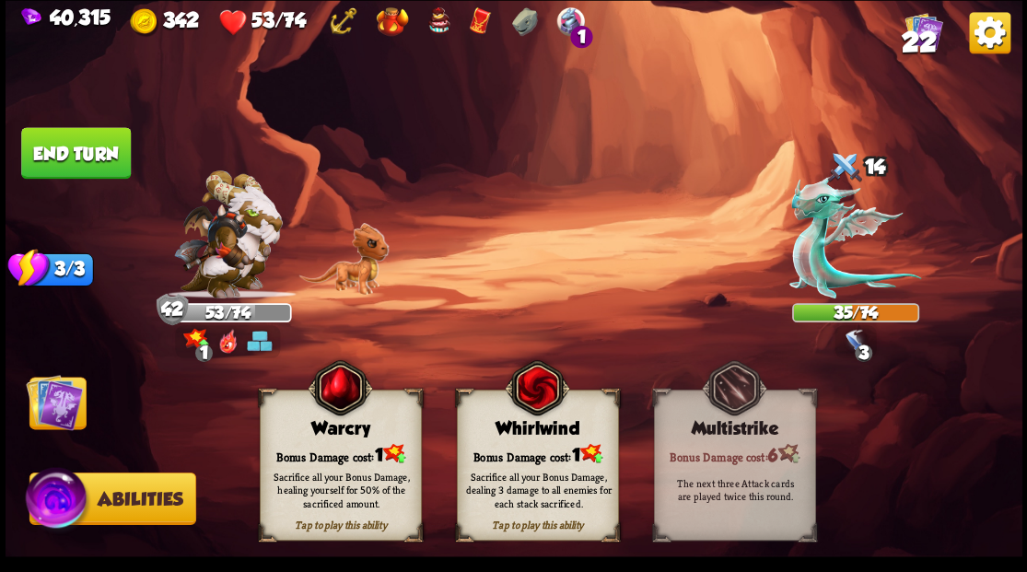
click at [522, 461] on div "Sacrifice all your Bonus Damage, dealing 3 damage to all enemies for each stack…" at bounding box center [538, 490] width 162 height 64
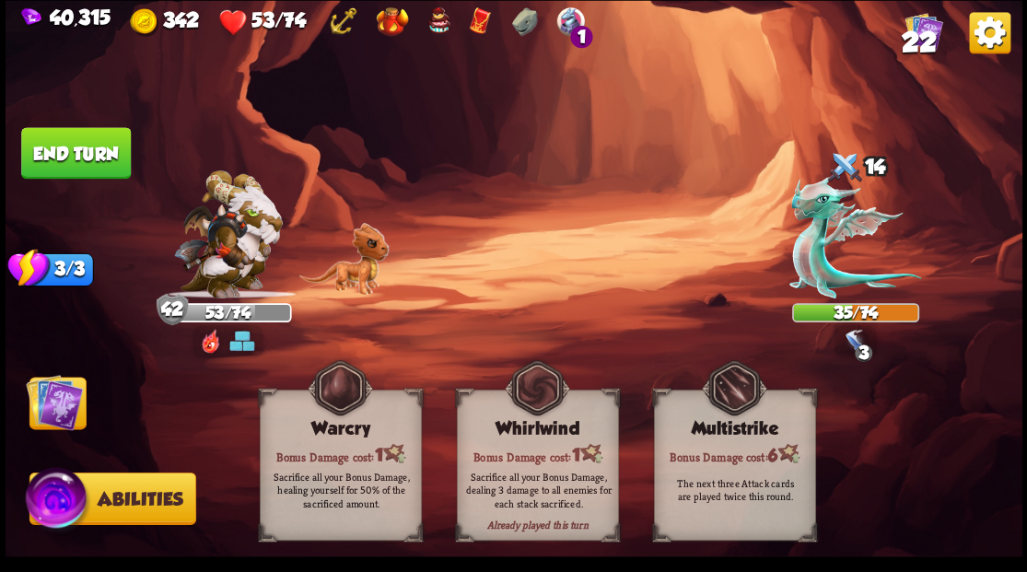
click at [53, 404] on img at bounding box center [54, 401] width 57 height 57
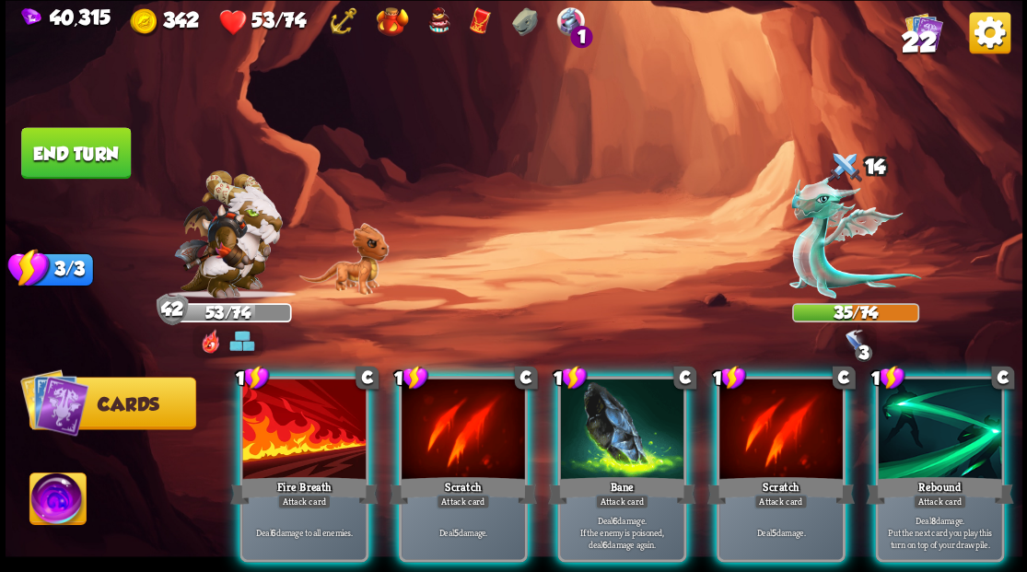
drag, startPoint x: 809, startPoint y: 422, endPoint x: 801, endPoint y: 404, distance: 20.2
click at [805, 413] on div at bounding box center [781, 431] width 123 height 104
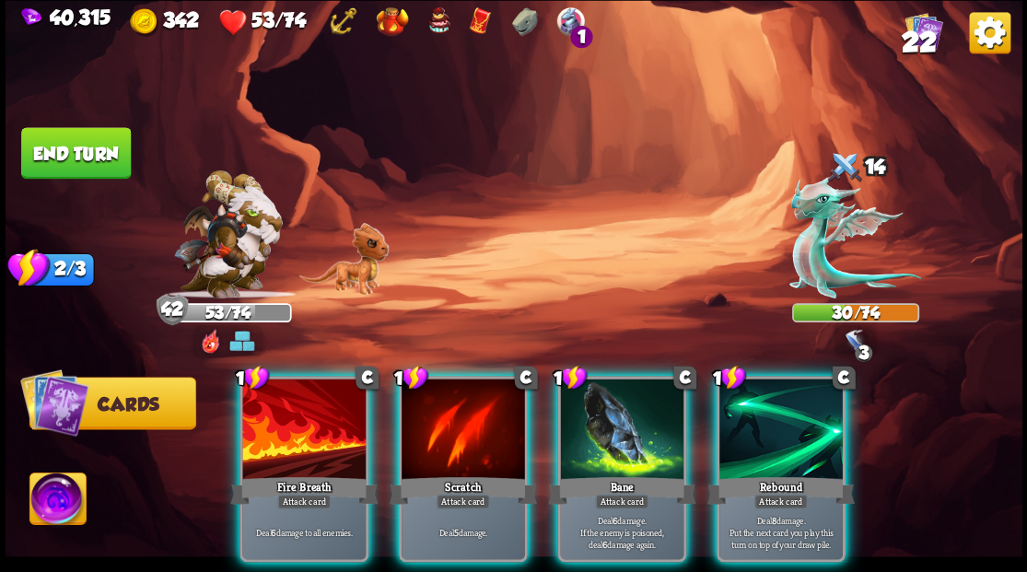
drag, startPoint x: 451, startPoint y: 432, endPoint x: 452, endPoint y: 416, distance: 16.6
click at [452, 431] on div at bounding box center [463, 431] width 123 height 104
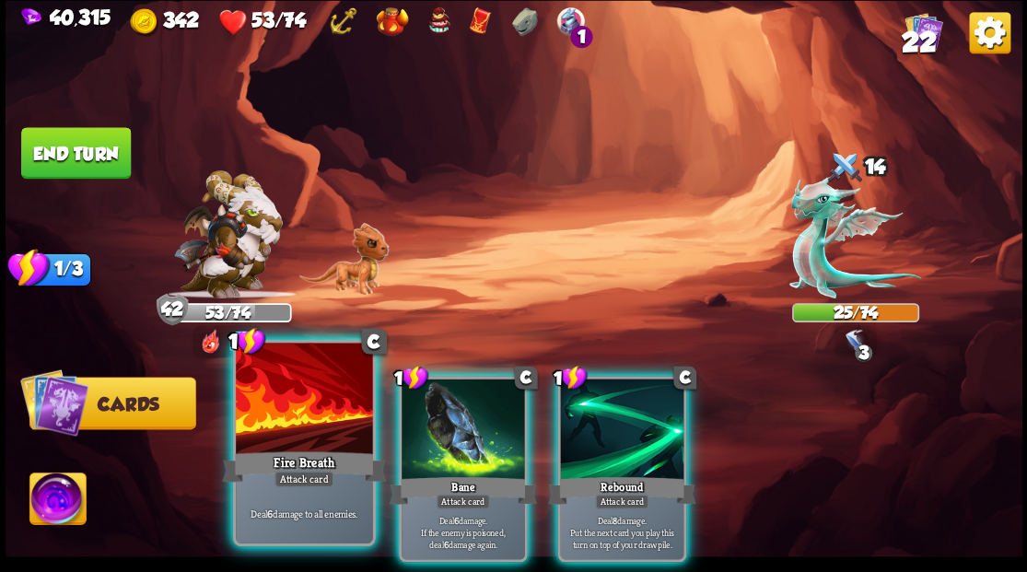
click at [287, 405] on div at bounding box center [304, 400] width 136 height 115
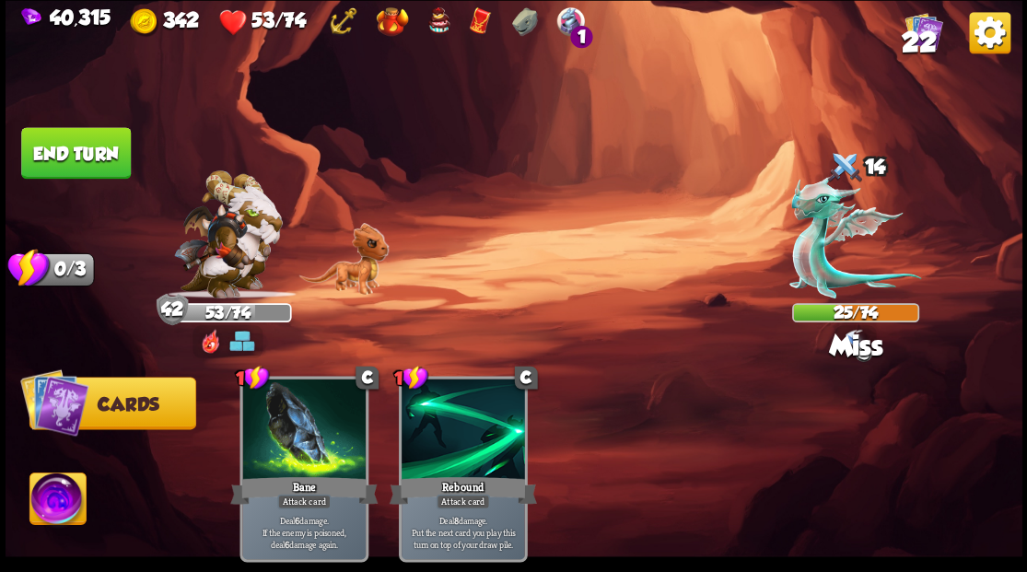
click at [48, 136] on button "End turn" at bounding box center [76, 153] width 110 height 52
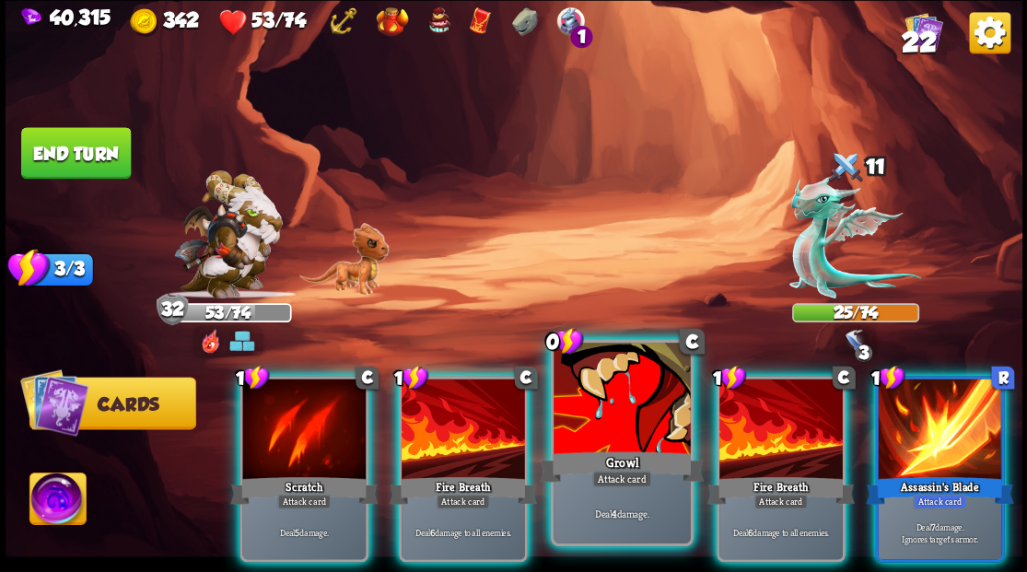
click at [593, 433] on div at bounding box center [622, 400] width 136 height 115
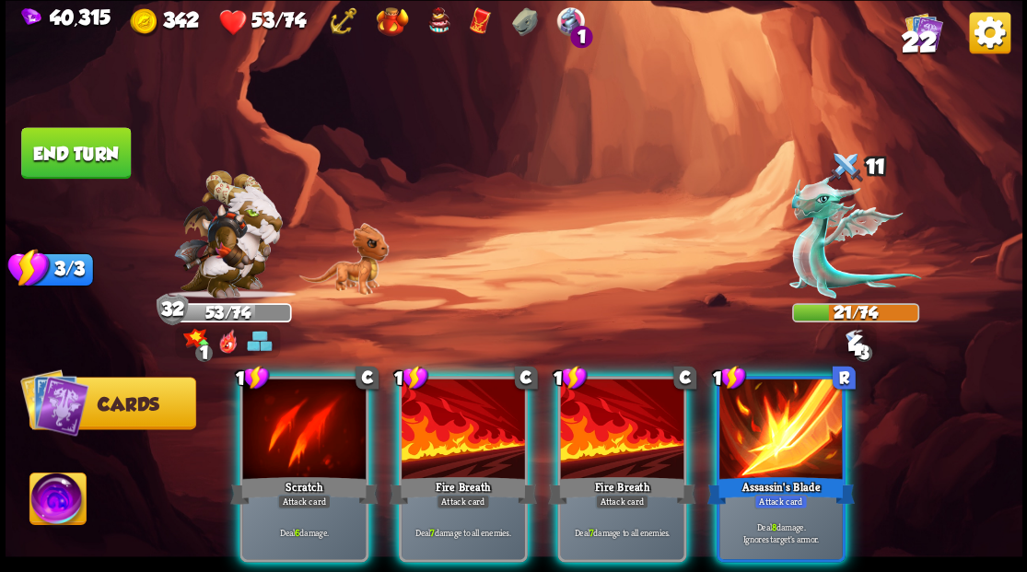
click at [63, 152] on button "End turn" at bounding box center [76, 152] width 112 height 53
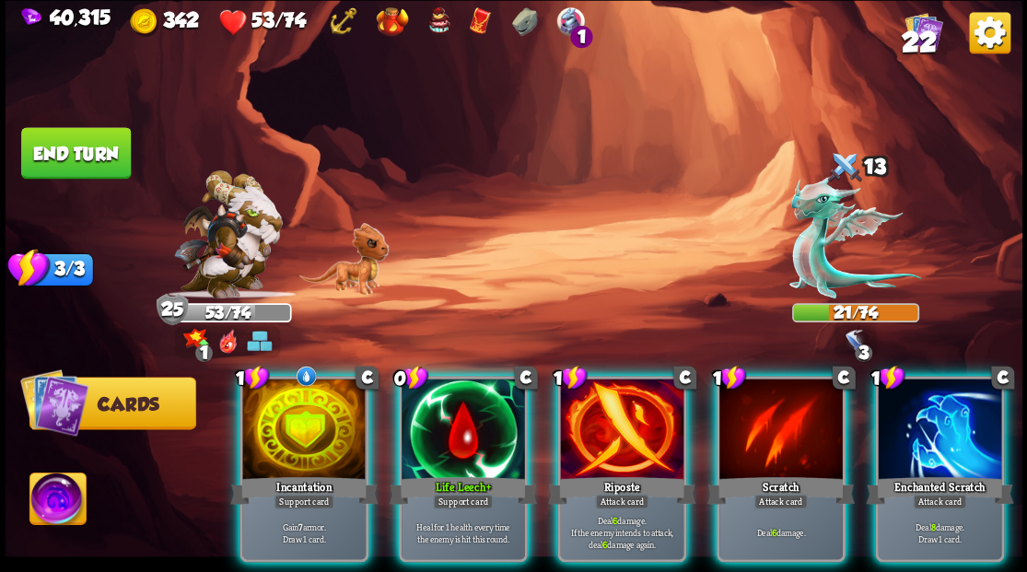
click at [289, 426] on div at bounding box center [303, 431] width 123 height 104
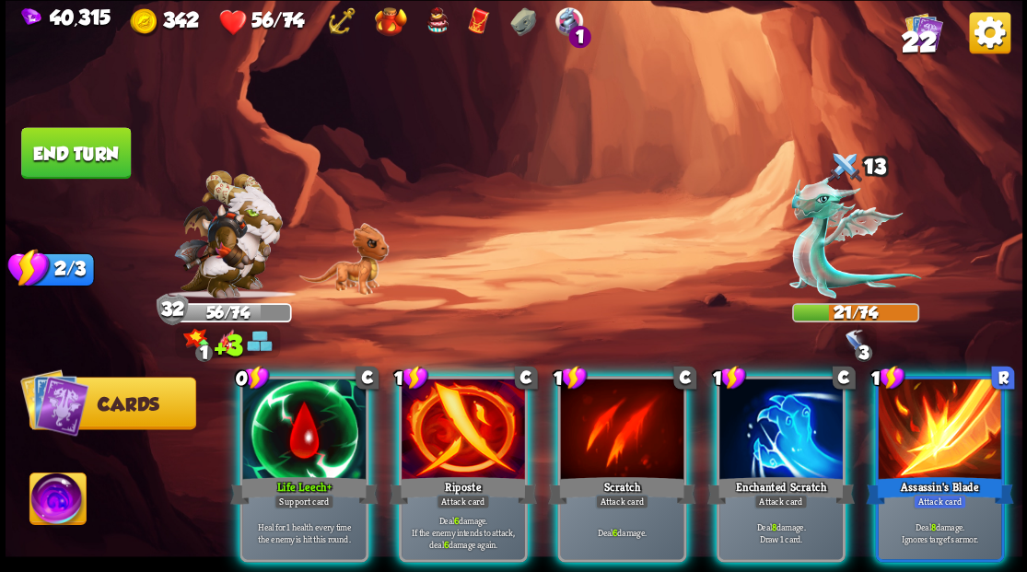
drag, startPoint x: 53, startPoint y: 499, endPoint x: 53, endPoint y: 460, distance: 39.6
click at [53, 499] on img at bounding box center [57, 501] width 56 height 57
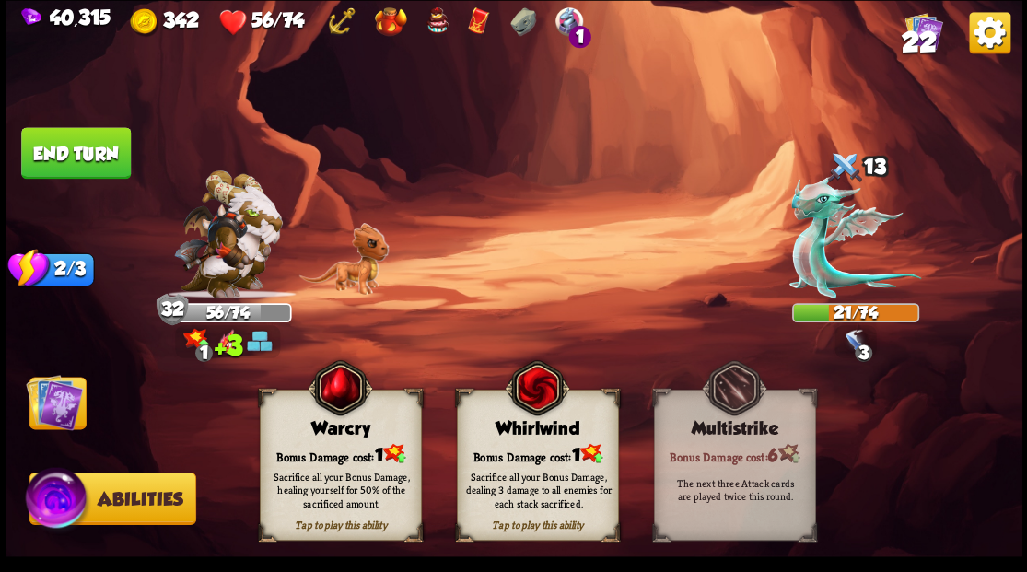
drag, startPoint x: 308, startPoint y: 470, endPoint x: 299, endPoint y: 459, distance: 14.4
click at [302, 463] on div "Sacrifice all your Bonus Damage, healing yourself for 50% of the sacrificed amo…" at bounding box center [341, 490] width 162 height 64
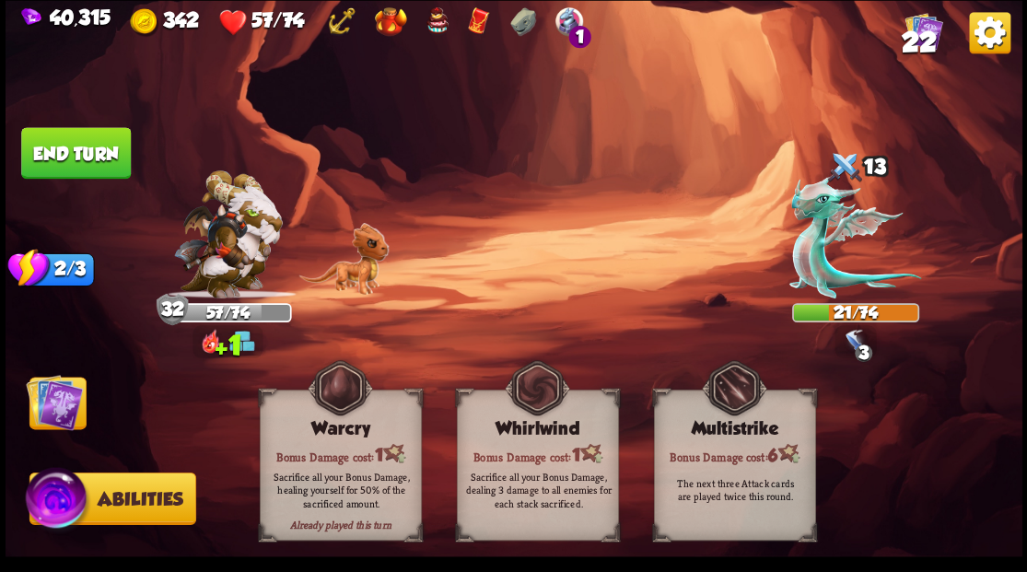
click at [55, 411] on img at bounding box center [54, 401] width 57 height 57
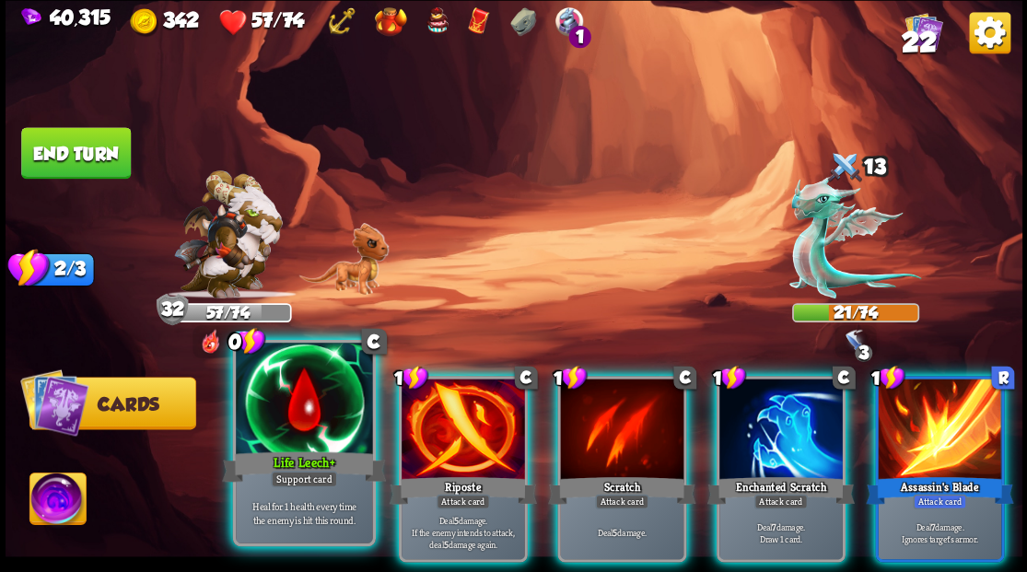
click at [279, 438] on div at bounding box center [304, 400] width 136 height 115
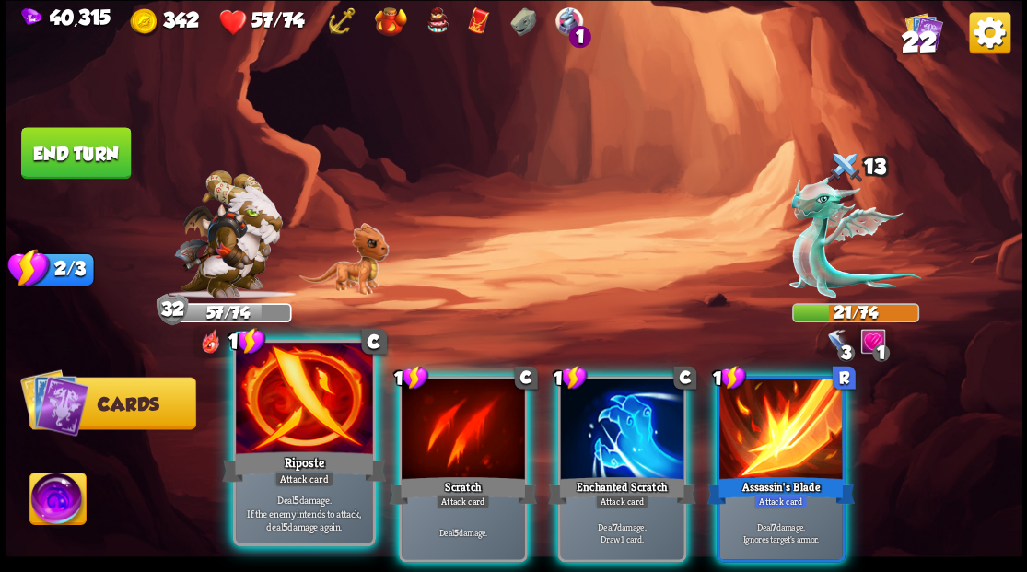
click at [254, 416] on div at bounding box center [304, 400] width 136 height 115
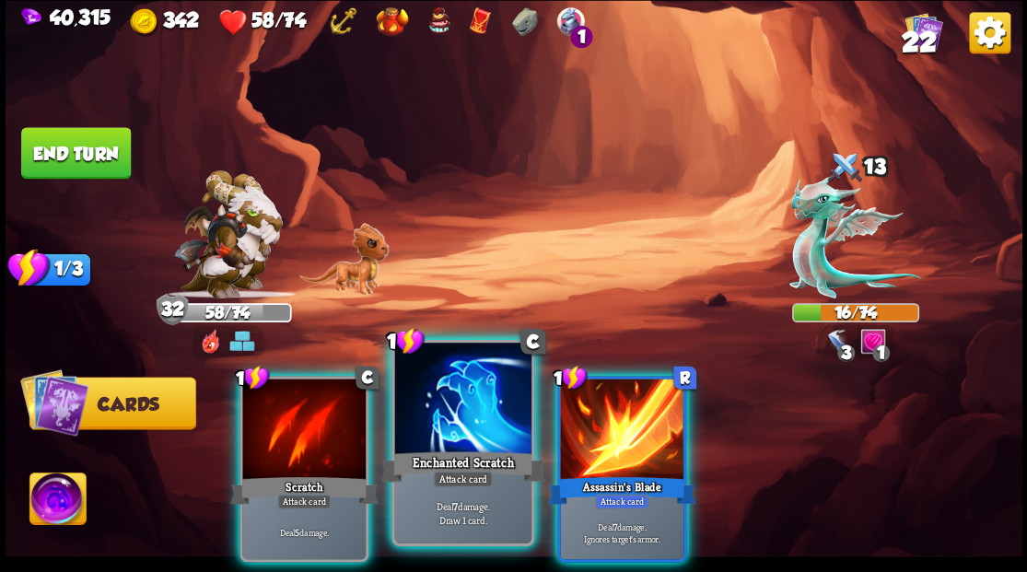
drag, startPoint x: 319, startPoint y: 439, endPoint x: 375, endPoint y: 385, distance: 77.6
click at [319, 439] on div at bounding box center [303, 431] width 123 height 104
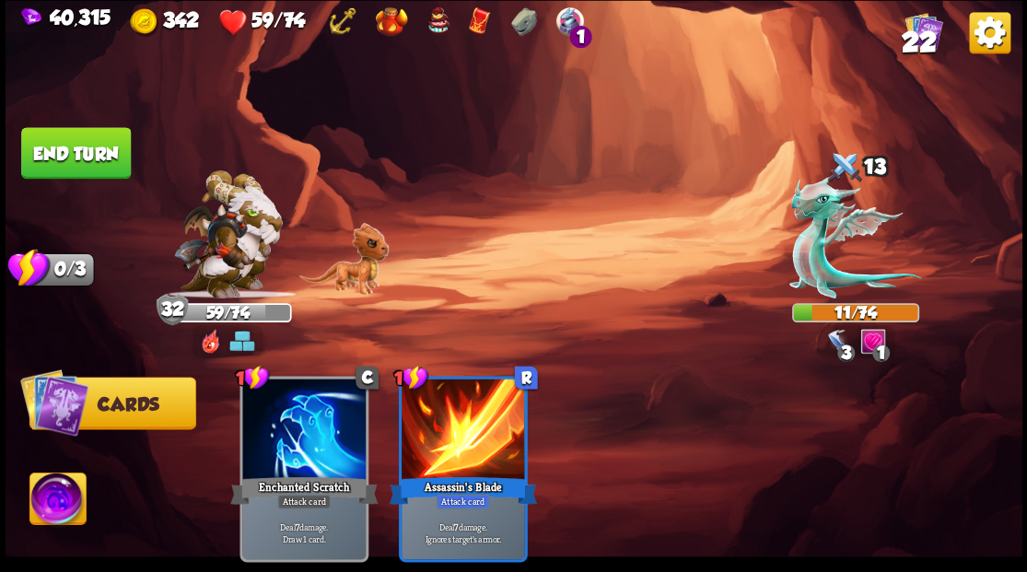
click at [107, 153] on button "End turn" at bounding box center [76, 153] width 110 height 52
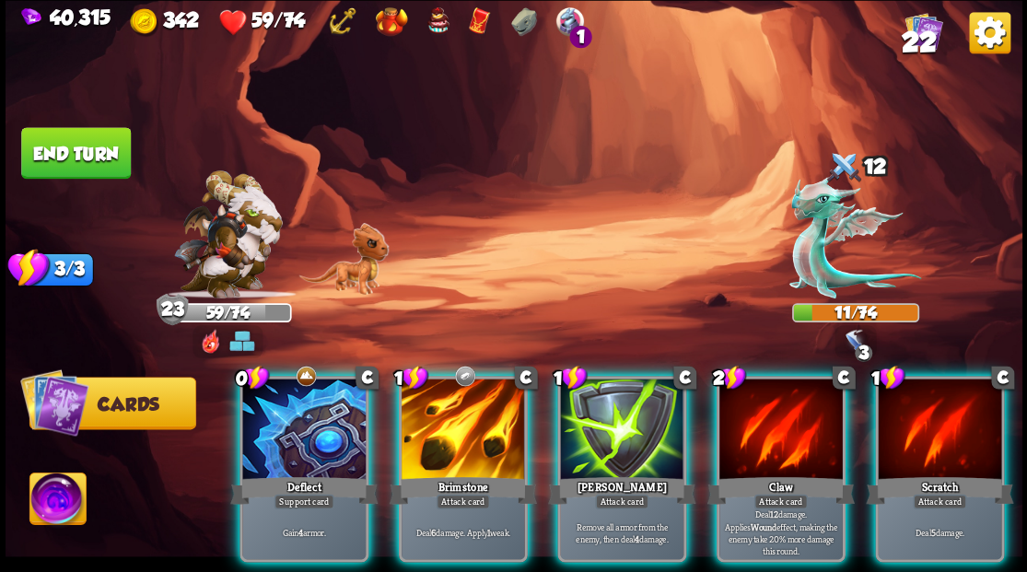
click at [304, 429] on div at bounding box center [303, 431] width 123 height 104
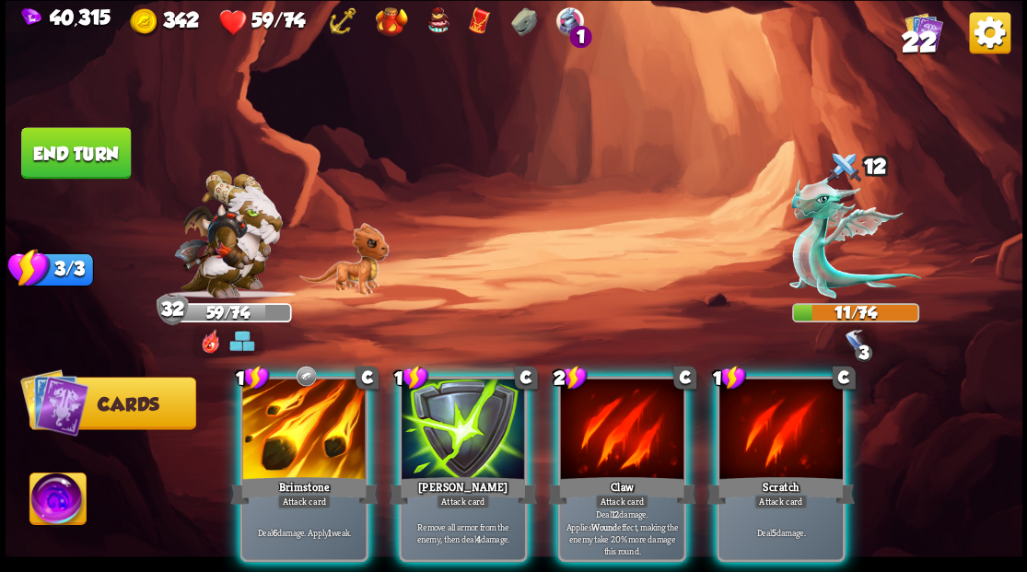
click at [100, 151] on button "End turn" at bounding box center [76, 153] width 110 height 52
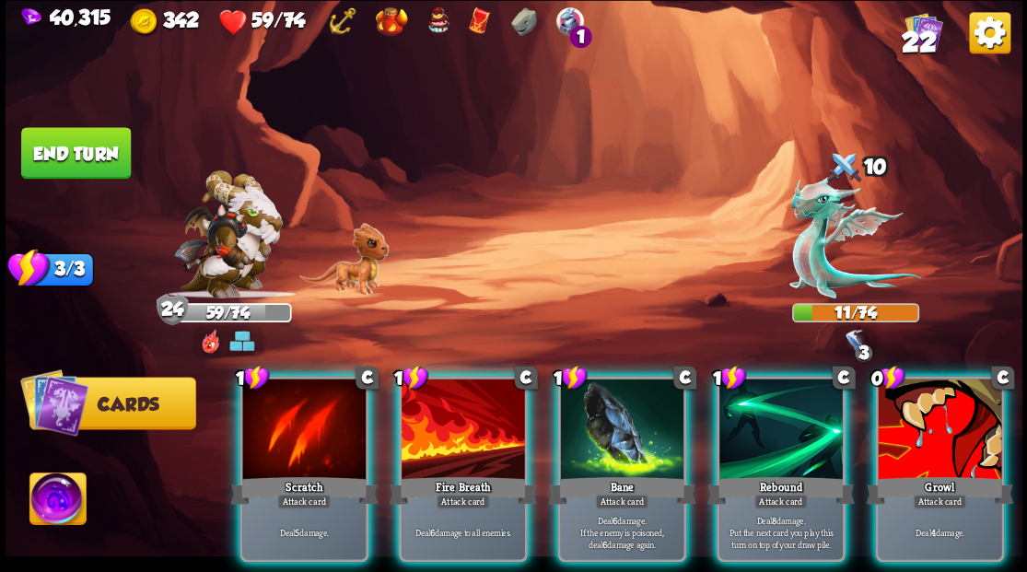
drag, startPoint x: 95, startPoint y: 149, endPoint x: 240, endPoint y: 161, distance: 145.2
click at [99, 150] on button "End turn" at bounding box center [76, 153] width 110 height 52
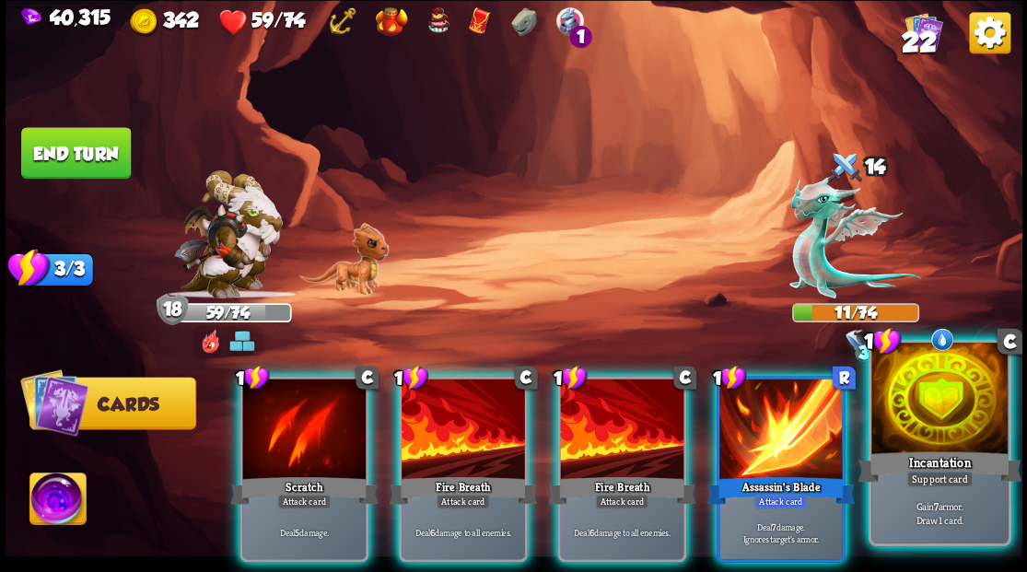
click at [965, 444] on div at bounding box center [940, 400] width 136 height 115
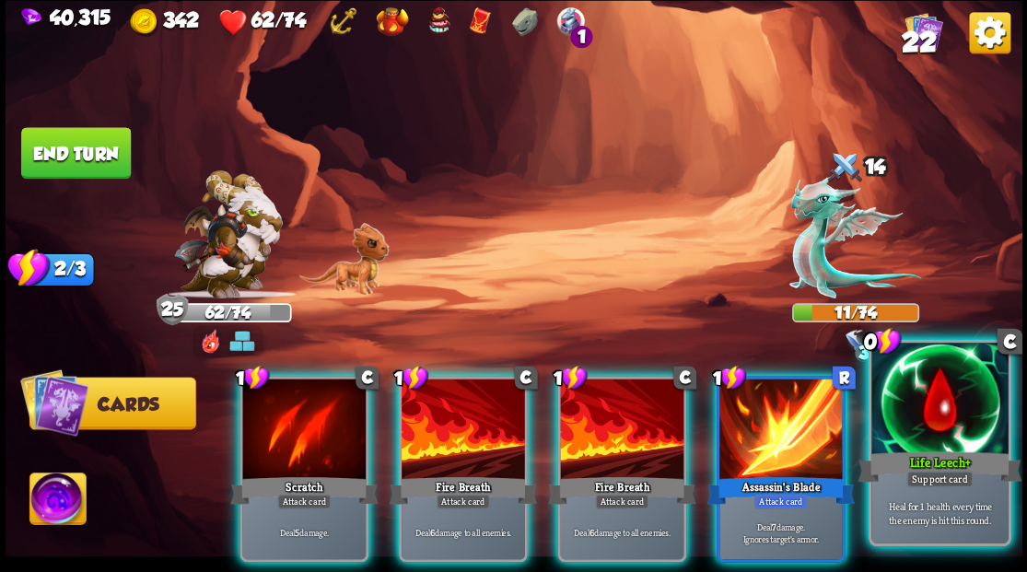
click at [959, 390] on div at bounding box center [940, 400] width 136 height 115
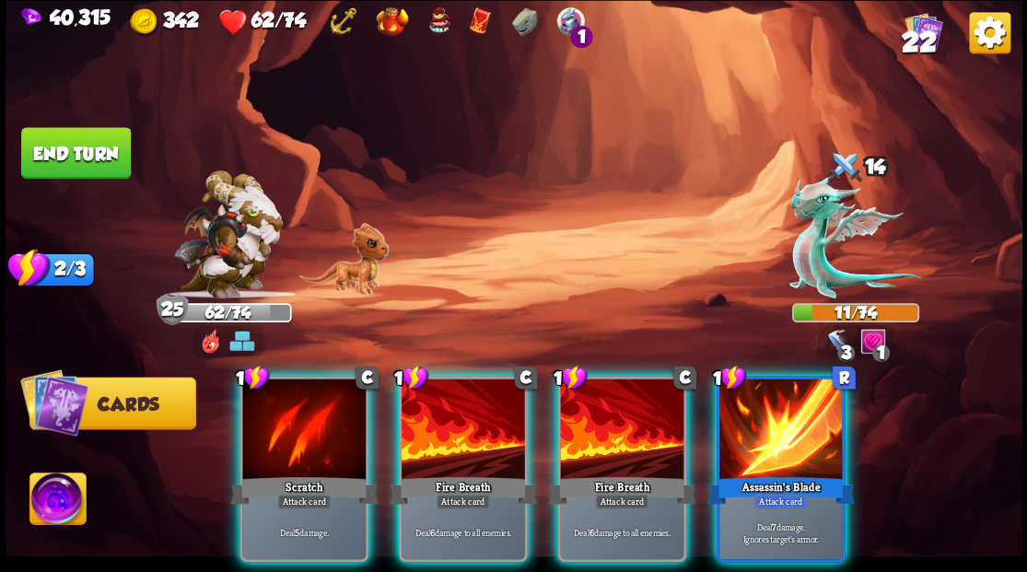
drag, startPoint x: 321, startPoint y: 400, endPoint x: 525, endPoint y: 251, distance: 253.2
click at [320, 392] on div at bounding box center [303, 431] width 123 height 104
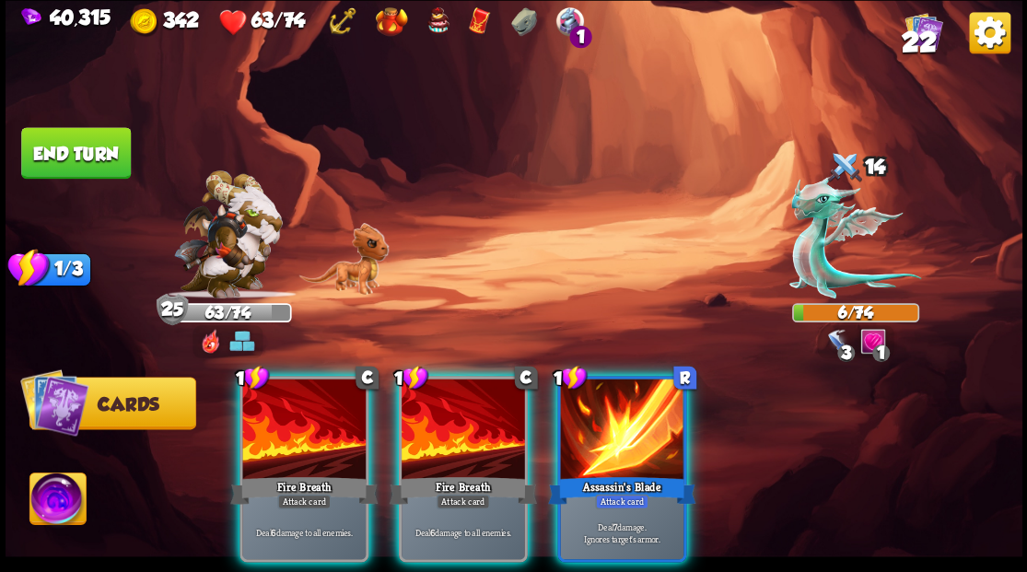
drag, startPoint x: 324, startPoint y: 397, endPoint x: 339, endPoint y: 378, distance: 24.3
click at [324, 393] on div at bounding box center [303, 431] width 123 height 104
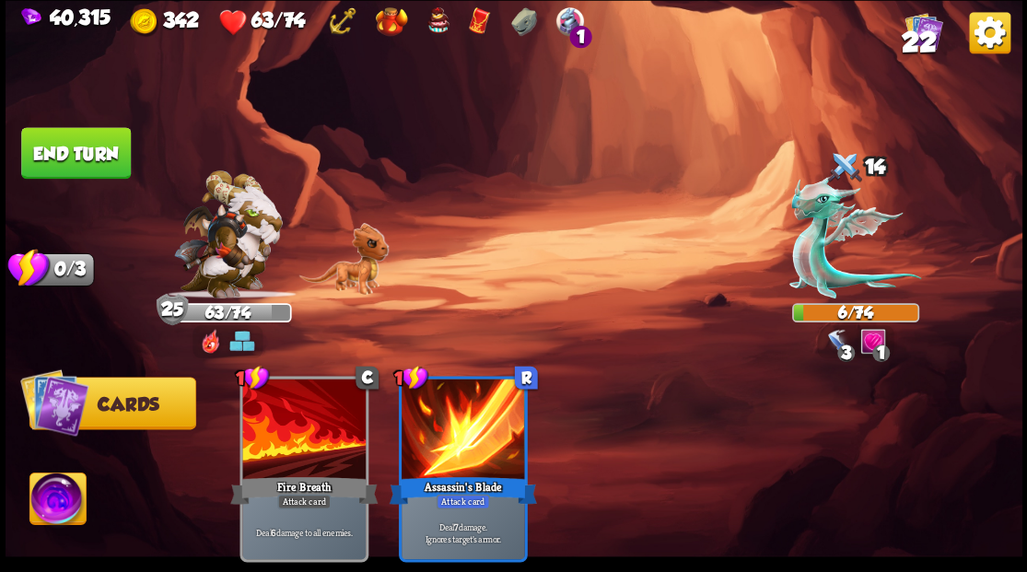
click at [81, 146] on button "End turn" at bounding box center [76, 153] width 110 height 52
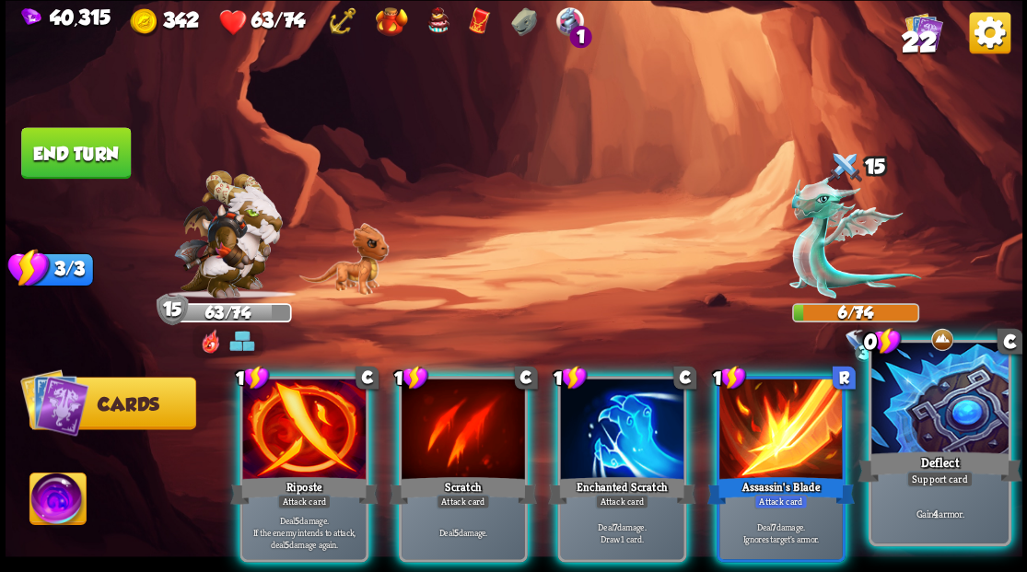
click at [947, 428] on div at bounding box center [940, 400] width 136 height 115
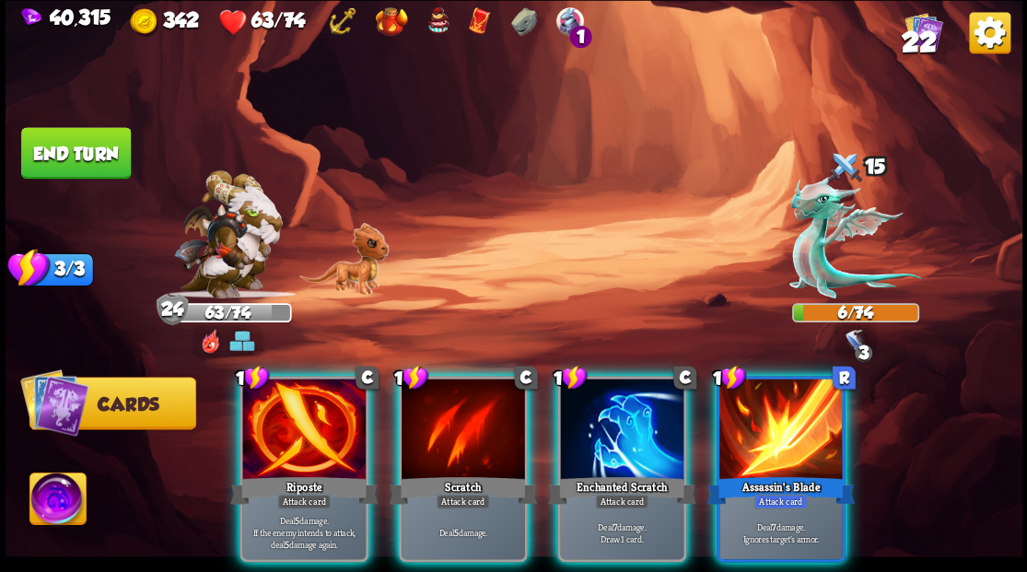
click at [68, 158] on button "End turn" at bounding box center [76, 153] width 110 height 52
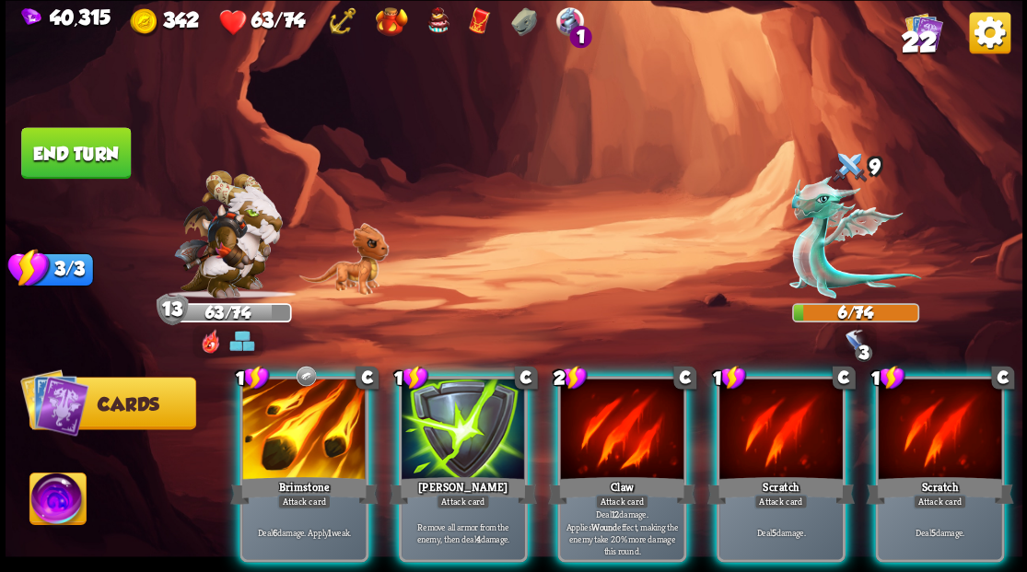
click at [55, 163] on button "End turn" at bounding box center [76, 153] width 110 height 52
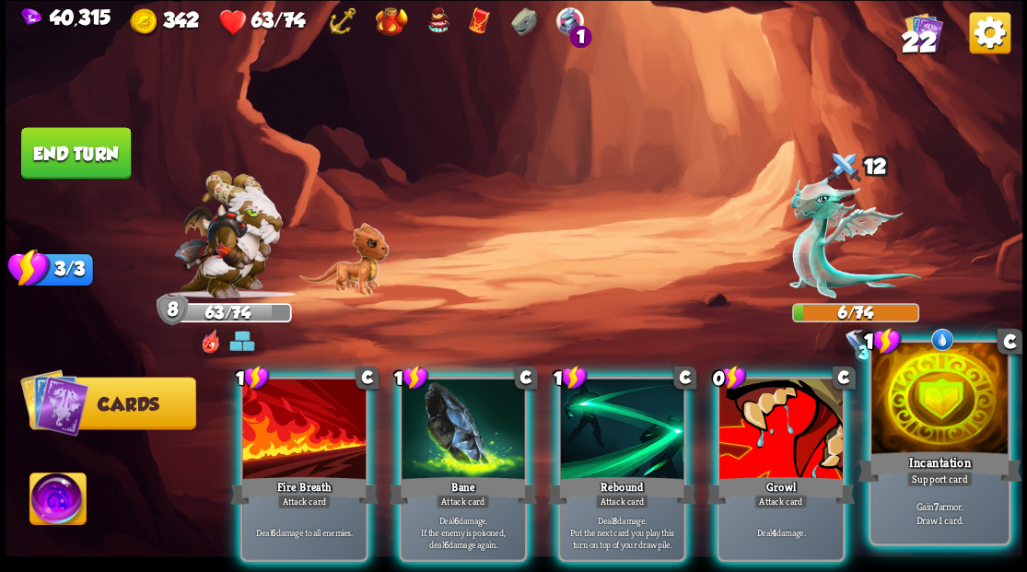
click at [945, 444] on div at bounding box center [940, 400] width 136 height 115
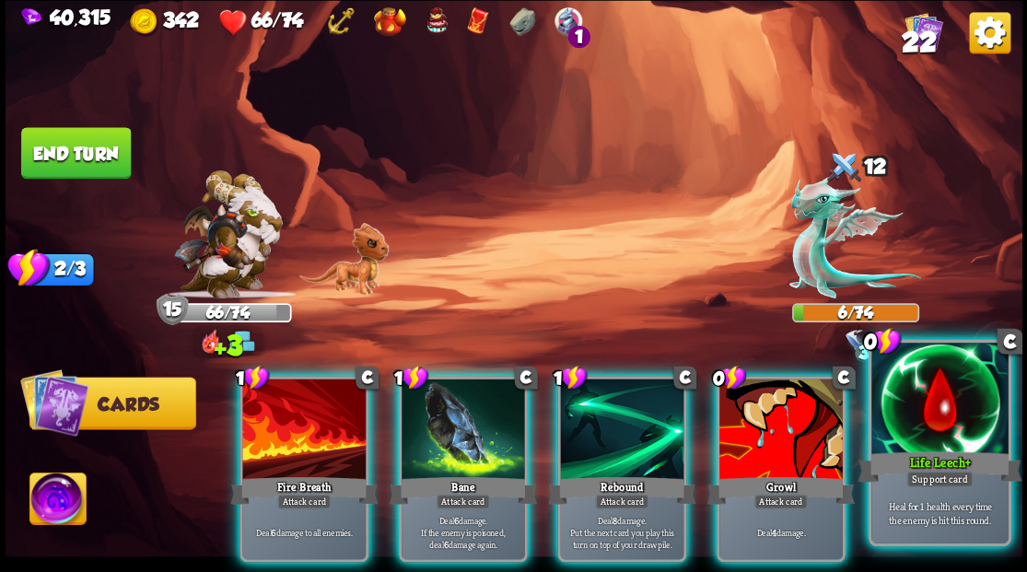
click at [945, 400] on div at bounding box center [940, 400] width 136 height 115
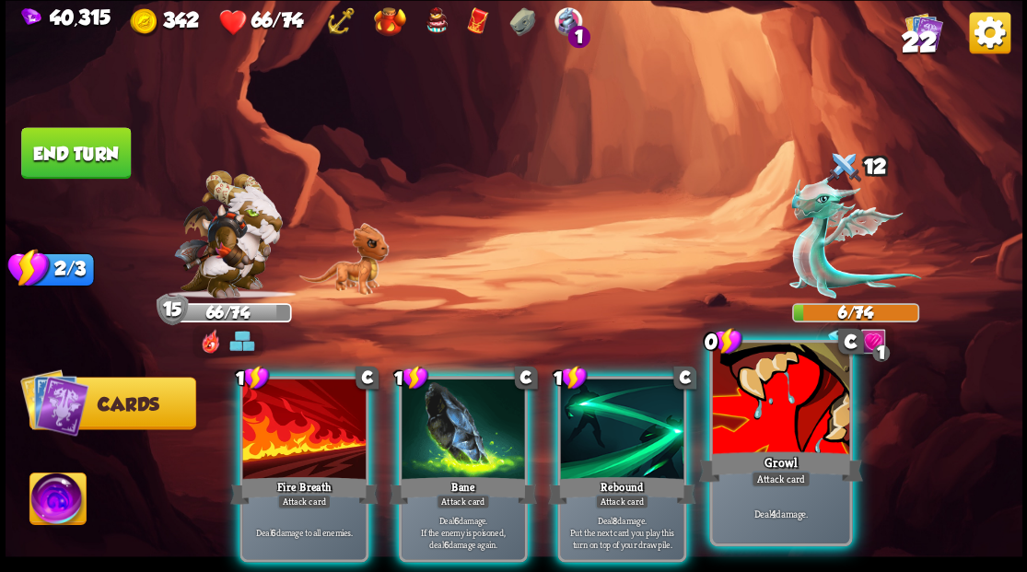
click at [795, 409] on div at bounding box center [780, 400] width 136 height 115
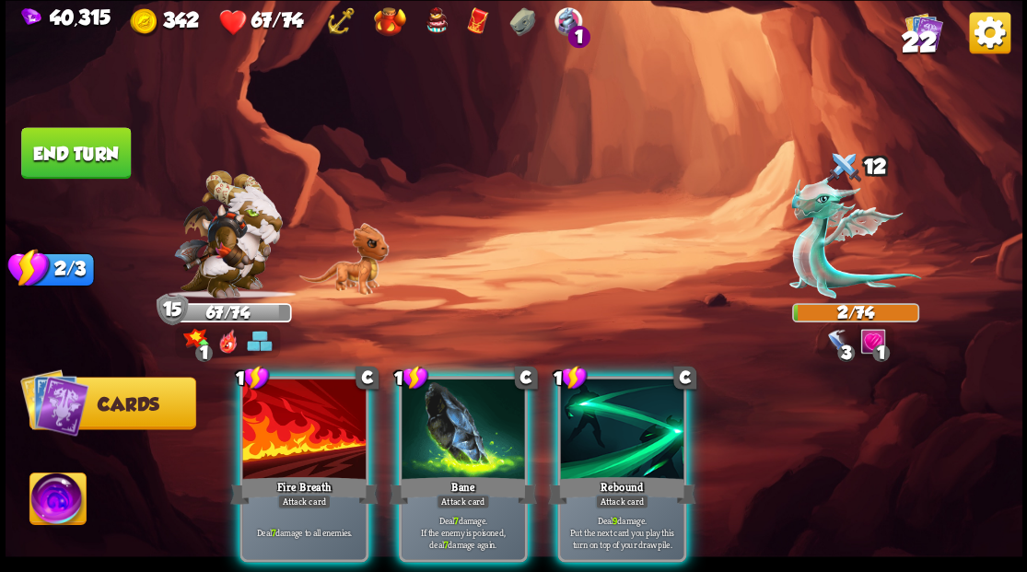
click at [54, 497] on img at bounding box center [57, 501] width 56 height 57
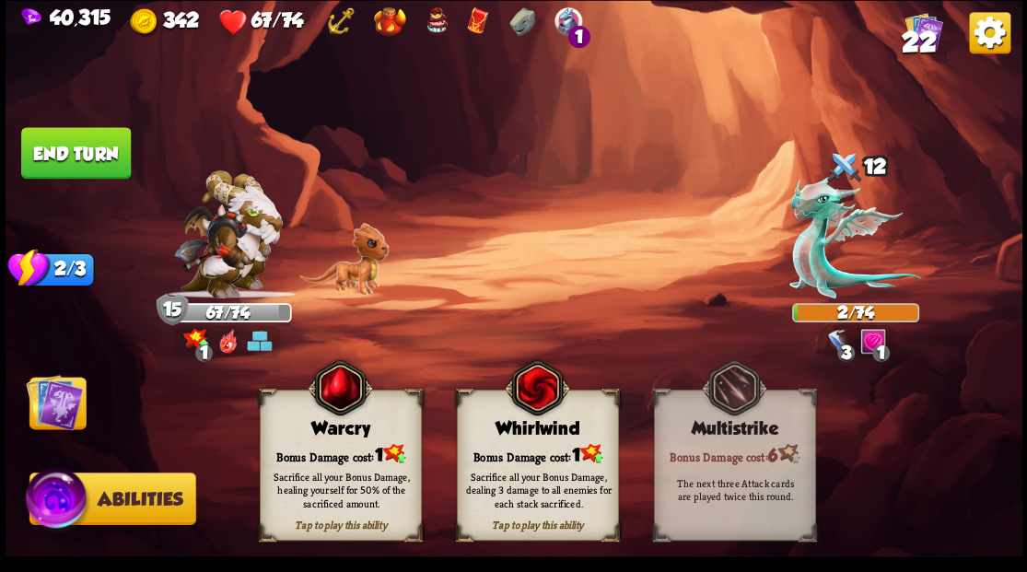
click at [50, 393] on img at bounding box center [54, 401] width 57 height 57
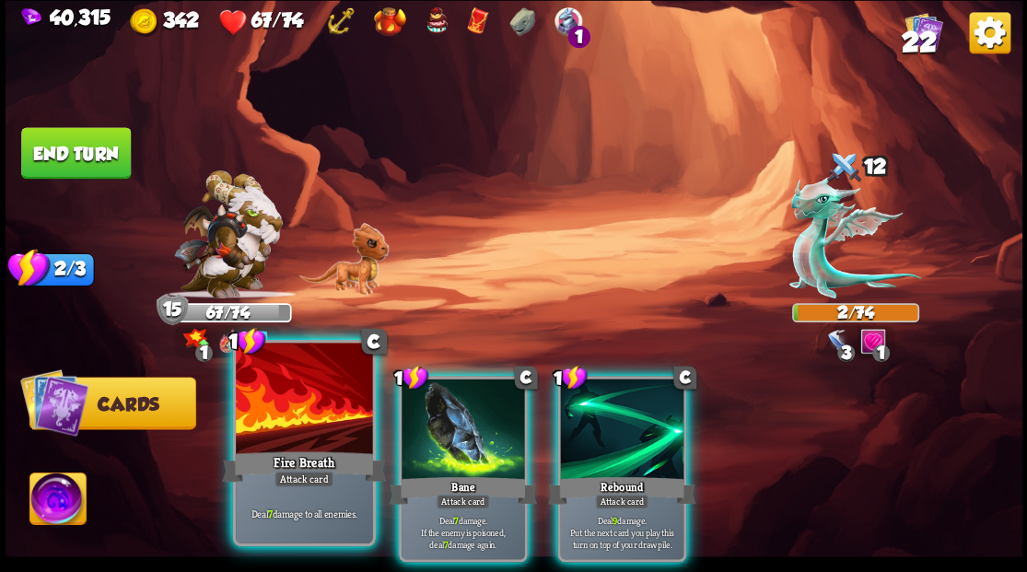
click at [289, 434] on div at bounding box center [304, 400] width 136 height 115
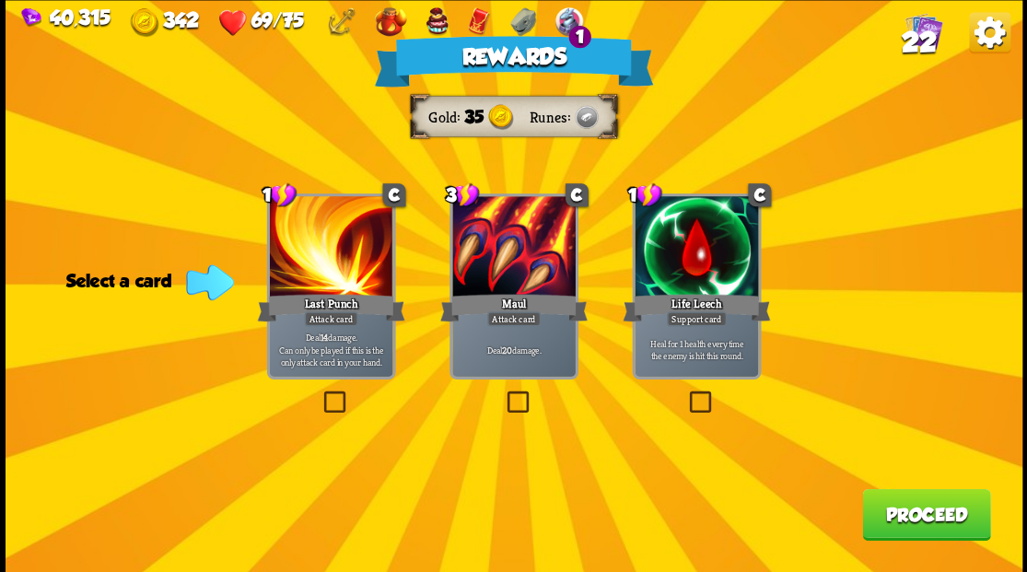
click at [919, 514] on button "Proceed" at bounding box center [926, 514] width 128 height 52
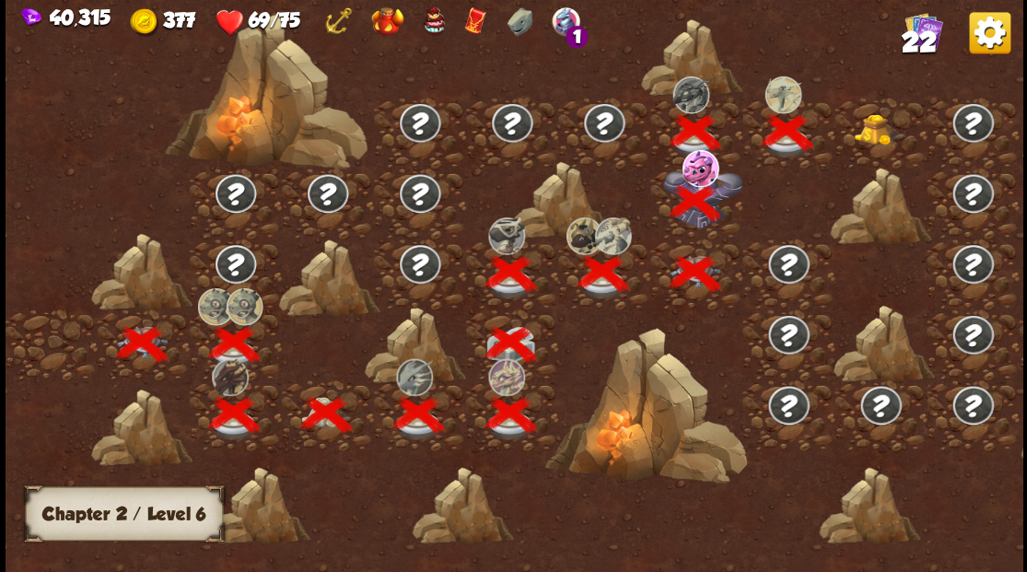
click at [881, 133] on img at bounding box center [879, 128] width 51 height 31
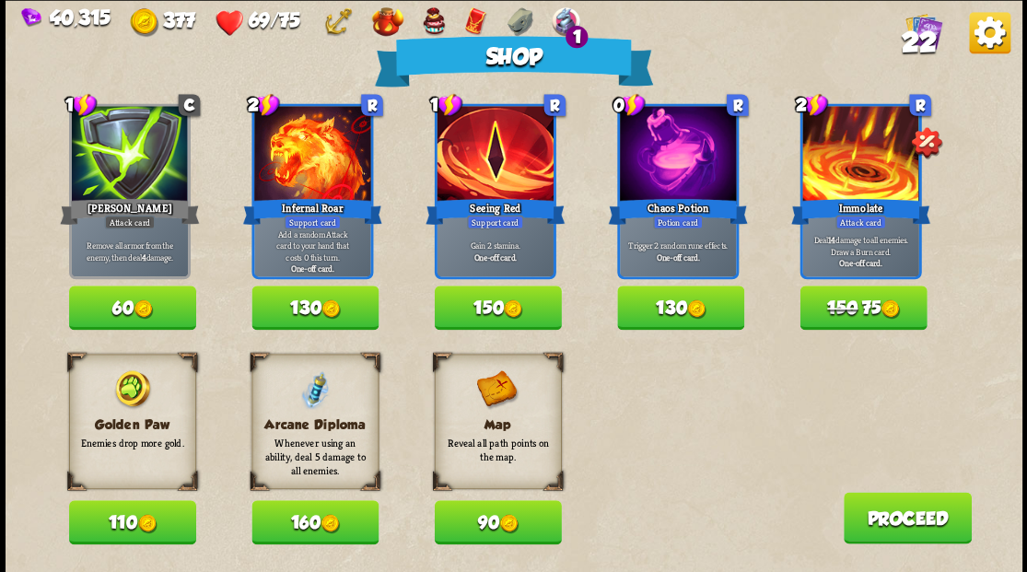
click at [121, 518] on button "110" at bounding box center [132, 522] width 127 height 44
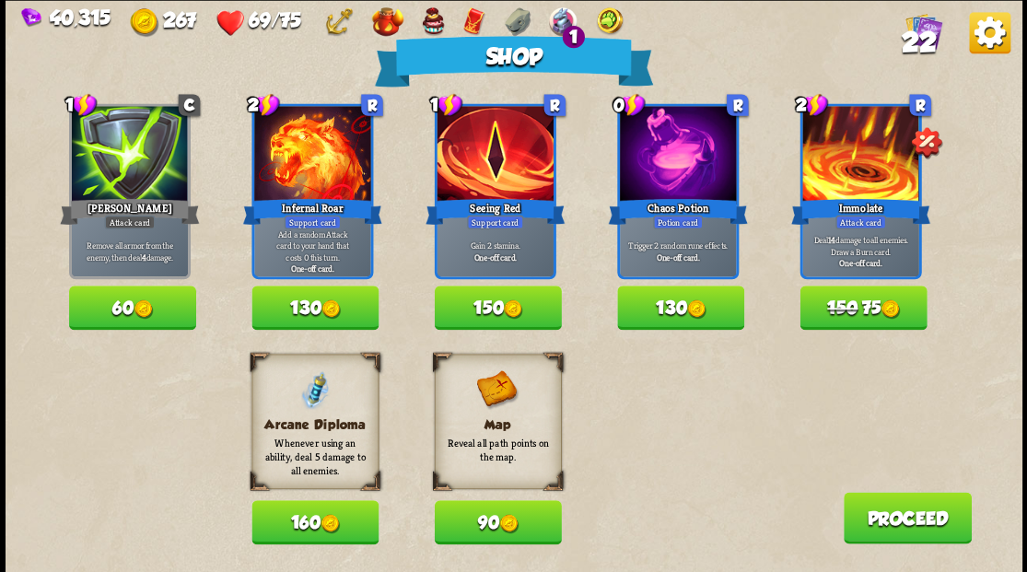
click at [894, 518] on button "Proceed" at bounding box center [907, 518] width 128 height 52
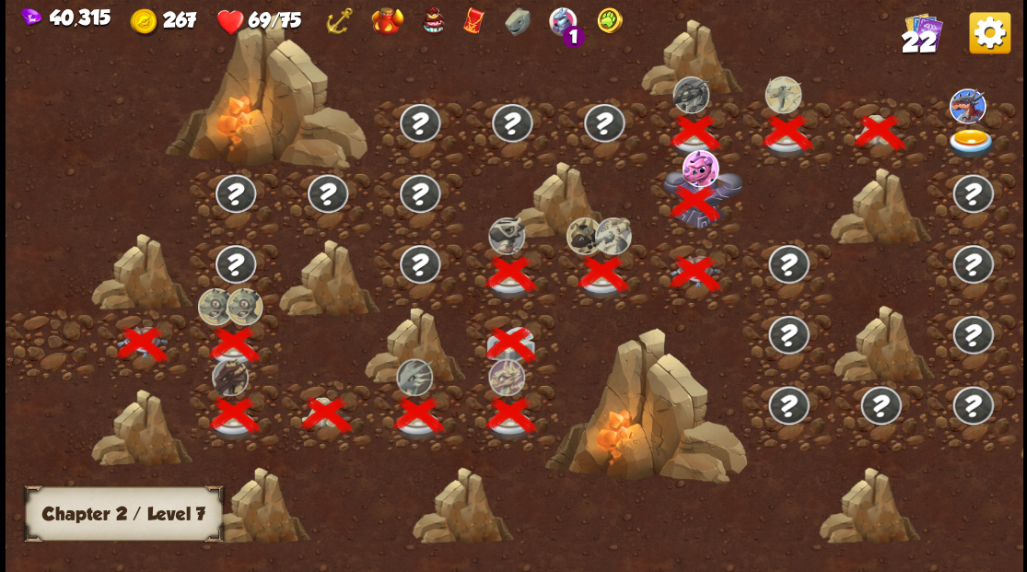
click at [967, 142] on img at bounding box center [971, 143] width 51 height 30
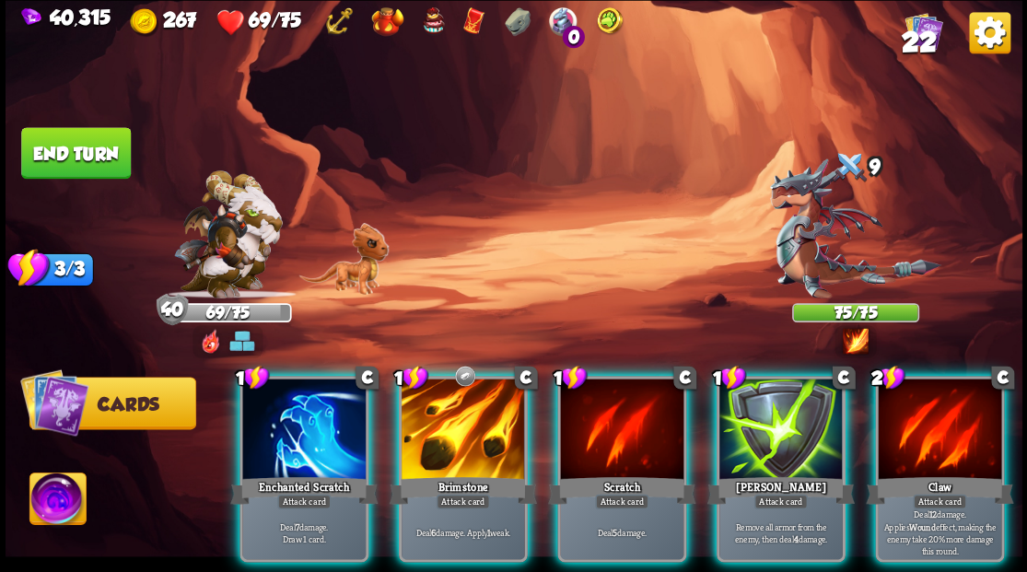
drag, startPoint x: 267, startPoint y: 433, endPoint x: 266, endPoint y: 423, distance: 10.2
click at [267, 427] on div at bounding box center [303, 431] width 123 height 104
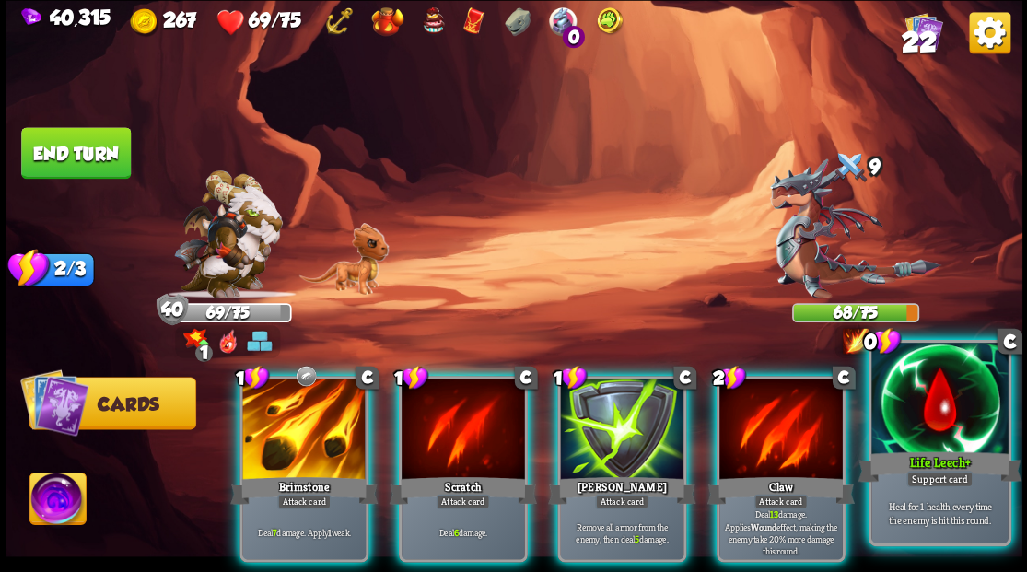
click at [997, 466] on div "Life Leech+" at bounding box center [940, 466] width 164 height 37
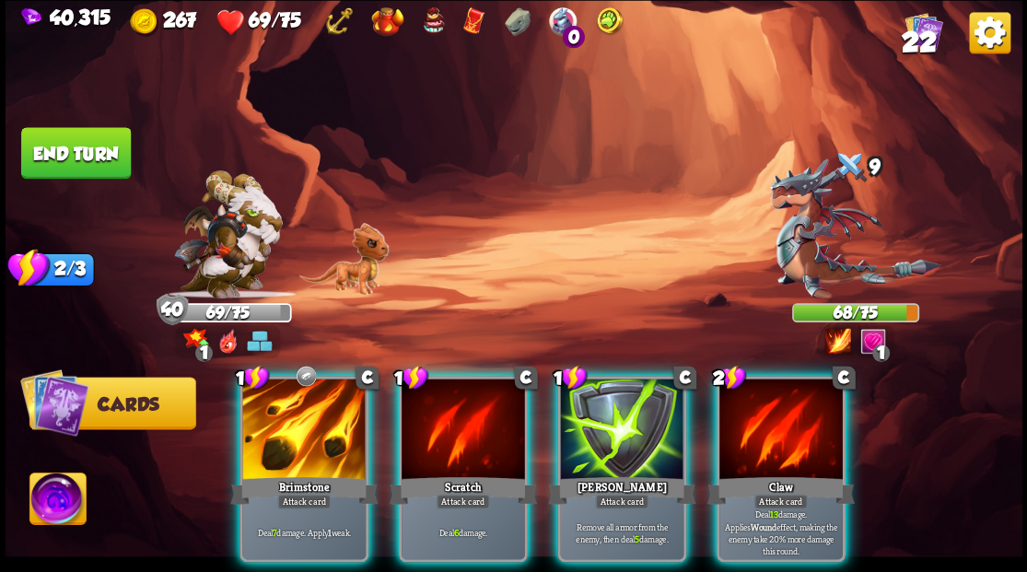
click at [470, 406] on div at bounding box center [463, 431] width 123 height 104
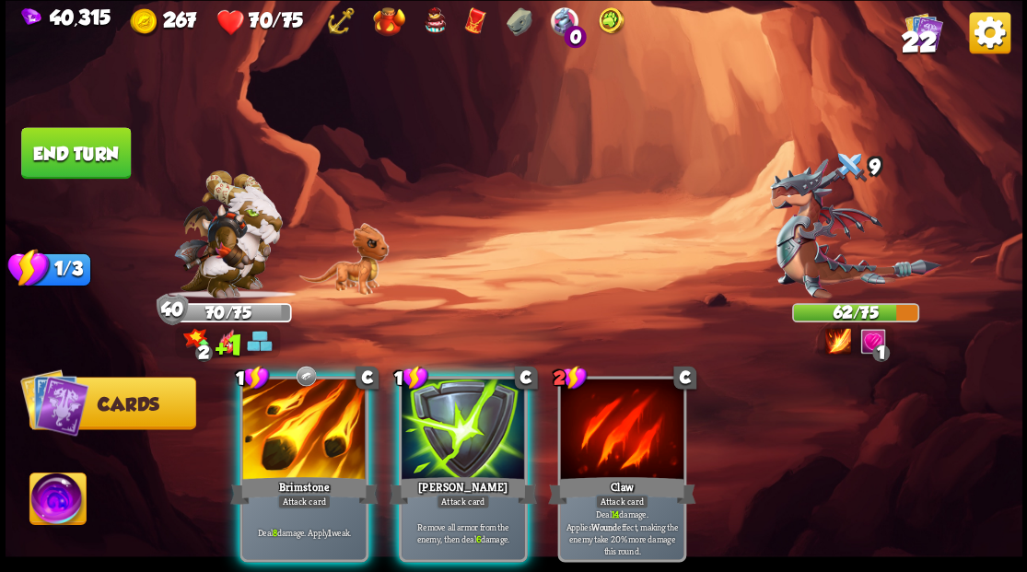
drag, startPoint x: 474, startPoint y: 412, endPoint x: 473, endPoint y: 287, distance: 124.4
click at [474, 404] on div at bounding box center [463, 431] width 123 height 104
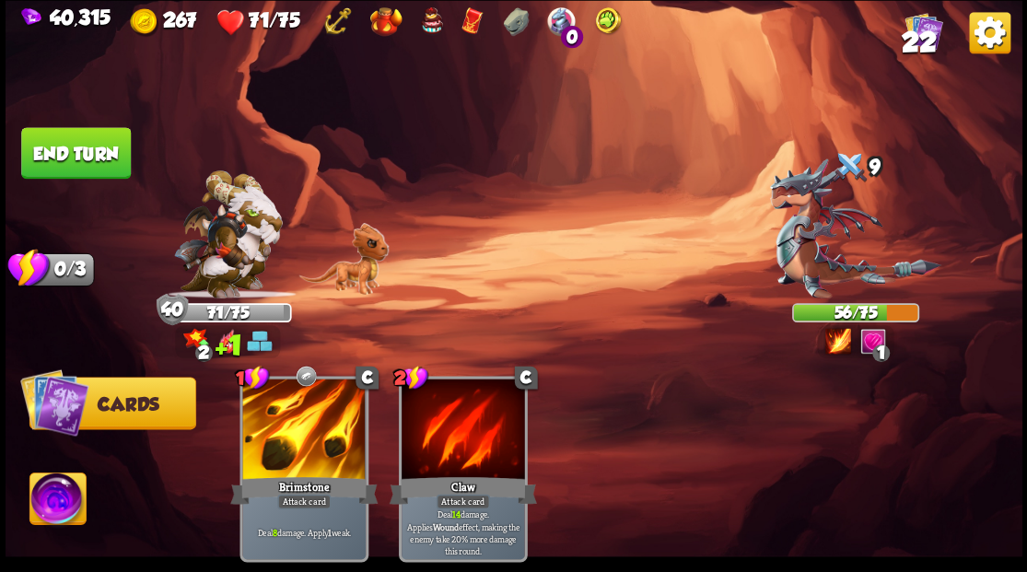
drag, startPoint x: 101, startPoint y: 151, endPoint x: 145, endPoint y: 161, distance: 44.5
click at [103, 152] on button "End turn" at bounding box center [76, 153] width 110 height 52
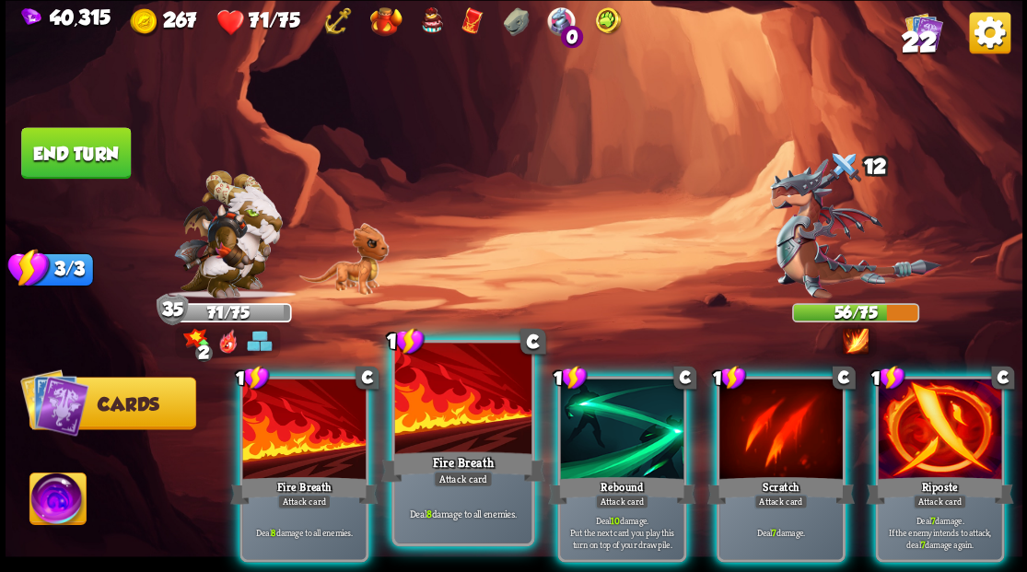
click at [473, 409] on div at bounding box center [462, 400] width 136 height 115
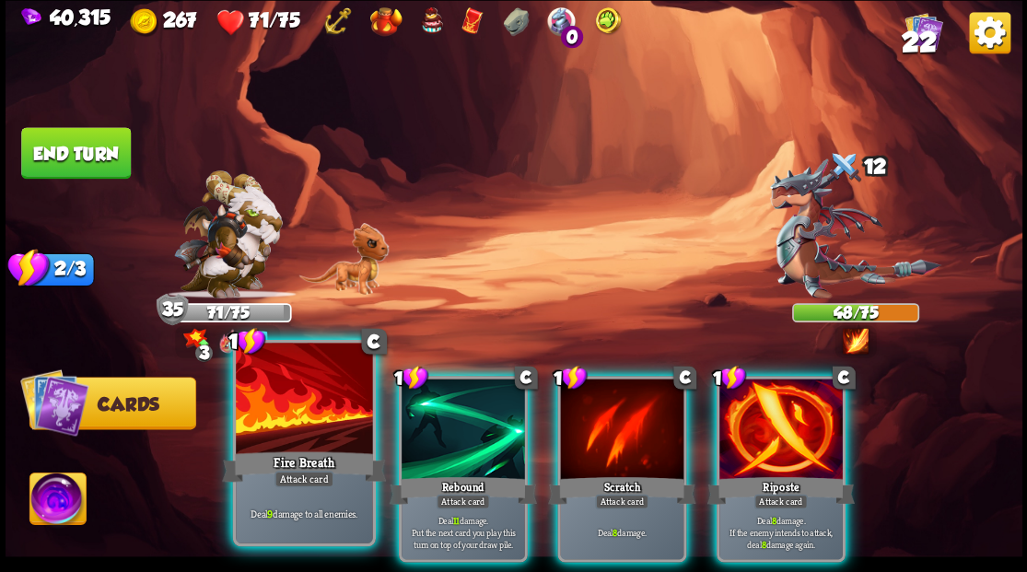
click at [304, 428] on div at bounding box center [304, 400] width 136 height 115
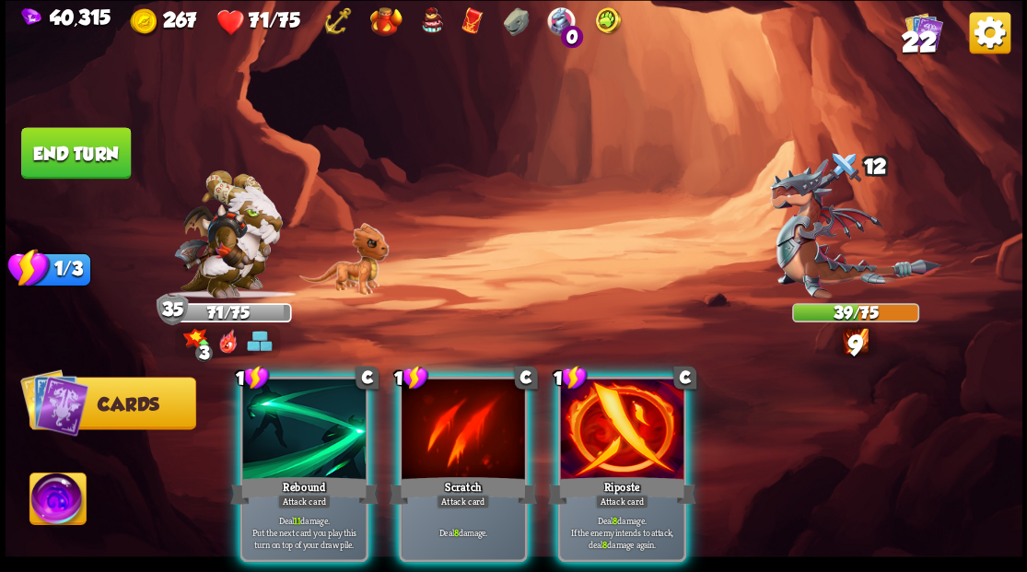
click at [302, 422] on div at bounding box center [303, 431] width 123 height 104
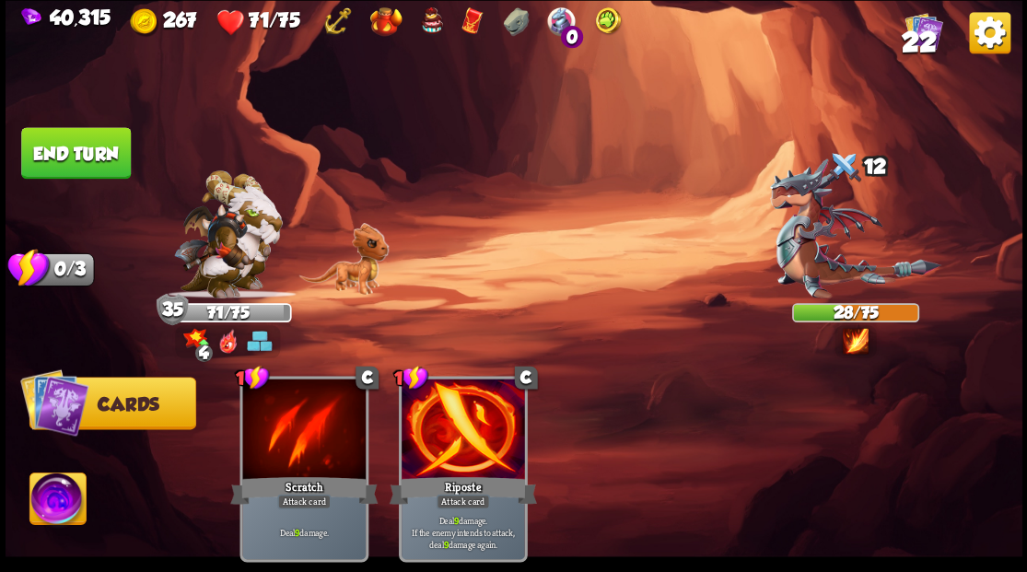
click at [85, 152] on button "End turn" at bounding box center [76, 153] width 110 height 52
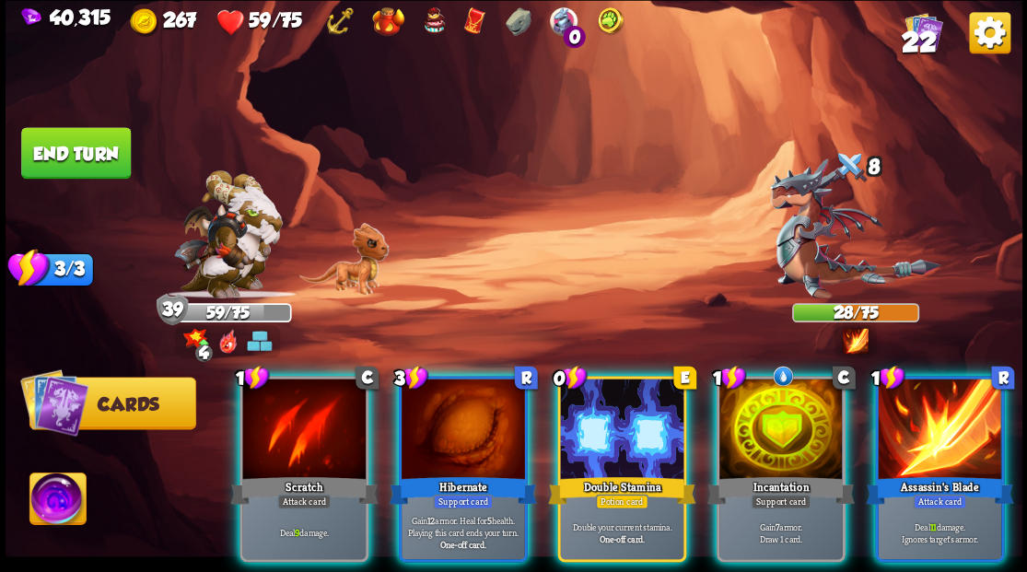
click at [624, 393] on div at bounding box center [621, 431] width 123 height 104
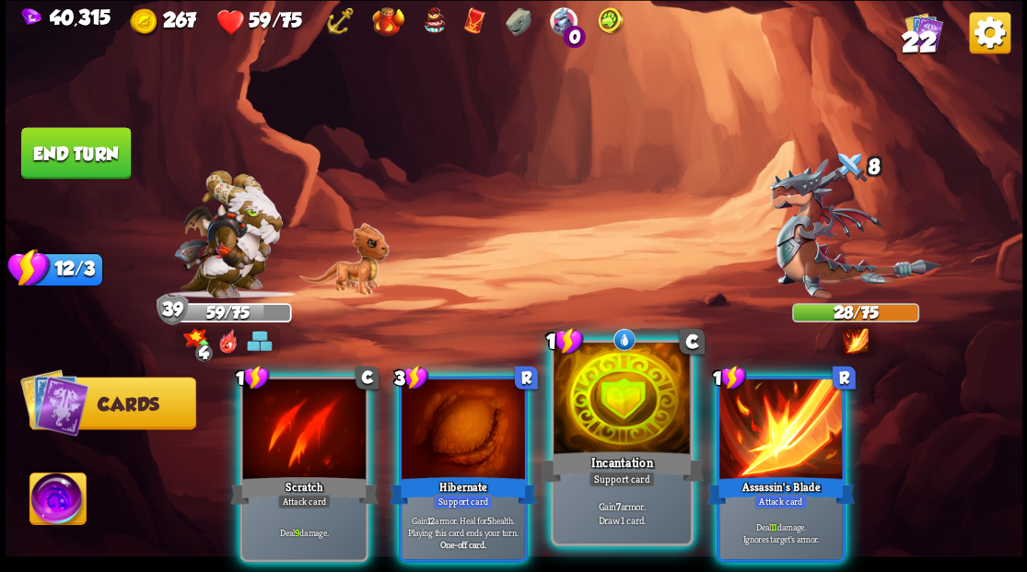
click at [614, 400] on div at bounding box center [622, 400] width 136 height 115
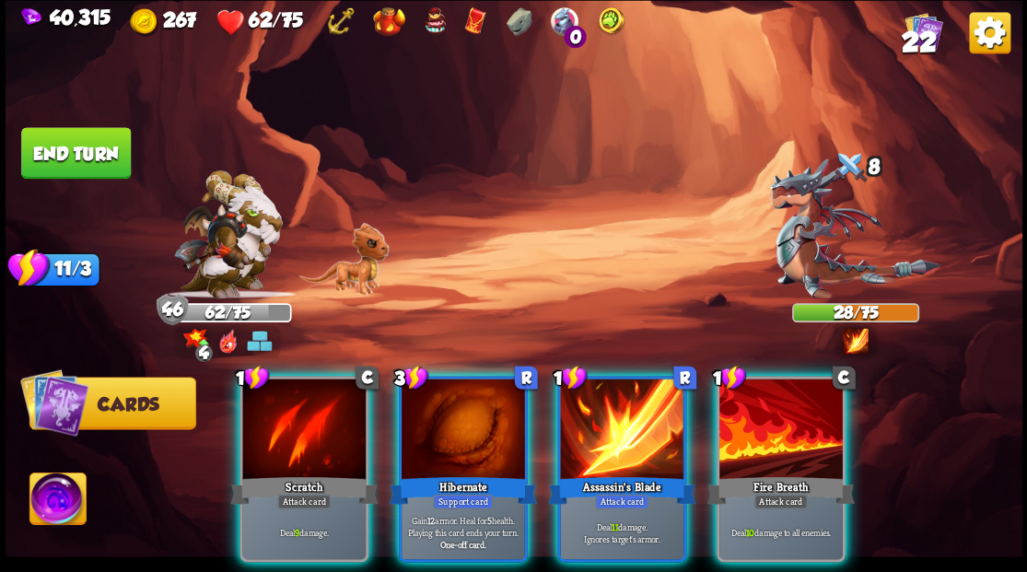
drag, startPoint x: 638, startPoint y: 428, endPoint x: 654, endPoint y: 337, distance: 92.7
click at [638, 423] on div at bounding box center [621, 431] width 123 height 104
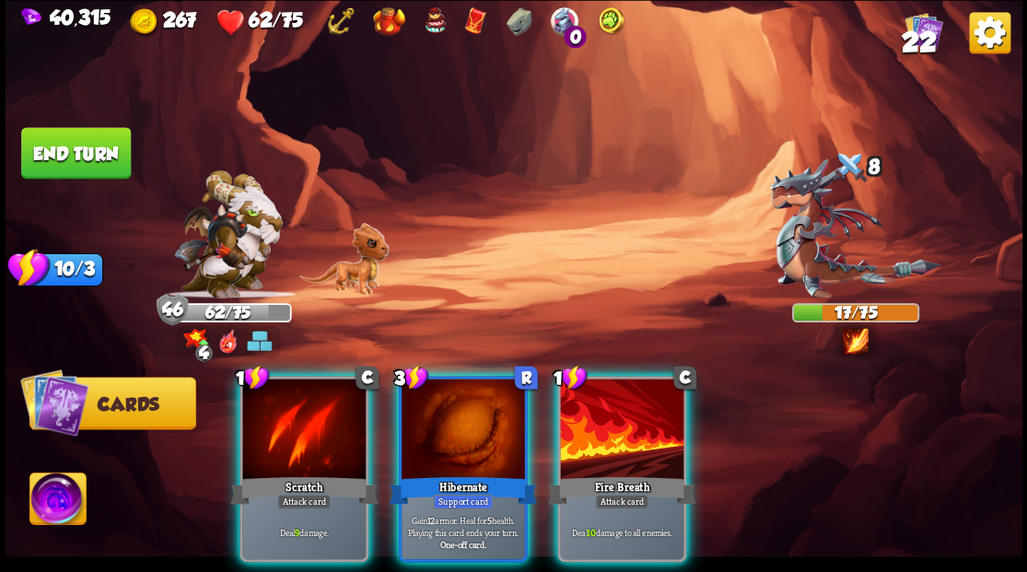
drag, startPoint x: 630, startPoint y: 398, endPoint x: 640, endPoint y: 367, distance: 32.7
click at [631, 395] on div at bounding box center [621, 431] width 123 height 104
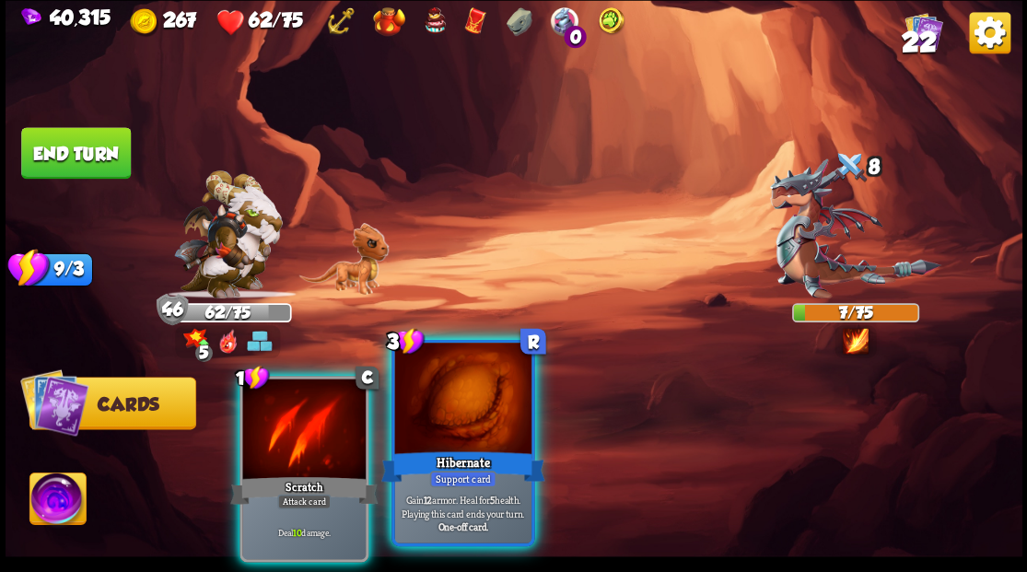
click at [461, 434] on div at bounding box center [462, 400] width 136 height 115
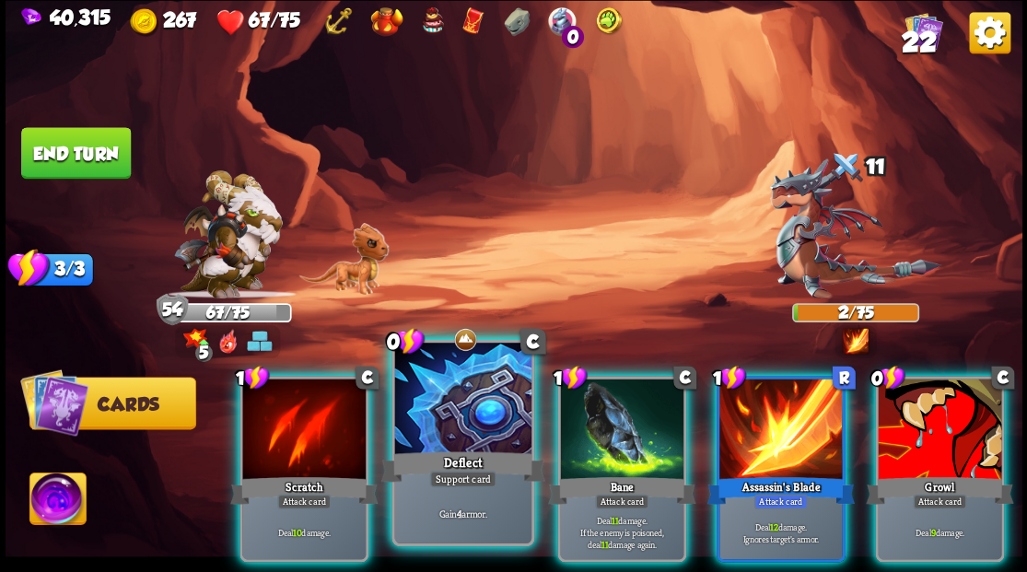
click at [435, 409] on div at bounding box center [462, 400] width 136 height 115
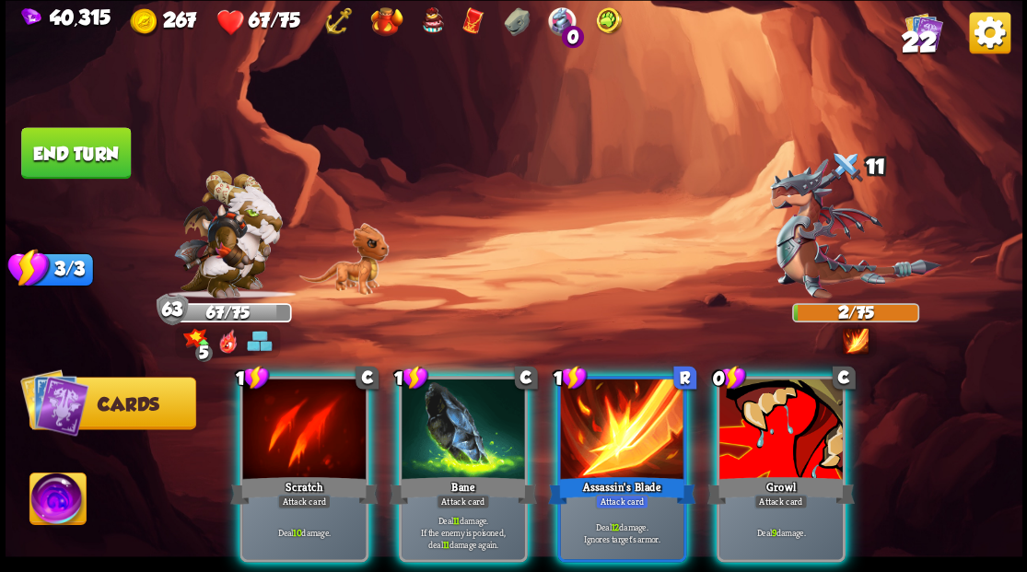
drag, startPoint x: 748, startPoint y: 453, endPoint x: 623, endPoint y: 271, distance: 221.3
click at [748, 474] on div "Growl" at bounding box center [780, 490] width 147 height 33
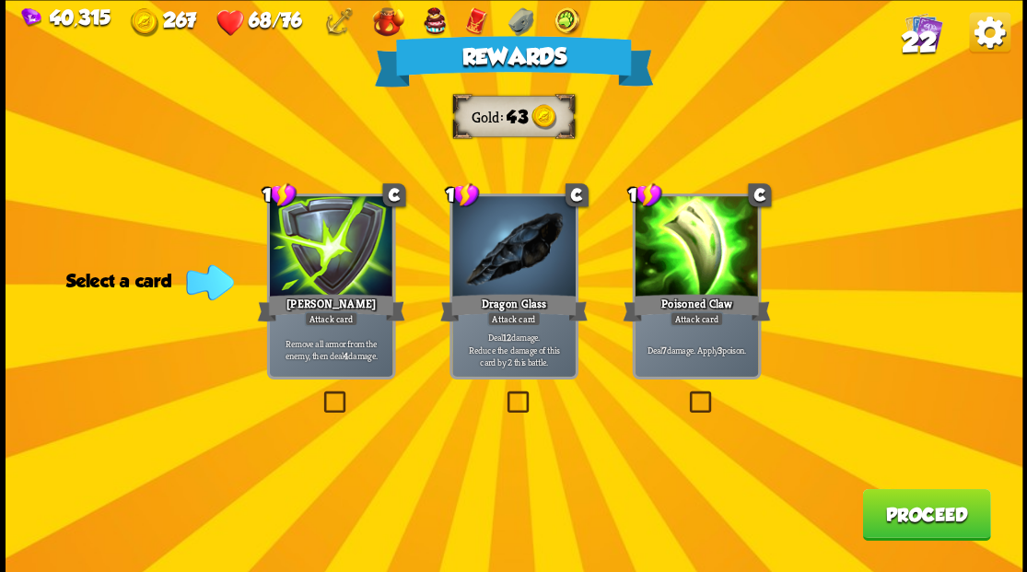
click at [503, 393] on label at bounding box center [503, 393] width 0 height 0
click at [0, 0] on input "checkbox" at bounding box center [0, 0] width 0 height 0
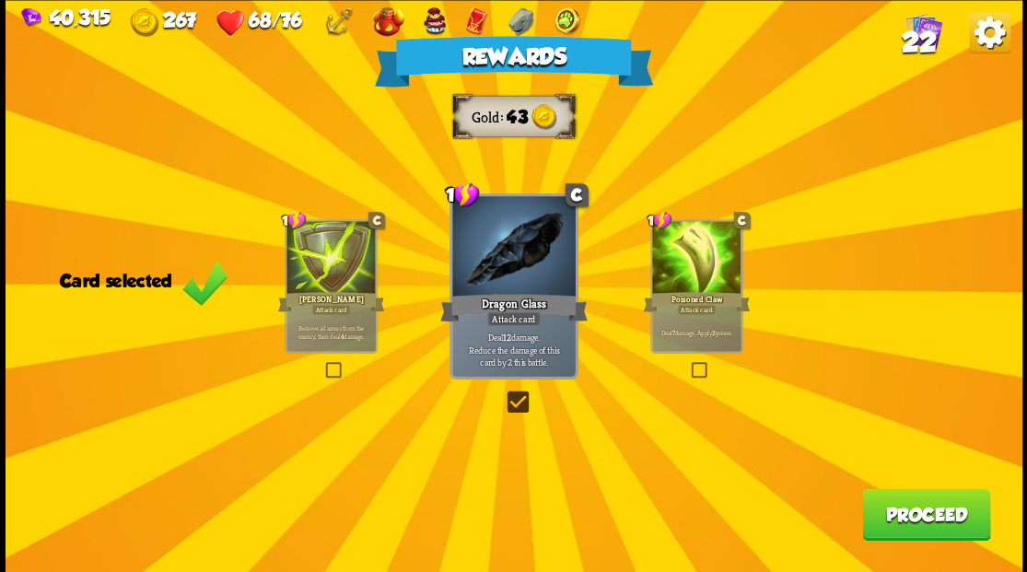
drag, startPoint x: 897, startPoint y: 520, endPoint x: 898, endPoint y: 509, distance: 11.1
click at [898, 509] on button "Proceed" at bounding box center [926, 514] width 128 height 52
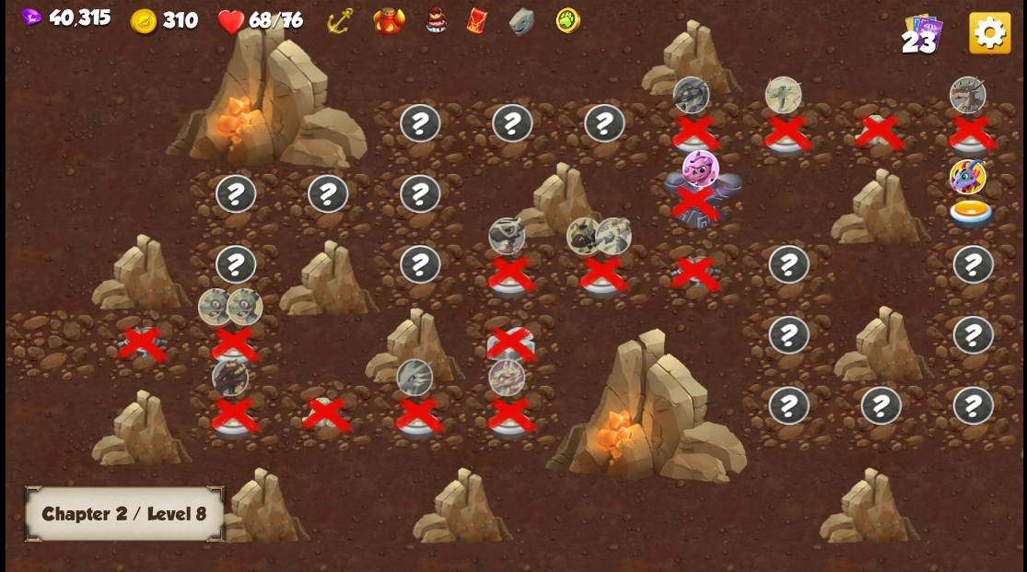
click at [968, 208] on img at bounding box center [971, 214] width 51 height 30
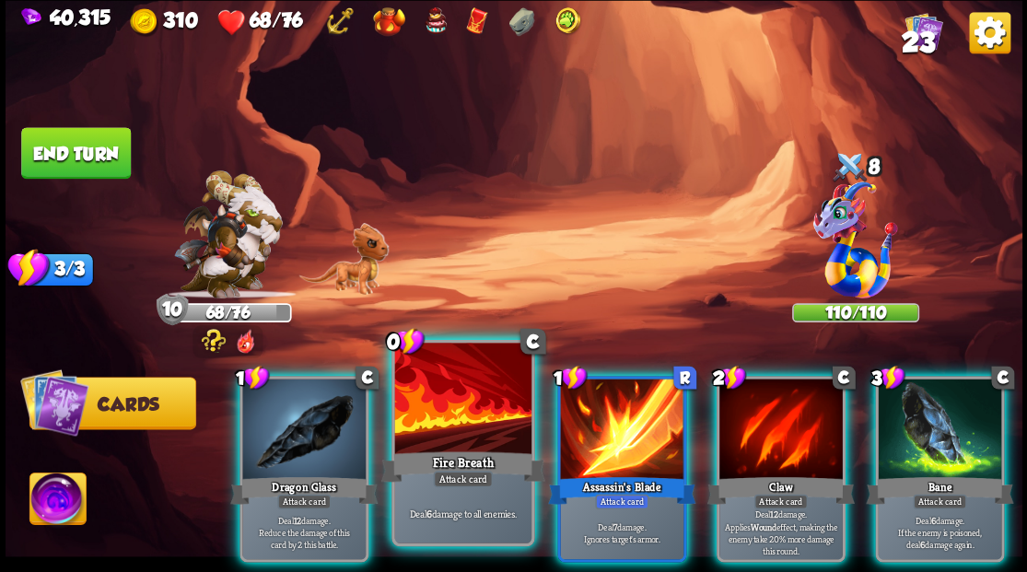
click at [458, 397] on div at bounding box center [462, 400] width 136 height 115
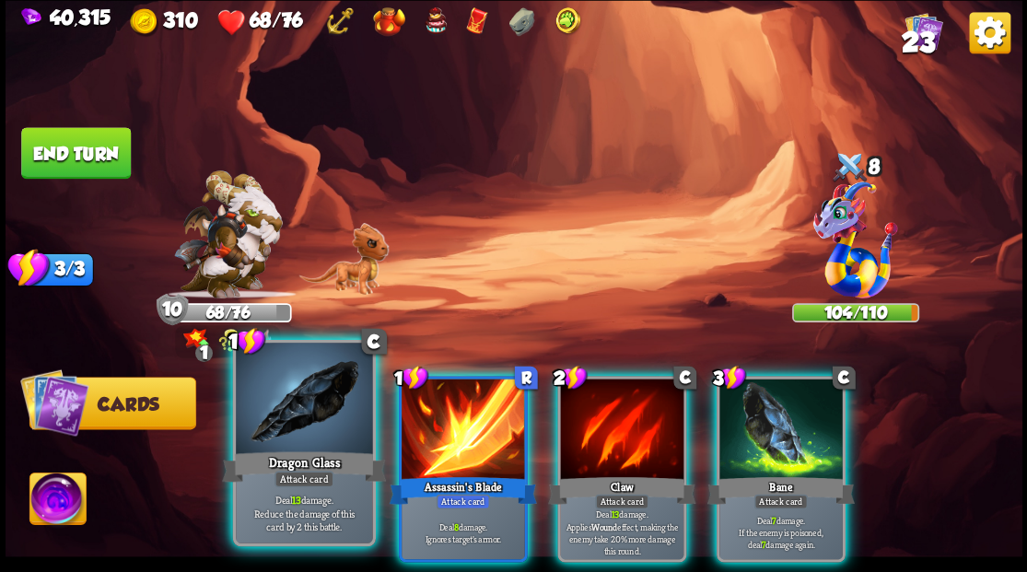
click at [316, 422] on div at bounding box center [304, 400] width 136 height 115
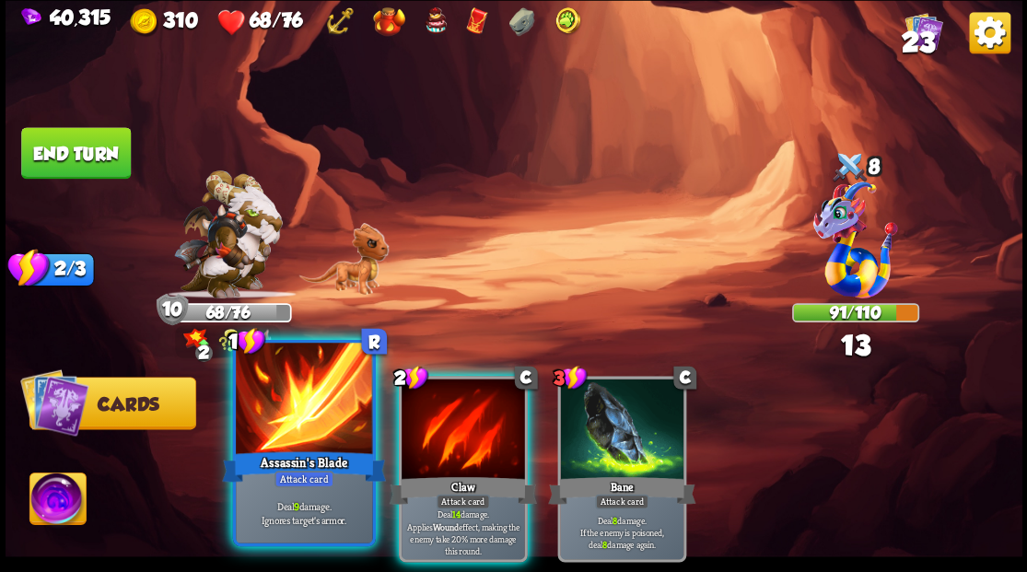
click at [299, 408] on div at bounding box center [304, 400] width 136 height 115
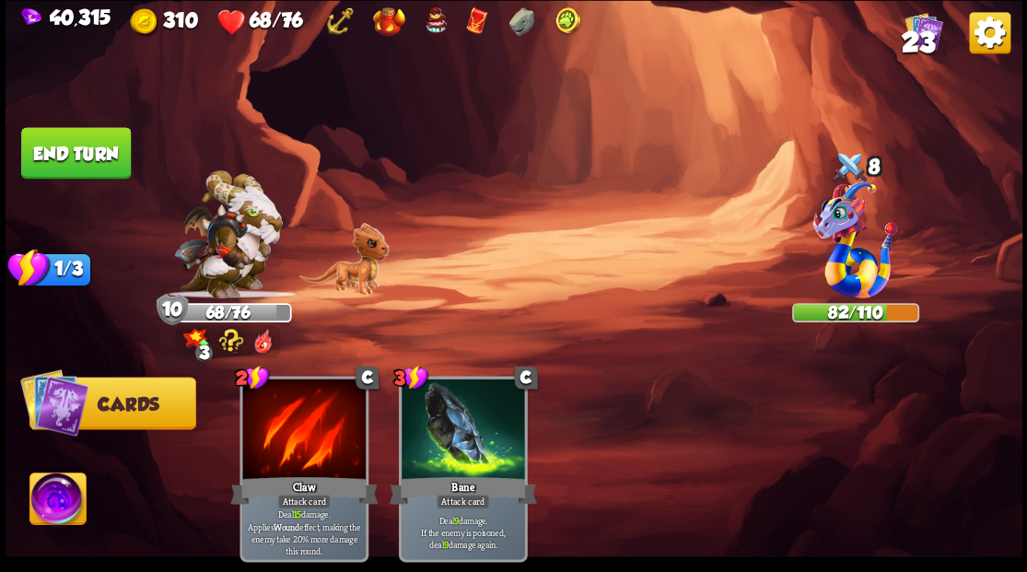
click at [93, 147] on button "End turn" at bounding box center [76, 153] width 110 height 52
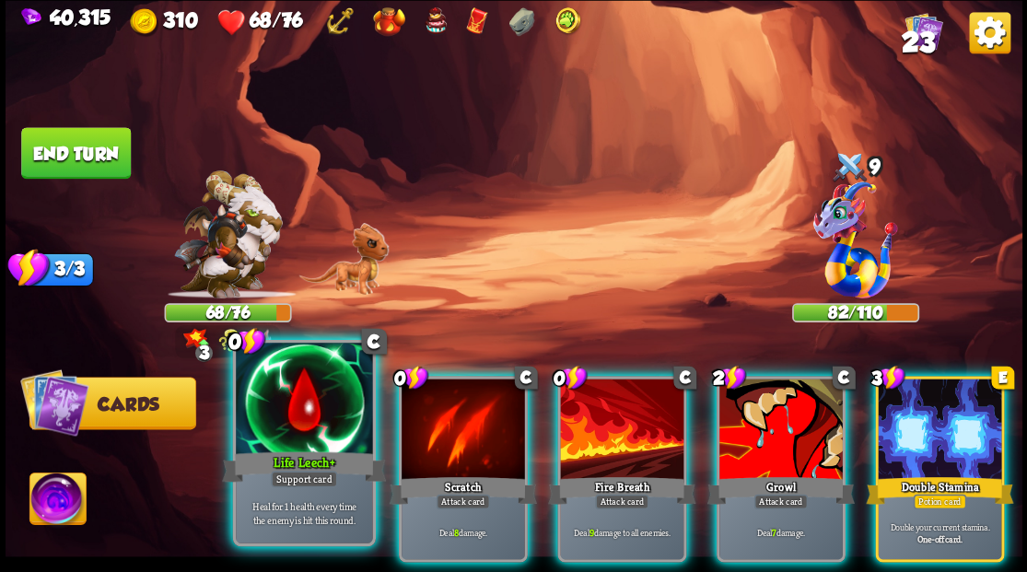
click at [297, 420] on div at bounding box center [304, 400] width 136 height 115
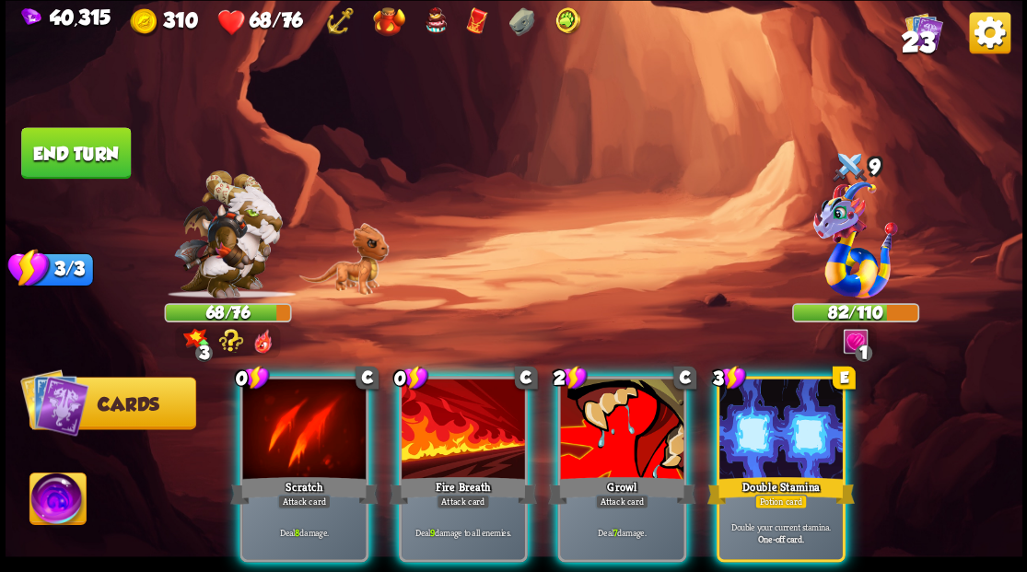
click at [272, 442] on div at bounding box center [303, 431] width 123 height 104
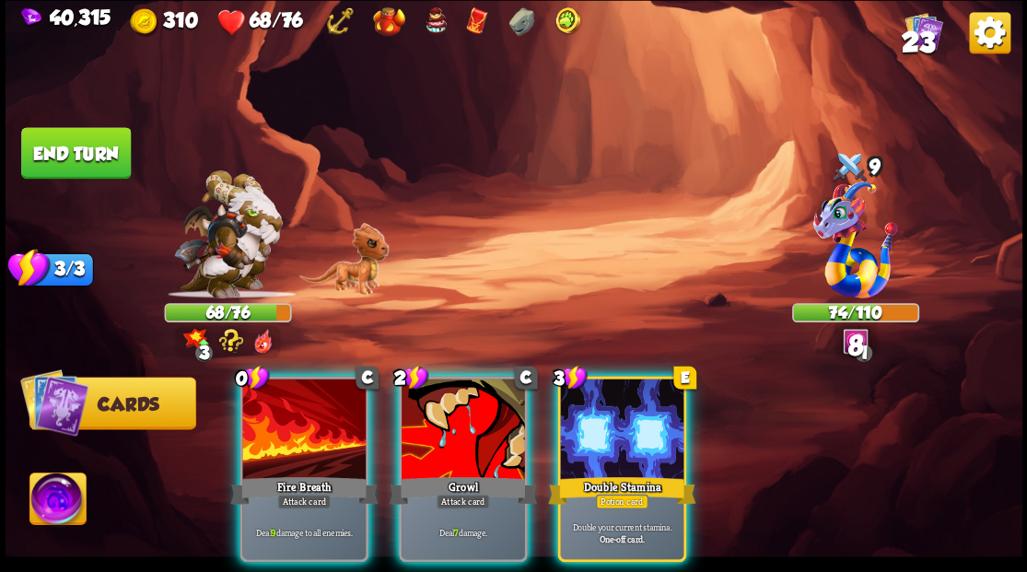
click at [258, 433] on div at bounding box center [303, 431] width 123 height 104
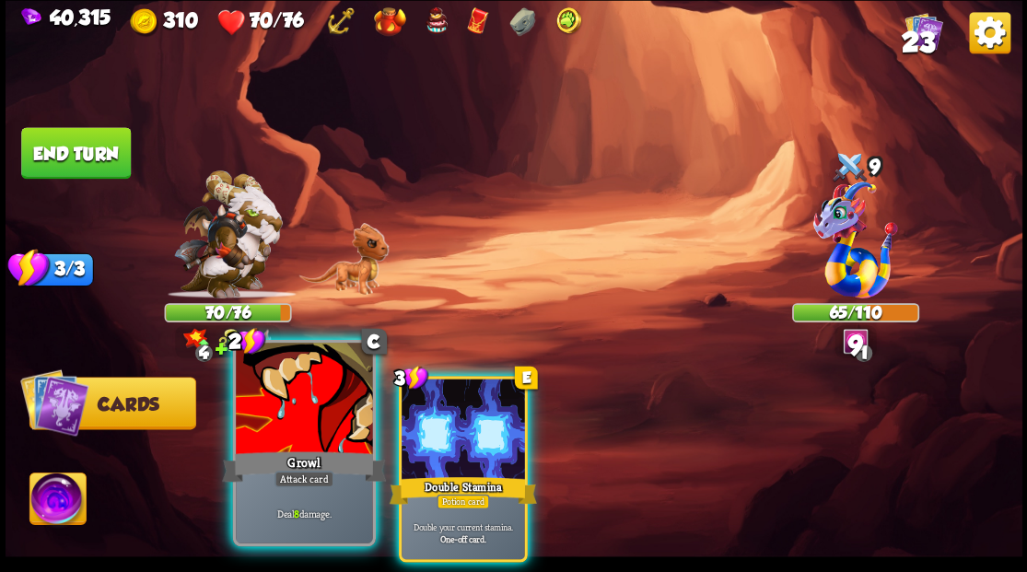
click at [271, 417] on div at bounding box center [304, 400] width 136 height 115
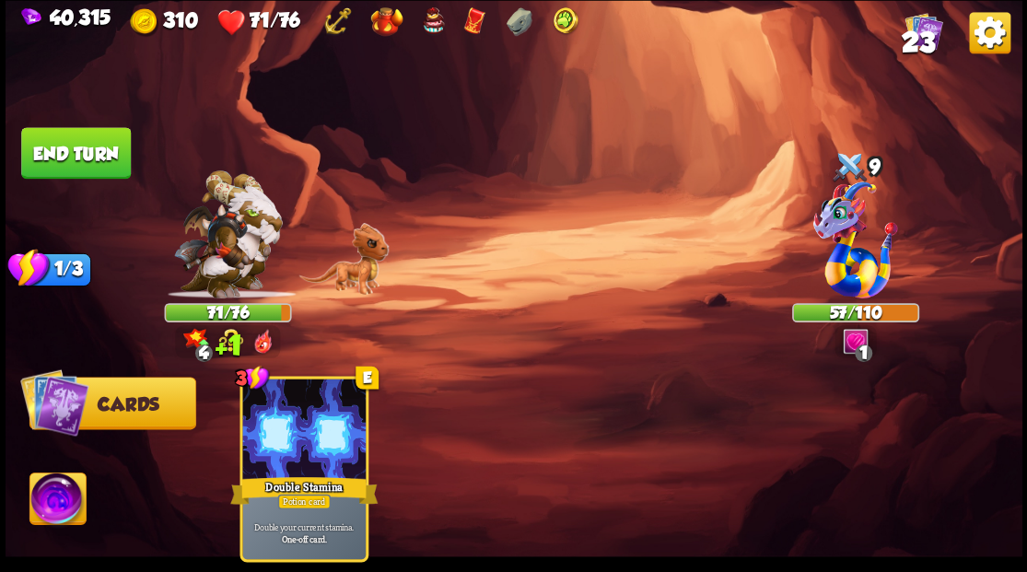
click at [100, 157] on button "End turn" at bounding box center [76, 153] width 110 height 52
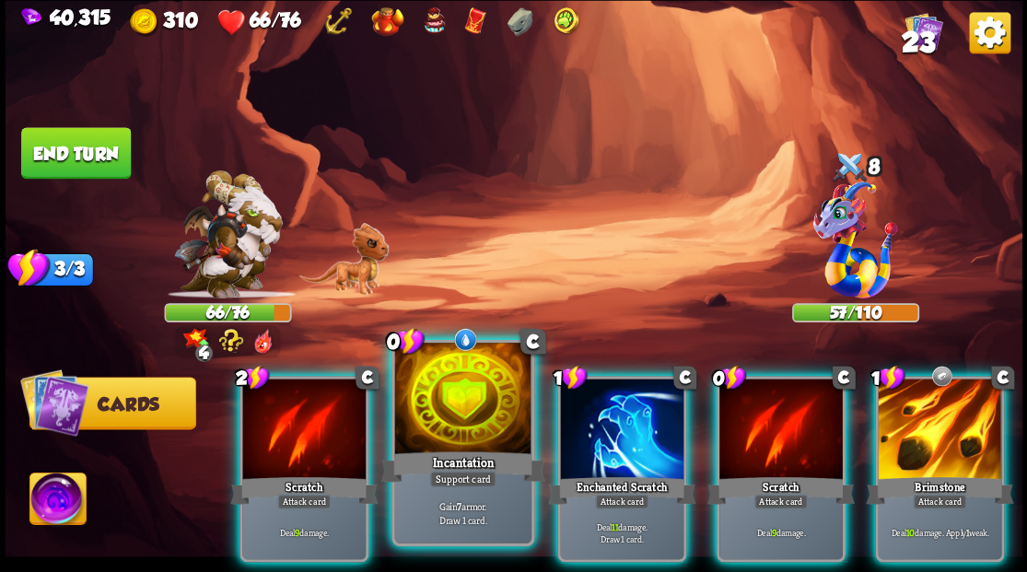
click at [453, 390] on div at bounding box center [462, 400] width 136 height 115
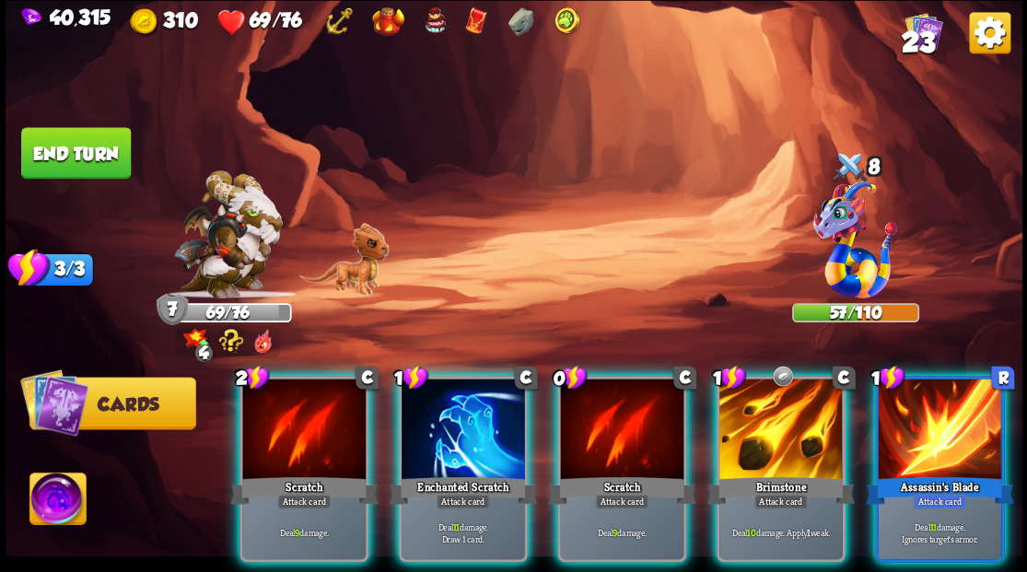
drag, startPoint x: 601, startPoint y: 426, endPoint x: 585, endPoint y: 394, distance: 35.0
click at [601, 426] on div at bounding box center [621, 431] width 123 height 104
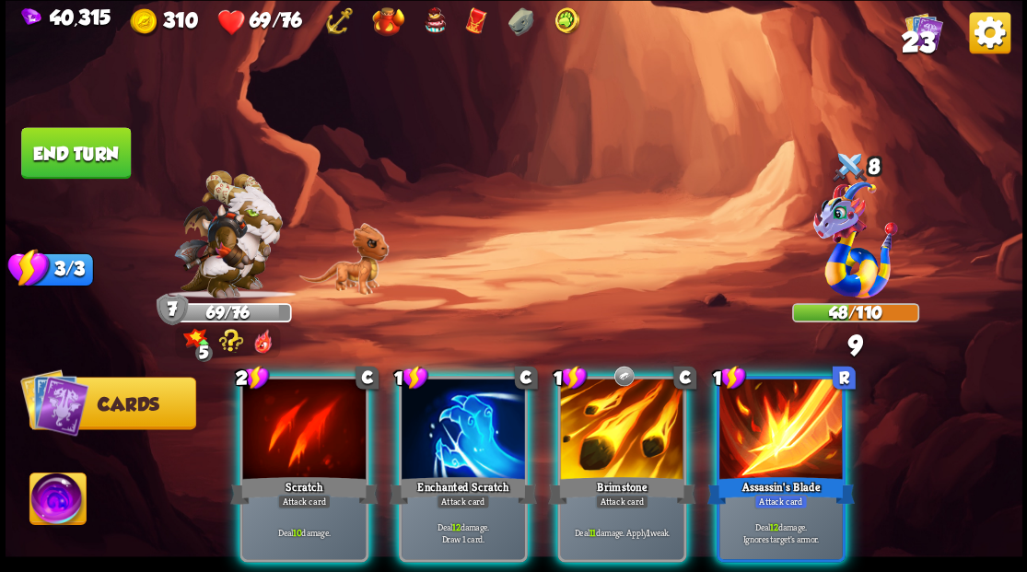
drag, startPoint x: 428, startPoint y: 420, endPoint x: 597, endPoint y: 265, distance: 228.9
click at [436, 414] on div at bounding box center [463, 431] width 123 height 104
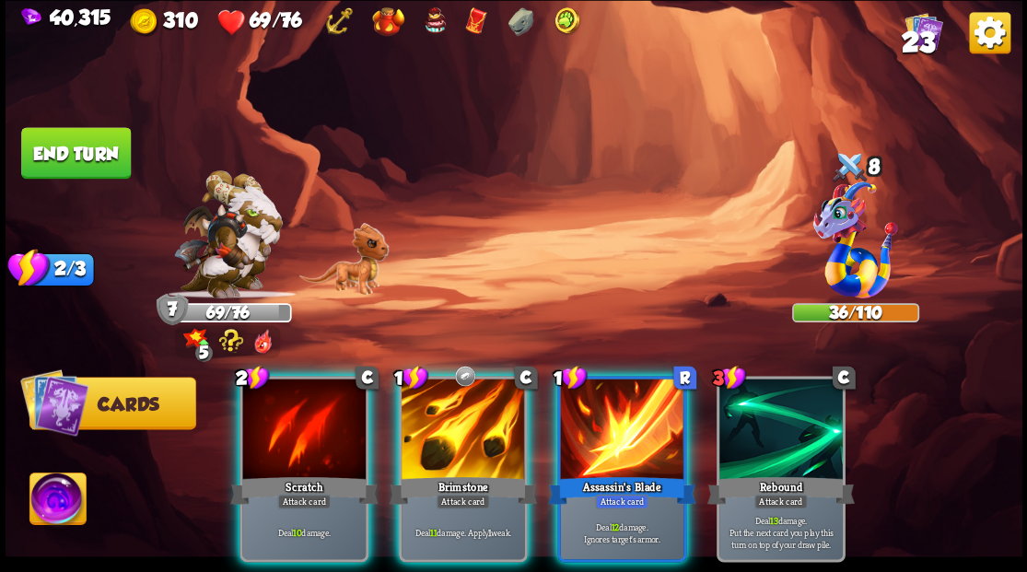
drag, startPoint x: 435, startPoint y: 439, endPoint x: 559, endPoint y: 260, distance: 217.8
click at [437, 437] on div at bounding box center [463, 431] width 123 height 104
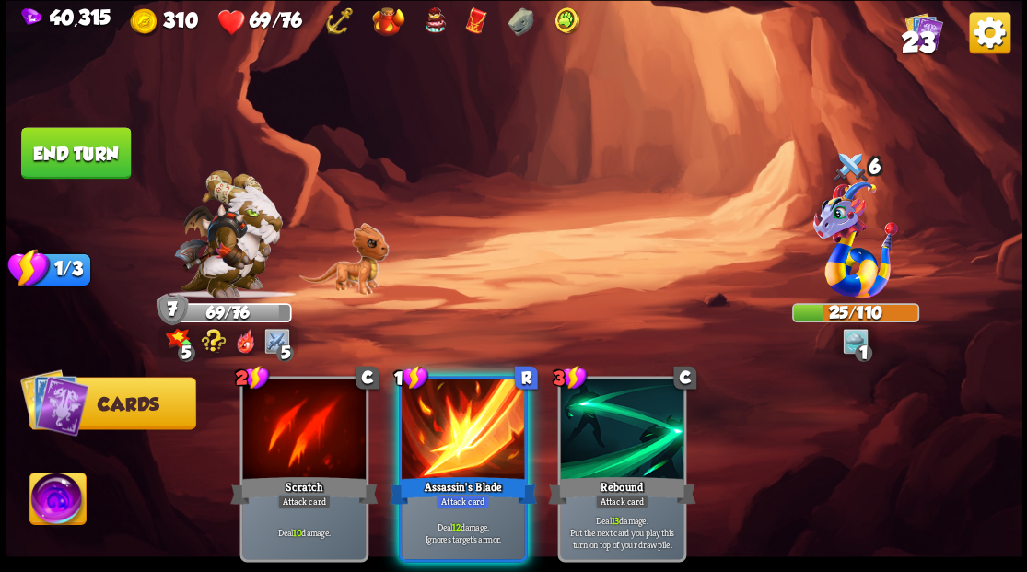
drag, startPoint x: 455, startPoint y: 451, endPoint x: 569, endPoint y: 261, distance: 221.6
click at [456, 440] on div "1 R Assassin's Blade Attack card Deal 12 damage. Ignores target's armor." at bounding box center [462, 469] width 129 height 186
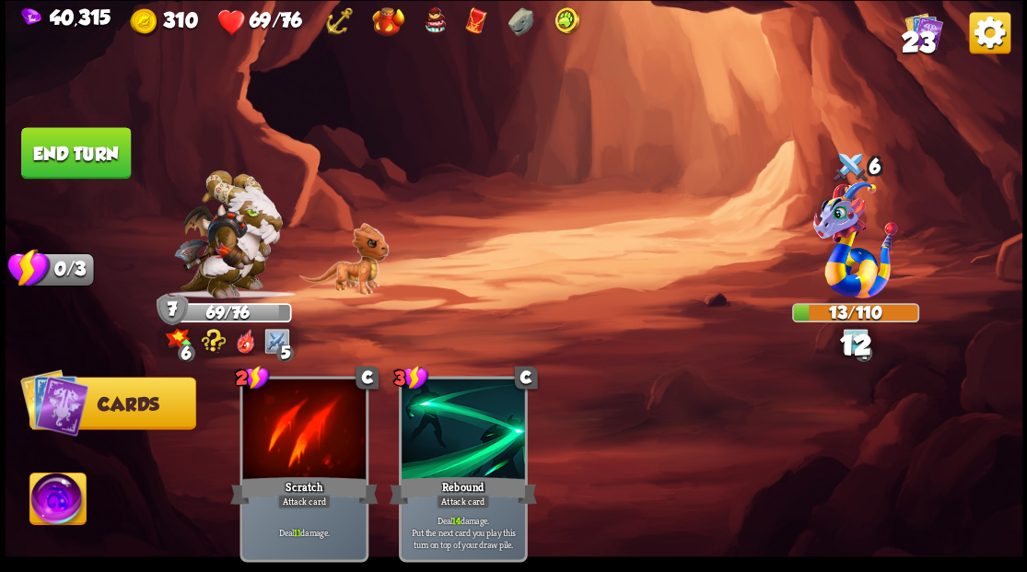
click at [66, 156] on button "End turn" at bounding box center [76, 153] width 110 height 52
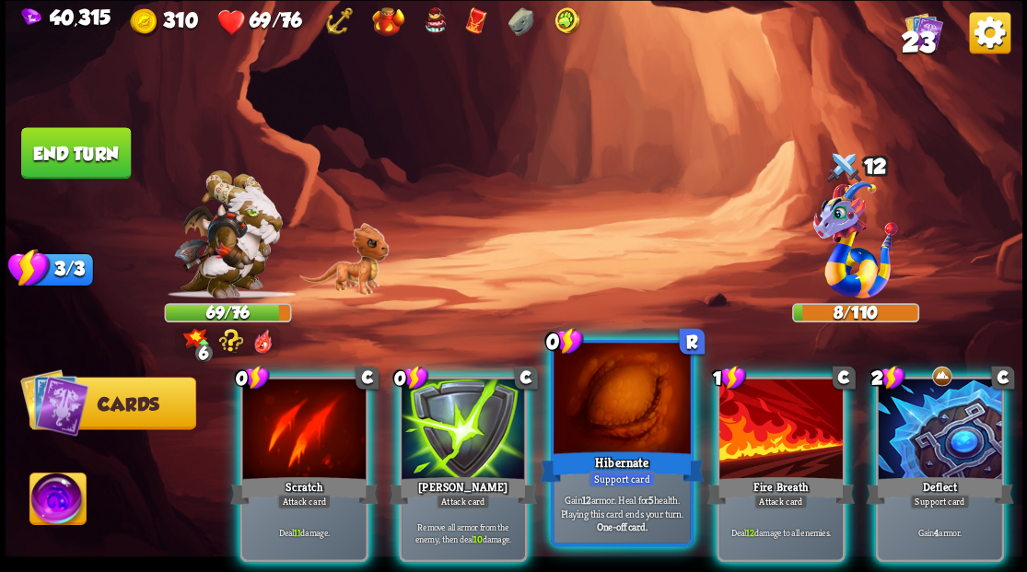
click at [595, 416] on div at bounding box center [622, 400] width 136 height 115
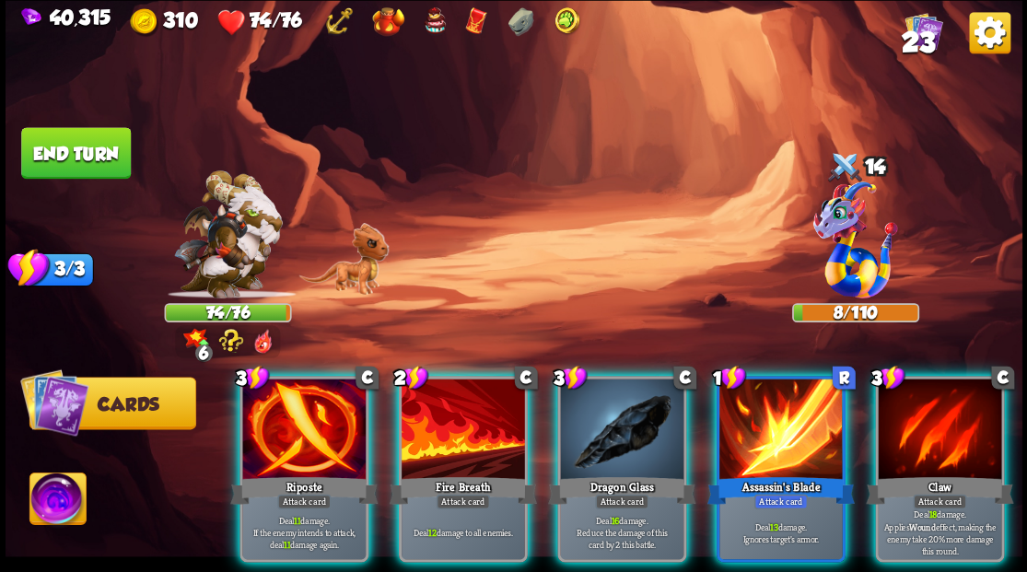
click at [43, 506] on img at bounding box center [57, 501] width 56 height 57
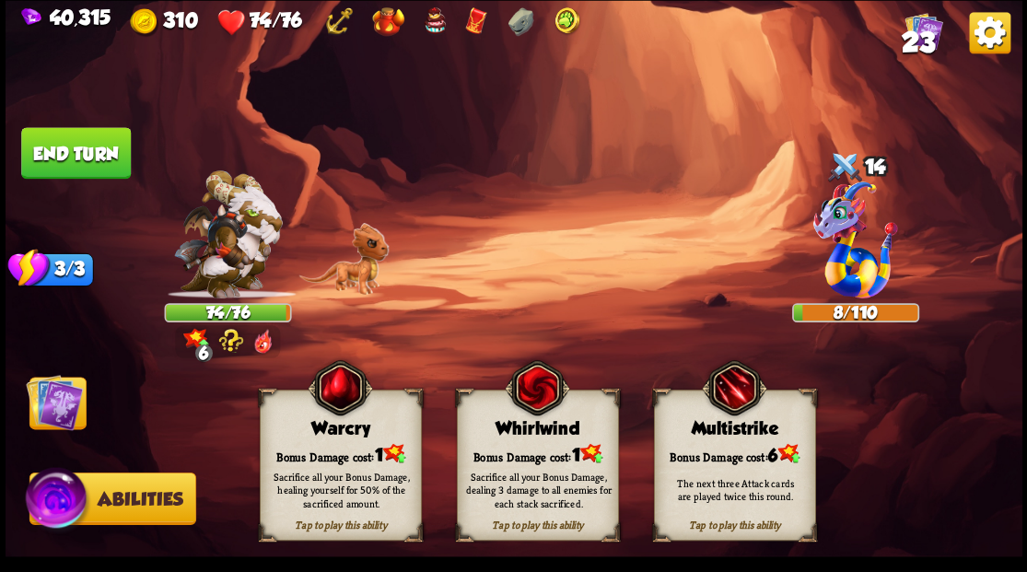
drag, startPoint x: 361, startPoint y: 435, endPoint x: 336, endPoint y: 428, distance: 25.7
click at [359, 434] on div "Warcry" at bounding box center [340, 428] width 160 height 20
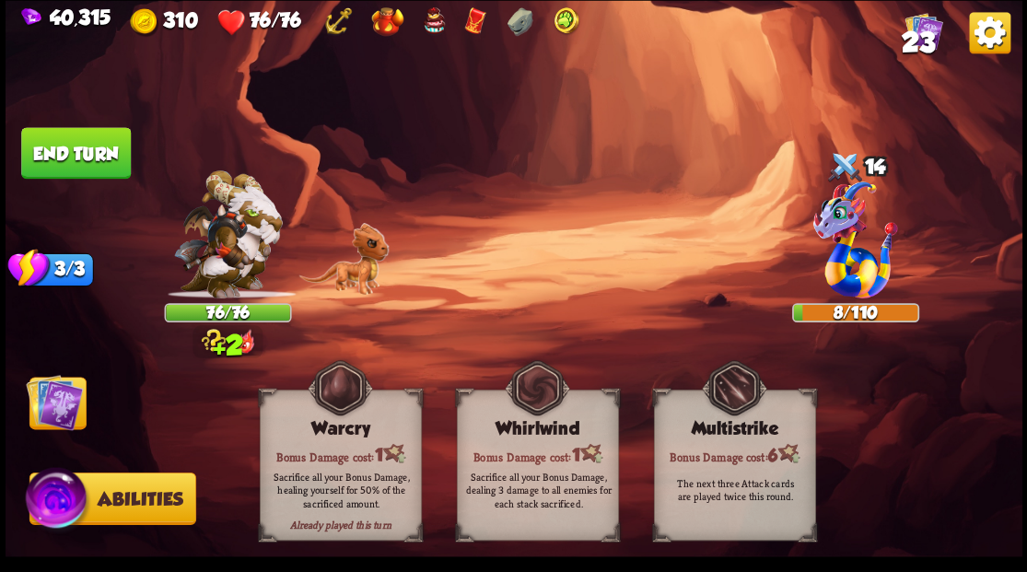
click at [72, 398] on img at bounding box center [54, 401] width 57 height 57
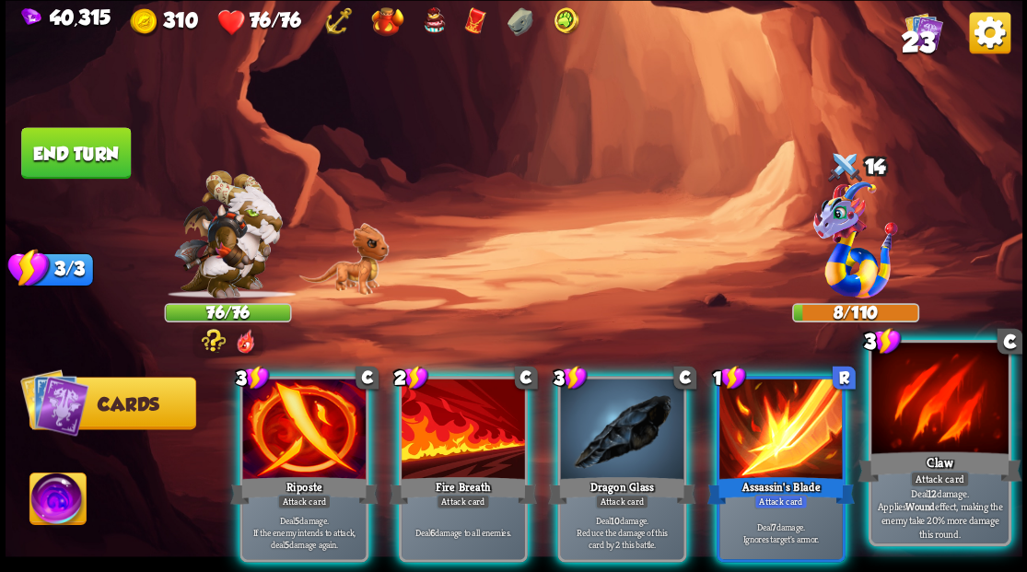
click at [942, 452] on div "Claw" at bounding box center [940, 466] width 164 height 37
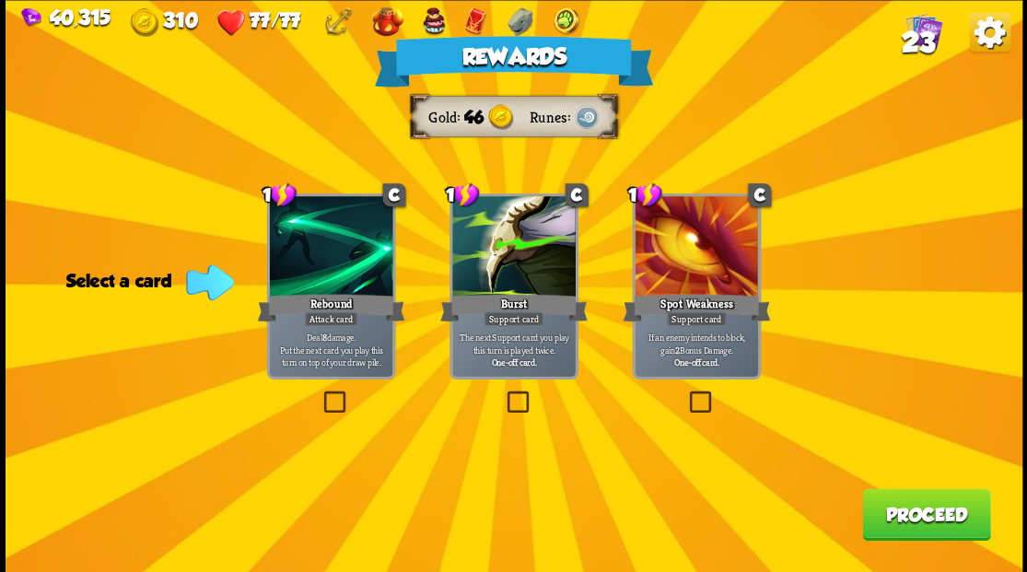
drag, startPoint x: 917, startPoint y: 509, endPoint x: 914, endPoint y: 499, distance: 10.5
click at [914, 499] on button "Proceed" at bounding box center [926, 514] width 128 height 52
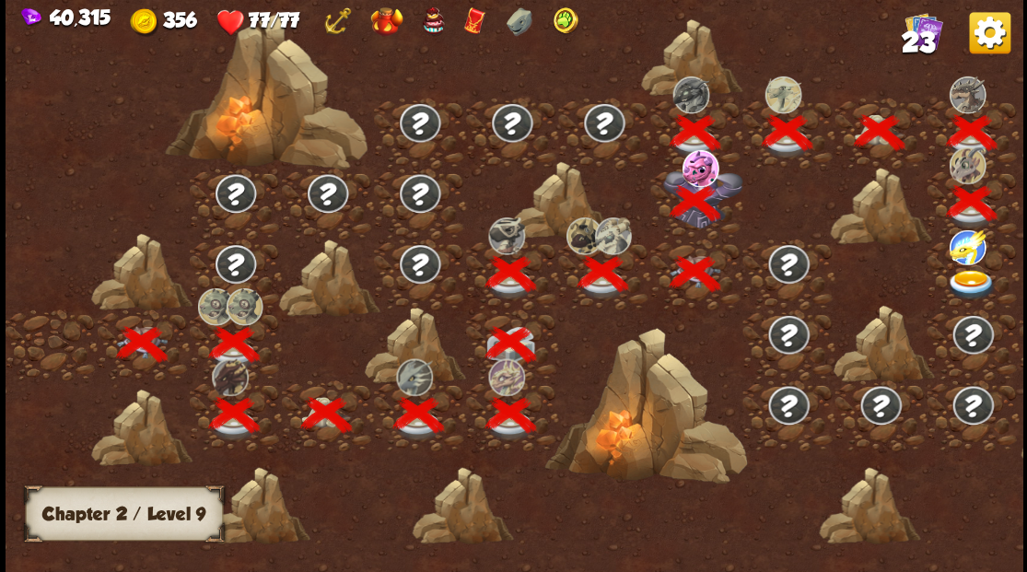
click at [969, 276] on img at bounding box center [971, 284] width 51 height 30
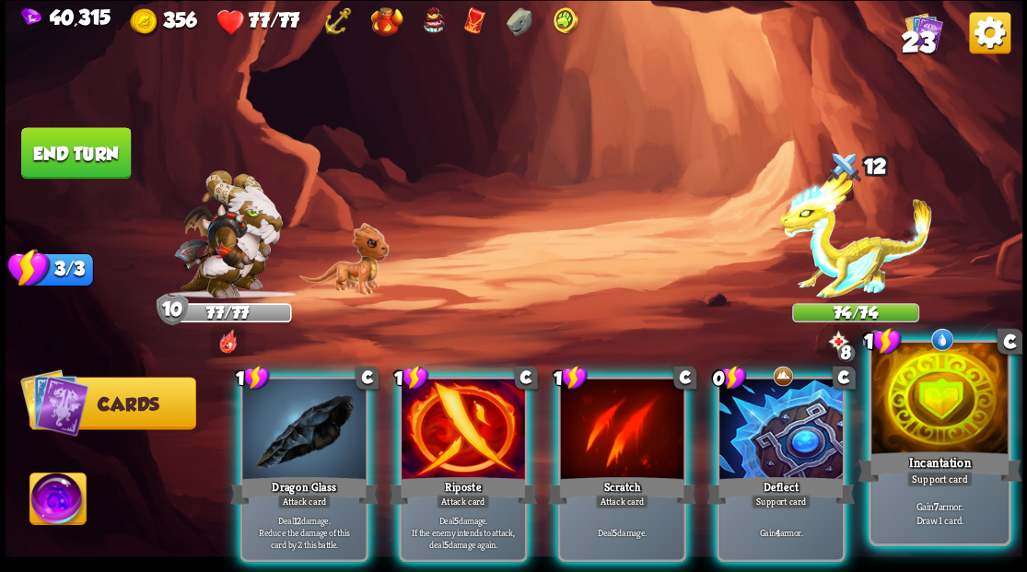
click at [931, 420] on div at bounding box center [940, 400] width 136 height 115
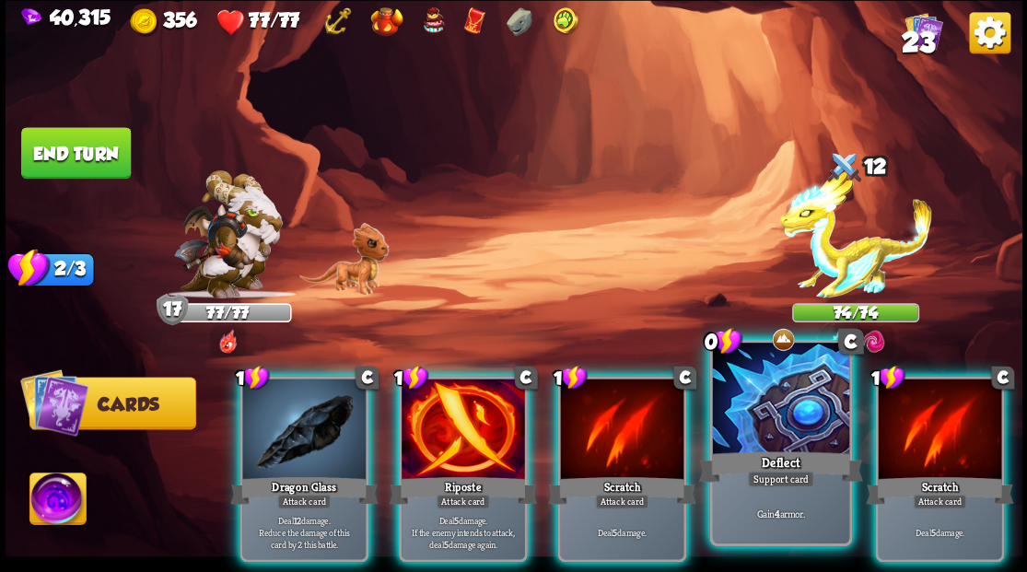
click at [789, 422] on div at bounding box center [780, 400] width 136 height 115
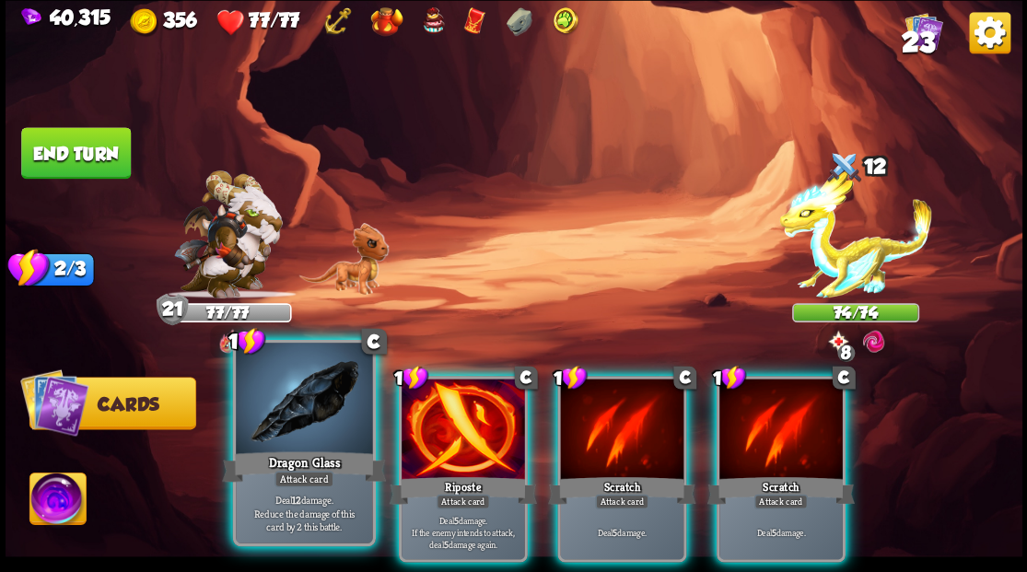
drag, startPoint x: 466, startPoint y: 421, endPoint x: 337, endPoint y: 420, distance: 129.0
click at [465, 421] on div at bounding box center [463, 431] width 123 height 104
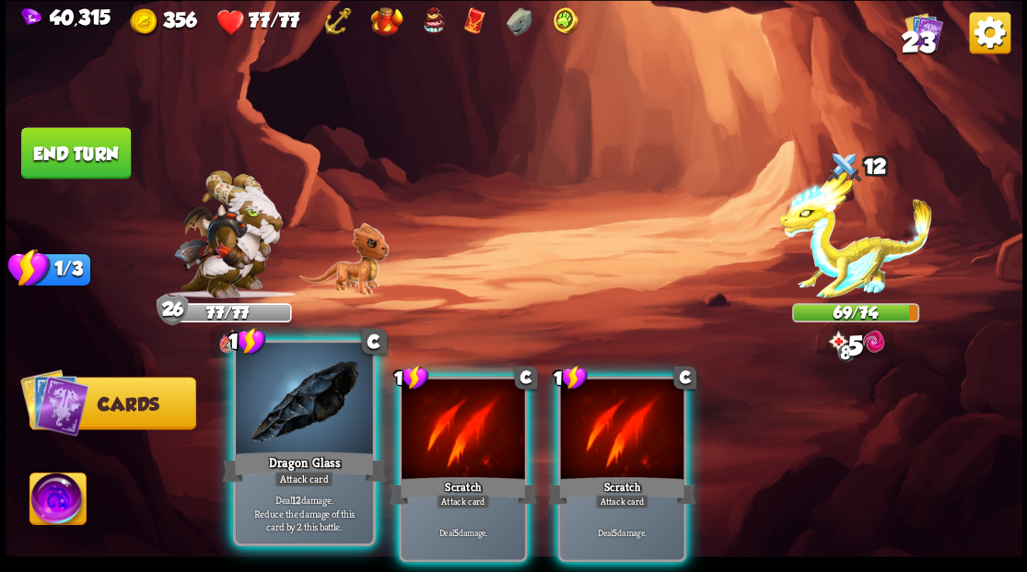
click at [276, 413] on div at bounding box center [304, 400] width 136 height 115
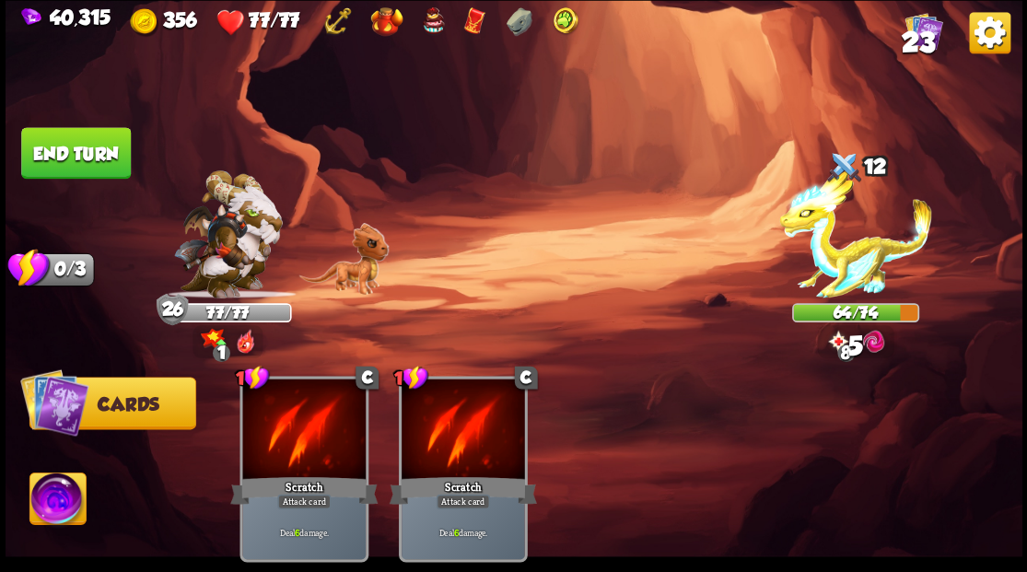
click at [69, 162] on button "End turn" at bounding box center [75, 153] width 111 height 53
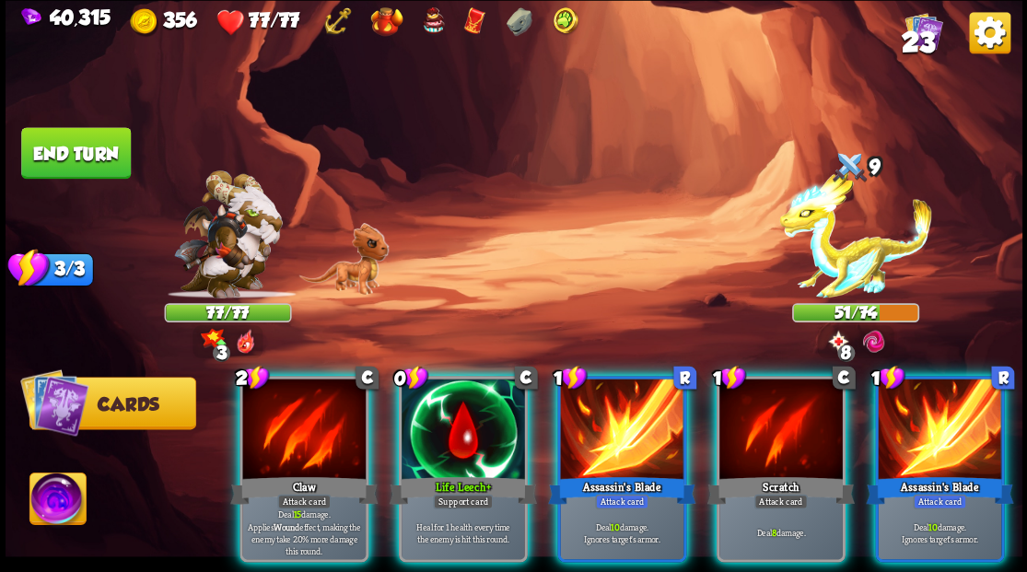
click at [438, 426] on div at bounding box center [463, 431] width 123 height 104
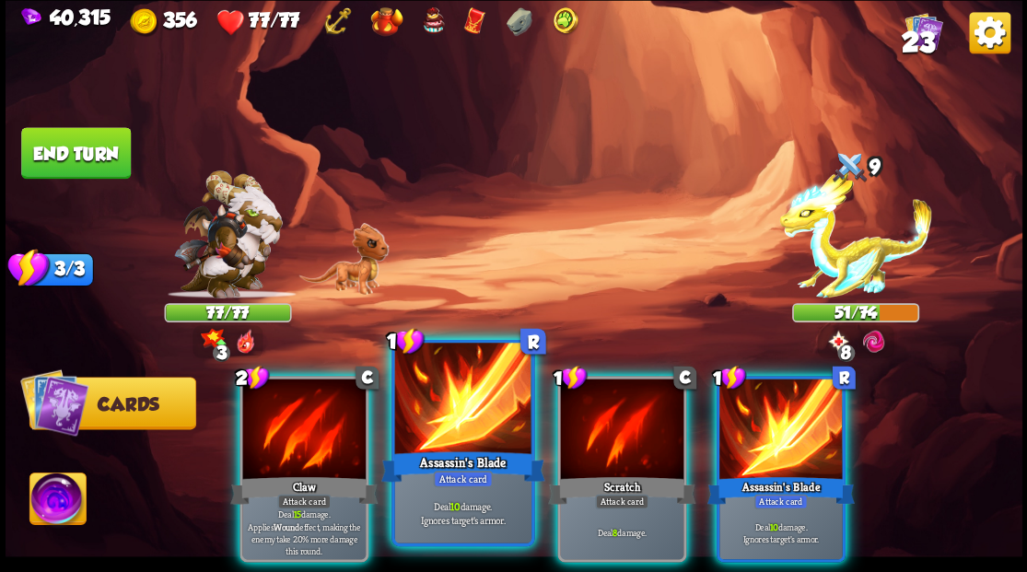
click at [437, 419] on div at bounding box center [462, 400] width 136 height 115
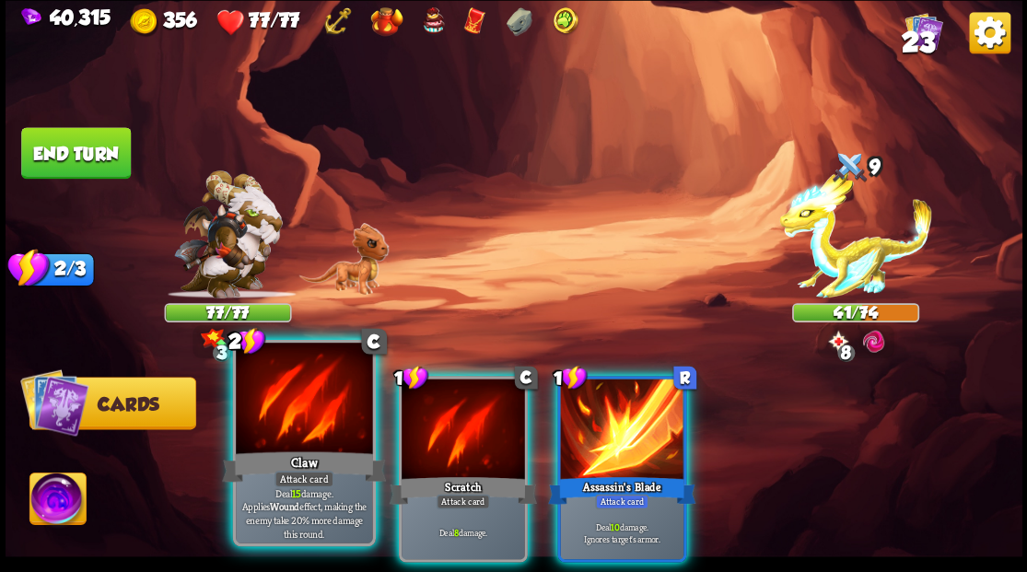
click at [307, 409] on div at bounding box center [304, 400] width 136 height 115
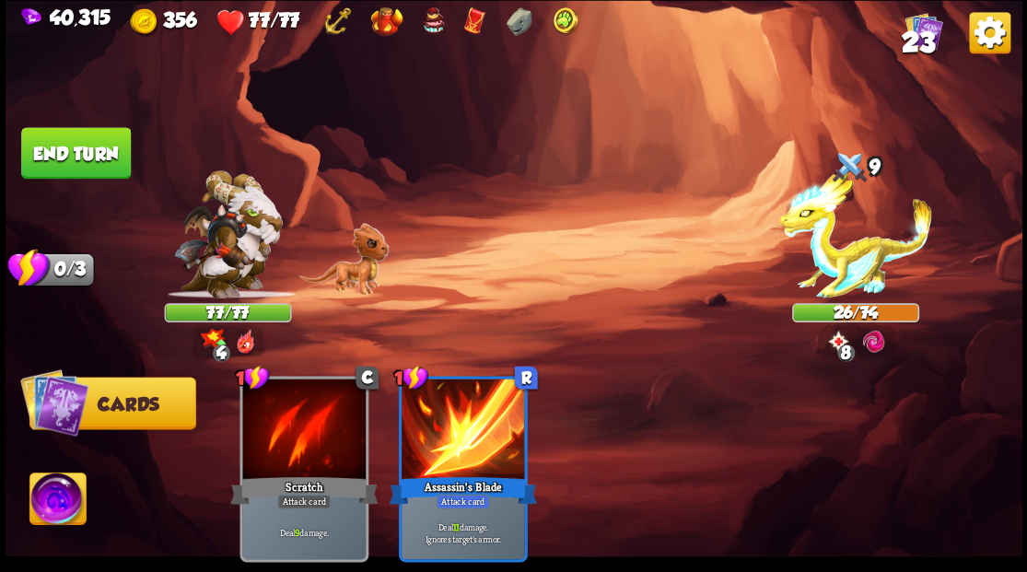
click at [100, 148] on button "End turn" at bounding box center [76, 153] width 110 height 52
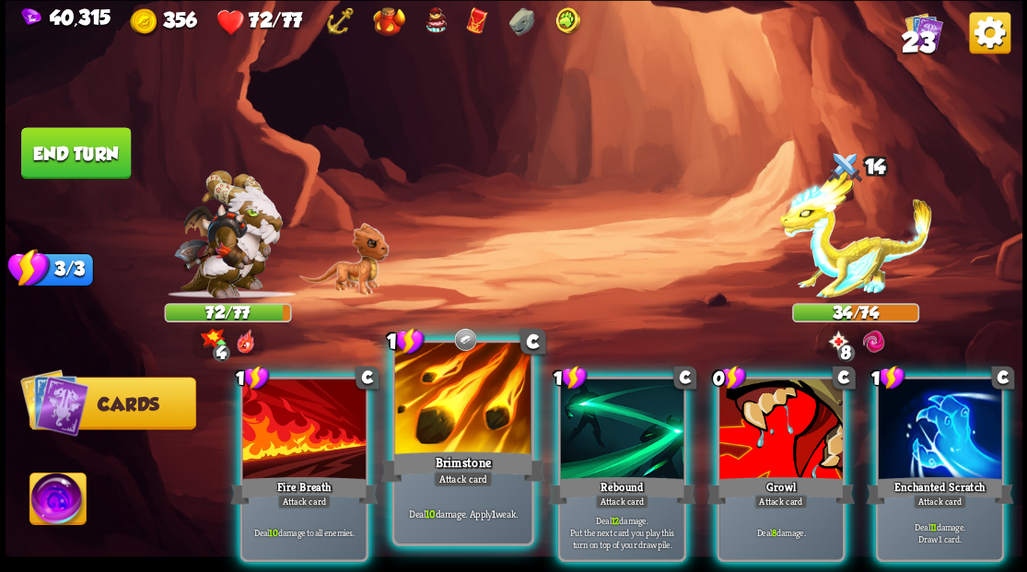
click at [464, 405] on div at bounding box center [462, 400] width 136 height 115
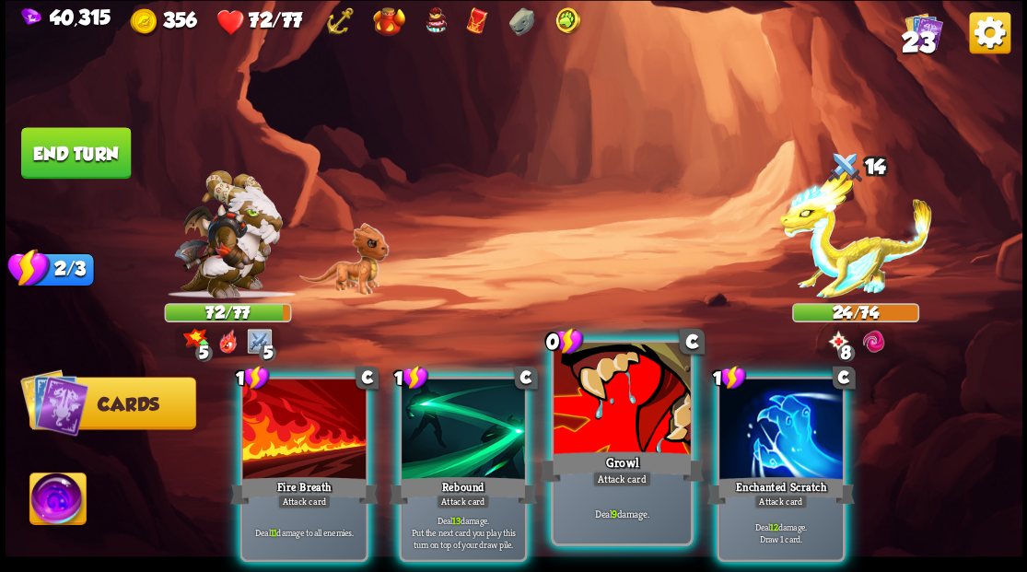
click at [618, 407] on div at bounding box center [622, 400] width 136 height 115
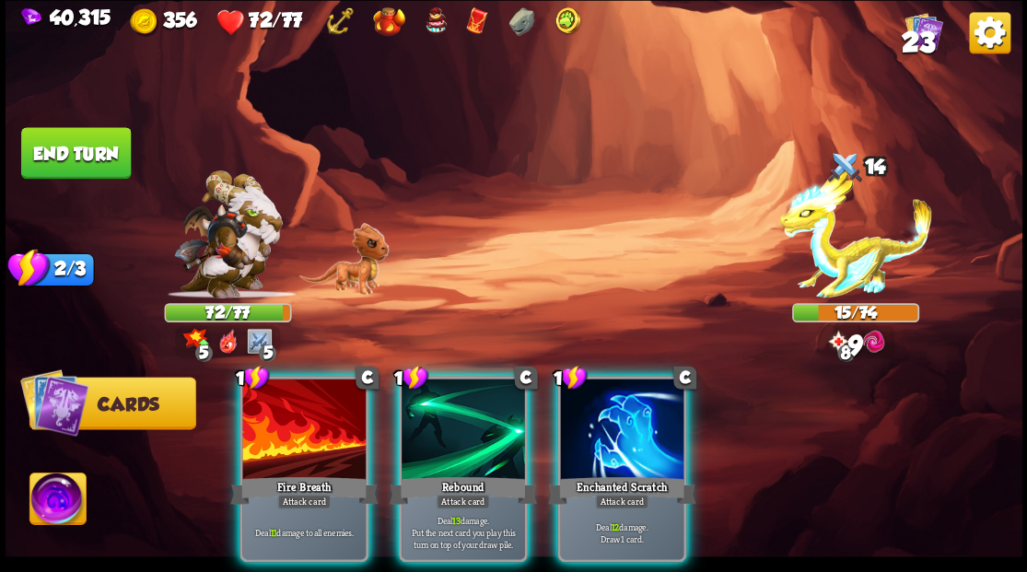
drag, startPoint x: 610, startPoint y: 444, endPoint x: 616, endPoint y: 426, distance: 19.5
click at [611, 440] on div at bounding box center [621, 431] width 123 height 104
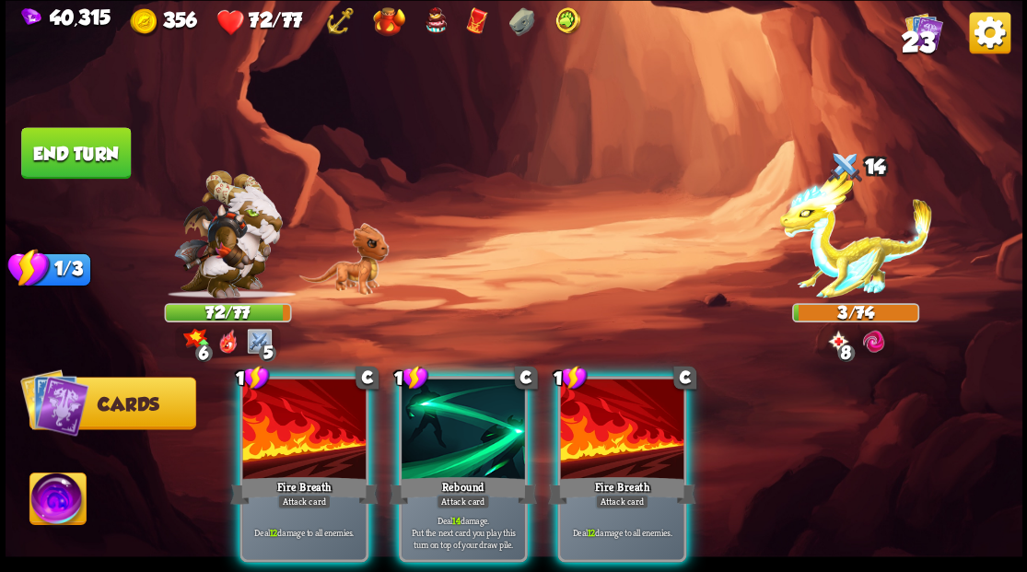
click at [451, 420] on div at bounding box center [463, 431] width 123 height 104
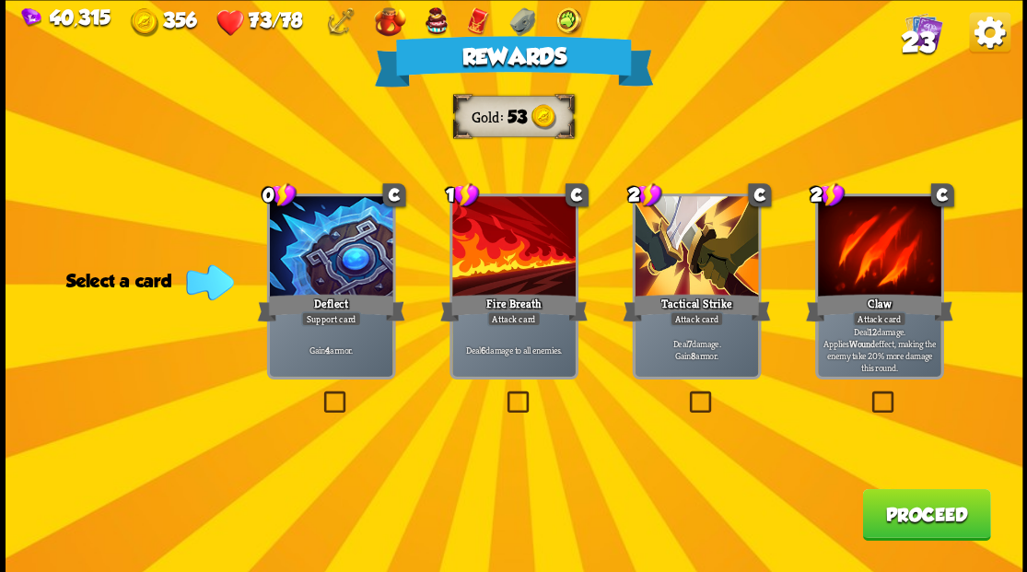
click at [686, 393] on label at bounding box center [686, 393] width 0 height 0
click at [0, 0] on input "checkbox" at bounding box center [0, 0] width 0 height 0
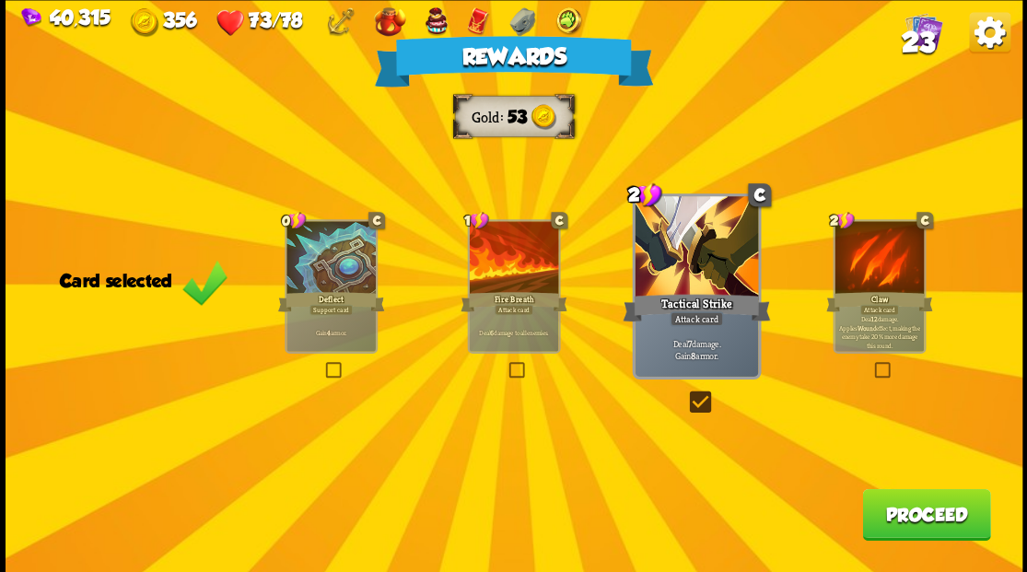
click at [936, 519] on button "Proceed" at bounding box center [926, 514] width 128 height 52
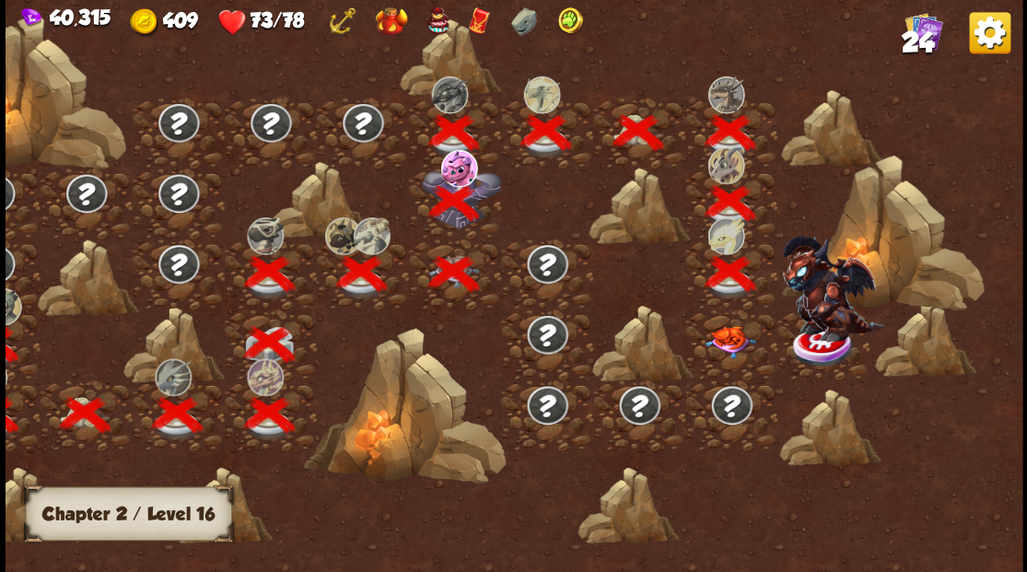
click at [721, 348] on img at bounding box center [730, 341] width 51 height 32
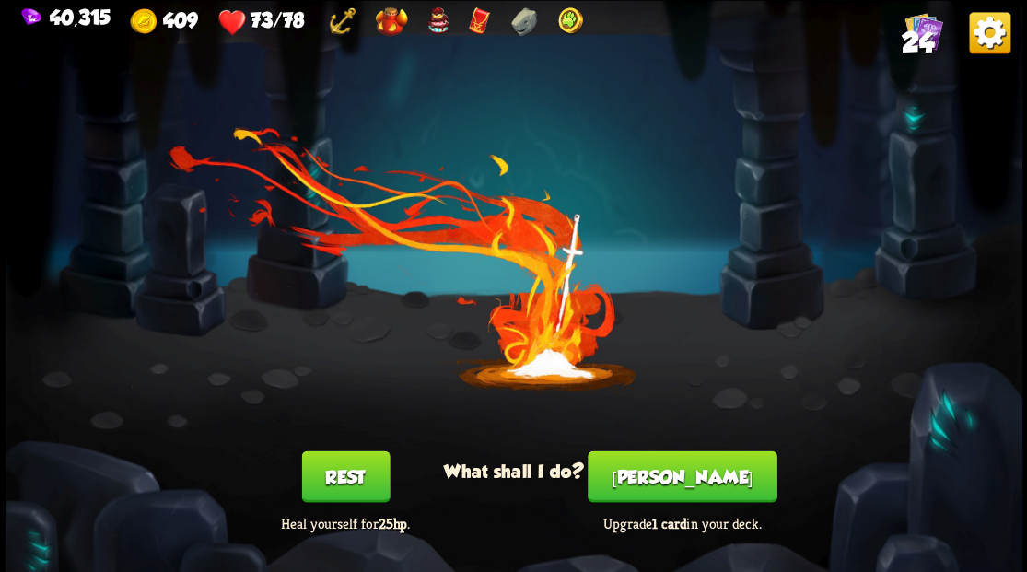
click at [689, 491] on button "[PERSON_NAME]" at bounding box center [682, 477] width 189 height 52
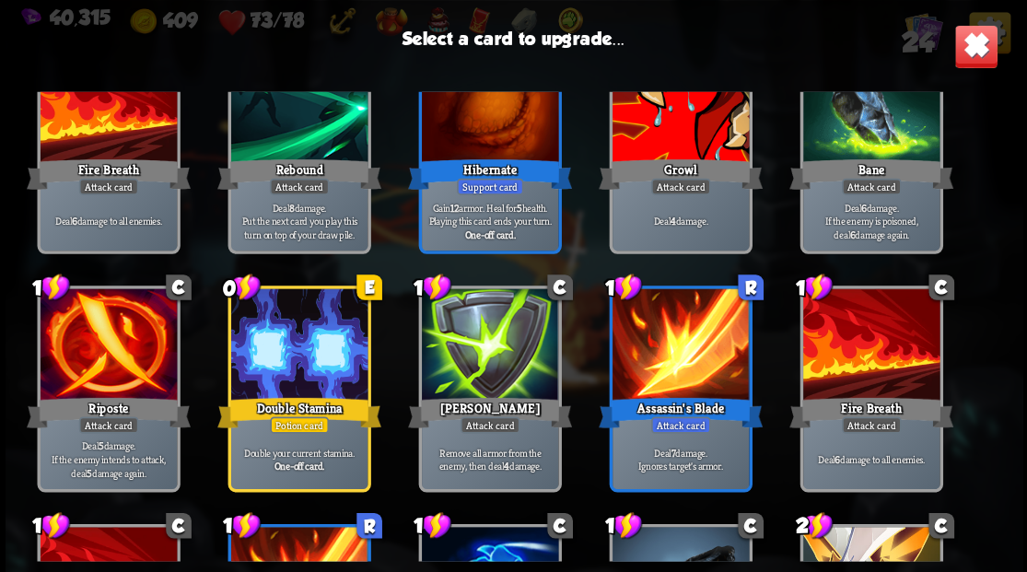
scroll to position [334, 0]
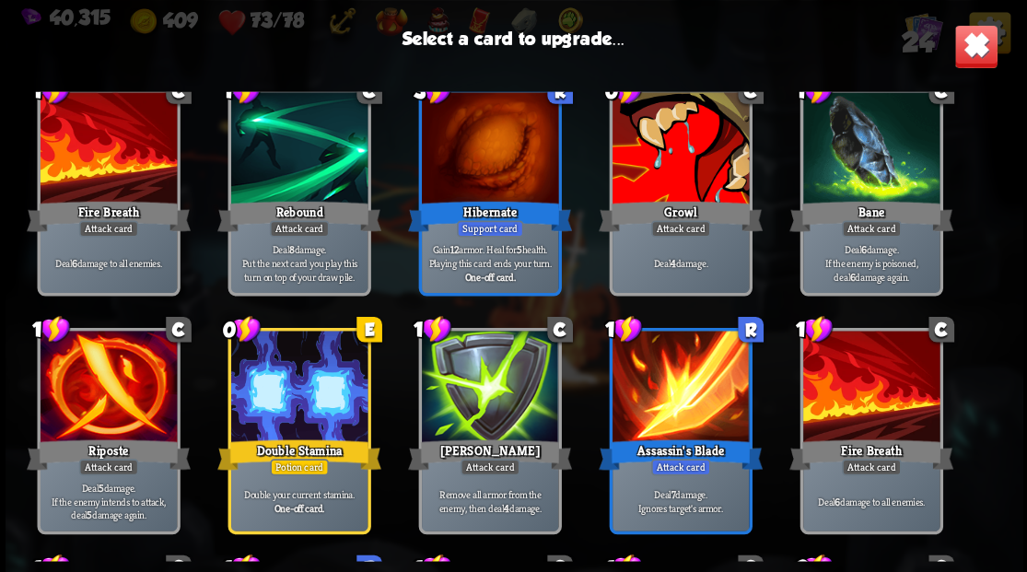
click at [682, 175] on div at bounding box center [680, 149] width 136 height 115
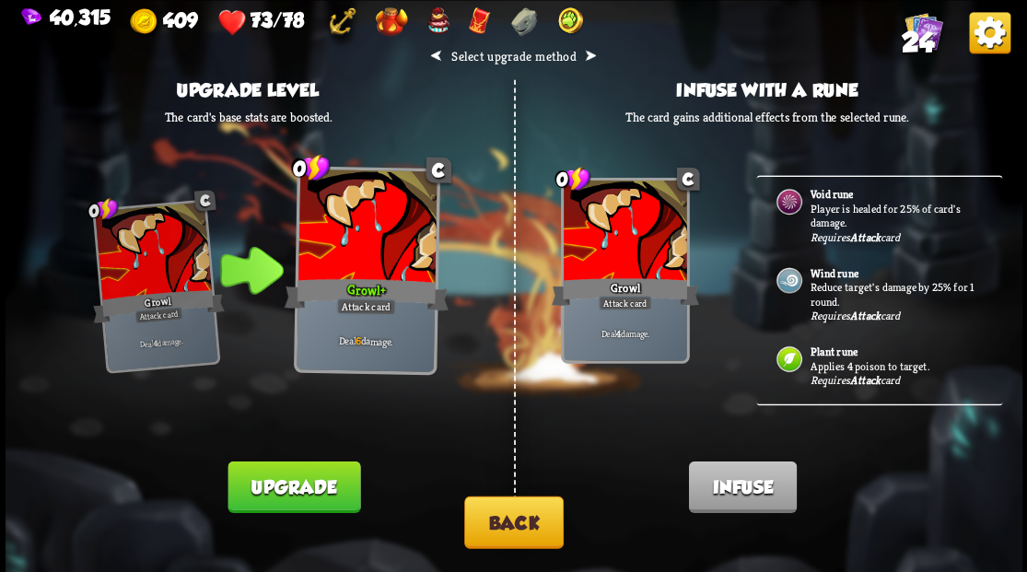
scroll to position [0, 0]
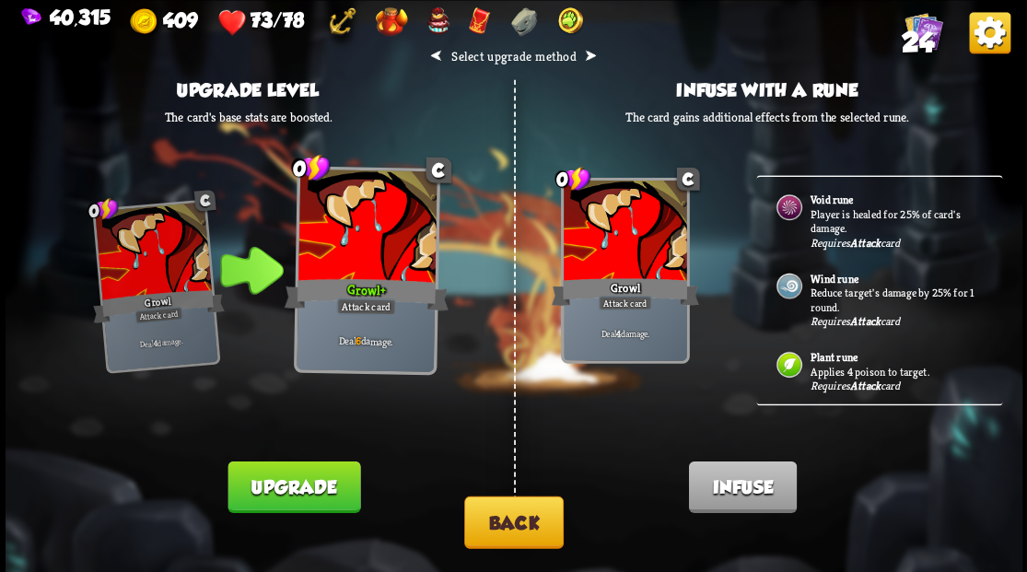
click at [513, 534] on button "Back" at bounding box center [514, 522] width 100 height 53
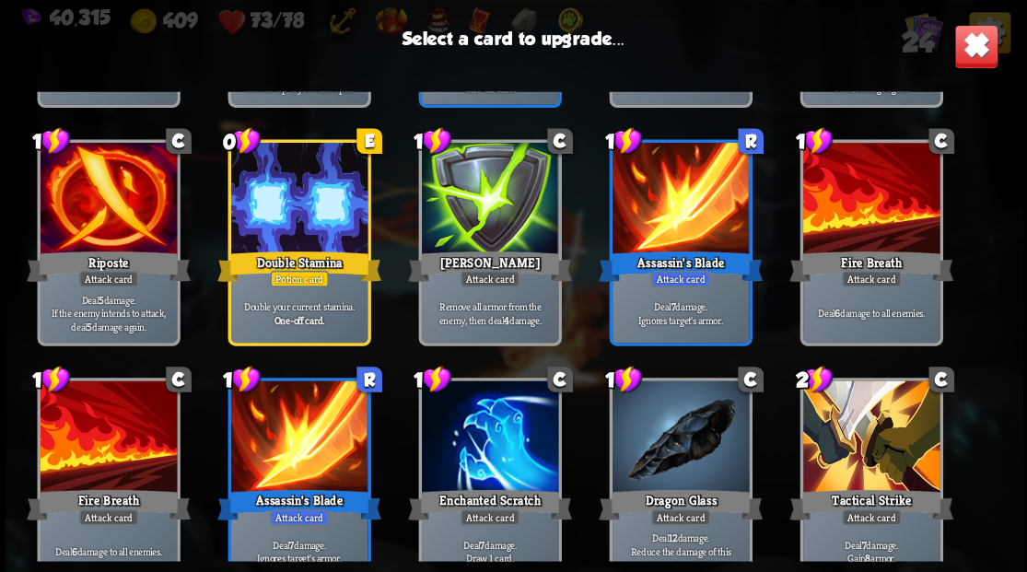
scroll to position [580, 0]
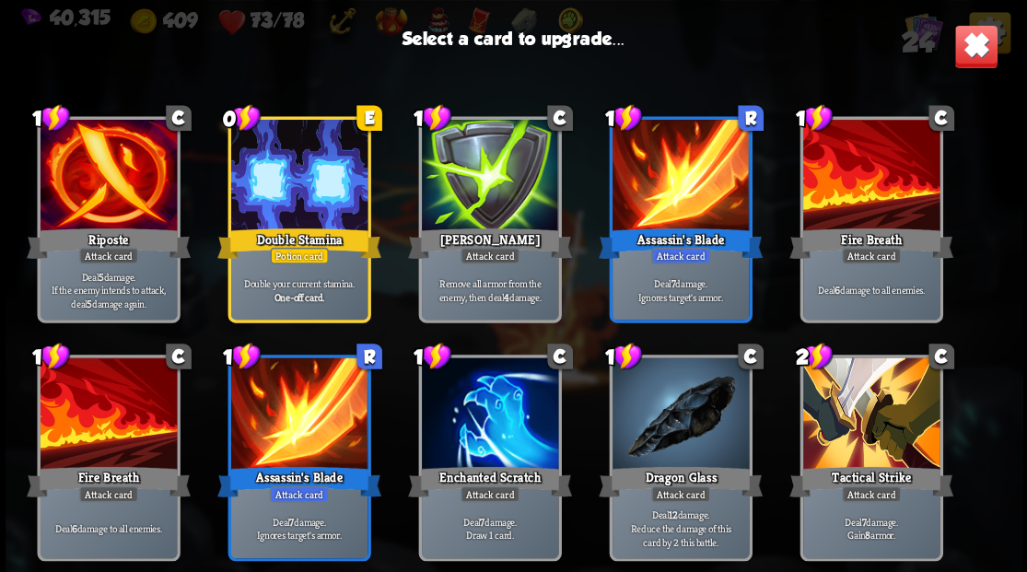
click at [662, 409] on div at bounding box center [680, 415] width 136 height 115
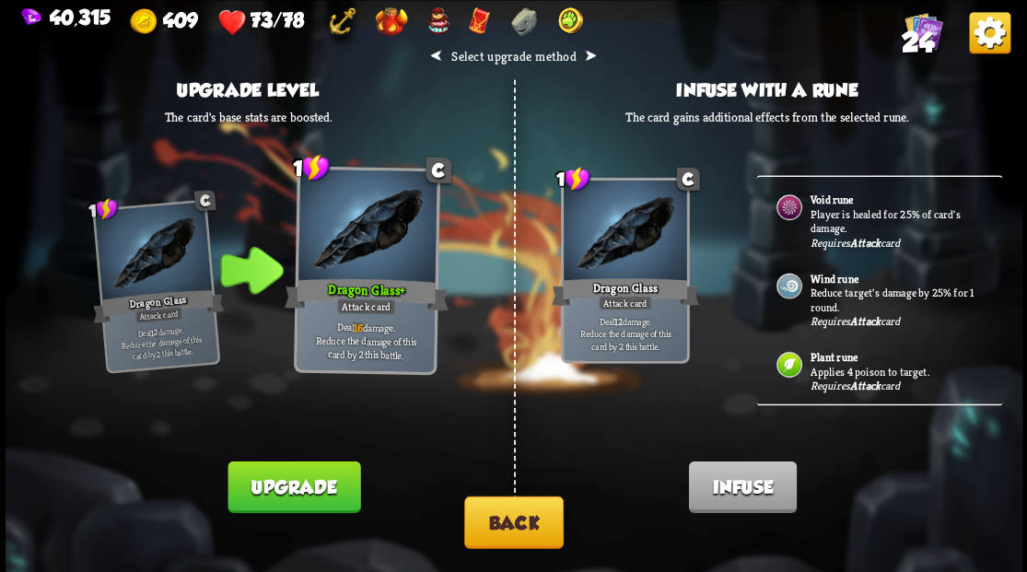
click at [828, 206] on p "Player is healed for 25% of card's damage." at bounding box center [896, 220] width 172 height 29
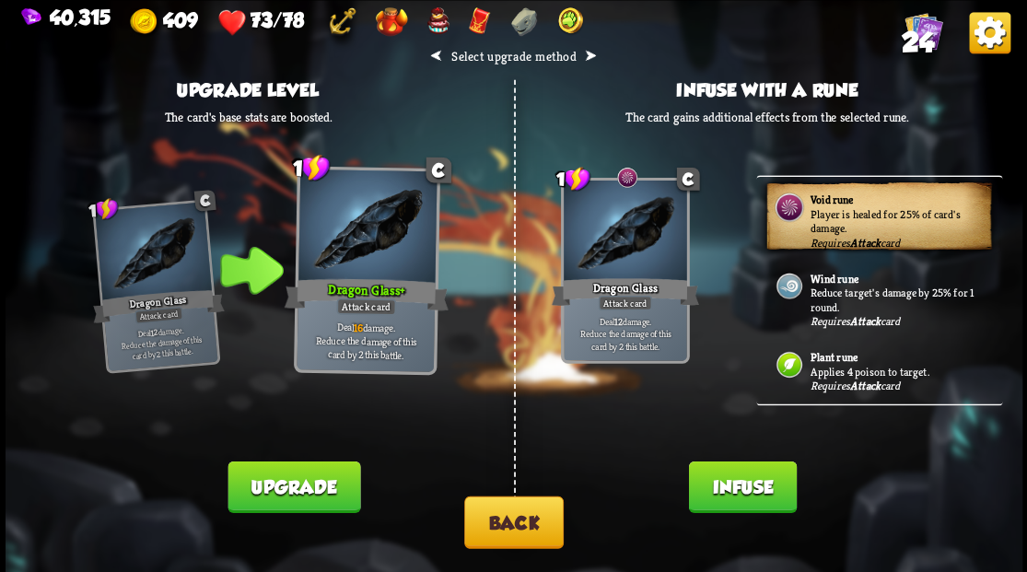
click at [776, 479] on button "Infuse" at bounding box center [742, 487] width 108 height 52
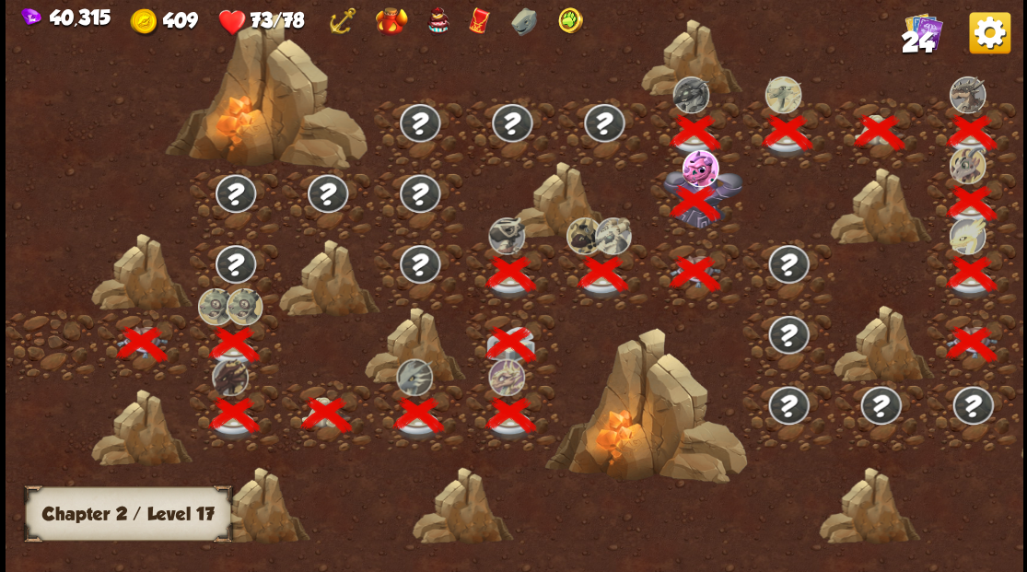
scroll to position [0, 280]
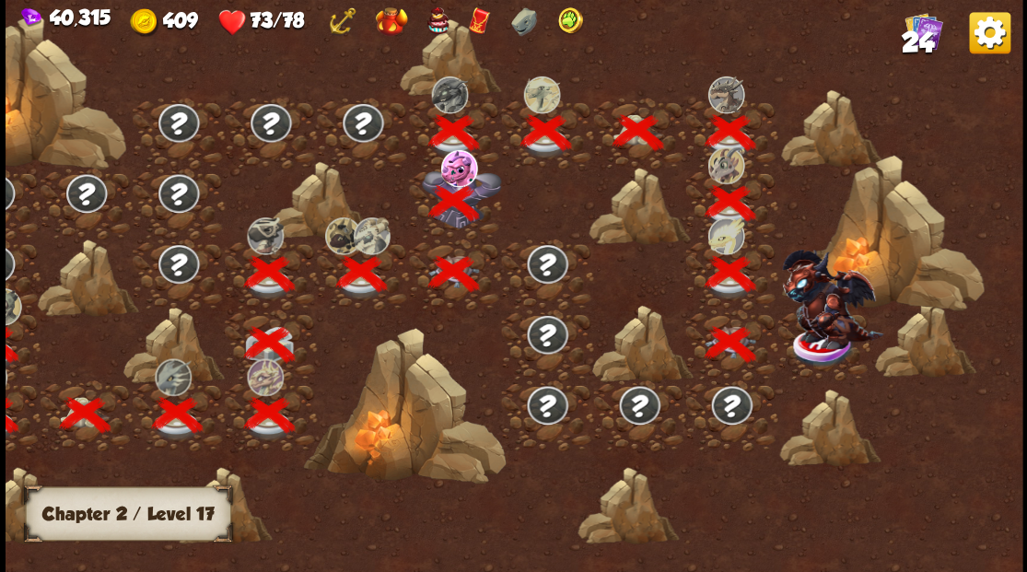
click at [824, 336] on img at bounding box center [831, 299] width 101 height 100
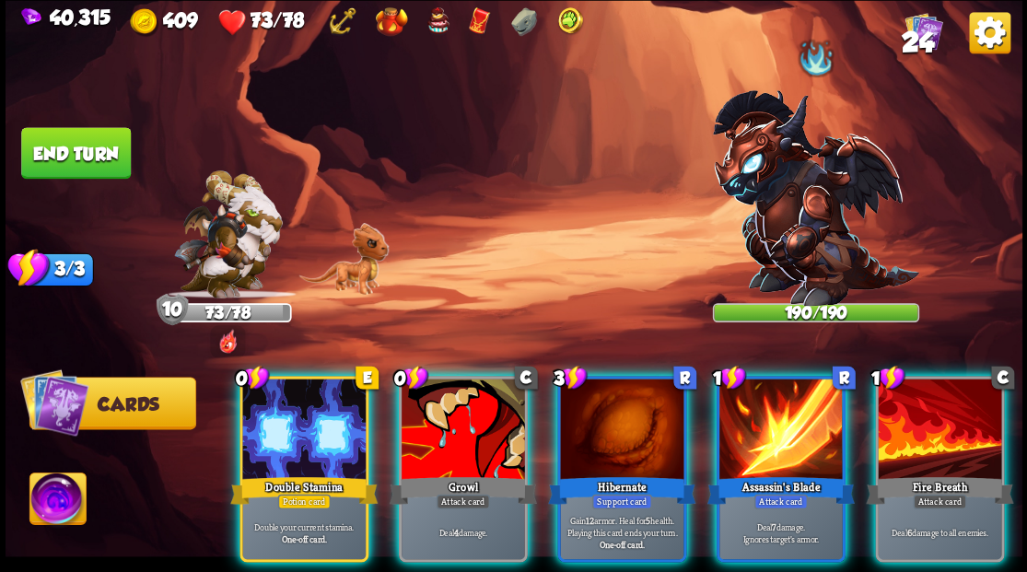
click at [798, 203] on img at bounding box center [815, 198] width 206 height 216
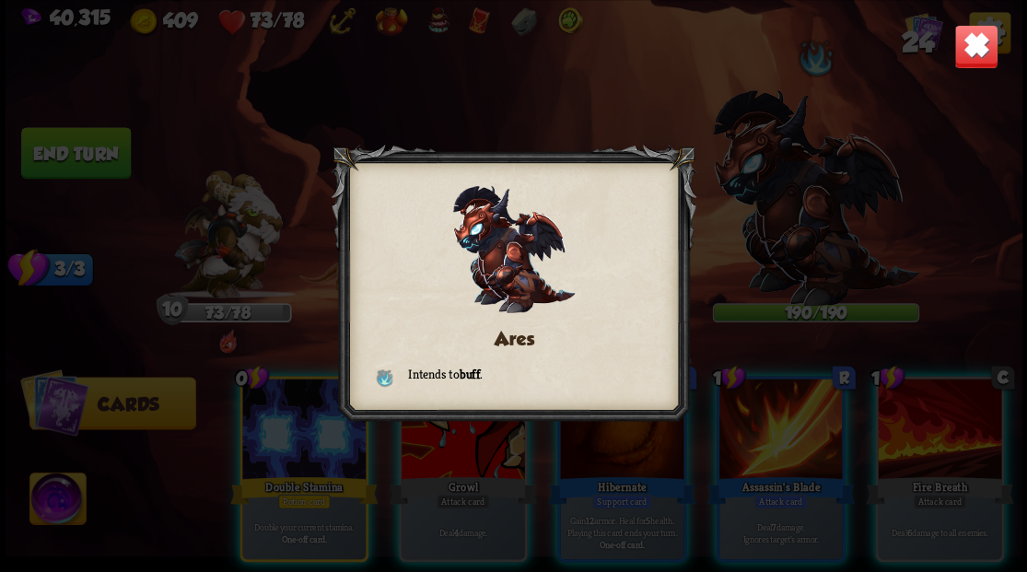
click at [986, 56] on img at bounding box center [976, 46] width 44 height 44
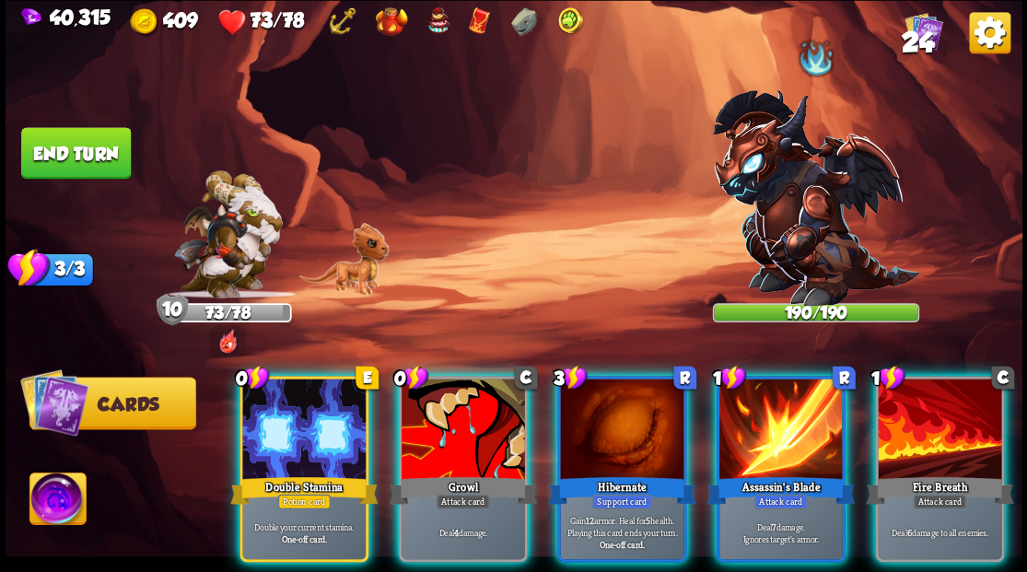
drag, startPoint x: 579, startPoint y: 407, endPoint x: 562, endPoint y: 362, distance: 48.1
click at [578, 403] on div at bounding box center [621, 431] width 123 height 104
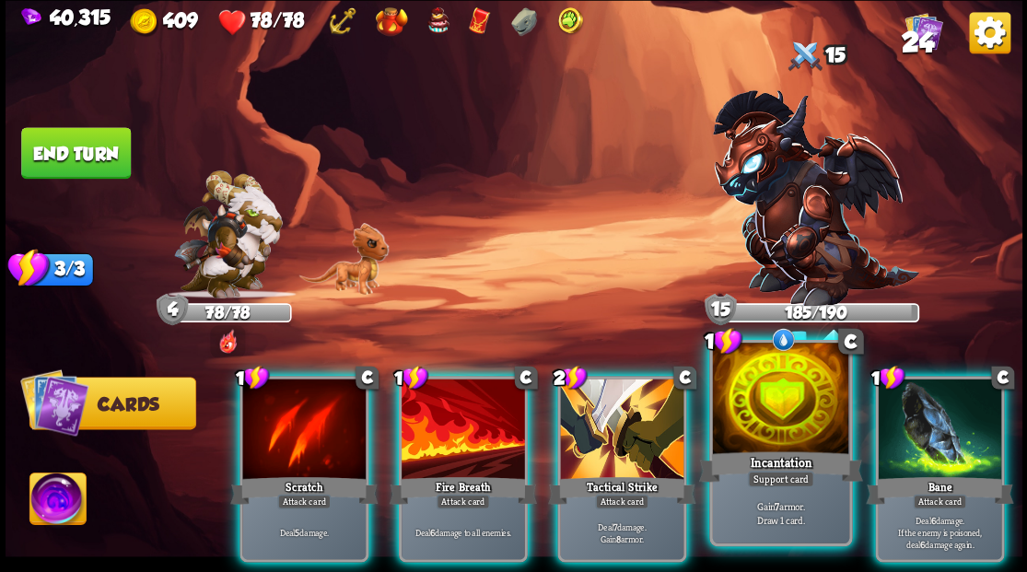
click at [754, 416] on div at bounding box center [780, 400] width 136 height 115
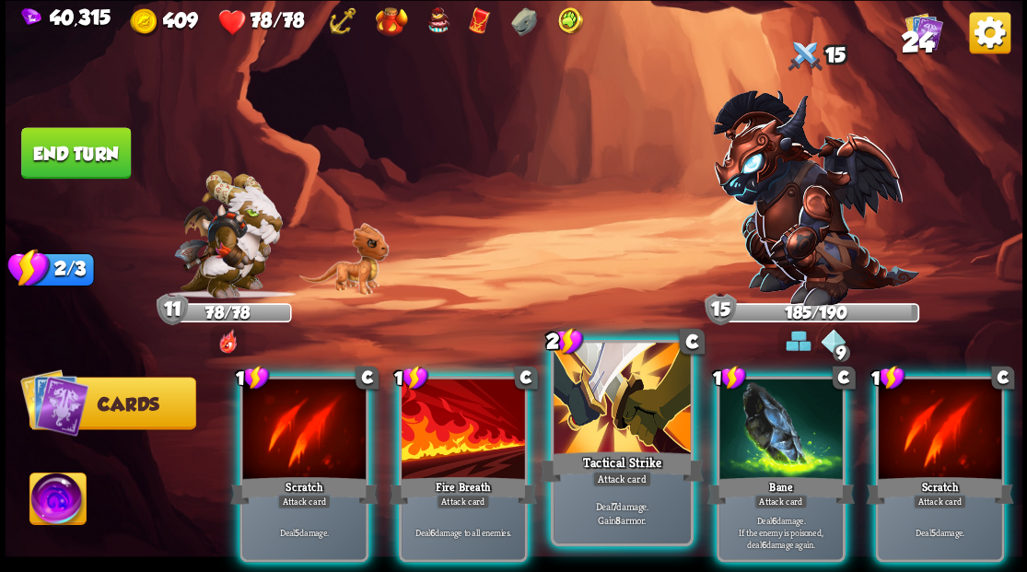
click at [592, 428] on div at bounding box center [622, 400] width 136 height 115
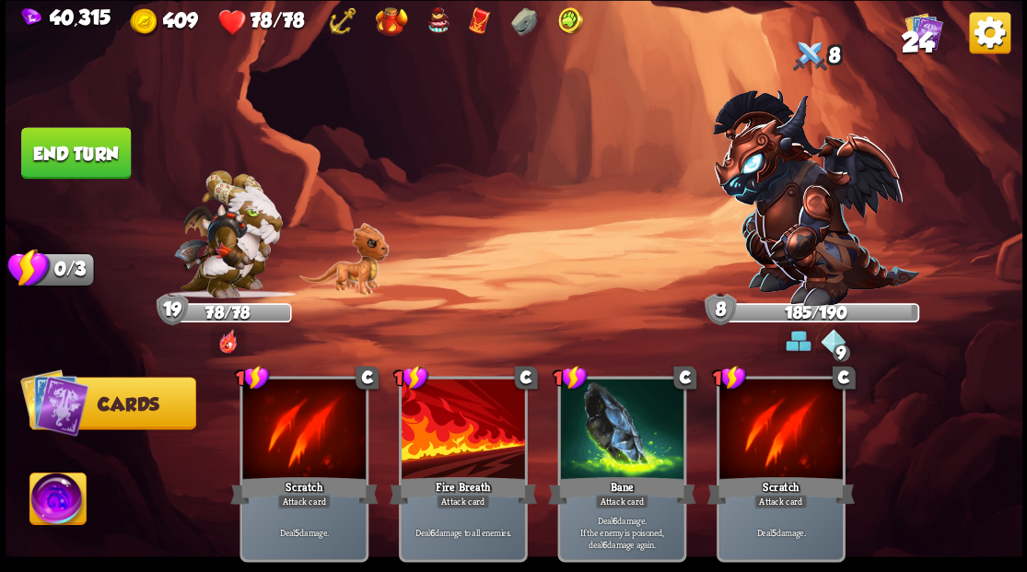
drag, startPoint x: 90, startPoint y: 170, endPoint x: 230, endPoint y: 192, distance: 141.8
click at [98, 177] on button "End turn" at bounding box center [76, 153] width 110 height 52
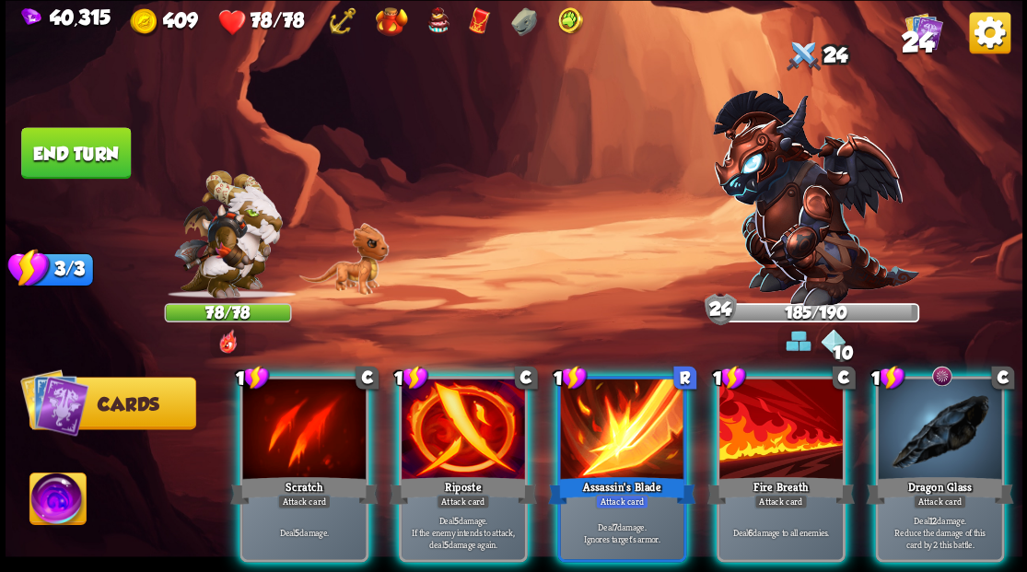
click at [921, 39] on span "24" at bounding box center [917, 41] width 32 height 31
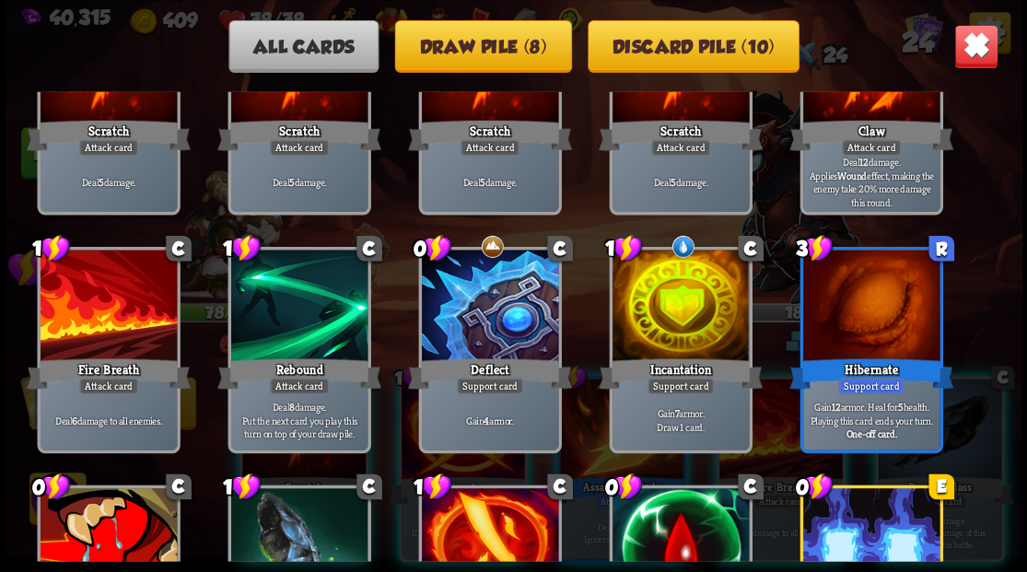
scroll to position [0, 0]
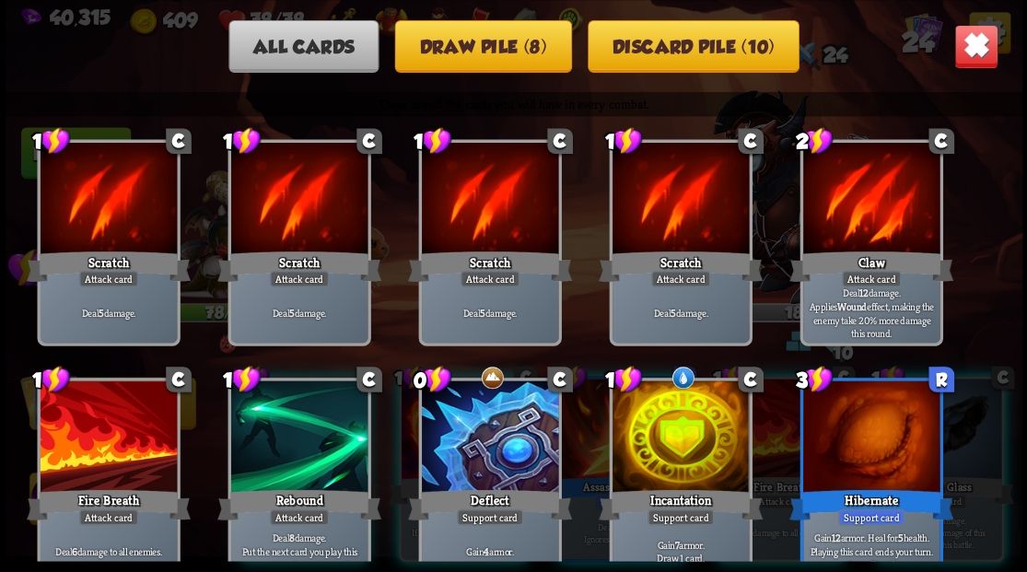
click at [977, 41] on img at bounding box center [976, 46] width 44 height 44
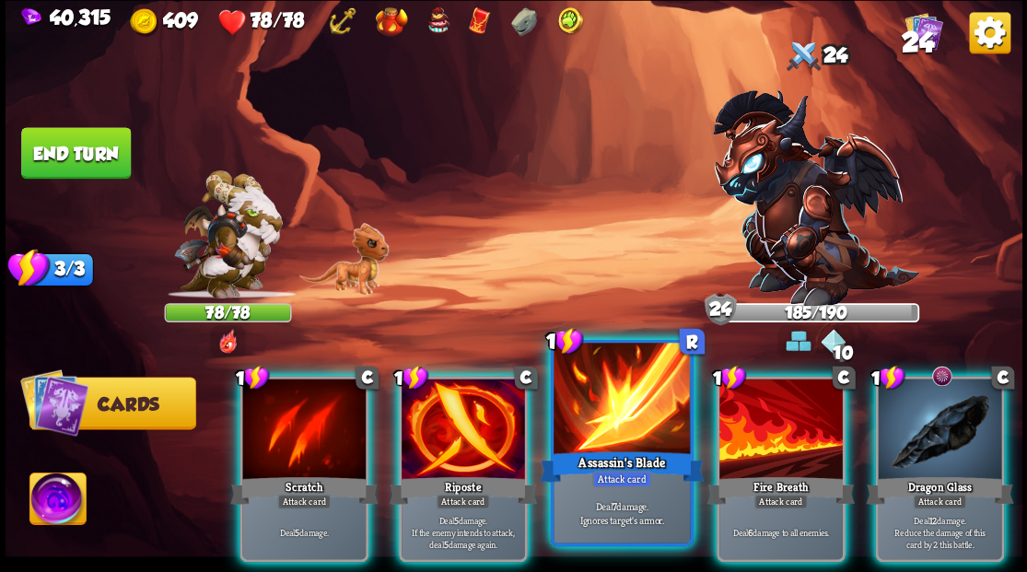
click at [595, 439] on div at bounding box center [622, 400] width 136 height 115
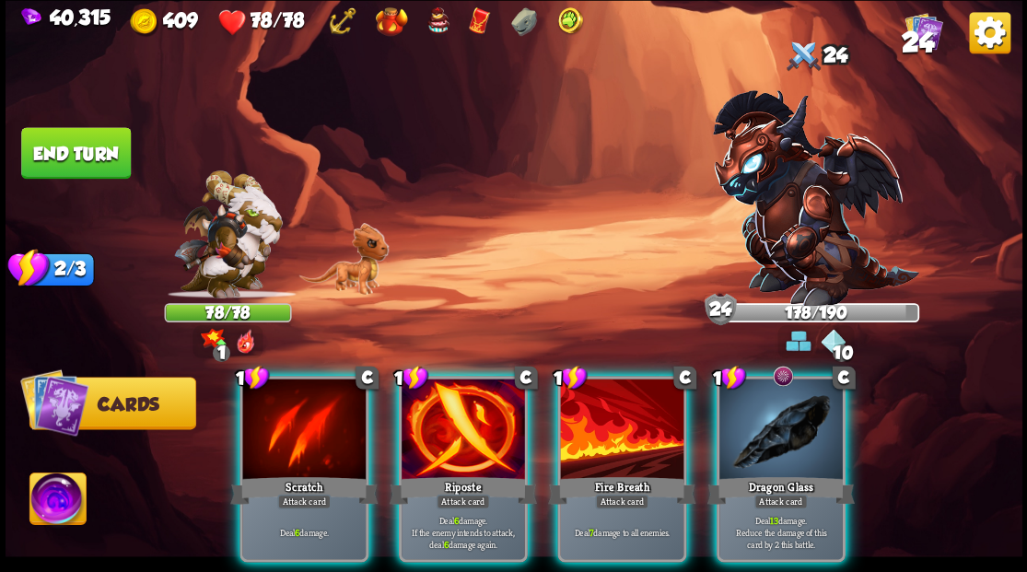
click at [466, 431] on div at bounding box center [463, 431] width 123 height 104
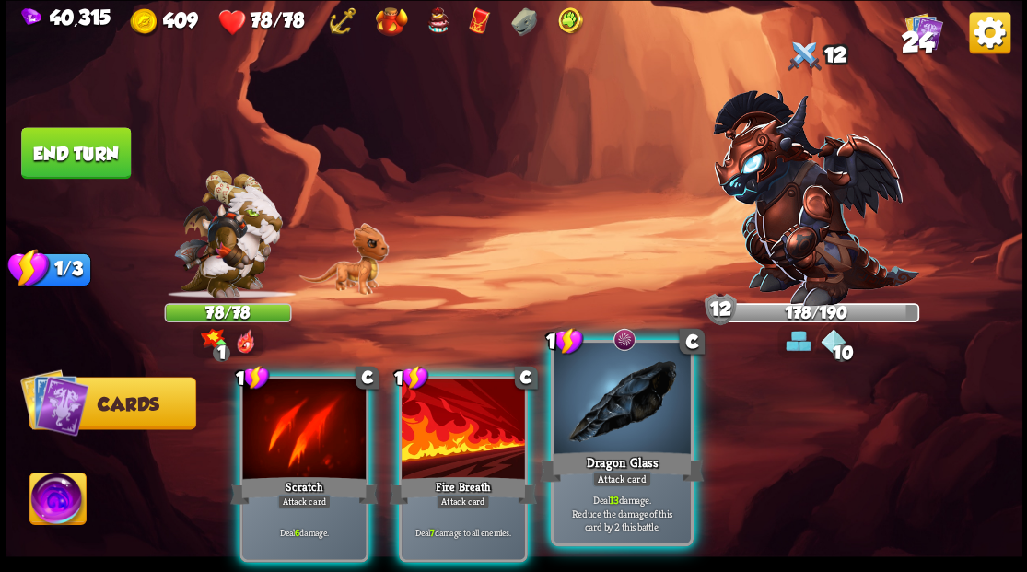
click at [606, 407] on div at bounding box center [622, 400] width 136 height 115
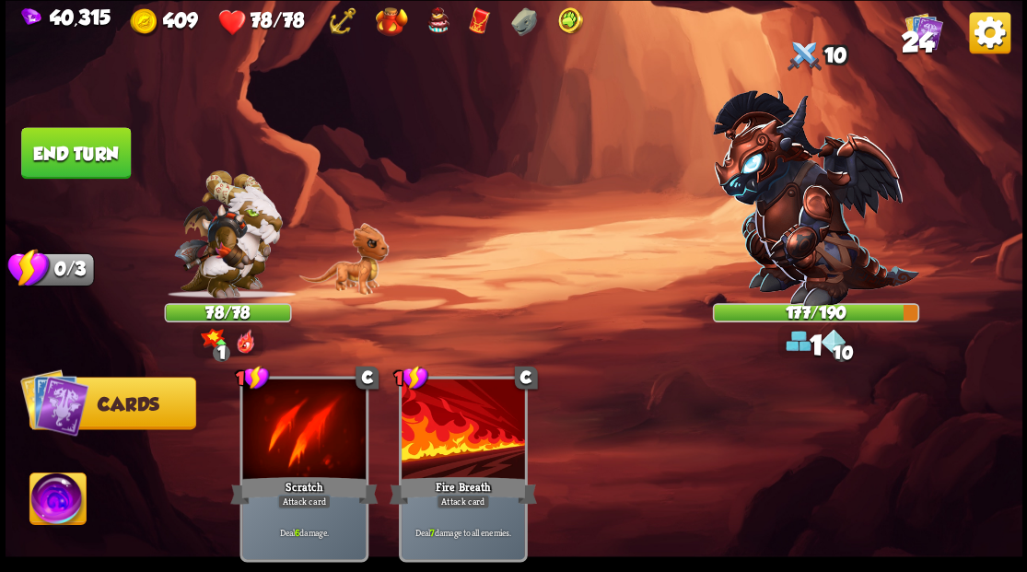
click at [105, 142] on button "End turn" at bounding box center [75, 152] width 111 height 53
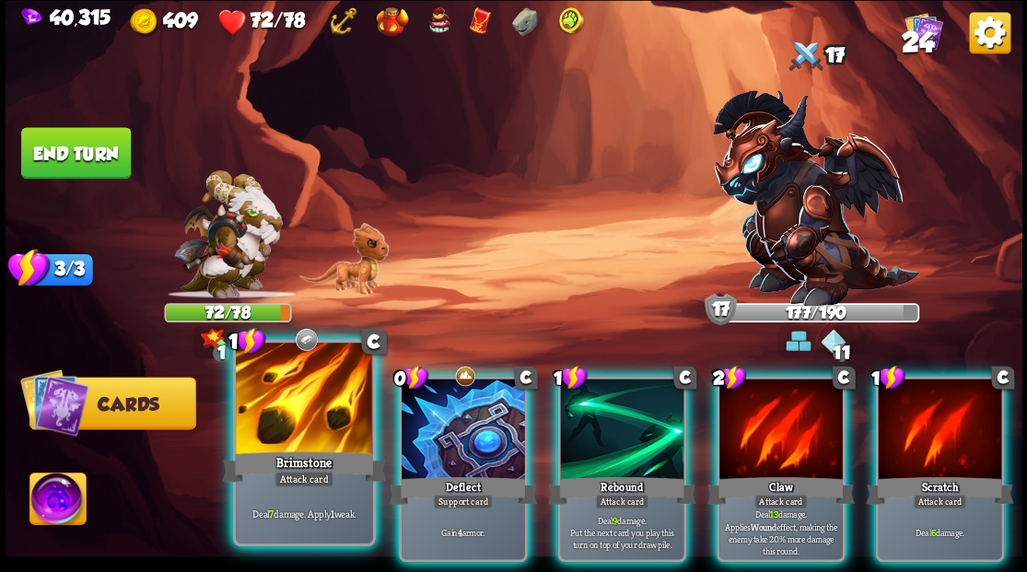
click at [264, 438] on div at bounding box center [304, 400] width 136 height 115
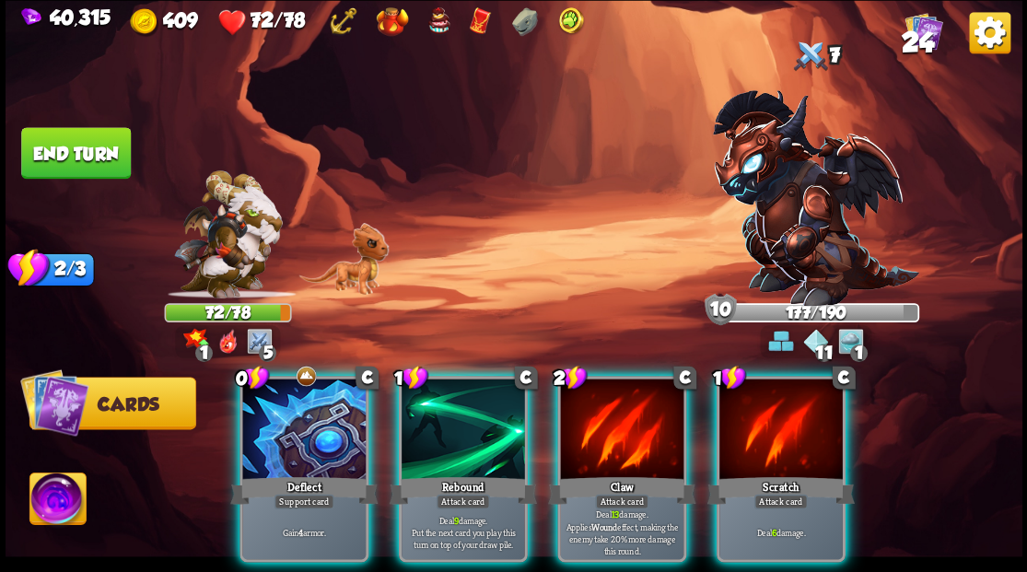
click at [301, 424] on div at bounding box center [303, 431] width 123 height 104
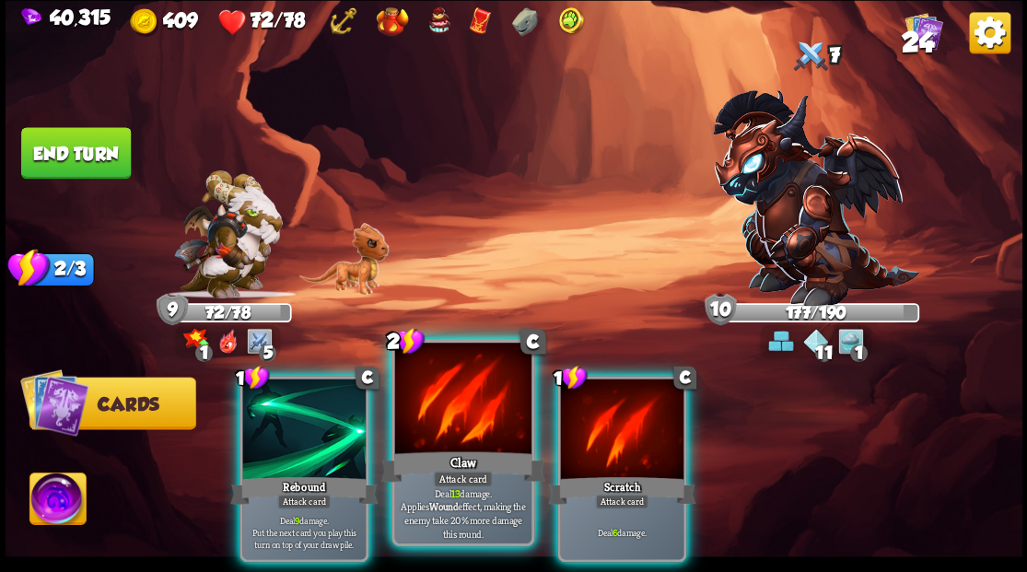
click at [471, 415] on div at bounding box center [462, 400] width 136 height 115
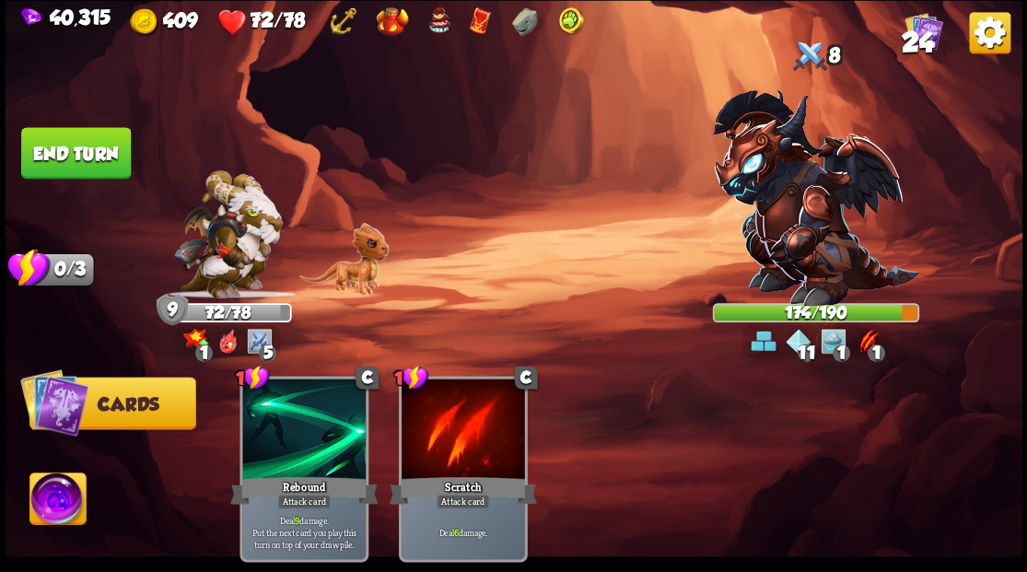
click at [114, 169] on button "End turn" at bounding box center [75, 152] width 112 height 53
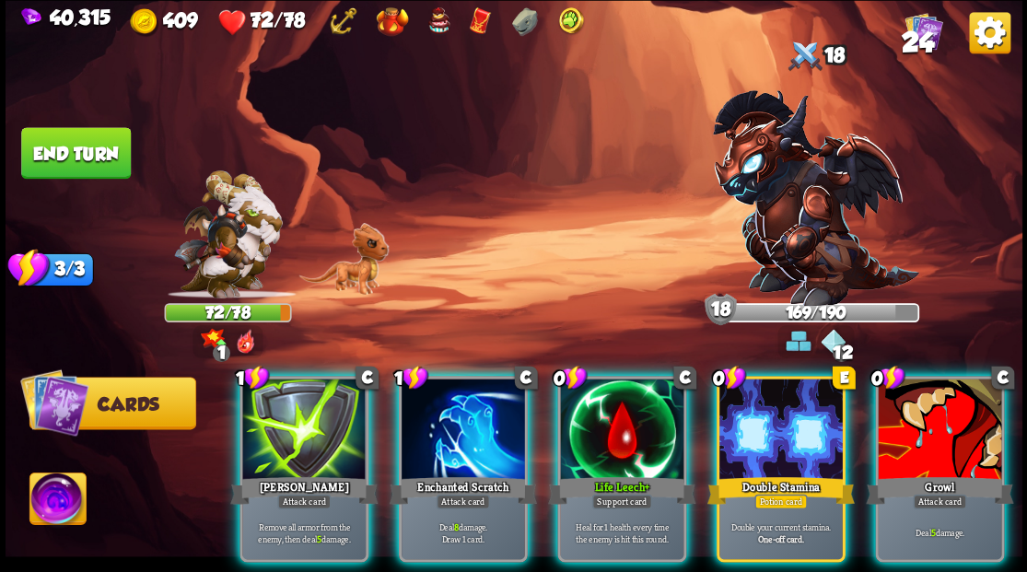
click at [614, 402] on div at bounding box center [621, 431] width 123 height 104
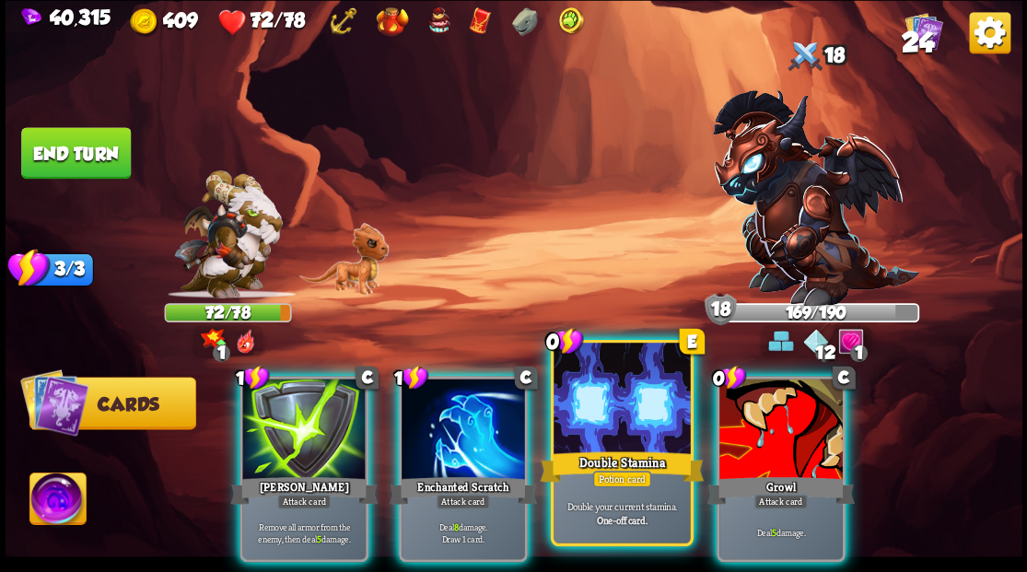
click at [612, 402] on div at bounding box center [622, 400] width 136 height 115
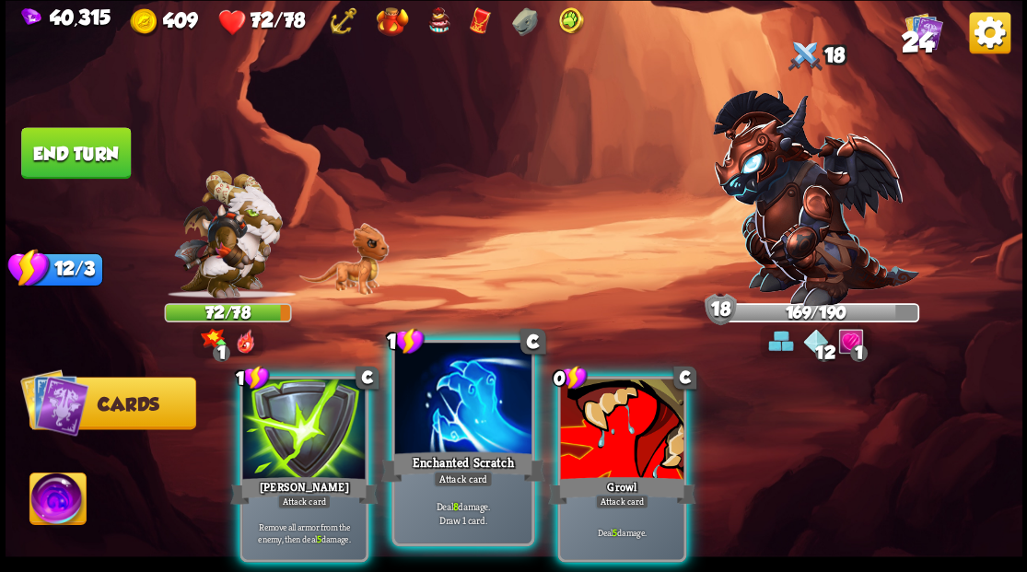
click at [470, 416] on div at bounding box center [462, 400] width 136 height 115
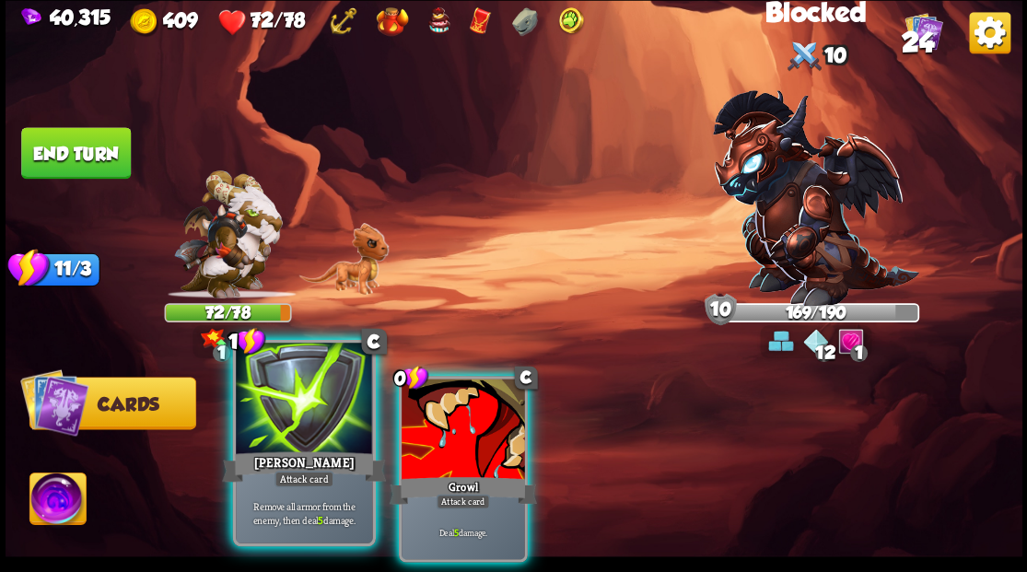
click at [284, 441] on div at bounding box center [304, 400] width 136 height 115
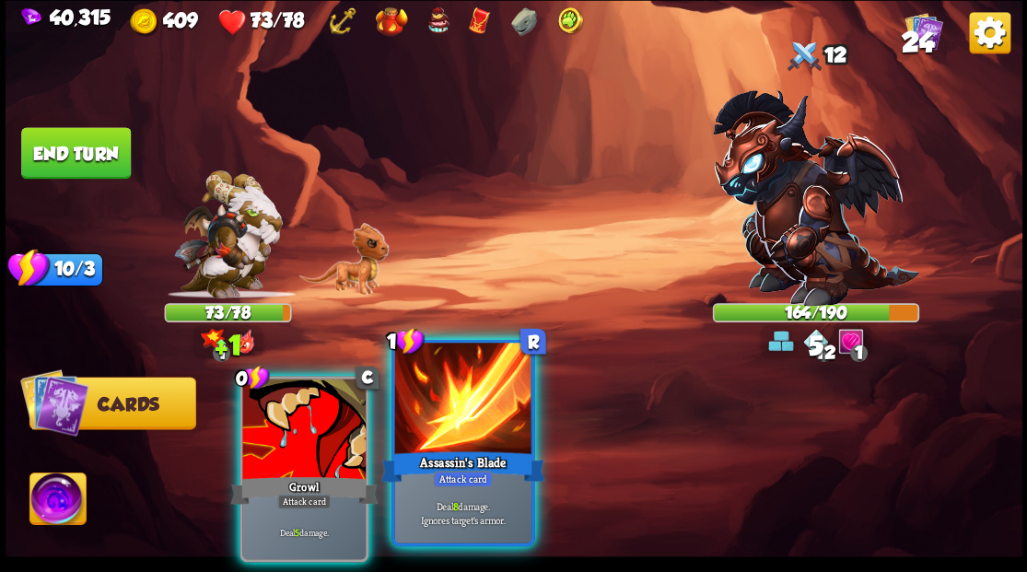
click at [468, 428] on div at bounding box center [462, 400] width 136 height 115
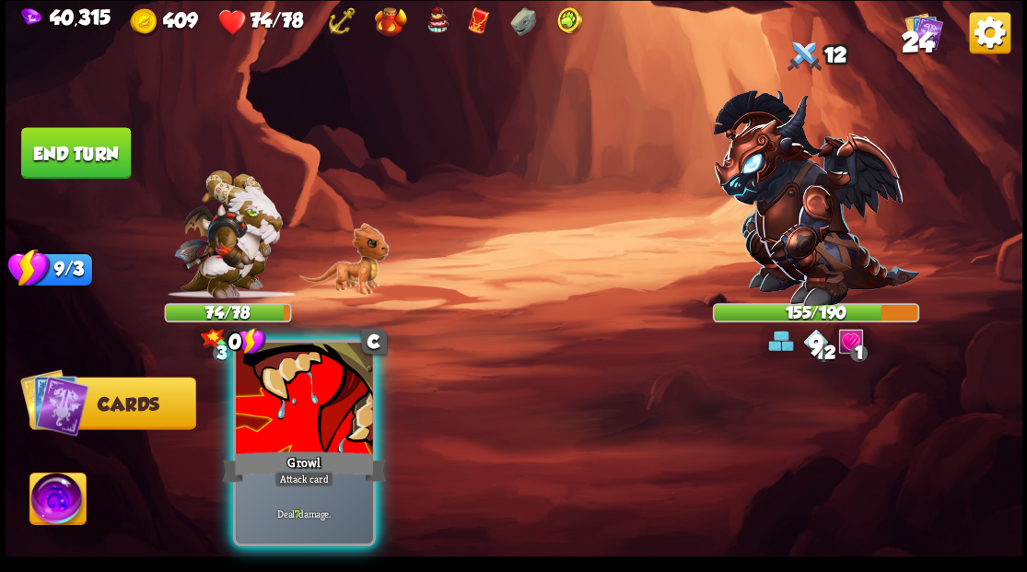
drag, startPoint x: 321, startPoint y: 413, endPoint x: 331, endPoint y: 414, distance: 10.2
click at [323, 415] on div at bounding box center [304, 400] width 136 height 115
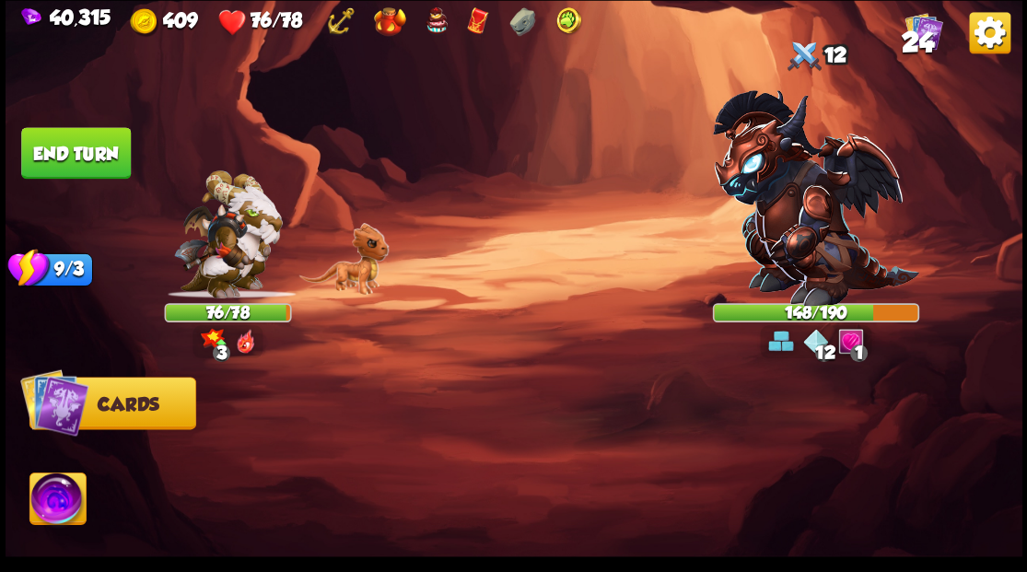
click at [85, 164] on button "End turn" at bounding box center [76, 153] width 110 height 52
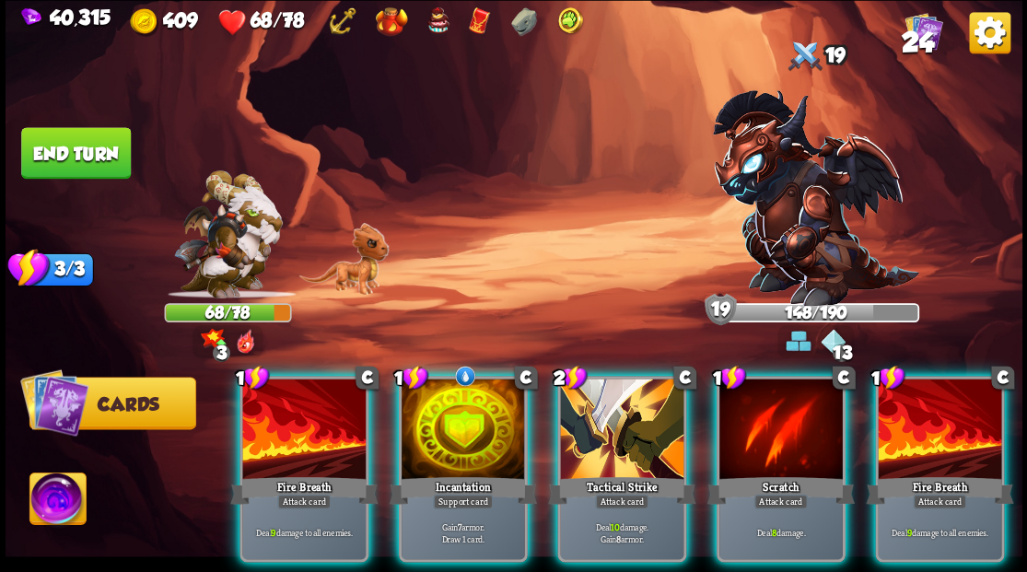
click at [608, 412] on div at bounding box center [621, 431] width 123 height 104
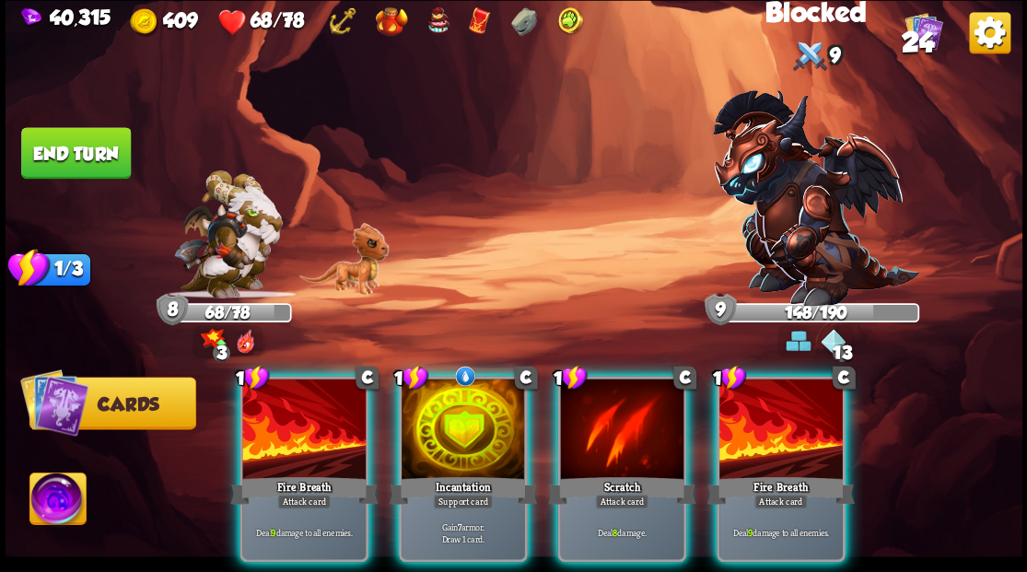
click at [440, 427] on div at bounding box center [463, 431] width 123 height 104
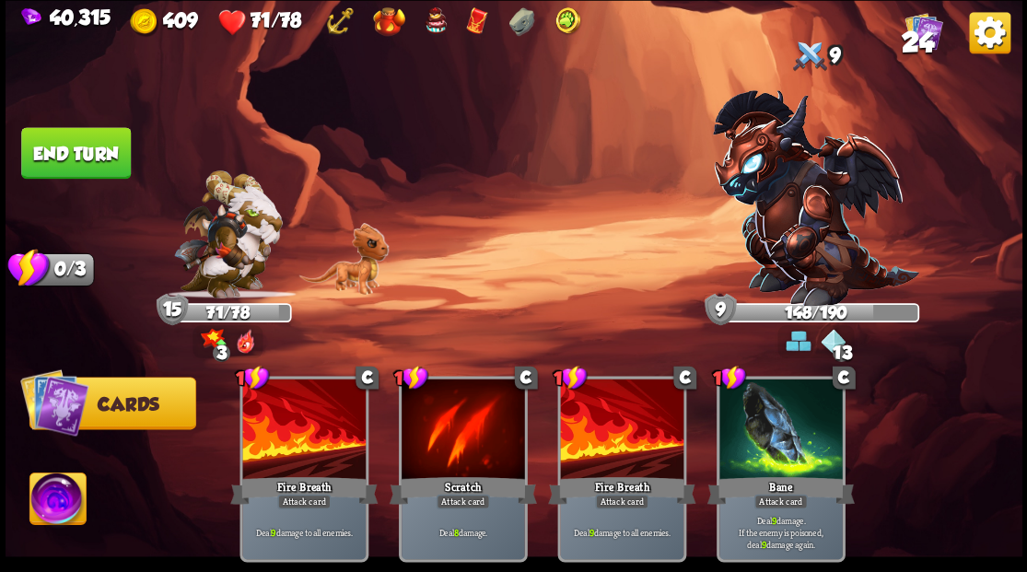
click at [112, 157] on button "End turn" at bounding box center [76, 153] width 110 height 52
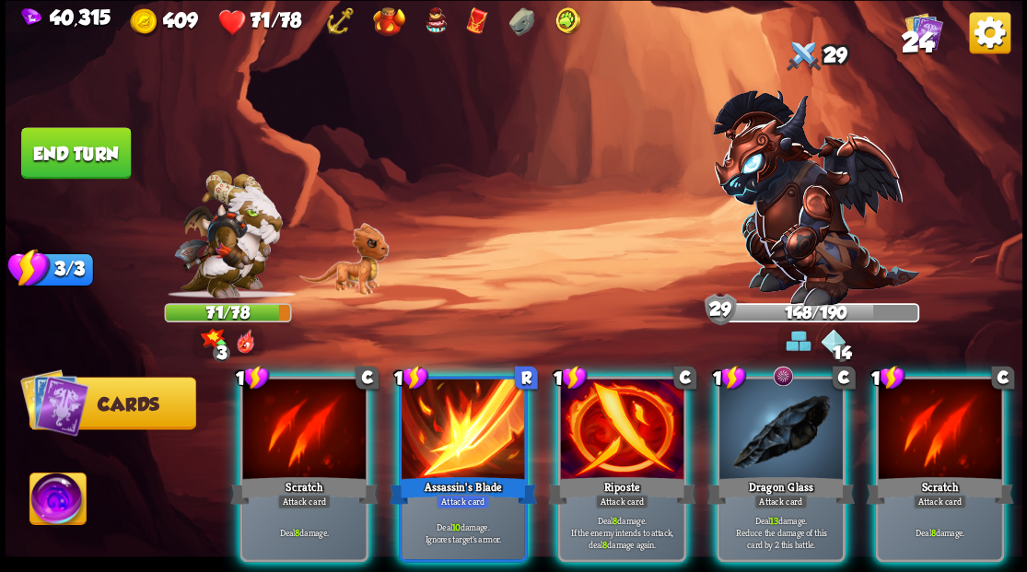
click at [453, 411] on div at bounding box center [463, 431] width 123 height 104
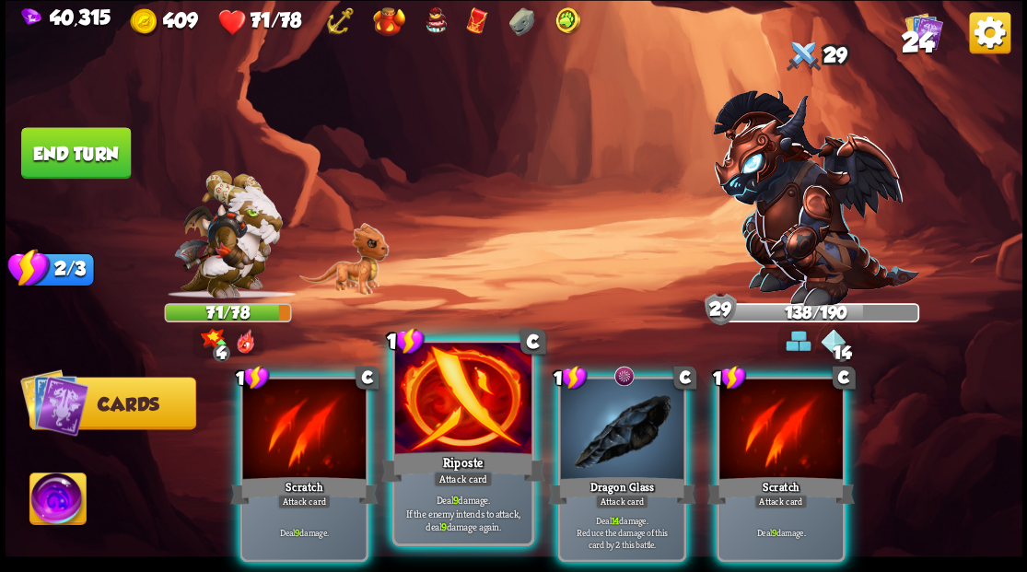
click at [456, 412] on div at bounding box center [462, 400] width 136 height 115
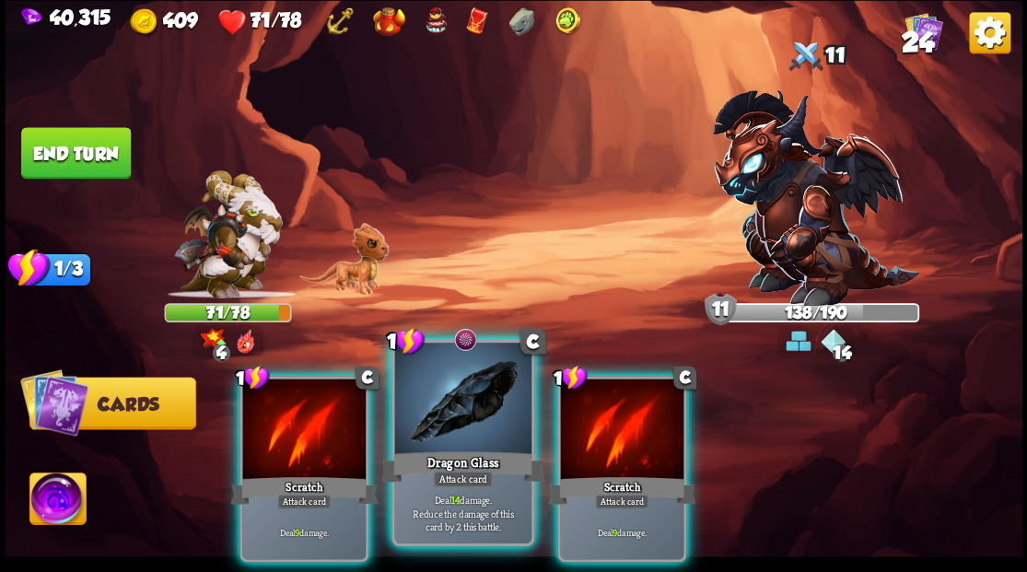
click at [457, 413] on div at bounding box center [462, 400] width 136 height 115
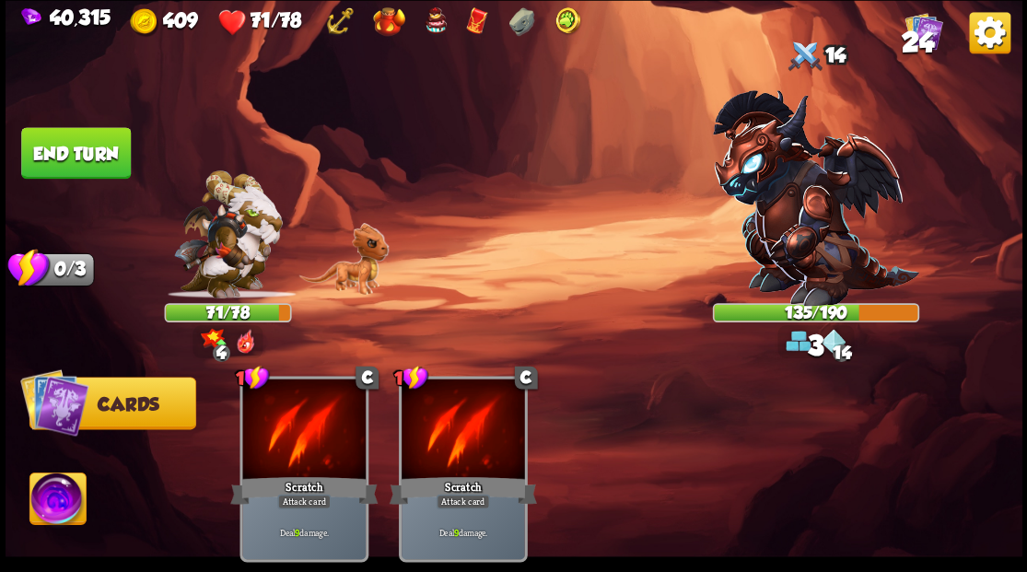
click at [80, 159] on button "End turn" at bounding box center [76, 153] width 110 height 52
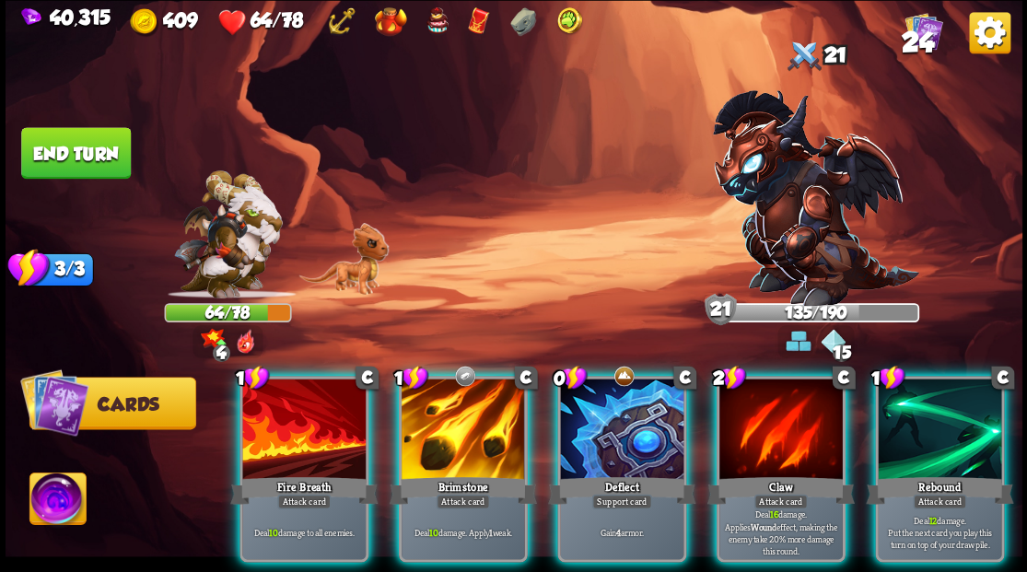
click at [593, 389] on div at bounding box center [621, 431] width 123 height 104
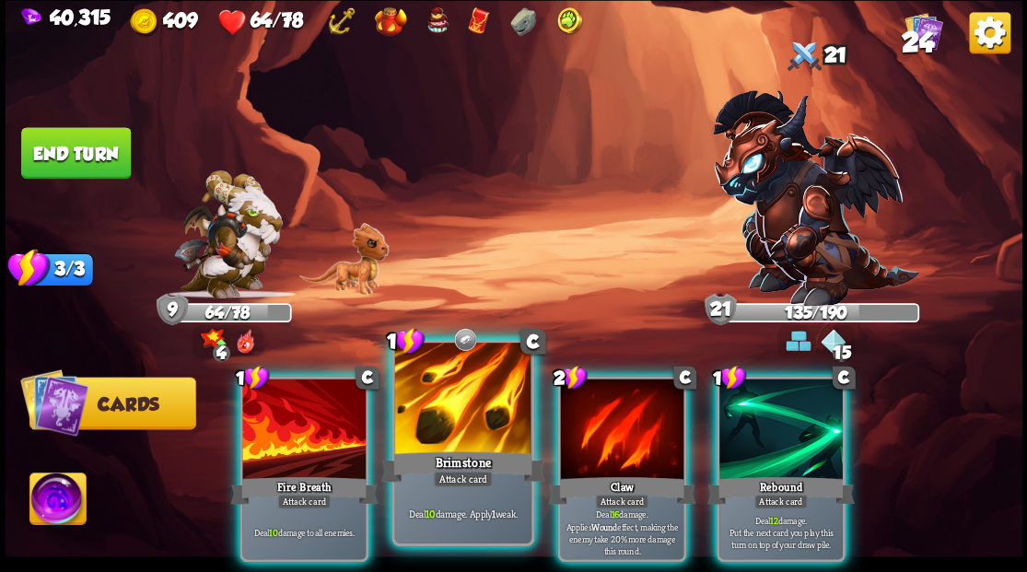
click at [448, 395] on div at bounding box center [462, 400] width 136 height 115
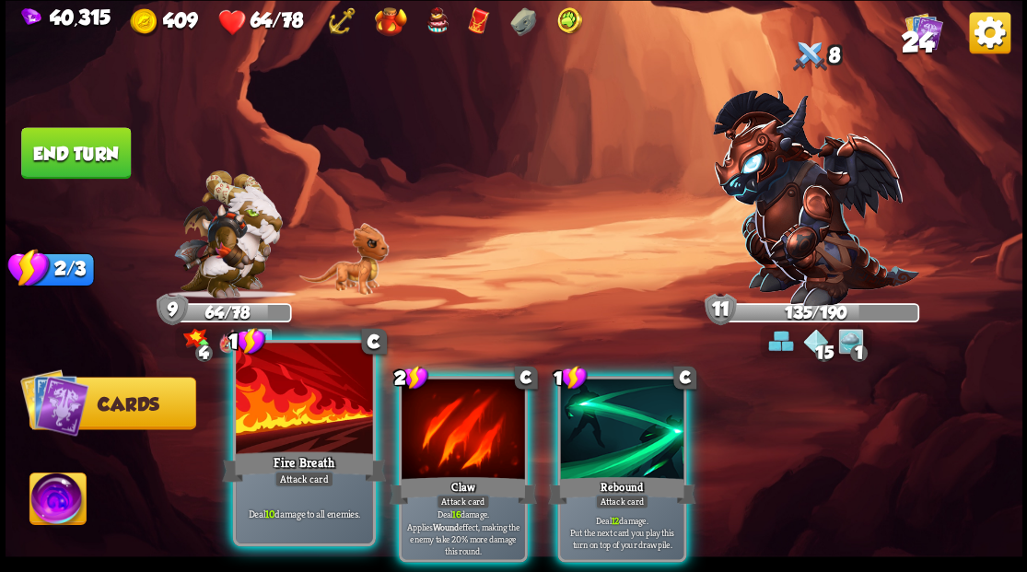
click at [310, 405] on div at bounding box center [304, 400] width 136 height 115
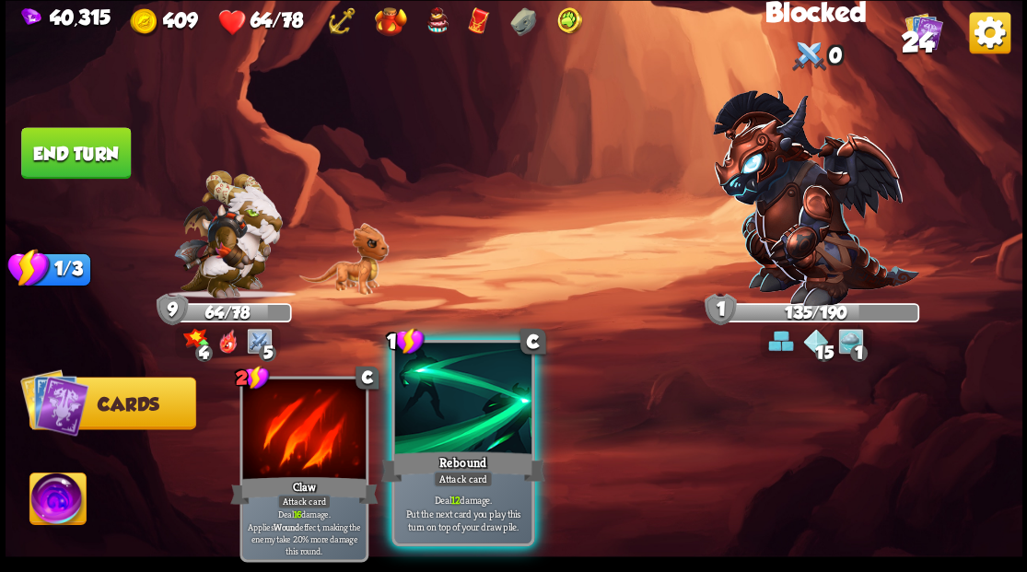
click at [486, 428] on div at bounding box center [462, 400] width 136 height 115
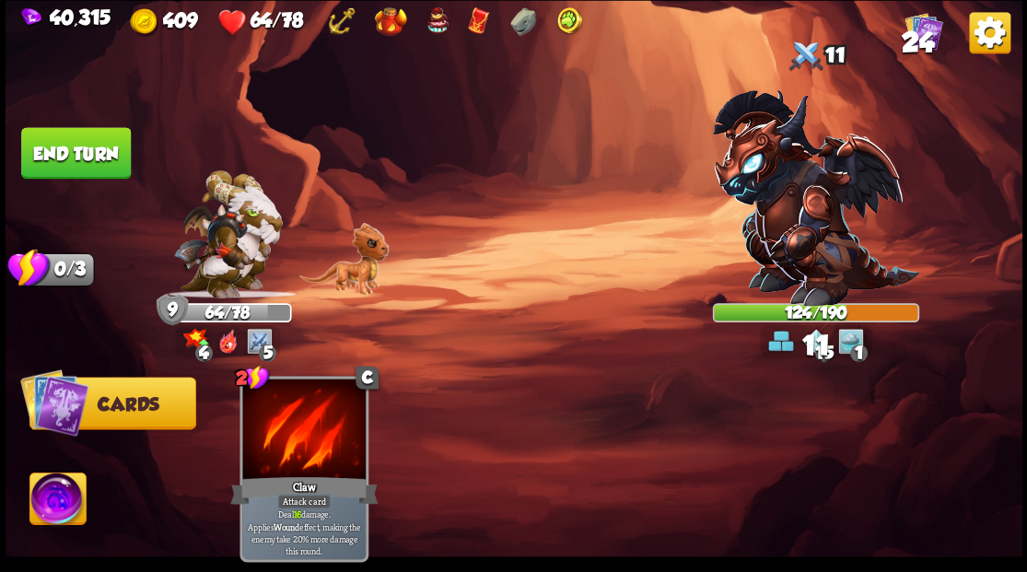
click at [99, 160] on button "End turn" at bounding box center [76, 153] width 110 height 52
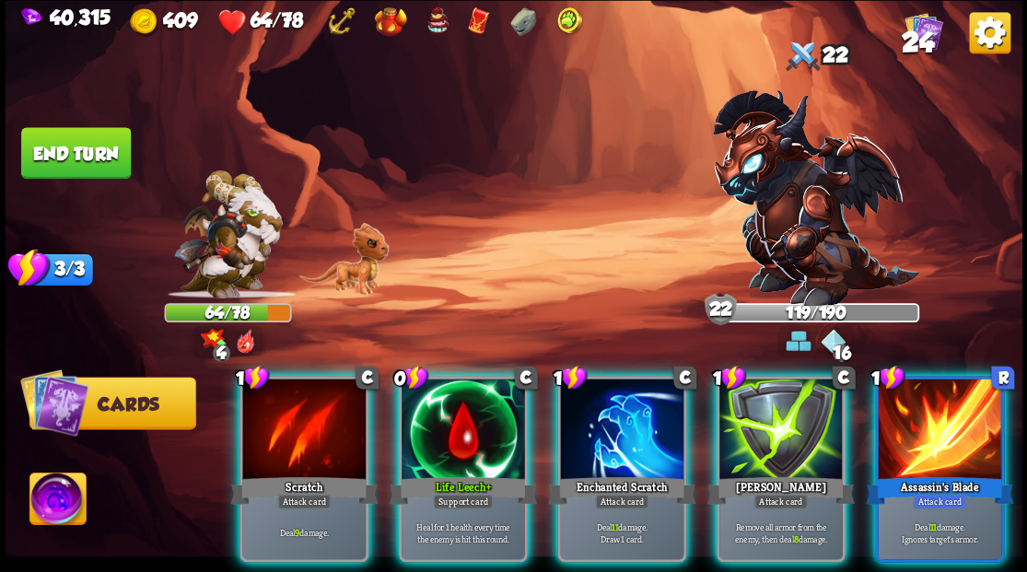
click at [459, 419] on div at bounding box center [463, 431] width 123 height 104
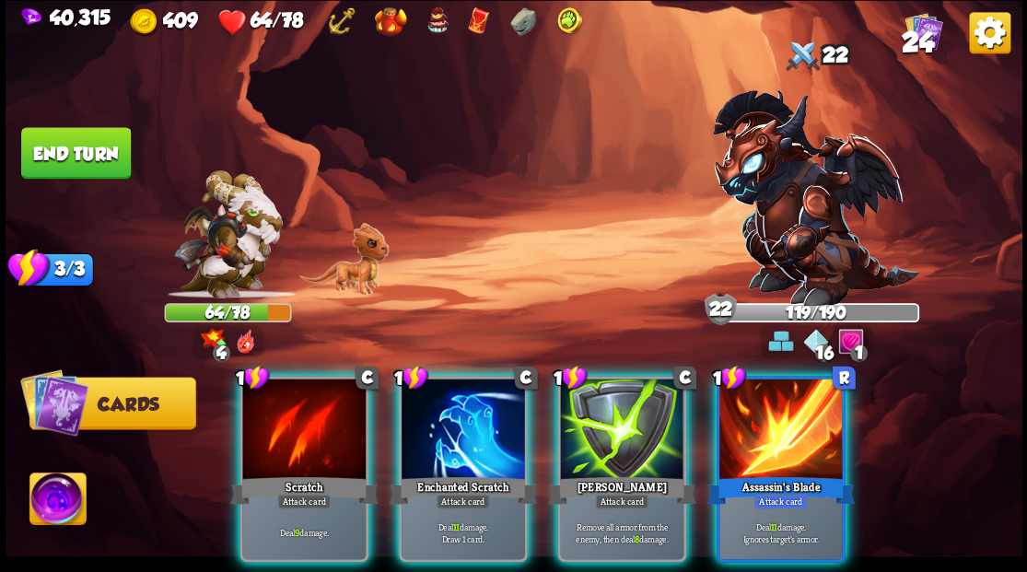
click at [603, 474] on div "[PERSON_NAME]" at bounding box center [621, 490] width 147 height 33
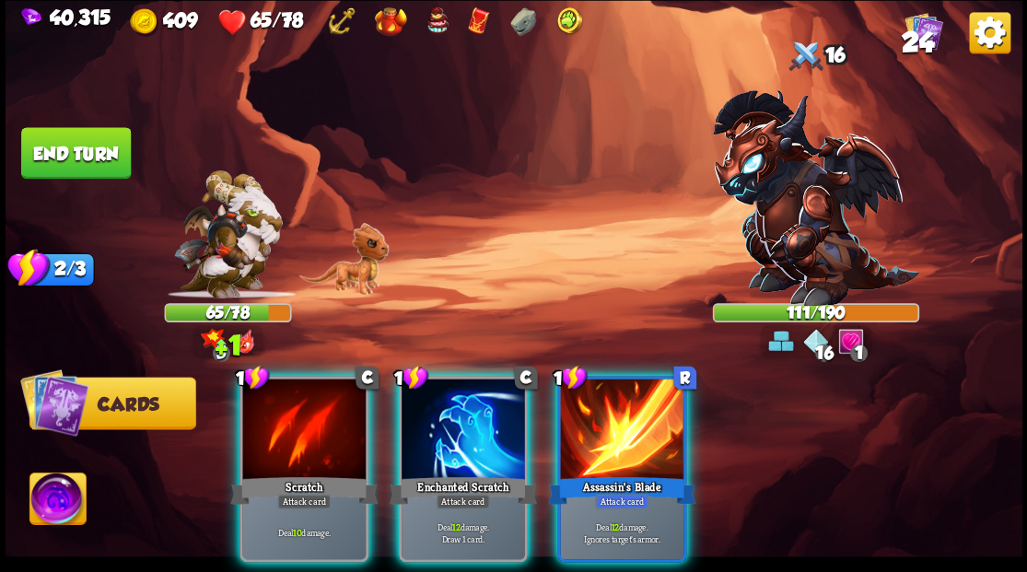
click at [452, 431] on div at bounding box center [463, 431] width 123 height 104
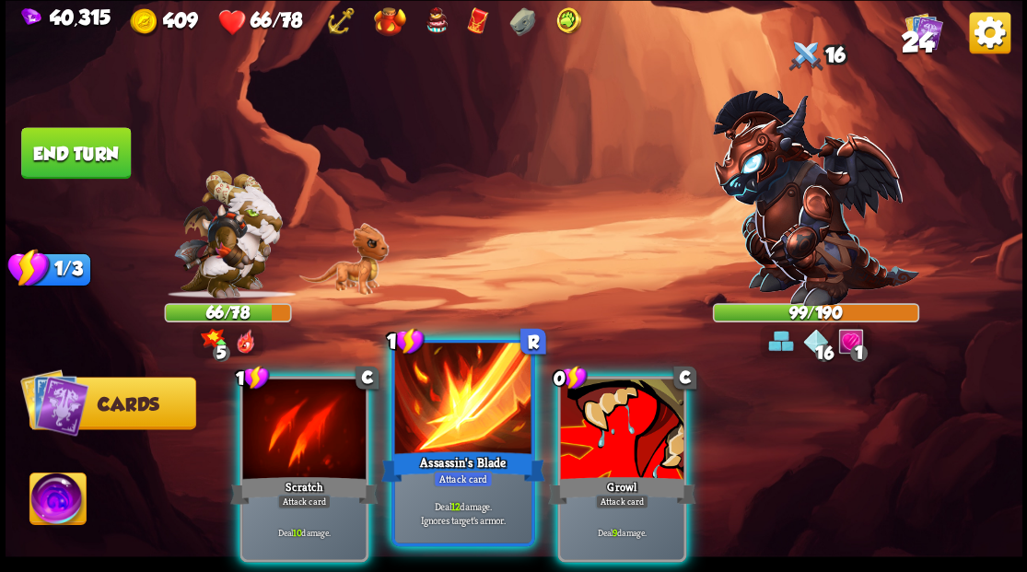
click at [436, 433] on div at bounding box center [462, 400] width 136 height 115
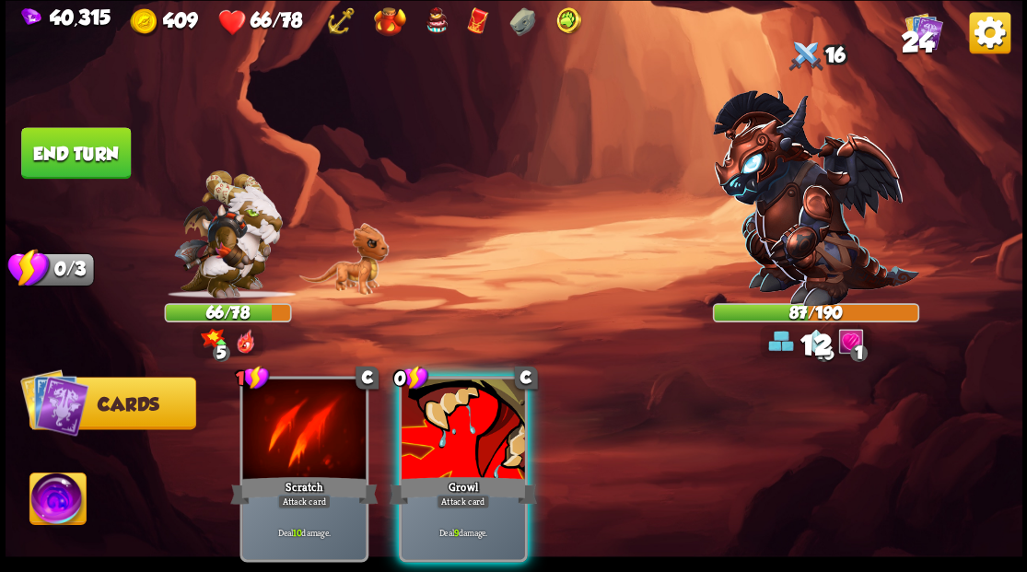
click at [437, 433] on div at bounding box center [463, 431] width 123 height 104
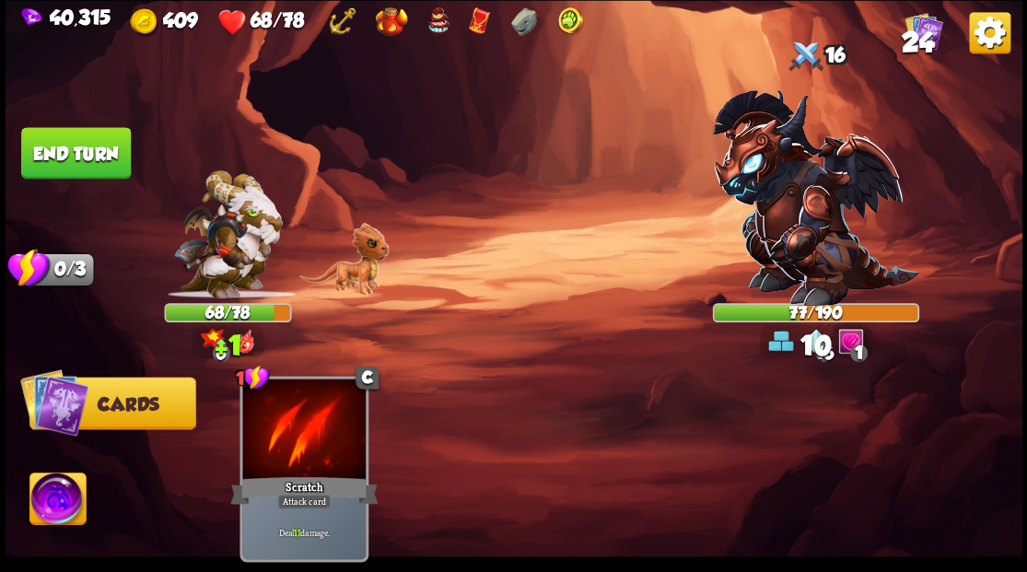
drag, startPoint x: 88, startPoint y: 170, endPoint x: 120, endPoint y: 170, distance: 32.3
click at [88, 170] on button "End turn" at bounding box center [76, 153] width 110 height 52
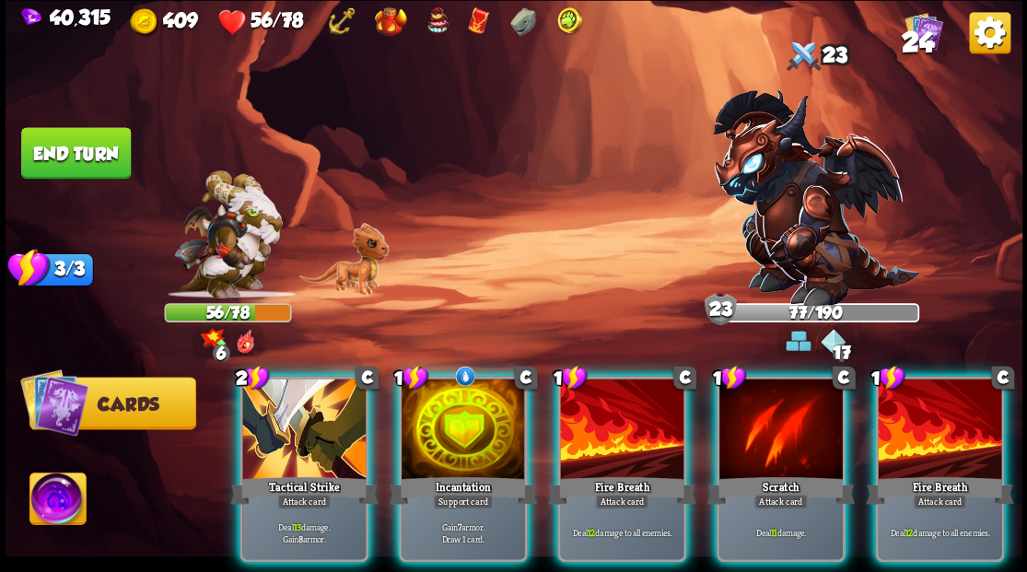
click at [450, 474] on div "Incantation" at bounding box center [462, 490] width 147 height 33
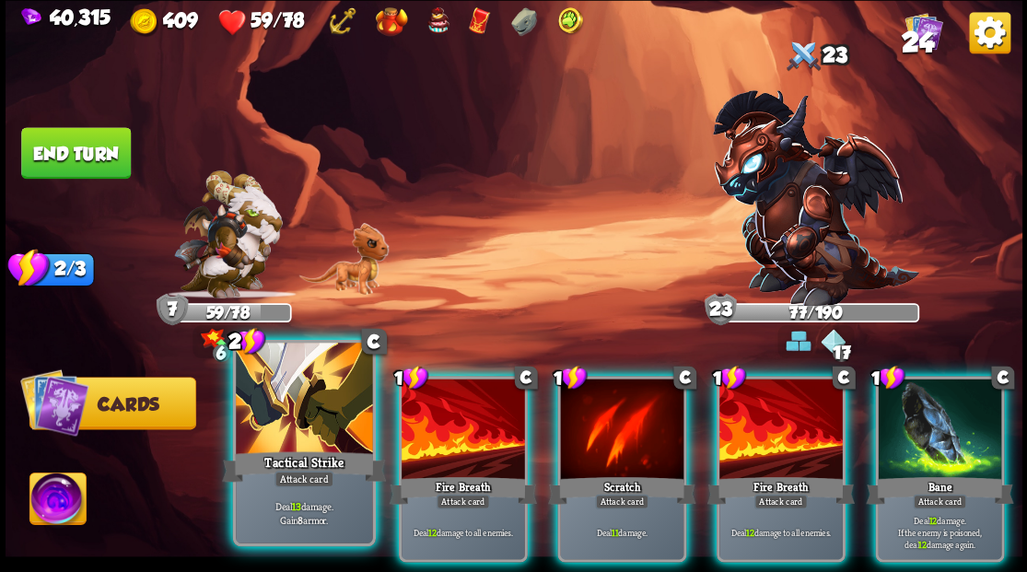
click at [334, 433] on div at bounding box center [304, 400] width 136 height 115
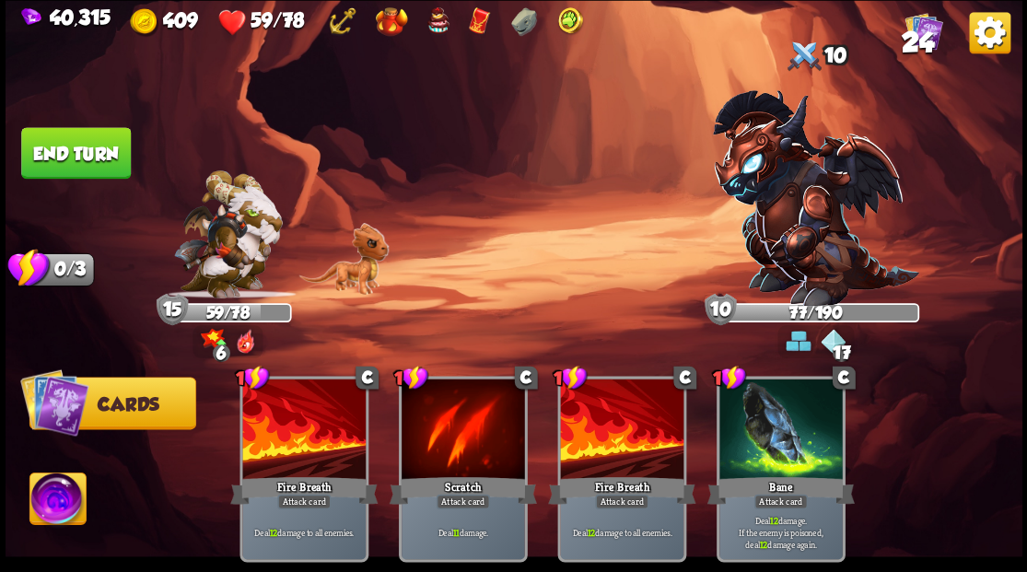
click at [68, 153] on button "End turn" at bounding box center [76, 153] width 110 height 52
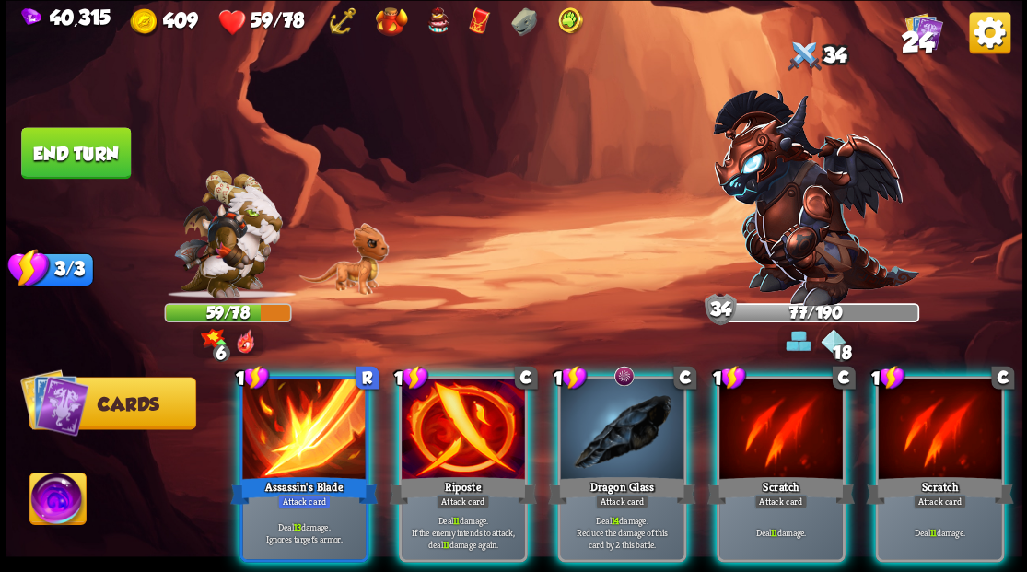
click at [629, 399] on div at bounding box center [621, 431] width 123 height 104
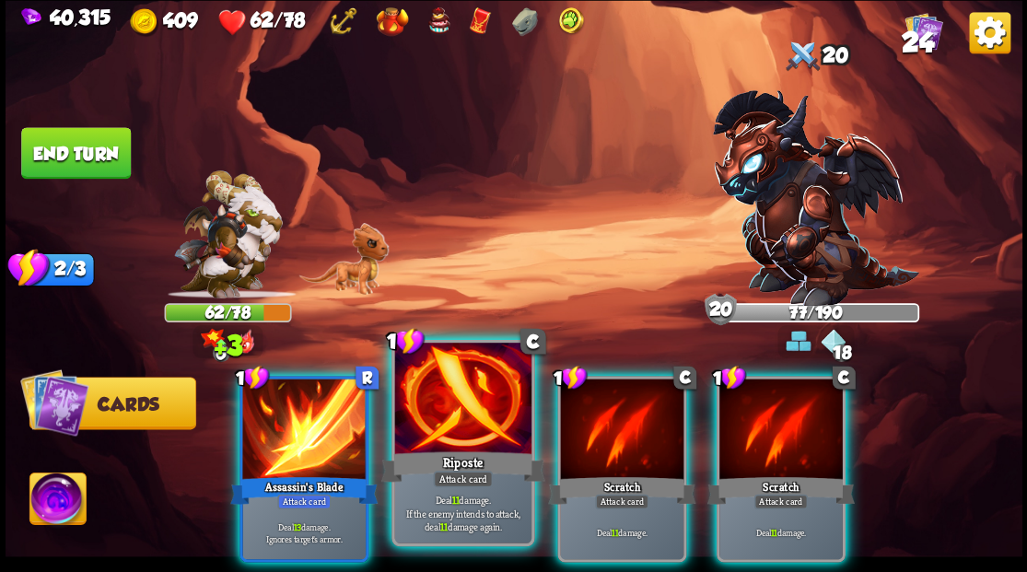
click at [469, 417] on div at bounding box center [462, 400] width 136 height 115
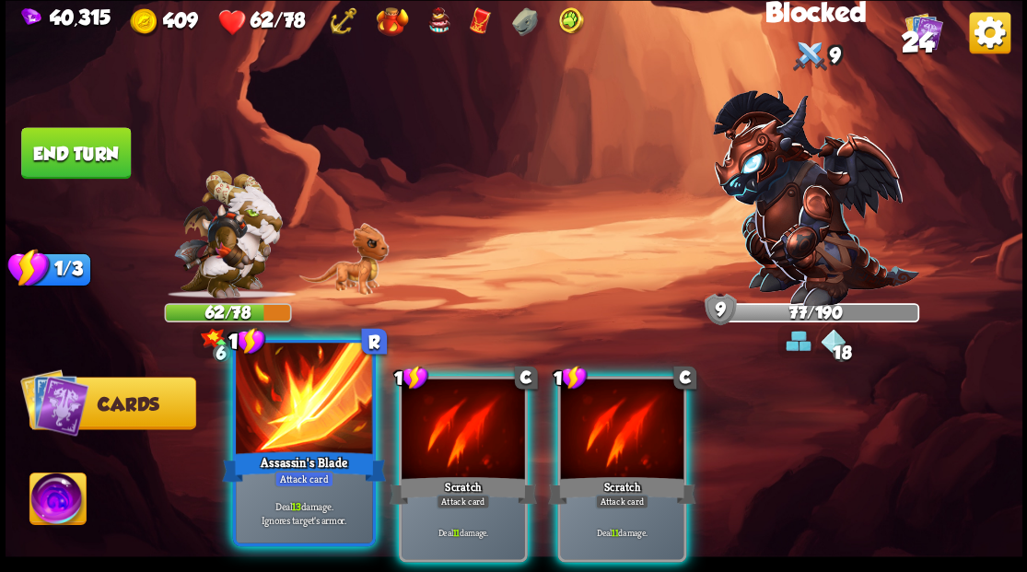
click at [311, 418] on div at bounding box center [304, 400] width 136 height 115
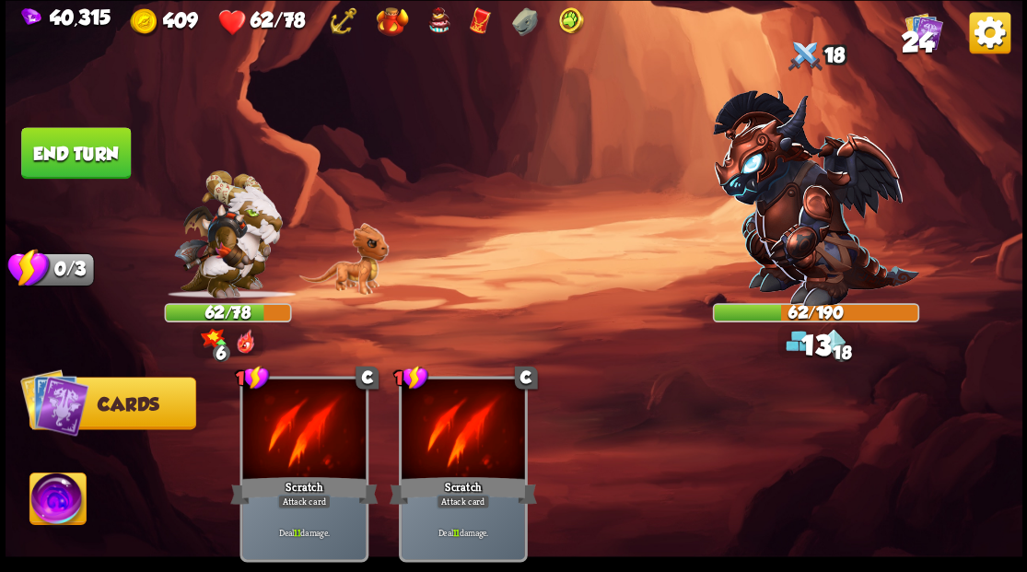
click at [80, 183] on img at bounding box center [514, 286] width 1017 height 572
click at [69, 160] on button "End turn" at bounding box center [75, 152] width 112 height 53
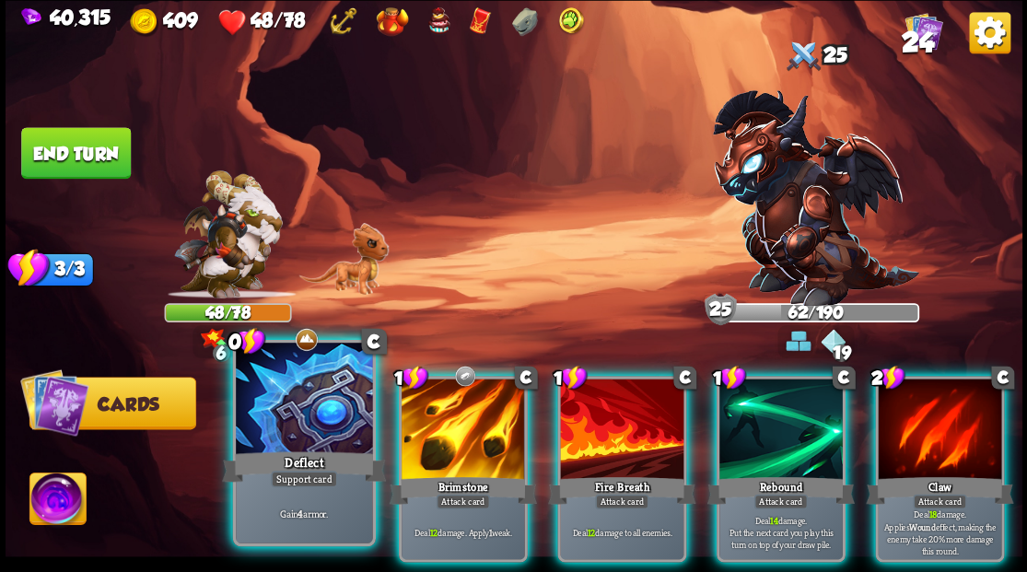
click at [295, 427] on div at bounding box center [304, 400] width 136 height 115
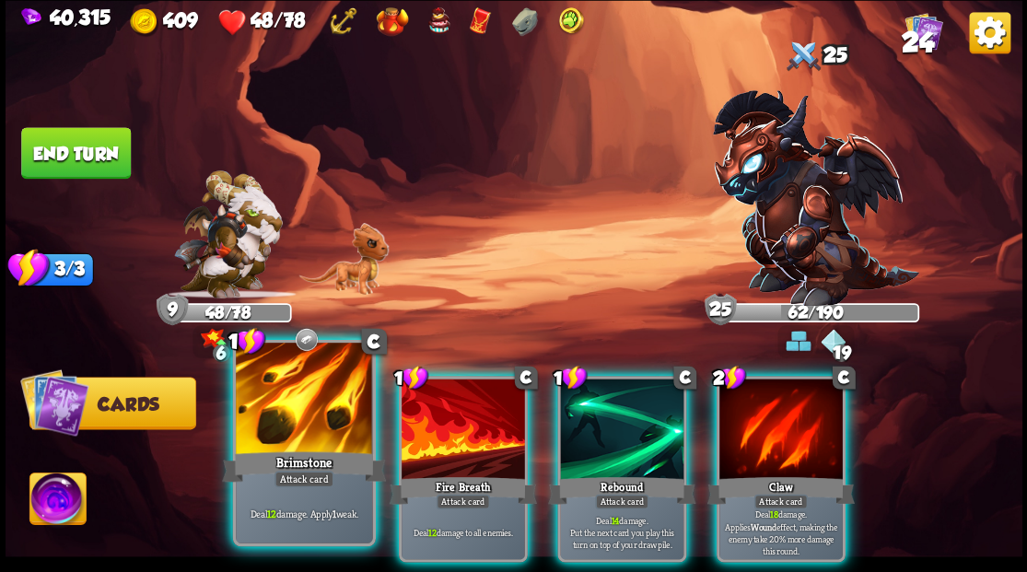
click at [299, 429] on div at bounding box center [304, 400] width 136 height 115
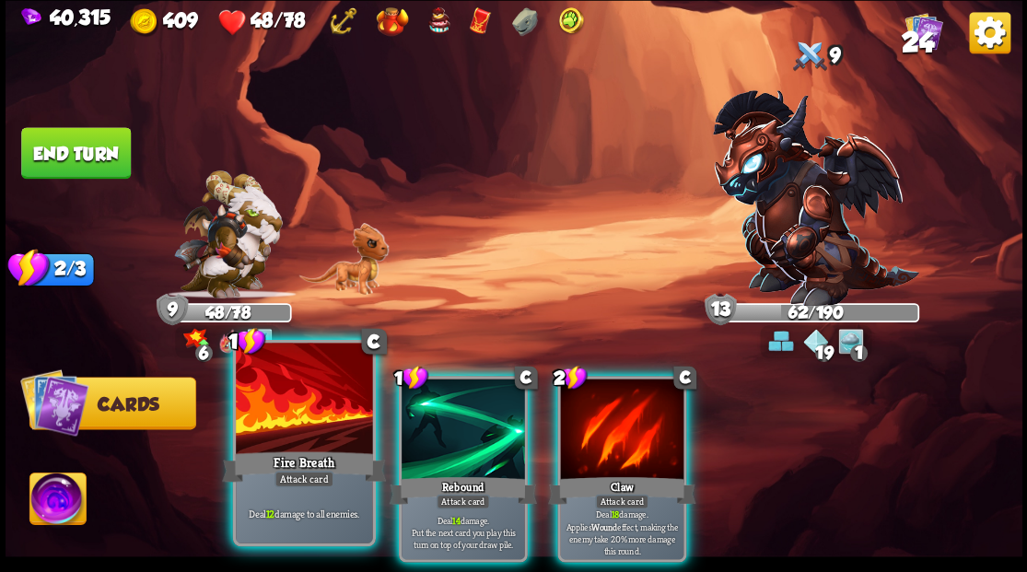
click at [302, 429] on div at bounding box center [304, 400] width 136 height 115
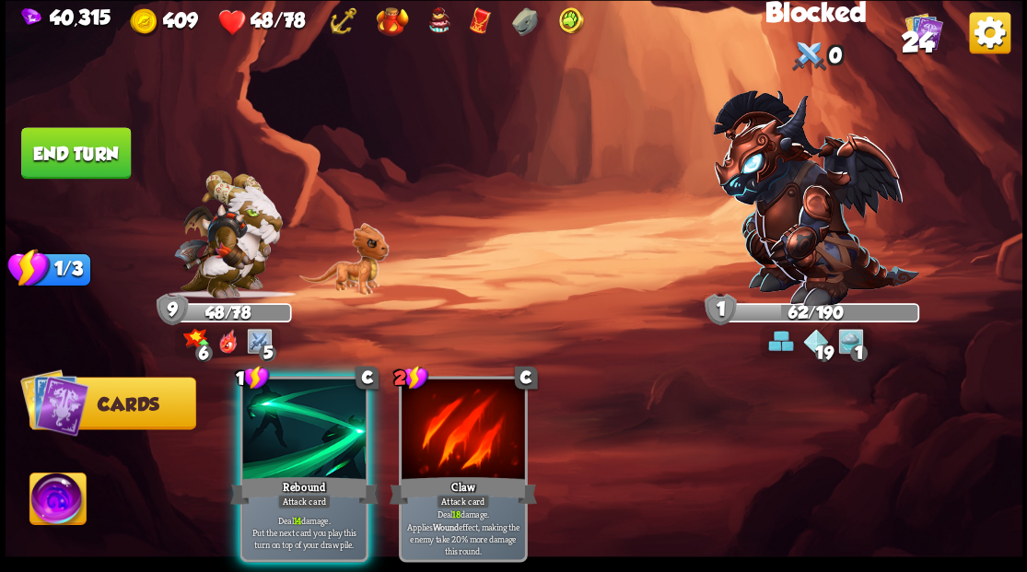
click at [297, 417] on div at bounding box center [303, 431] width 123 height 104
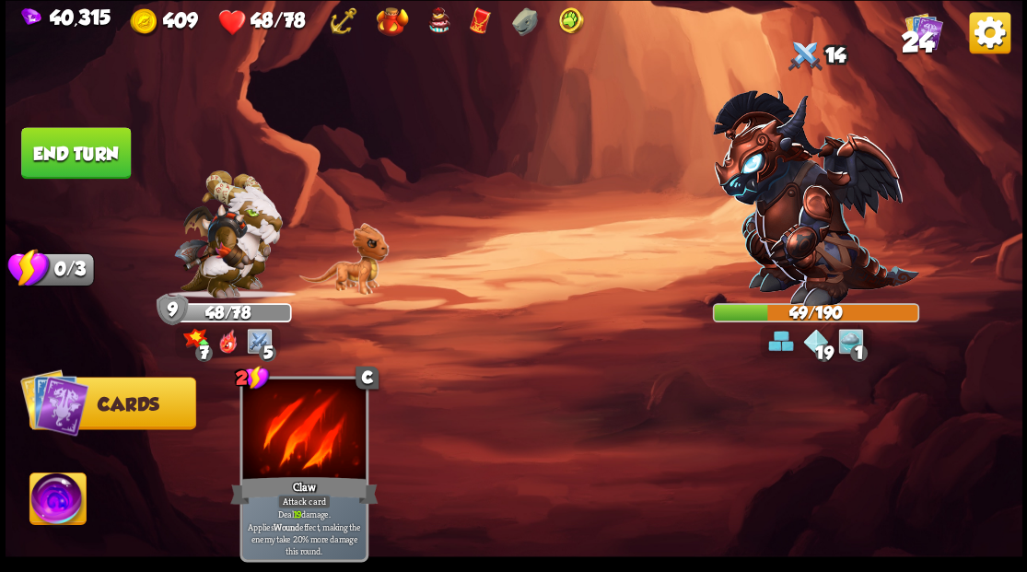
click at [77, 140] on button "End turn" at bounding box center [76, 153] width 110 height 52
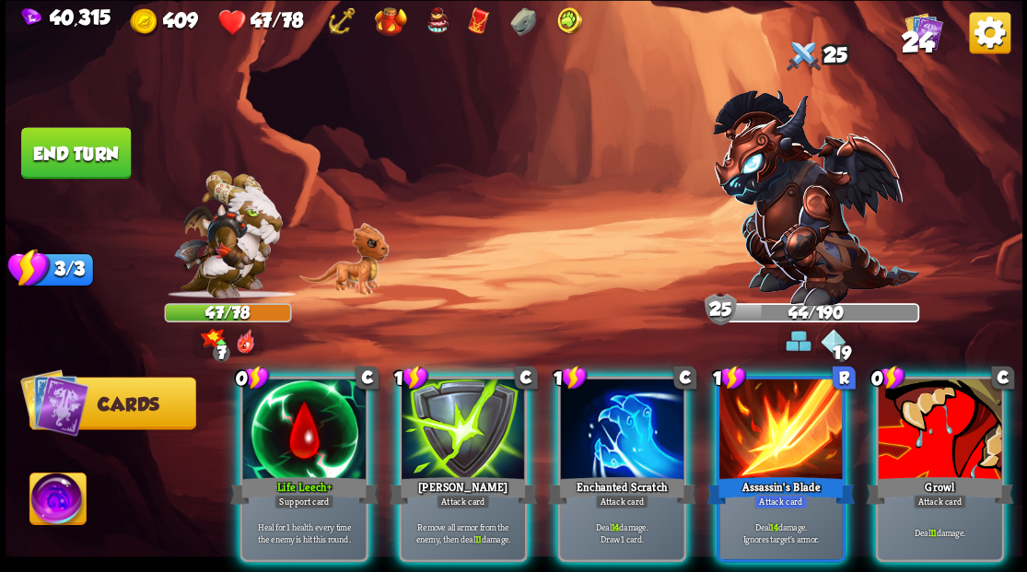
click at [301, 420] on div at bounding box center [303, 431] width 123 height 104
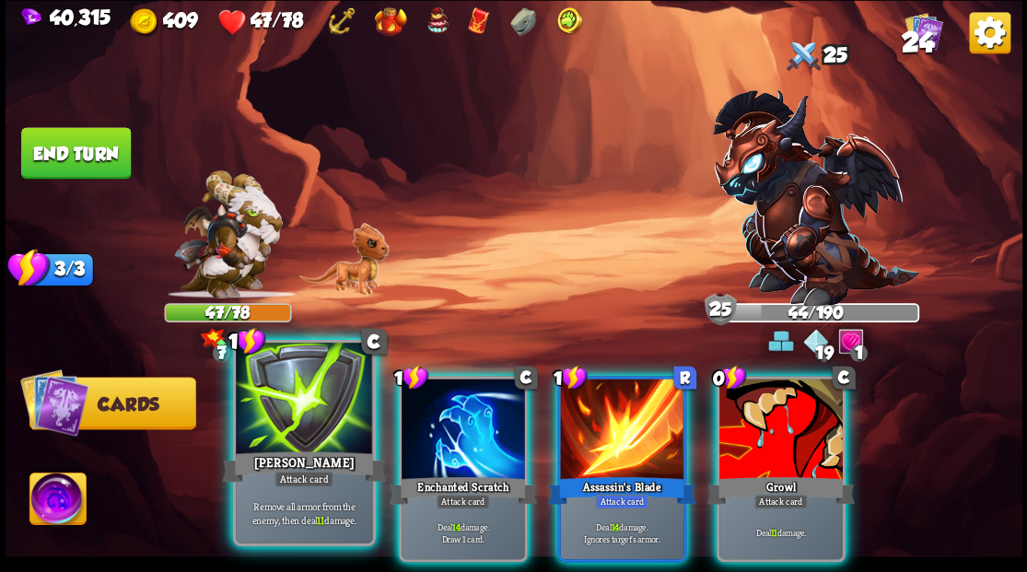
click at [289, 415] on div at bounding box center [304, 400] width 136 height 115
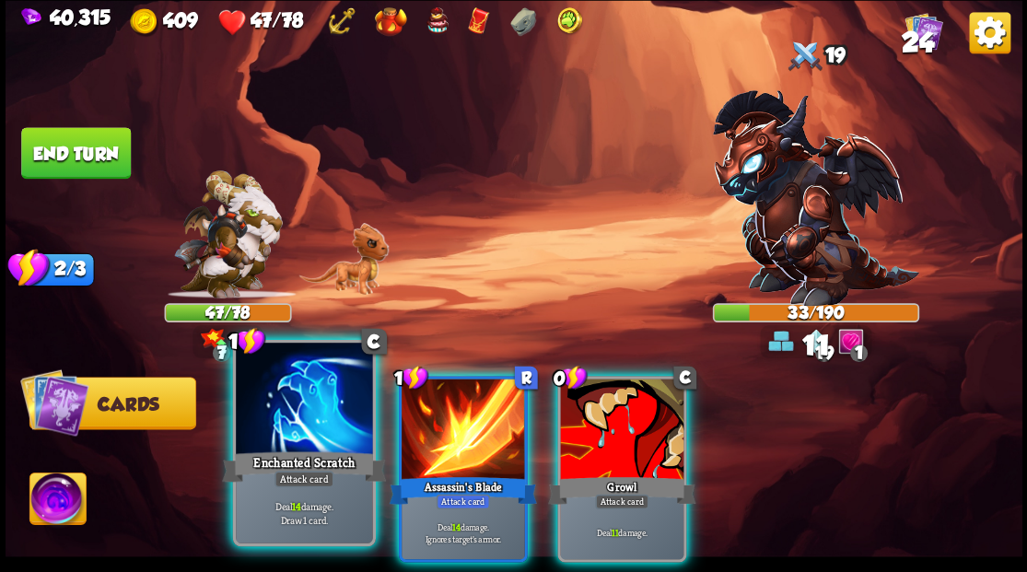
click at [278, 410] on div at bounding box center [304, 400] width 136 height 115
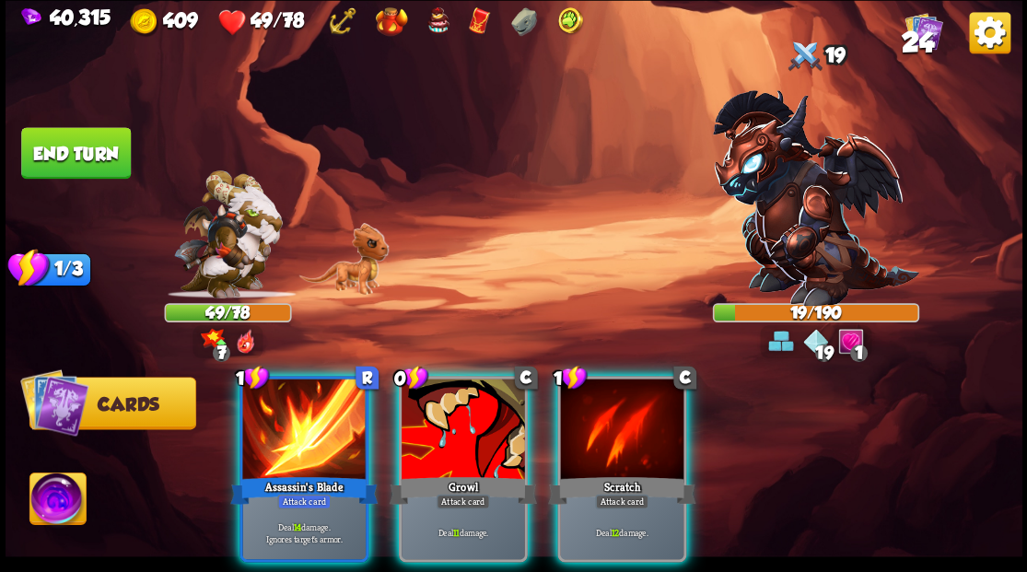
click at [280, 413] on div at bounding box center [303, 431] width 123 height 104
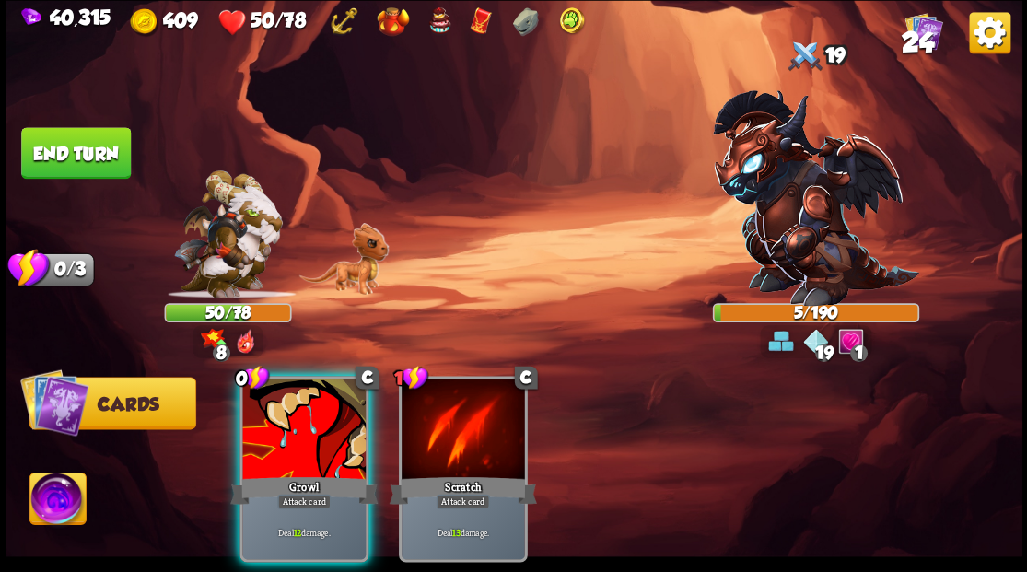
click at [57, 498] on img at bounding box center [57, 501] width 56 height 57
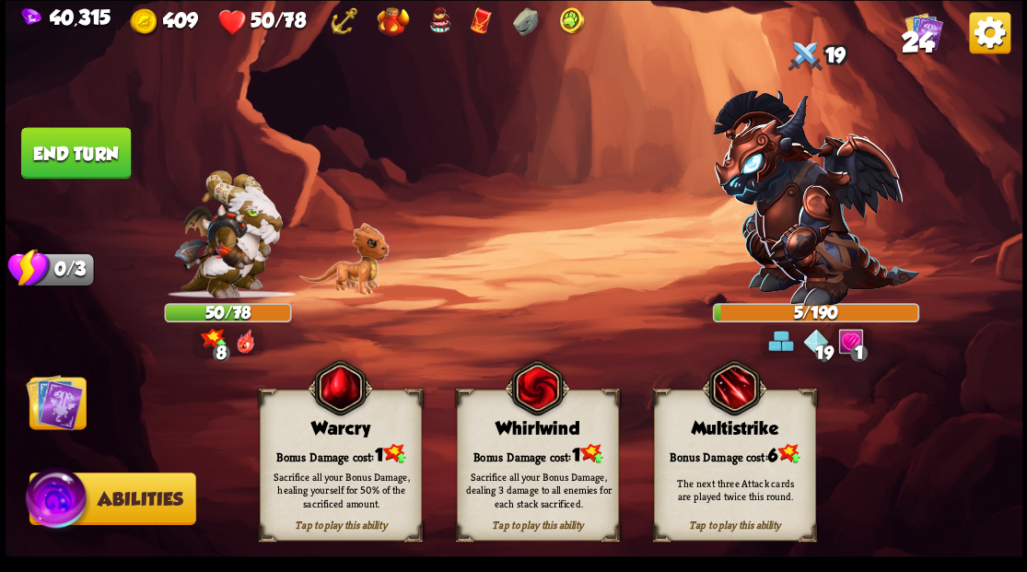
drag, startPoint x: 318, startPoint y: 452, endPoint x: 288, endPoint y: 450, distance: 29.5
click at [319, 452] on div "Bonus Damage cost: 1" at bounding box center [340, 453] width 160 height 23
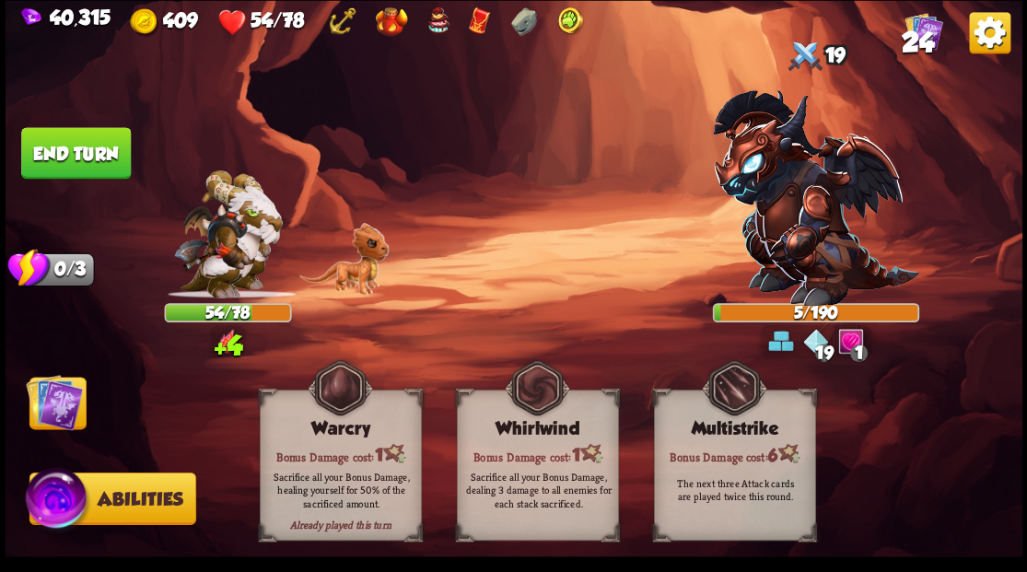
click at [46, 408] on img at bounding box center [54, 401] width 57 height 57
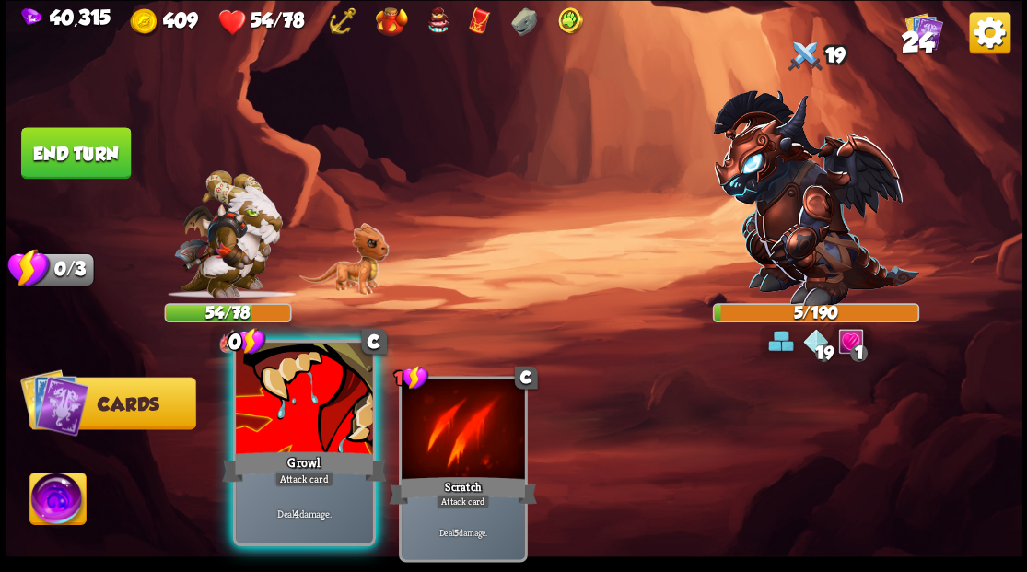
click at [310, 448] on div "Growl" at bounding box center [304, 466] width 164 height 37
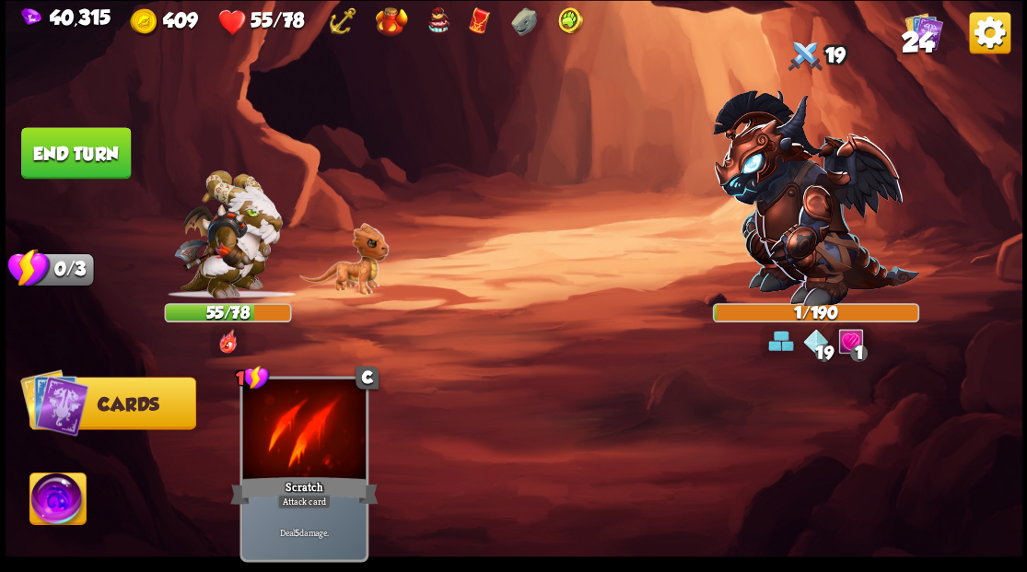
drag, startPoint x: 91, startPoint y: 158, endPoint x: 120, endPoint y: 179, distance: 35.0
click at [91, 158] on button "End turn" at bounding box center [76, 153] width 110 height 52
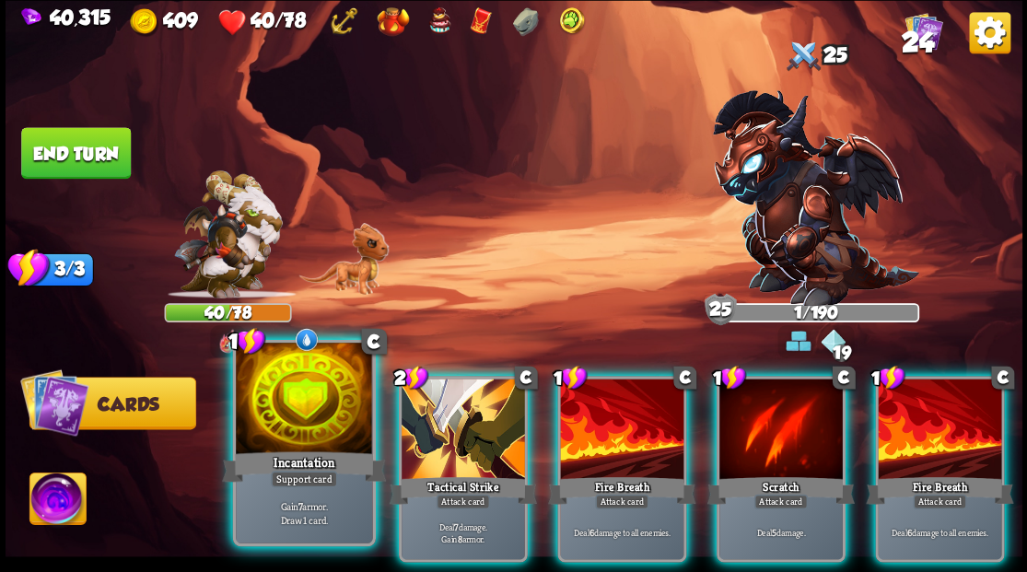
click at [290, 427] on div at bounding box center [304, 400] width 136 height 115
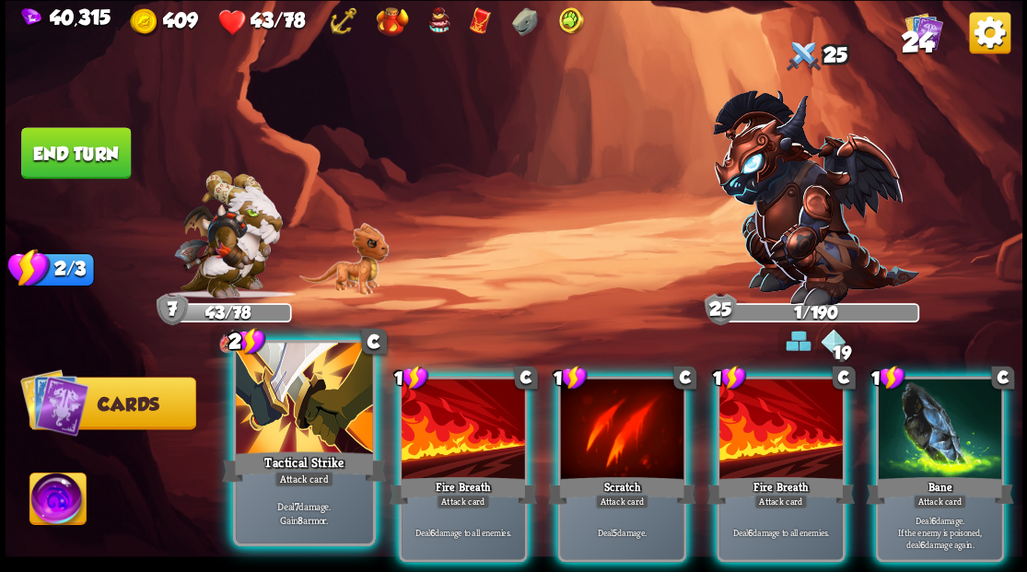
drag, startPoint x: 310, startPoint y: 433, endPoint x: 311, endPoint y: 387, distance: 46.1
click at [310, 433] on div at bounding box center [304, 400] width 136 height 115
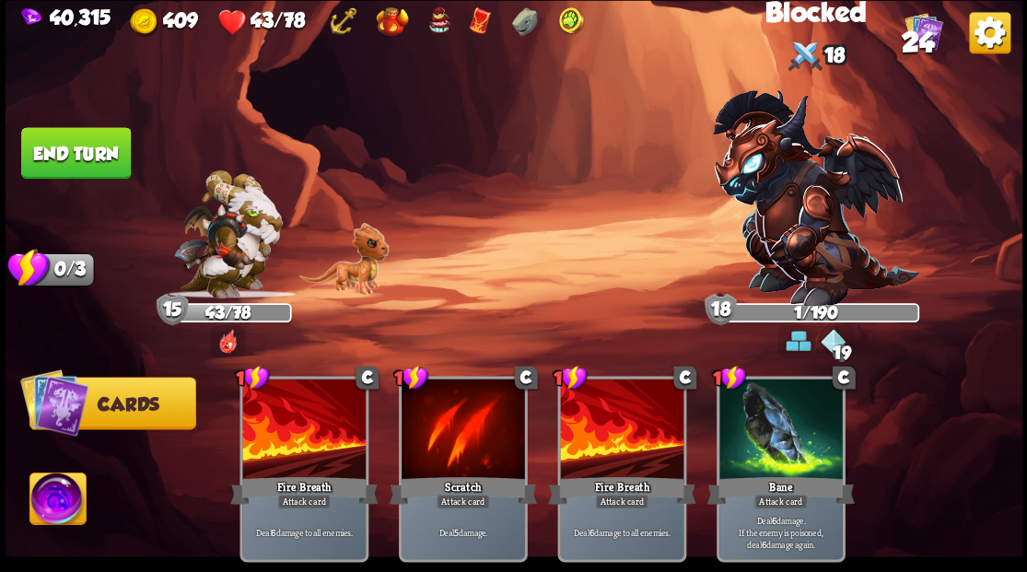
click at [85, 156] on button "End turn" at bounding box center [75, 152] width 112 height 53
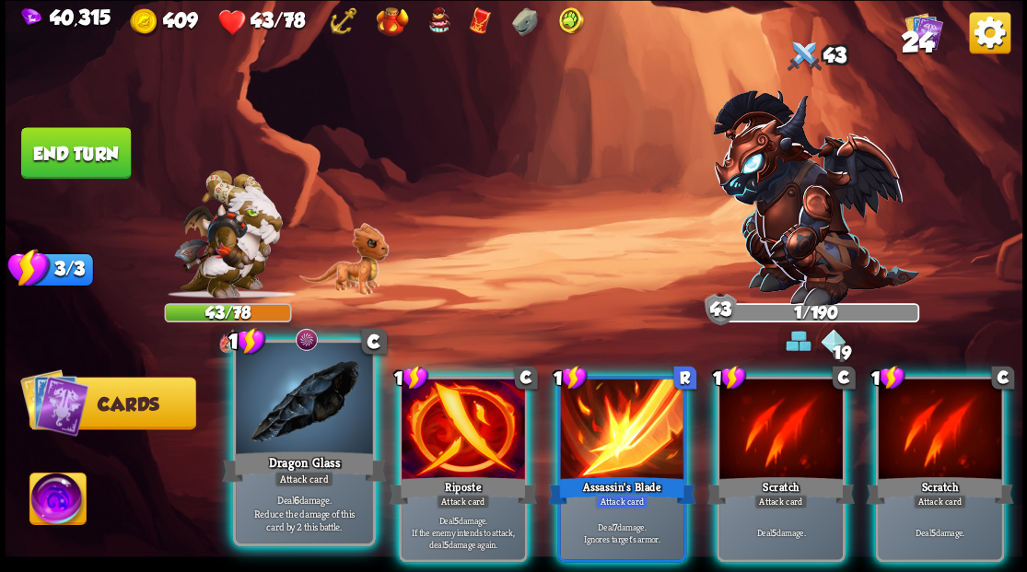
click at [286, 409] on div at bounding box center [304, 400] width 136 height 115
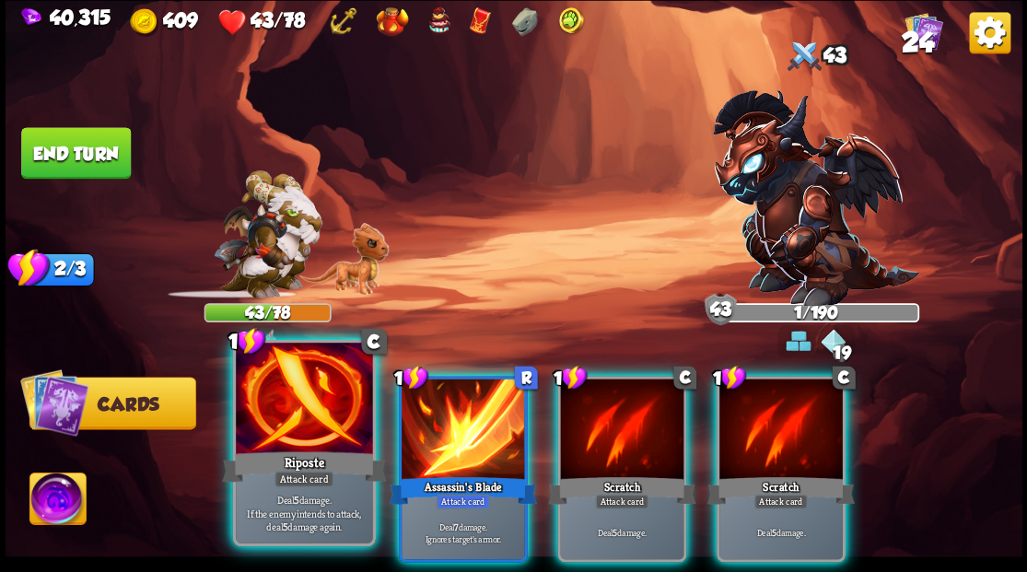
click at [286, 410] on div at bounding box center [304, 400] width 136 height 115
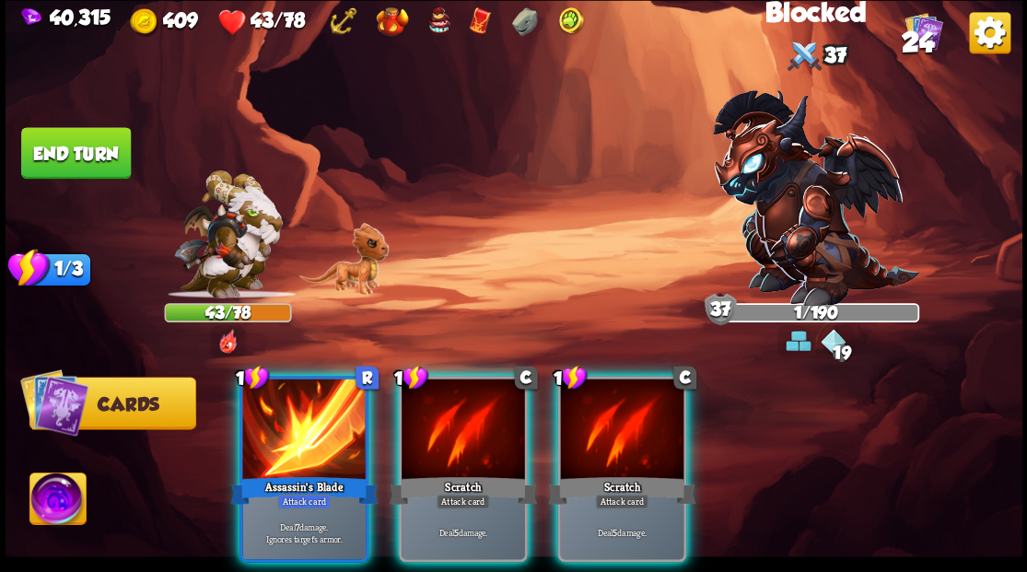
click at [286, 410] on div at bounding box center [303, 431] width 123 height 104
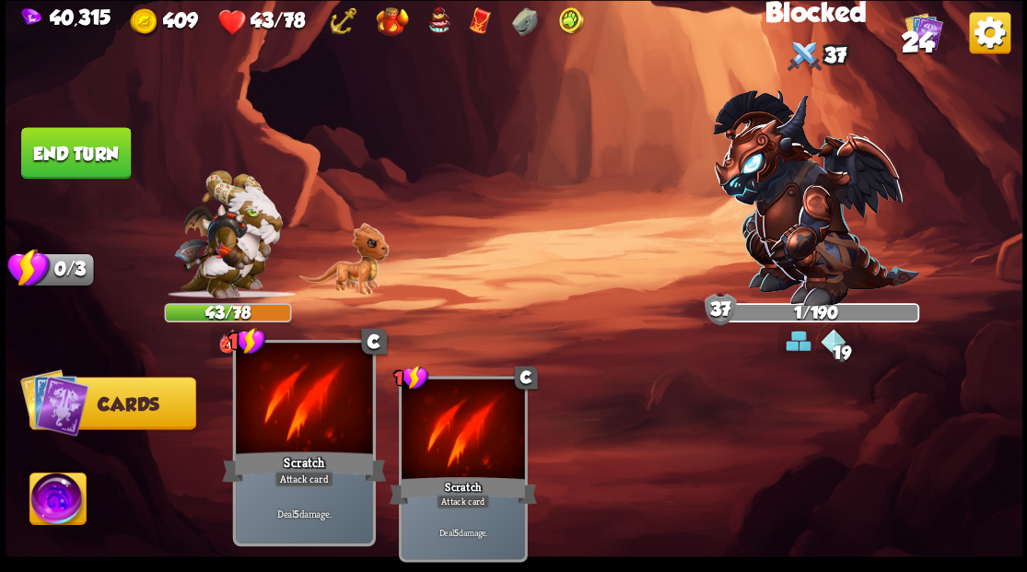
click at [286, 414] on div at bounding box center [304, 400] width 136 height 115
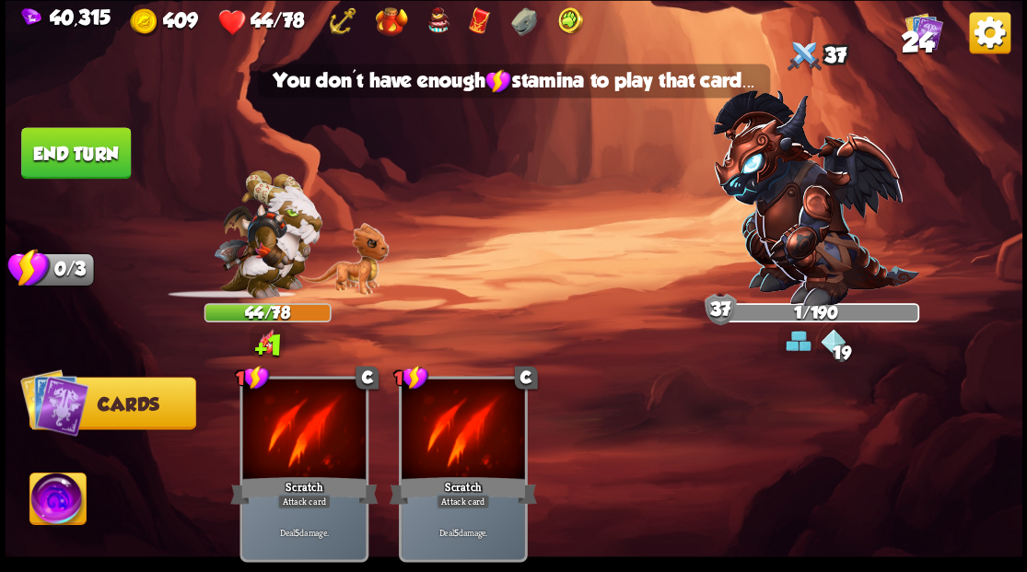
click at [103, 142] on button "End turn" at bounding box center [75, 152] width 111 height 53
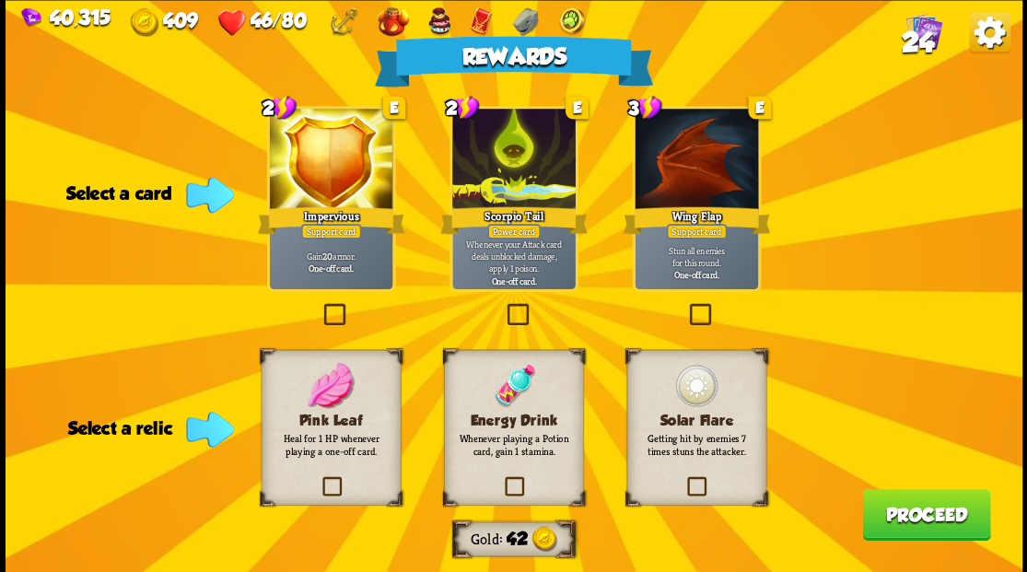
click at [915, 45] on span "24" at bounding box center [917, 41] width 32 height 31
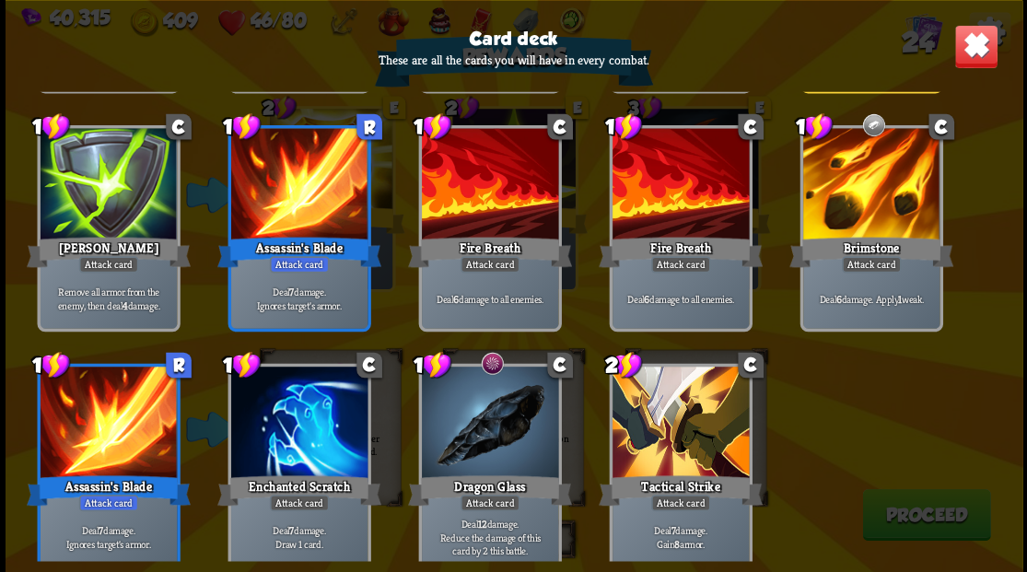
scroll to position [856, 0]
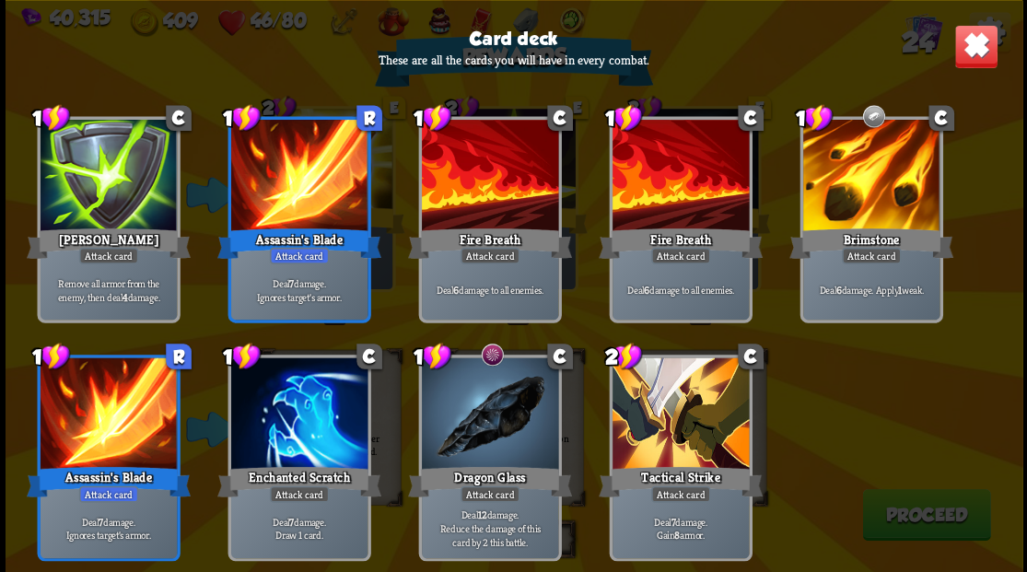
click at [975, 56] on img at bounding box center [976, 46] width 44 height 44
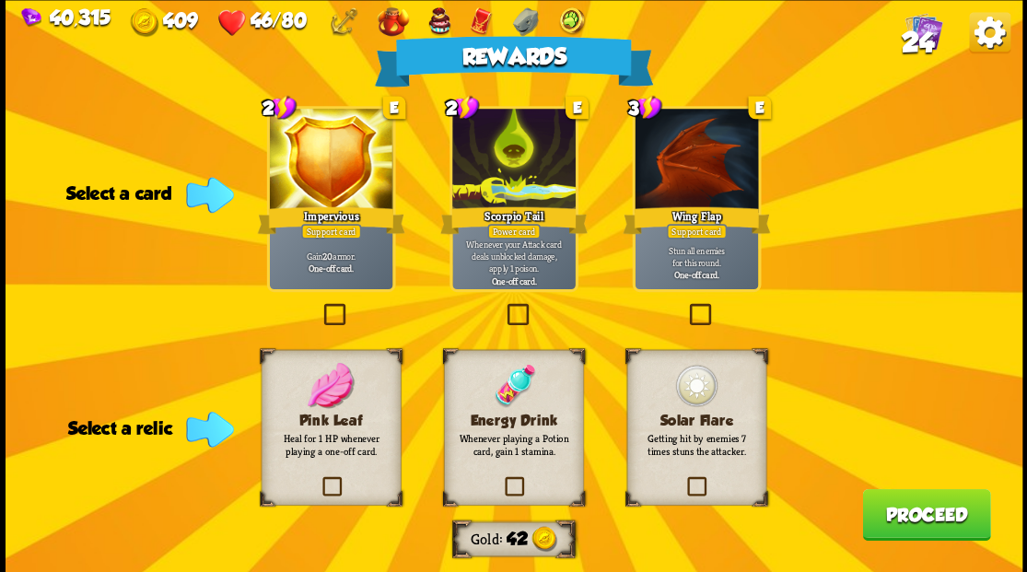
click at [914, 49] on span "24" at bounding box center [917, 41] width 32 height 31
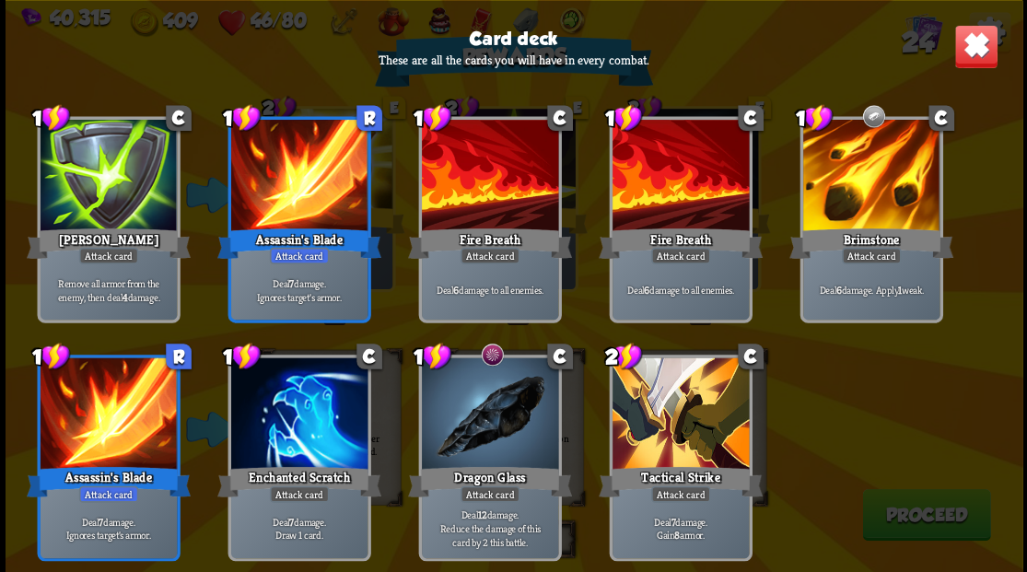
click at [980, 58] on img at bounding box center [976, 46] width 44 height 44
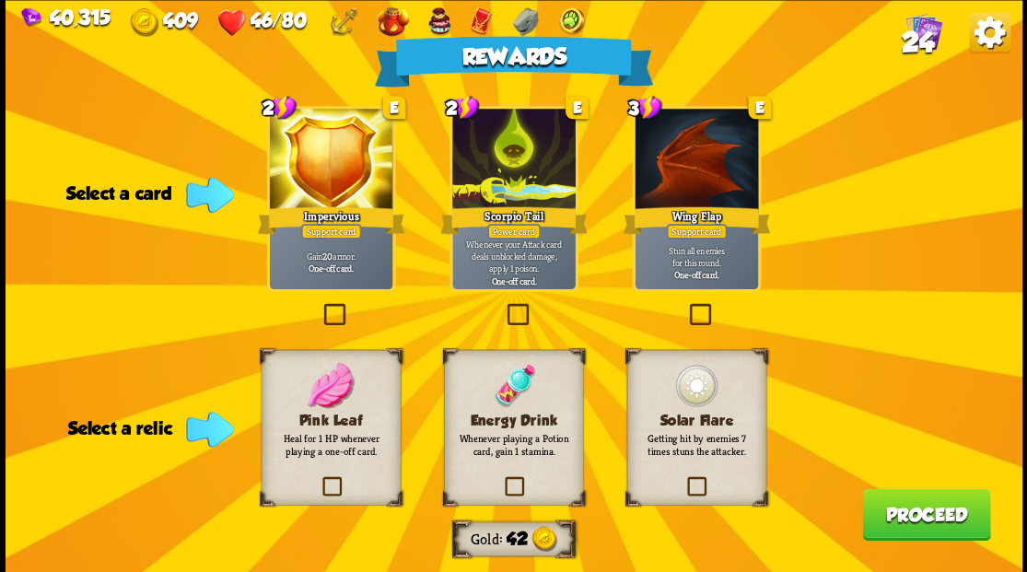
click at [685, 479] on label at bounding box center [685, 479] width 0 height 0
click at [0, 0] on input "checkbox" at bounding box center [0, 0] width 0 height 0
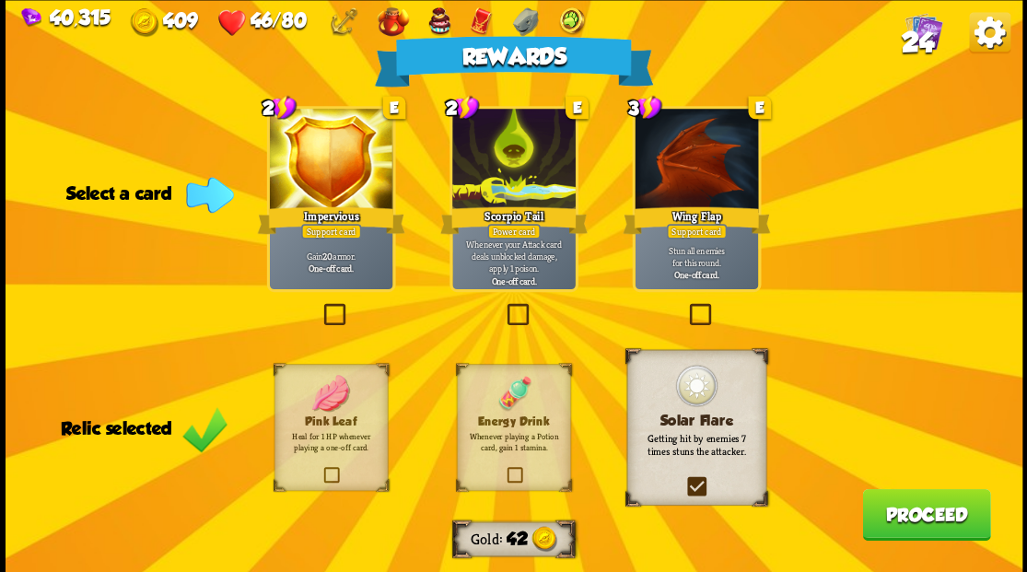
click at [686, 306] on label at bounding box center [686, 306] width 0 height 0
click at [0, 0] on input "checkbox" at bounding box center [0, 0] width 0 height 0
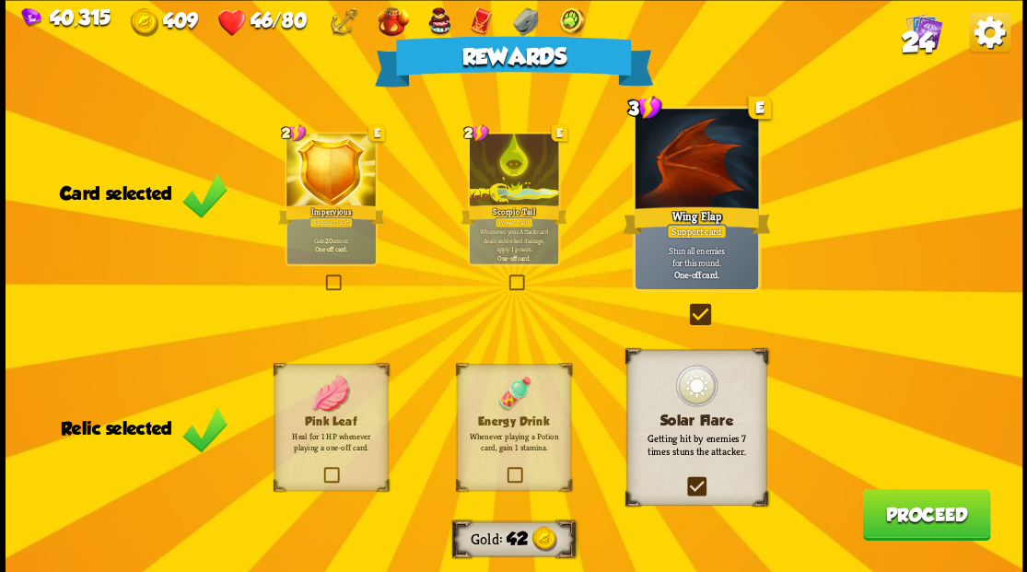
click at [906, 522] on button "Proceed" at bounding box center [926, 514] width 128 height 52
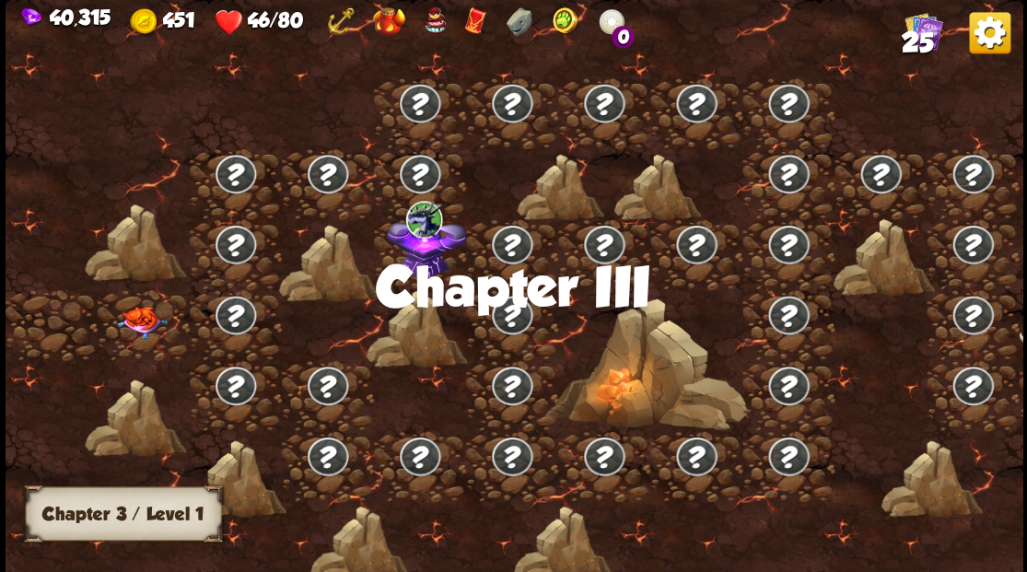
click at [136, 326] on img at bounding box center [141, 322] width 51 height 32
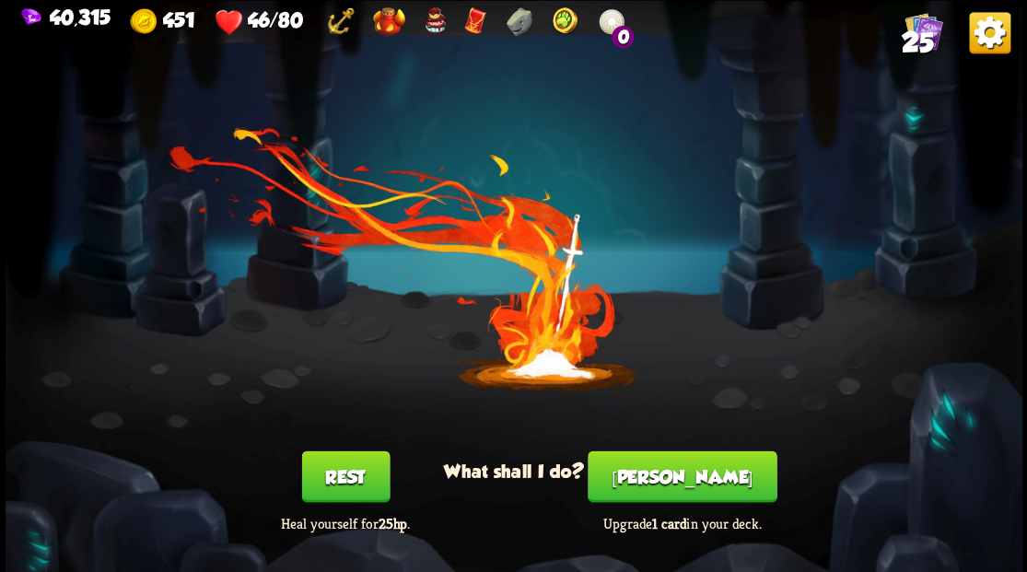
click at [341, 494] on button "Rest" at bounding box center [345, 477] width 88 height 52
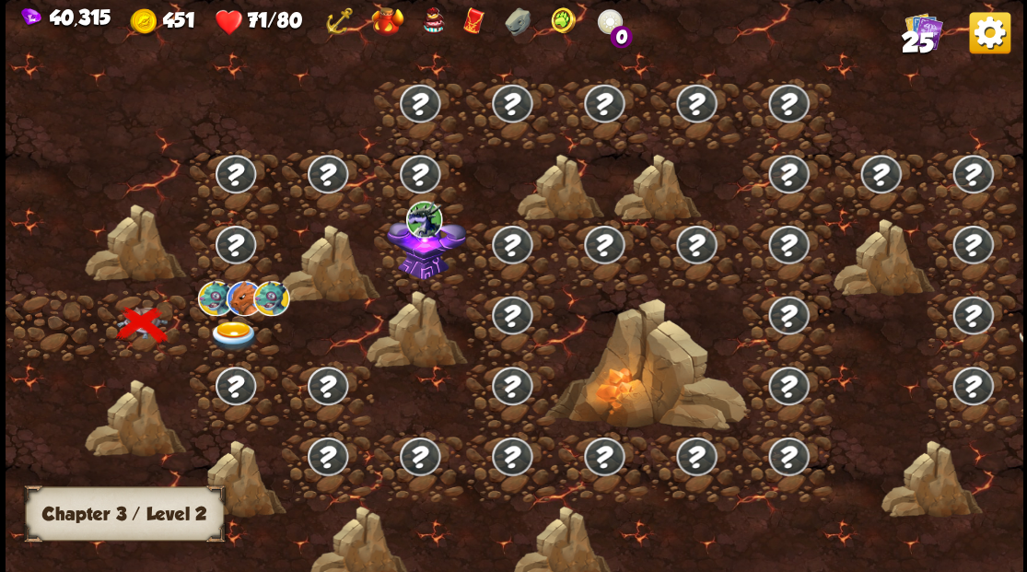
click at [925, 35] on span "25" at bounding box center [917, 41] width 32 height 31
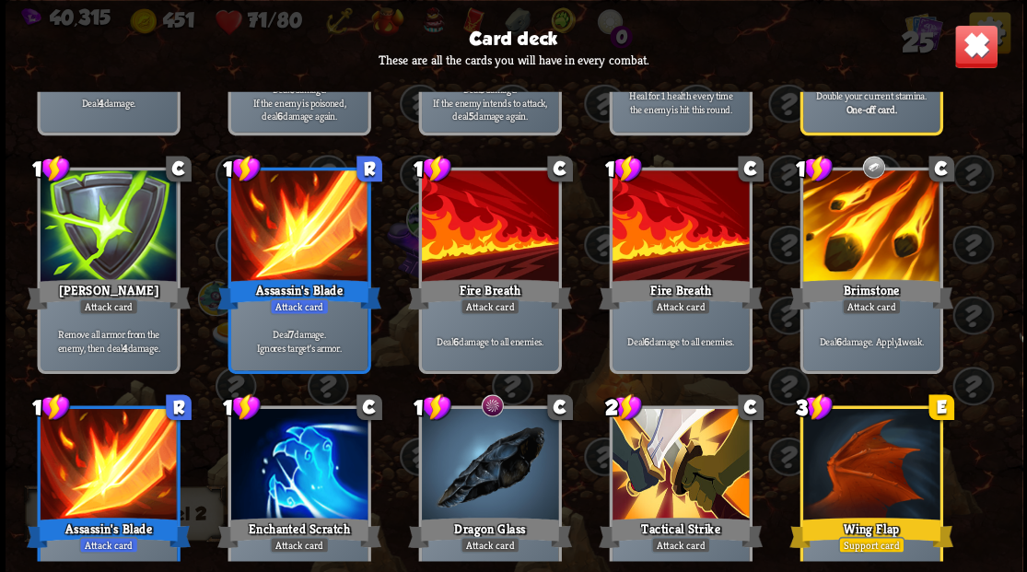
scroll to position [795, 0]
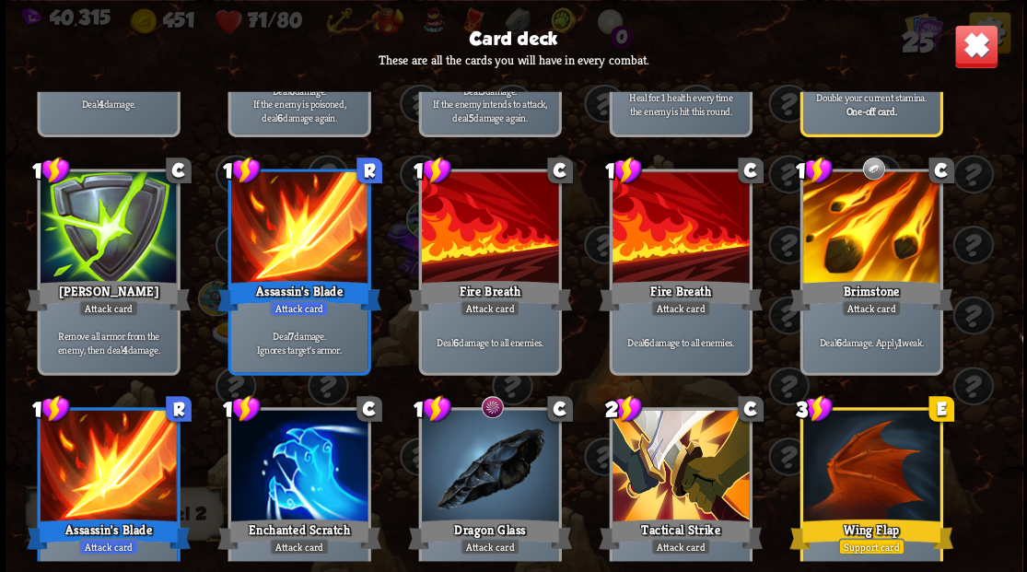
click at [982, 57] on img at bounding box center [976, 46] width 44 height 44
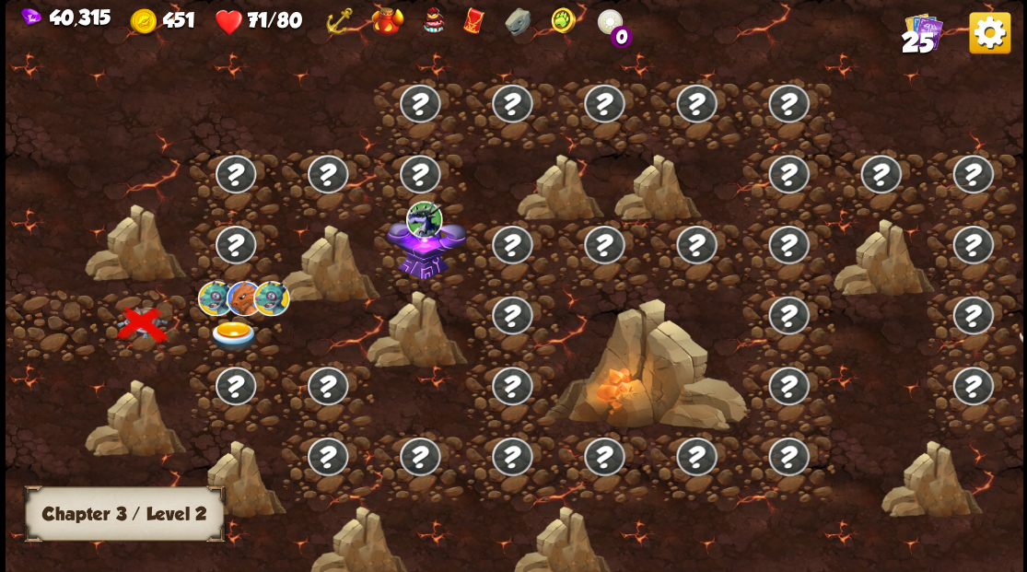
click at [229, 328] on img at bounding box center [233, 336] width 51 height 30
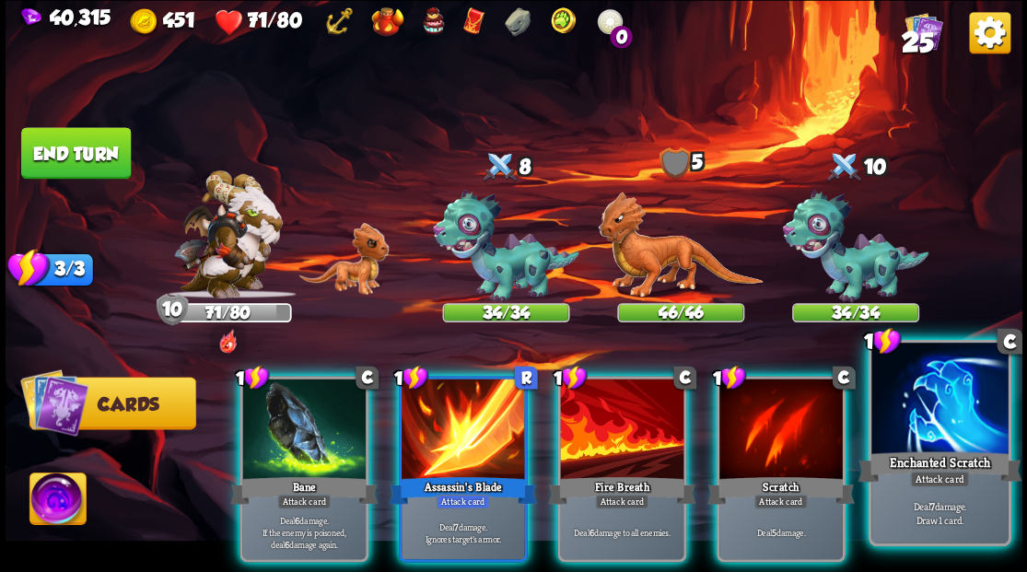
click at [953, 423] on div at bounding box center [940, 400] width 136 height 115
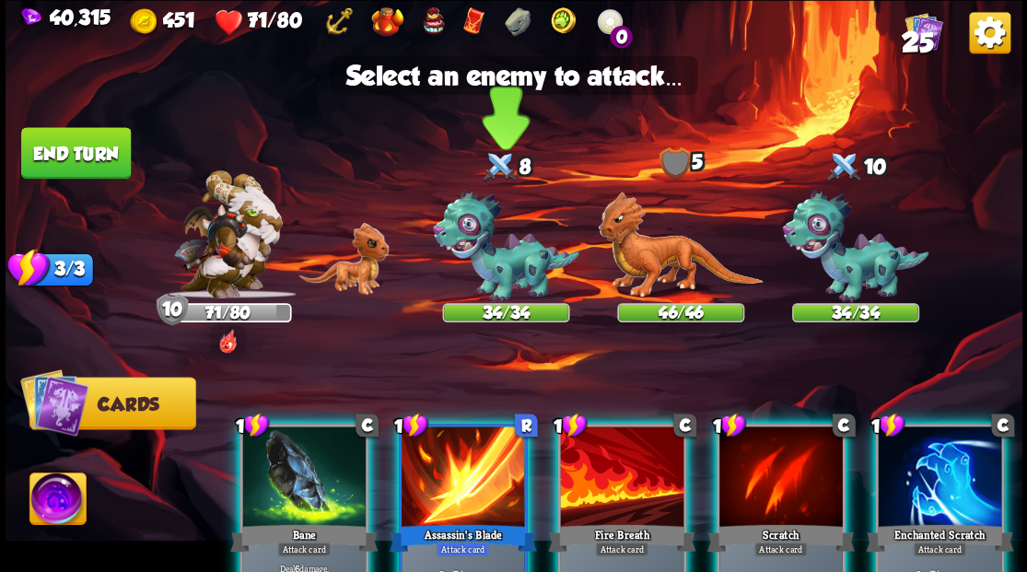
click at [499, 267] on img at bounding box center [506, 246] width 147 height 113
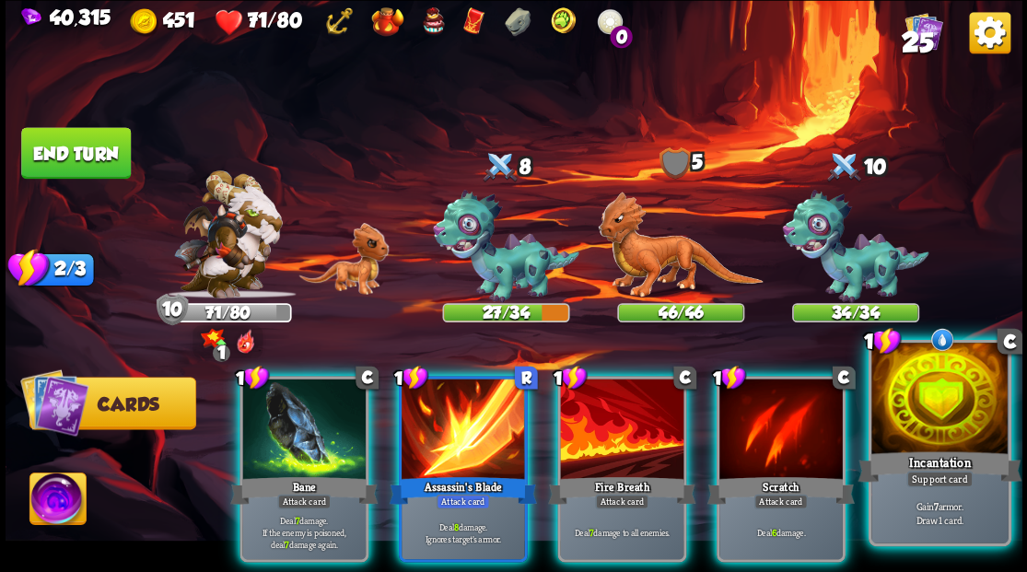
drag, startPoint x: 950, startPoint y: 424, endPoint x: 871, endPoint y: 395, distance: 84.2
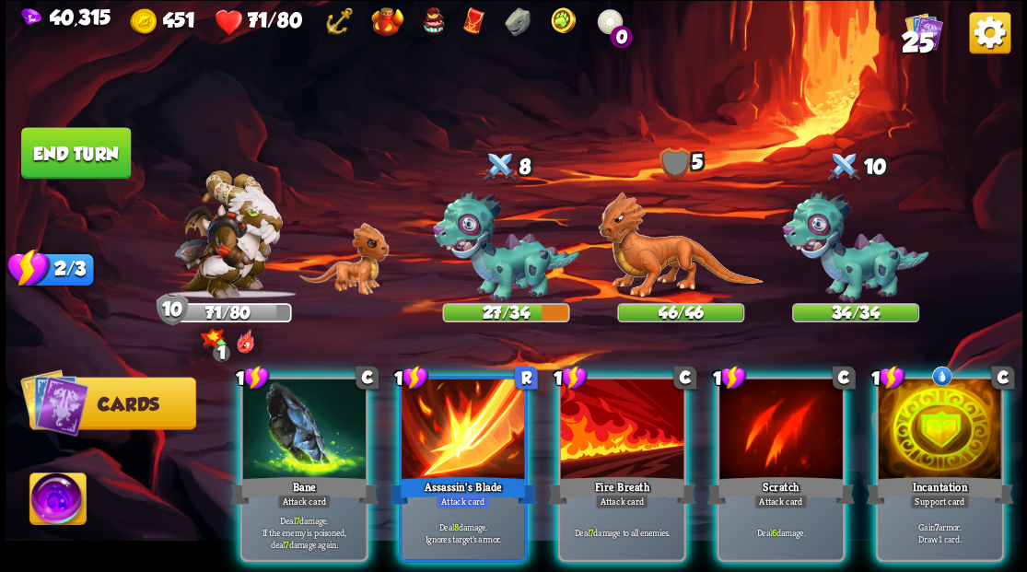
click at [949, 424] on div at bounding box center [939, 431] width 123 height 104
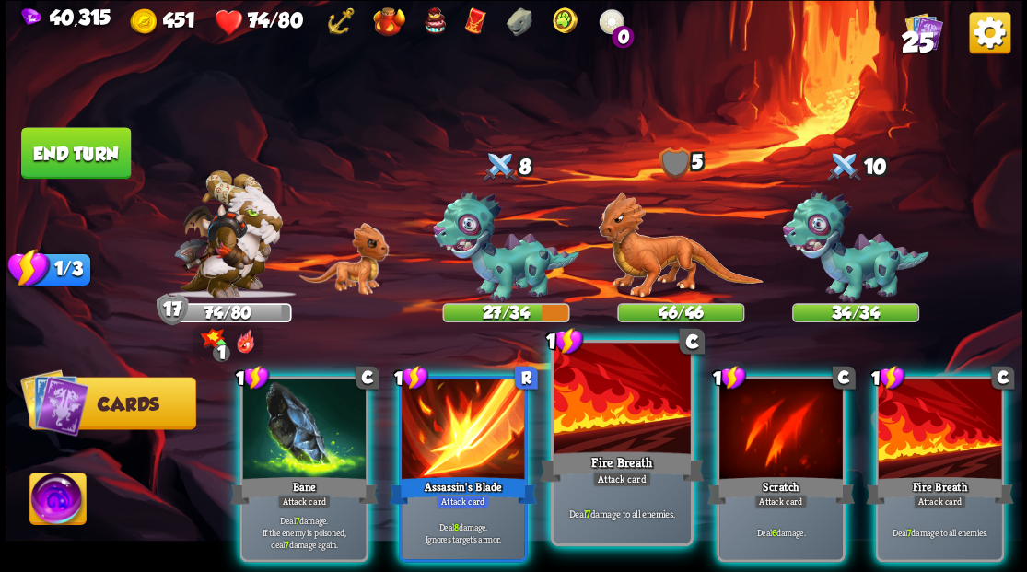
click at [587, 426] on div at bounding box center [622, 400] width 136 height 115
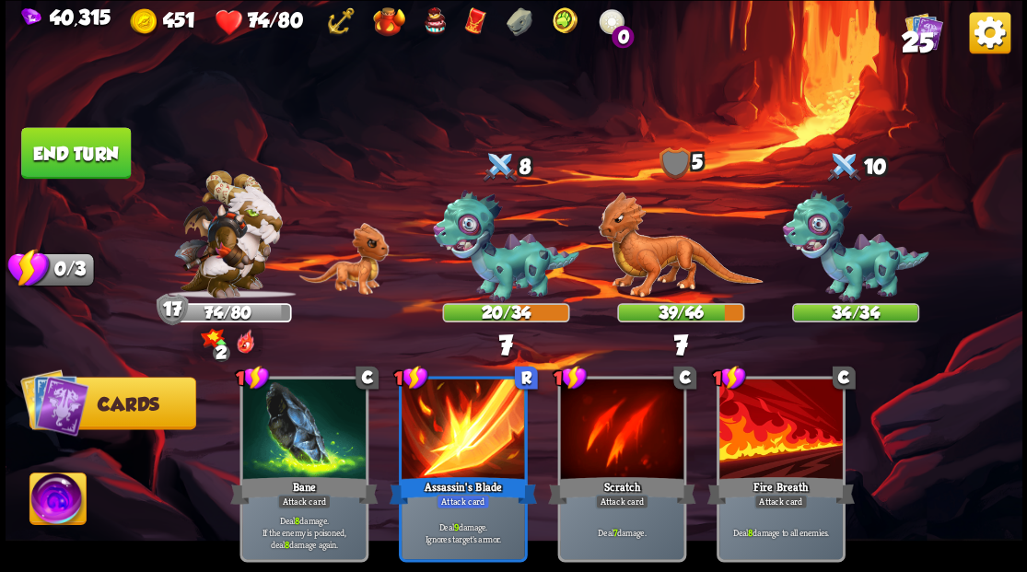
click at [74, 167] on button "End turn" at bounding box center [76, 153] width 110 height 52
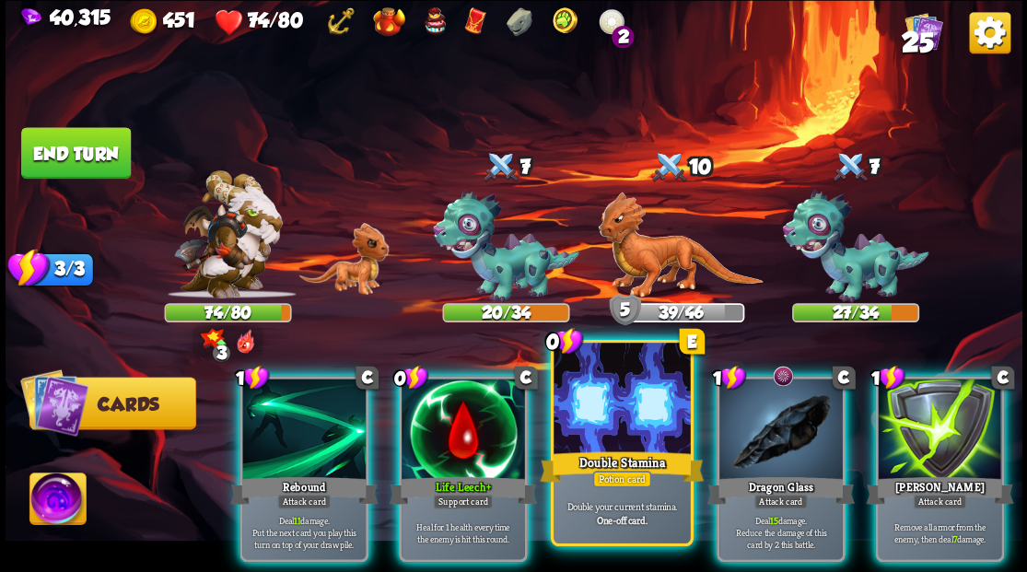
click at [628, 425] on div at bounding box center [622, 400] width 136 height 115
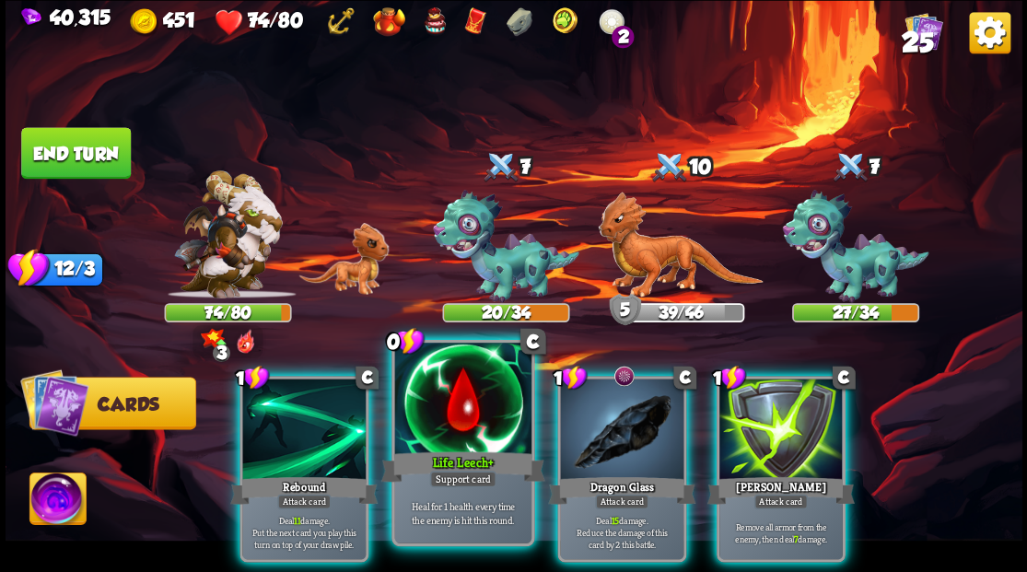
click at [449, 412] on div at bounding box center [462, 400] width 136 height 115
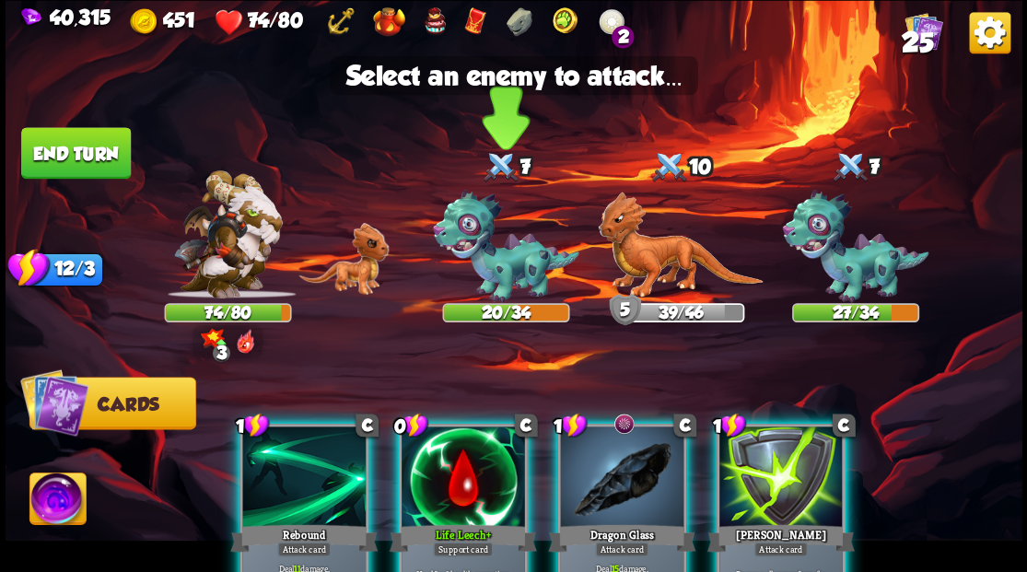
click at [490, 272] on img at bounding box center [506, 246] width 147 height 113
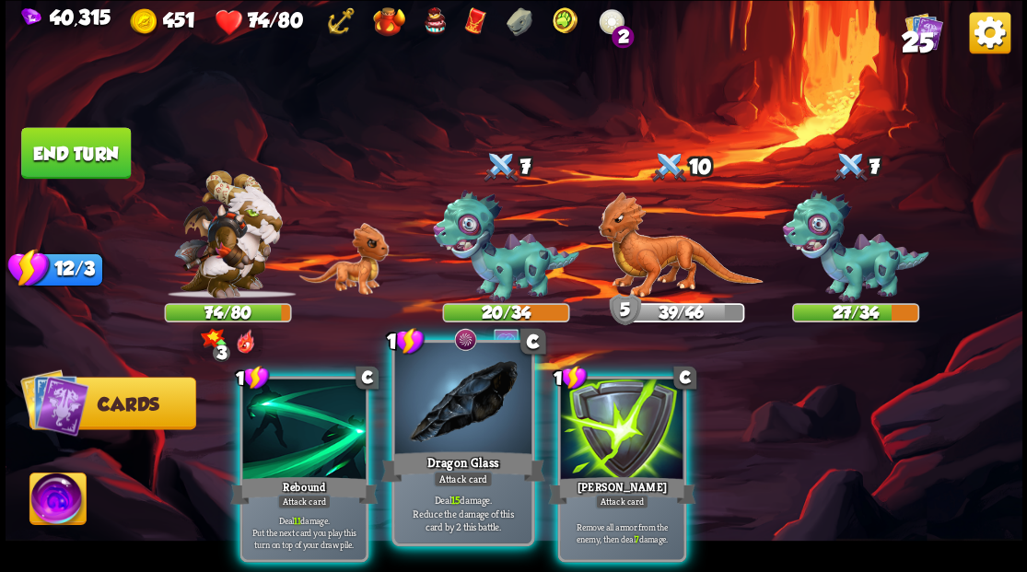
drag, startPoint x: 474, startPoint y: 428, endPoint x: 474, endPoint y: 394, distance: 33.2
click at [474, 422] on div at bounding box center [462, 400] width 136 height 115
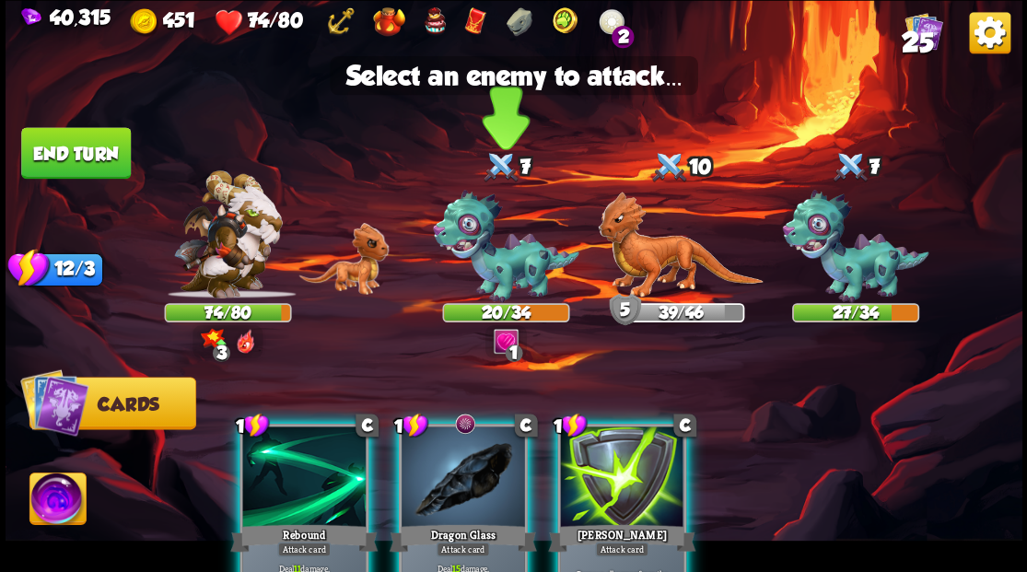
click at [498, 273] on img at bounding box center [506, 246] width 147 height 113
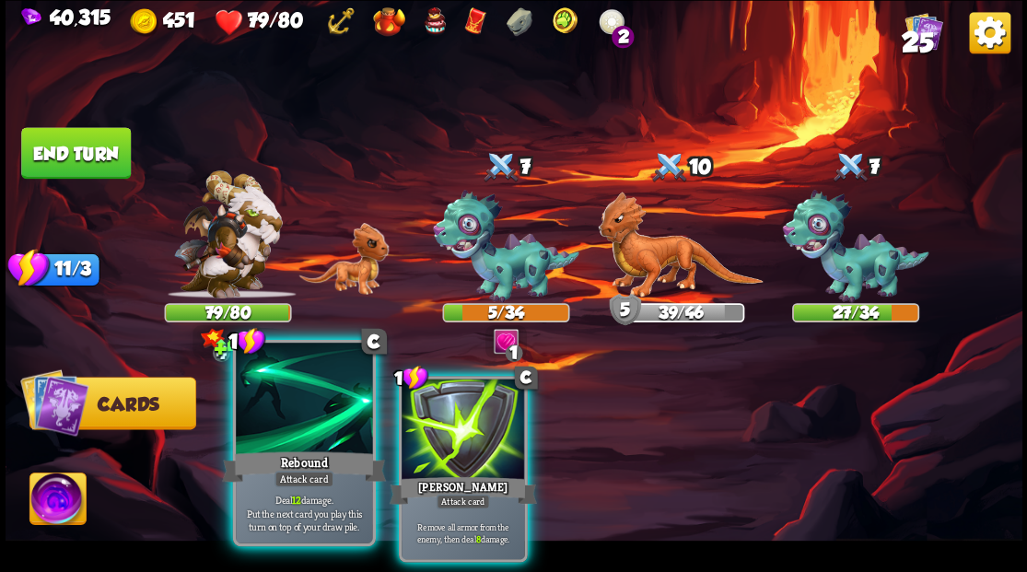
click at [321, 429] on div at bounding box center [304, 400] width 136 height 115
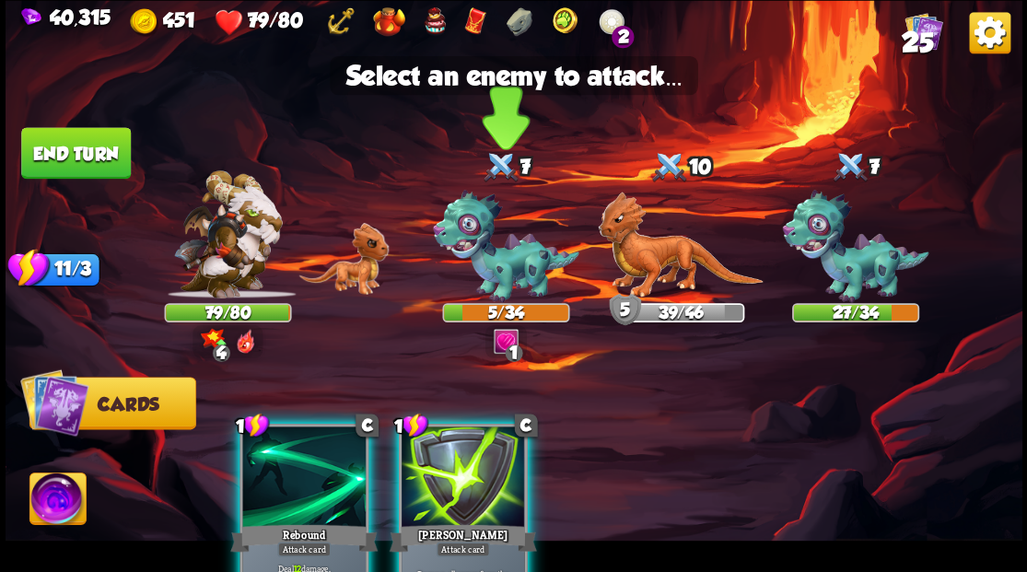
click at [496, 265] on img at bounding box center [506, 246] width 147 height 113
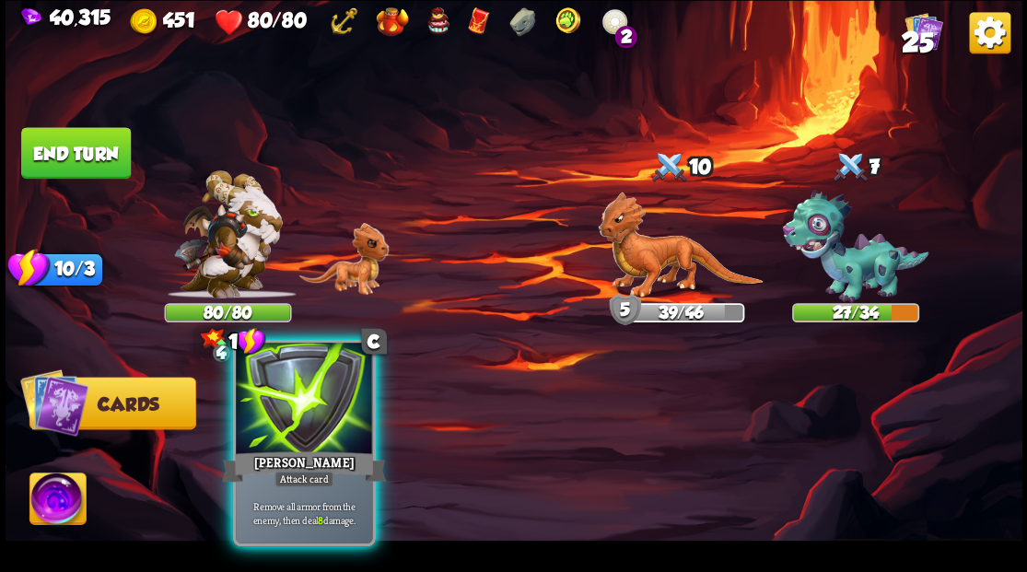
click at [311, 445] on div at bounding box center [304, 400] width 136 height 115
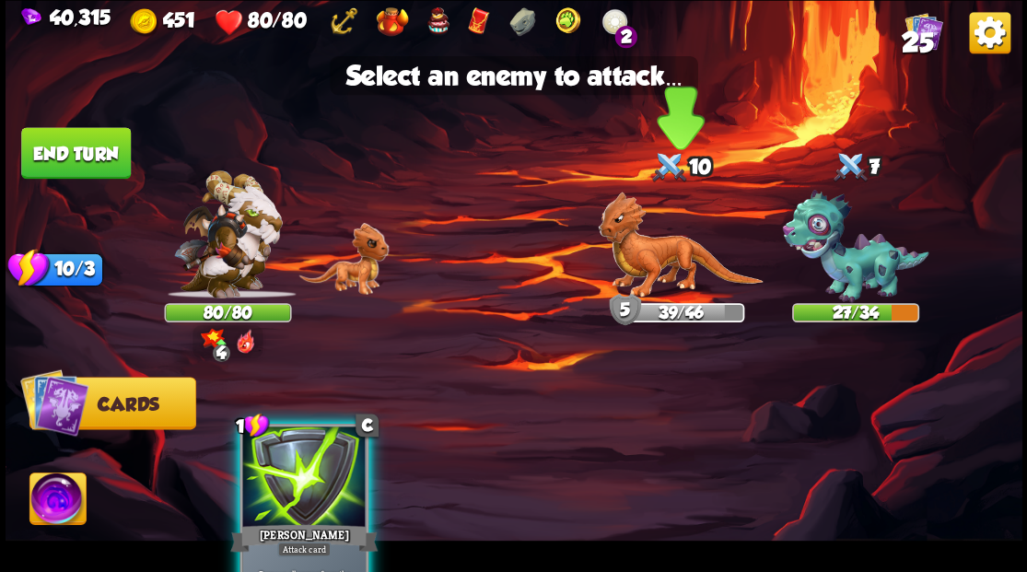
drag, startPoint x: 831, startPoint y: 271, endPoint x: 671, endPoint y: 273, distance: 160.3
click at [832, 271] on img at bounding box center [855, 246] width 147 height 113
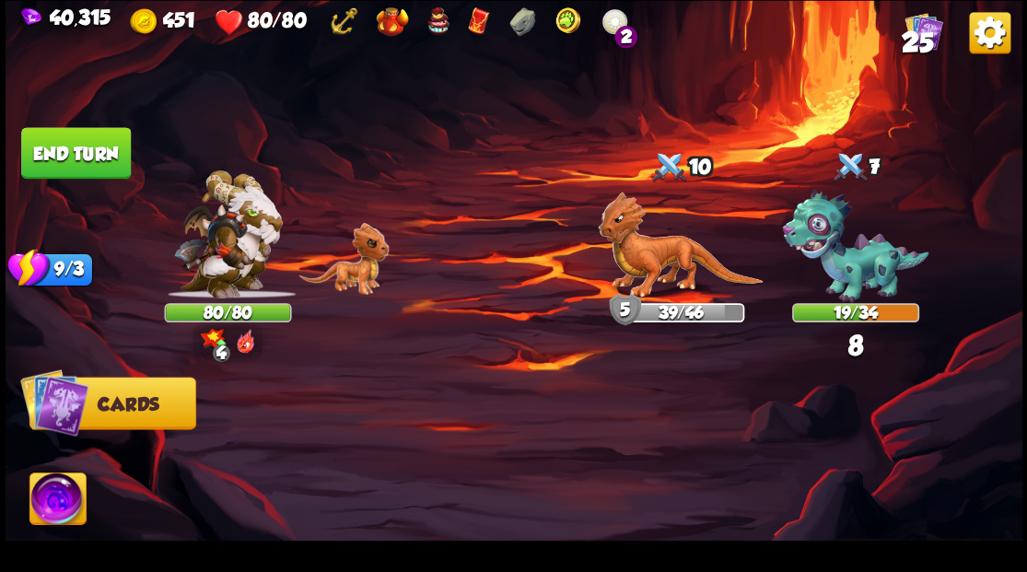
click at [88, 167] on button "End turn" at bounding box center [76, 153] width 110 height 52
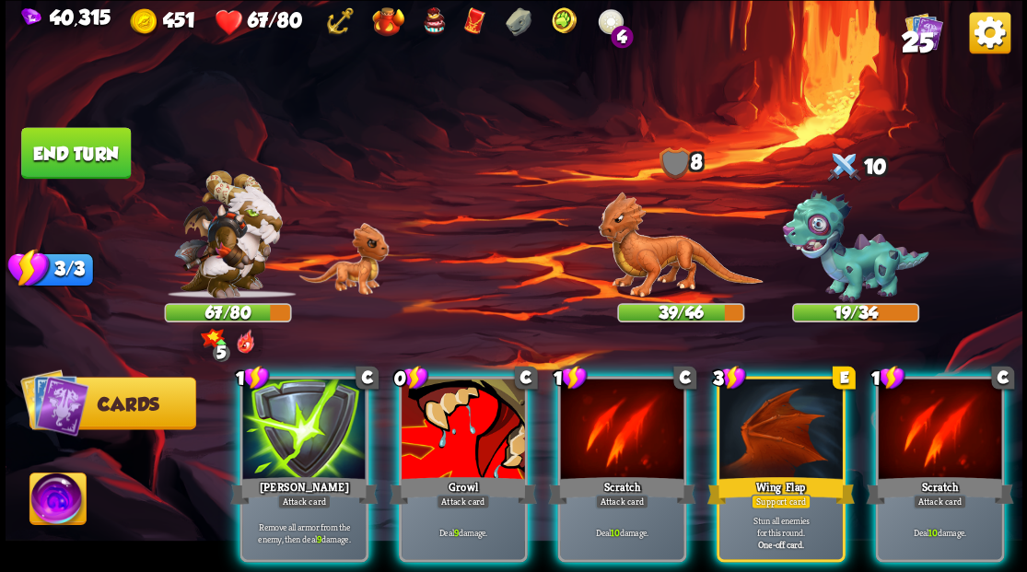
click at [793, 431] on div at bounding box center [781, 431] width 123 height 104
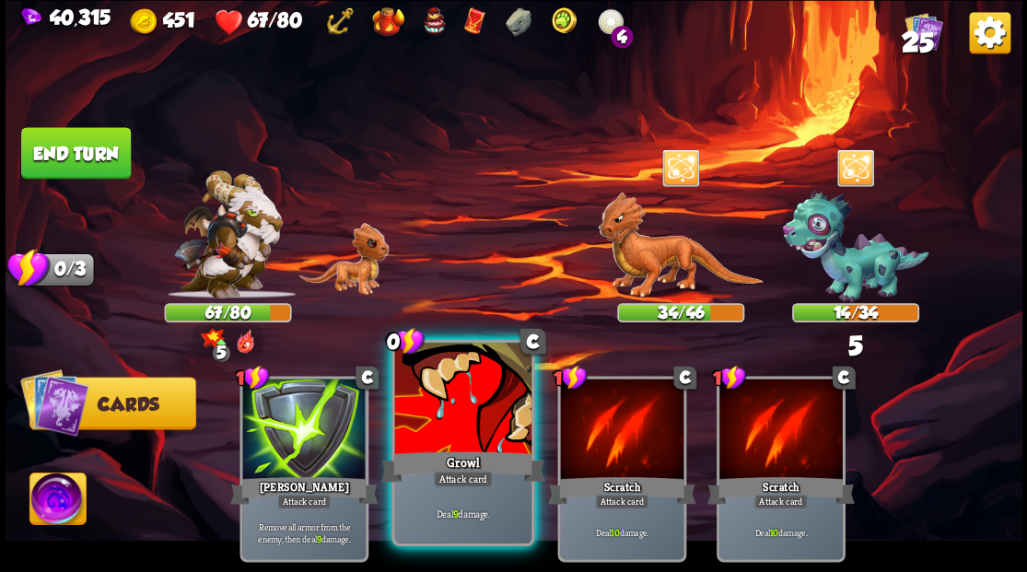
click at [455, 452] on div "0 C Growl Attack card Deal 9 damage." at bounding box center [463, 442] width 143 height 206
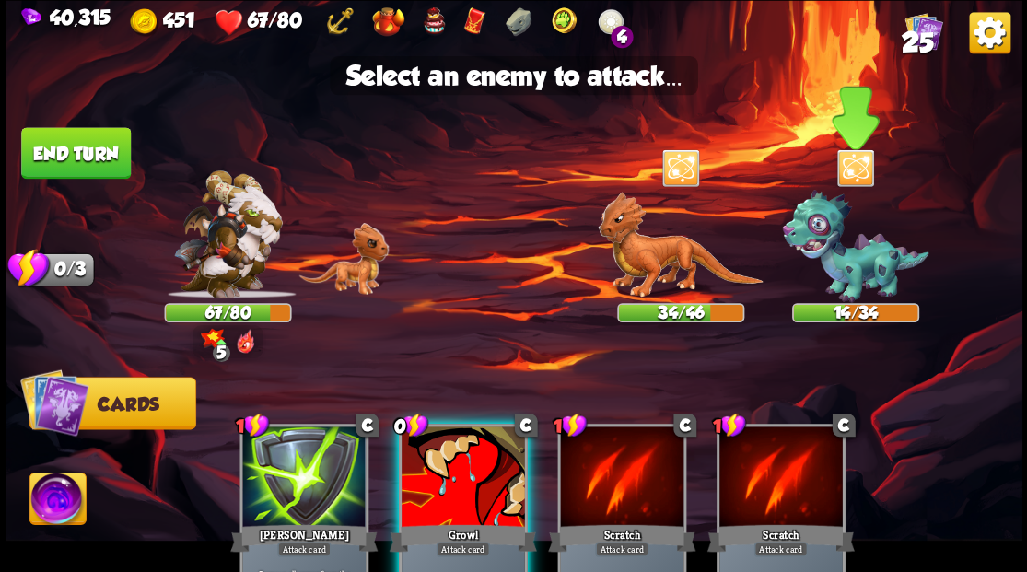
click at [846, 262] on img at bounding box center [855, 246] width 147 height 113
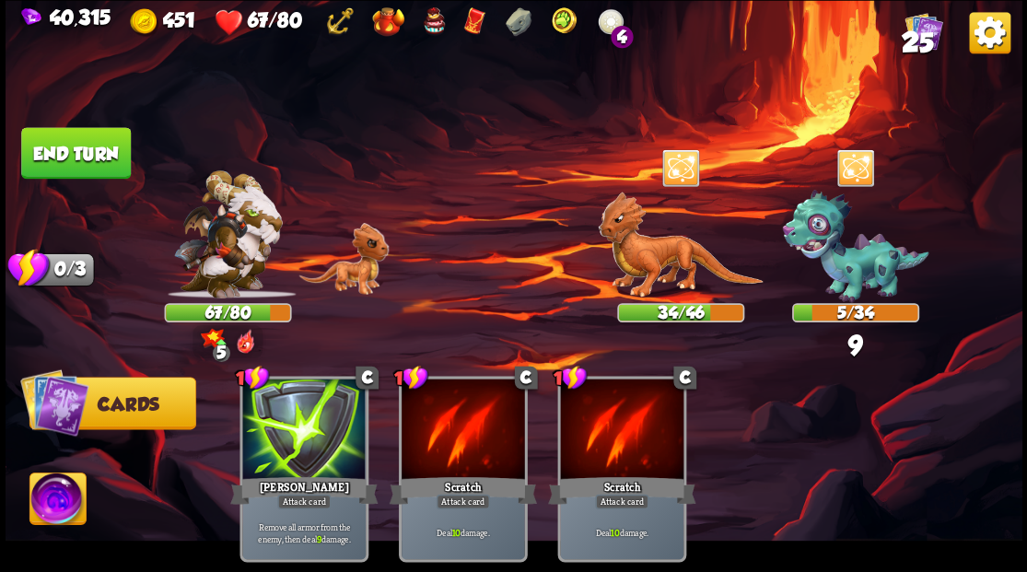
click at [100, 143] on button "End turn" at bounding box center [76, 153] width 110 height 52
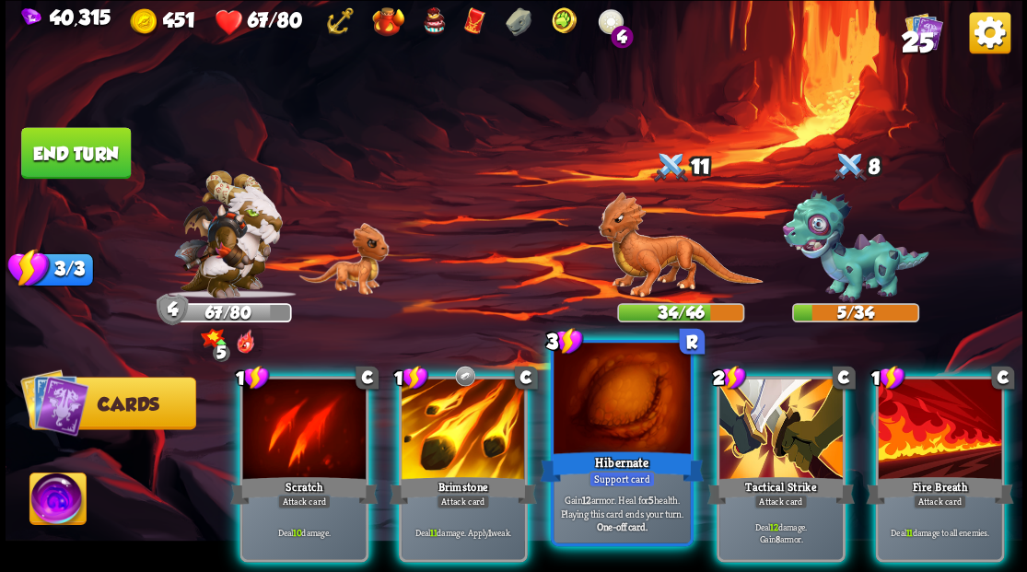
click at [625, 424] on div at bounding box center [622, 400] width 136 height 115
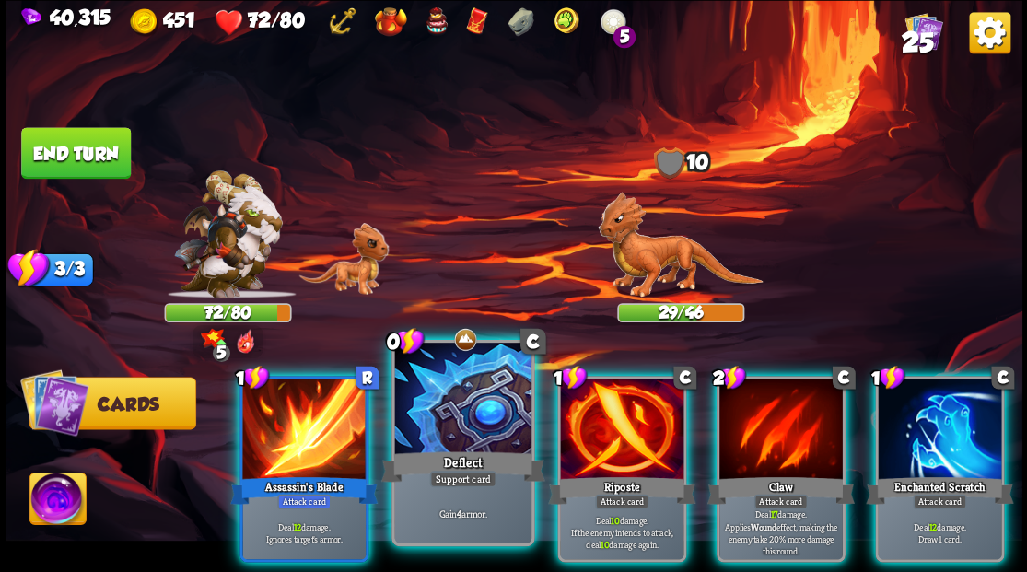
click at [472, 421] on div at bounding box center [462, 400] width 136 height 115
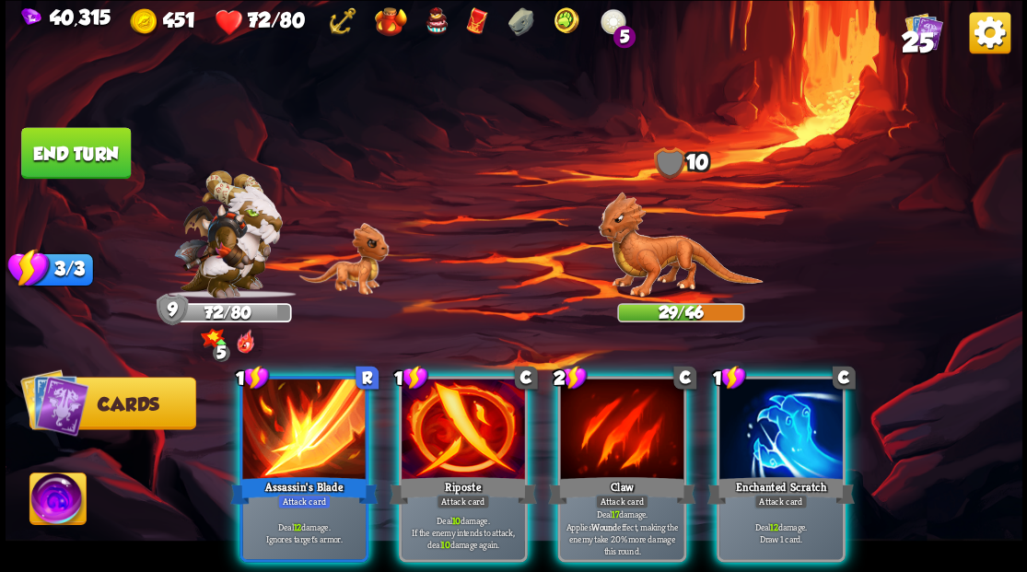
click at [804, 431] on div at bounding box center [781, 431] width 123 height 104
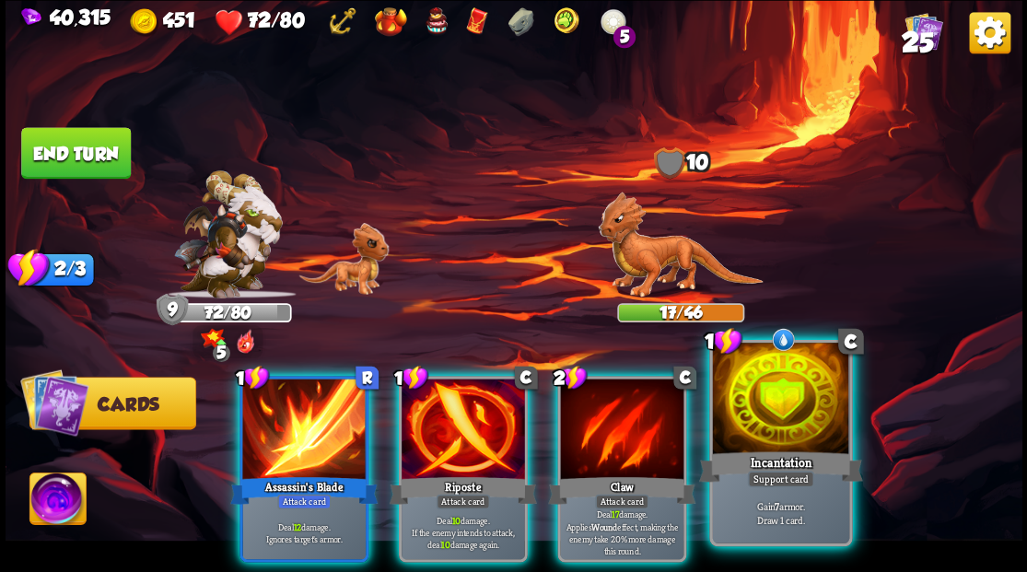
click at [796, 439] on div at bounding box center [780, 400] width 136 height 115
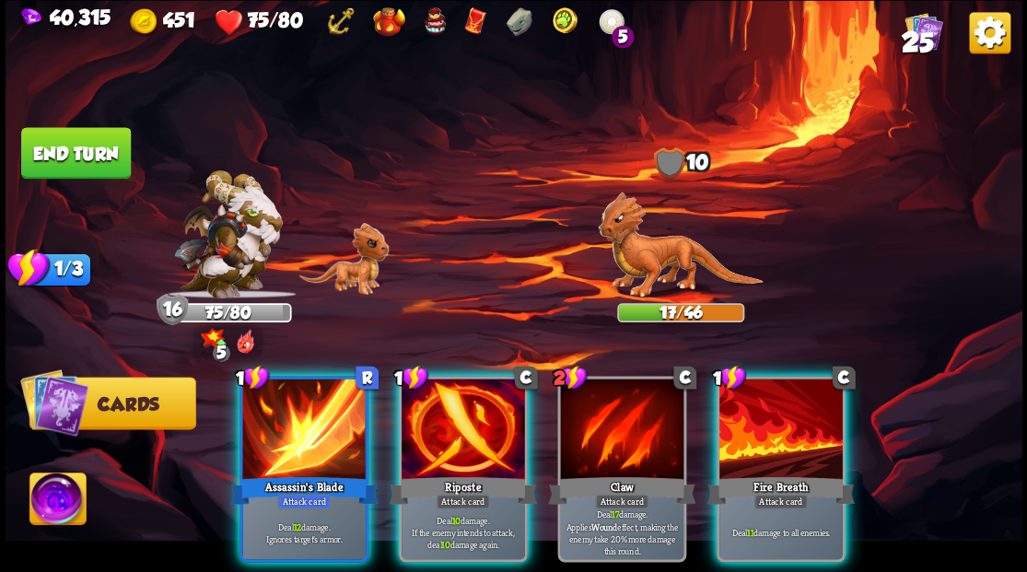
click at [437, 442] on div at bounding box center [463, 431] width 123 height 104
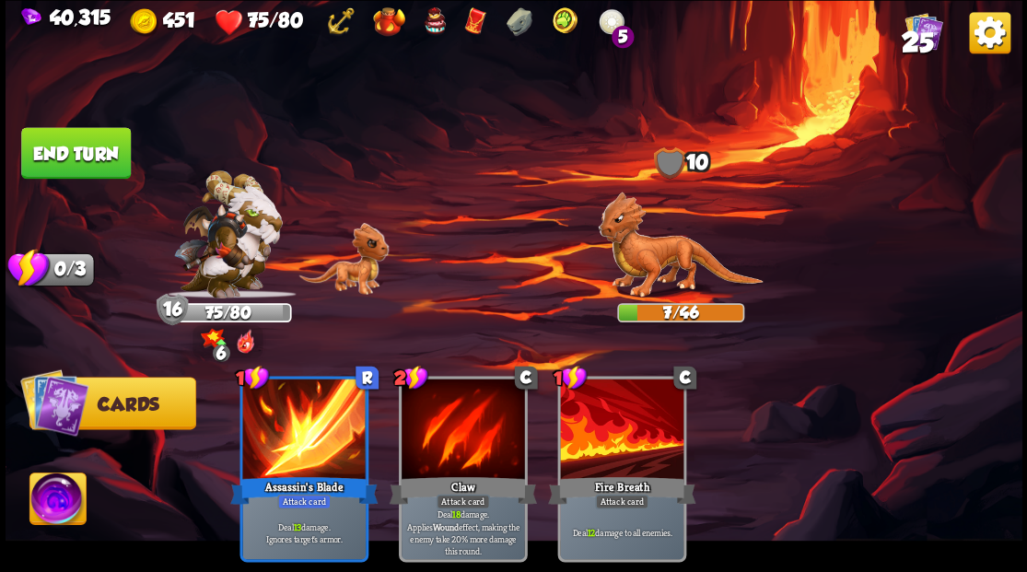
click at [65, 498] on img at bounding box center [57, 501] width 56 height 57
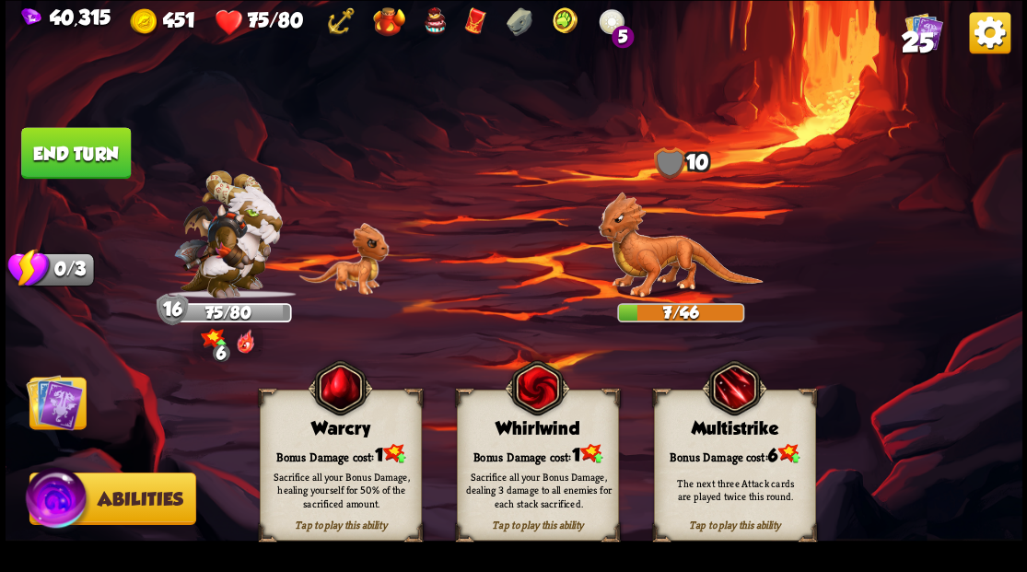
click at [323, 448] on div "Bonus Damage cost: 1" at bounding box center [340, 453] width 160 height 23
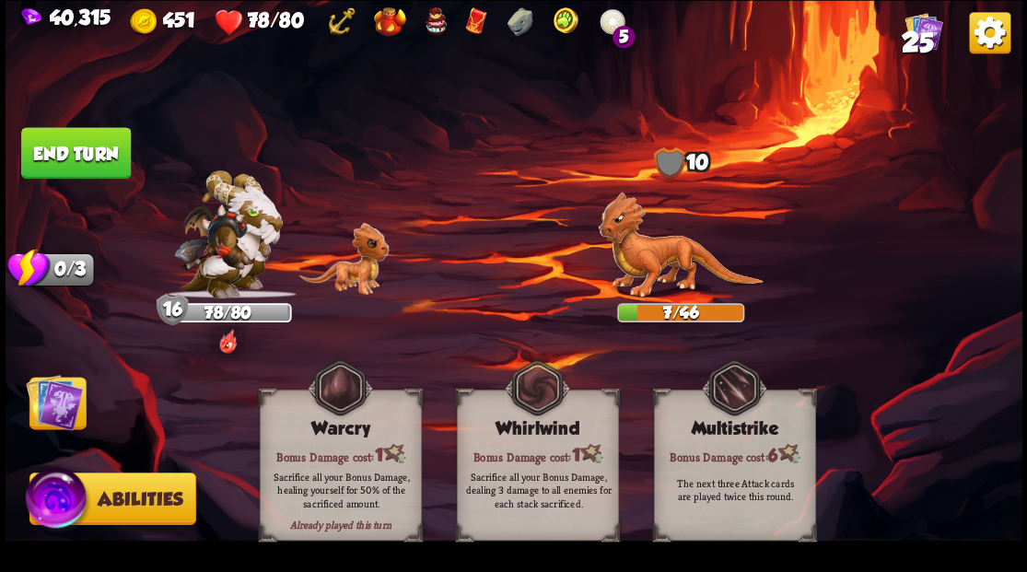
click at [60, 411] on img at bounding box center [54, 401] width 57 height 57
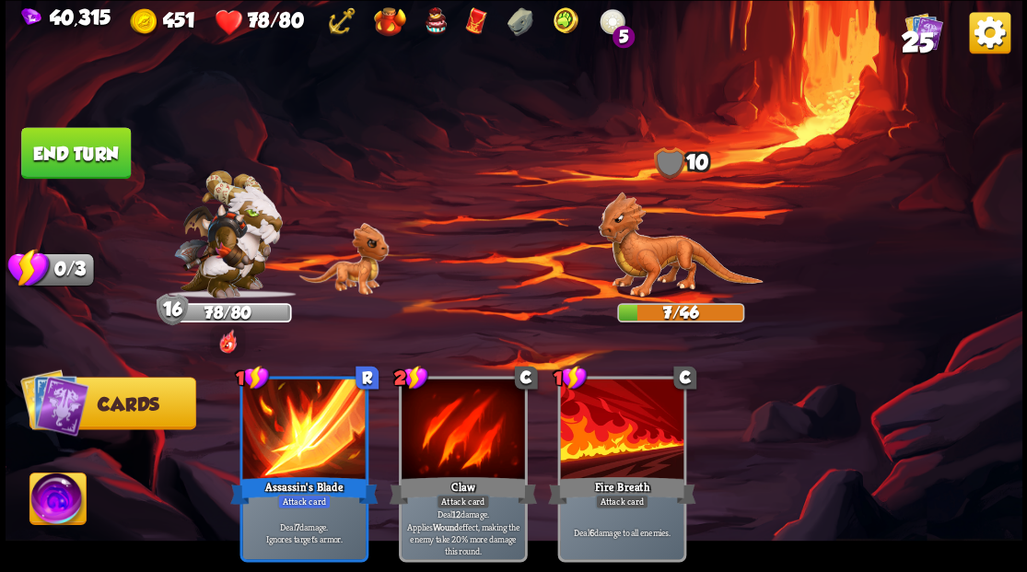
click at [63, 158] on button "End turn" at bounding box center [76, 153] width 110 height 52
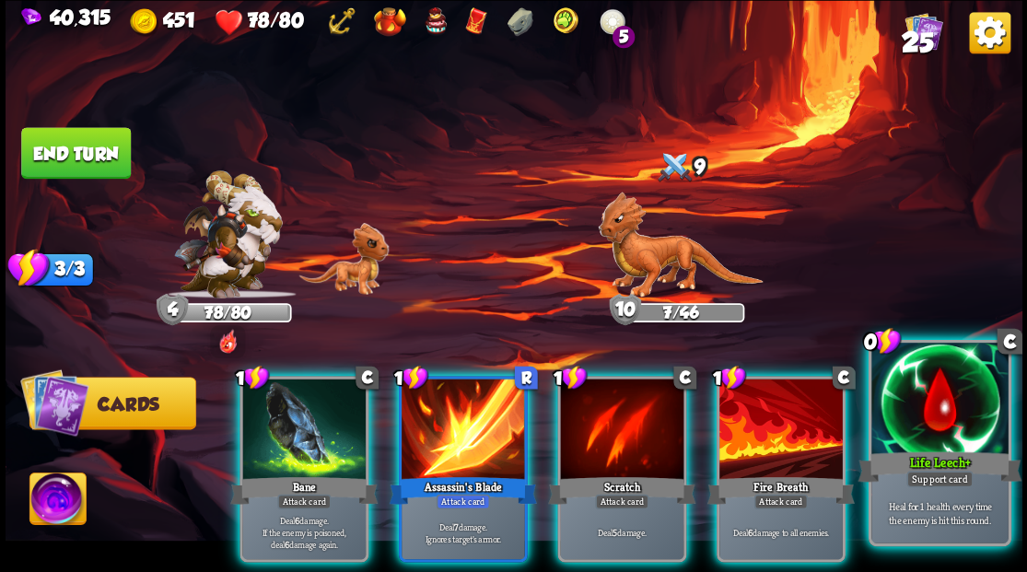
click at [924, 435] on div at bounding box center [940, 400] width 136 height 115
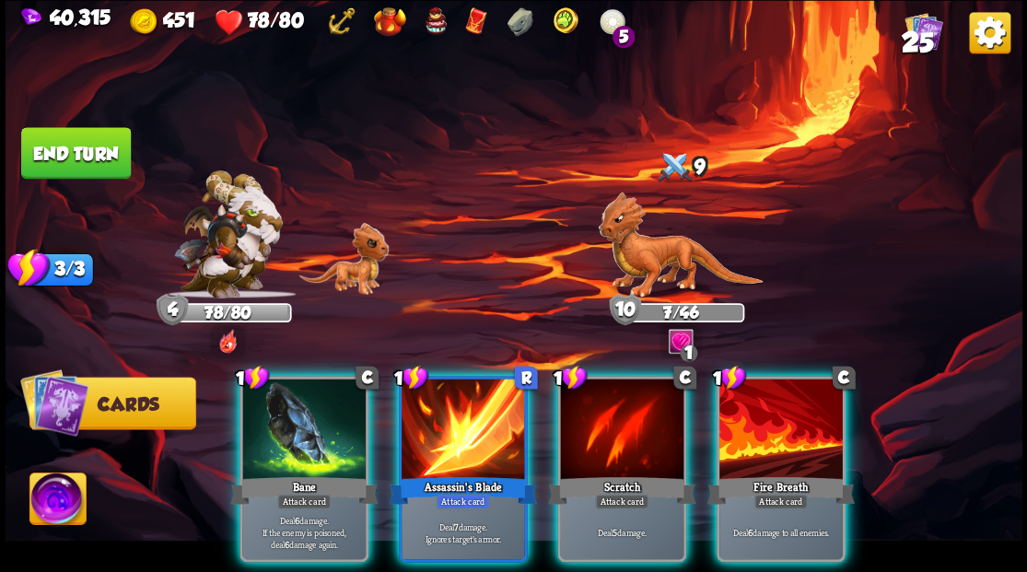
click at [619, 444] on div at bounding box center [621, 431] width 123 height 104
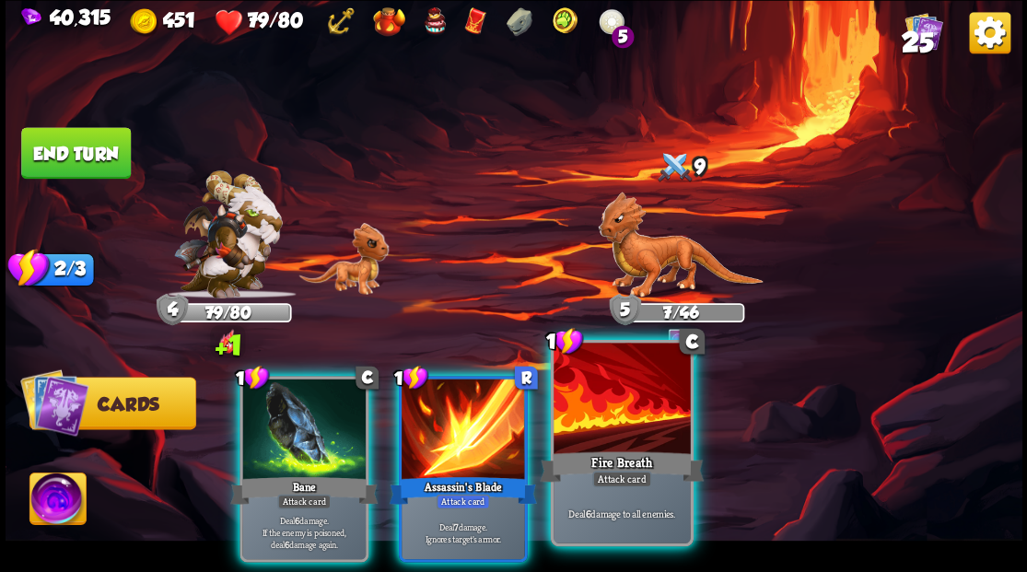
click at [610, 417] on div at bounding box center [622, 400] width 136 height 115
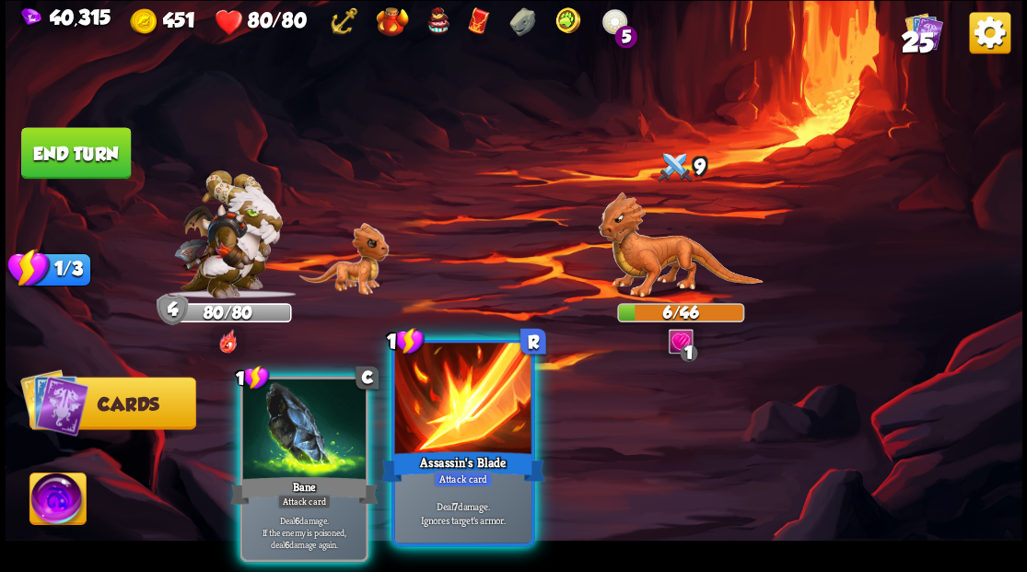
click at [468, 416] on div at bounding box center [462, 400] width 136 height 115
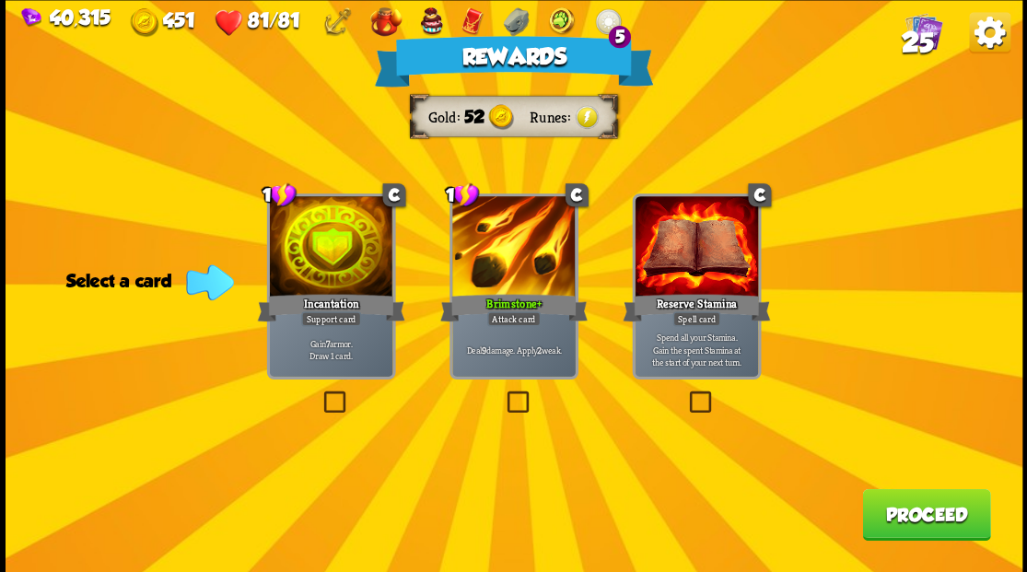
click at [320, 393] on label at bounding box center [320, 393] width 0 height 0
click at [0, 0] on input "checkbox" at bounding box center [0, 0] width 0 height 0
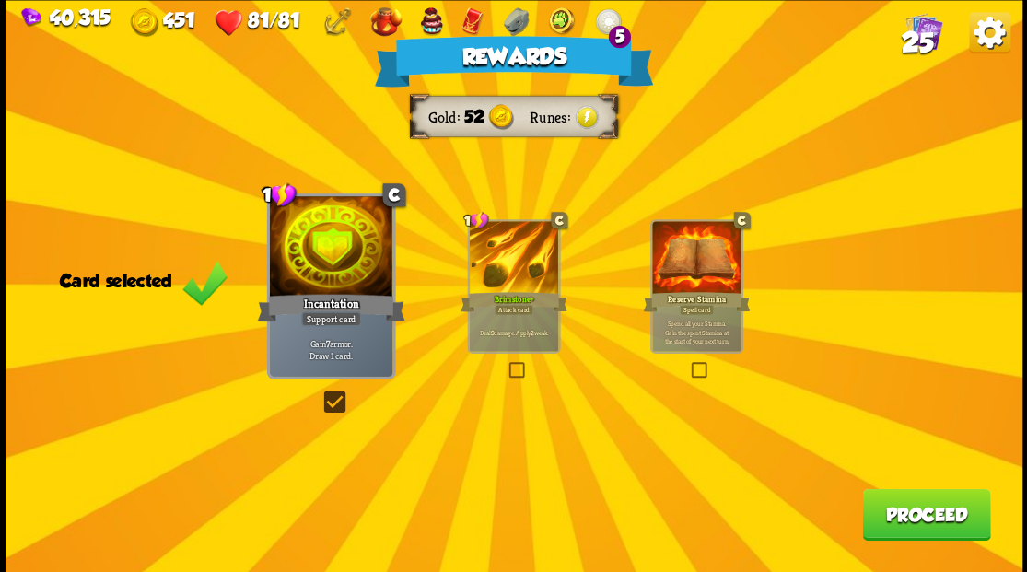
click at [901, 522] on button "Proceed" at bounding box center [926, 514] width 128 height 52
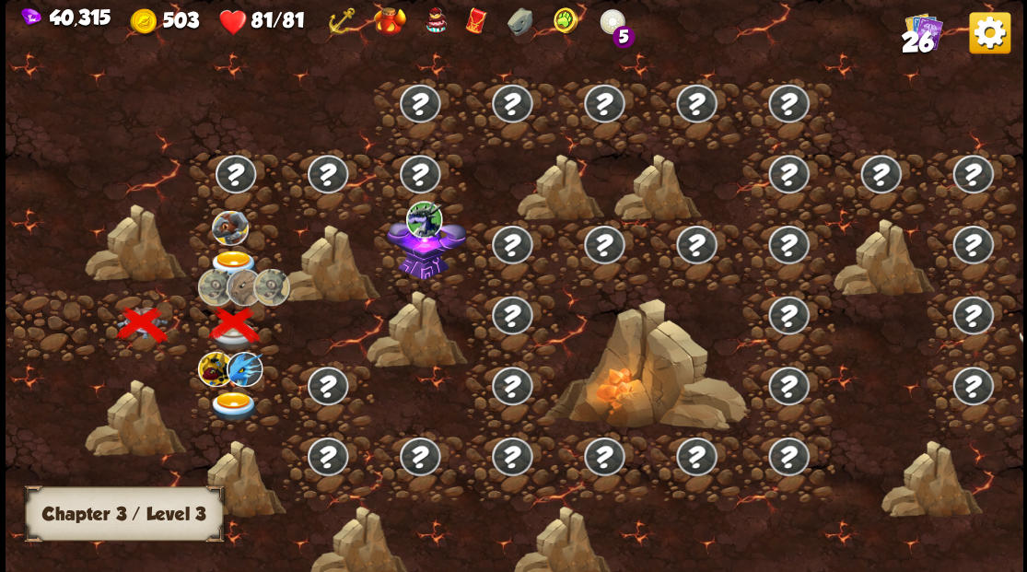
click at [225, 253] on img at bounding box center [233, 265] width 51 height 30
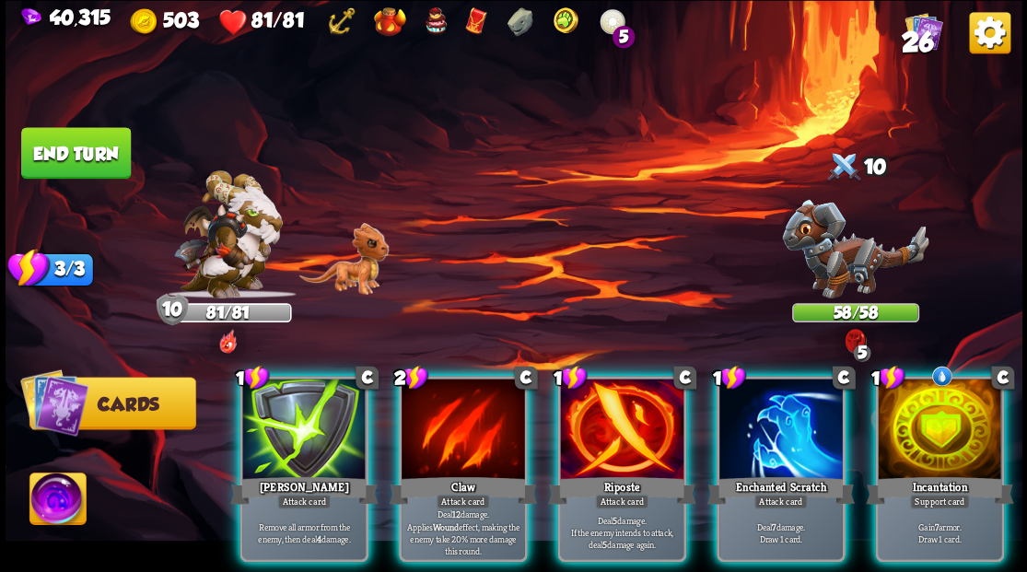
click at [919, 428] on div at bounding box center [939, 431] width 123 height 104
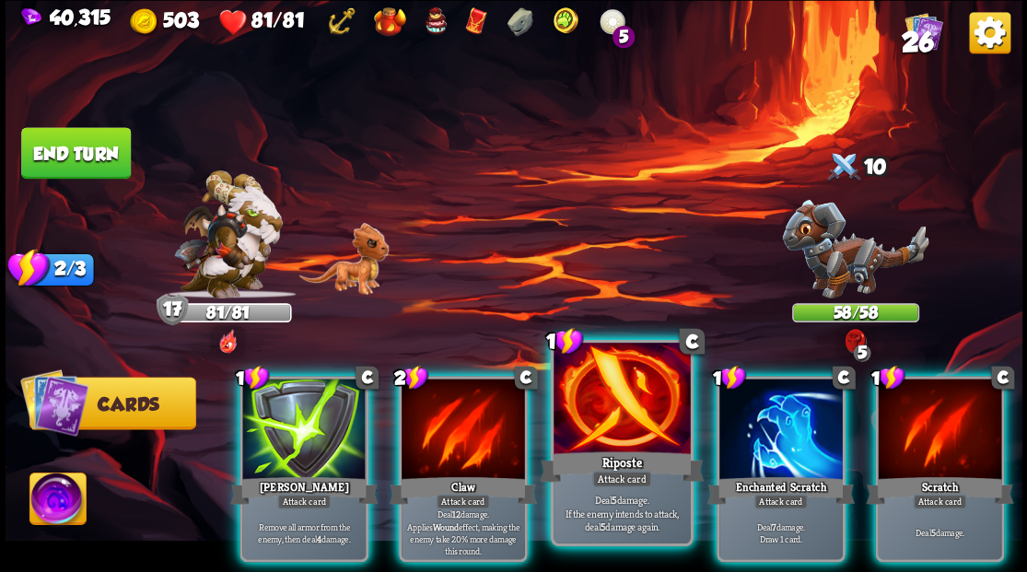
click at [607, 416] on div at bounding box center [622, 400] width 136 height 115
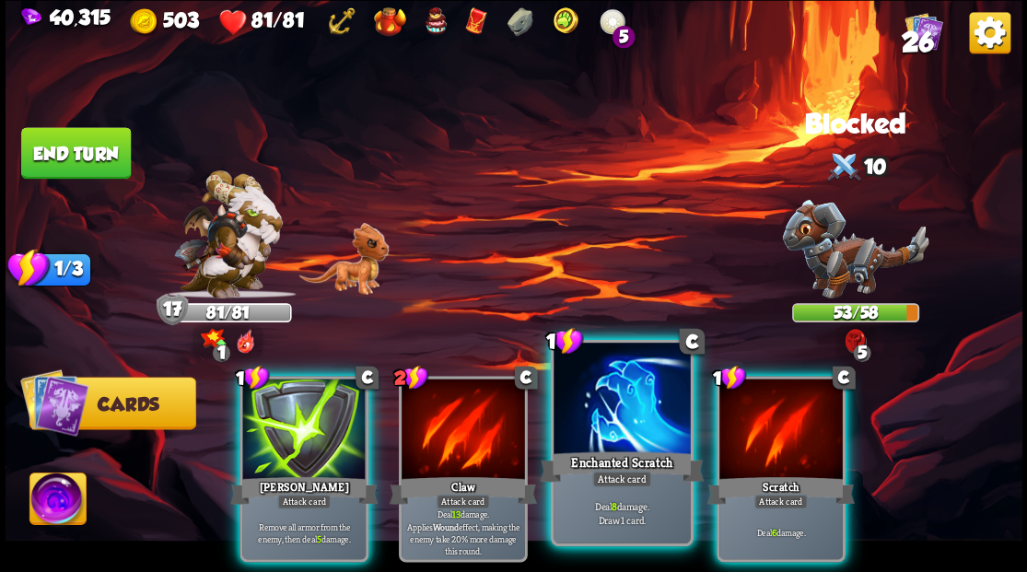
click at [608, 415] on div at bounding box center [622, 400] width 136 height 115
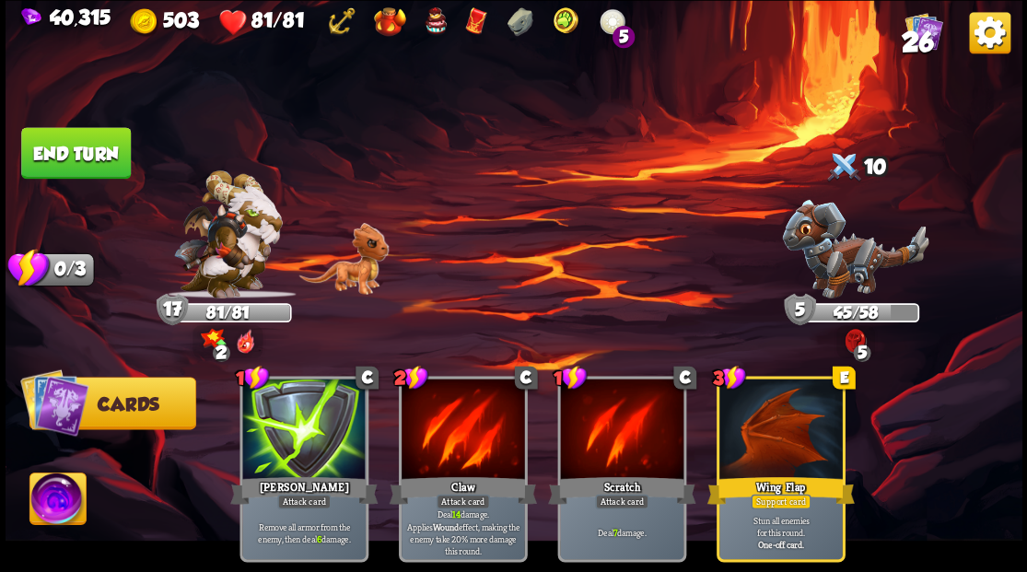
click at [74, 161] on button "End turn" at bounding box center [75, 152] width 112 height 53
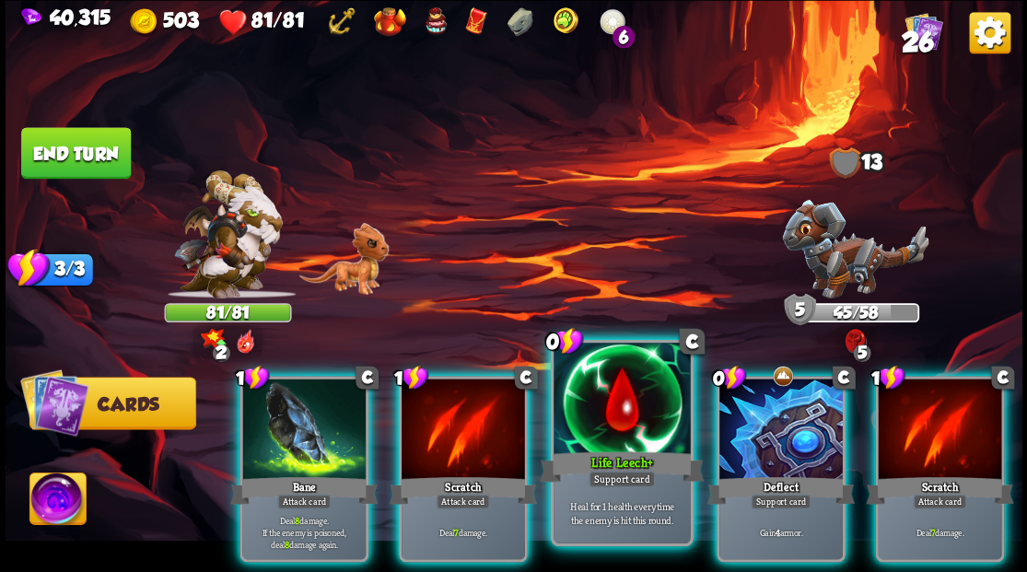
click at [611, 403] on div at bounding box center [622, 400] width 136 height 115
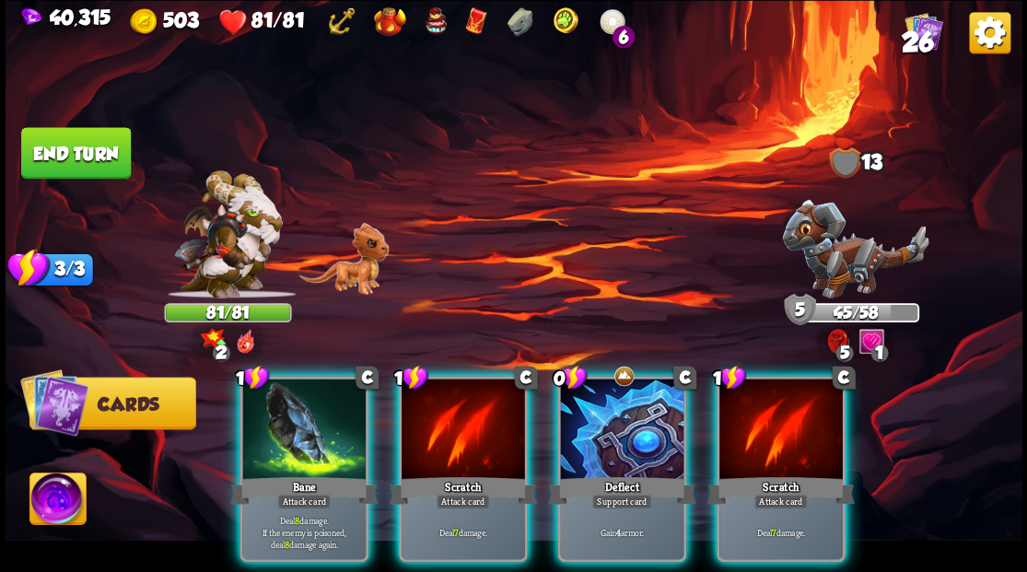
click at [611, 403] on div at bounding box center [621, 431] width 123 height 104
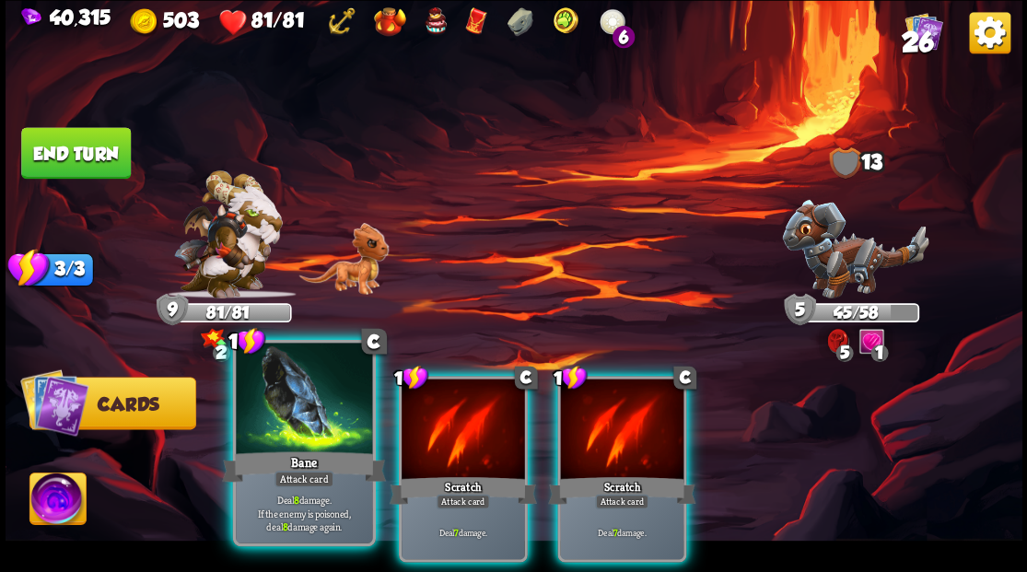
click at [286, 411] on div at bounding box center [304, 400] width 136 height 115
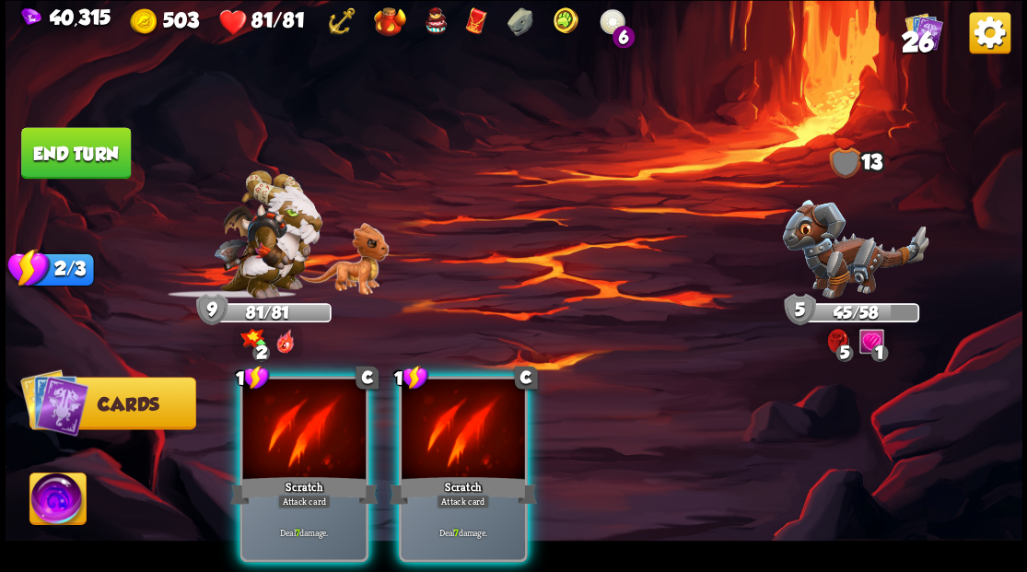
click at [286, 411] on div at bounding box center [303, 431] width 123 height 104
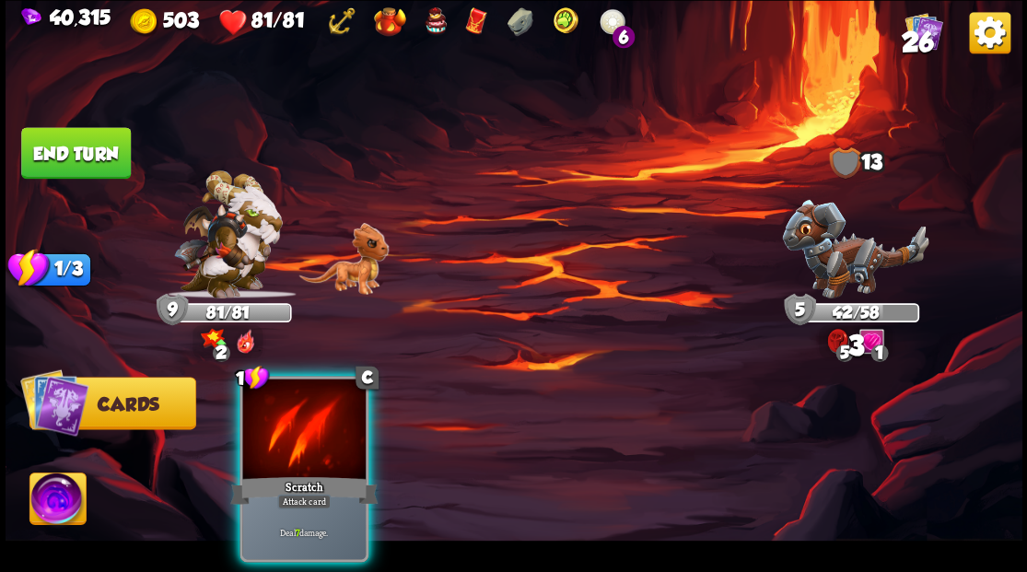
click at [289, 407] on div at bounding box center [303, 431] width 123 height 104
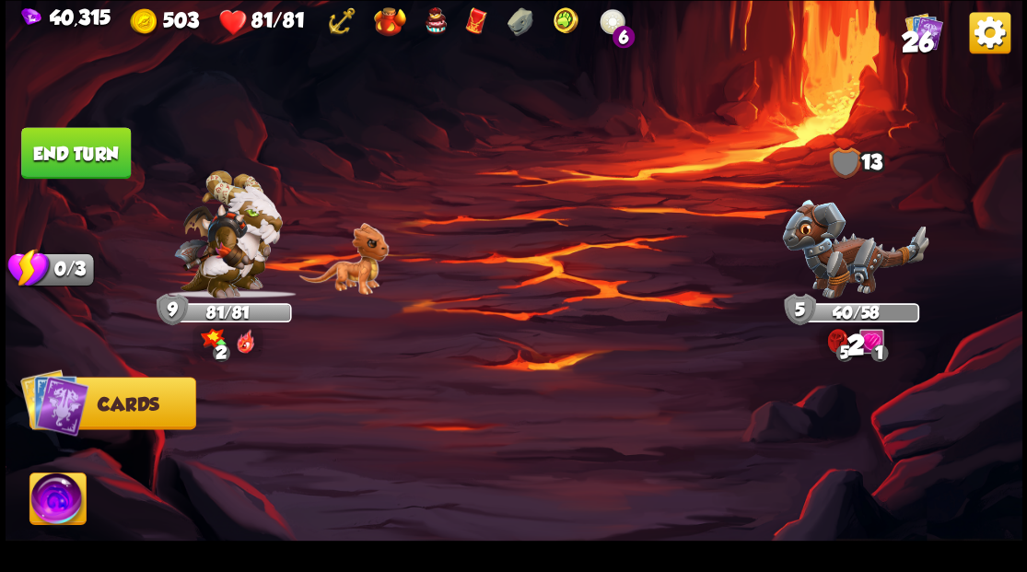
click at [102, 147] on button "End turn" at bounding box center [75, 153] width 111 height 53
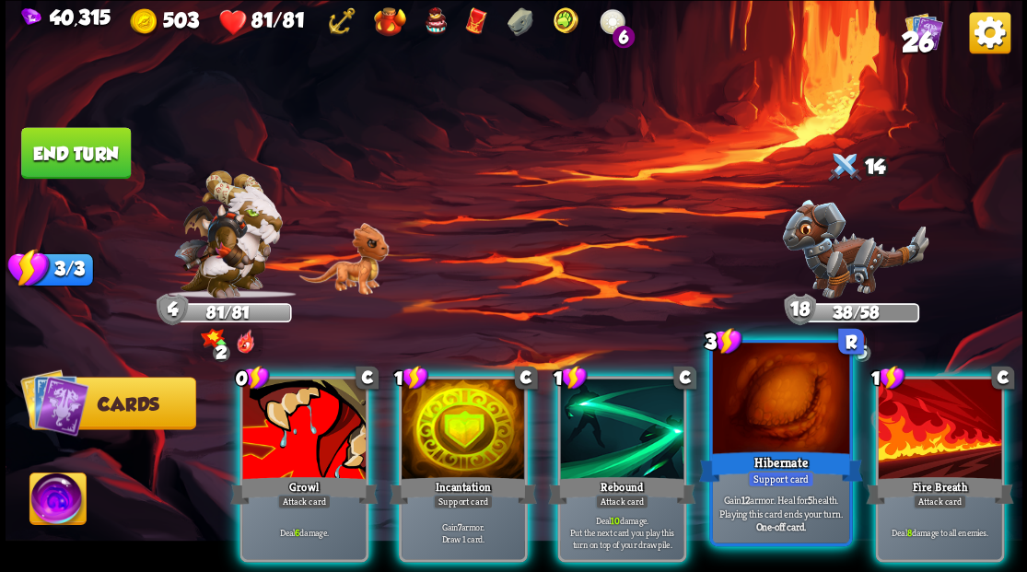
click at [761, 445] on div at bounding box center [780, 400] width 136 height 115
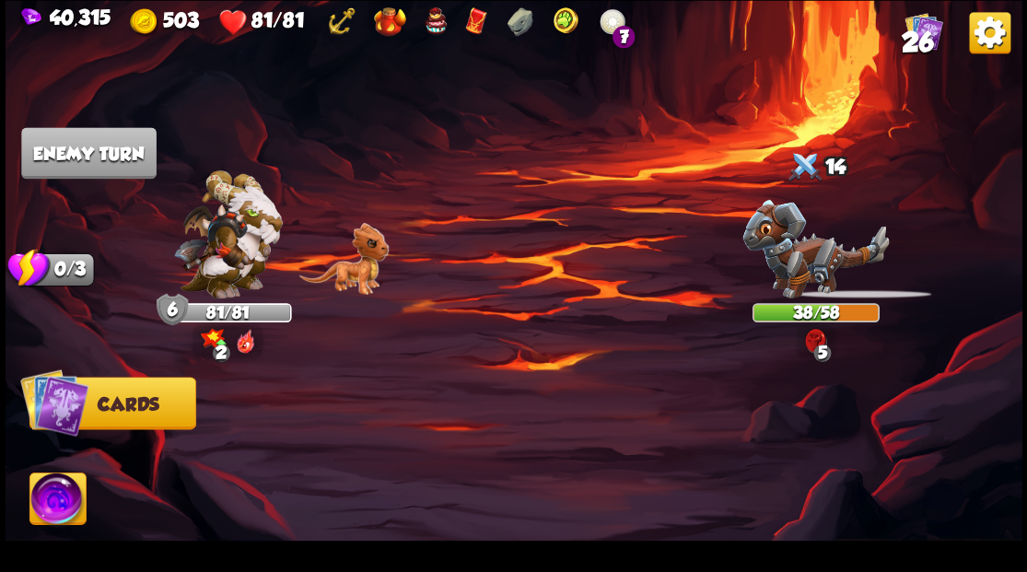
click at [511, 286] on img at bounding box center [514, 286] width 1017 height 572
click at [512, 285] on img at bounding box center [514, 286] width 1017 height 572
click at [513, 285] on img at bounding box center [514, 286] width 1017 height 572
click at [101, 409] on span "Cards" at bounding box center [129, 403] width 62 height 20
click at [55, 502] on img at bounding box center [57, 501] width 56 height 57
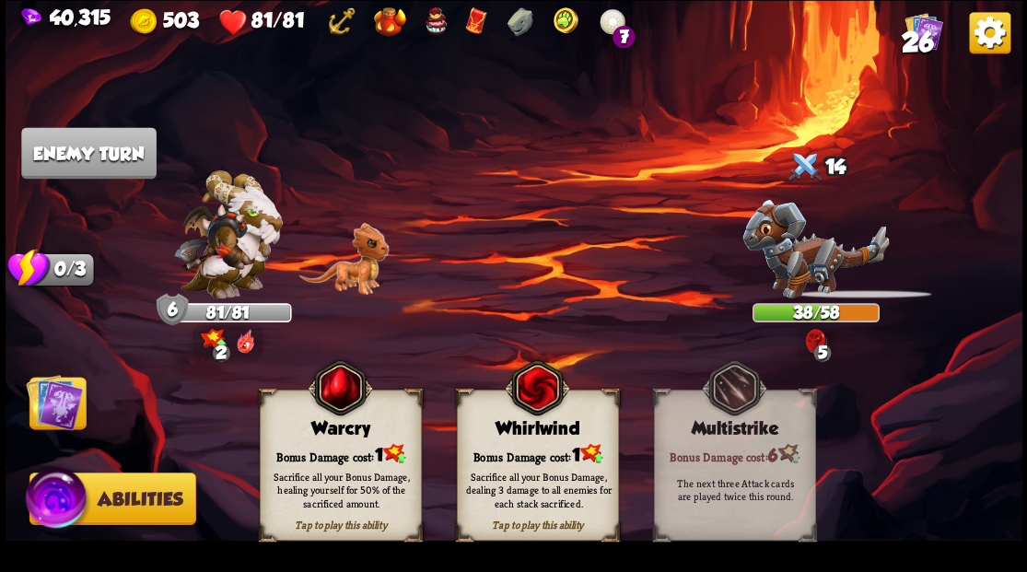
click at [51, 419] on img at bounding box center [54, 401] width 57 height 57
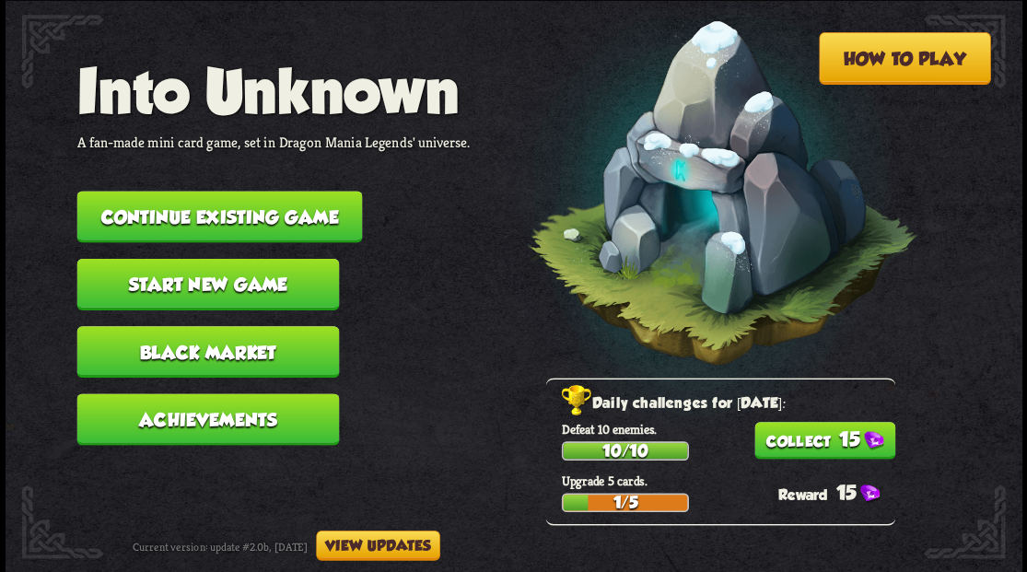
click at [292, 212] on button "Continue existing game" at bounding box center [219, 217] width 286 height 52
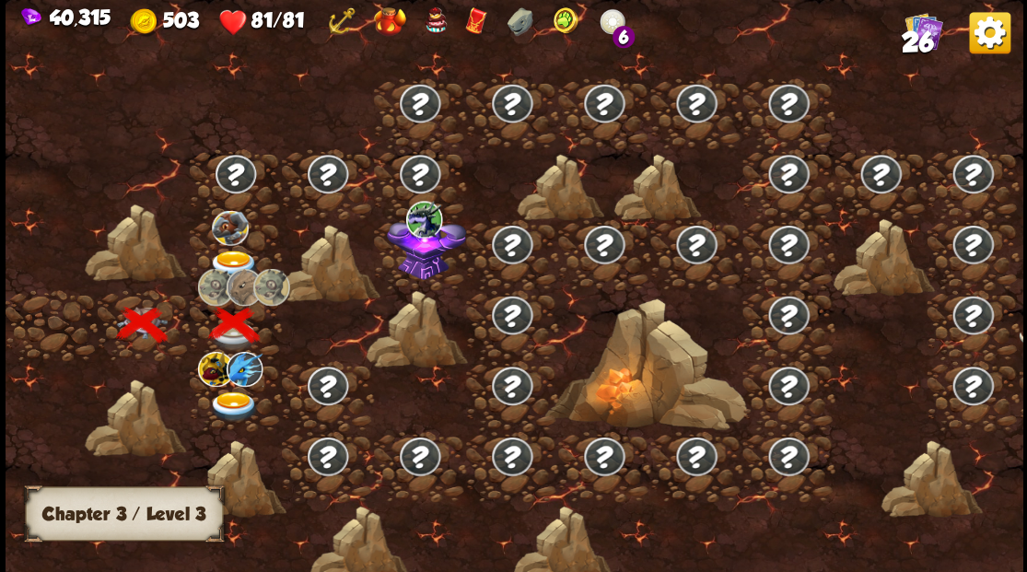
click at [219, 258] on img at bounding box center [233, 265] width 51 height 30
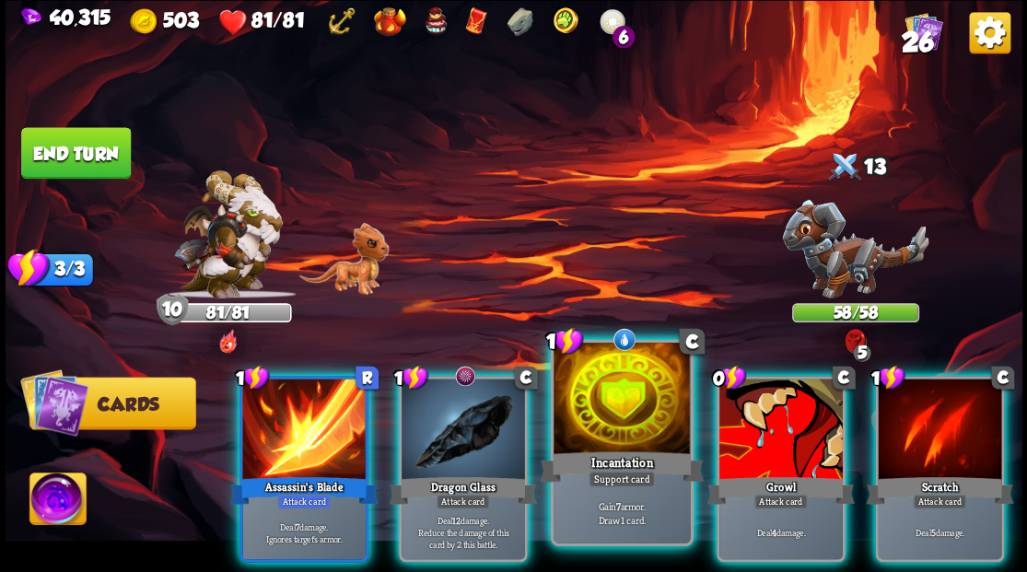
click at [608, 385] on div at bounding box center [622, 400] width 136 height 115
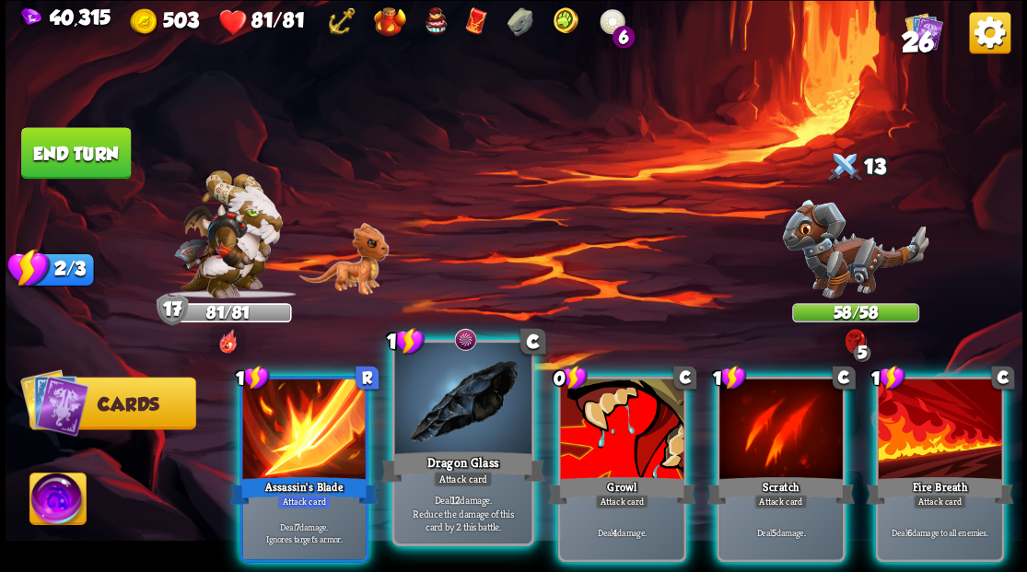
click at [474, 406] on div at bounding box center [462, 400] width 136 height 115
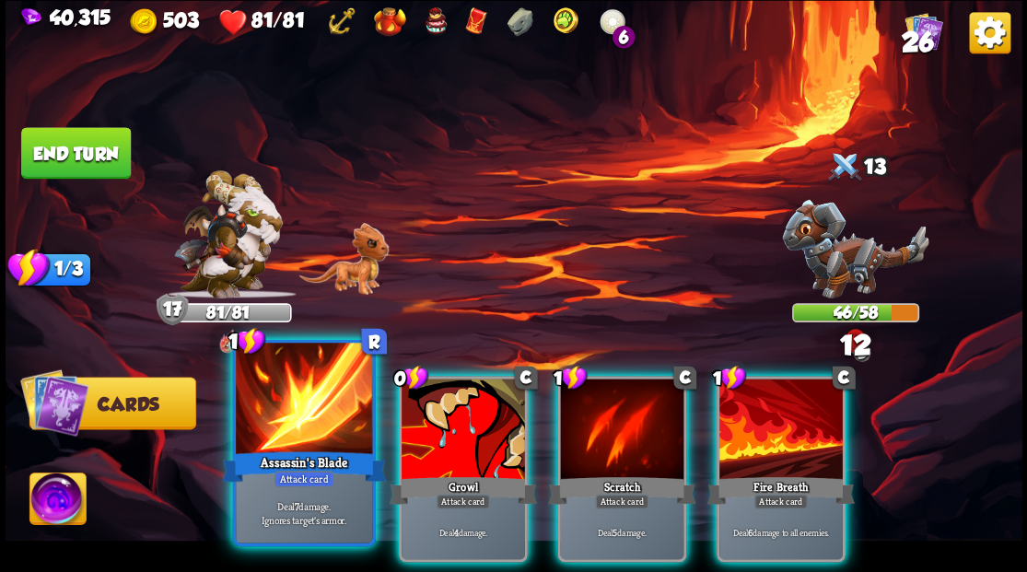
click at [335, 409] on div at bounding box center [304, 400] width 136 height 115
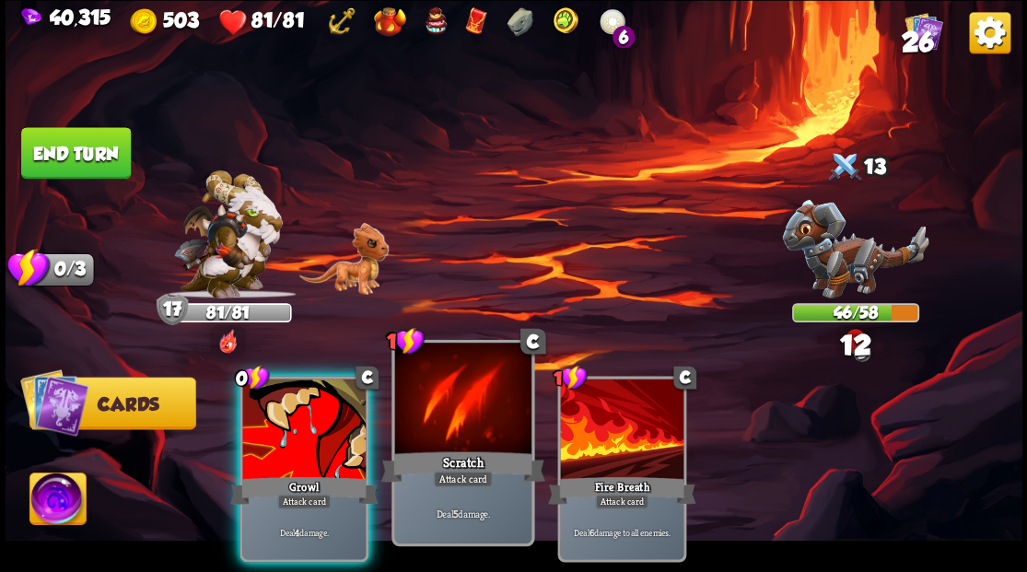
click at [339, 407] on div at bounding box center [303, 431] width 123 height 104
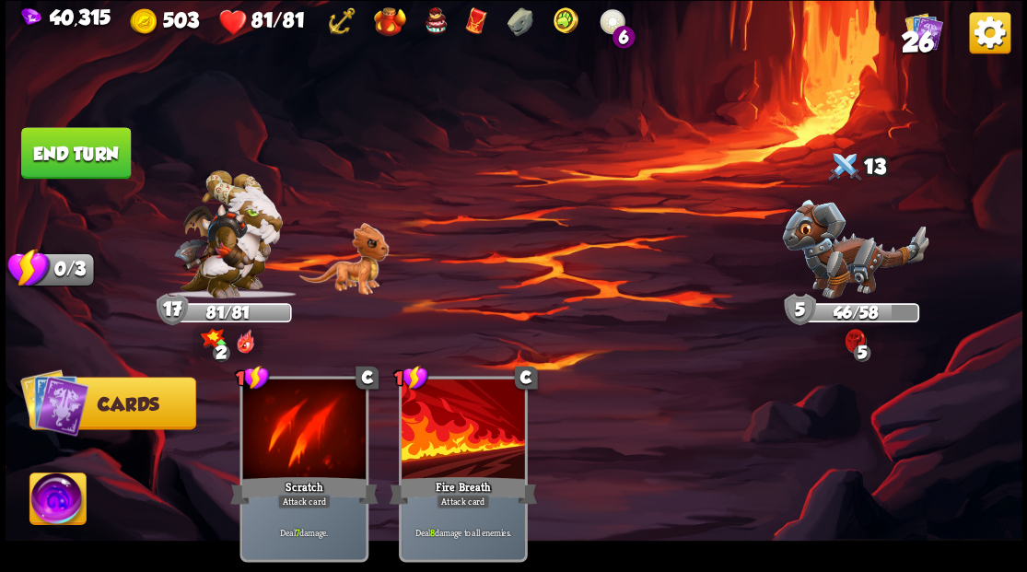
click at [90, 168] on button "End turn" at bounding box center [76, 153] width 110 height 52
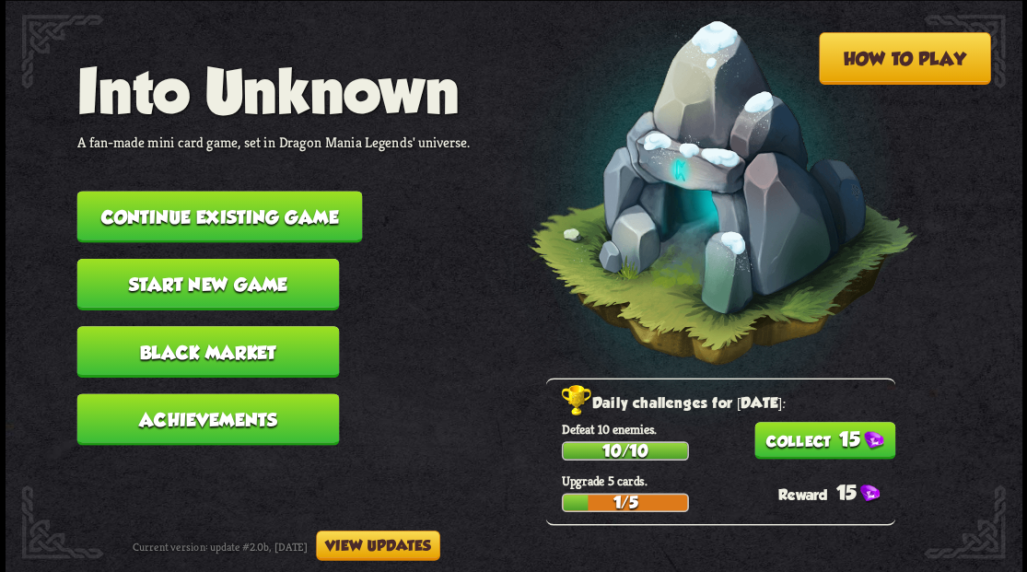
click at [184, 213] on button "Continue existing game" at bounding box center [219, 217] width 286 height 52
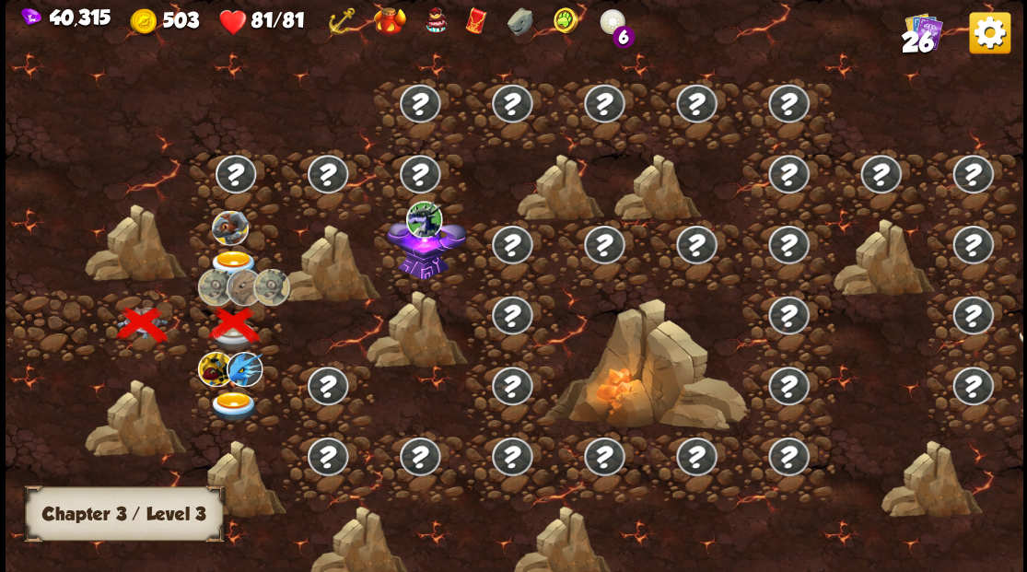
click at [229, 252] on img at bounding box center [233, 265] width 51 height 30
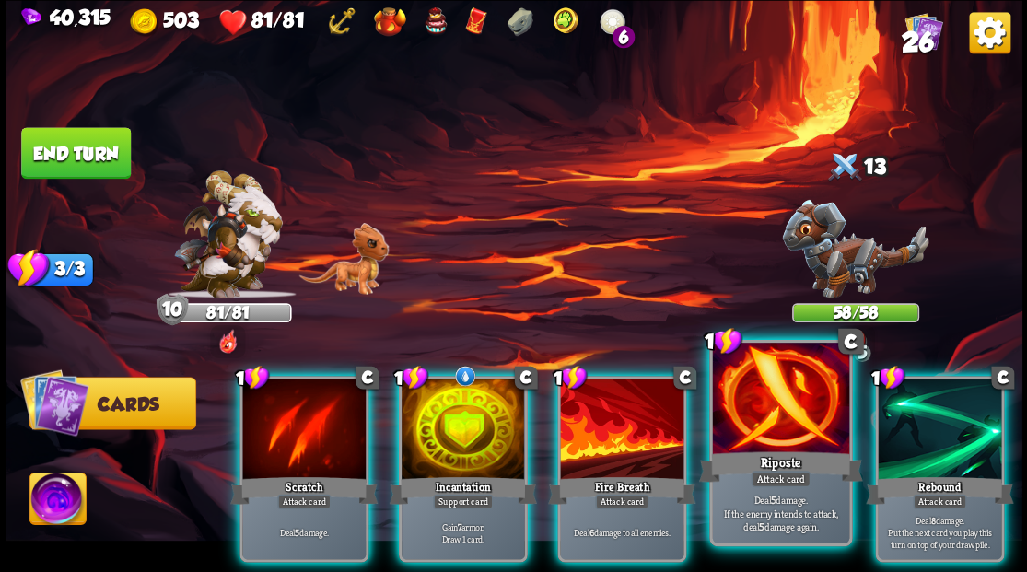
click at [763, 395] on div at bounding box center [780, 400] width 136 height 115
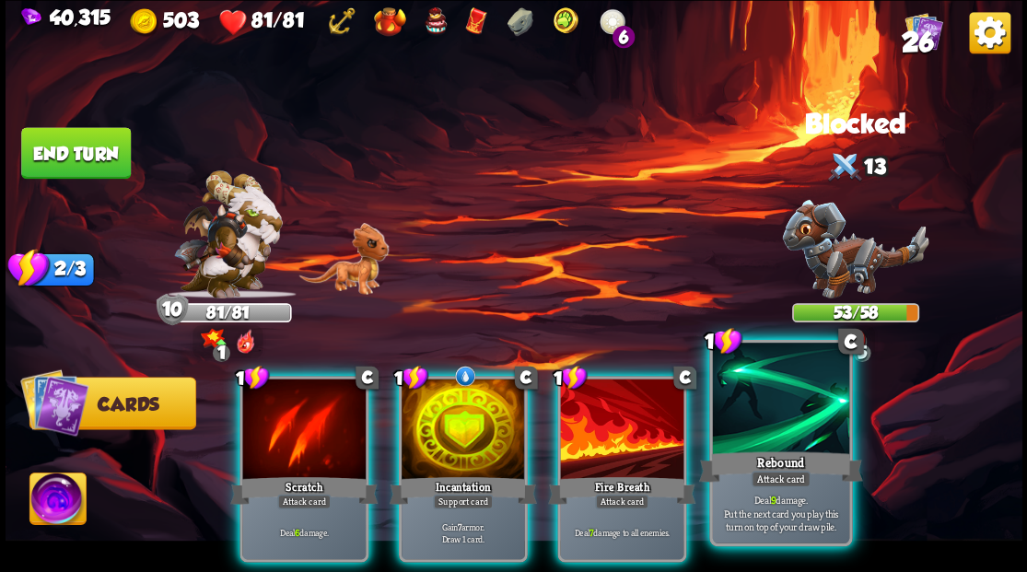
drag, startPoint x: 772, startPoint y: 405, endPoint x: 703, endPoint y: 335, distance: 97.7
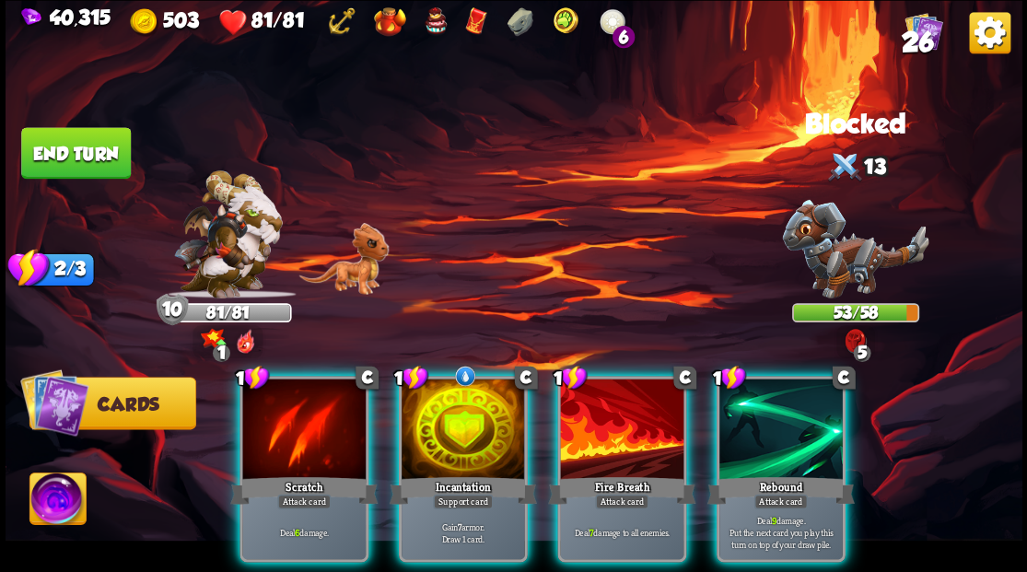
click at [770, 403] on div at bounding box center [781, 431] width 123 height 104
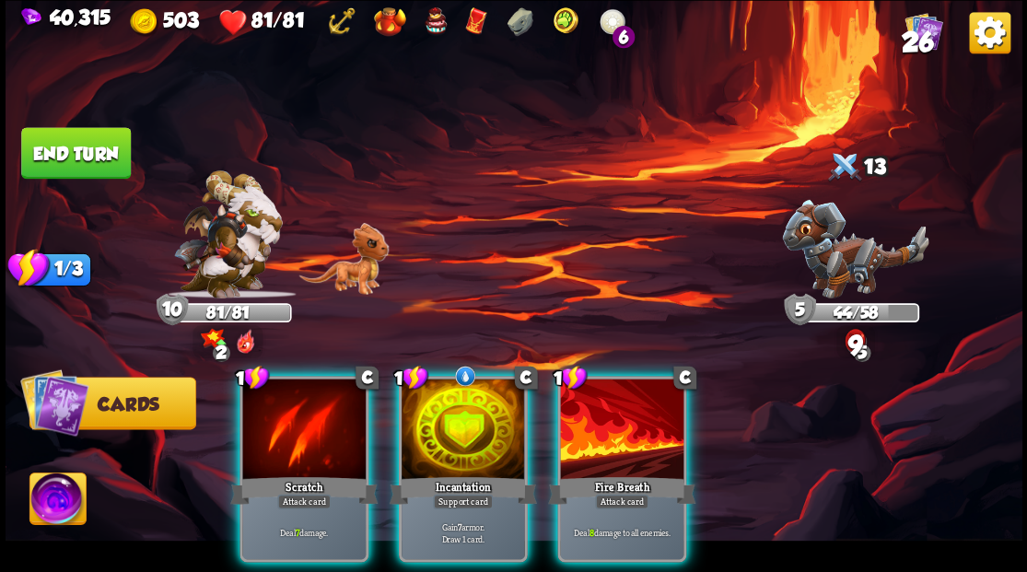
drag, startPoint x: 473, startPoint y: 437, endPoint x: 815, endPoint y: 146, distance: 449.1
click at [473, 434] on div at bounding box center [463, 431] width 123 height 104
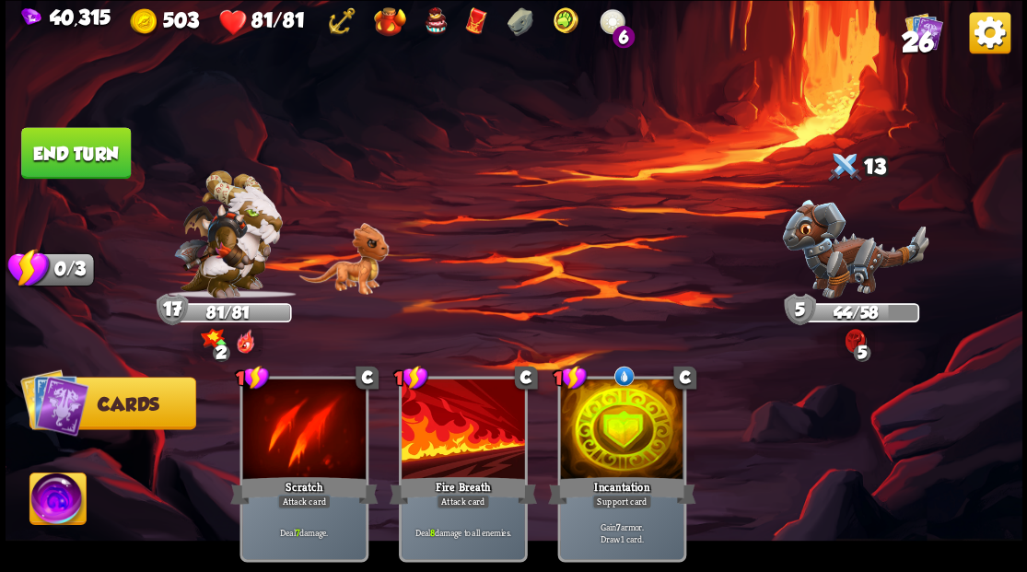
click at [79, 170] on button "End turn" at bounding box center [76, 153] width 110 height 52
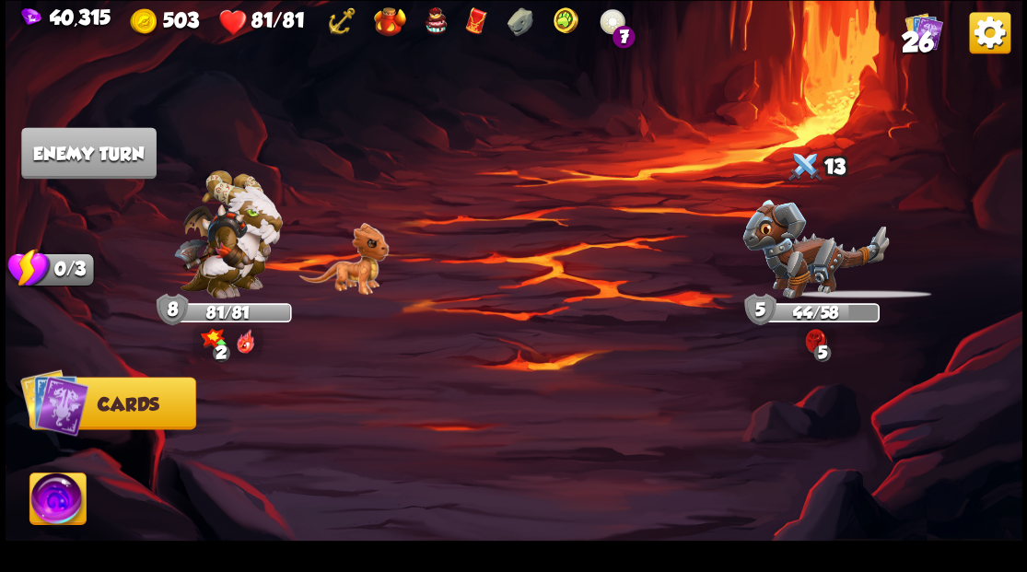
click at [811, 262] on img at bounding box center [816, 248] width 147 height 99
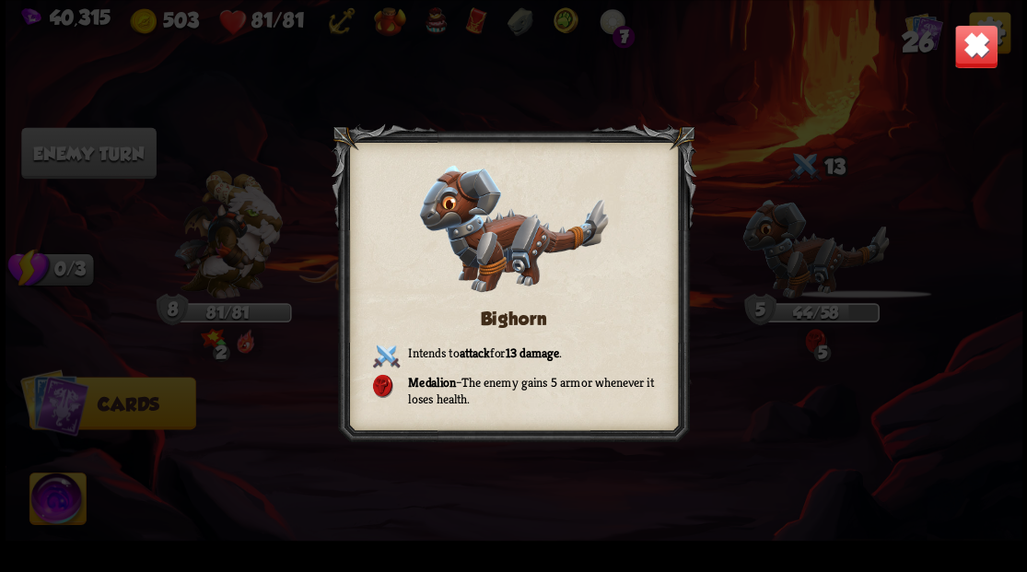
click at [810, 262] on div "Bighorn Intends to attack for 13 damage . Medalion – The enemy gains 5 armor wh…" at bounding box center [514, 286] width 1017 height 572
click at [971, 44] on img at bounding box center [976, 46] width 44 height 44
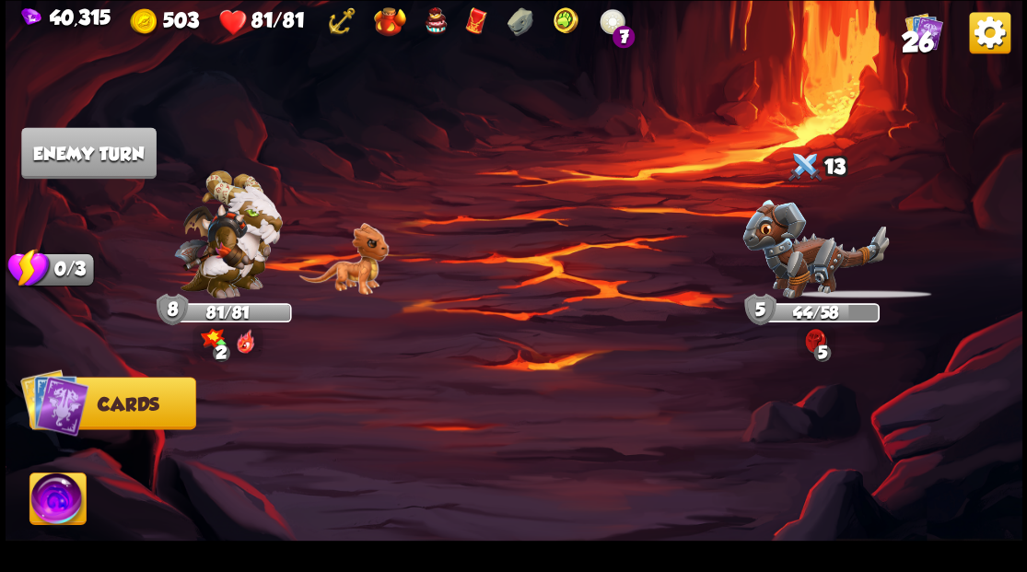
click at [42, 512] on img at bounding box center [57, 501] width 56 height 57
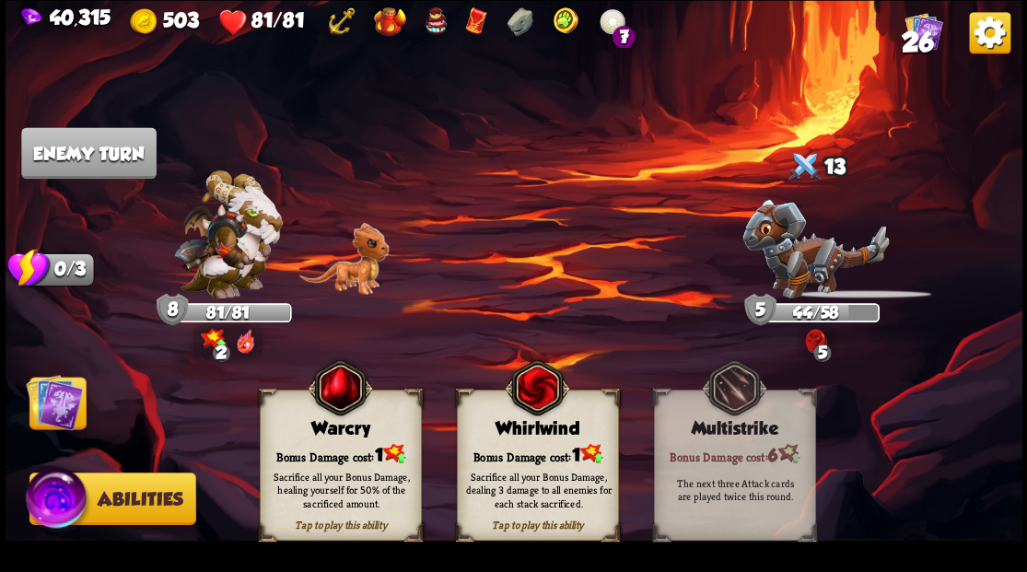
click at [337, 461] on div "Sacrifice all your Bonus Damage, healing yourself for 50% of the sacrificed amo…" at bounding box center [341, 490] width 162 height 64
click at [31, 409] on img at bounding box center [54, 401] width 57 height 57
